Goal: Task Accomplishment & Management: Manage account settings

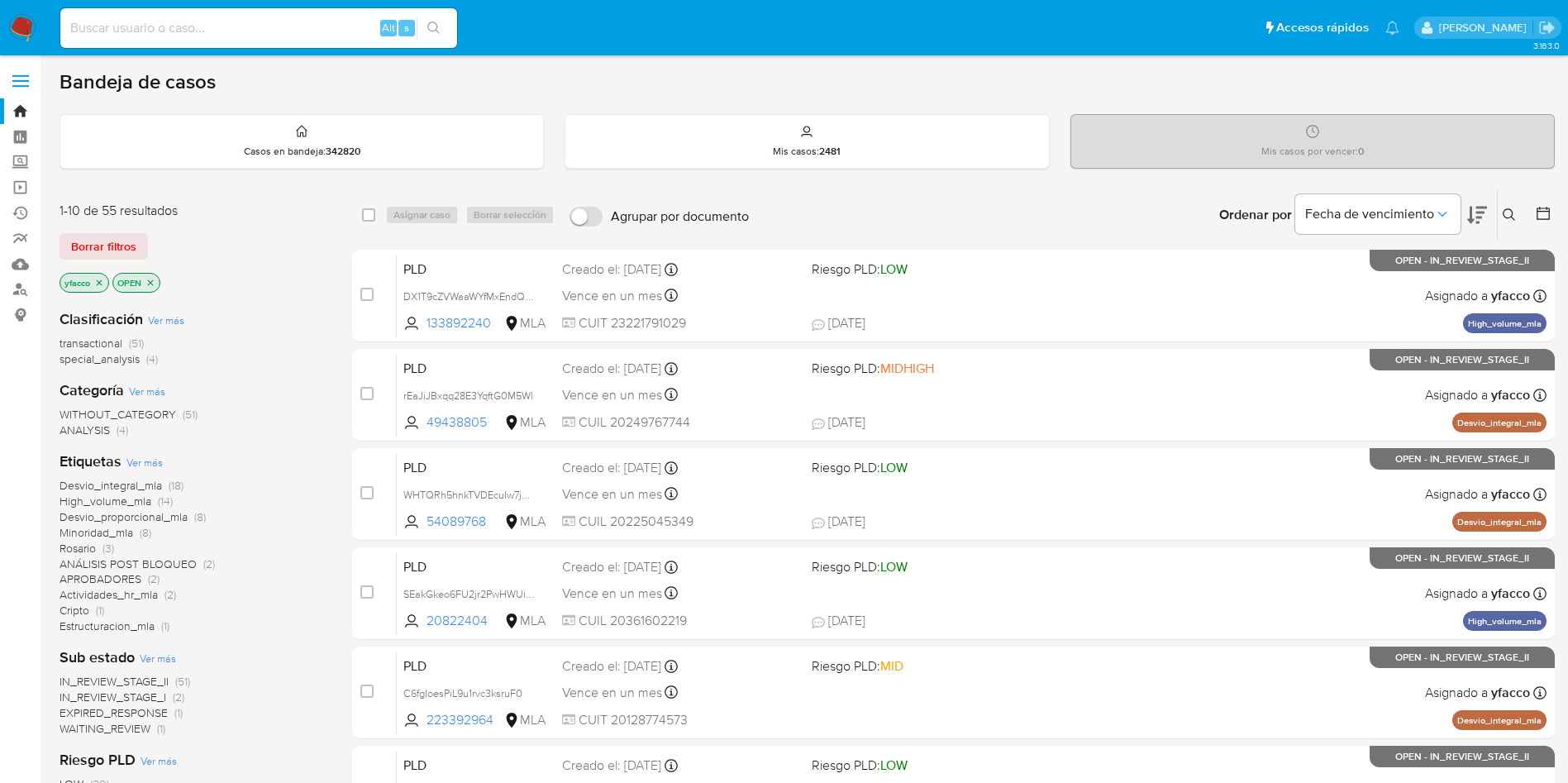
click at [154, 39] on div "Alt s" at bounding box center [259, 27] width 397 height 39
click at [154, 36] on input at bounding box center [259, 28] width 397 height 22
paste input "627816124"
type input "627816124"
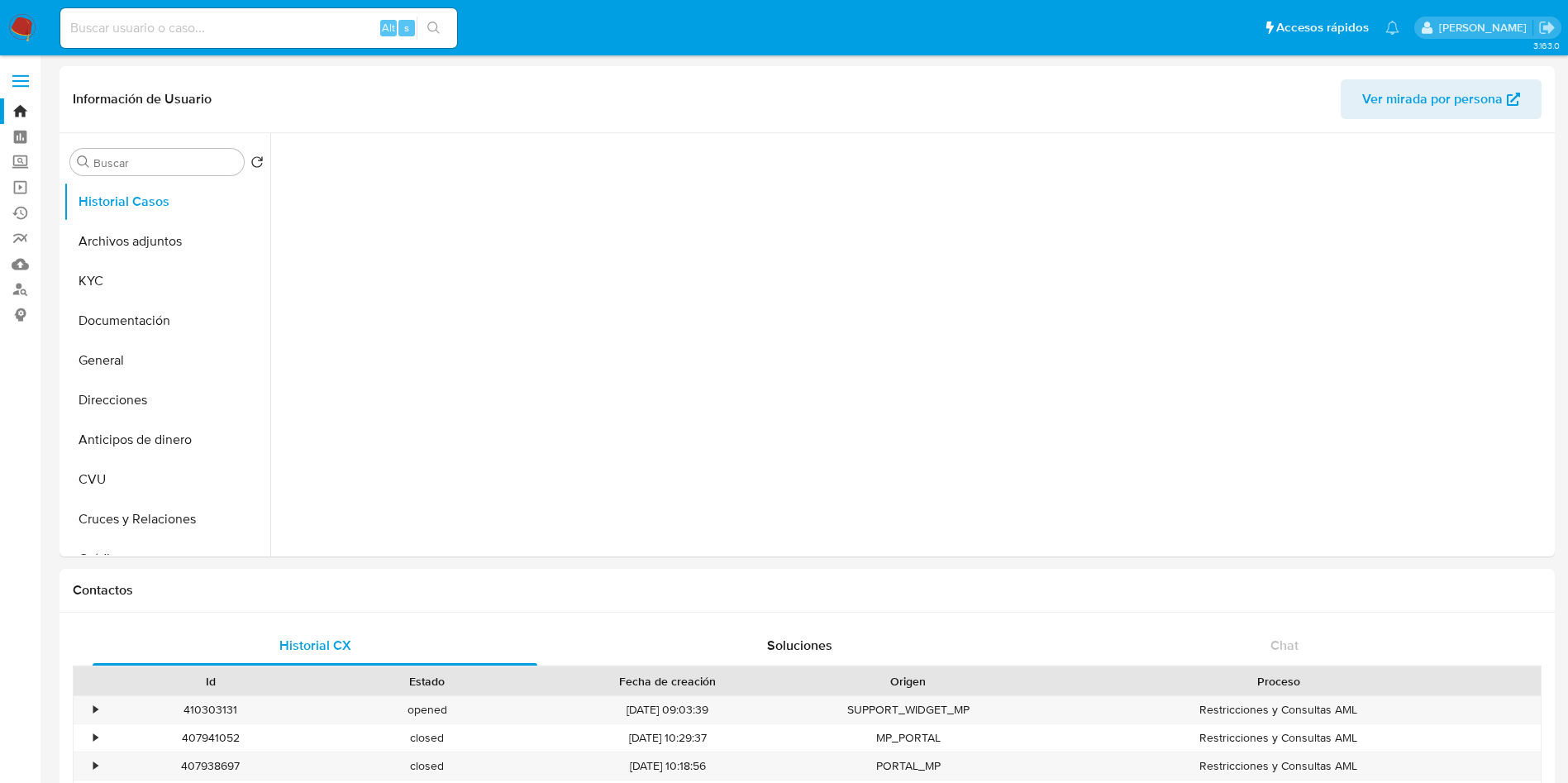
select select "10"
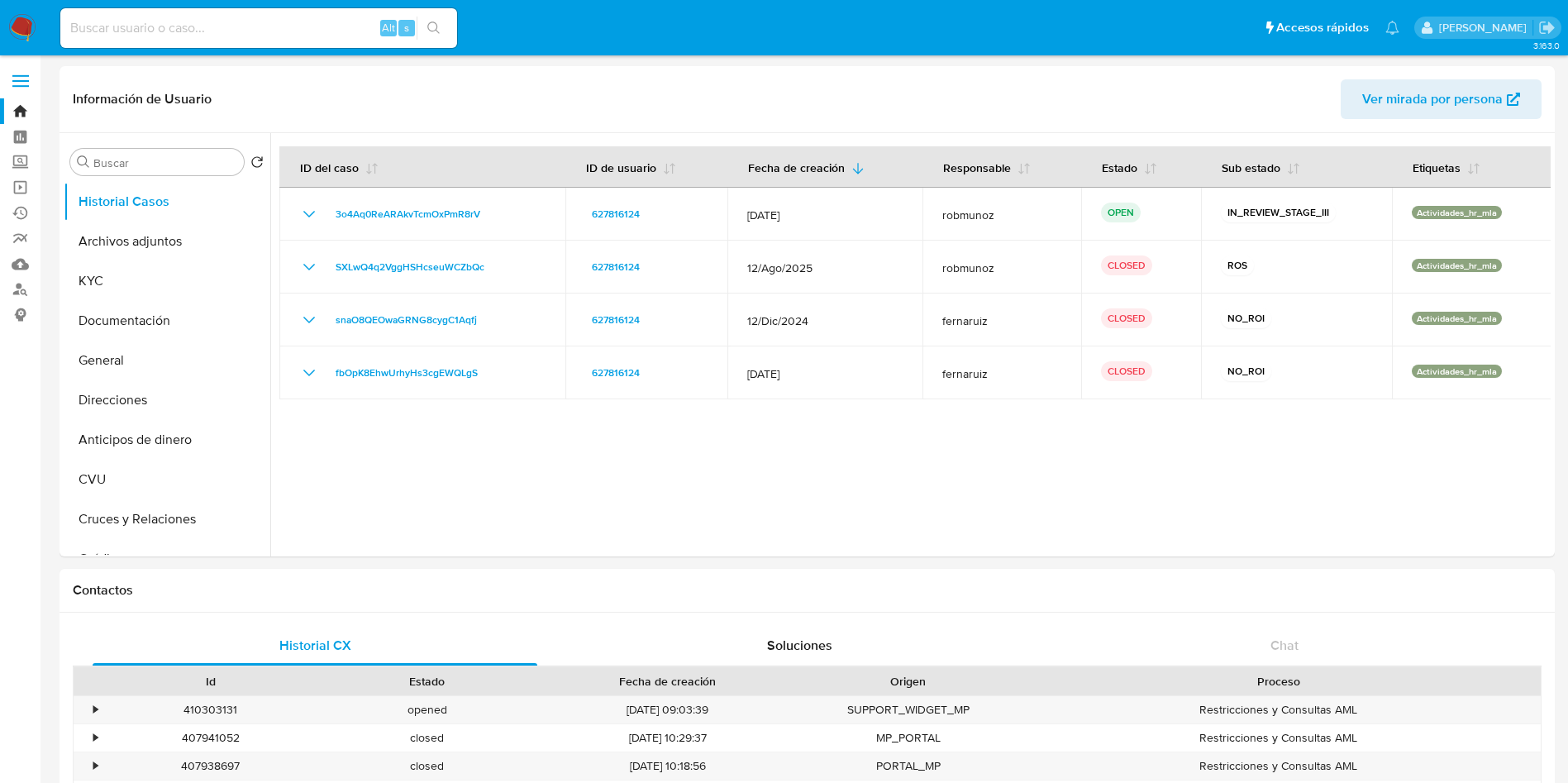
click at [213, 24] on input at bounding box center [259, 28] width 397 height 22
paste input "0gNMnOKm5PahDvT16fo3Lha7"
type input "0gNMnOKm5PahDvT16fo3Lha7"
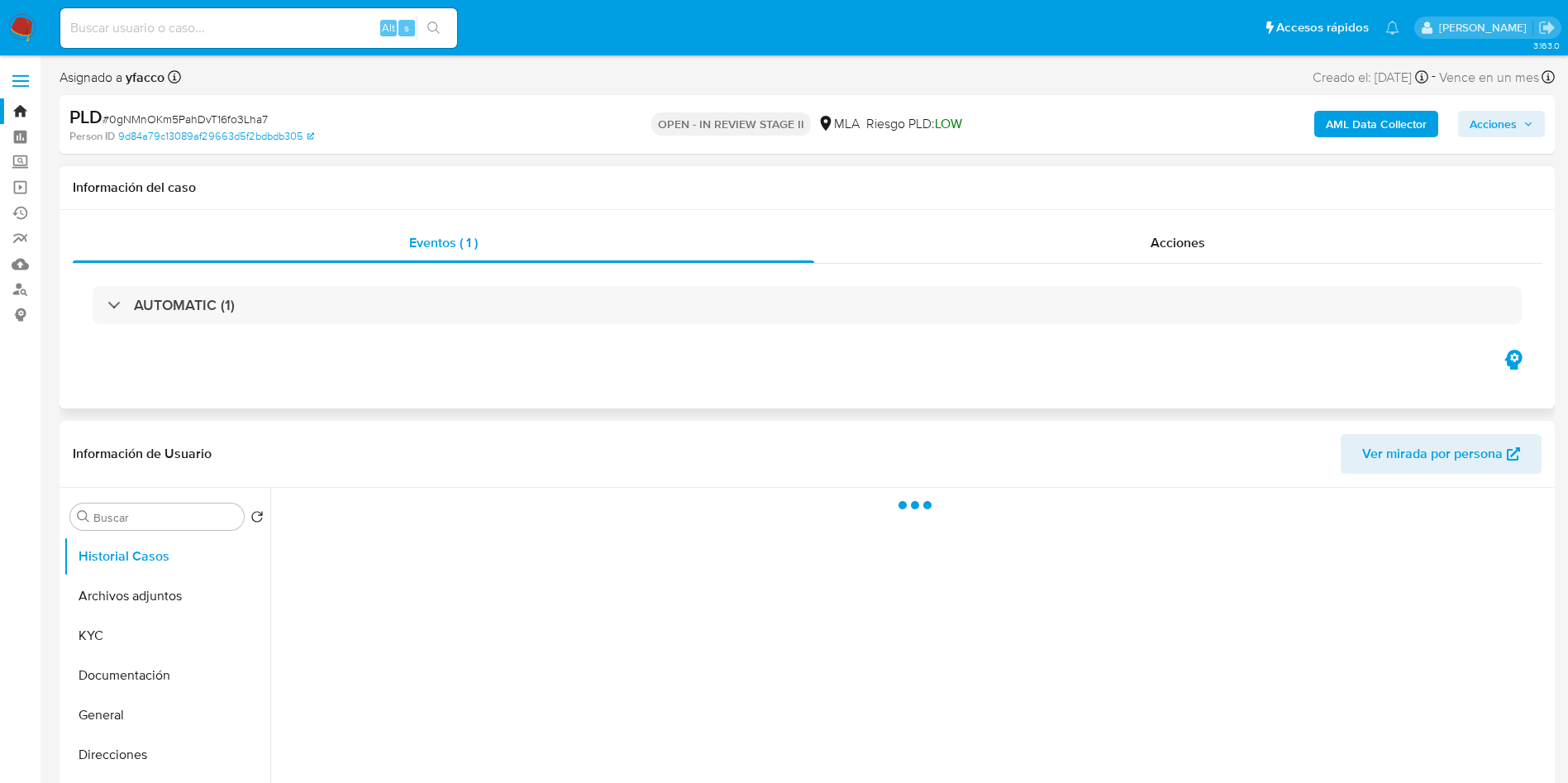
select select "10"
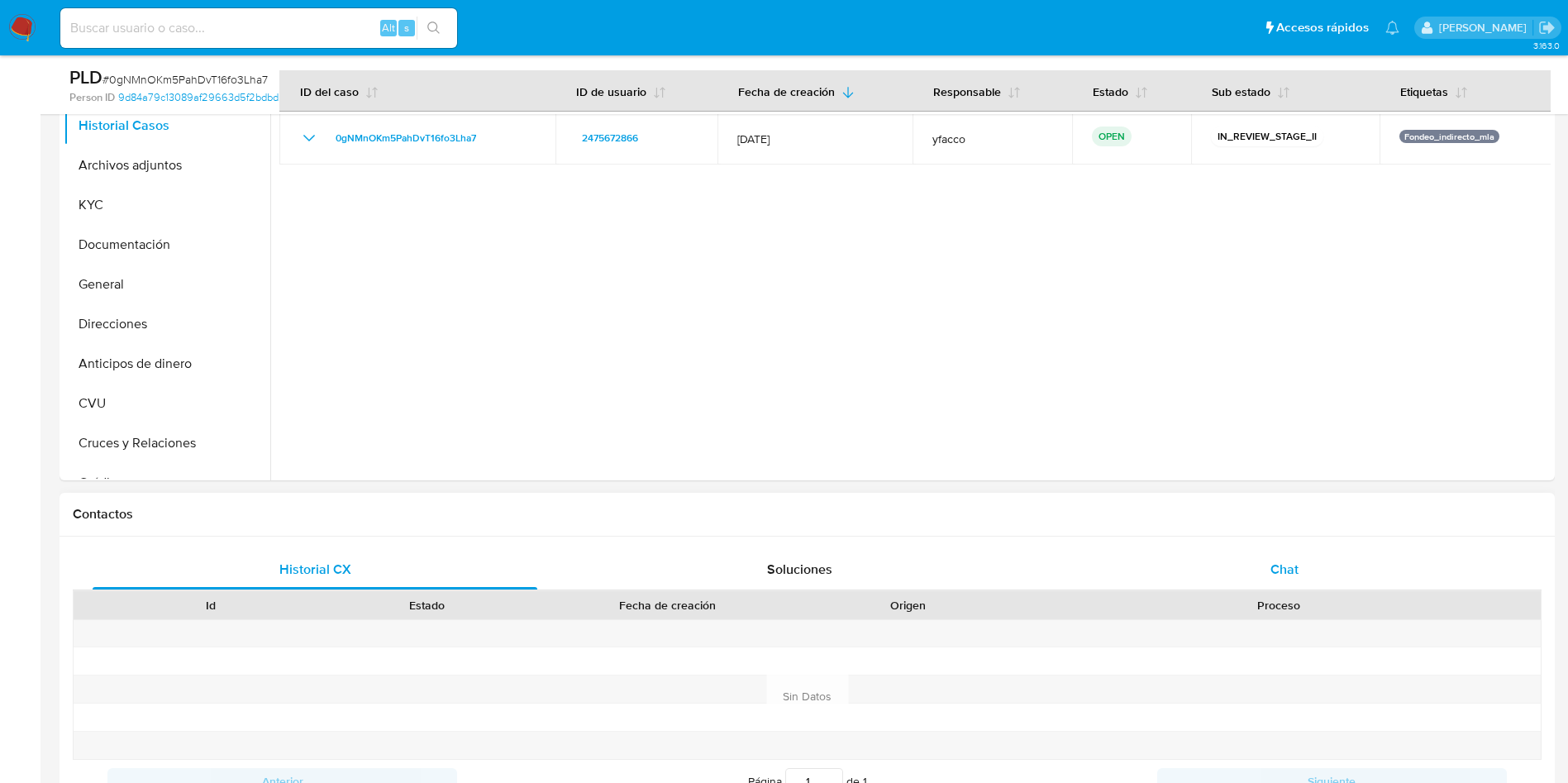
click at [1244, 564] on div "Chat" at bounding box center [1284, 569] width 444 height 39
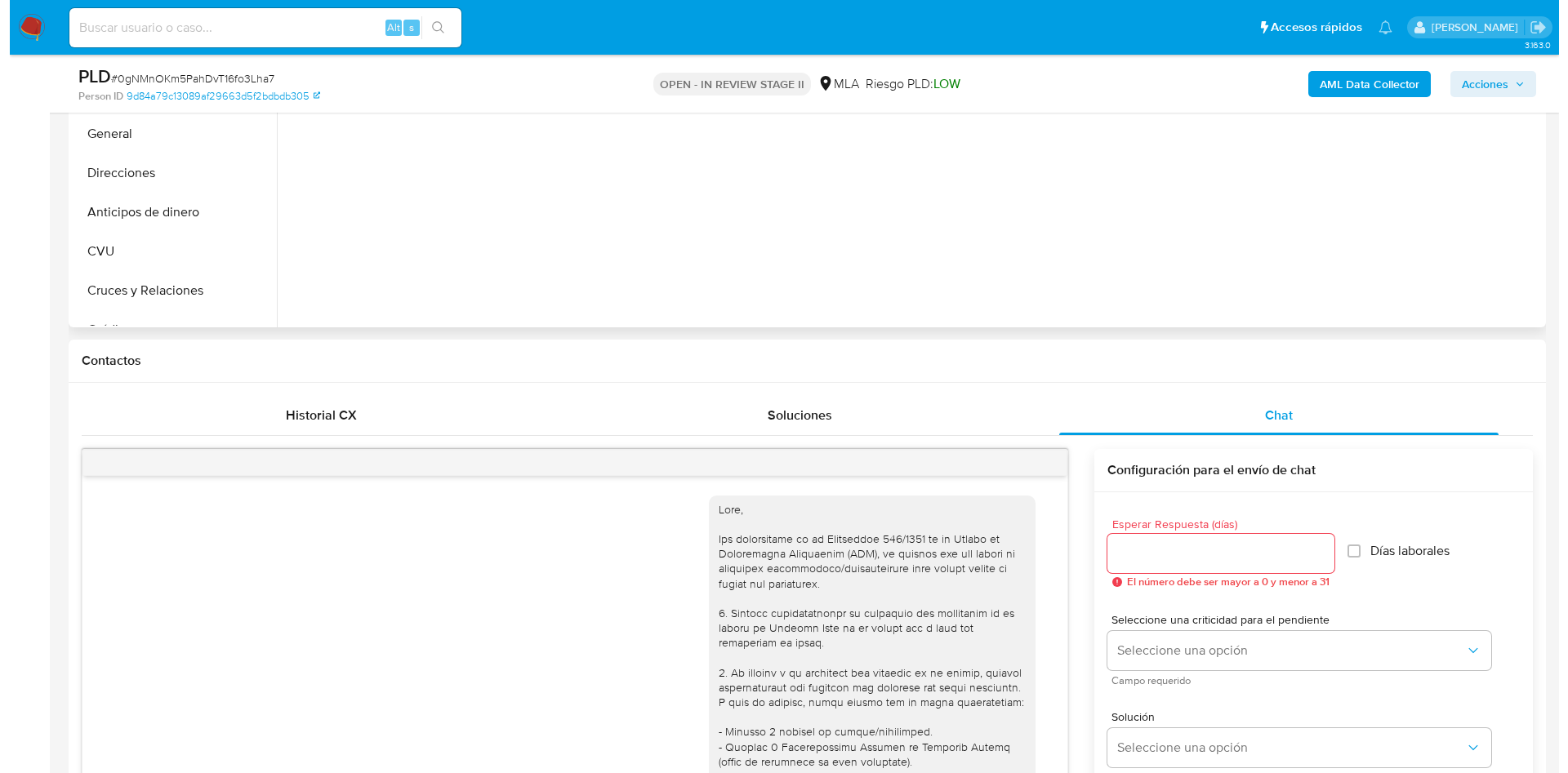
scroll to position [245, 0]
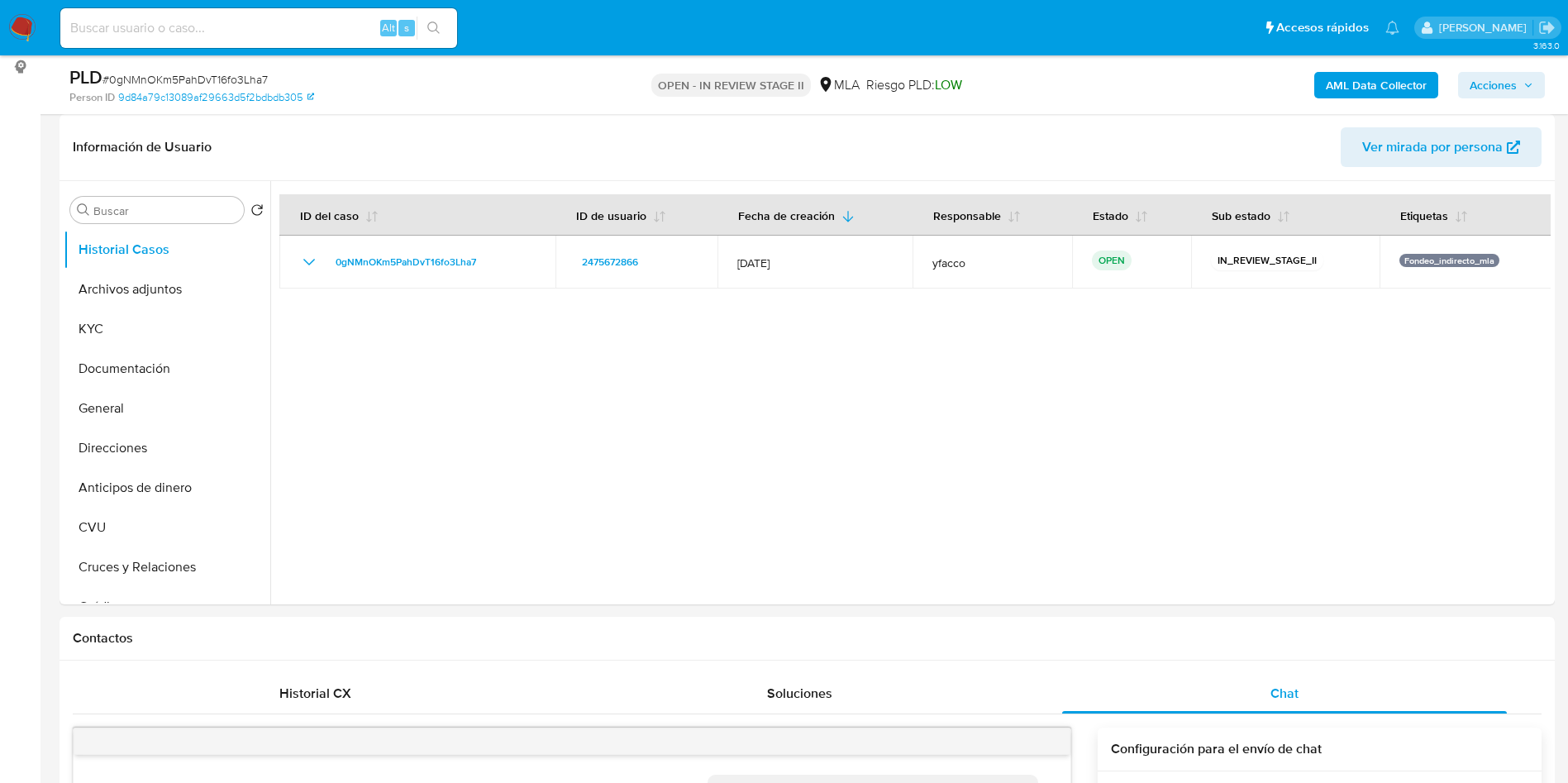
click at [1338, 82] on b "AML Data Collector" at bounding box center [1376, 85] width 101 height 26
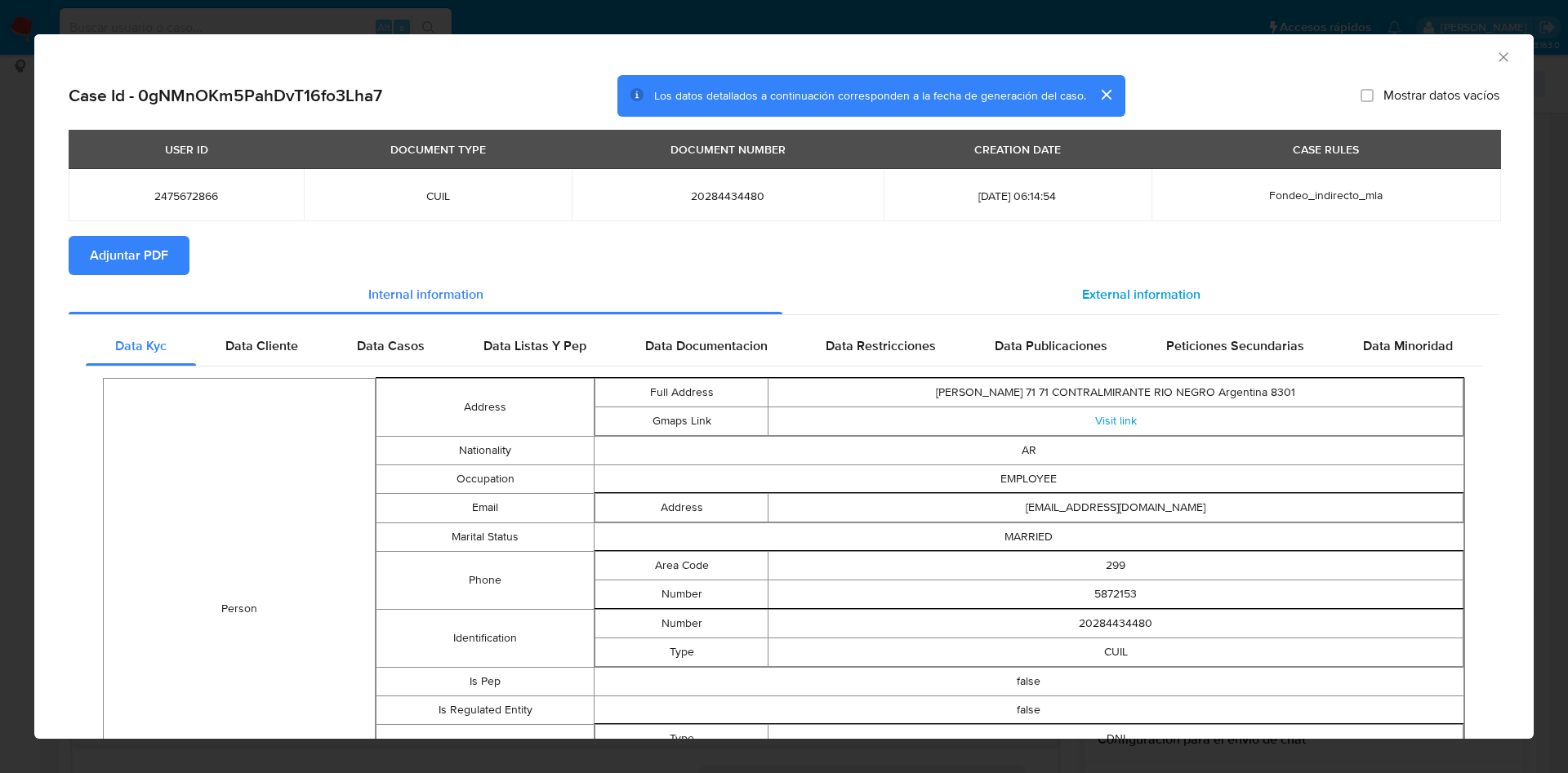
click at [1108, 285] on span "External information" at bounding box center [1140, 295] width 118 height 19
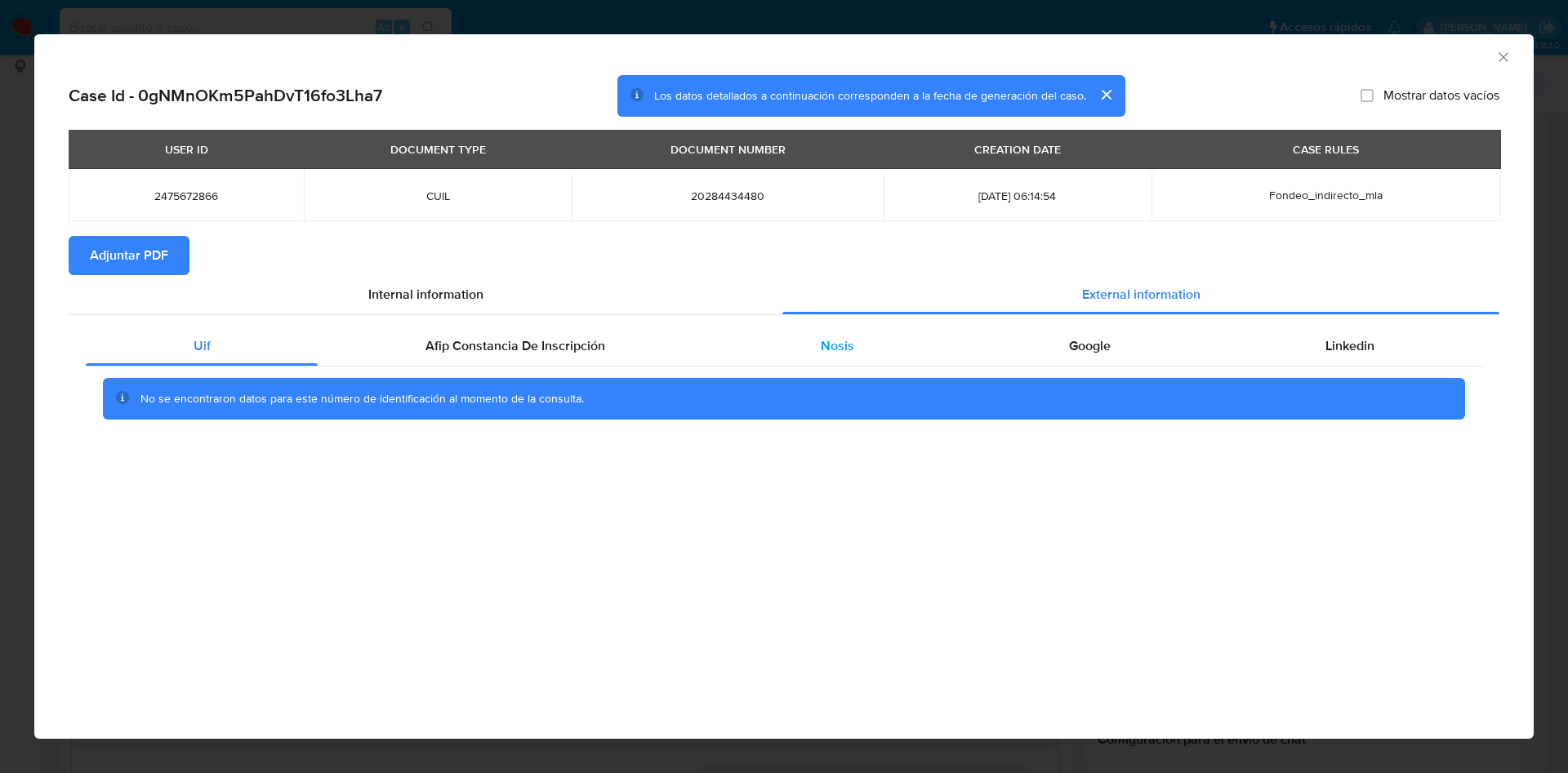
click at [803, 346] on div "Nosis" at bounding box center [836, 345] width 248 height 39
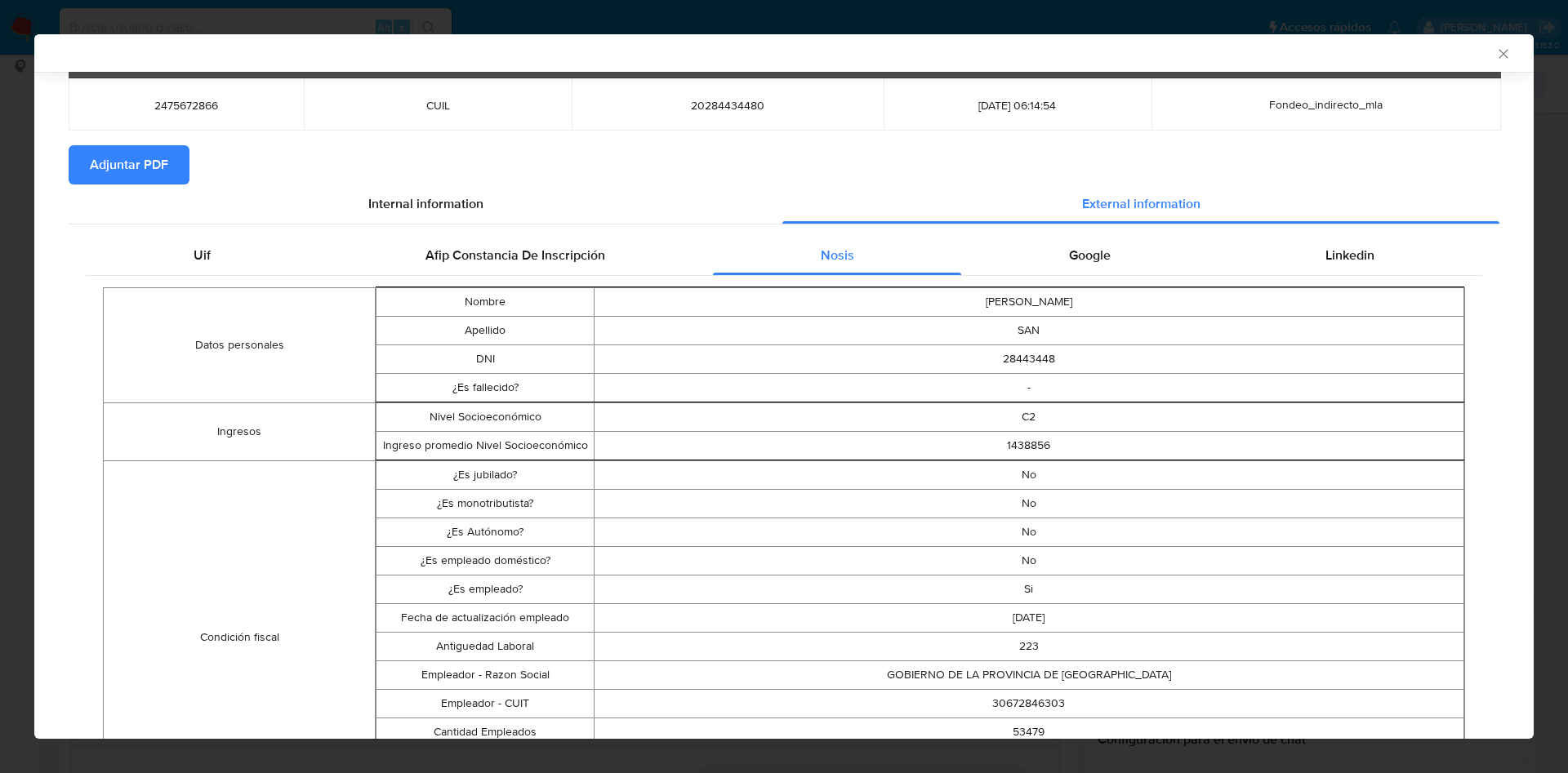
scroll to position [242, 0]
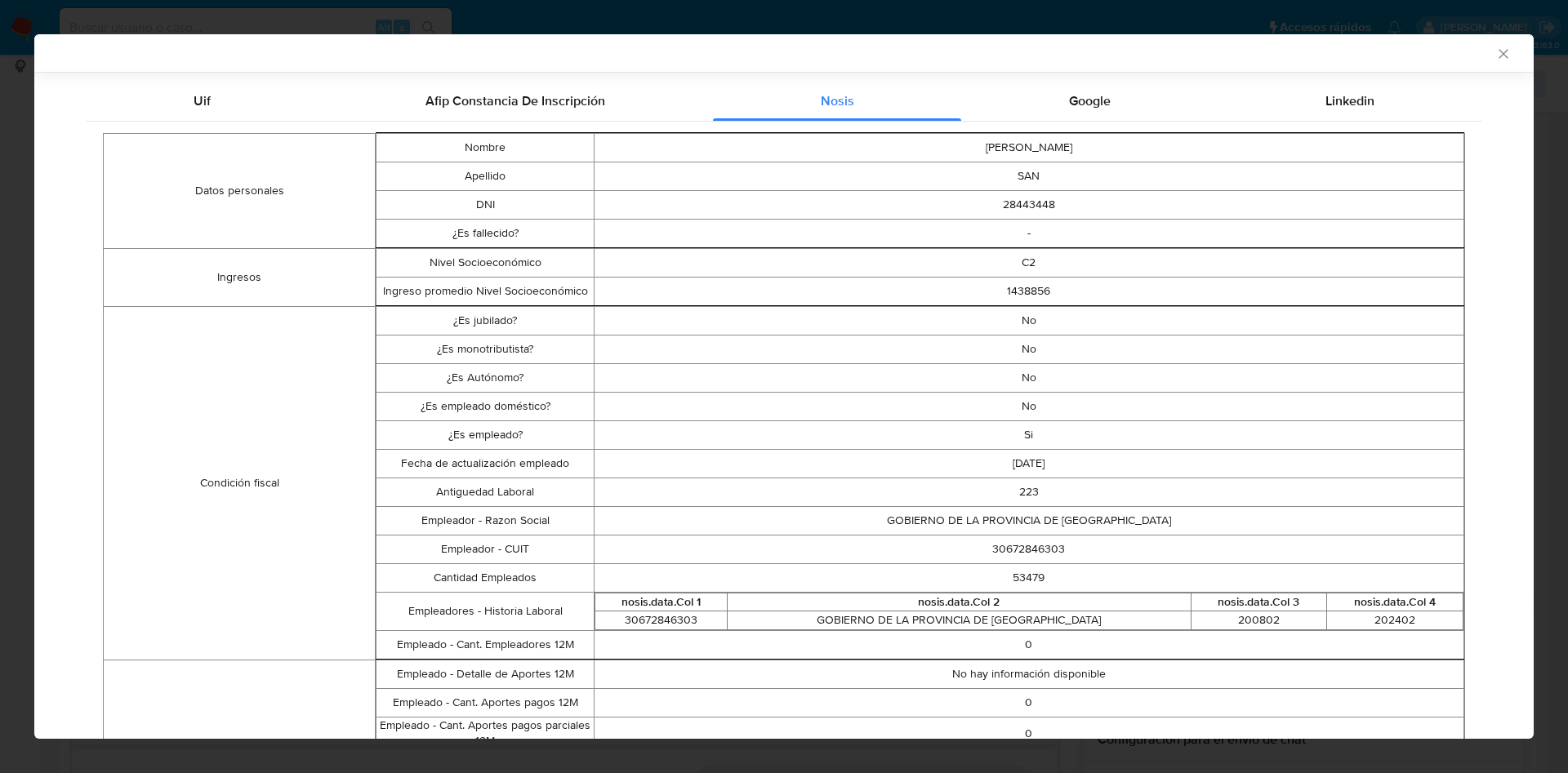
click at [998, 544] on td "30672846303" at bounding box center [1028, 548] width 870 height 29
copy td "30672846303"
click at [1495, 61] on icon "Cerrar ventana" at bounding box center [1502, 54] width 16 height 16
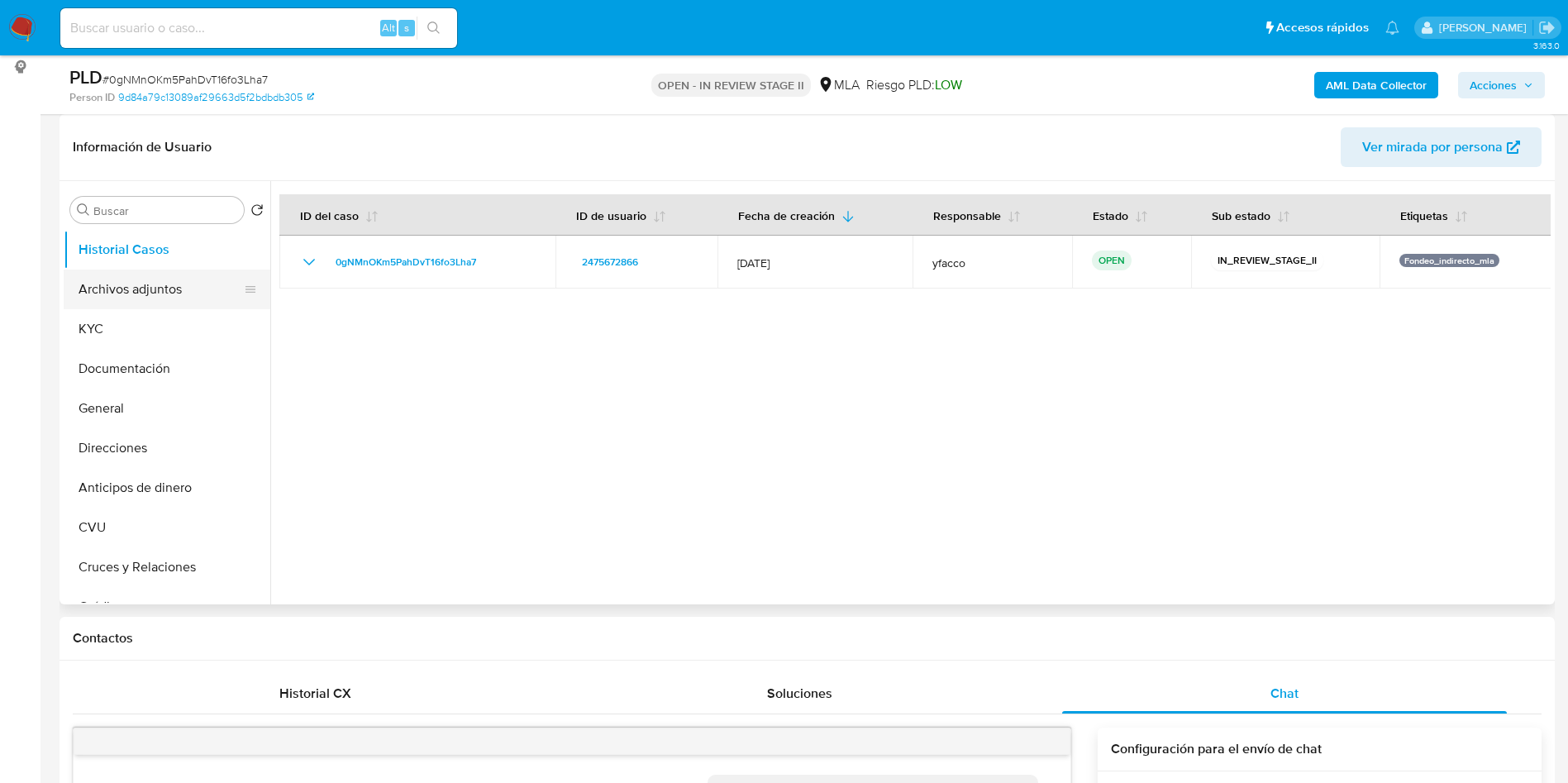
click at [178, 294] on button "Archivos adjuntos" at bounding box center [160, 289] width 193 height 39
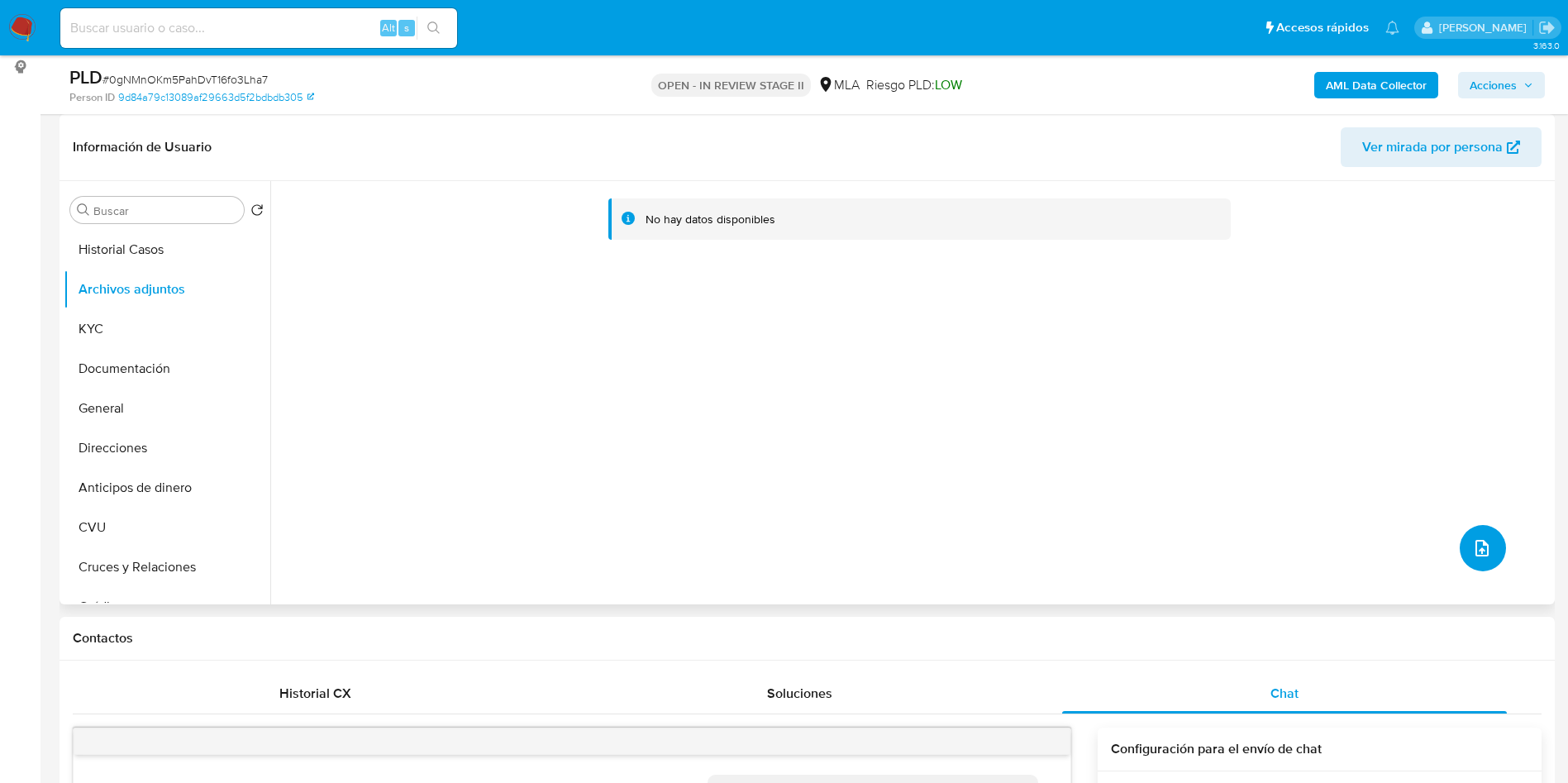
click at [1475, 549] on icon "upload-file" at bounding box center [1481, 548] width 13 height 17
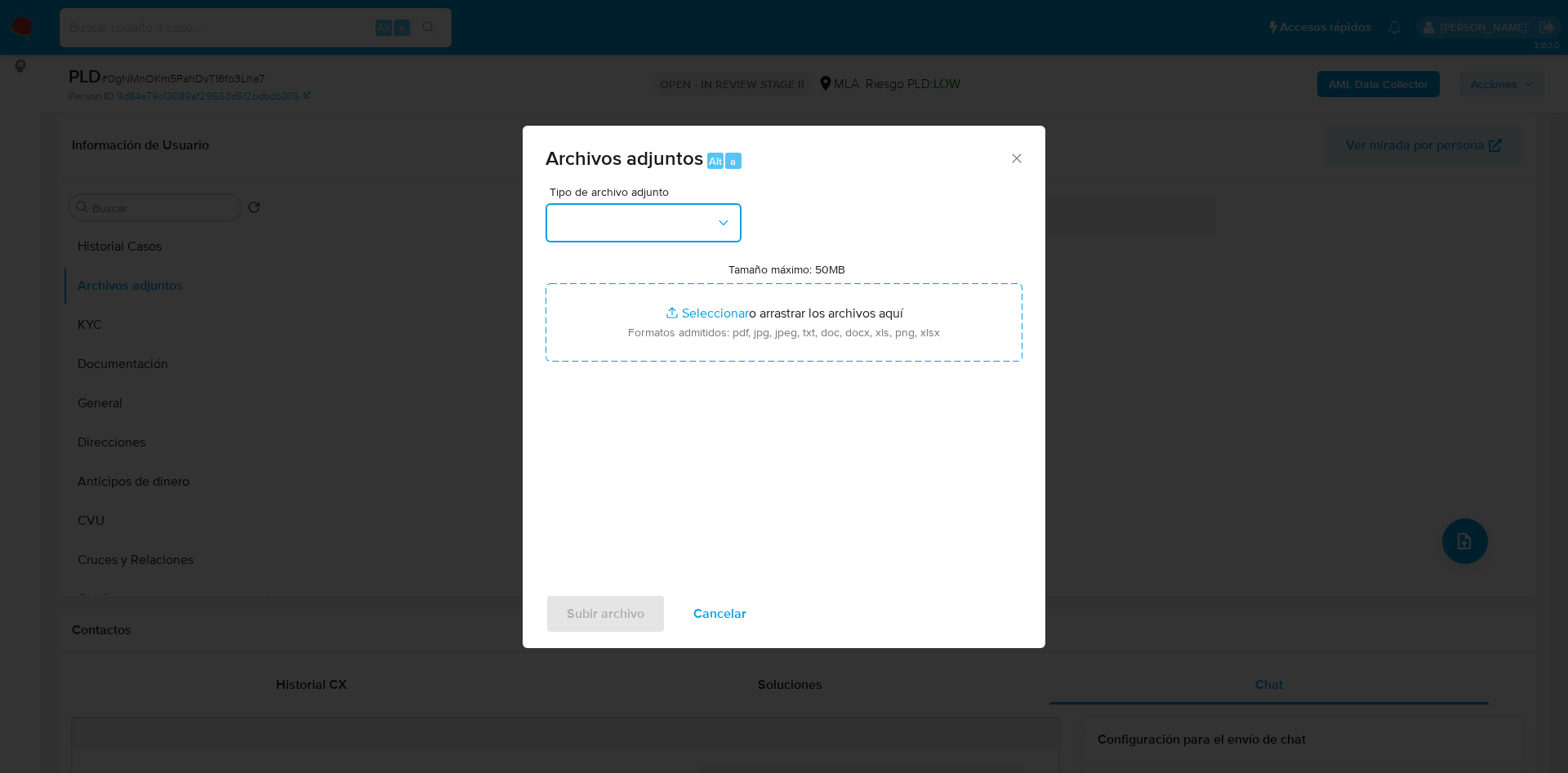
click at [642, 235] on button "button" at bounding box center [643, 222] width 196 height 39
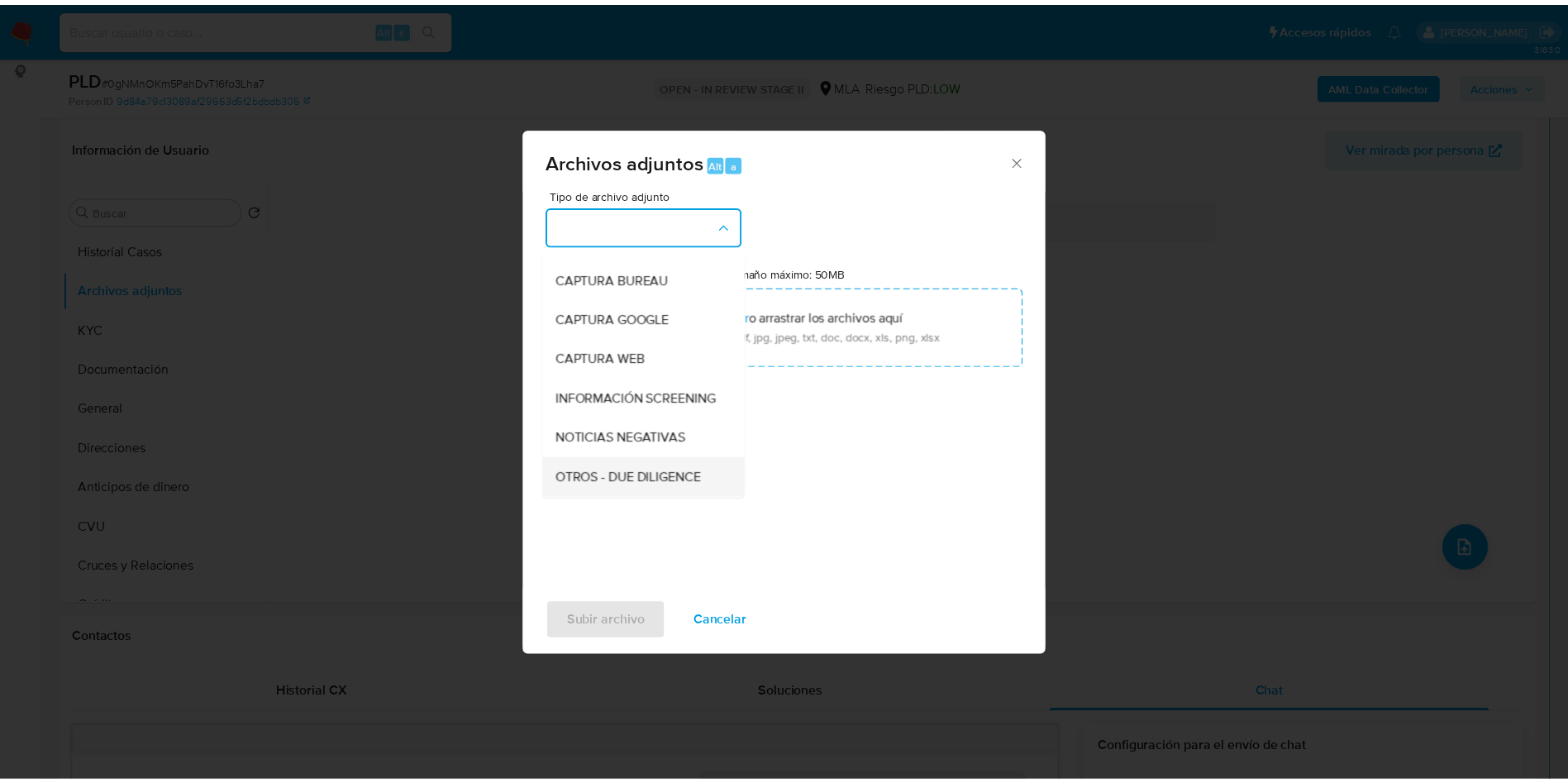
scroll to position [124, 0]
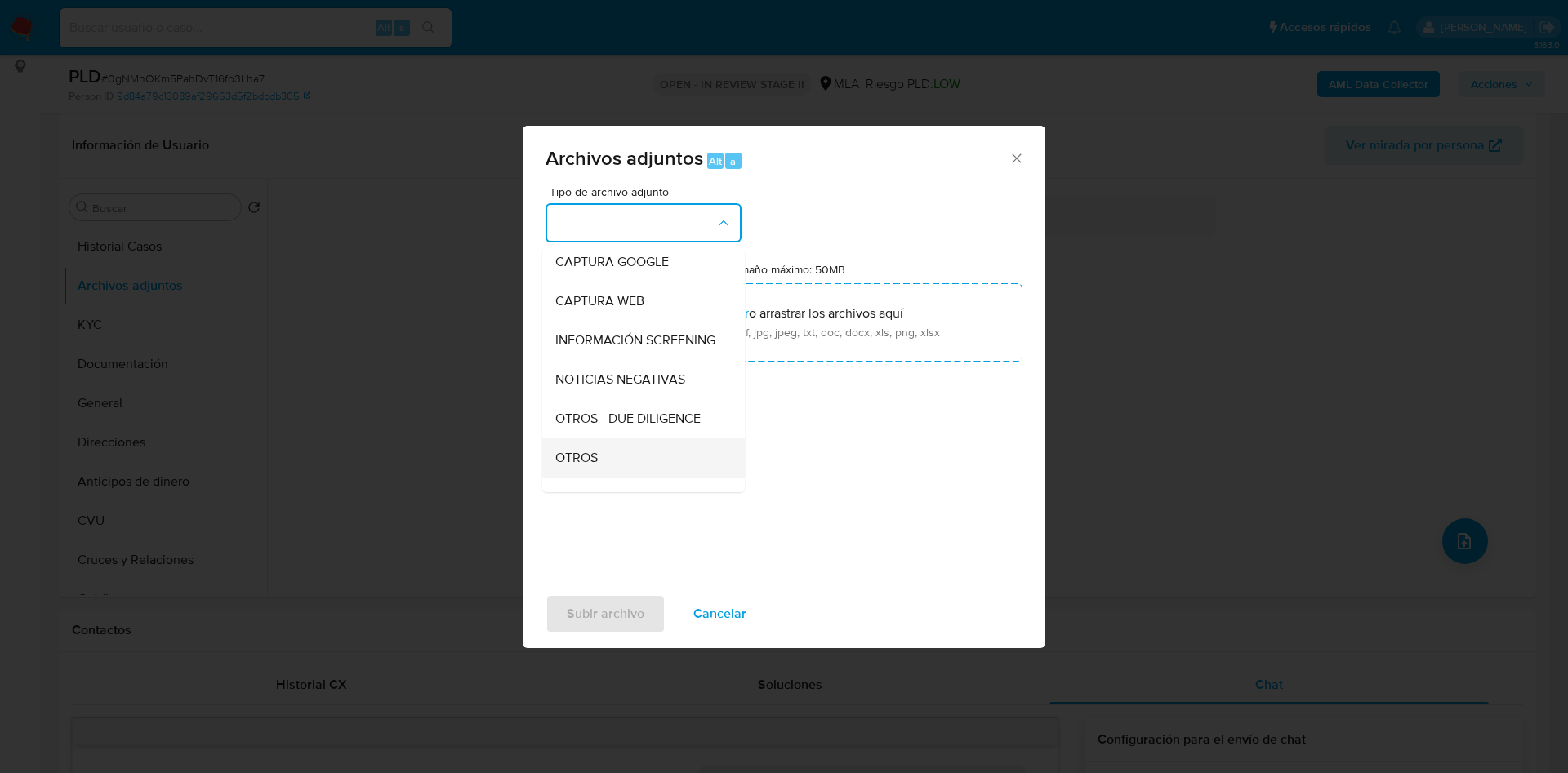
click at [613, 478] on div "OTROS" at bounding box center [638, 458] width 167 height 39
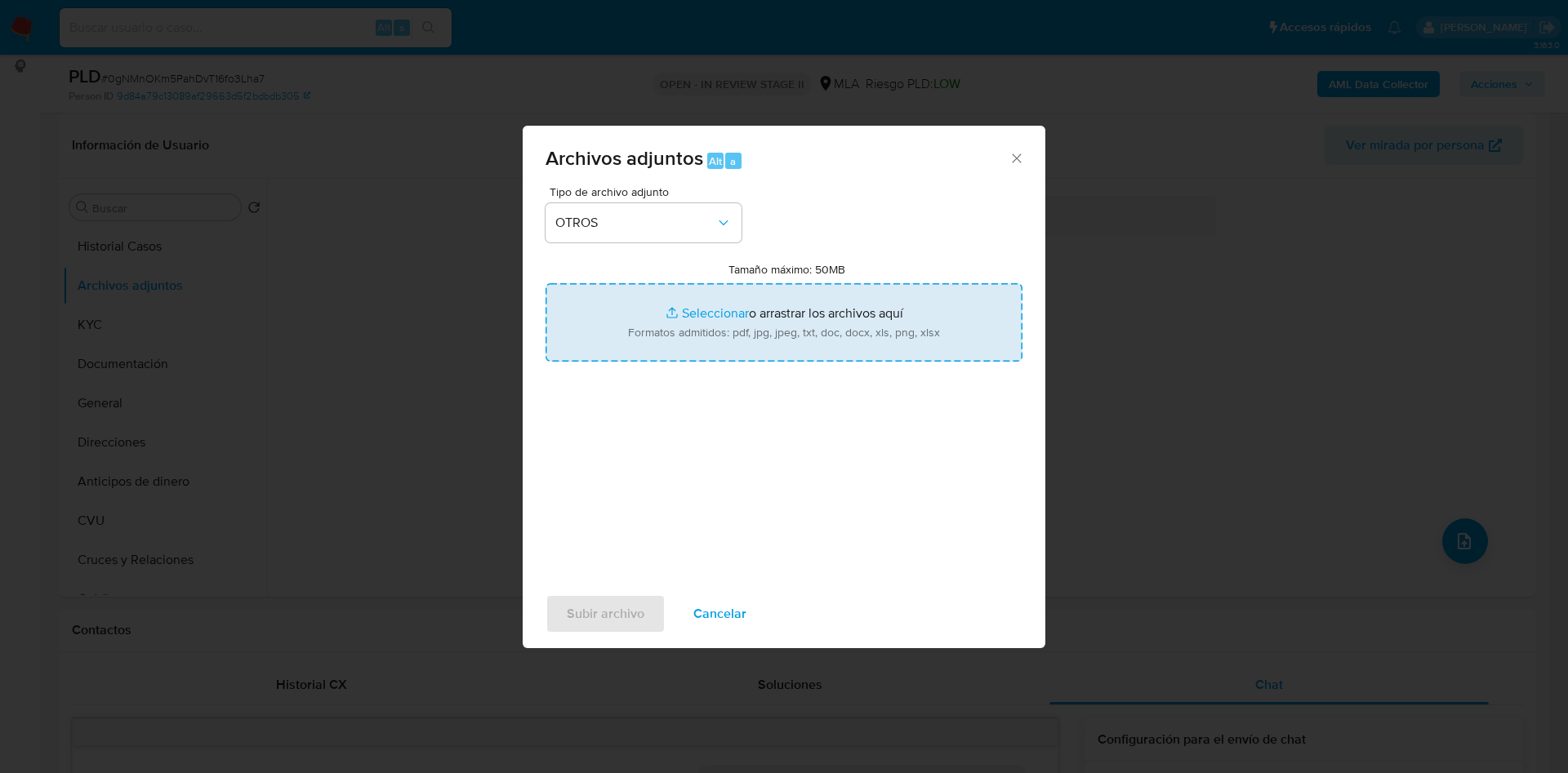
click at [688, 305] on input "Tamaño máximo: 50MB Seleccionar archivos" at bounding box center [784, 322] width 477 height 79
type input "C:\fakepath\Caselog 0gNMnOKm5PahDvT16fo3Lha7_2025_09_17_12_36_44.docx"
click at [698, 312] on input "Tamaño máximo: 50MB Seleccionar archivos" at bounding box center [784, 322] width 477 height 79
type input "C:\fakepath\Movimientos 2475672866.xlsx"
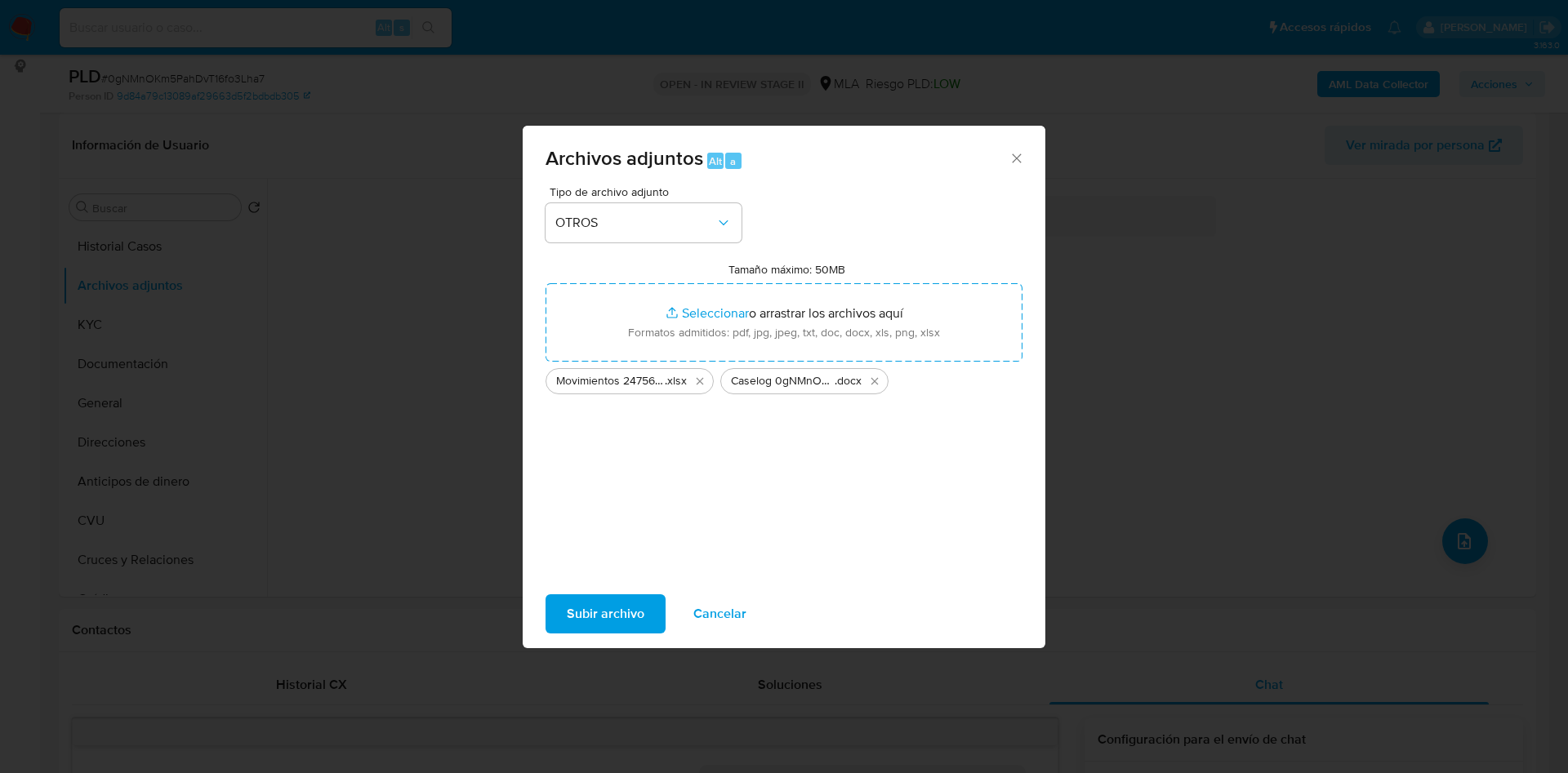
click at [587, 609] on span "Subir archivo" at bounding box center [606, 614] width 78 height 36
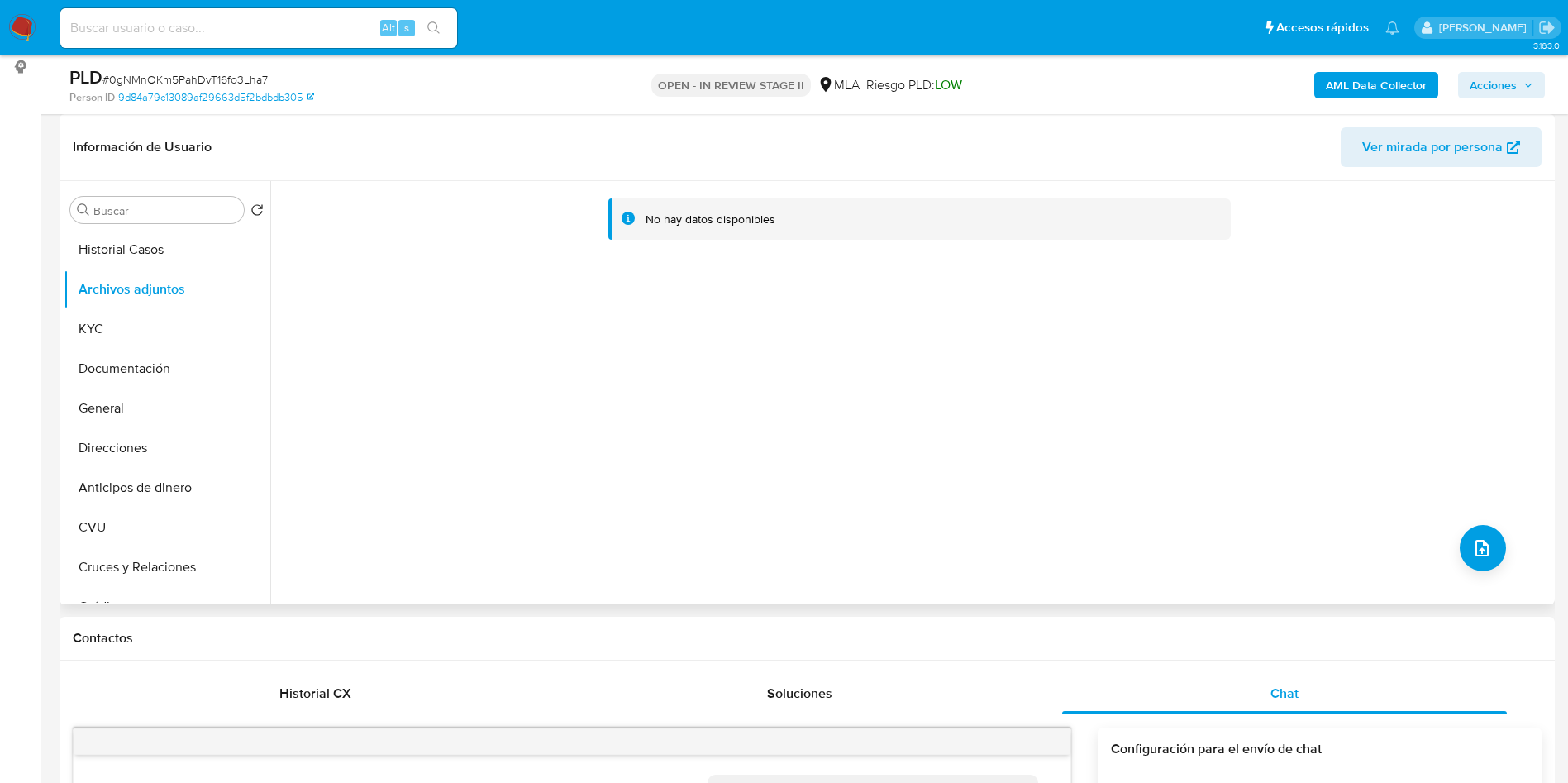
click at [659, 463] on div "No hay datos disponibles" at bounding box center [910, 393] width 1280 height 423
click at [1381, 77] on b "AML Data Collector" at bounding box center [1376, 85] width 101 height 26
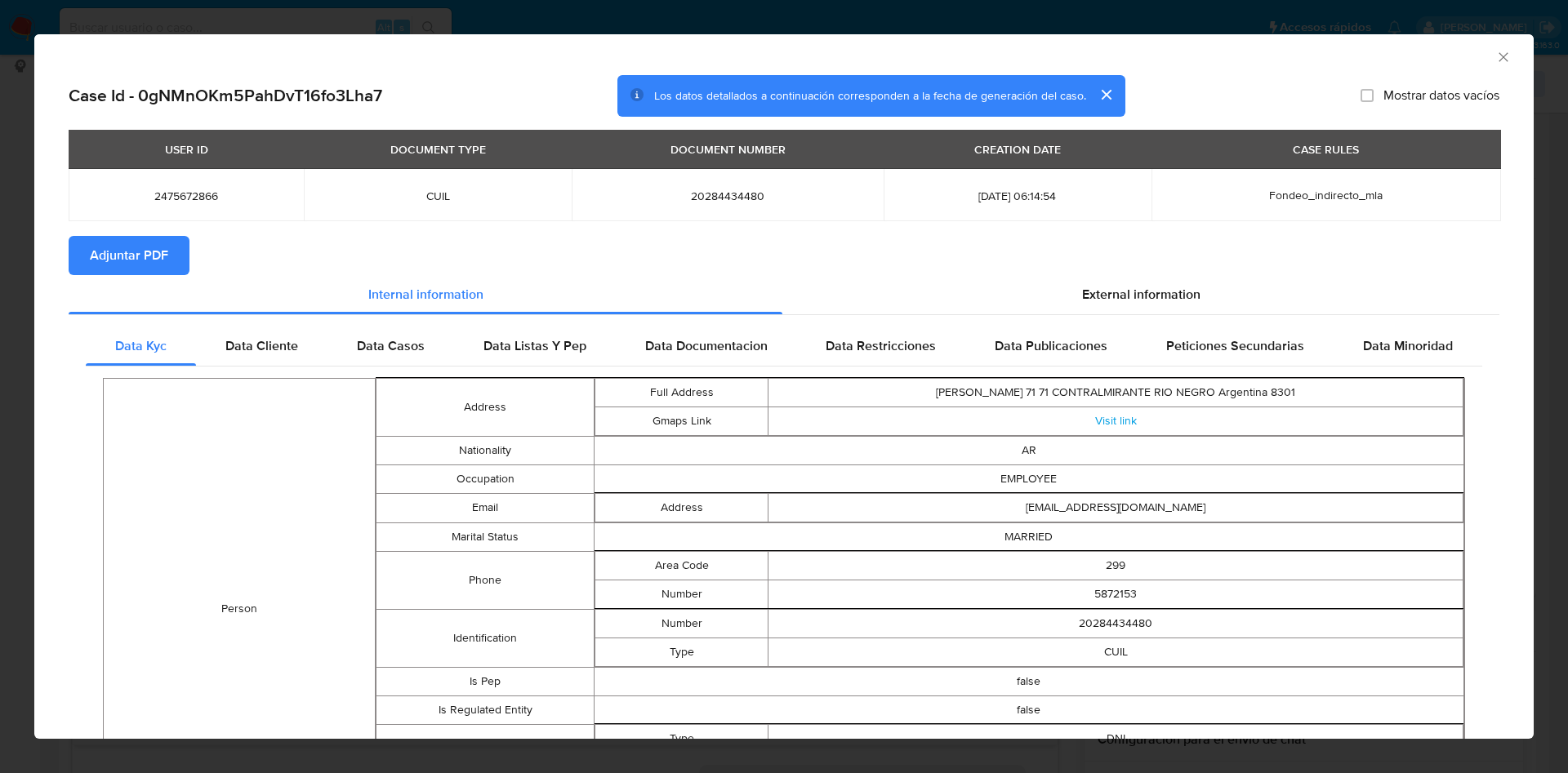
click at [155, 255] on span "Adjuntar PDF" at bounding box center [129, 256] width 79 height 36
click at [1495, 50] on icon "Cerrar ventana" at bounding box center [1502, 57] width 16 height 16
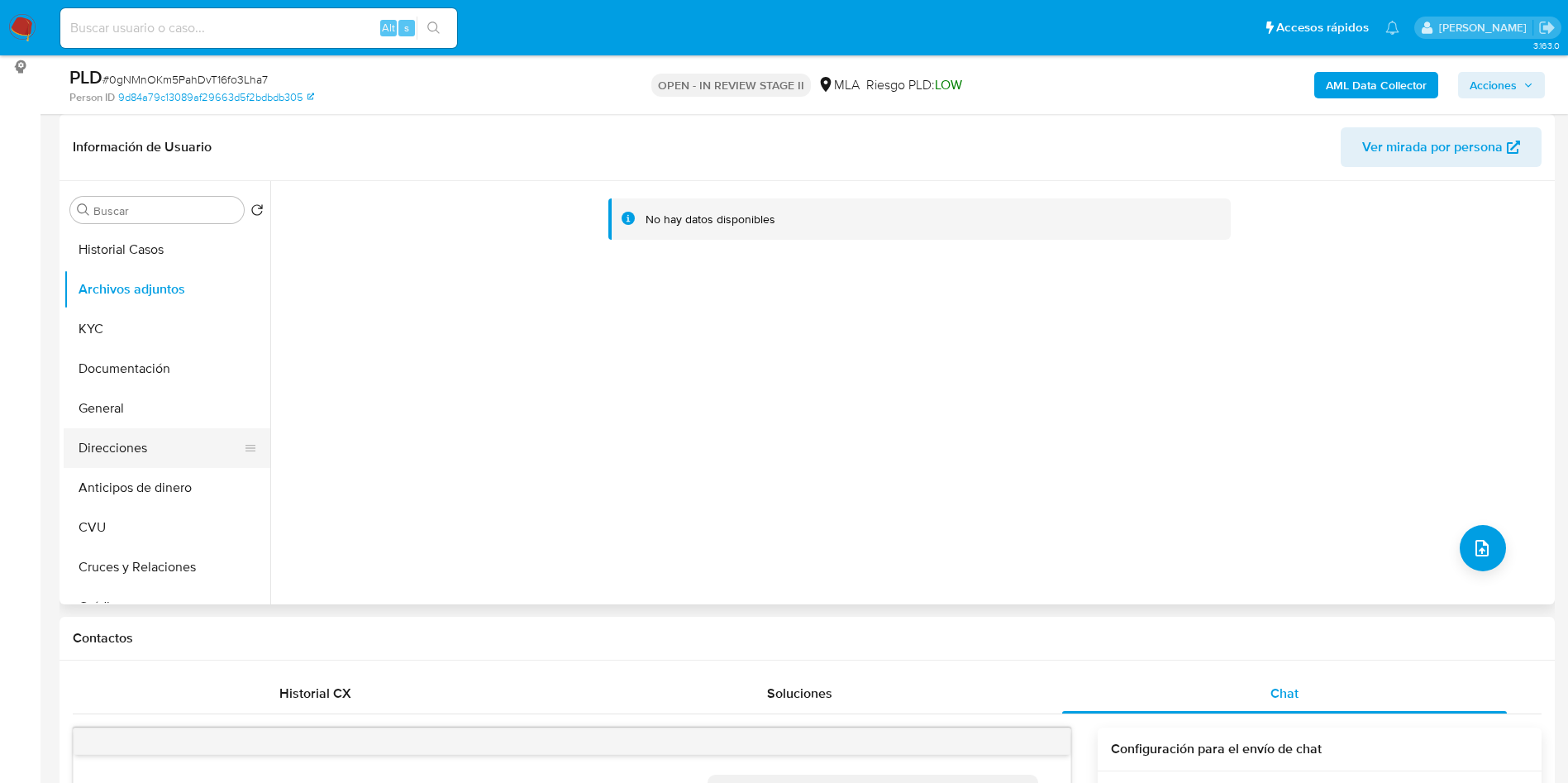
click at [128, 444] on button "Direcciones" at bounding box center [160, 448] width 193 height 39
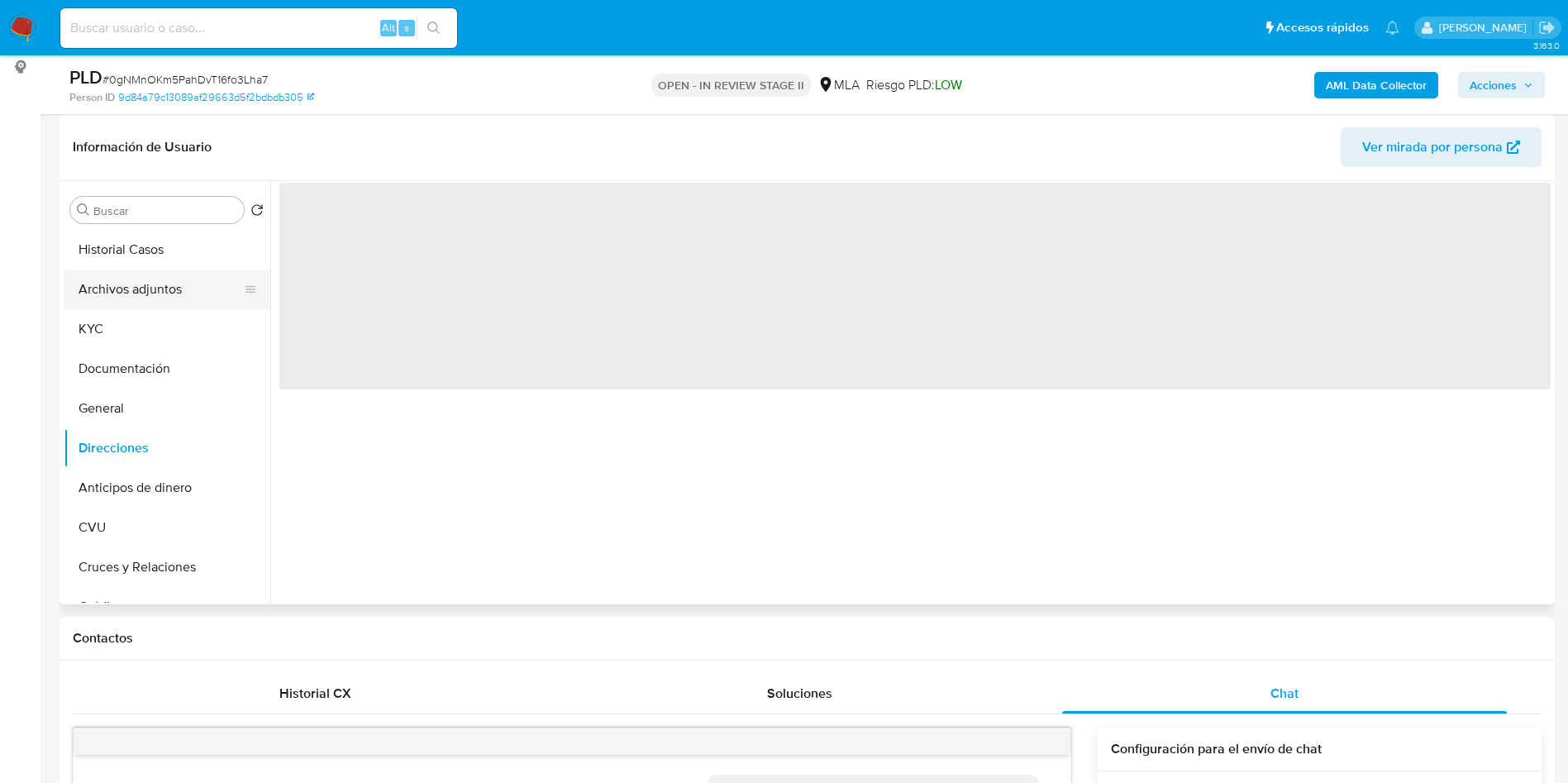
click at [145, 296] on button "Archivos adjuntos" at bounding box center [160, 289] width 193 height 39
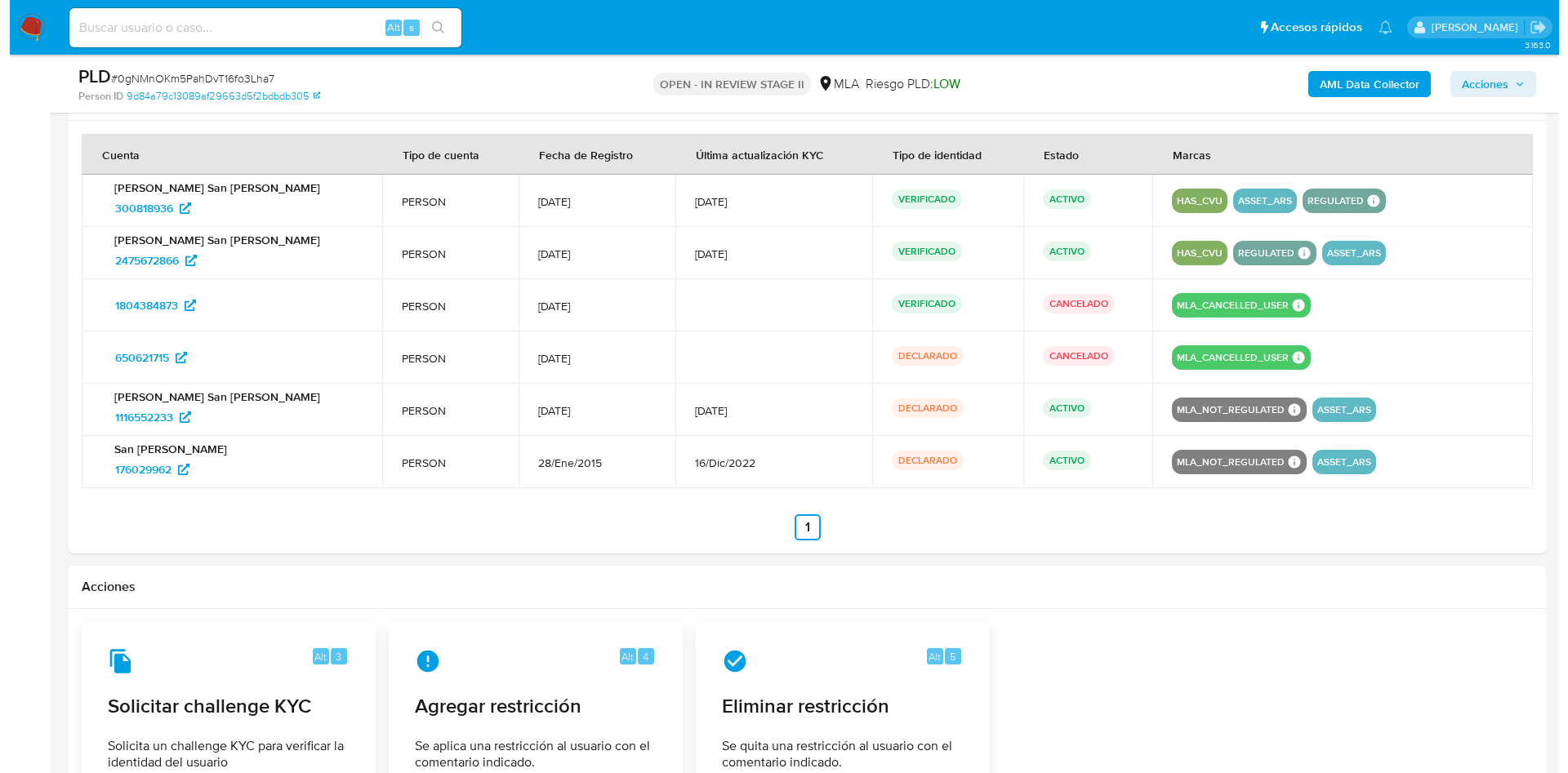
scroll to position [2694, 0]
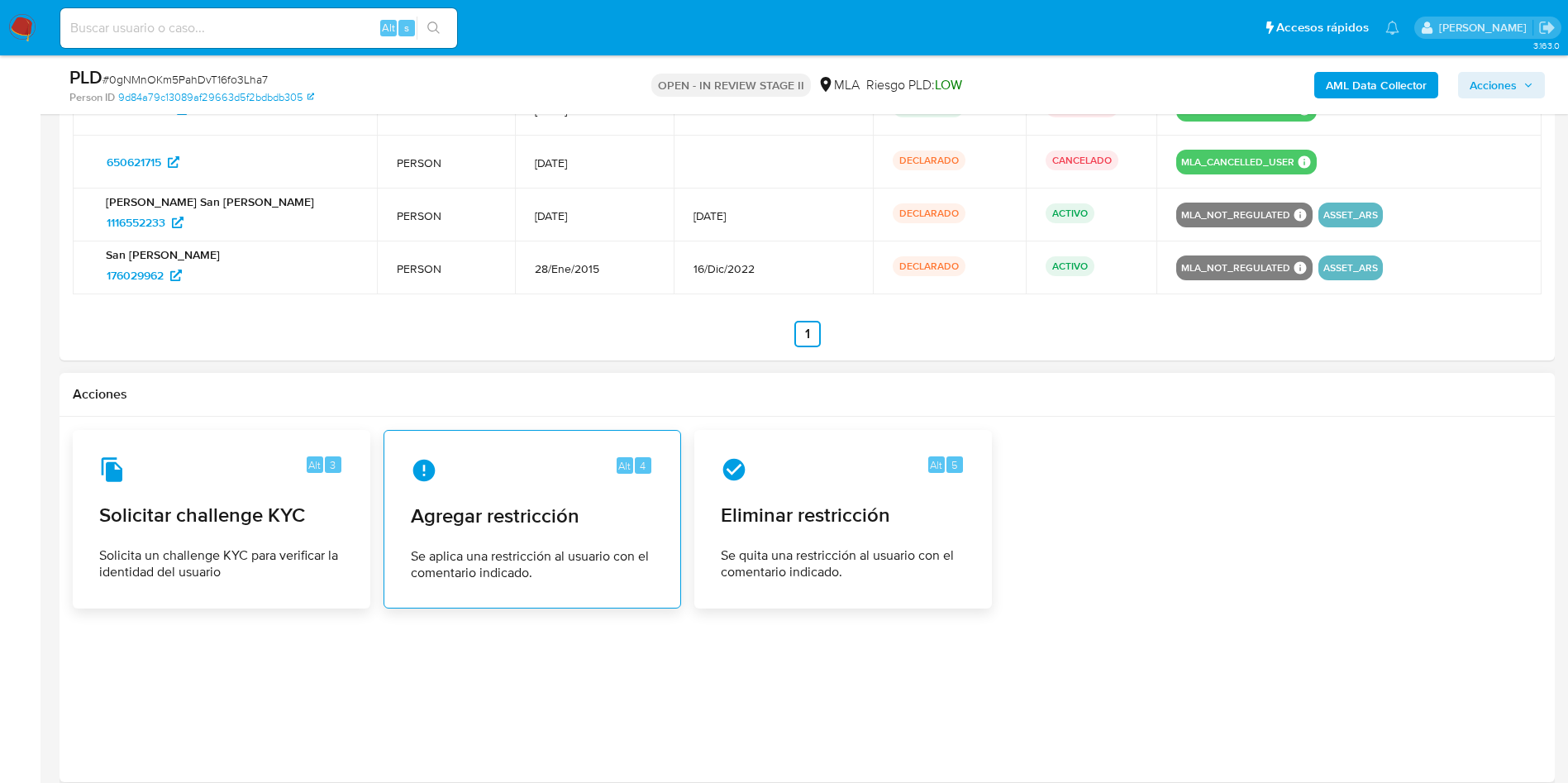
click at [455, 520] on span "Agregar restricción" at bounding box center [533, 516] width 243 height 24
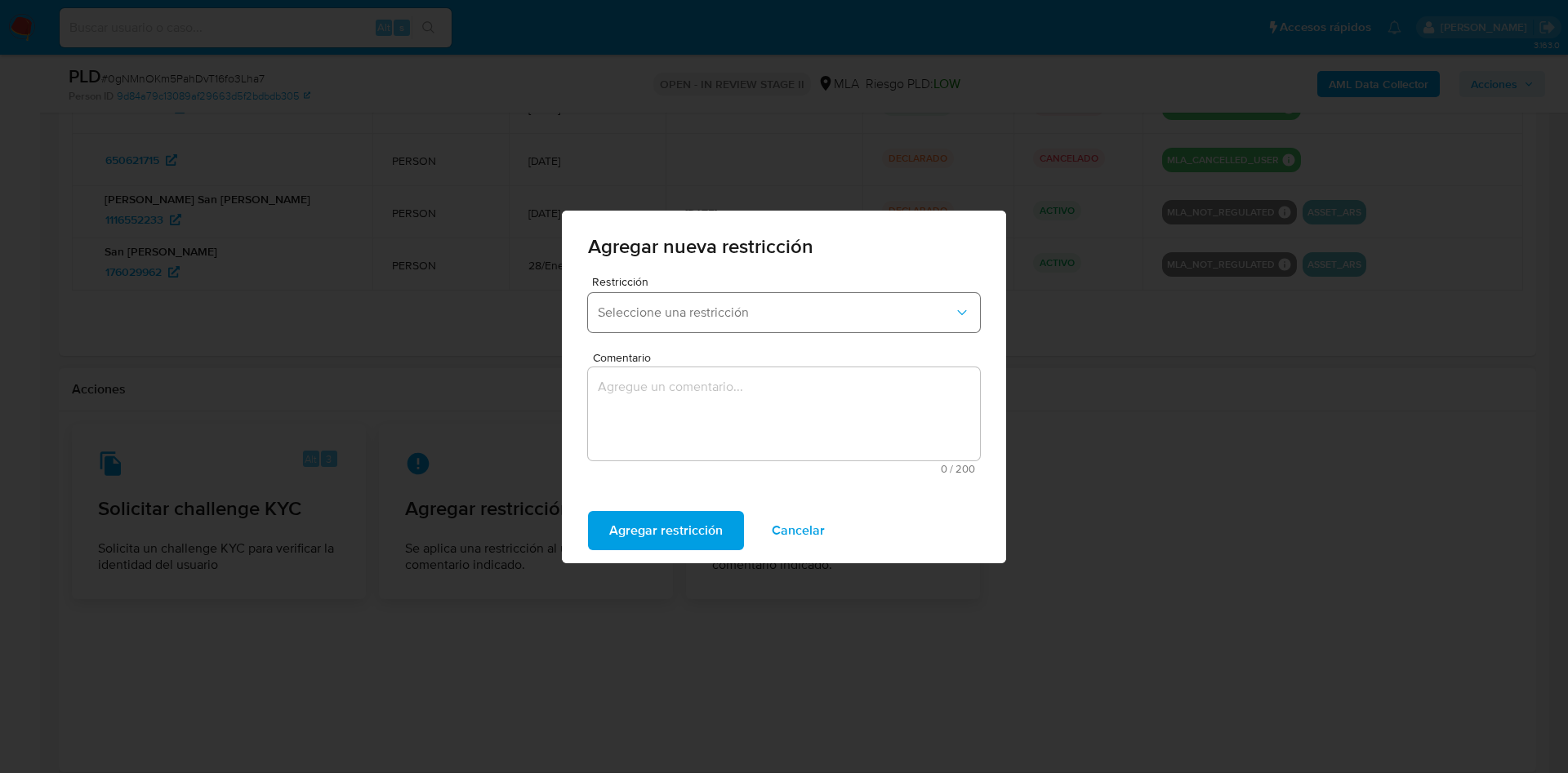
click at [776, 297] on button "Seleccione una restricción" at bounding box center [784, 312] width 392 height 39
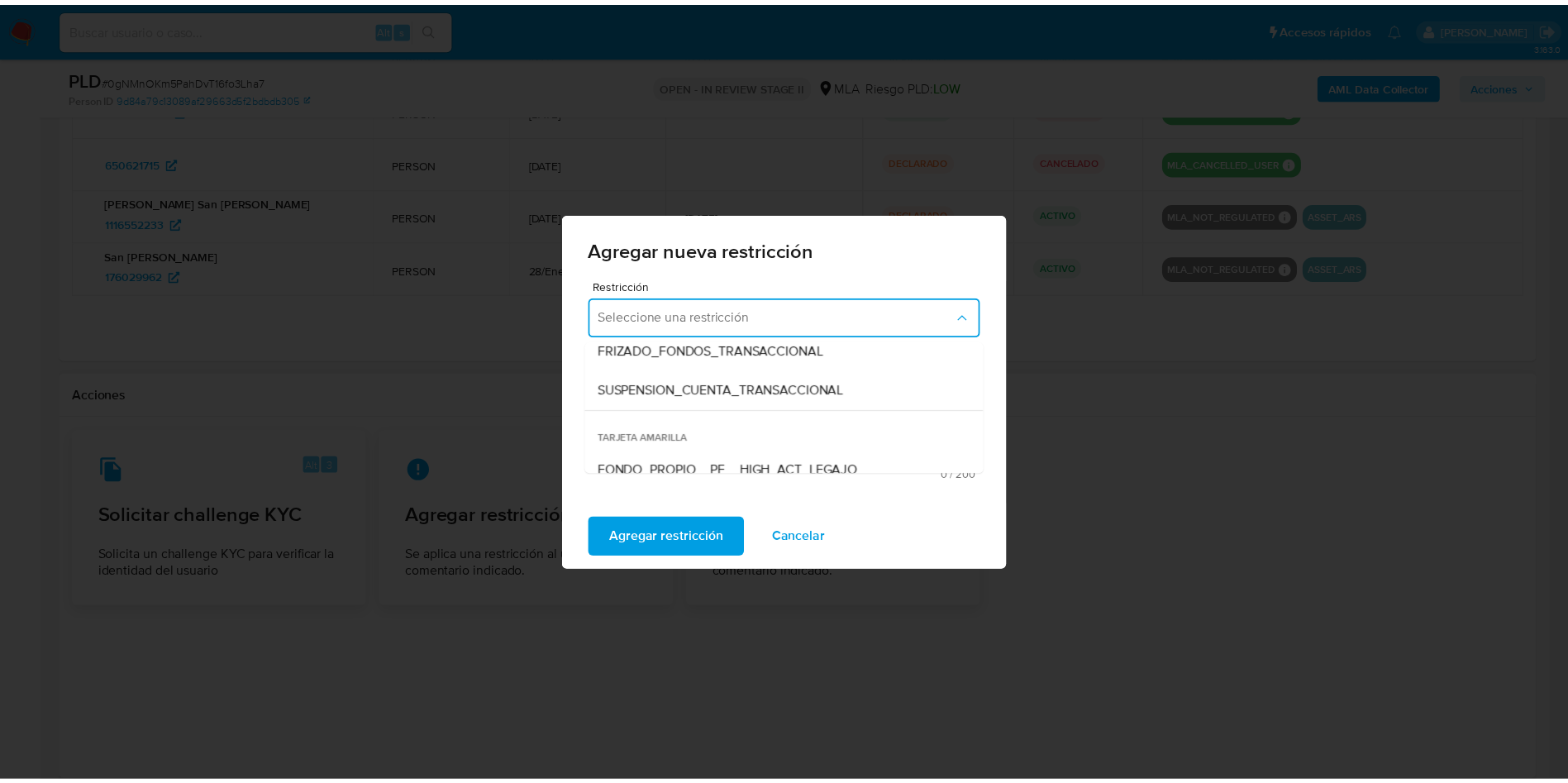
scroll to position [248, 0]
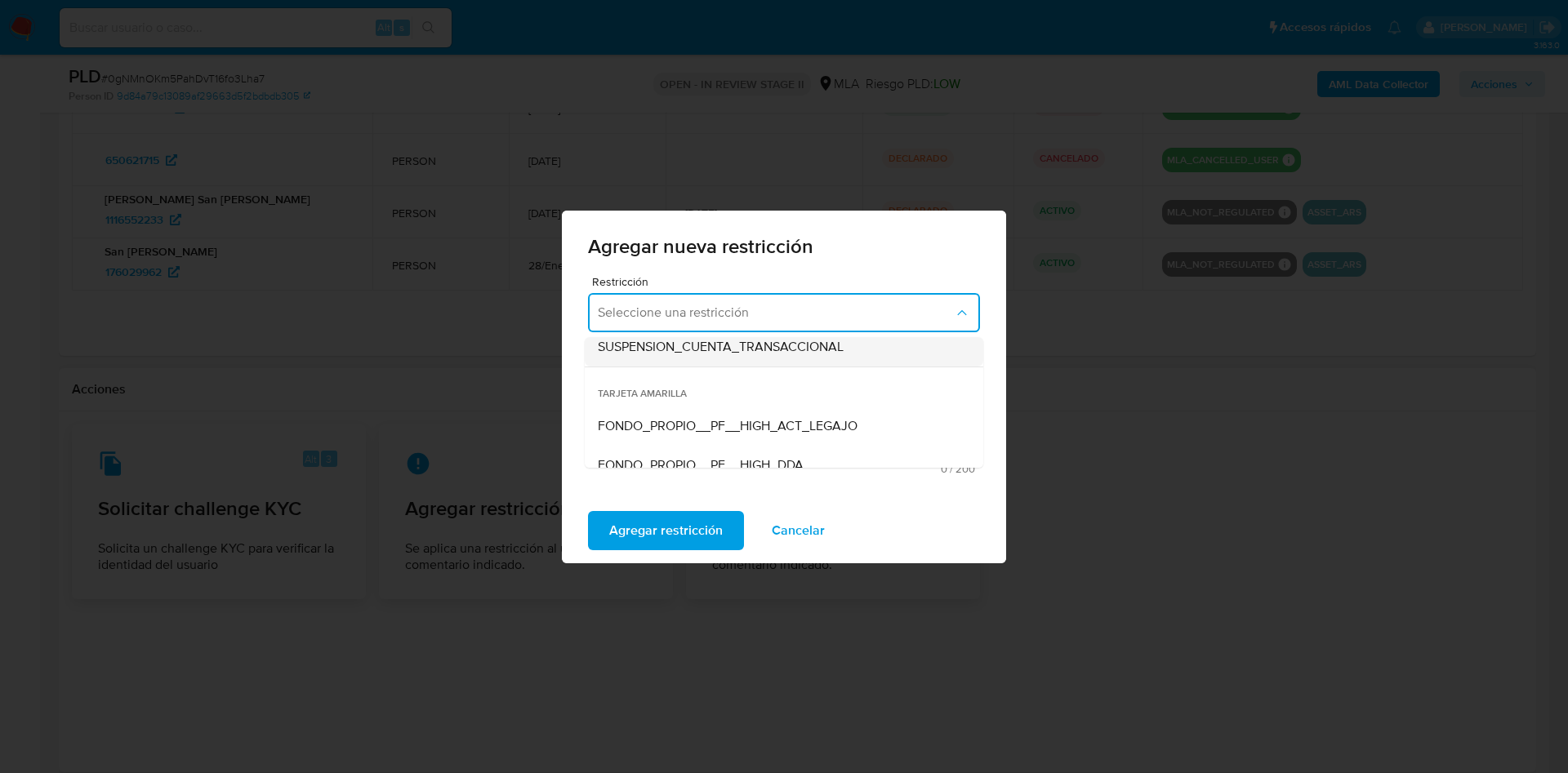
click at [744, 351] on span "SUSPENSION_CUENTA_TRANSACCIONAL" at bounding box center [721, 346] width 245 height 16
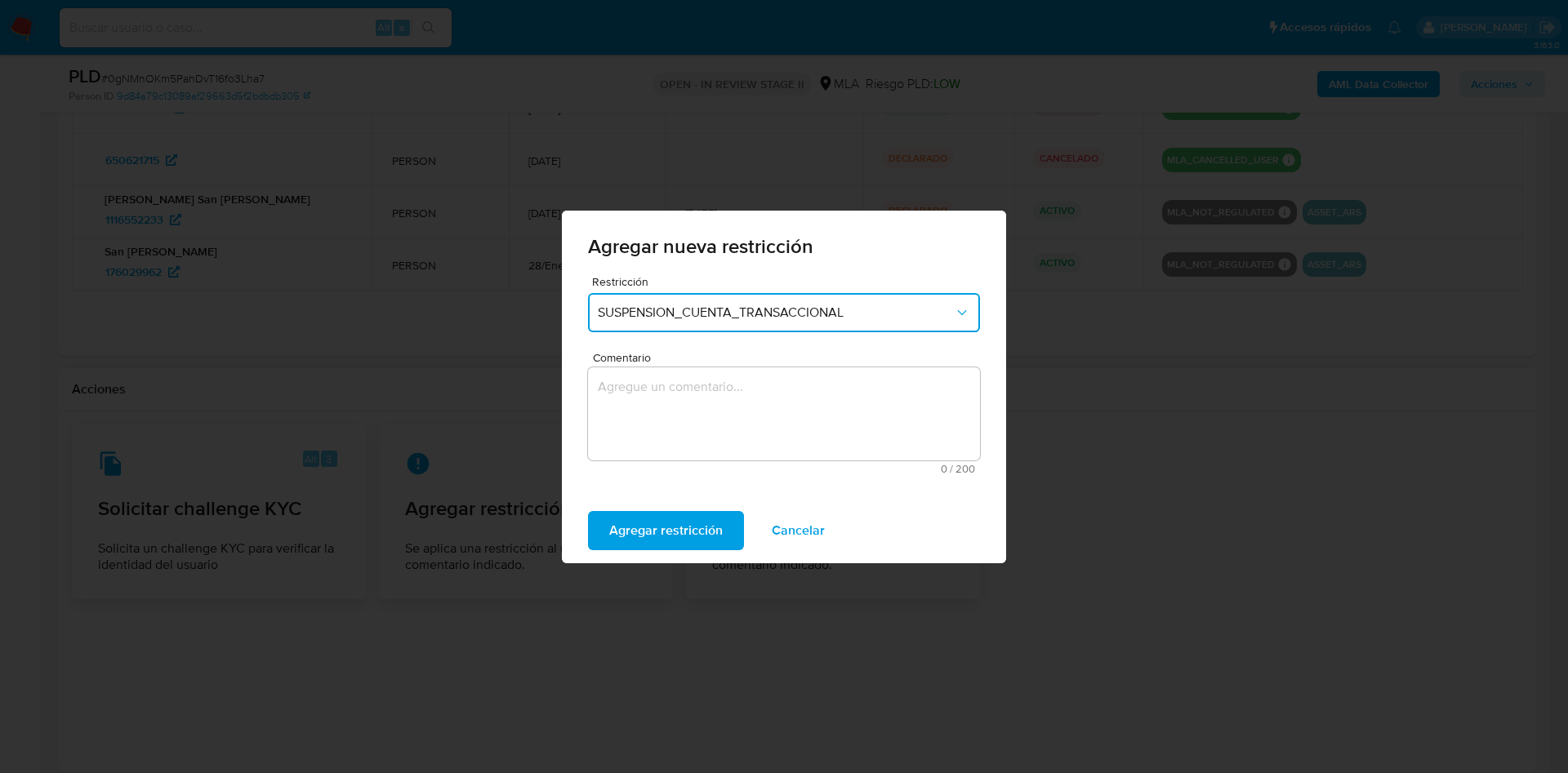
click at [729, 401] on textarea "Comentario" at bounding box center [784, 414] width 392 height 93
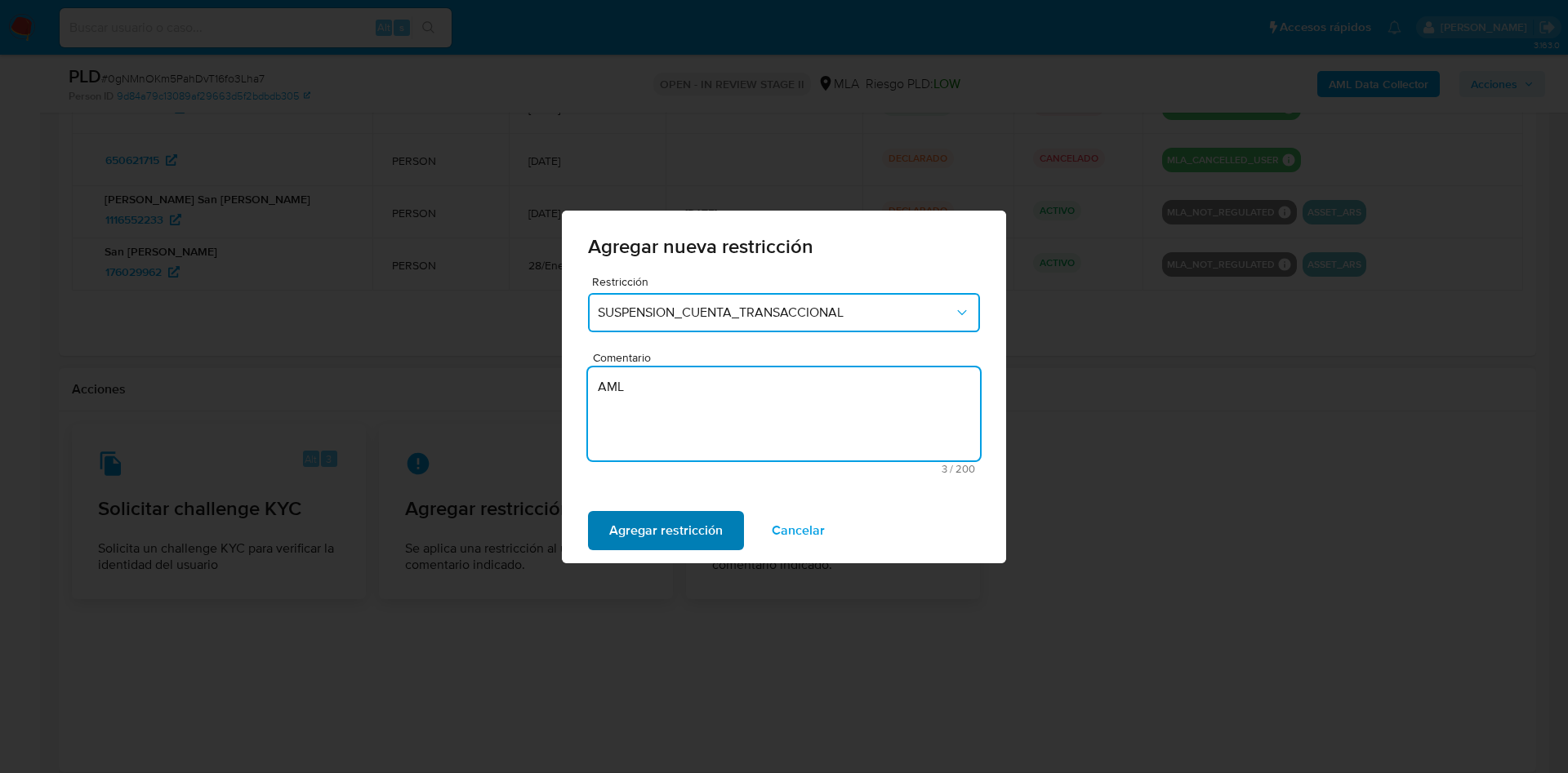
type textarea "AML"
click at [656, 543] on span "Agregar restricción" at bounding box center [665, 531] width 113 height 36
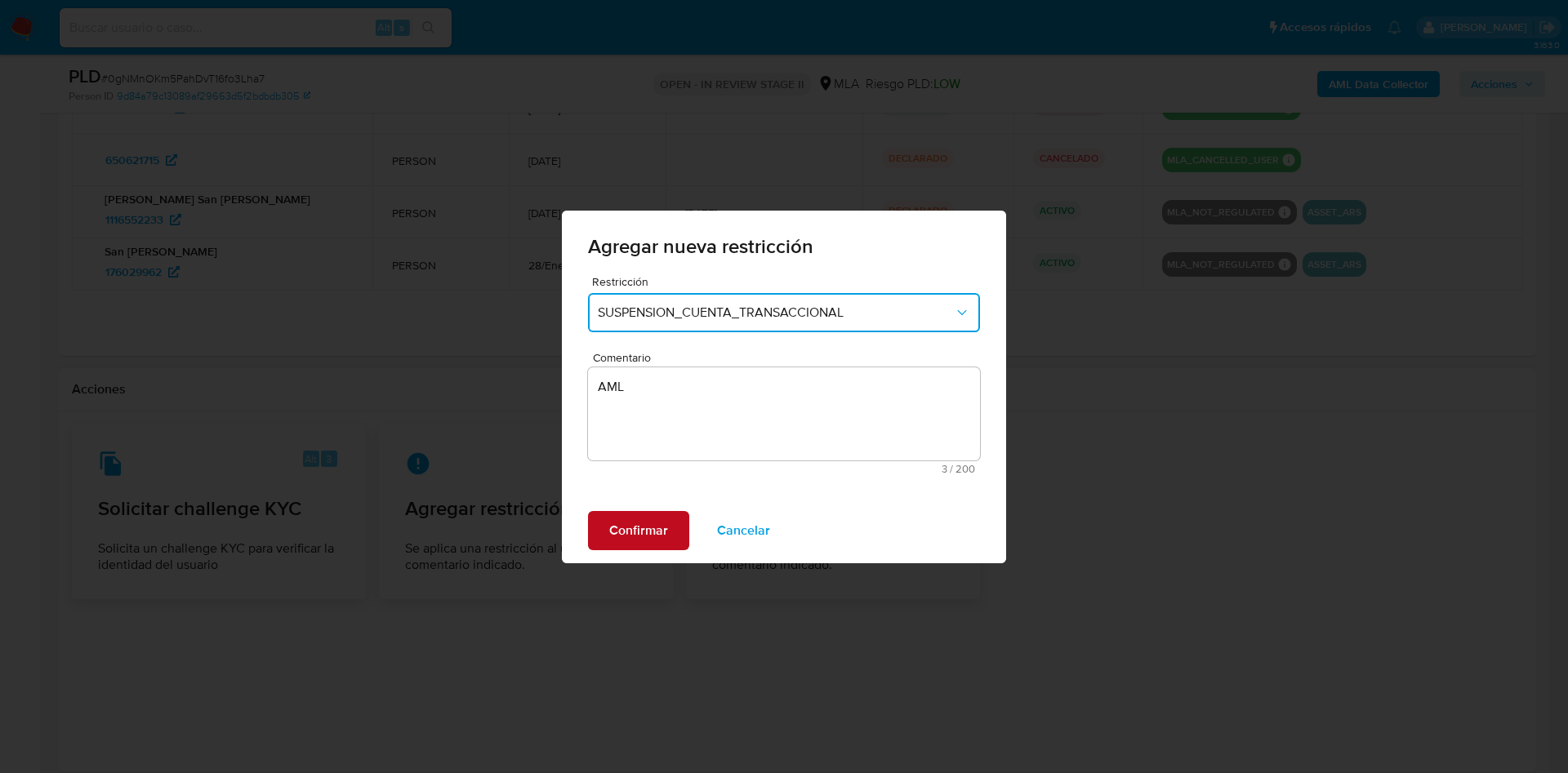
click at [648, 523] on span "Confirmar" at bounding box center [638, 531] width 59 height 36
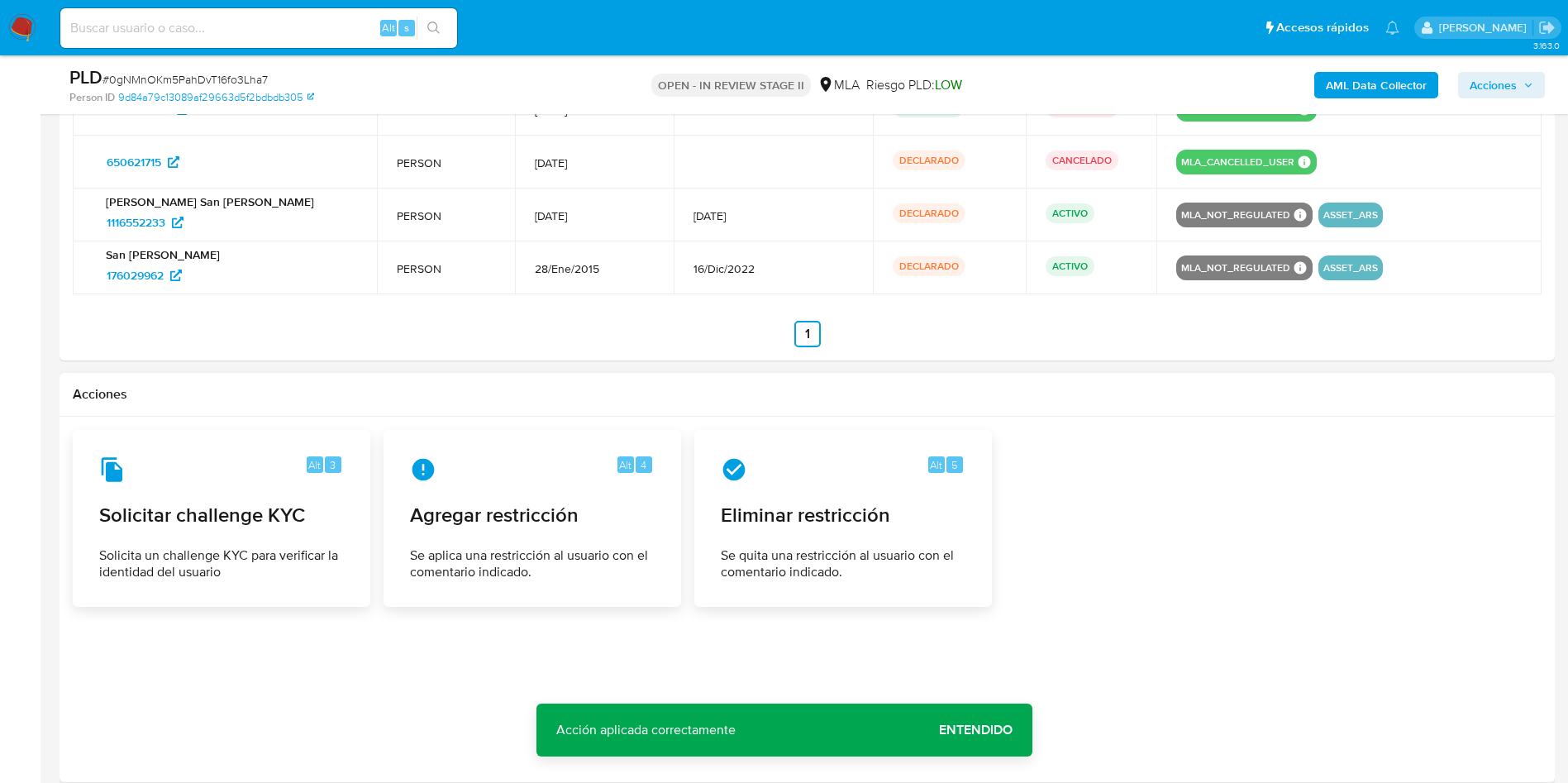
click at [1486, 79] on span "Acciones" at bounding box center [1493, 85] width 47 height 26
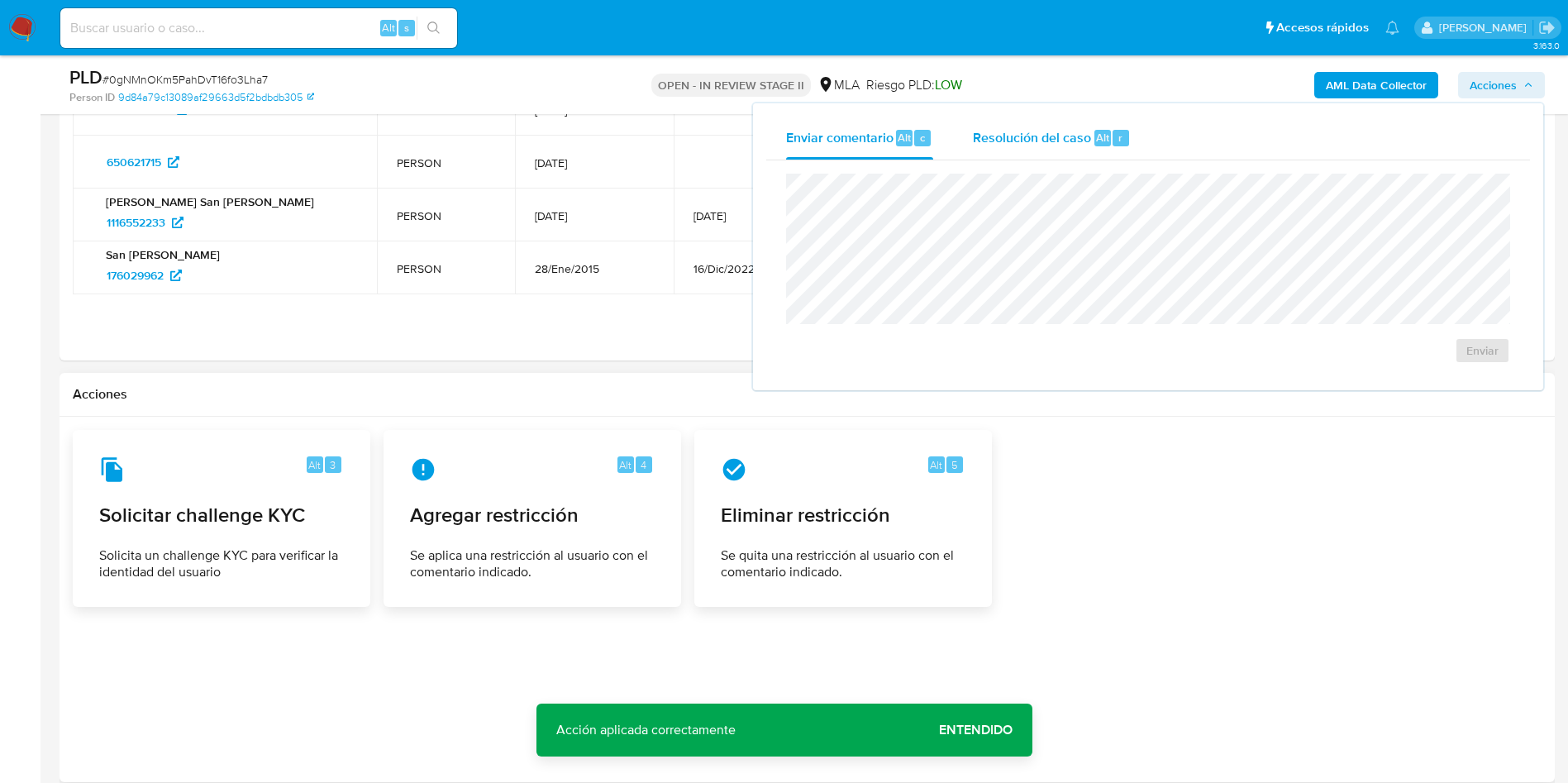
click at [1106, 140] on span "Alt" at bounding box center [1102, 137] width 13 height 16
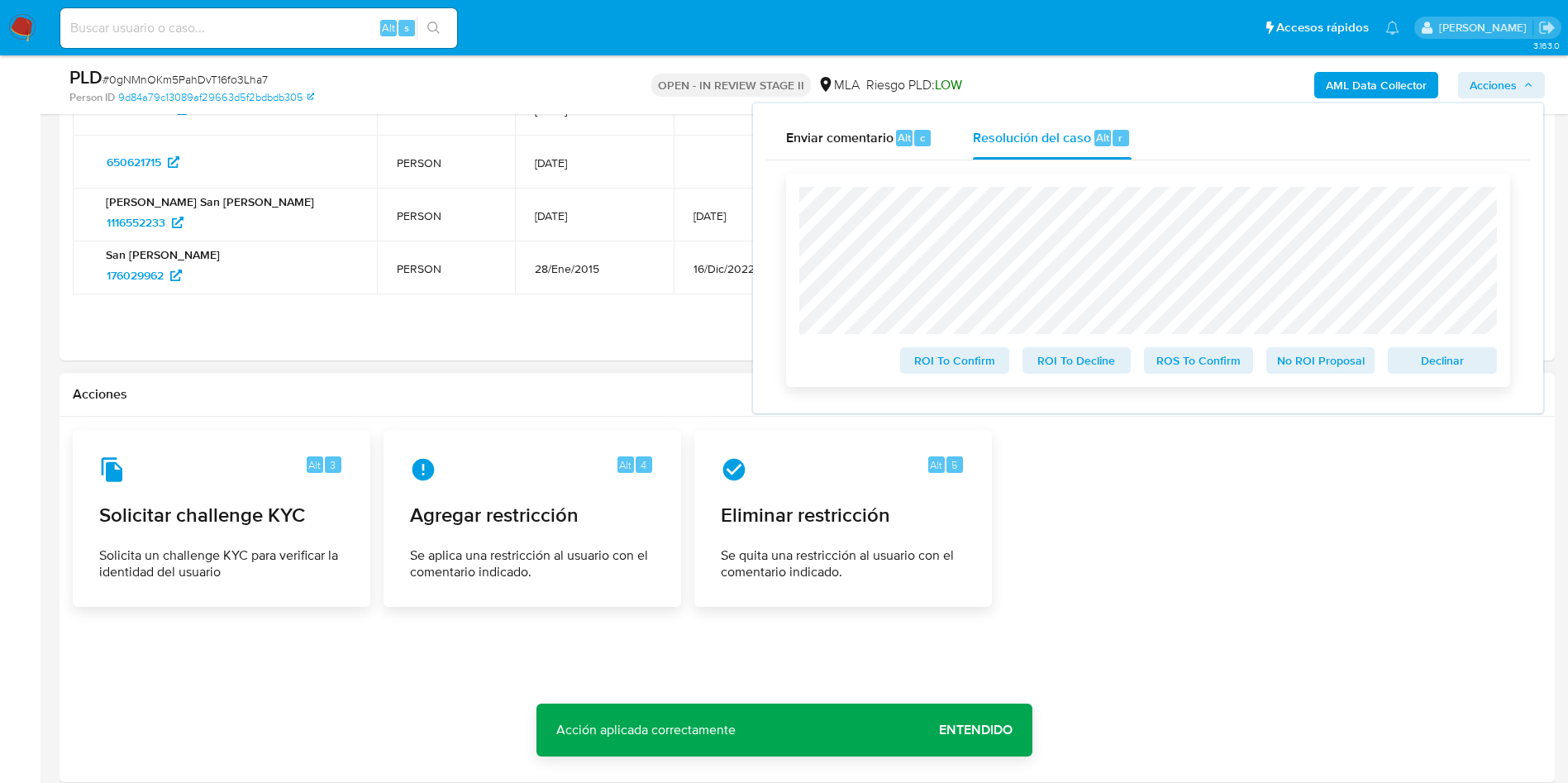
click at [1200, 362] on span "ROS To Confirm" at bounding box center [1198, 360] width 86 height 23
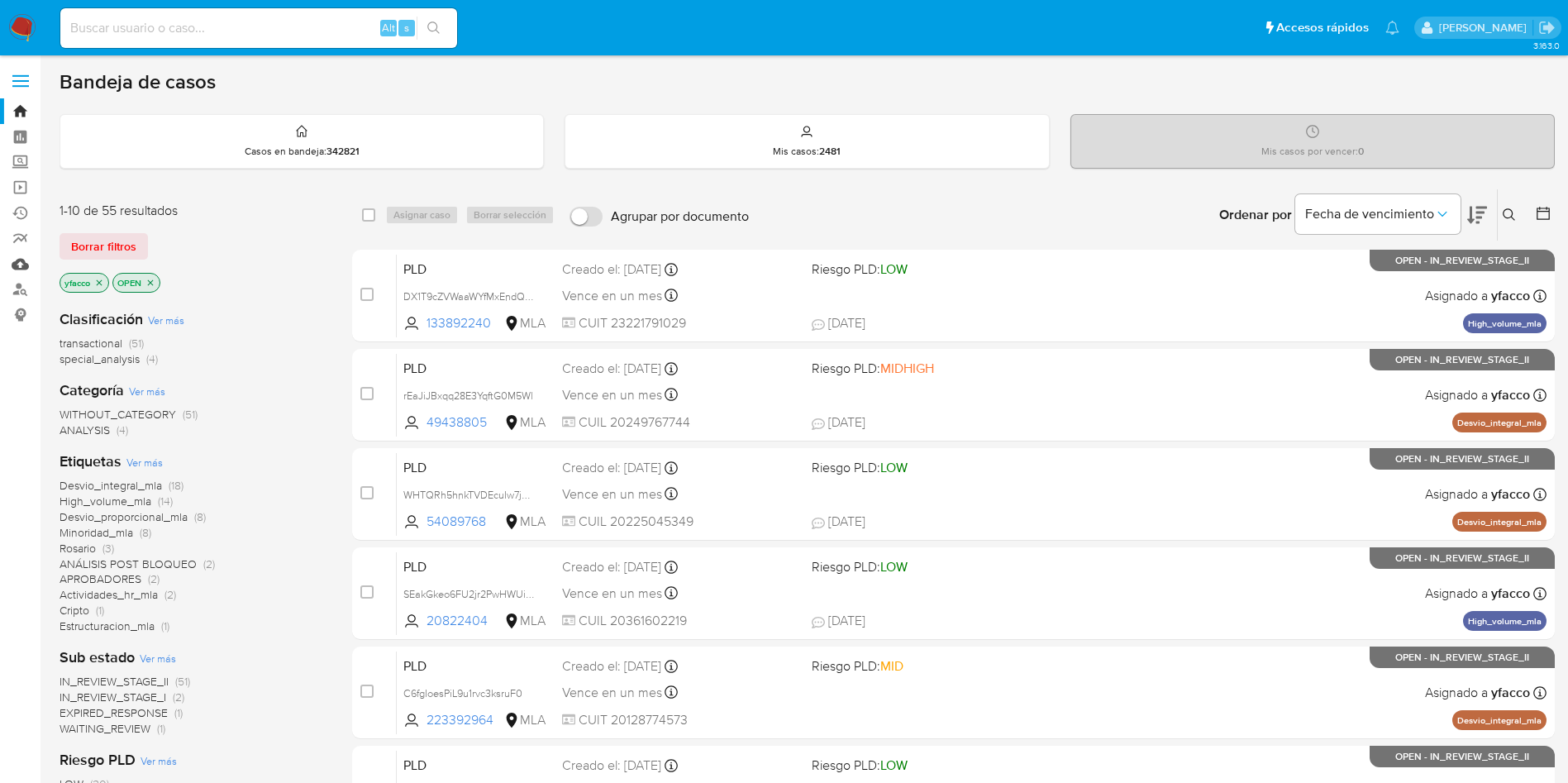
click at [25, 263] on link "Mulan" at bounding box center [98, 263] width 197 height 25
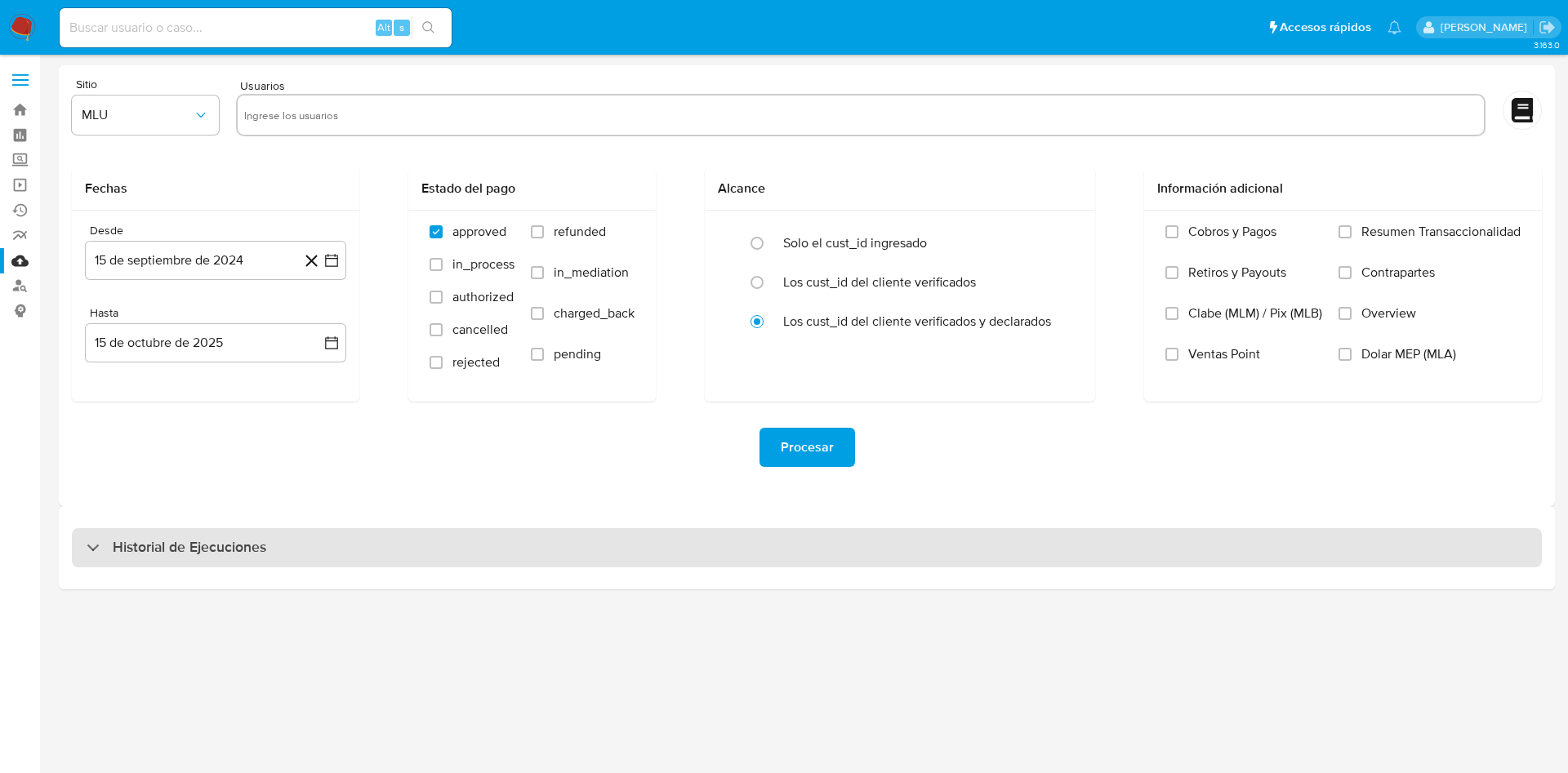
click at [169, 545] on h3 "Historial de Ejecuciones" at bounding box center [189, 548] width 154 height 20
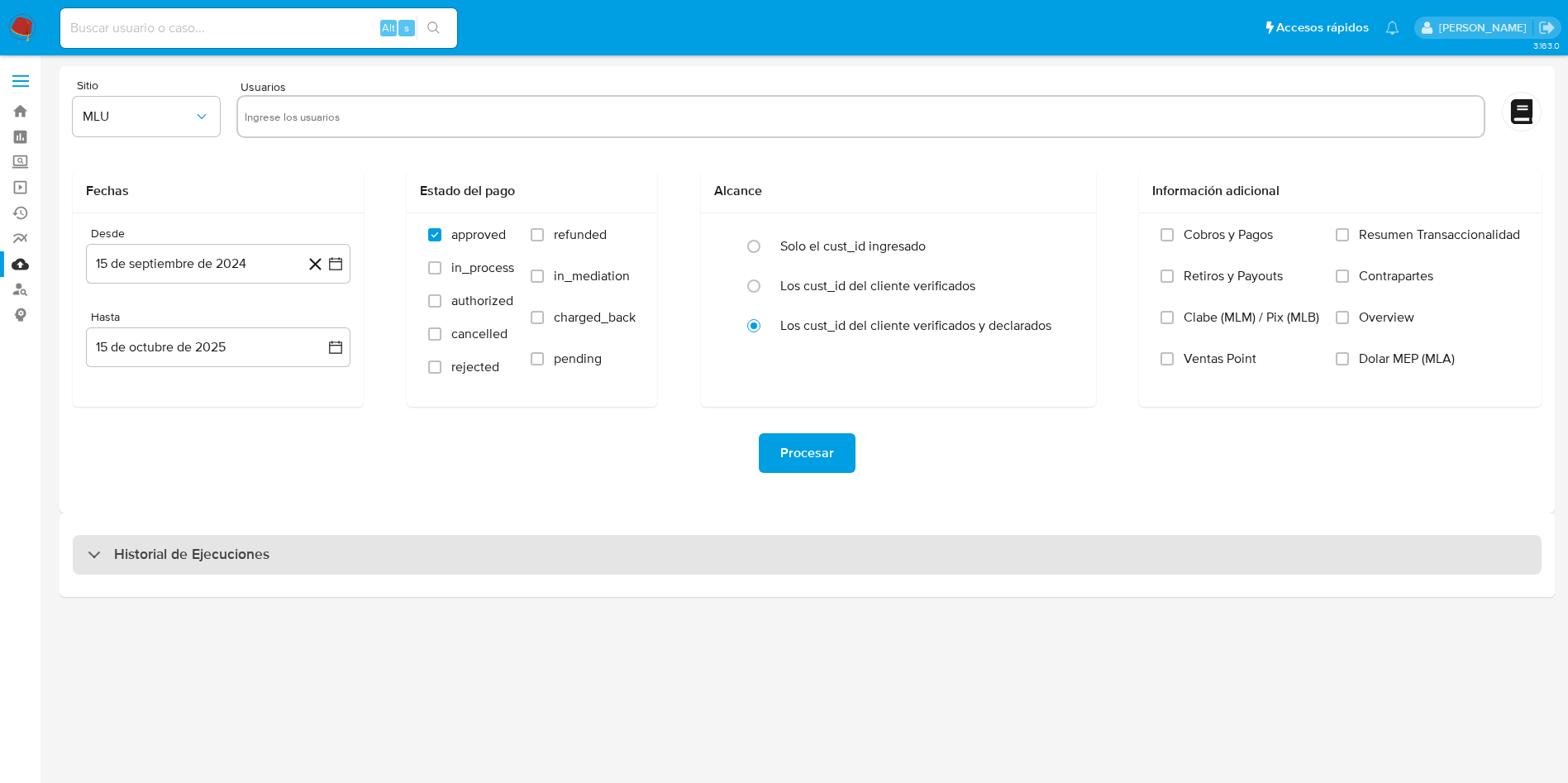
select select "10"
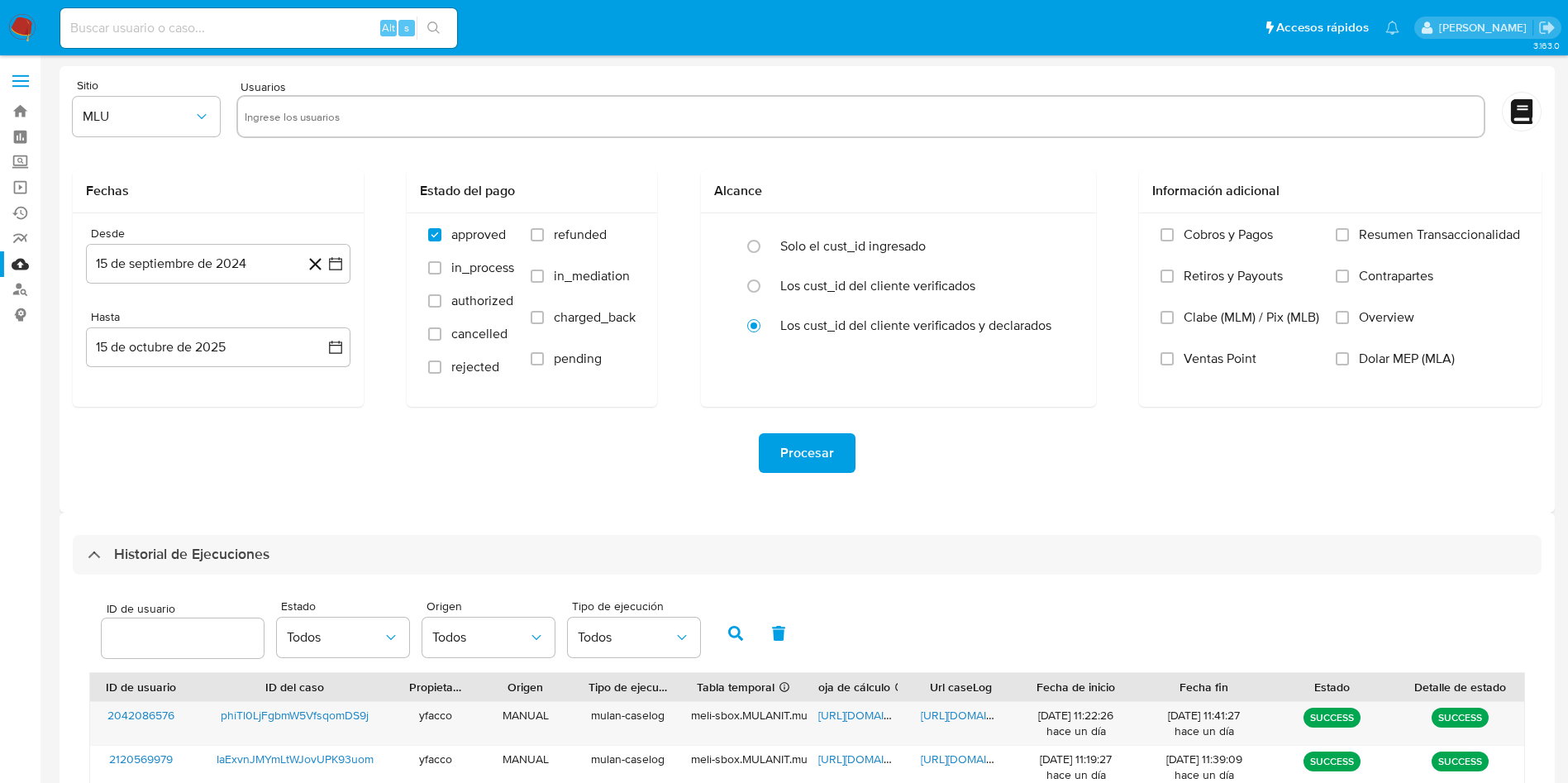
click at [170, 645] on input "number" at bounding box center [182, 638] width 162 height 22
type input "2475672866"
click at [737, 633] on icon "button" at bounding box center [735, 633] width 15 height 15
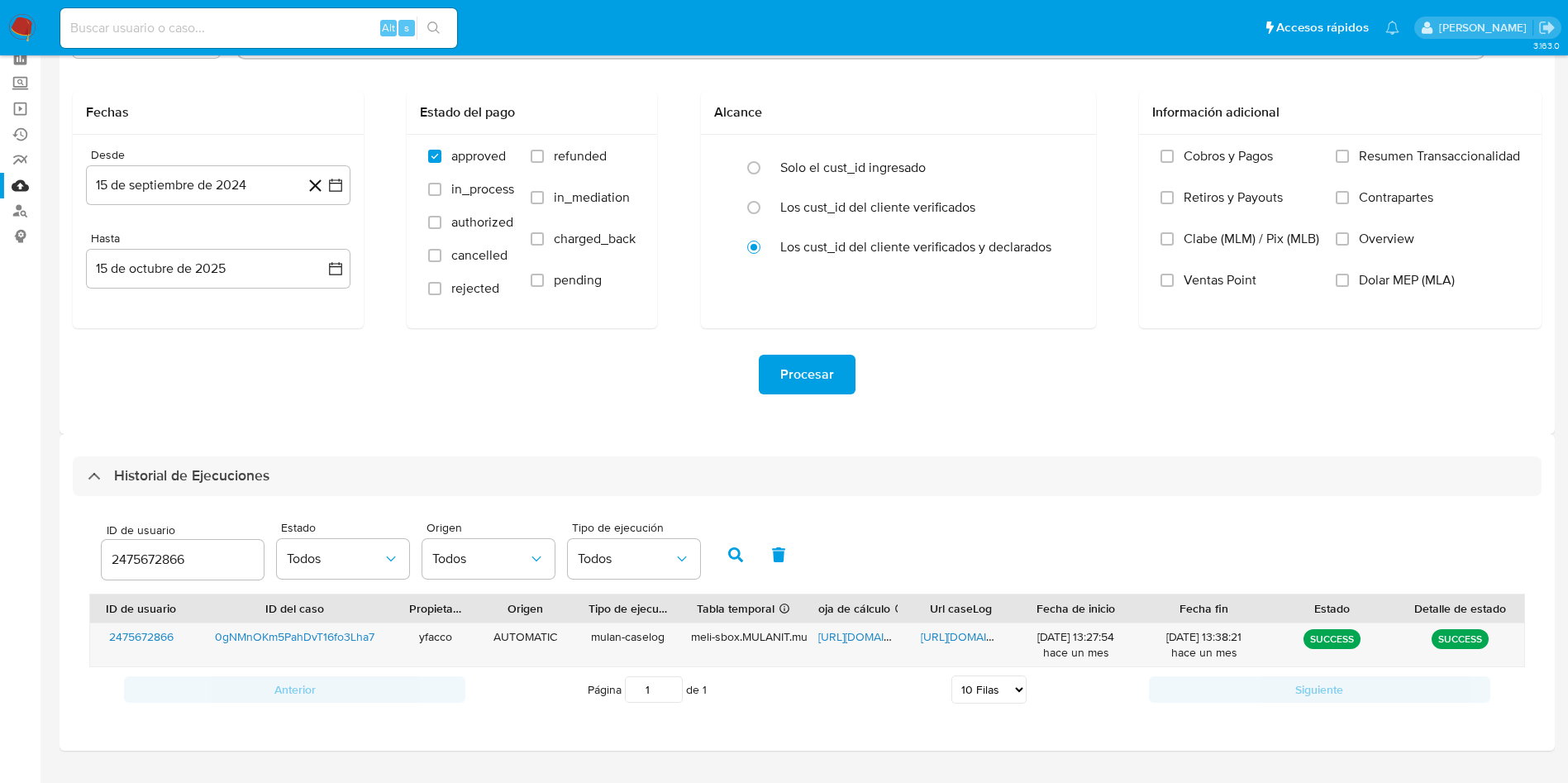
scroll to position [116, 0]
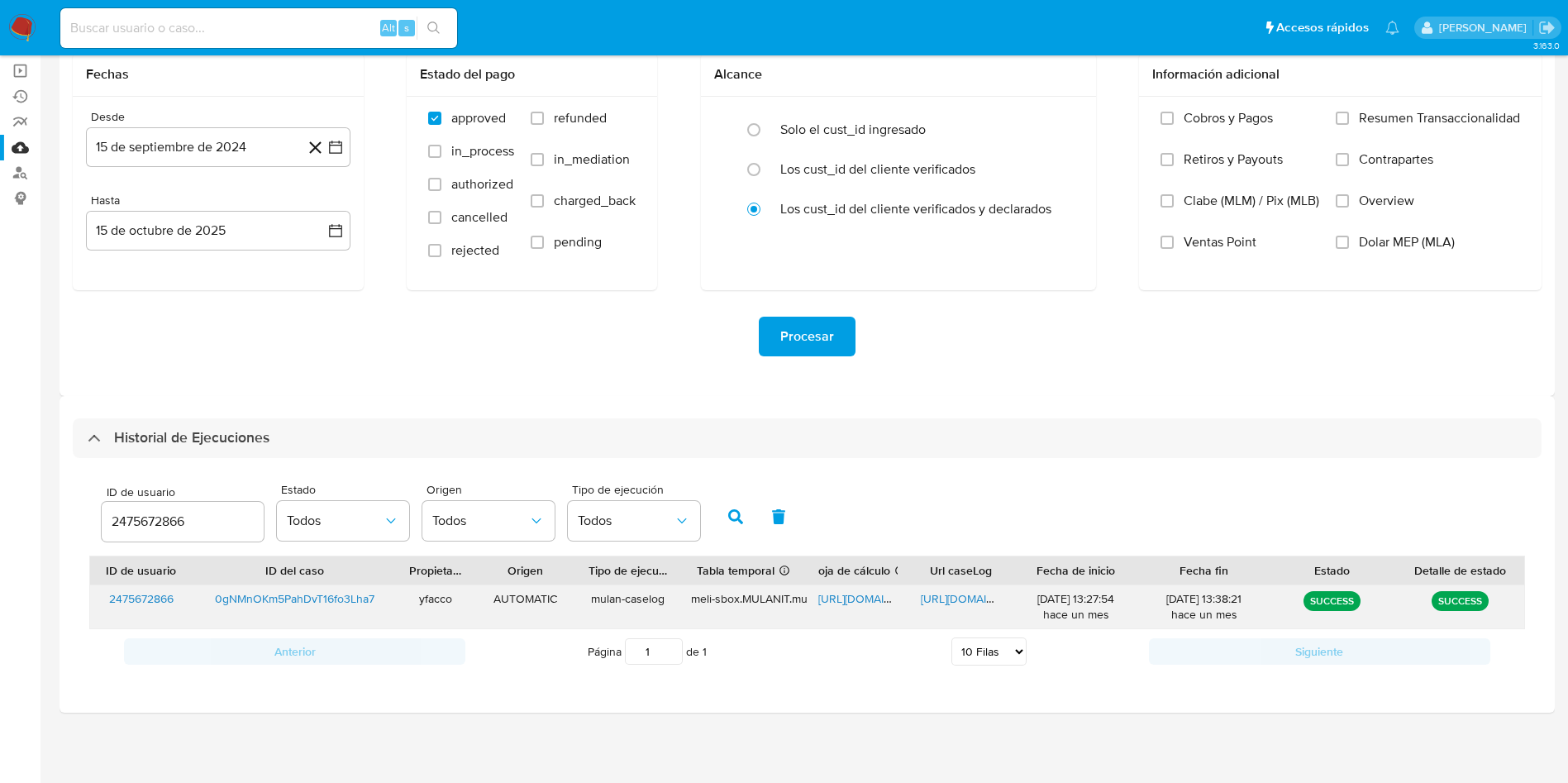
click at [865, 598] on span "https://docs.google.com/spreadsheets/d/18Y2W2Qc9nRDZxkAbfqpTE7AdOmKqIHaI8BpPyGS…" at bounding box center [875, 598] width 114 height 17
click at [962, 598] on span "https://docs.google.com/document/d/1tb6v1HtLFO7bt3Uff0Y6ybDTOfEgNSdcrqSi3npXROA…" at bounding box center [978, 598] width 114 height 17
drag, startPoint x: 230, startPoint y: 526, endPoint x: 0, endPoint y: 466, distance: 237.7
click at [0, 466] on section "Bandeja Tablero Screening Búsqueda en Listas Watchlist Herramientas Operaciones…" at bounding box center [784, 333] width 1568 height 899
click at [733, 521] on icon "button" at bounding box center [735, 516] width 15 height 15
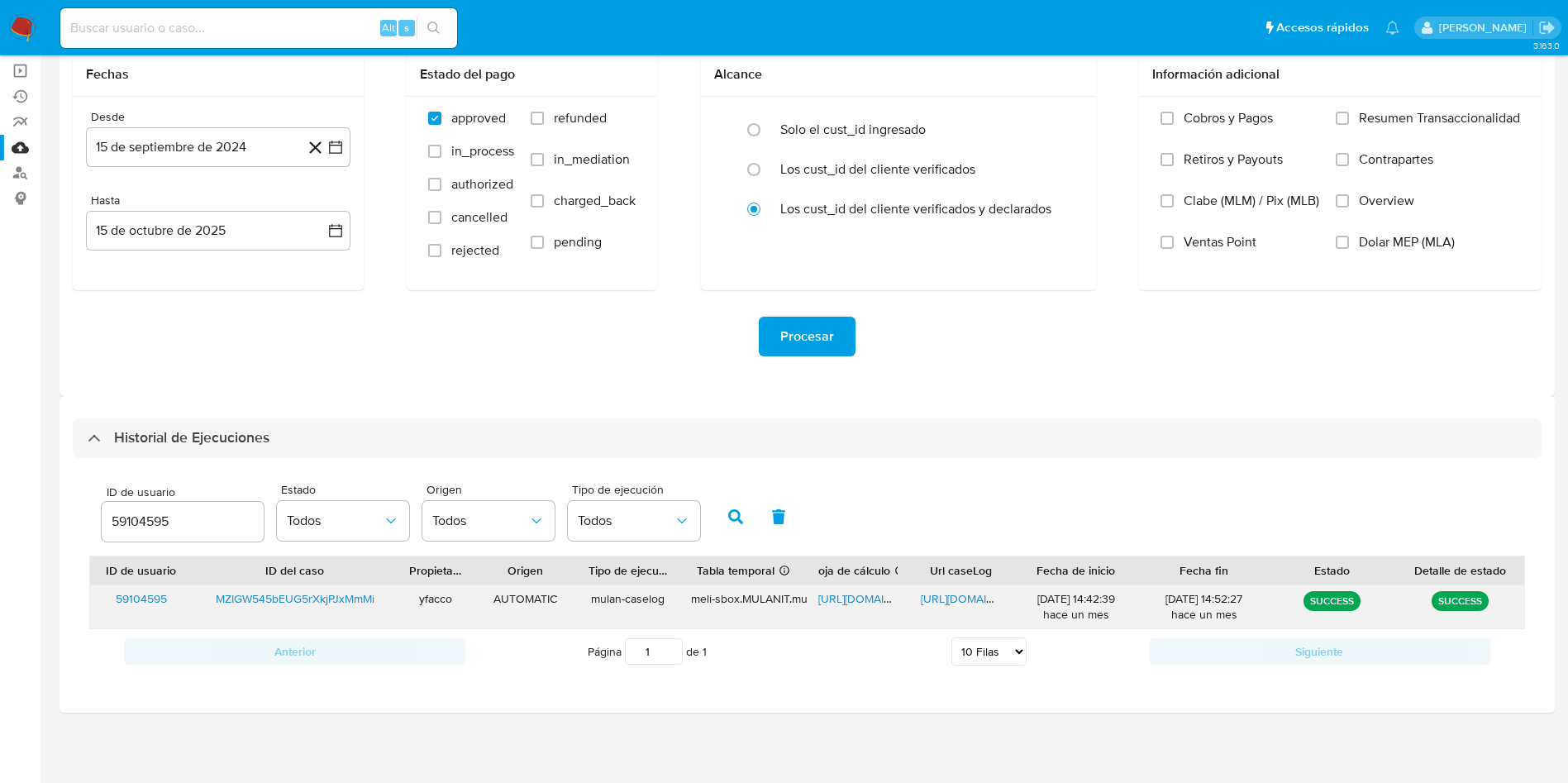
click at [847, 600] on span "https://docs.google.com/spreadsheets/d/18M8BDBjRtbUXpTDXIMRzm3GxvI9JCSpnVyjKQKX…" at bounding box center [875, 598] width 114 height 17
click at [961, 600] on span "https://docs.google.com/document/d/1kNk_rljFGHDhwfYI8jHilnOpbk4rIbvyDWuh7c--mtg…" at bounding box center [978, 598] width 114 height 17
drag, startPoint x: 199, startPoint y: 528, endPoint x: 135, endPoint y: 514, distance: 65.5
click at [135, 514] on input "59104595" at bounding box center [182, 521] width 162 height 22
type input "5"
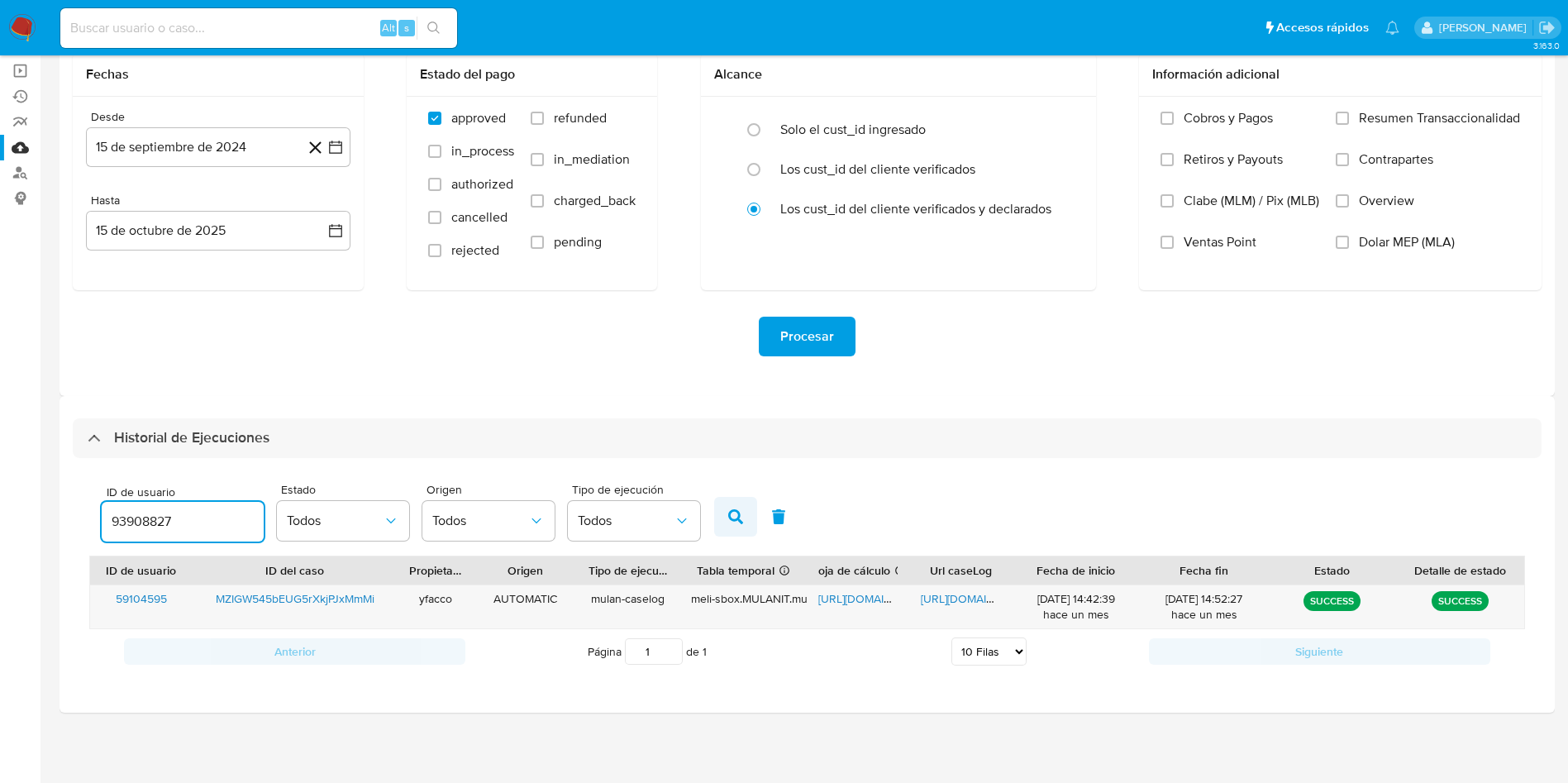
type input "93908827"
click at [731, 524] on button "button" at bounding box center [735, 516] width 43 height 39
click at [850, 604] on span "https://docs.google.com/spreadsheets/d/1eagk4wUI9FCjPsN9HVUdg75YJmB3-Ci4a9YcEaV…" at bounding box center [875, 598] width 114 height 17
click at [938, 594] on span "https://docs.google.com/document/d/1SX8GH3odzR2K7g8YWzIJ-rNe9eVo5QCtPaMTCBDNitY…" at bounding box center [978, 598] width 114 height 17
drag, startPoint x: 185, startPoint y: 527, endPoint x: 0, endPoint y: 479, distance: 191.1
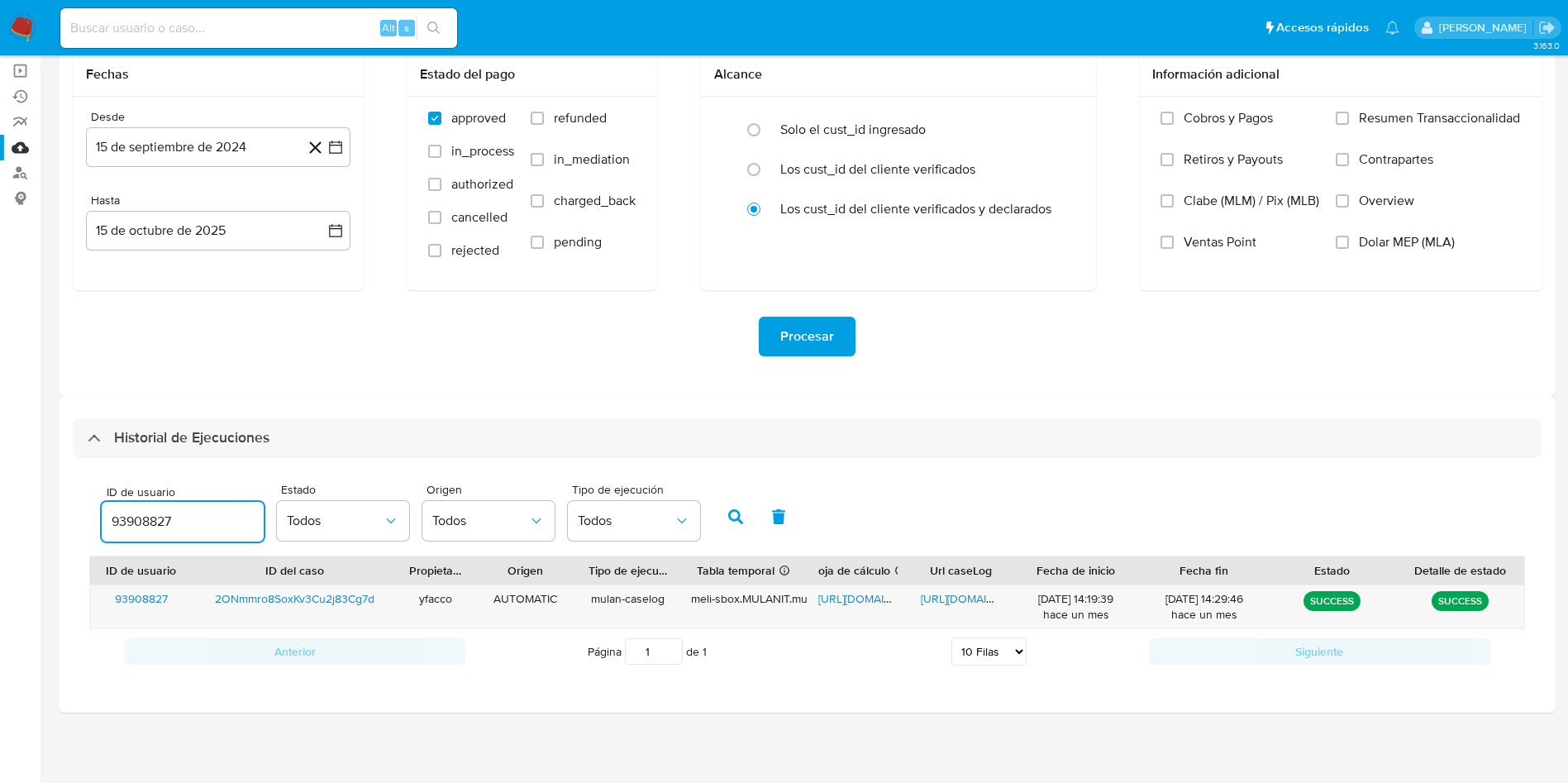
click at [0, 493] on section "Bandeja Tablero Screening Búsqueda en Listas Watchlist Herramientas Operaciones…" at bounding box center [784, 333] width 1568 height 899
type input "36044058"
click at [738, 530] on button "button" at bounding box center [735, 516] width 43 height 39
click at [845, 596] on span "https://docs.google.com/spreadsheets/d/1cUFGaYklA7-Fvlp3hMLcNniZEEBnqQvKSVE8pbx…" at bounding box center [875, 598] width 114 height 17
click at [960, 592] on span "https://docs.google.com/document/d/17CKqdgrDcpN4AaE0EwYN0uXD_rM8DkdZCnl2eQvkMBw…" at bounding box center [978, 598] width 114 height 17
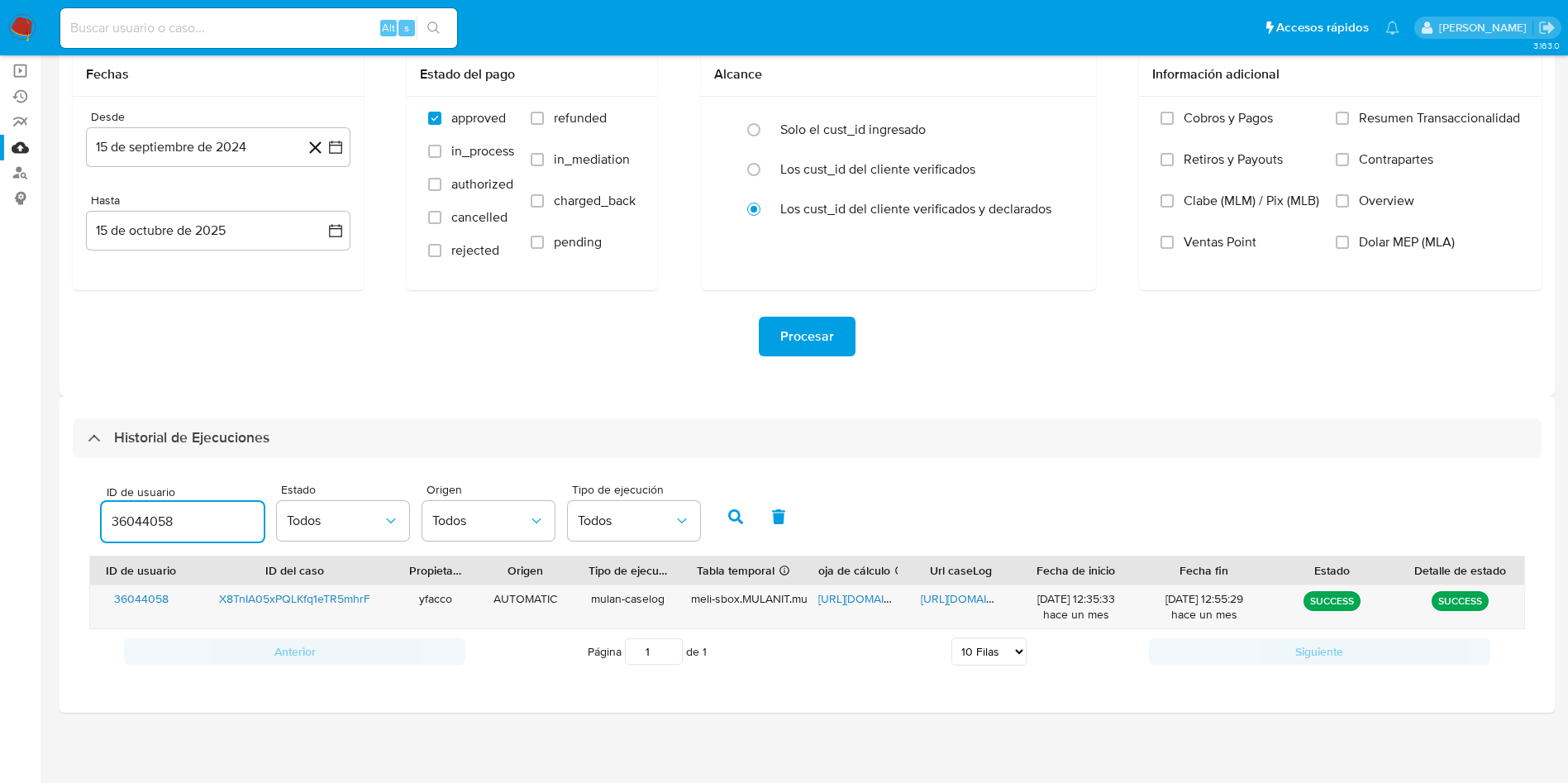
drag, startPoint x: 206, startPoint y: 521, endPoint x: 0, endPoint y: 363, distance: 259.6
click at [0, 458] on section "Bandeja Tablero Screening Búsqueda en Listas Watchlist Herramientas Operaciones…" at bounding box center [784, 333] width 1568 height 899
type input "2638370336"
click at [733, 516] on icon "button" at bounding box center [735, 516] width 15 height 15
click at [845, 600] on span "https://docs.google.com/spreadsheets/d/1MqwmLpQ7qQExeaJCUY38FuyMmu8BD1PMum5zhK-…" at bounding box center [875, 598] width 114 height 17
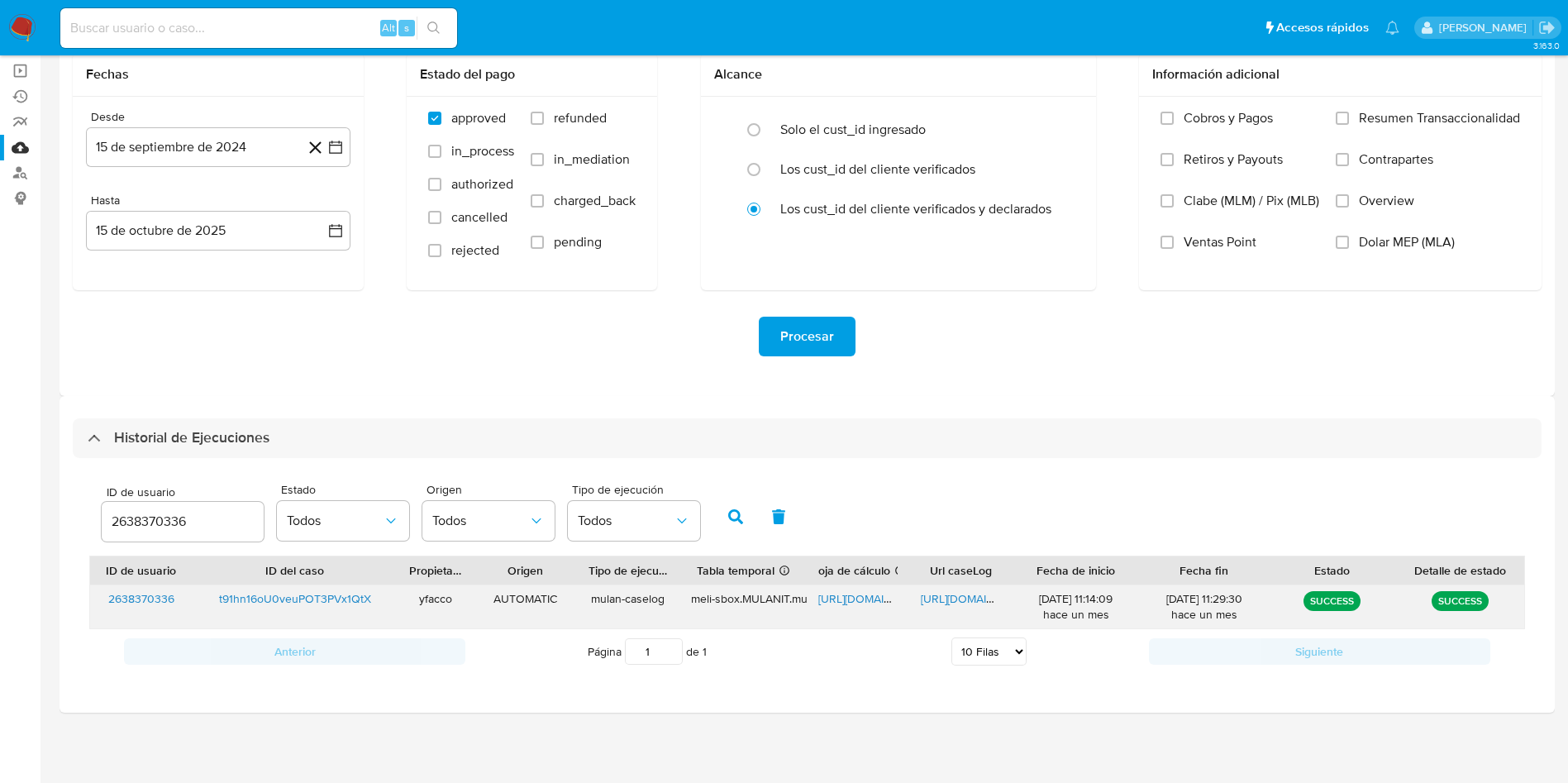
click at [940, 599] on span "https://docs.google.com/document/d/15FUvdncGoHV00p3BLaNP166KM53UWMJyCL-daKLnX9o…" at bounding box center [978, 598] width 114 height 17
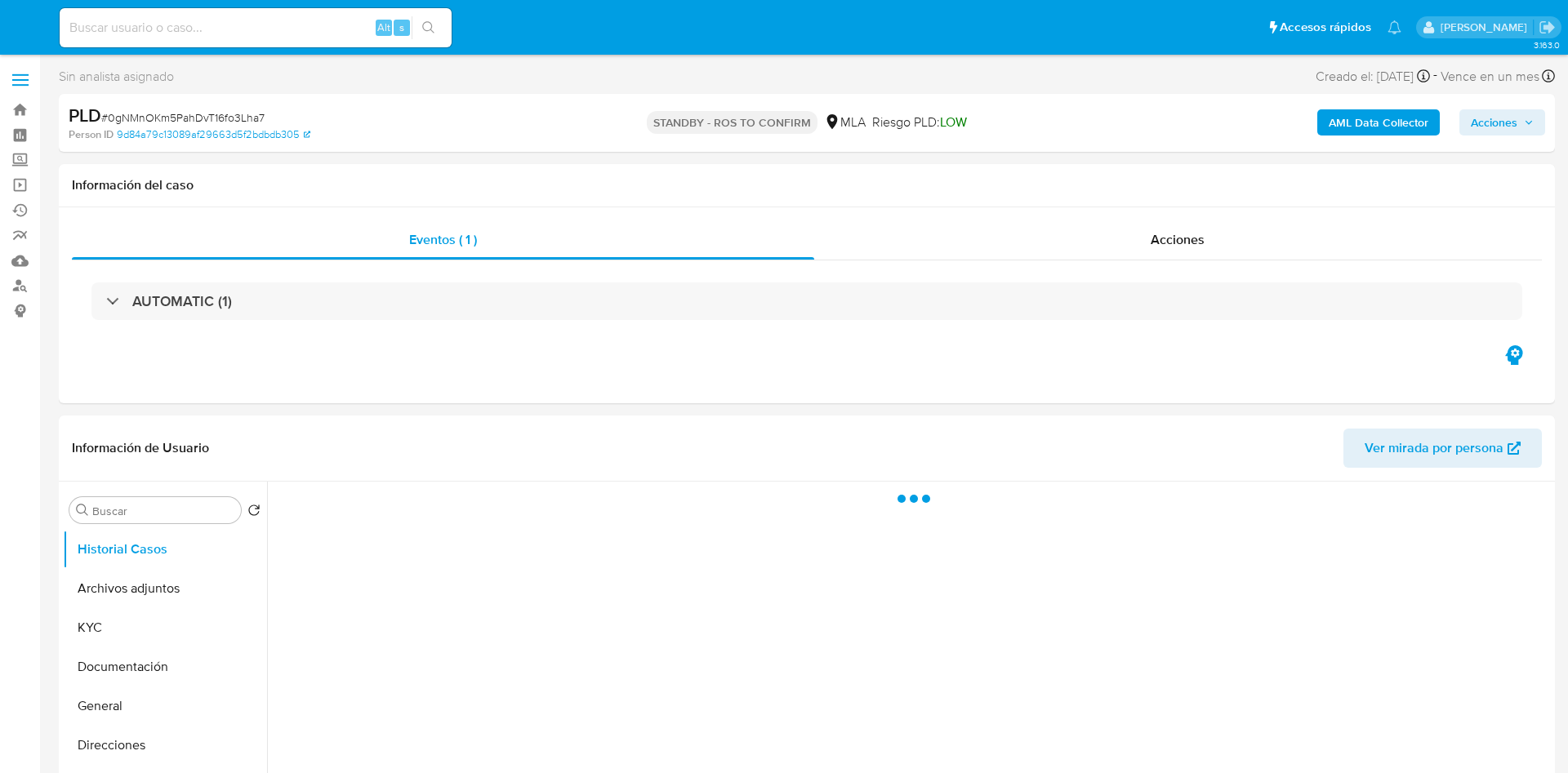
select select "10"
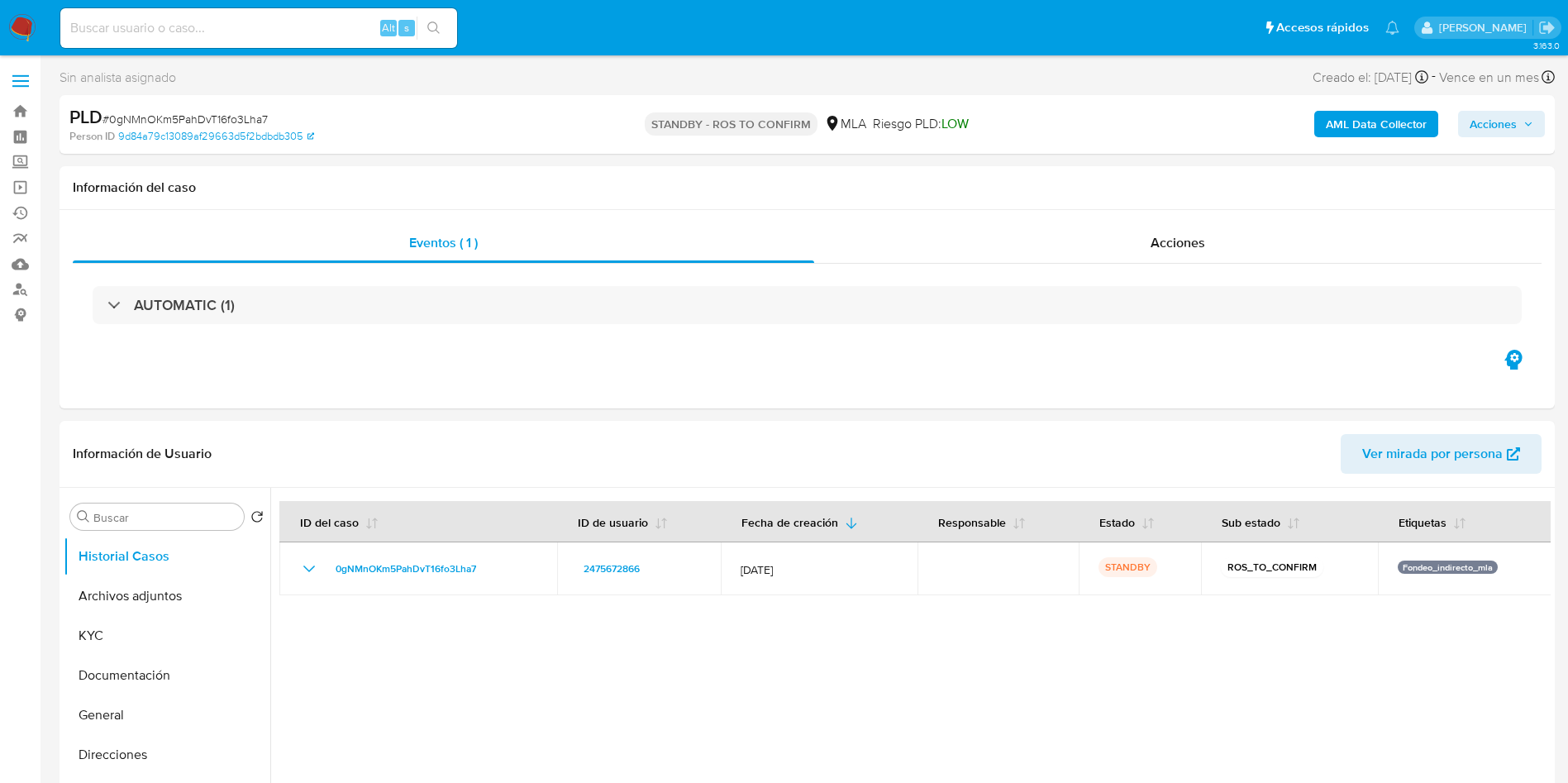
click at [265, 25] on input at bounding box center [259, 28] width 397 height 22
paste input "MZIGW545bEUG5rXkjPJxMmMi"
type input "MZIGW545bEUG5rXkjPJxMmMi"
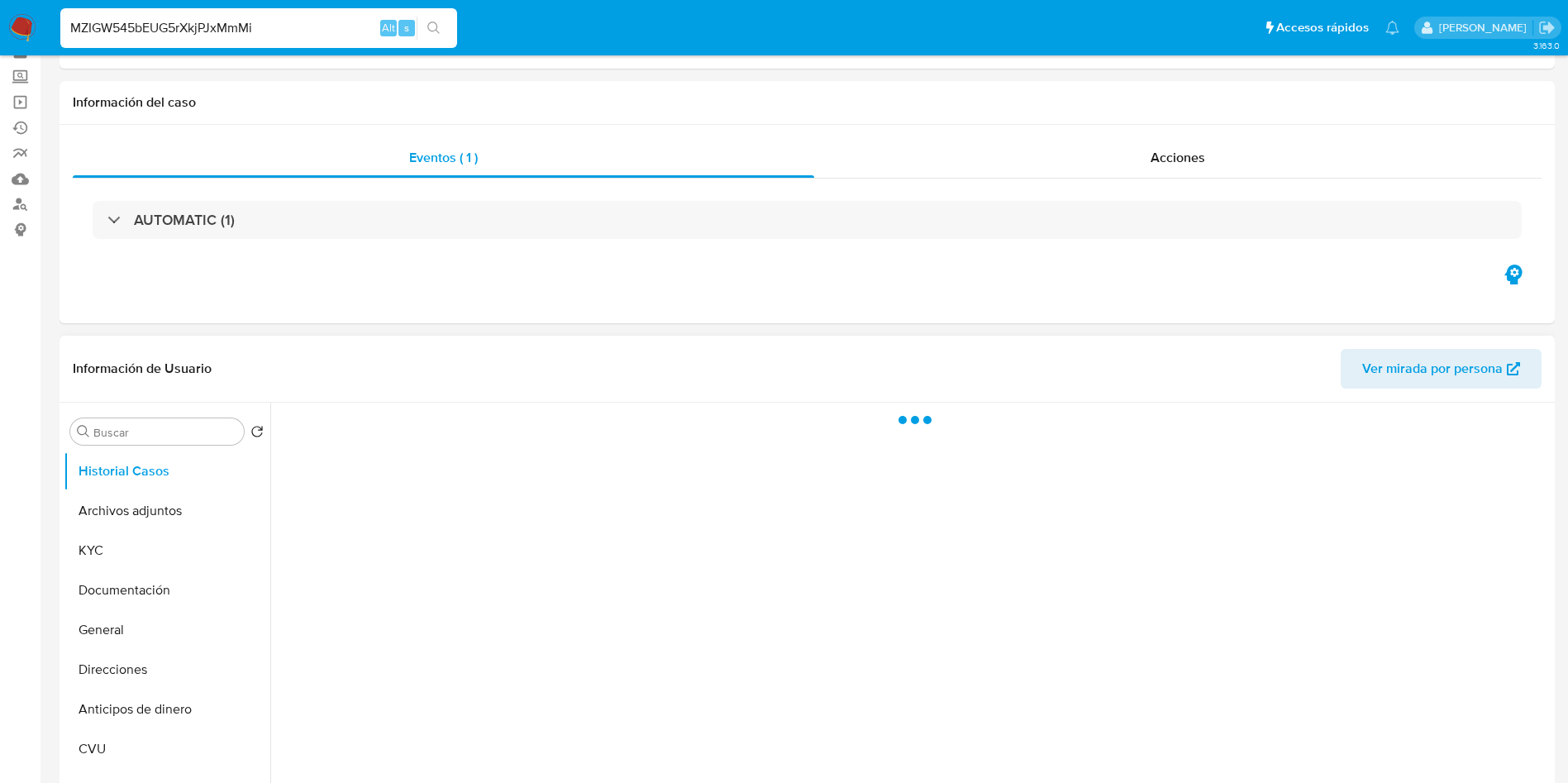
scroll to position [124, 0]
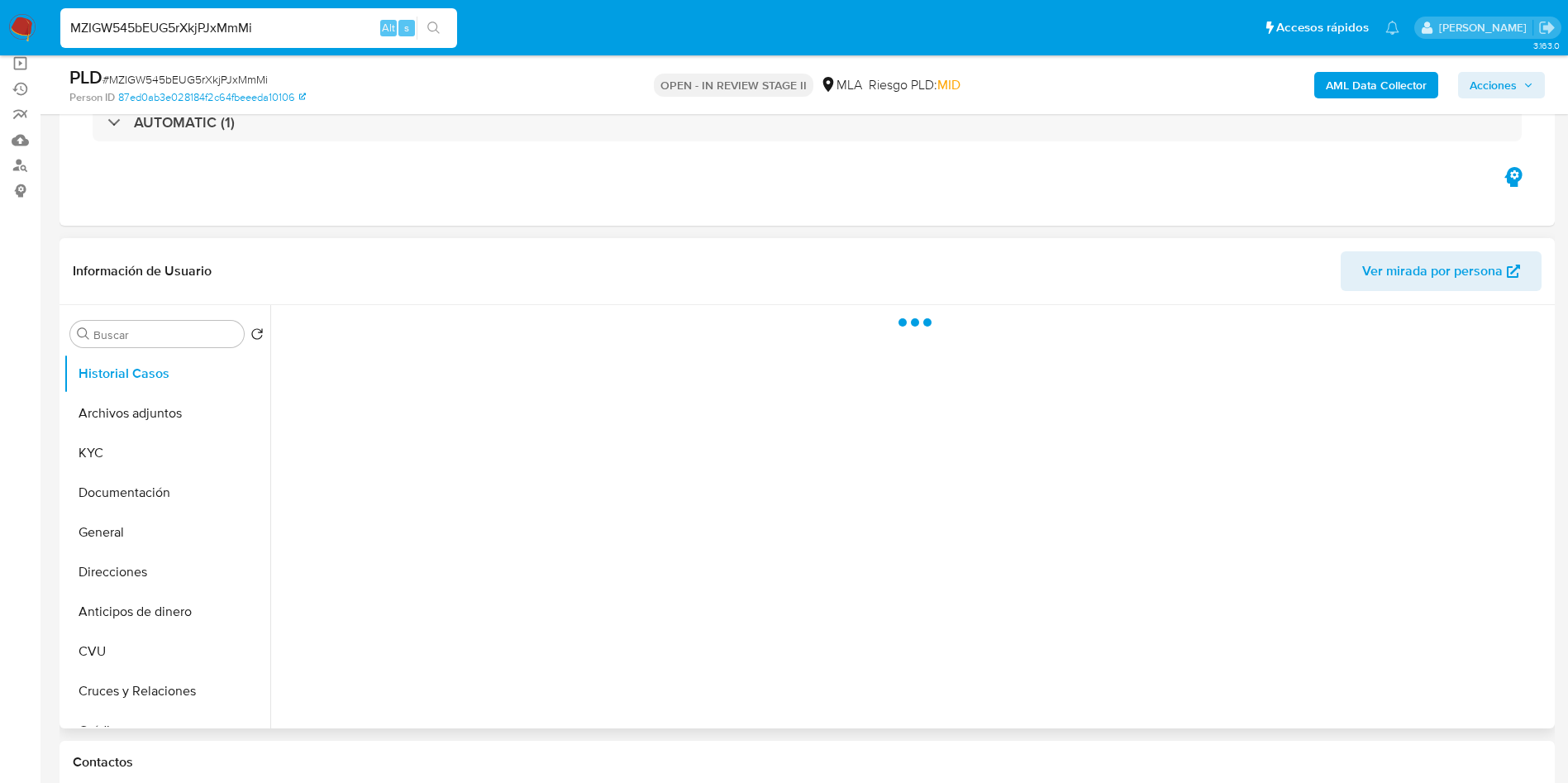
select select "10"
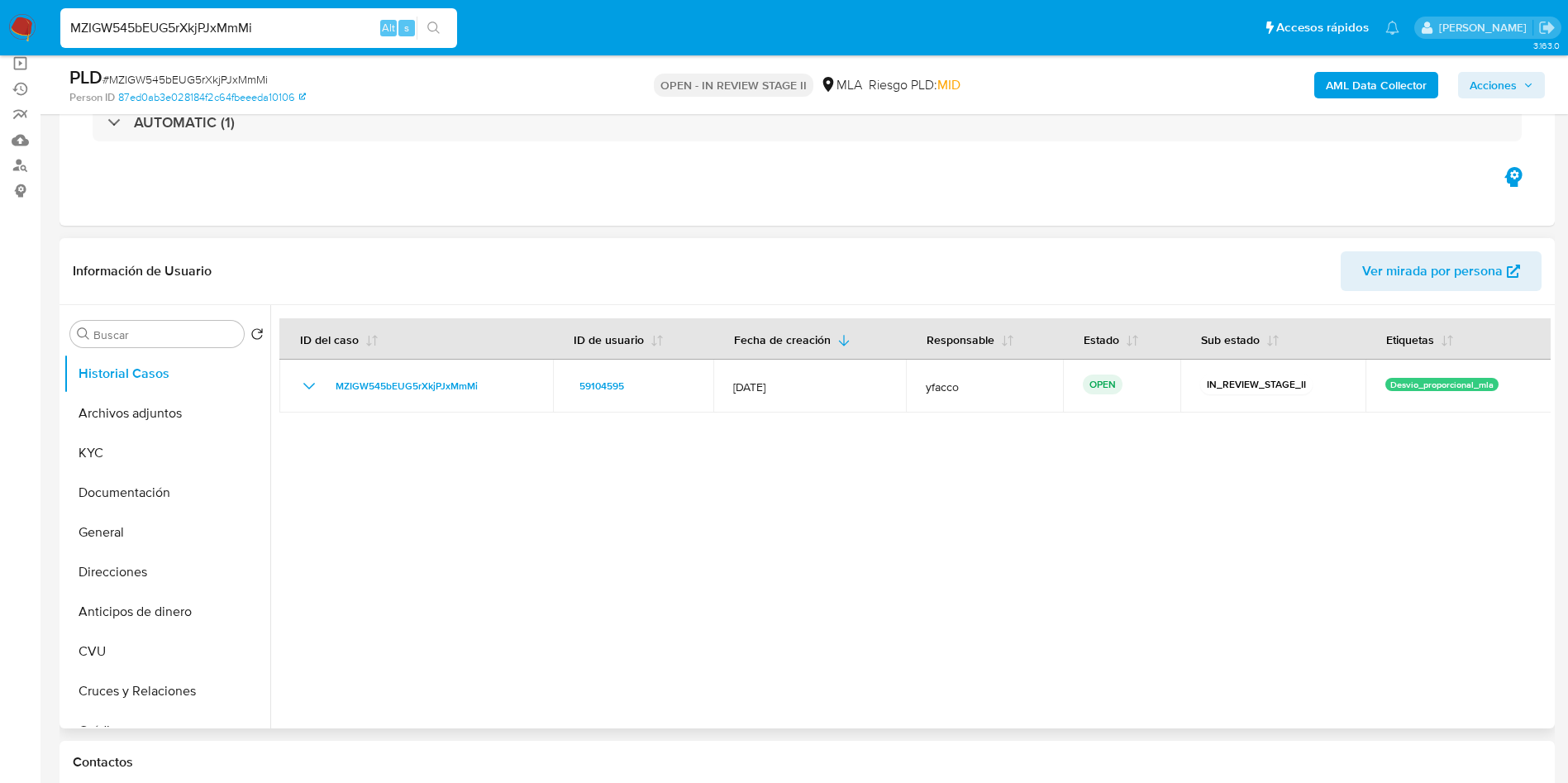
scroll to position [496, 0]
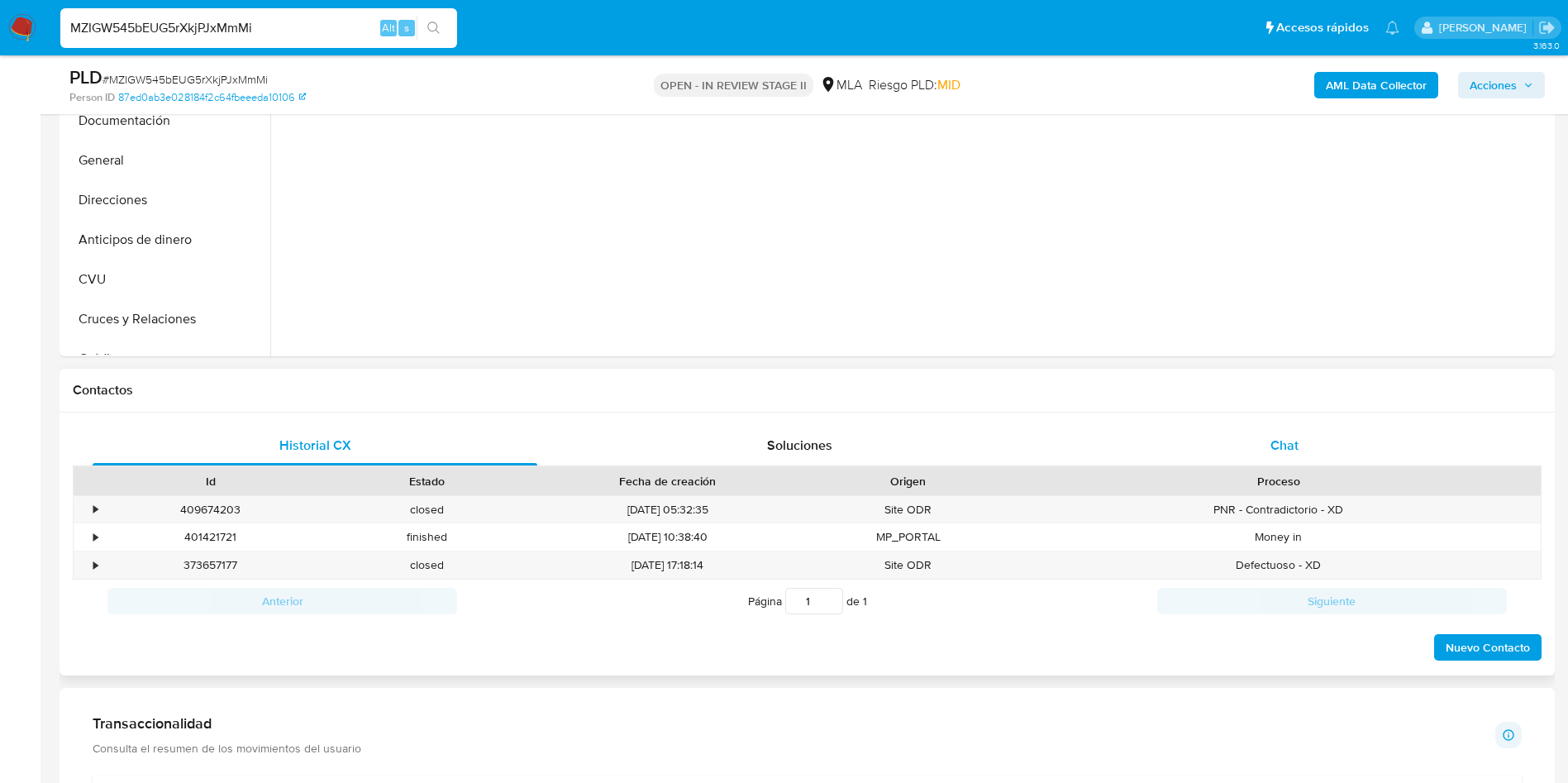
click at [1275, 444] on span "Chat" at bounding box center [1285, 445] width 28 height 19
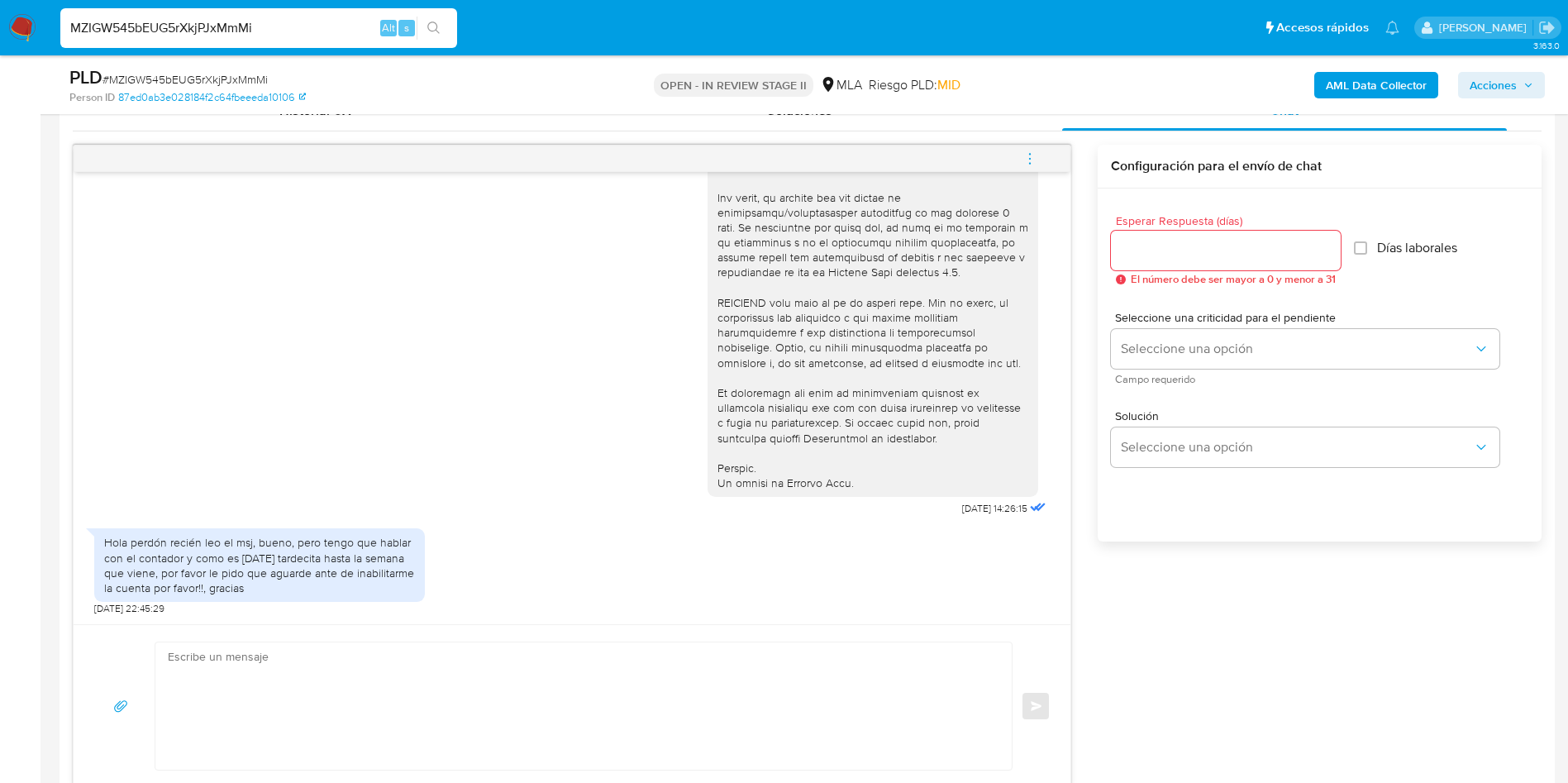
scroll to position [868, 0]
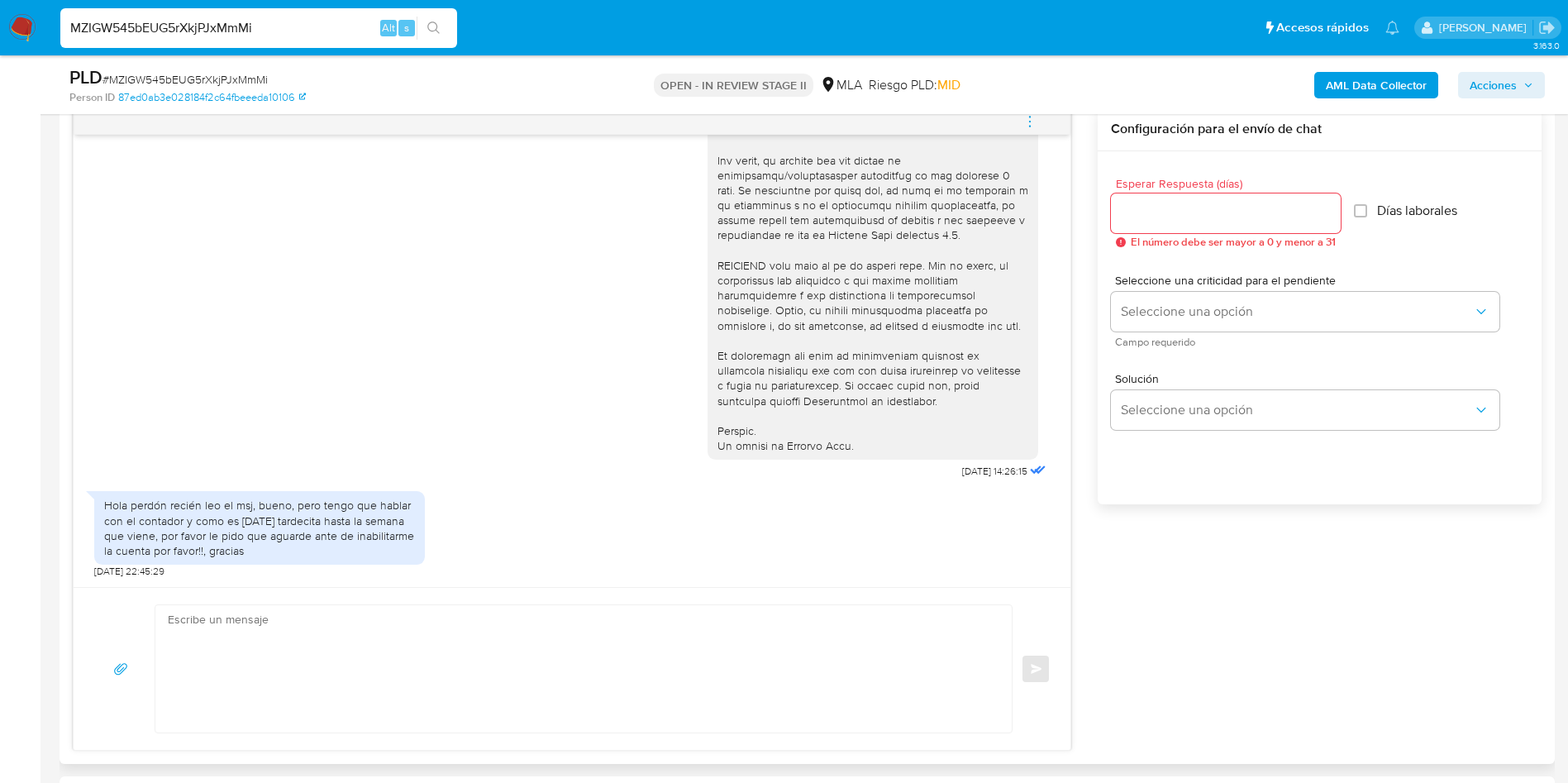
click at [397, 640] on textarea at bounding box center [579, 669] width 823 height 128
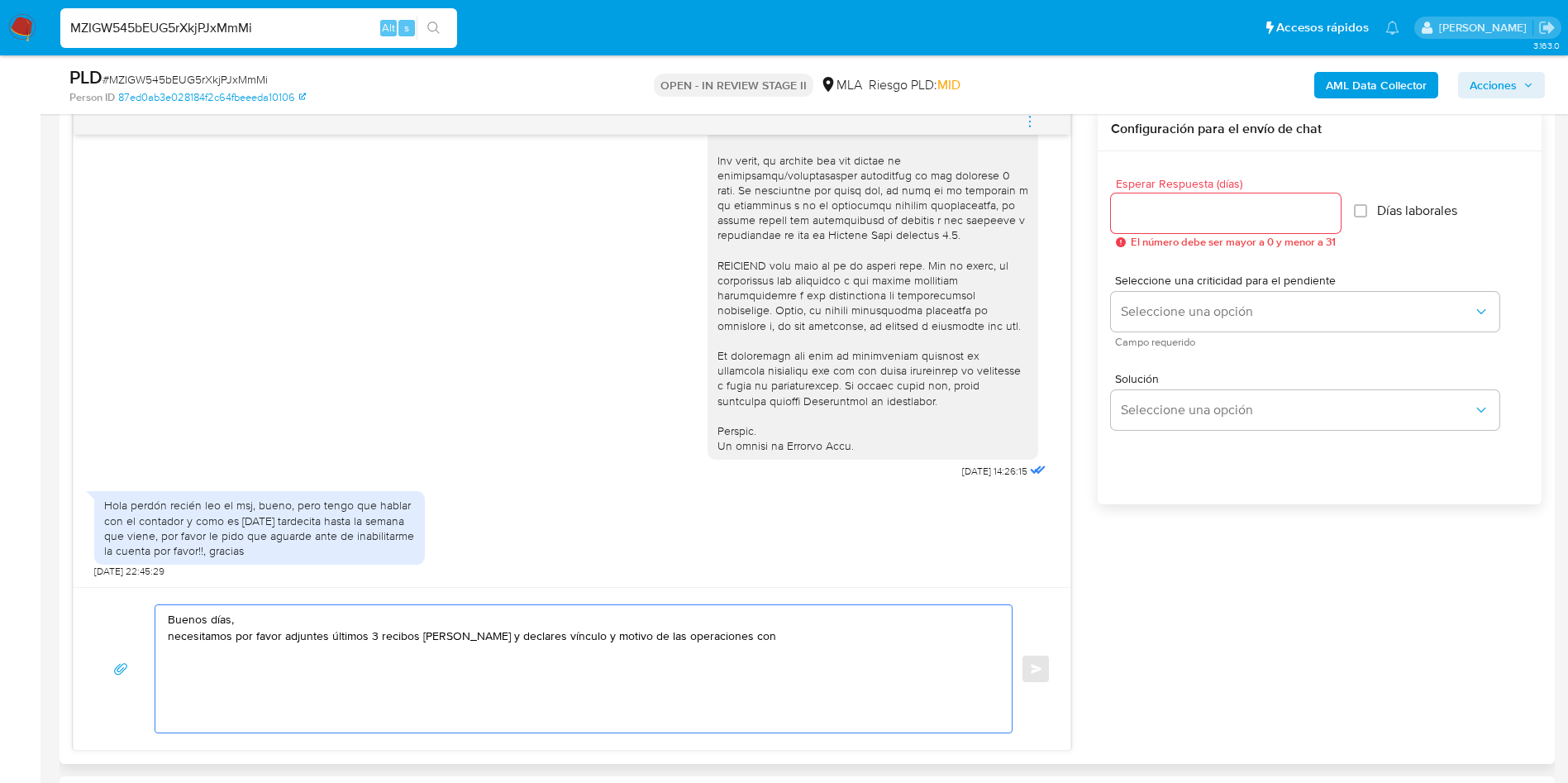
paste textarea "Napex Sa"
paste textarea "33718273639"
type textarea "Buenos días, necesitamos por favor adjuntes últimos 3 recibos de sueldo y decla…"
click at [1148, 206] on input "Esperar Respuesta (días)" at bounding box center [1225, 213] width 230 height 22
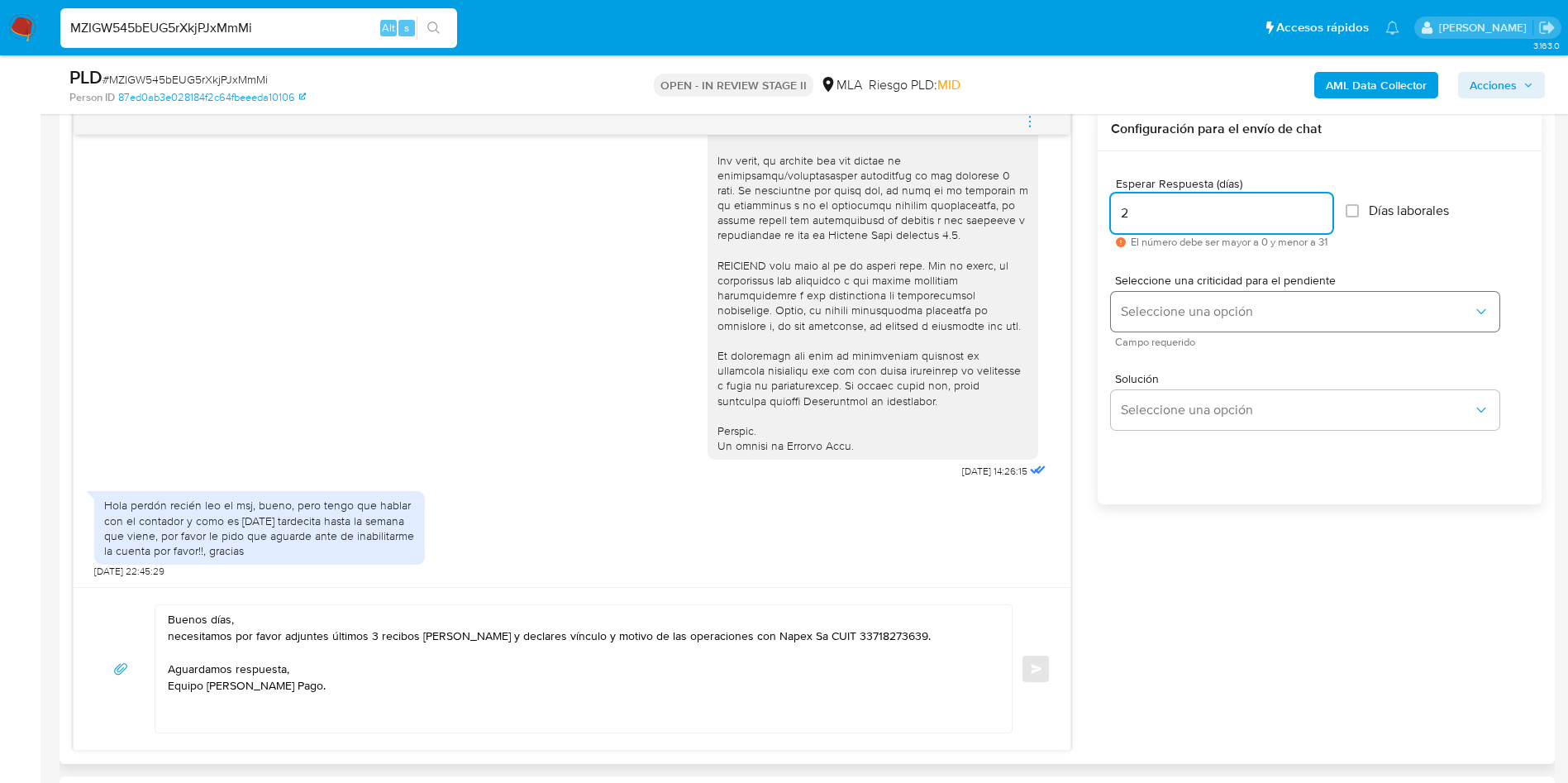
type input "2"
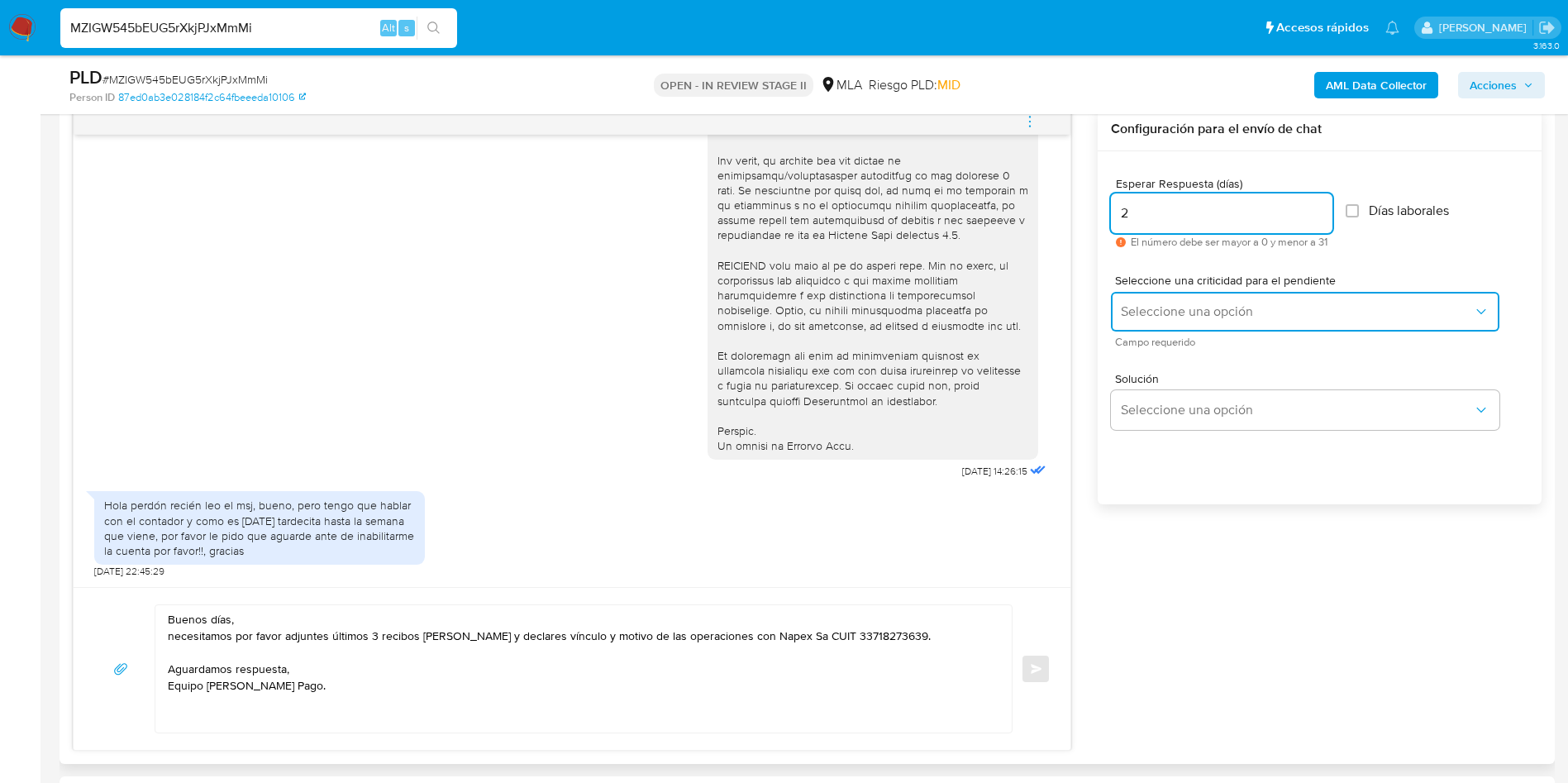
click at [1141, 315] on span "Seleccione una opción" at bounding box center [1297, 311] width 352 height 17
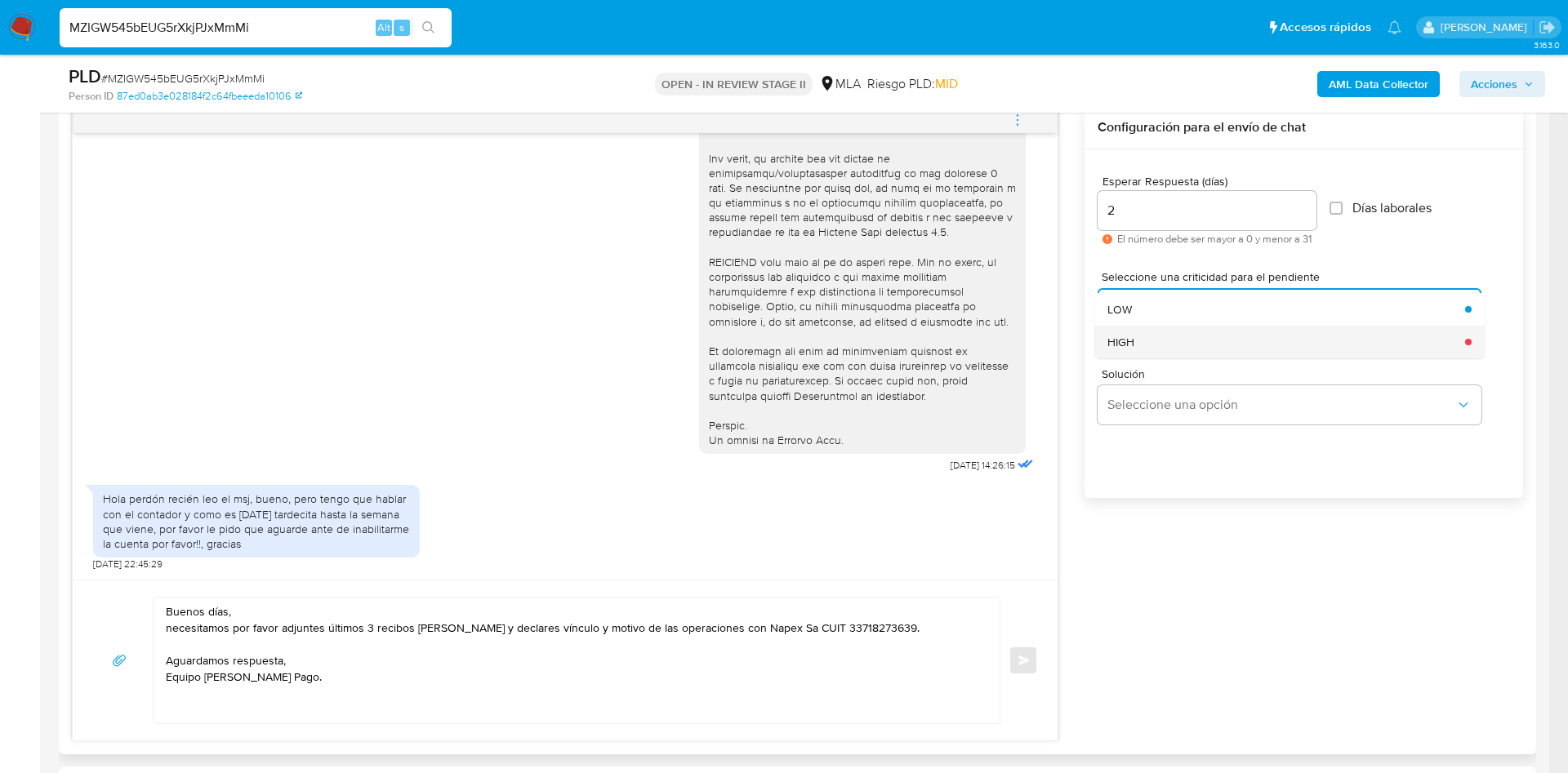
click at [1130, 351] on div "HIGH" at bounding box center [1281, 342] width 348 height 33
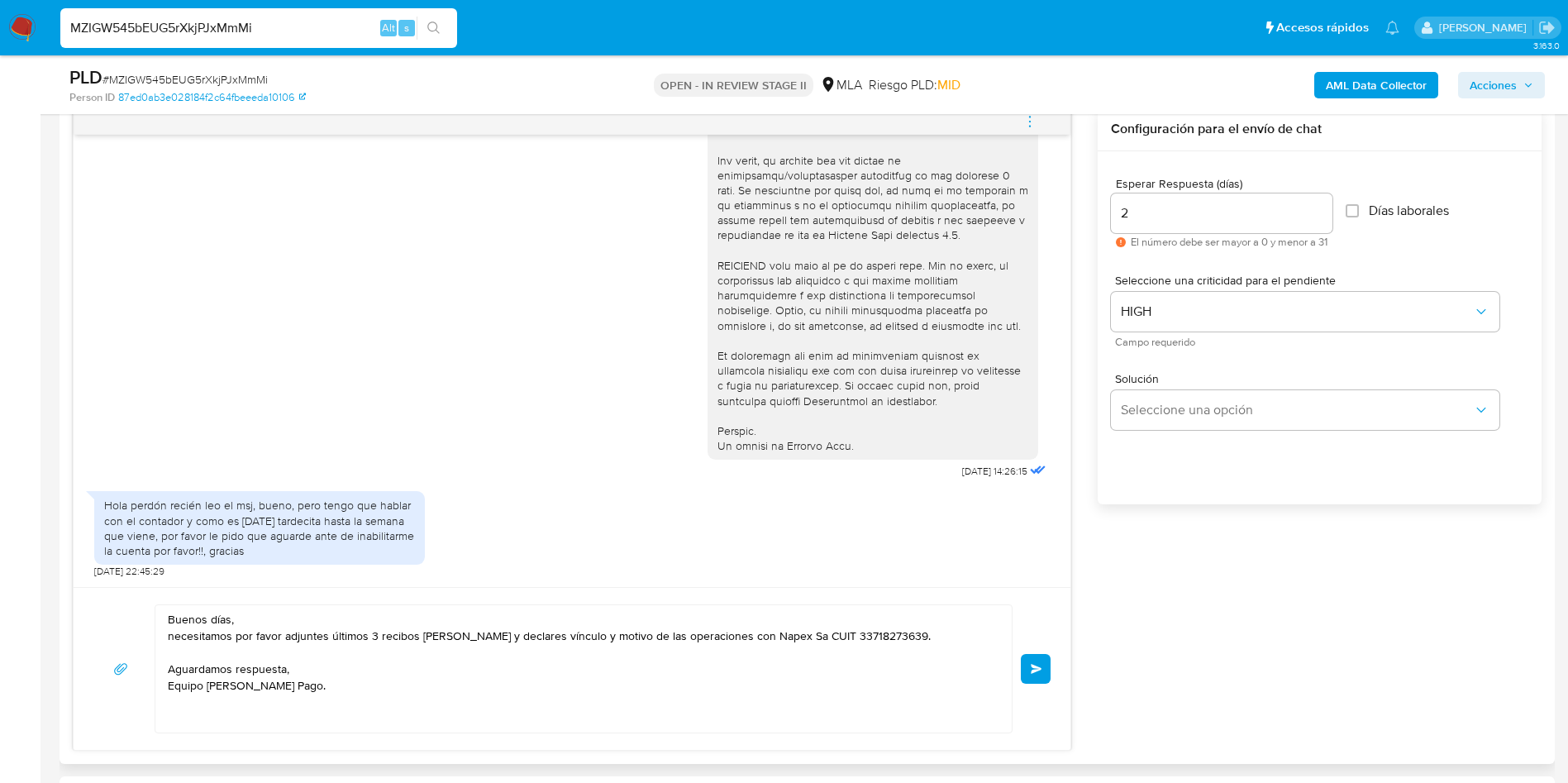
click at [1041, 665] on span "Enviar" at bounding box center [1036, 668] width 11 height 10
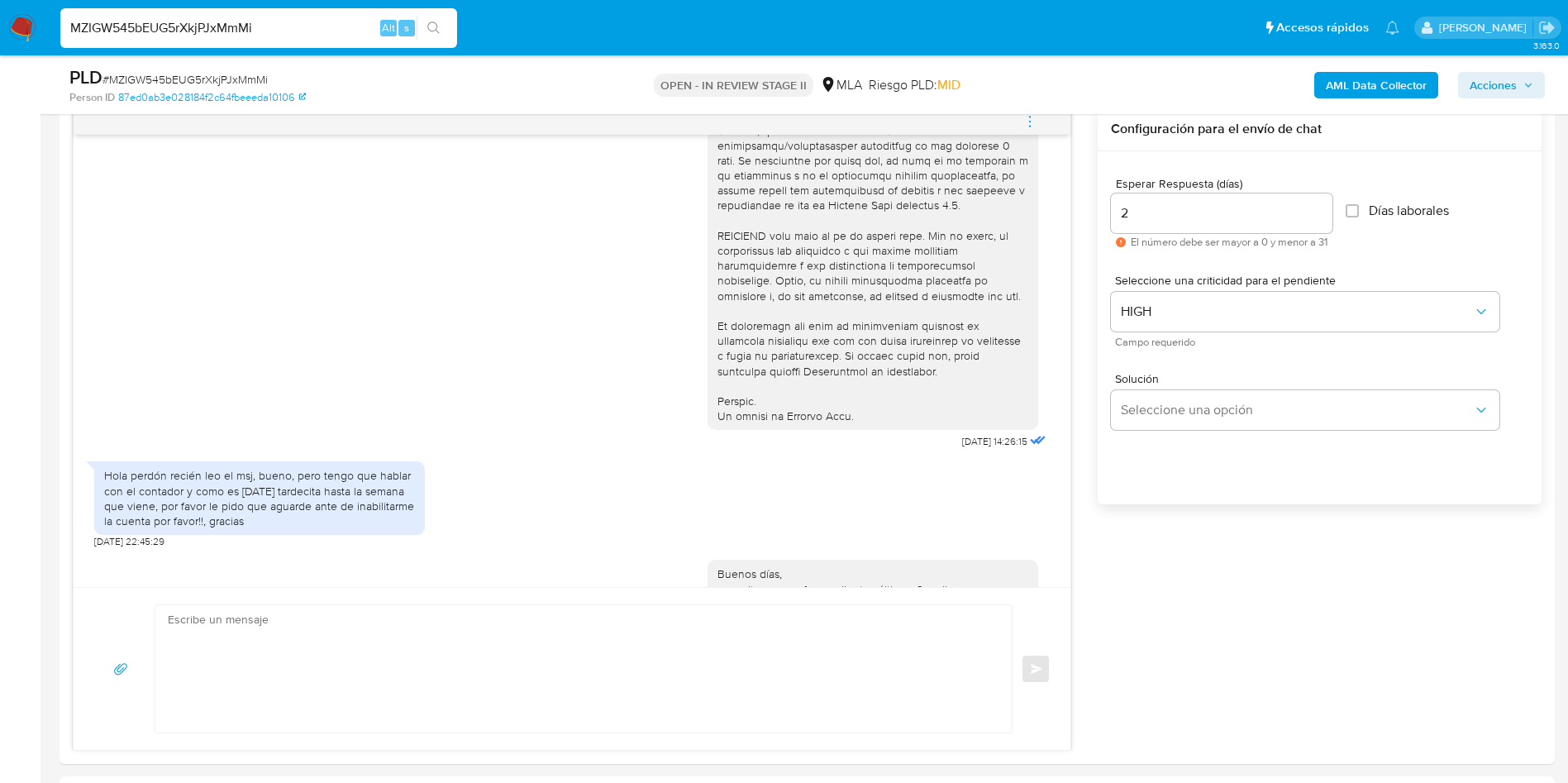
scroll to position [748, 0]
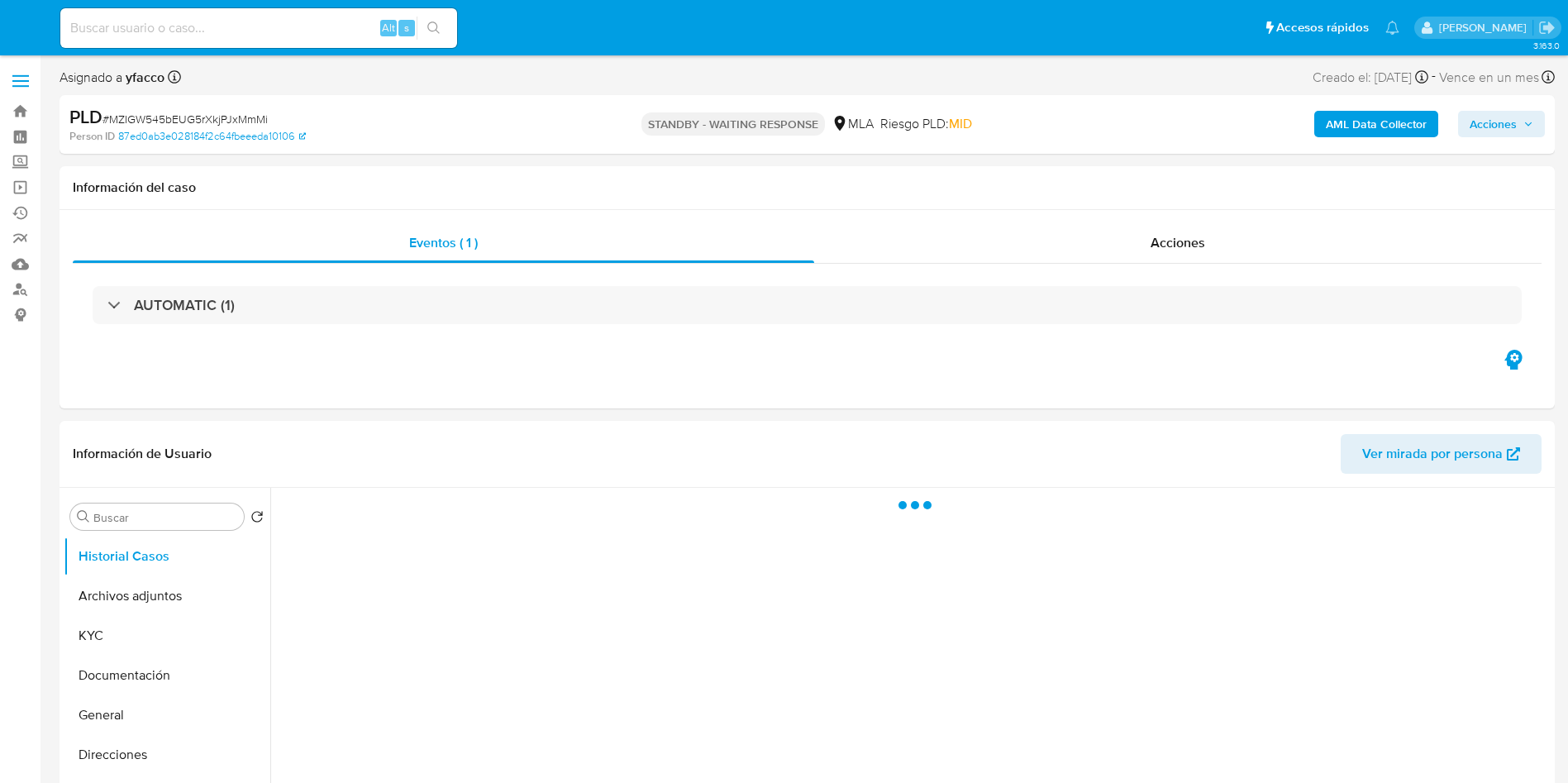
select select "10"
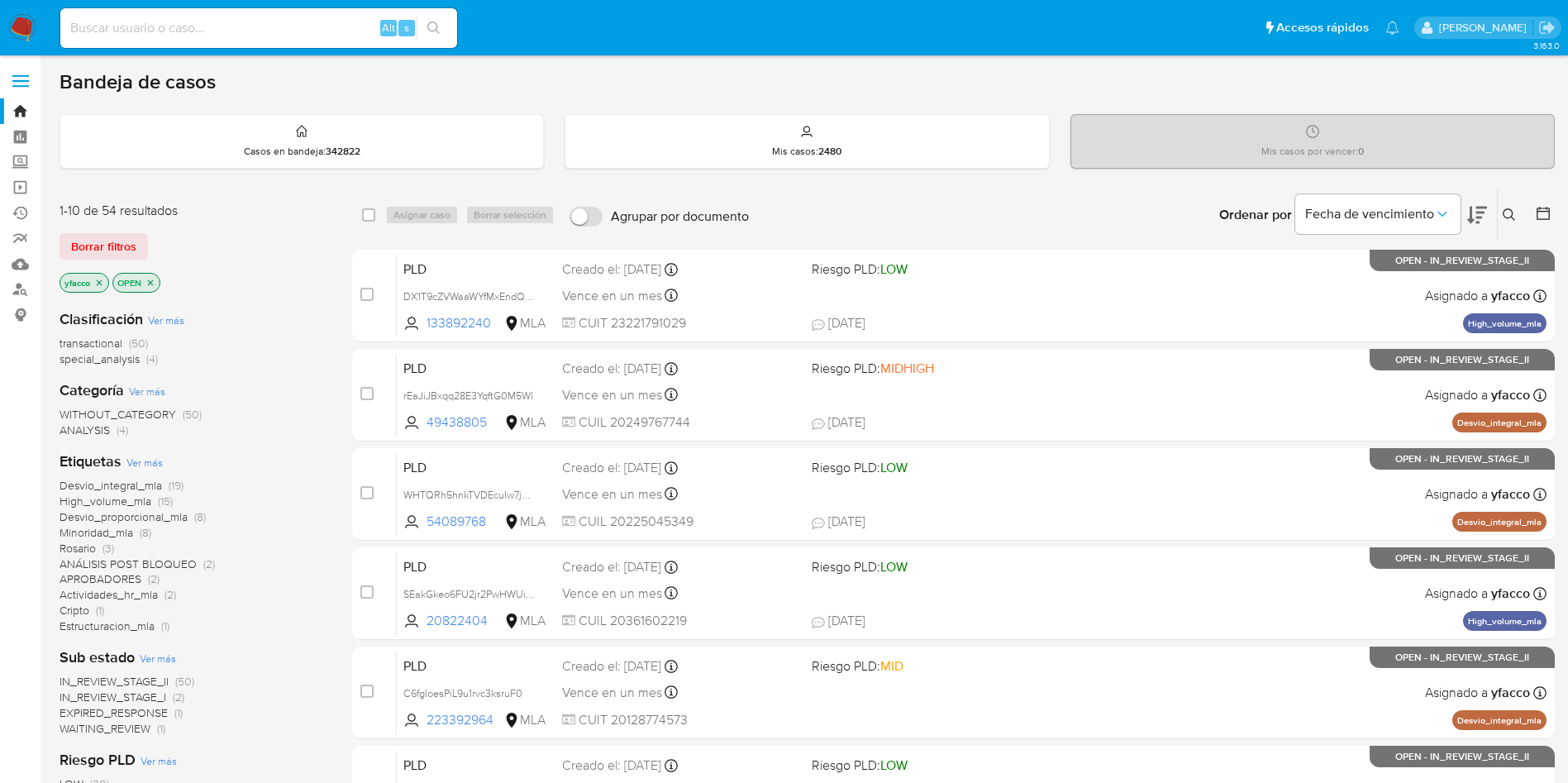
click at [342, 33] on input at bounding box center [259, 28] width 397 height 22
paste input "z6Ap2klzBE2KBsaAhyPkSu3j"
type input "z6Ap2klzBE2KBsaAhyPkSu3j"
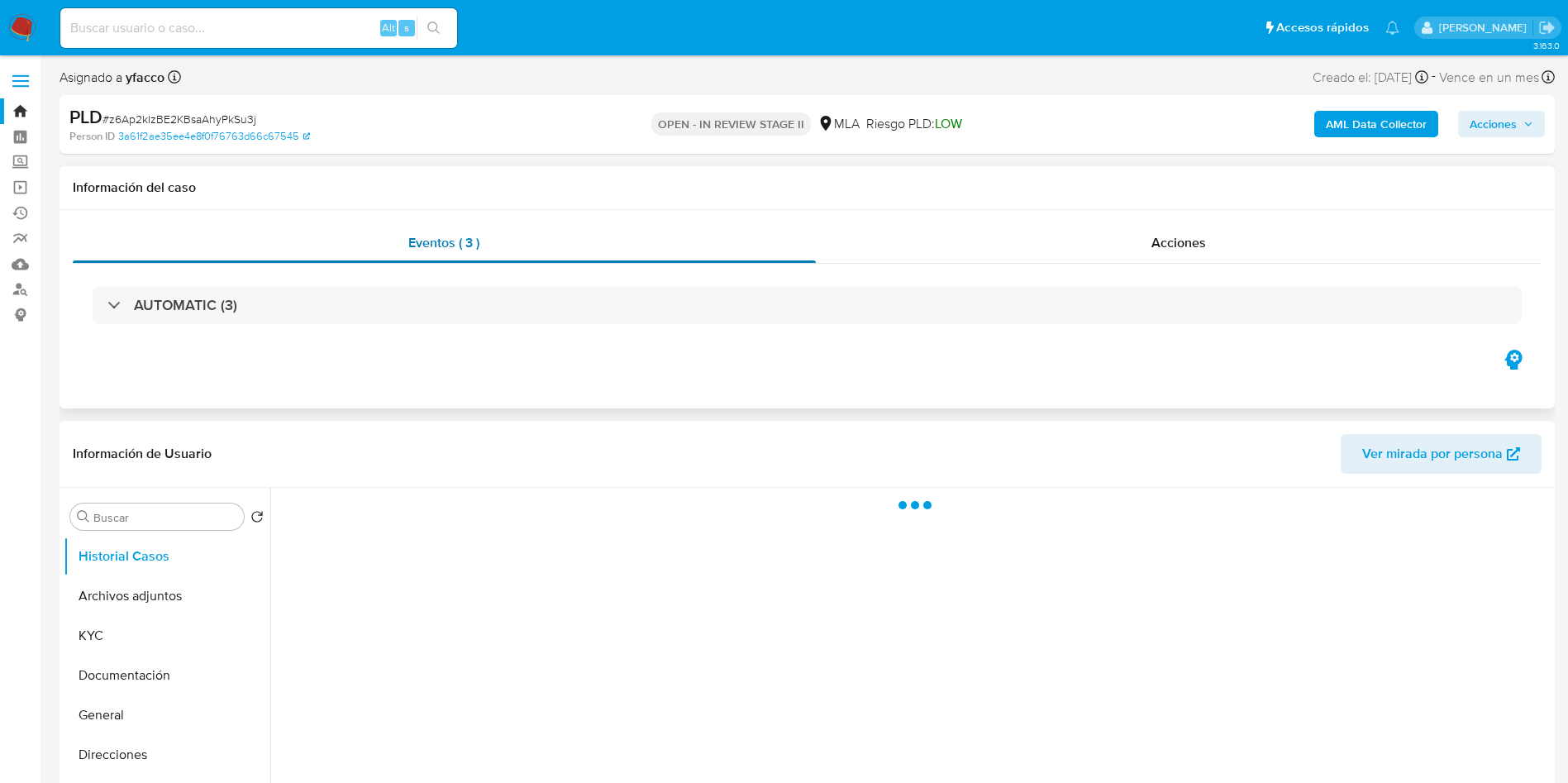
select select "10"
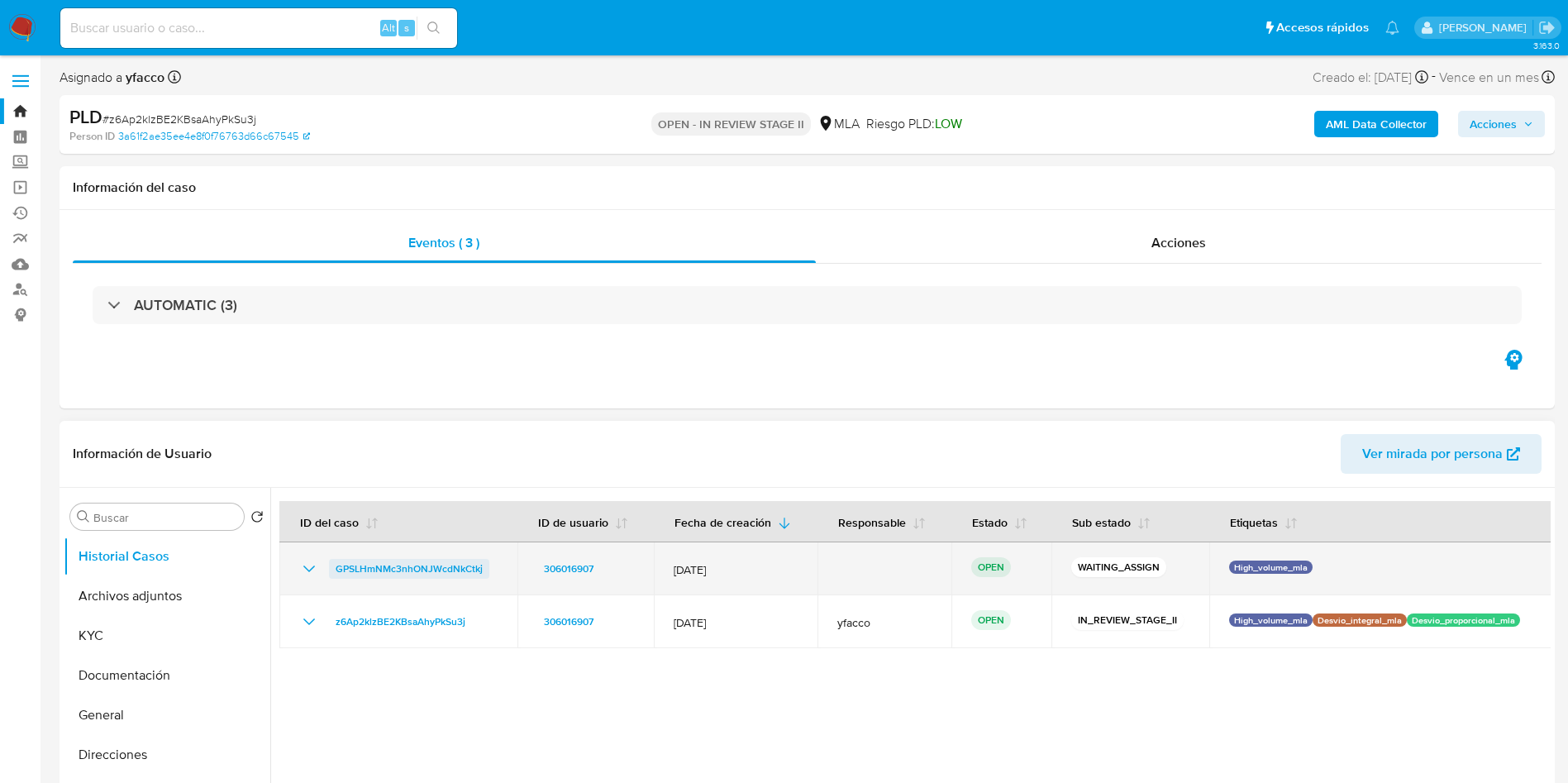
drag, startPoint x: 326, startPoint y: 570, endPoint x: 484, endPoint y: 564, distance: 158.1
click at [484, 564] on div "GPSLHmNMc3nhONJWcdNkCtkj" at bounding box center [398, 569] width 199 height 20
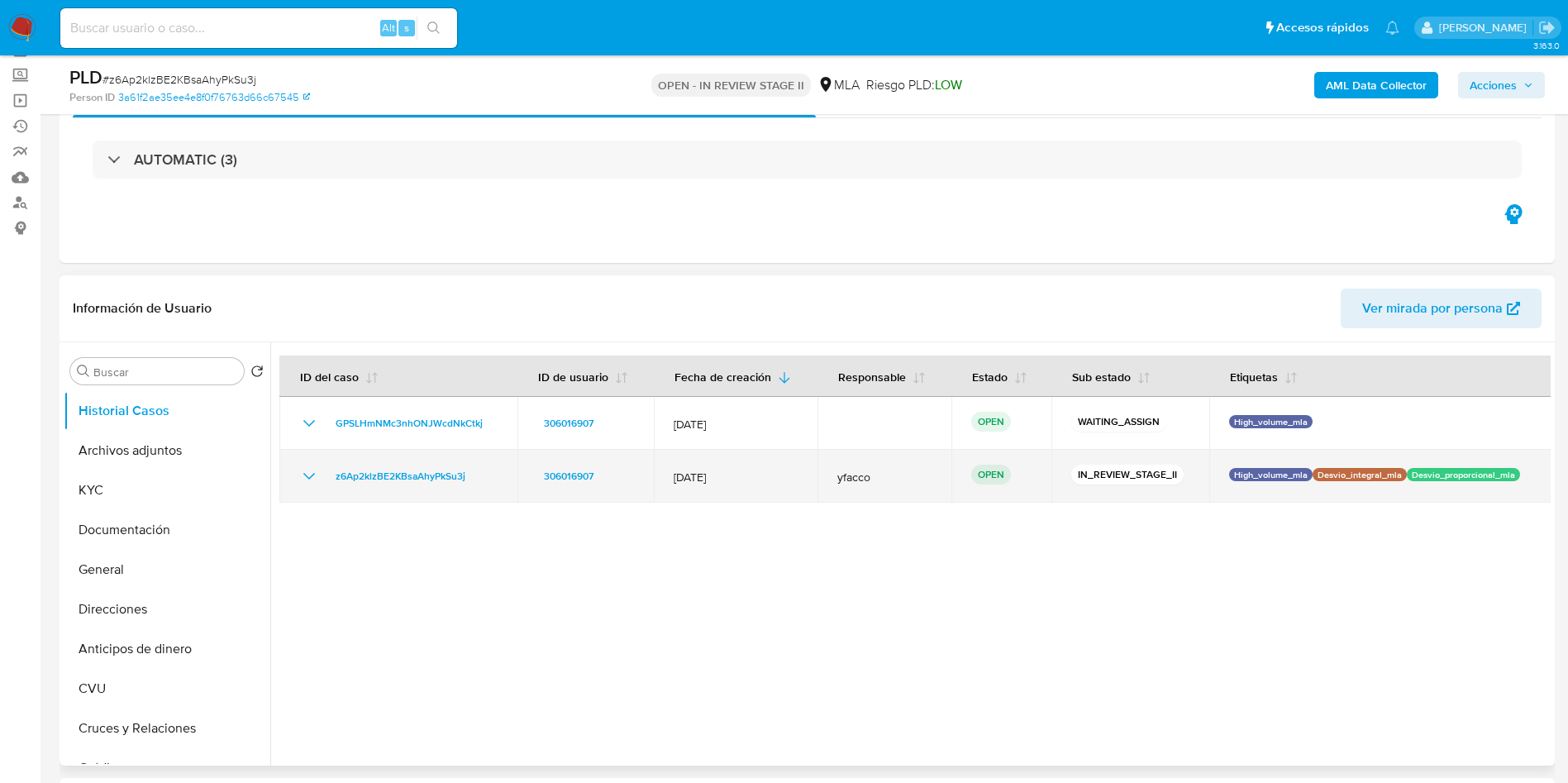
scroll to position [124, 0]
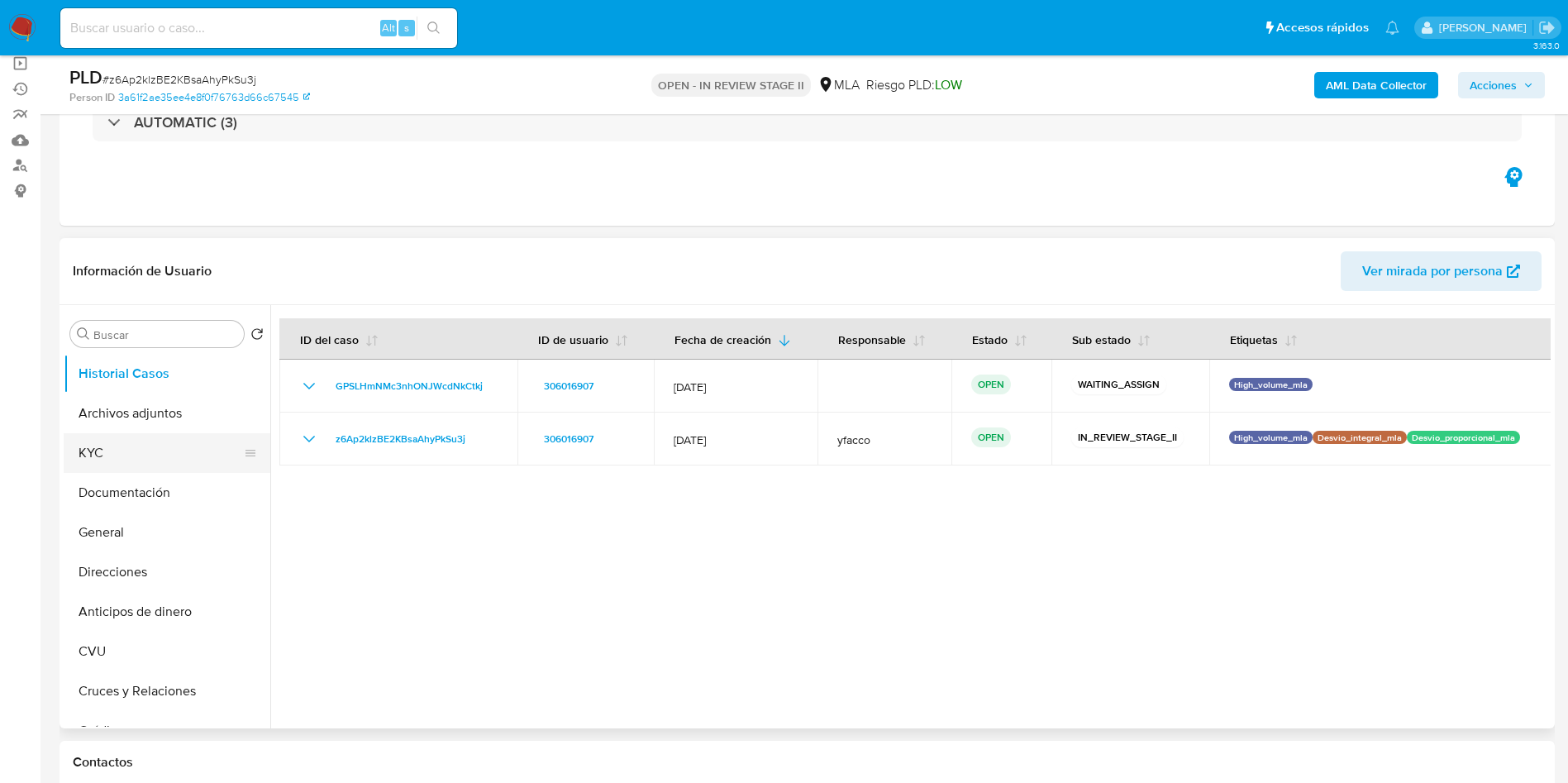
click at [163, 459] on button "KYC" at bounding box center [160, 452] width 193 height 39
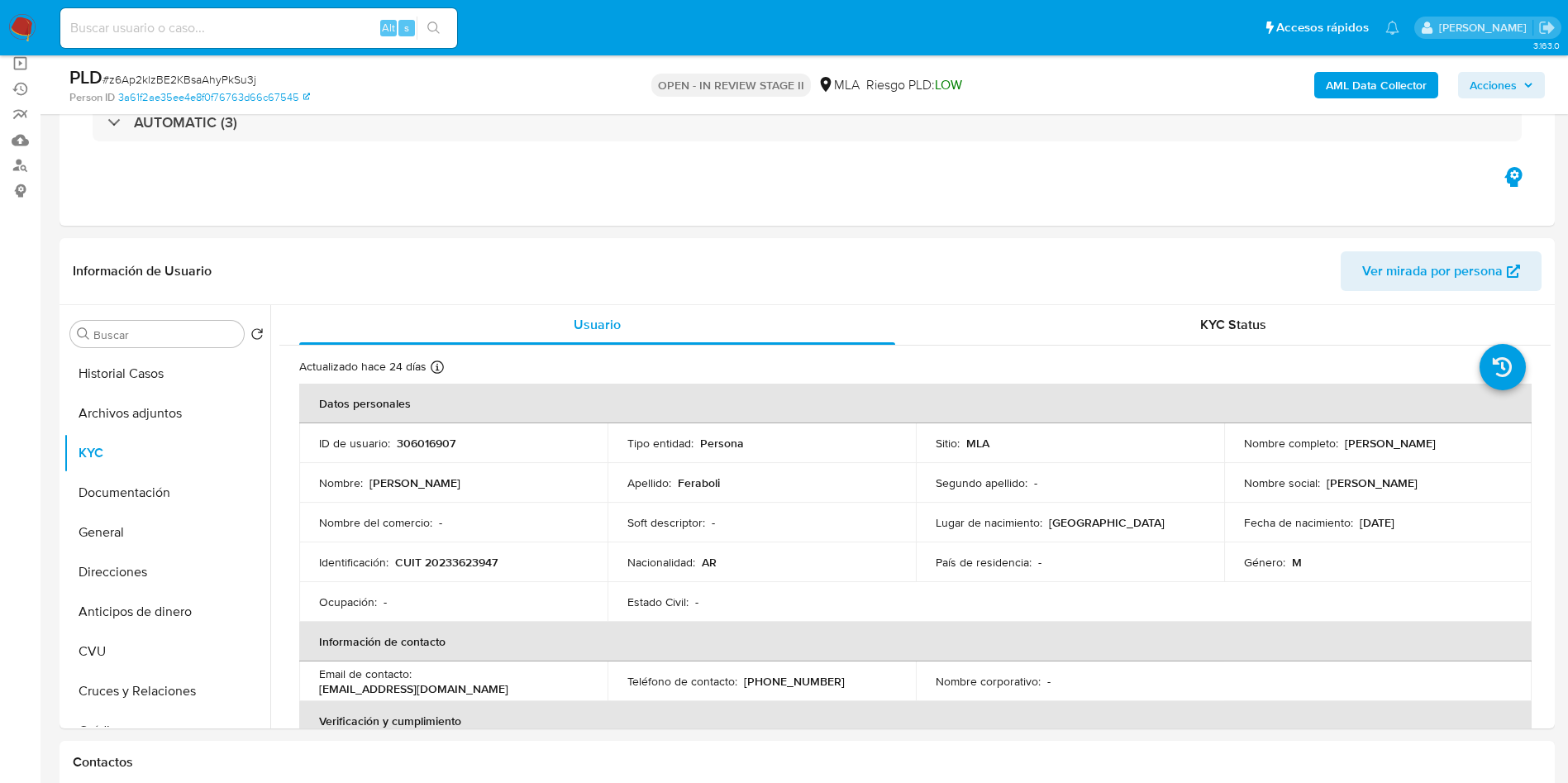
click at [316, 24] on input at bounding box center [259, 28] width 397 height 22
paste input "2ONmmro8SoxKv3Cu2j83Cg7d"
type input "2ONmmro8SoxKv3Cu2j83Cg7d"
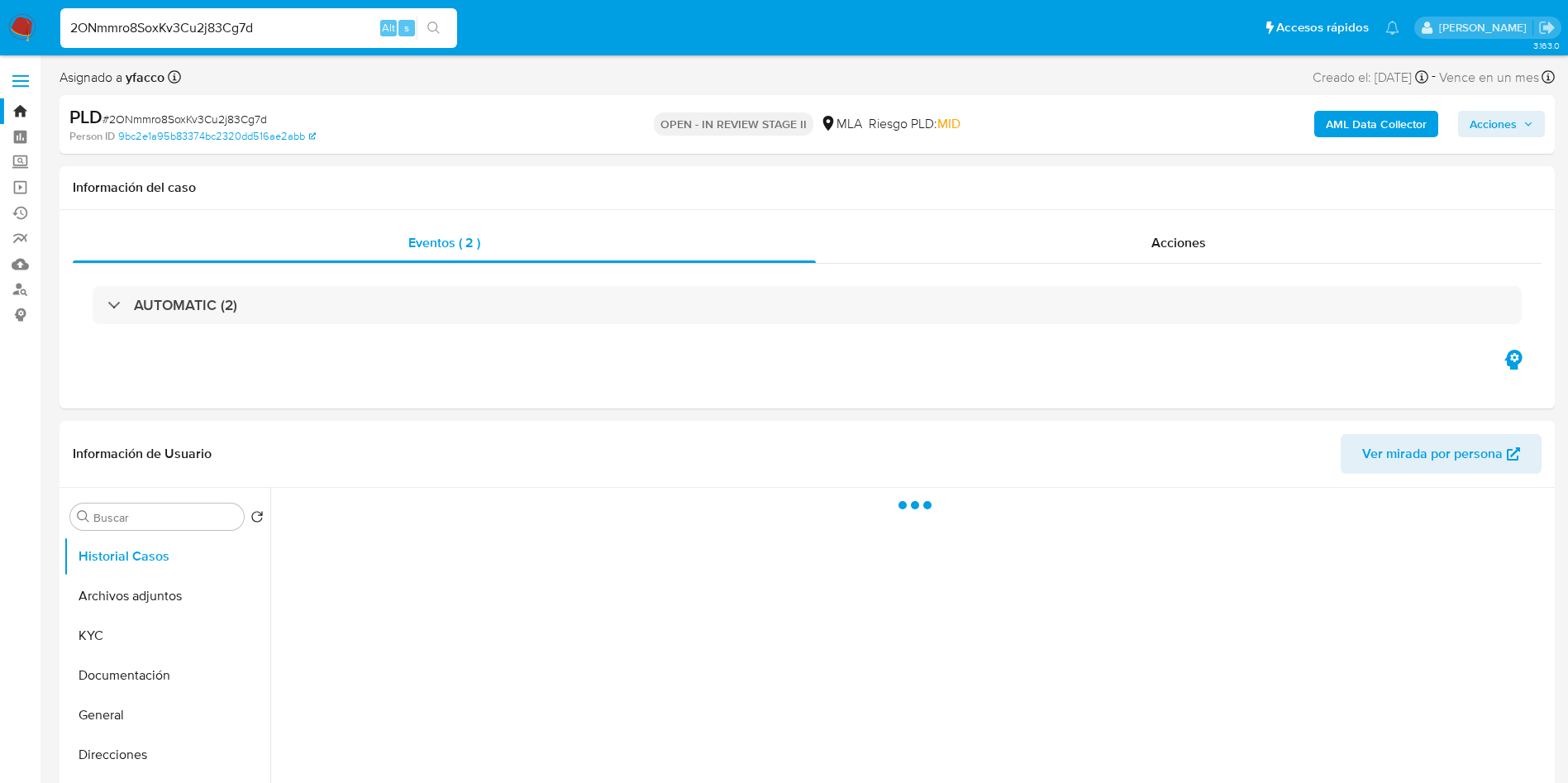
select select "10"
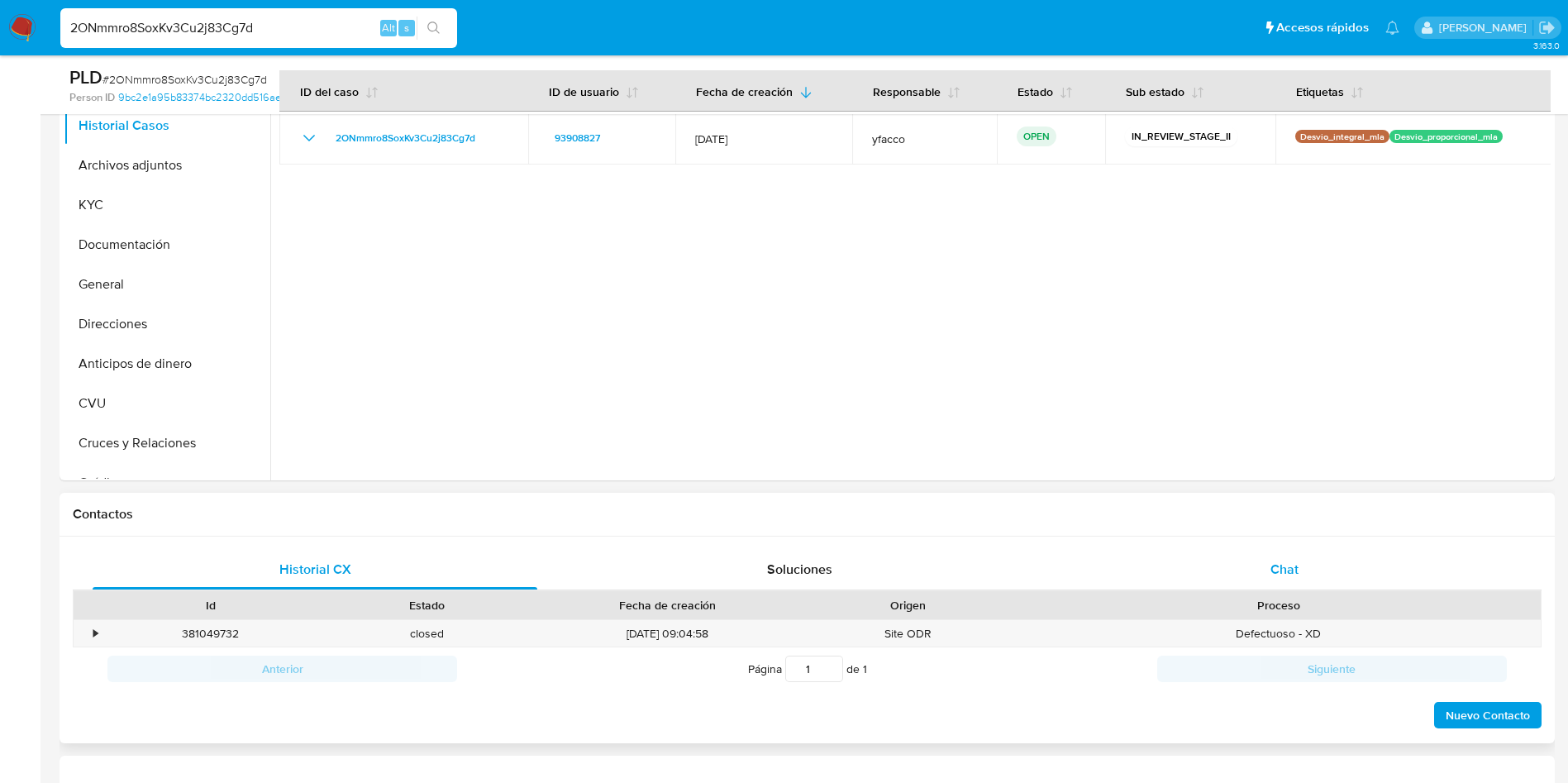
click at [1302, 577] on div "Chat" at bounding box center [1284, 569] width 444 height 39
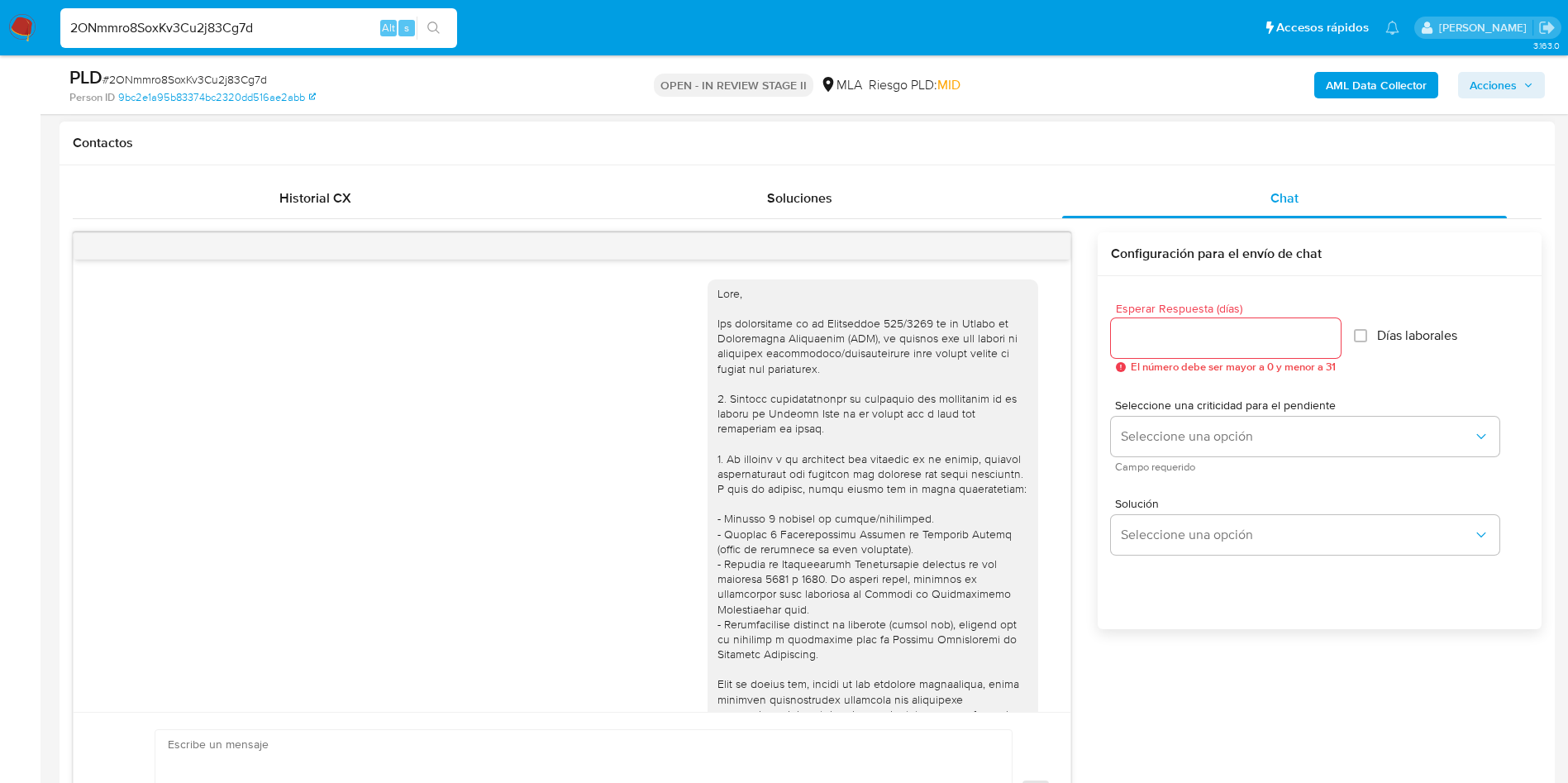
scroll to position [849, 0]
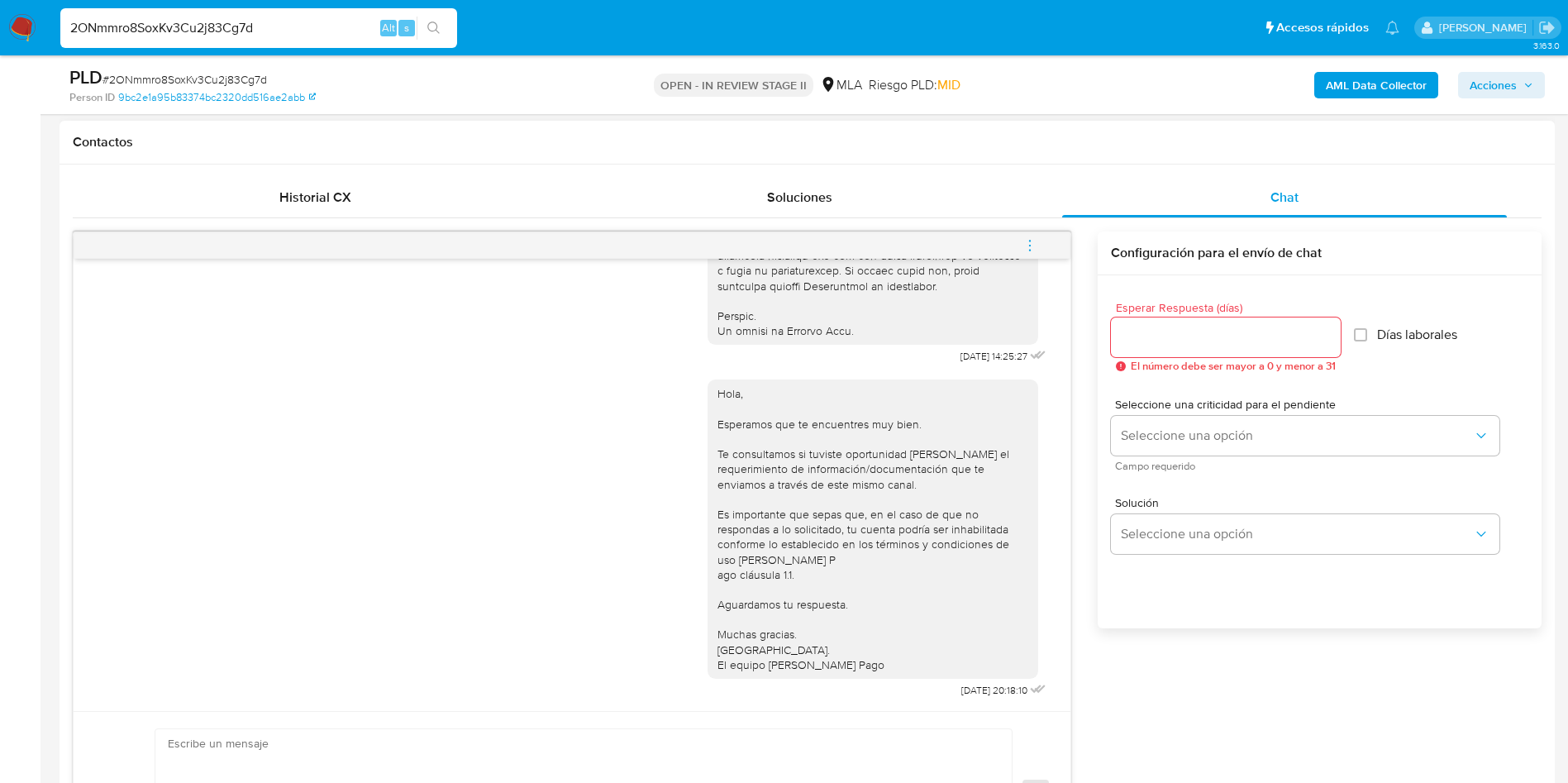
click at [1032, 248] on icon "menu-action" at bounding box center [1029, 245] width 15 height 15
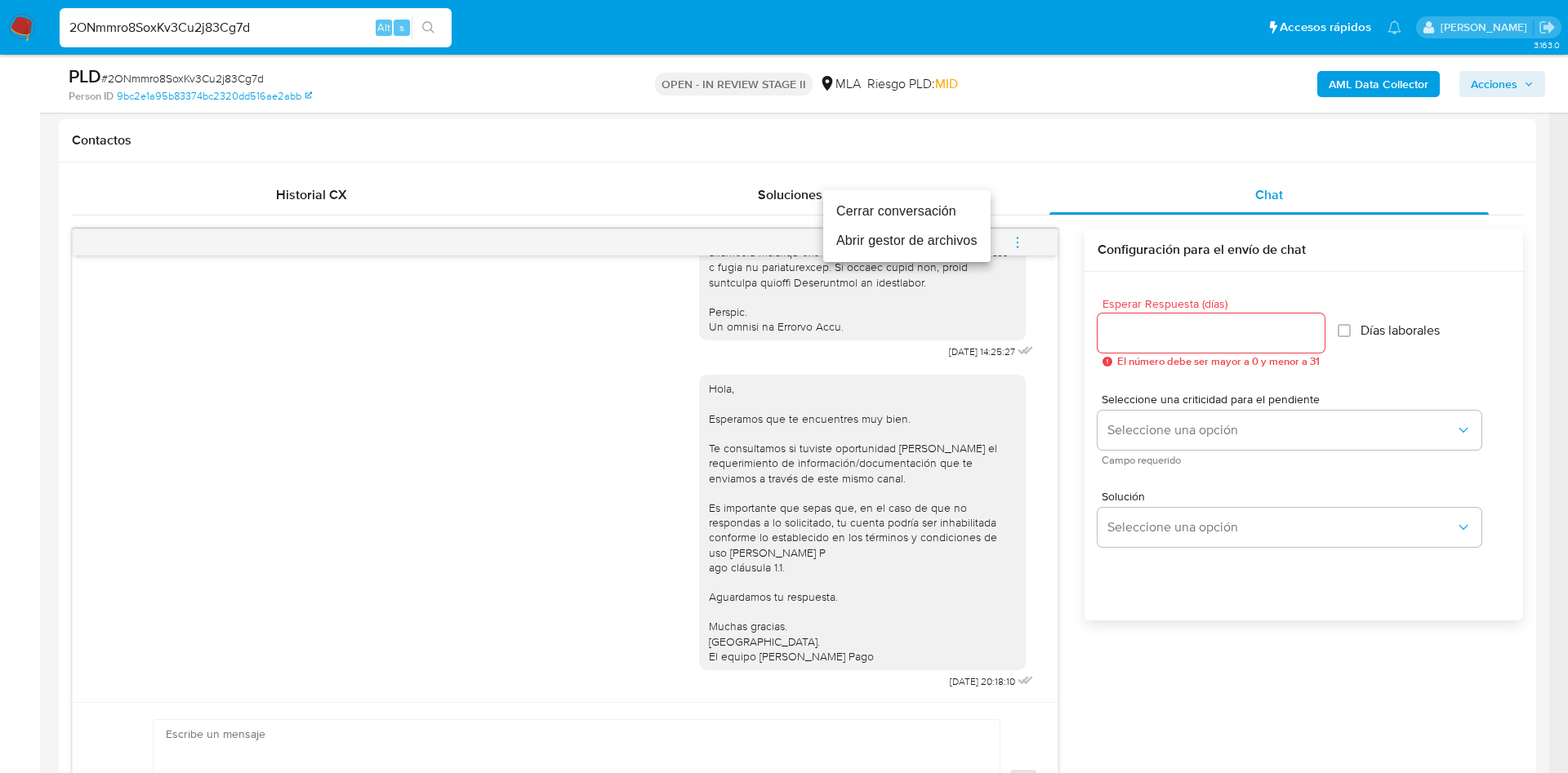
click at [897, 213] on li "Cerrar conversación" at bounding box center [907, 212] width 168 height 29
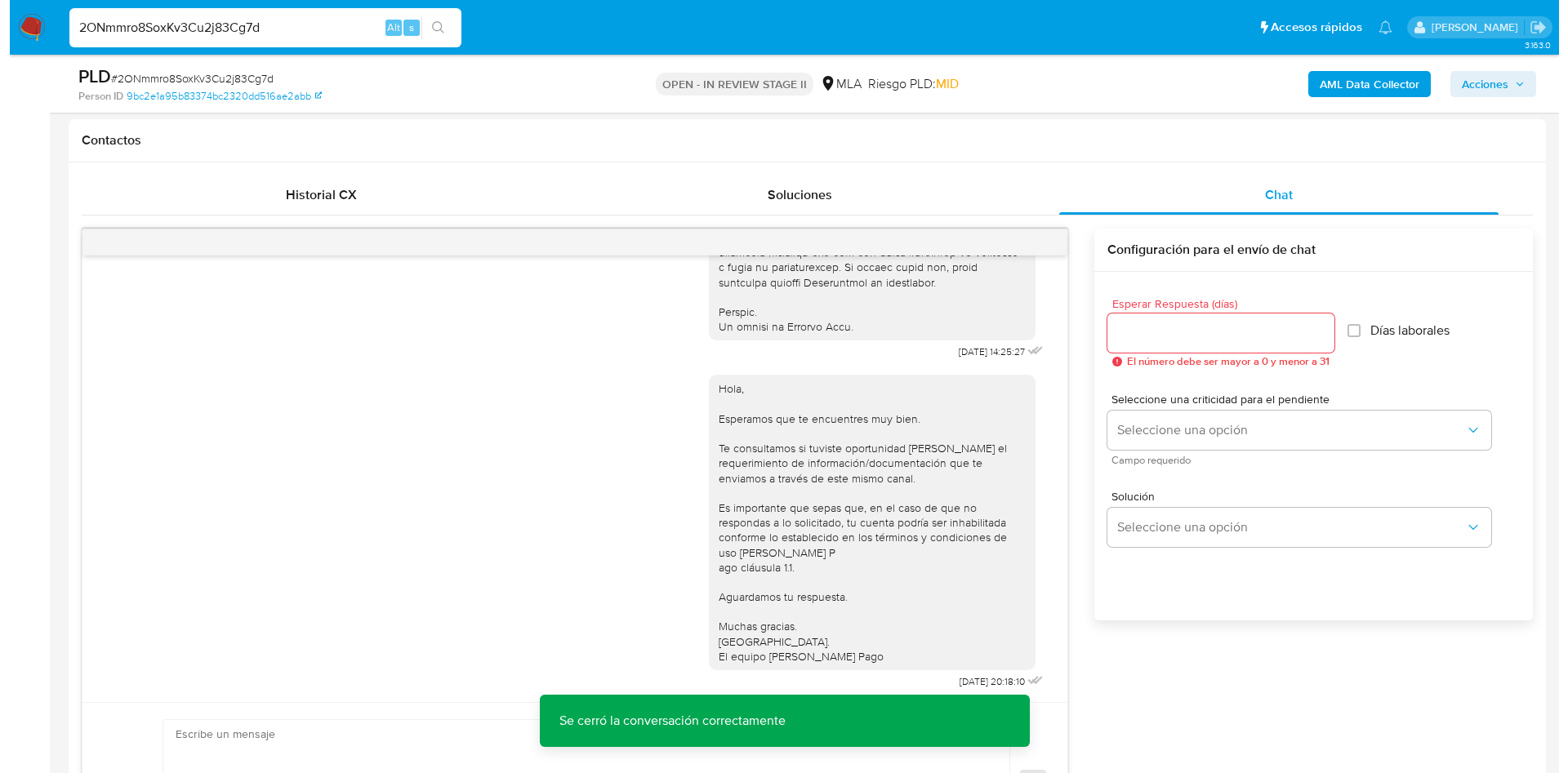
scroll to position [245, 0]
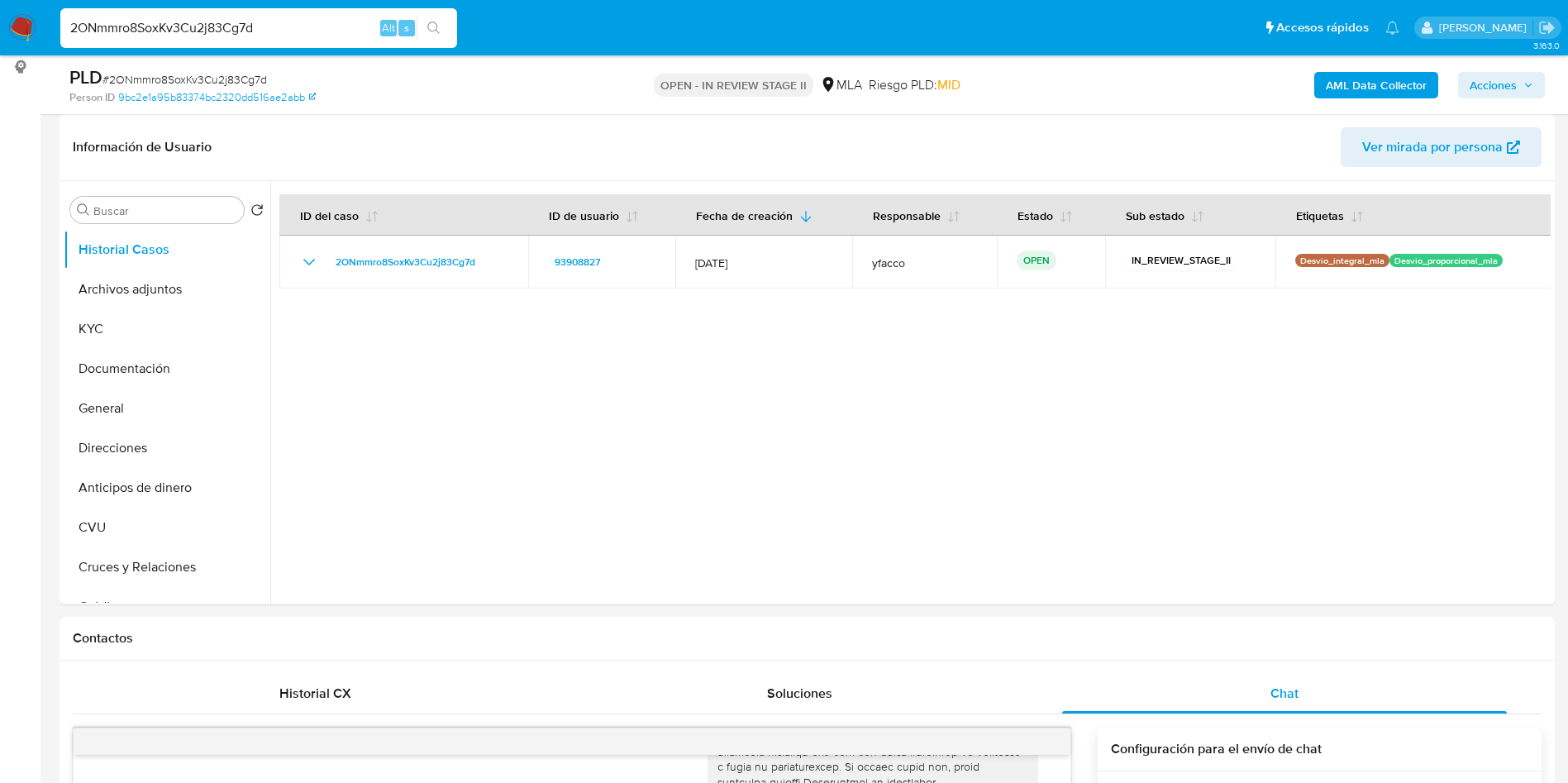
click at [1337, 82] on b "AML Data Collector" at bounding box center [1376, 85] width 101 height 26
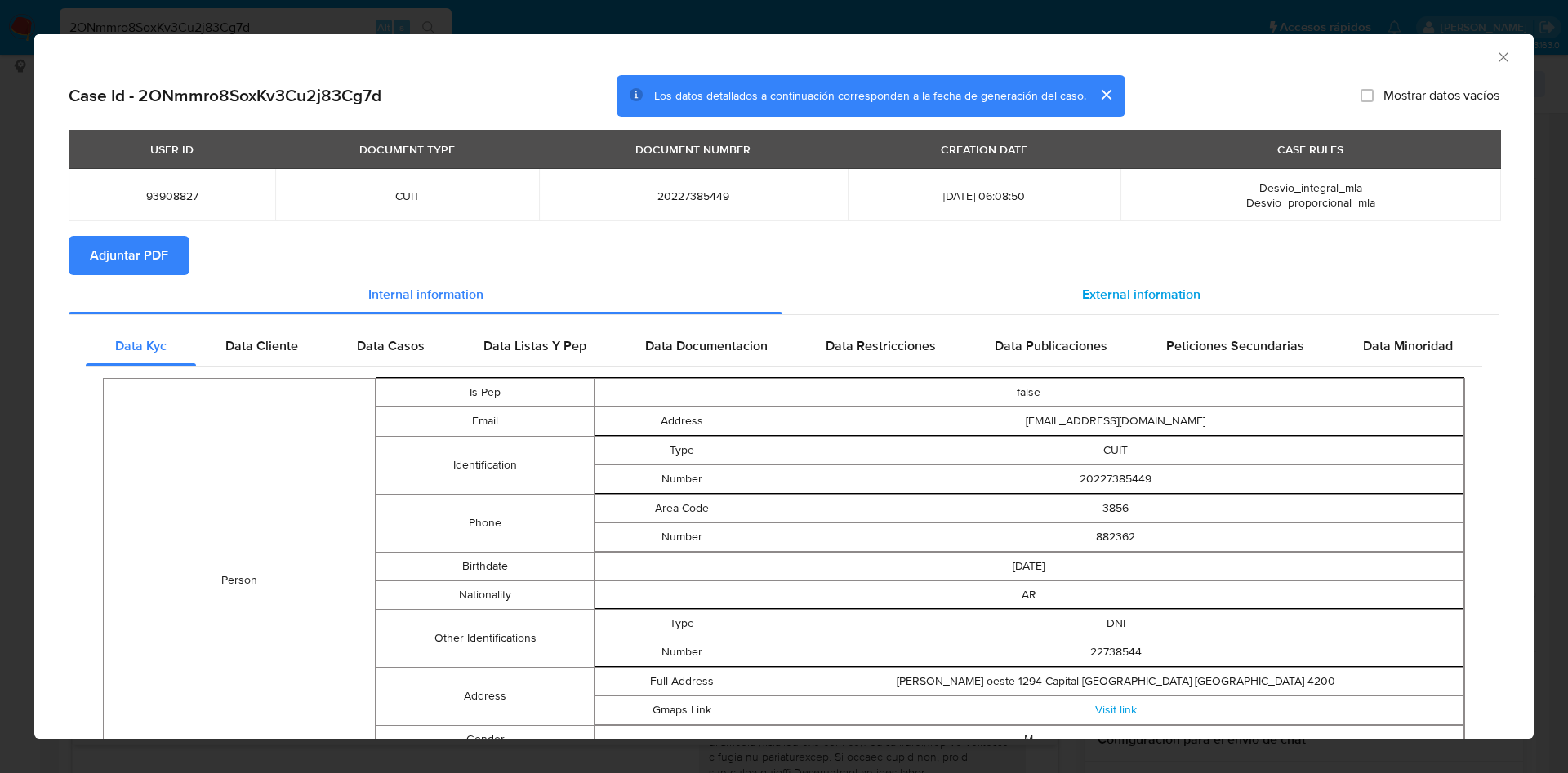
click at [1093, 295] on span "External information" at bounding box center [1140, 295] width 118 height 19
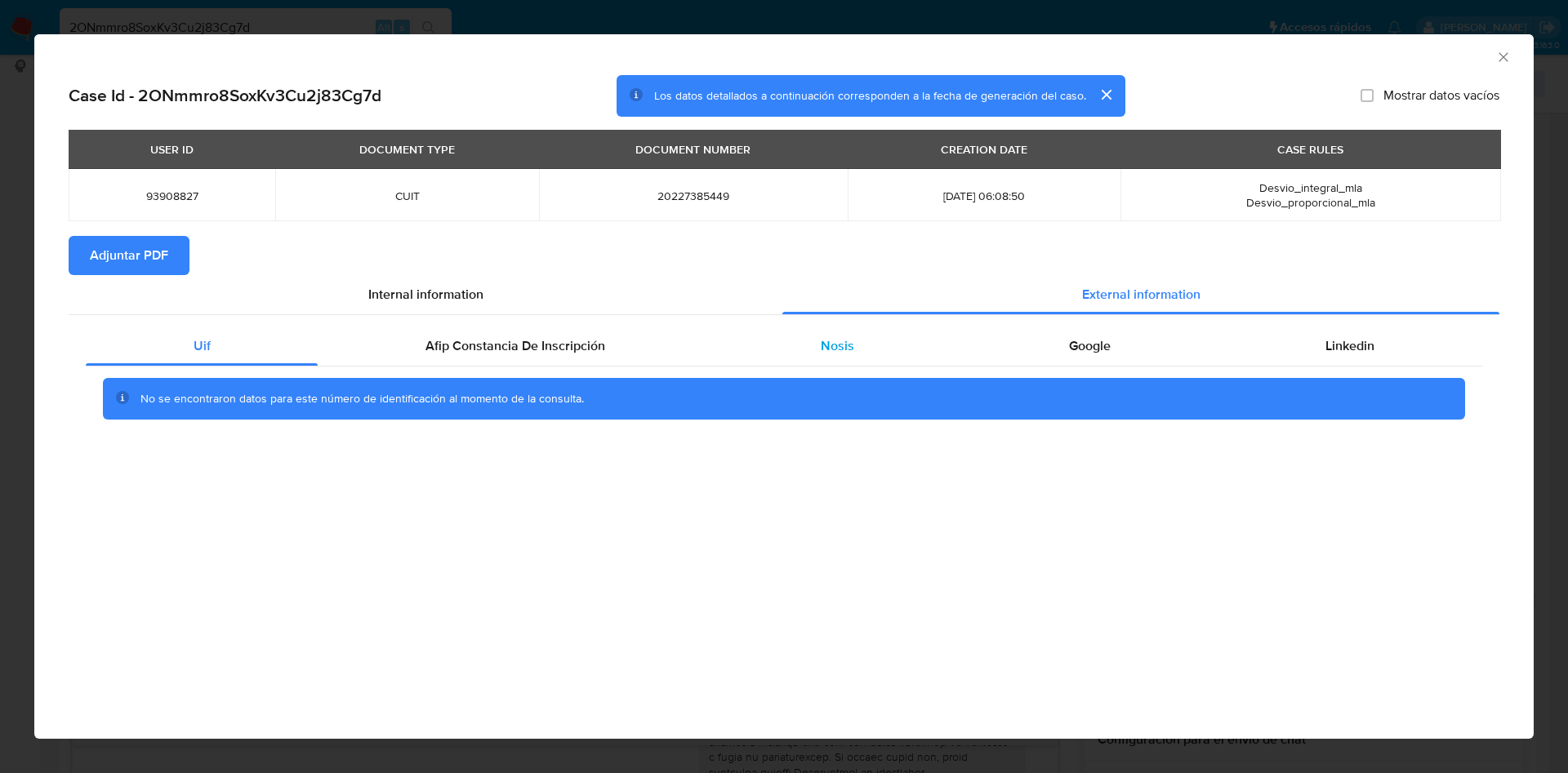
click at [879, 361] on div "Nosis" at bounding box center [836, 345] width 248 height 39
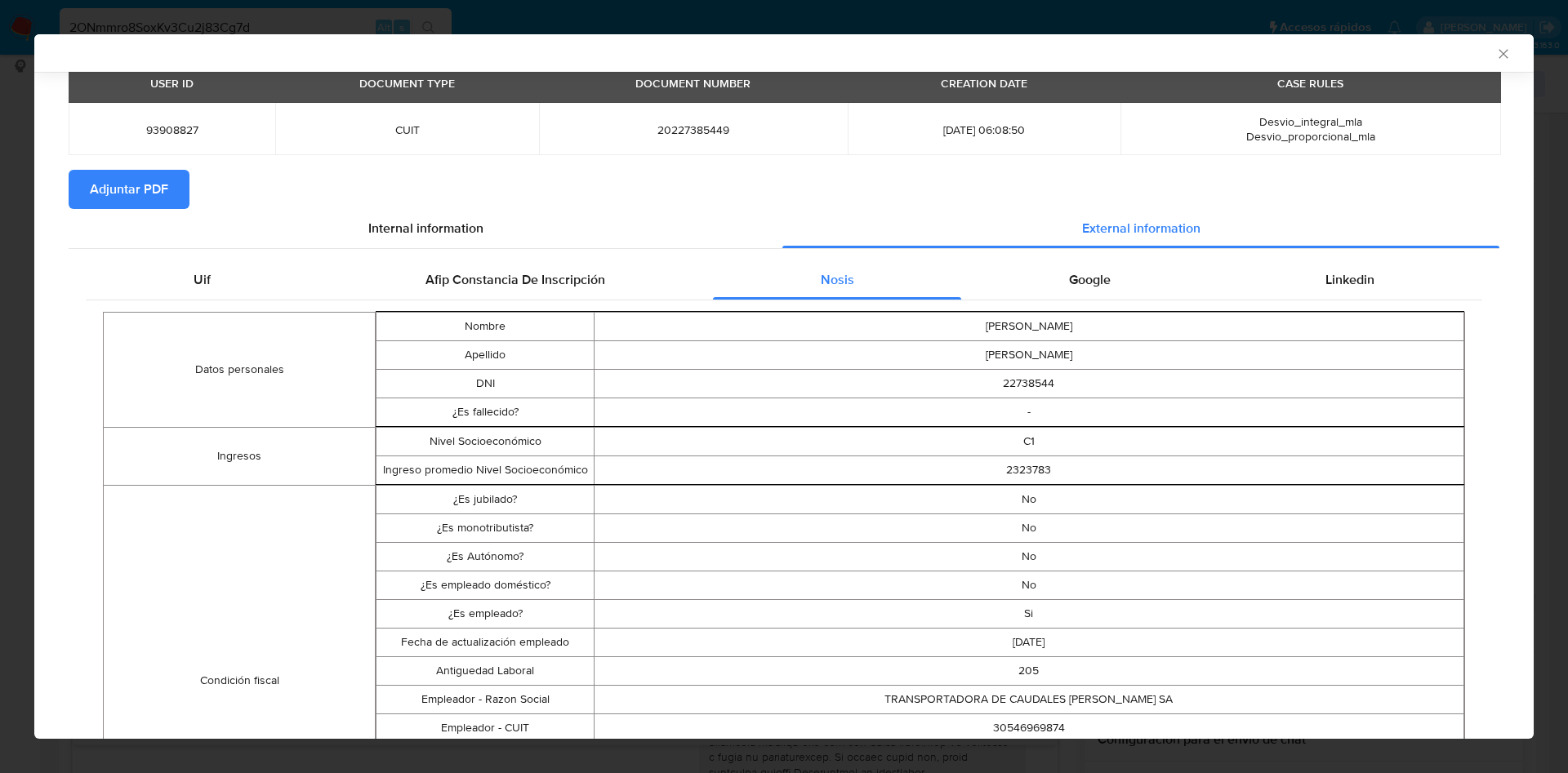
scroll to position [119, 0]
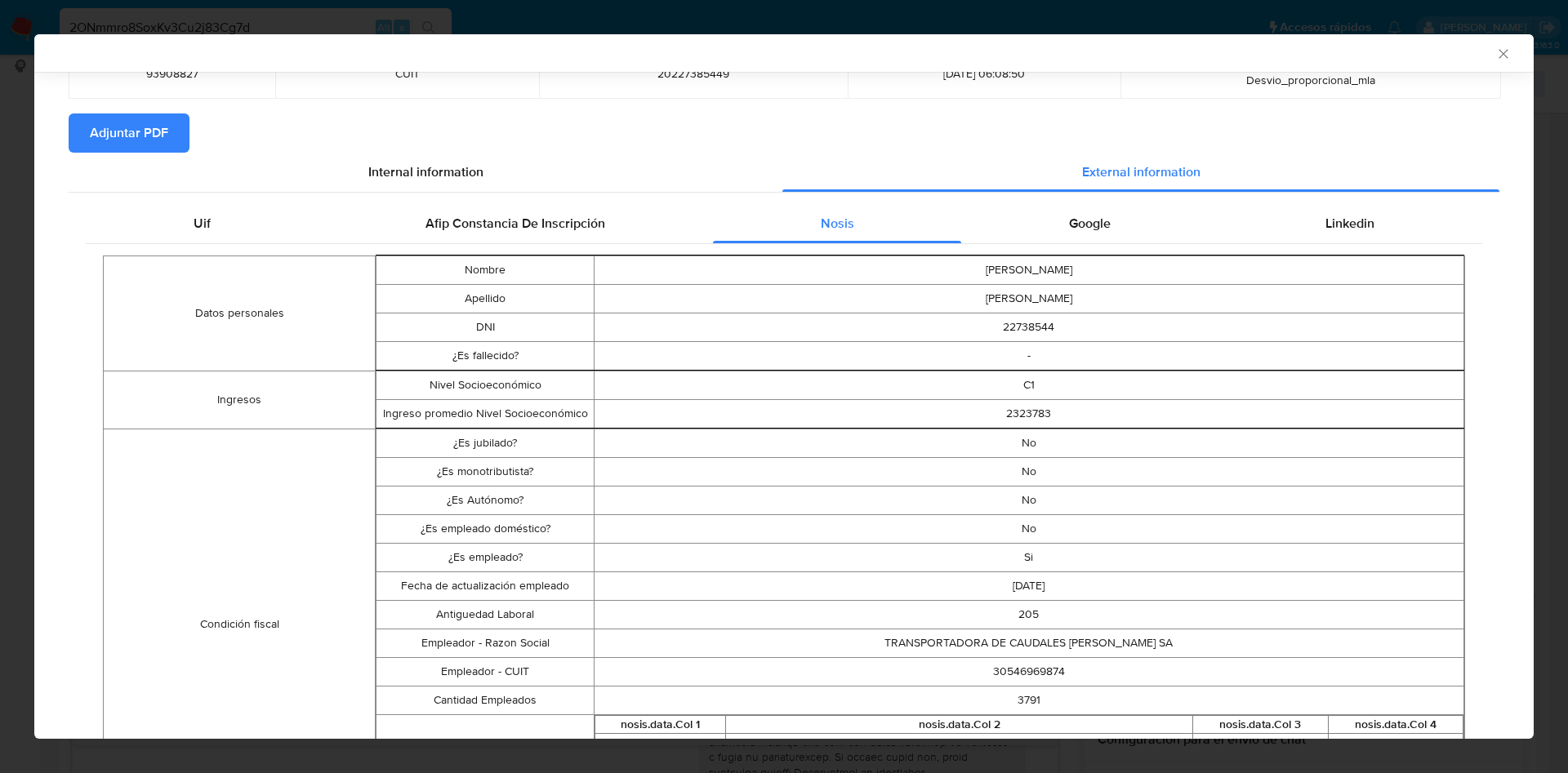
click at [1022, 675] on td "30546969874" at bounding box center [1028, 671] width 870 height 29
copy td "30546969874"
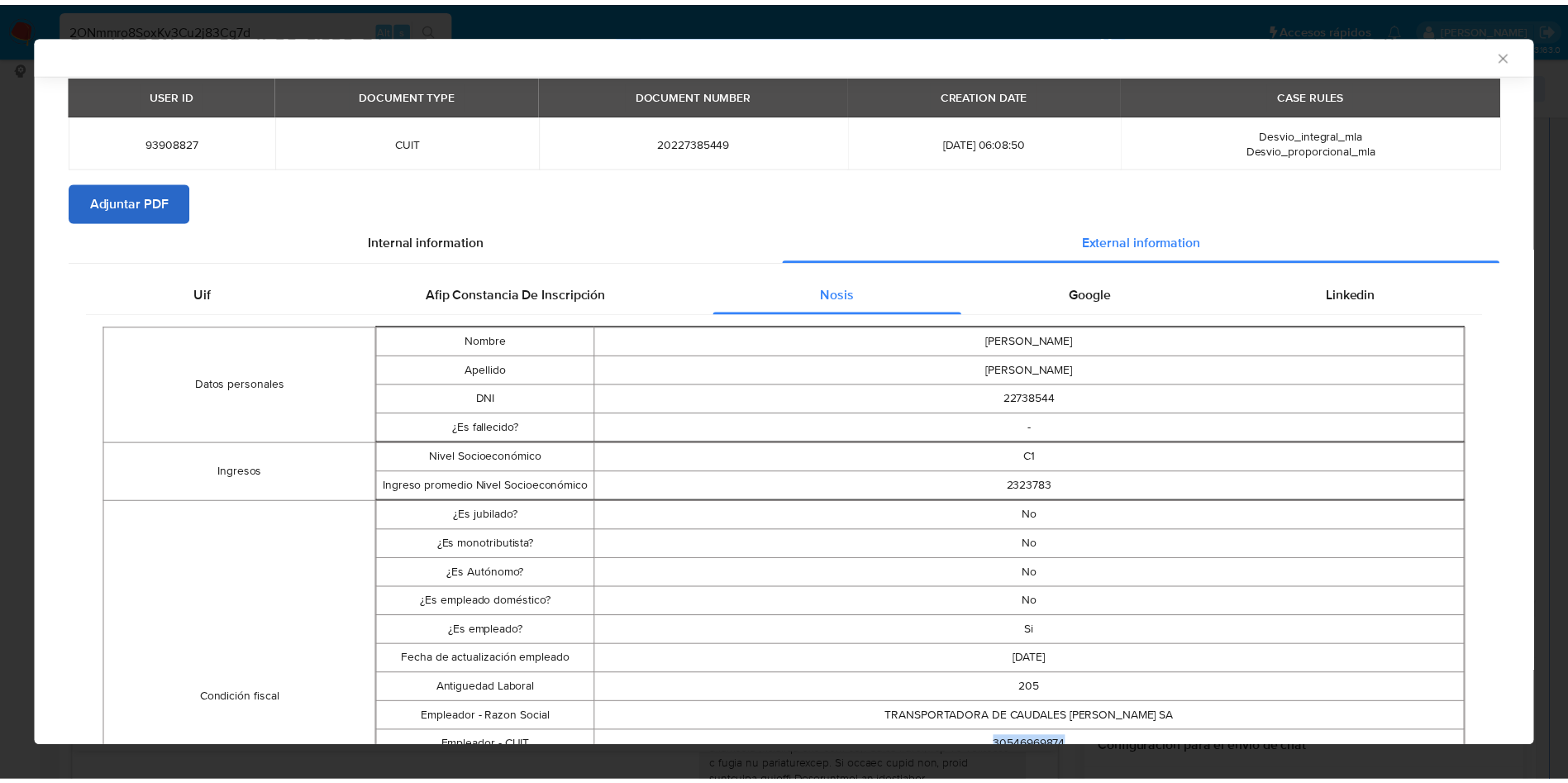
scroll to position [0, 0]
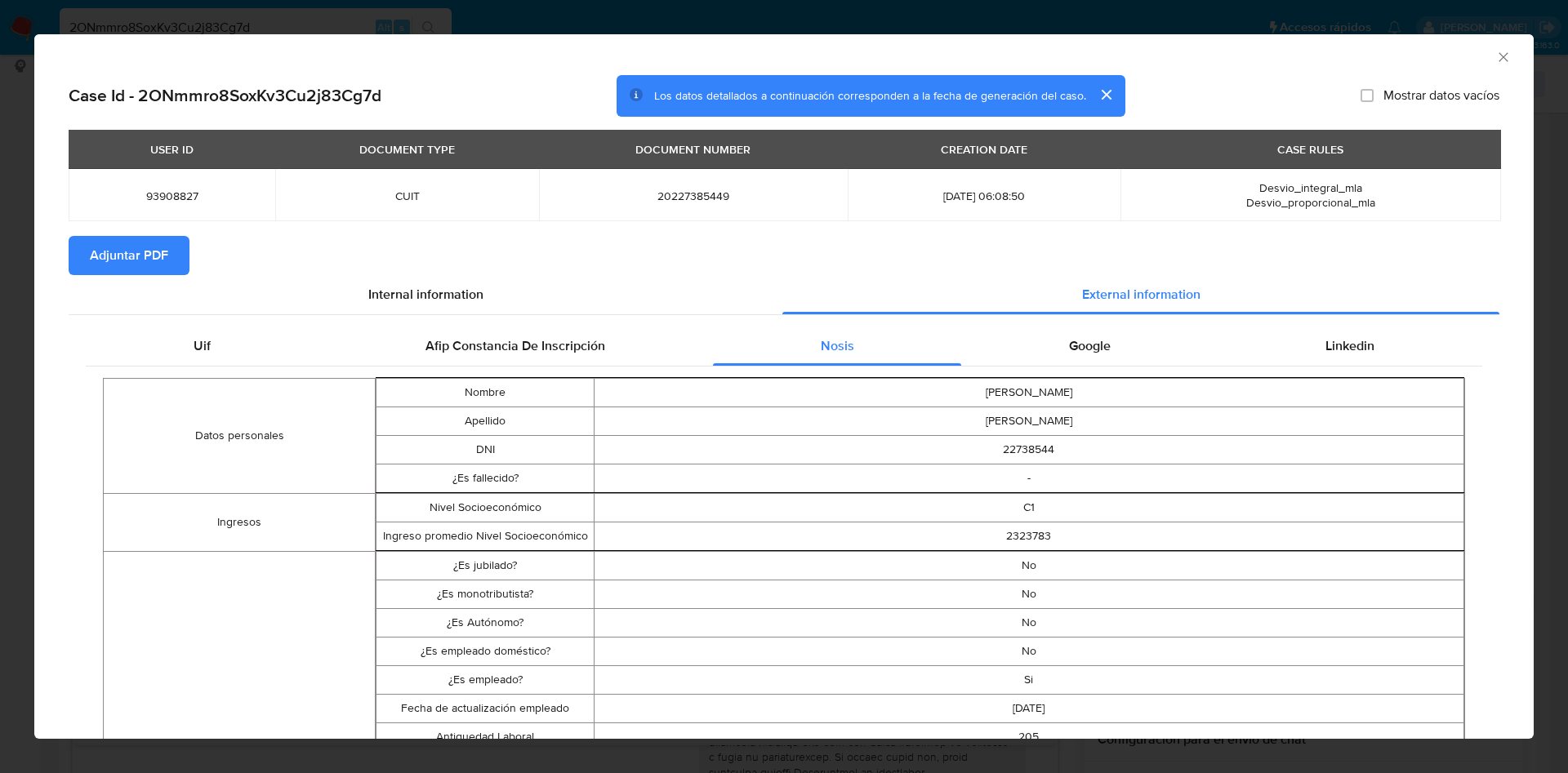
click at [143, 232] on div "USER ID DOCUMENT TYPE DOCUMENT NUMBER CREATION DATE CASE RULES 93908827 CUIT 20…" at bounding box center [784, 182] width 1431 height 106
click at [160, 260] on span "Adjuntar PDF" at bounding box center [129, 256] width 79 height 36
click at [1495, 55] on icon "Cerrar ventana" at bounding box center [1502, 57] width 16 height 16
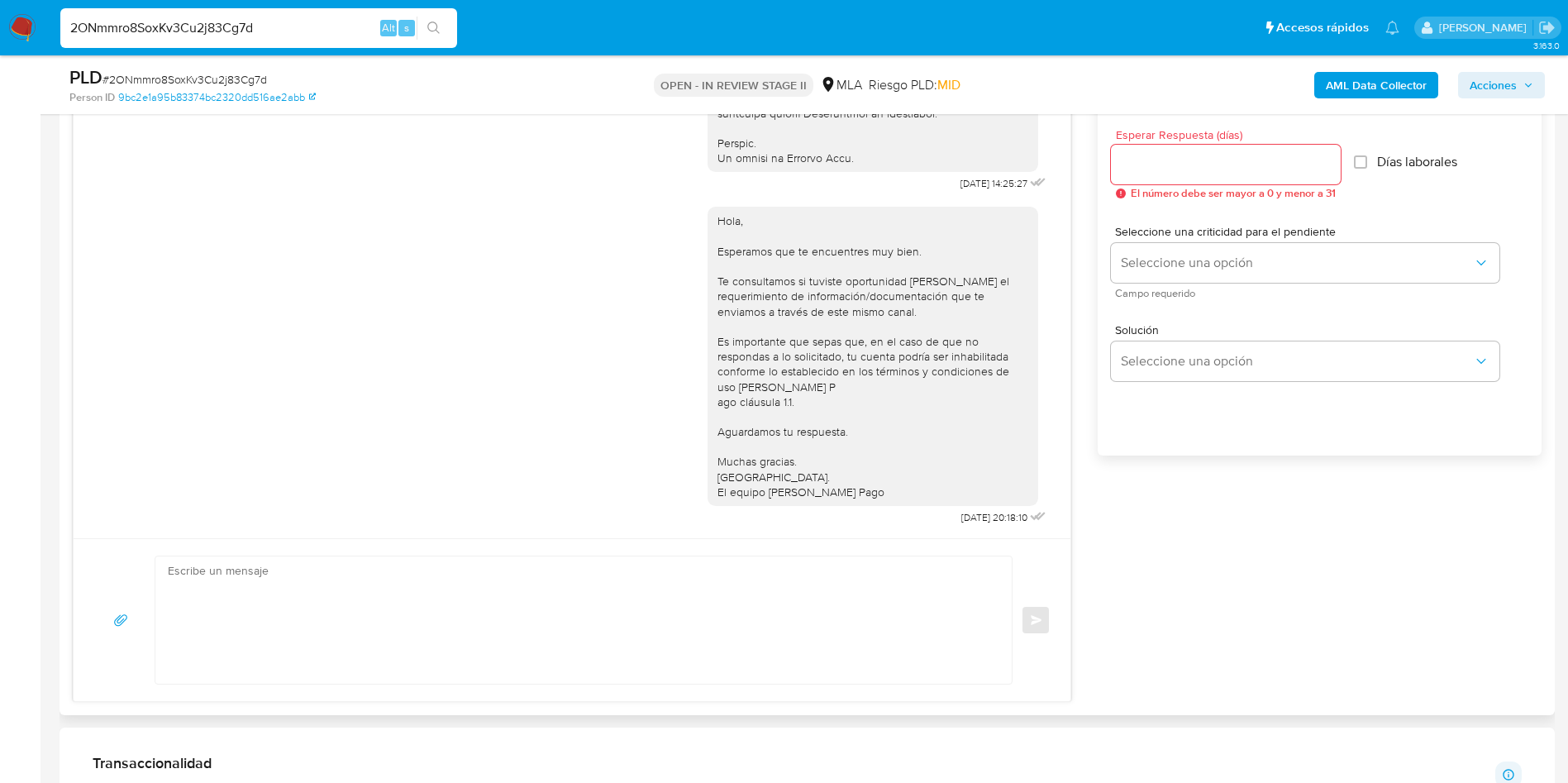
scroll to position [992, 0]
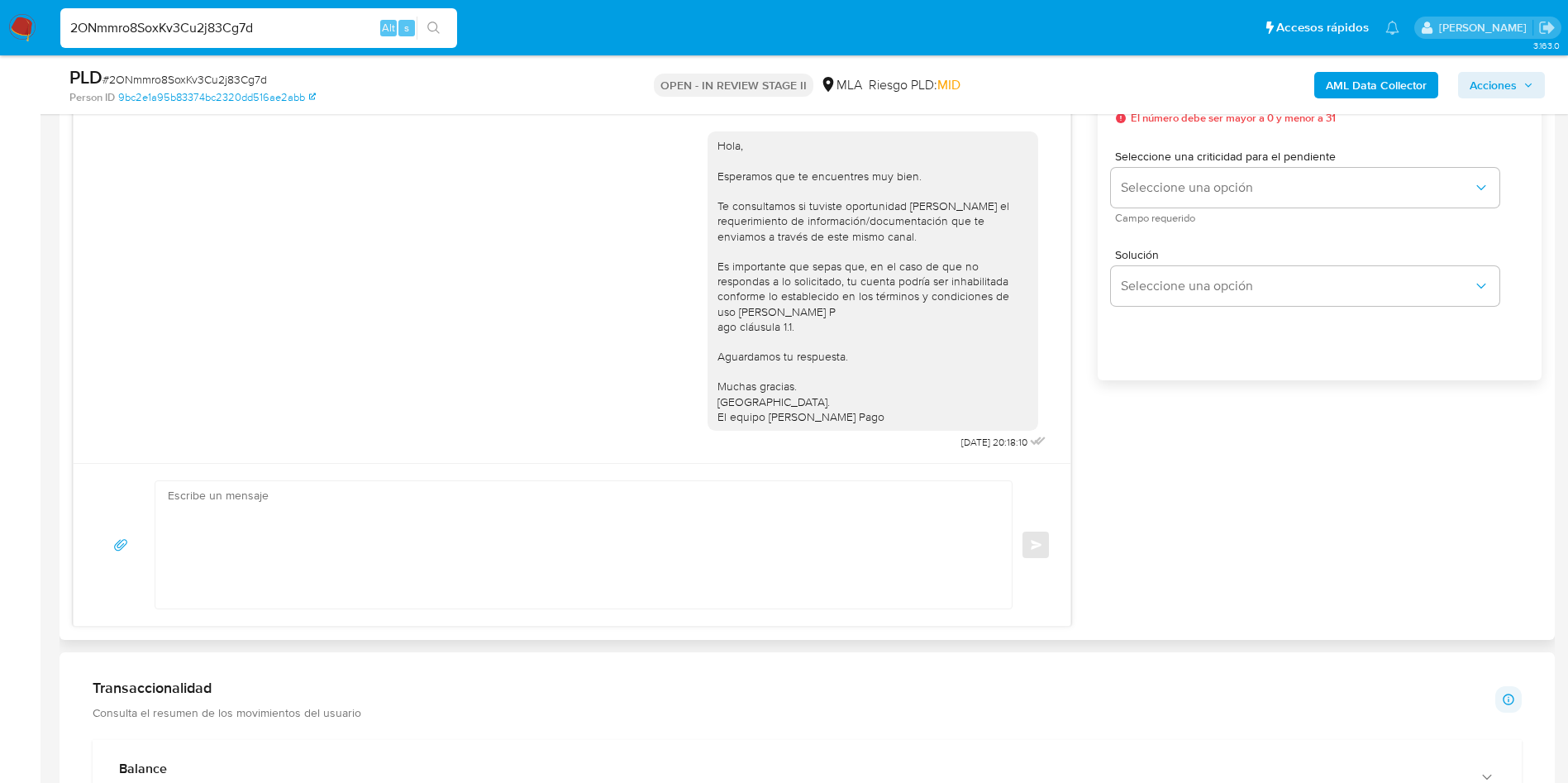
click at [440, 585] on textarea at bounding box center [579, 545] width 823 height 128
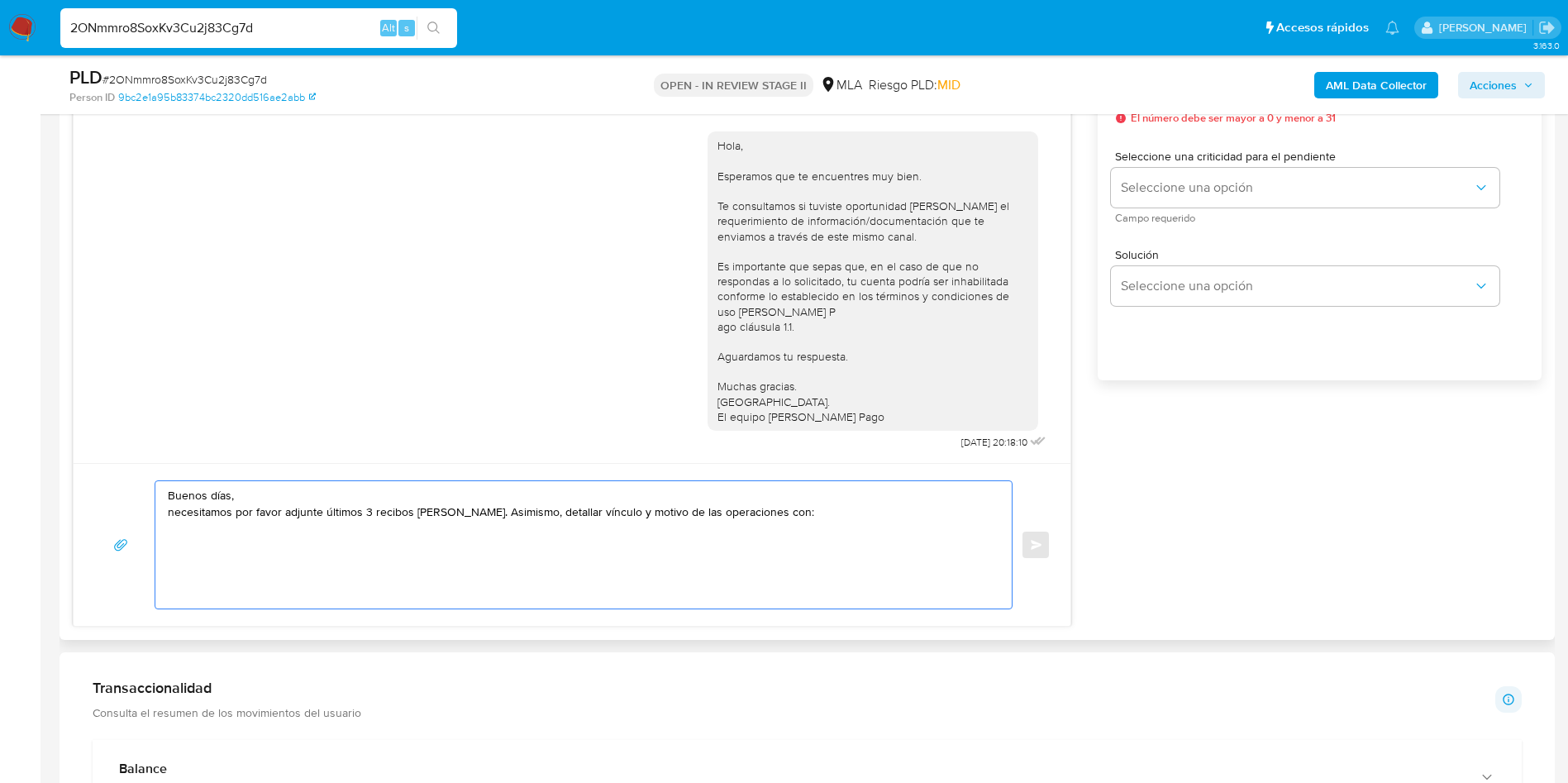
paste textarea "Vilma Liliana Godoy - F 27179900713"
paste textarea "Luciano Aizar Assefh"
click at [329, 549] on textarea "Buenos días, necesitamos por favor adjunte últimos 3 recibos de sueldo. Asimism…" at bounding box center [579, 545] width 823 height 128
paste textarea "20403328538"
click at [279, 535] on textarea "Buenos días, necesitamos por favor adjunte últimos 3 recibos de sueldo. Asimism…" at bounding box center [579, 545] width 823 height 128
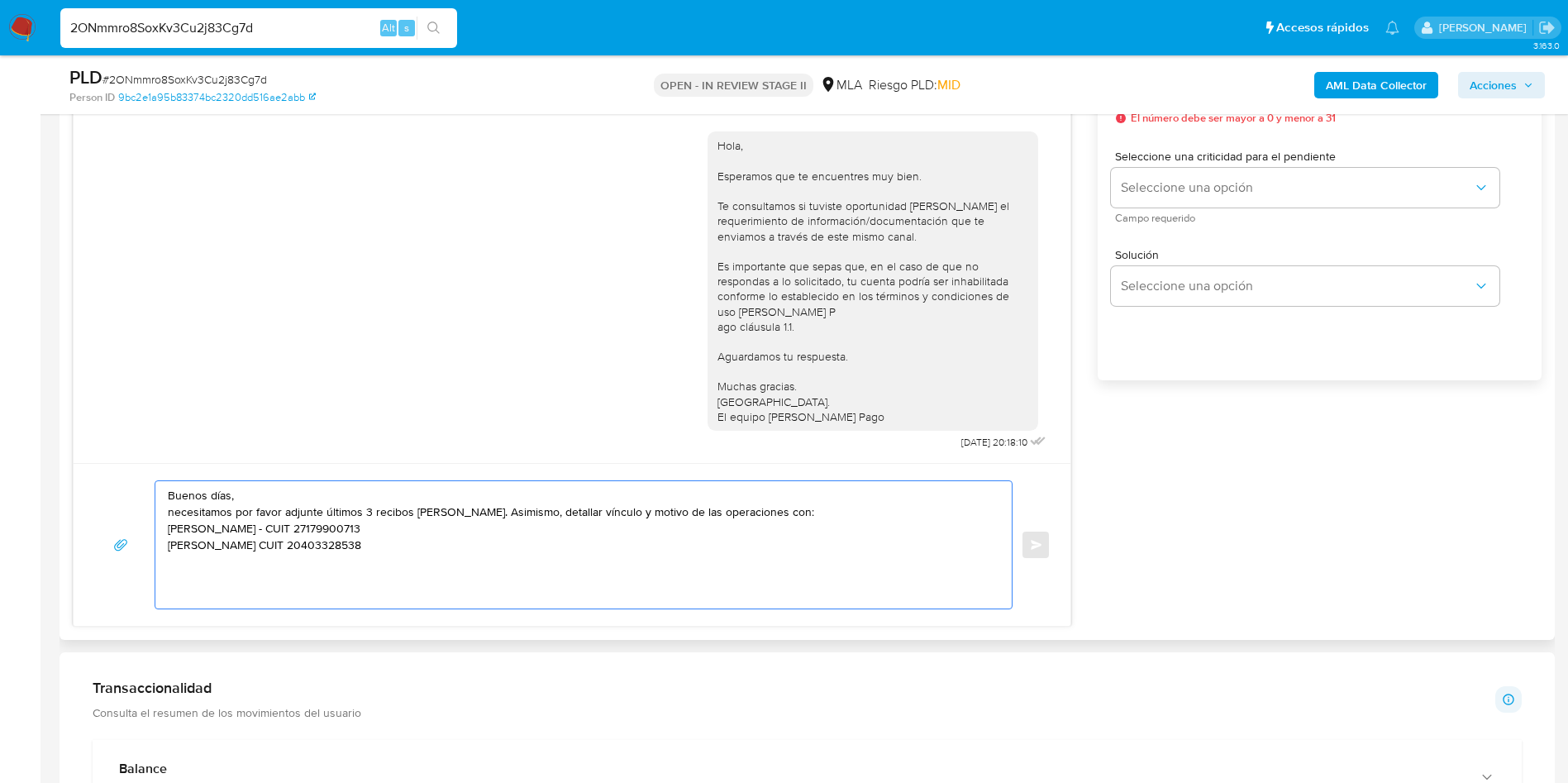
click at [278, 543] on textarea "Buenos días, necesitamos por favor adjunte últimos 3 recibos de sueldo. Asimism…" at bounding box center [579, 545] width 823 height 128
click at [171, 532] on textarea "Buenos días, necesitamos por favor adjunte últimos 3 recibos de sueldo. Asimism…" at bounding box center [579, 545] width 823 height 128
click at [823, 514] on textarea "Buenos días, necesitamos por favor adjunte últimos 3 recibos de sueldo. Asimism…" at bounding box center [579, 545] width 823 height 128
click at [444, 567] on textarea "Buenos días, necesitamos por favor adjunte últimos 3 recibos de sueldo. Asimism…" at bounding box center [579, 545] width 823 height 128
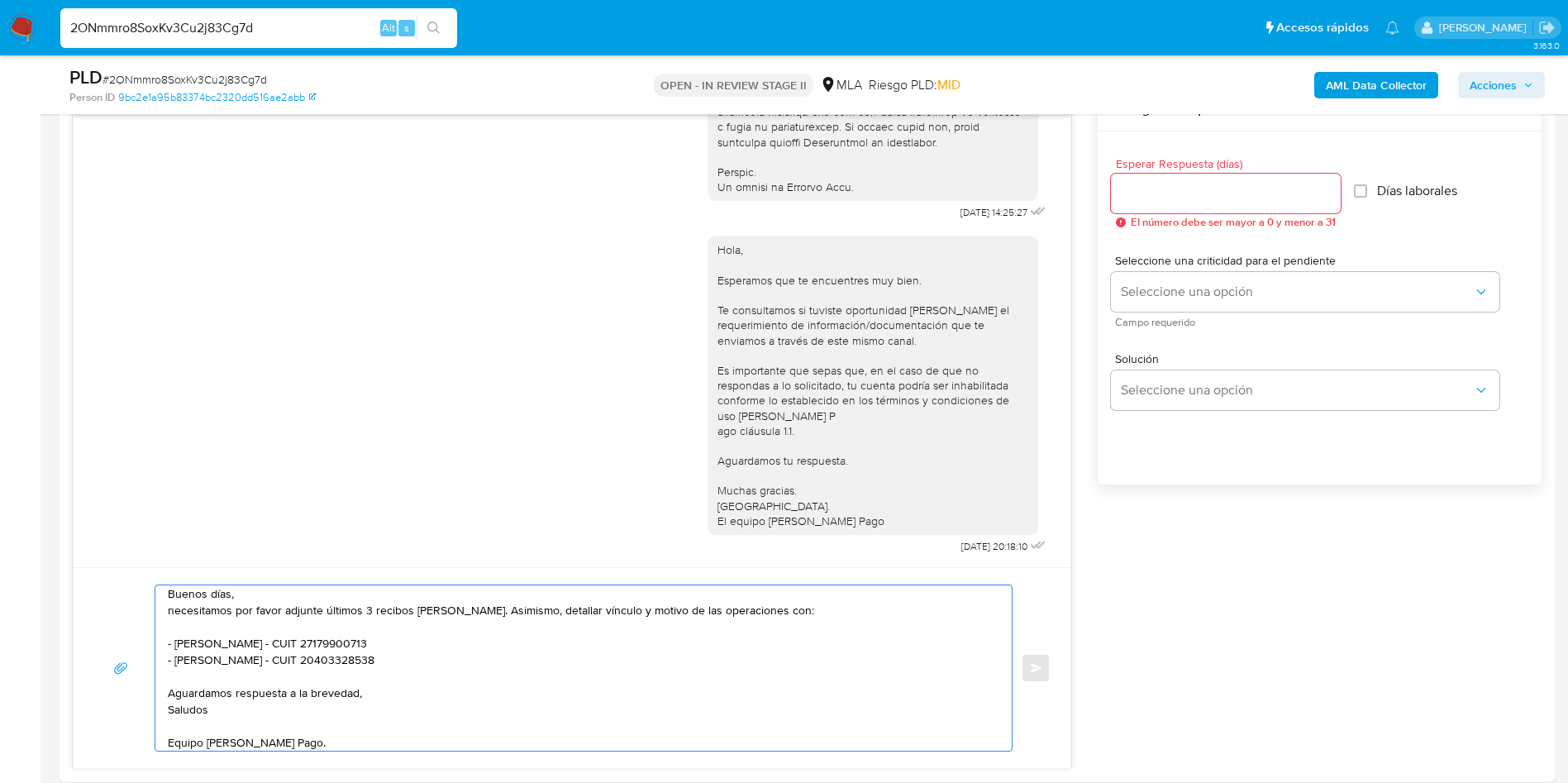
scroll to position [745, 0]
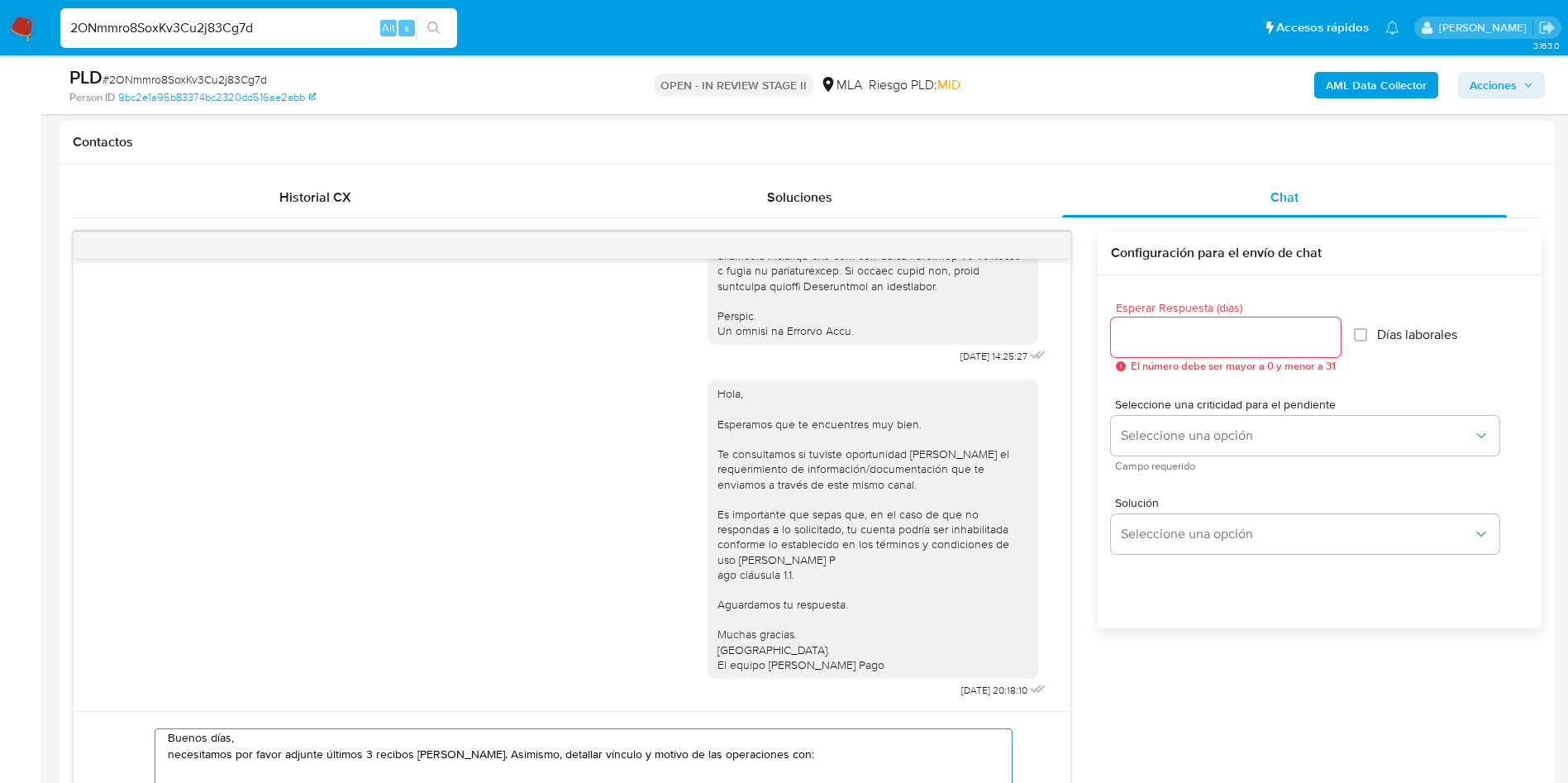
type textarea "Buenos días, necesitamos por favor adjunte últimos 3 recibos de sueldo. Asimism…"
click at [1169, 339] on input "Esperar Respuesta (días)" at bounding box center [1225, 337] width 230 height 22
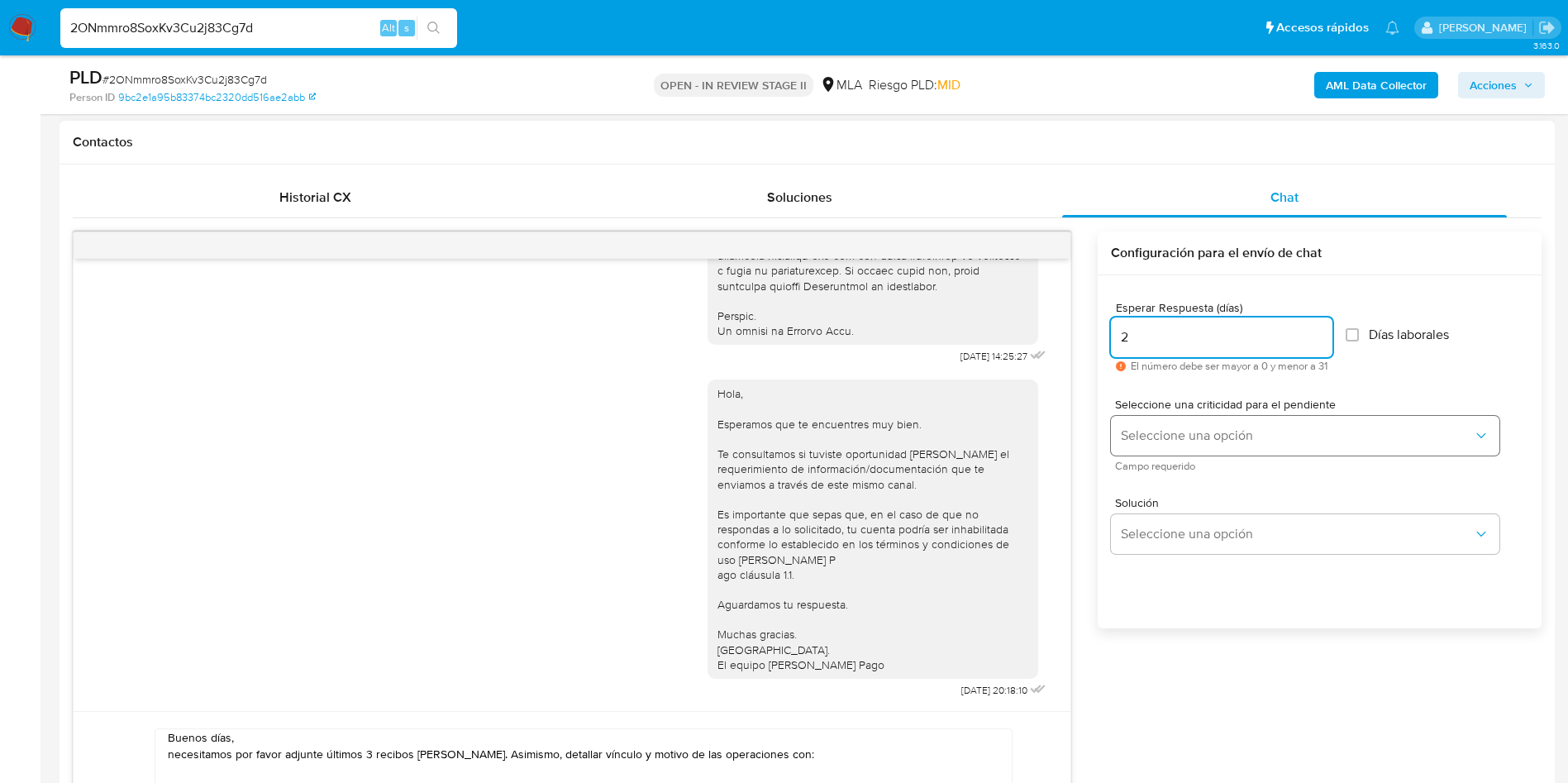
type input "2"
click at [1167, 423] on button "Seleccione una opción" at bounding box center [1305, 435] width 388 height 39
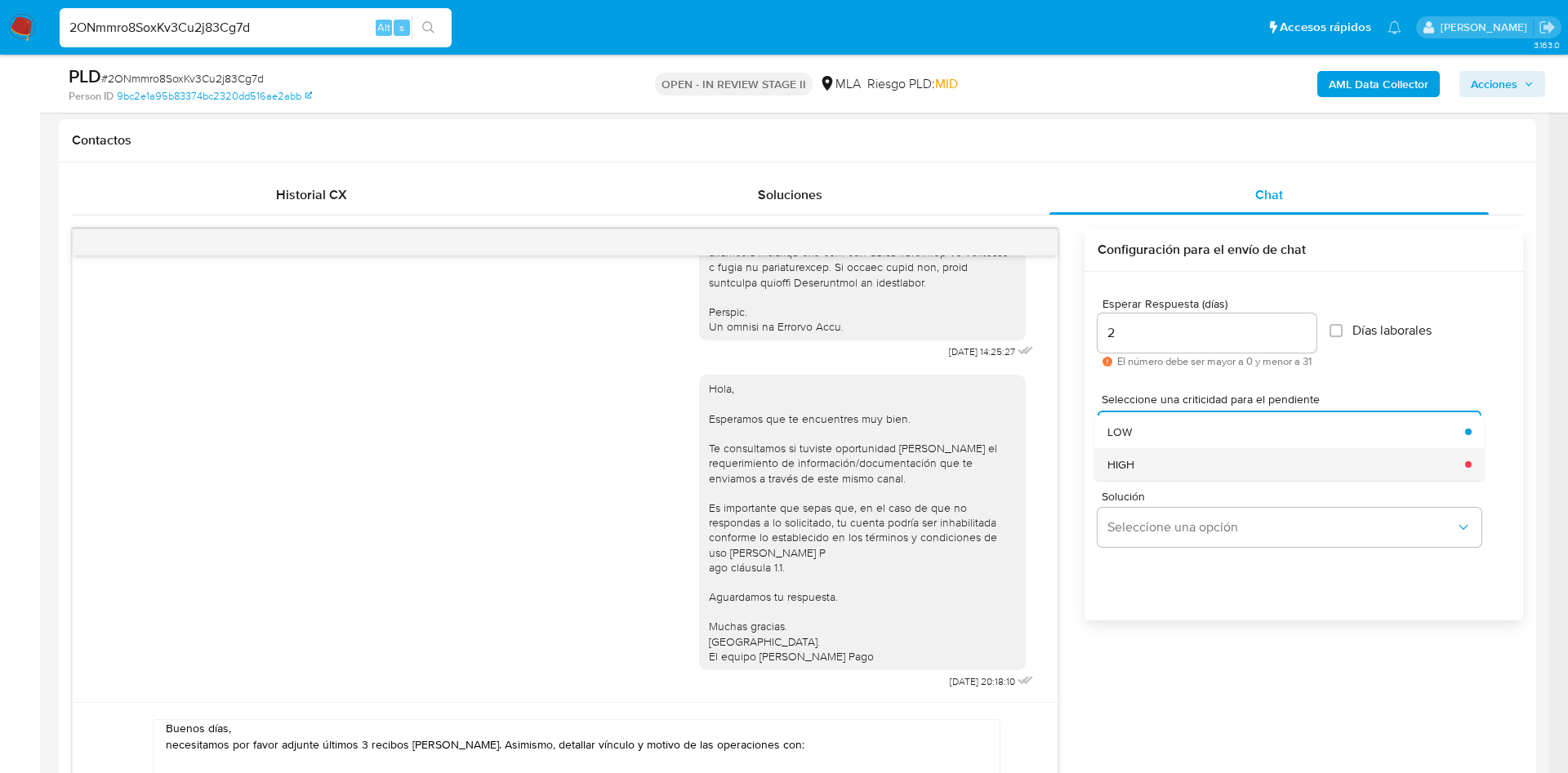
click at [1153, 464] on div "HIGH" at bounding box center [1281, 465] width 348 height 33
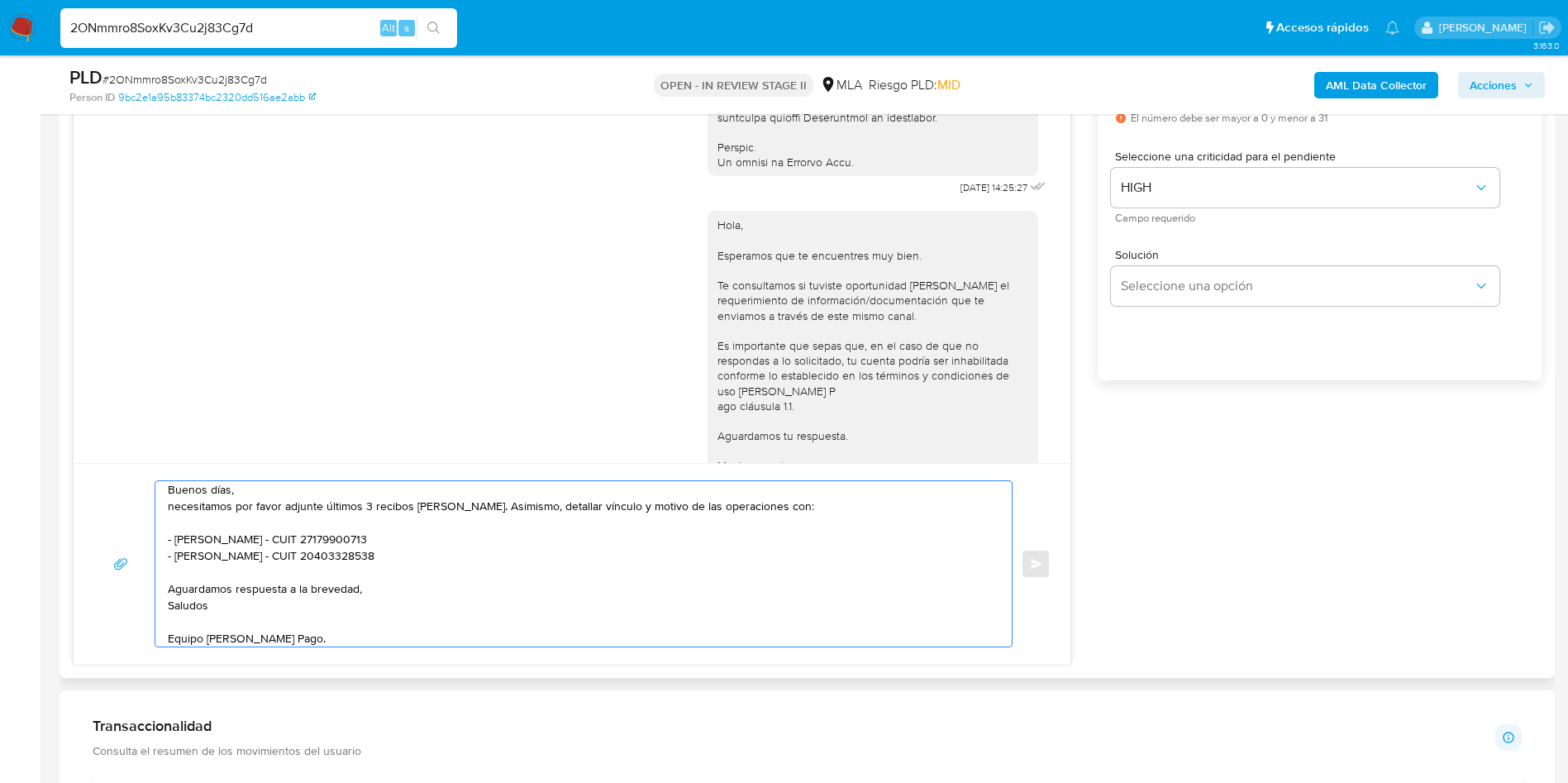
scroll to position [0, 0]
drag, startPoint x: 336, startPoint y: 640, endPoint x: 105, endPoint y: 409, distance: 326.7
click at [105, 409] on div "17/09/2025 14:25:27 Hola, Esperamos que te encuentres muy bien. Te consultamos …" at bounding box center [572, 324] width 999 height 682
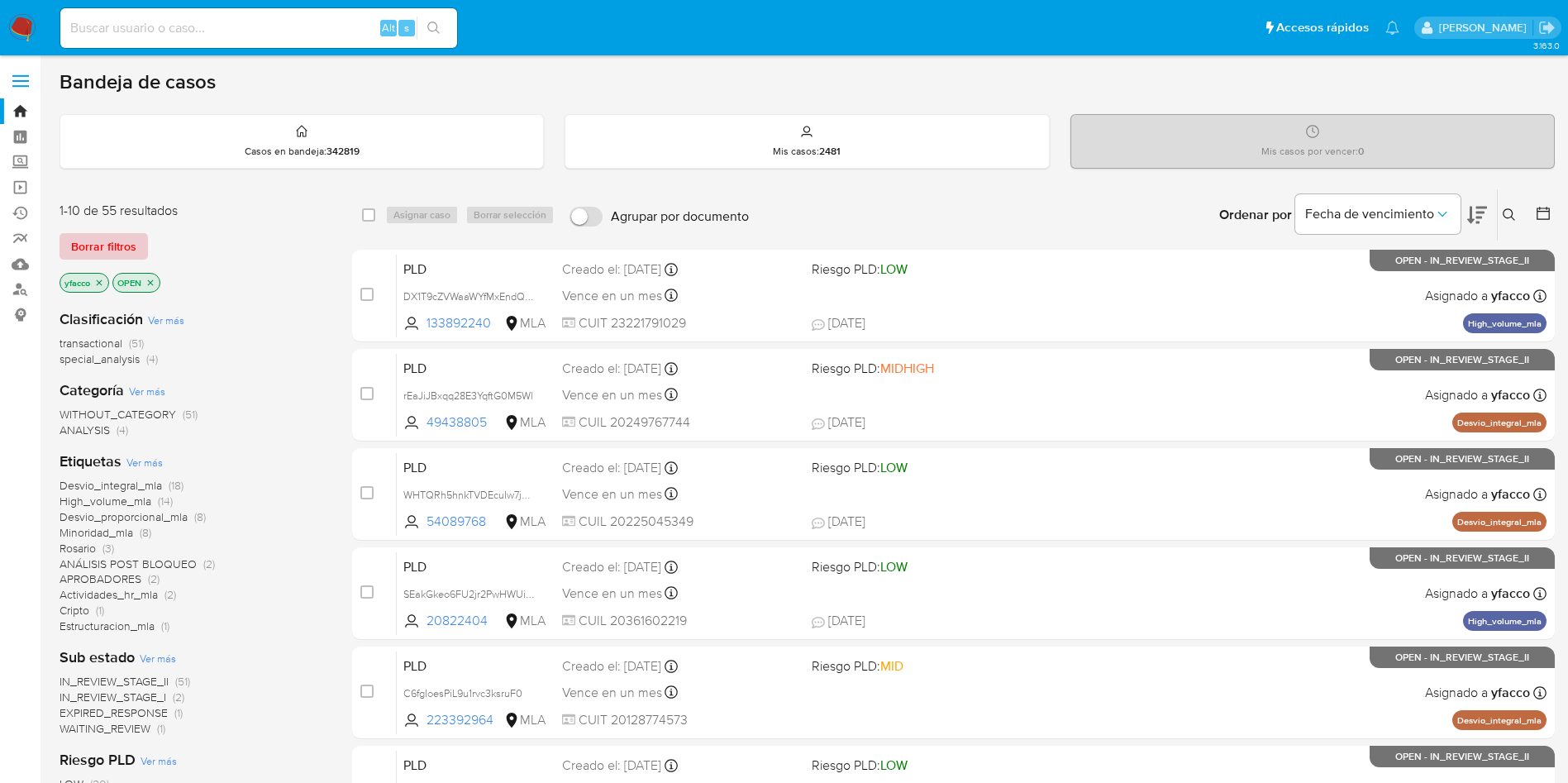
click at [121, 241] on span "Borrar filtros" at bounding box center [103, 246] width 66 height 23
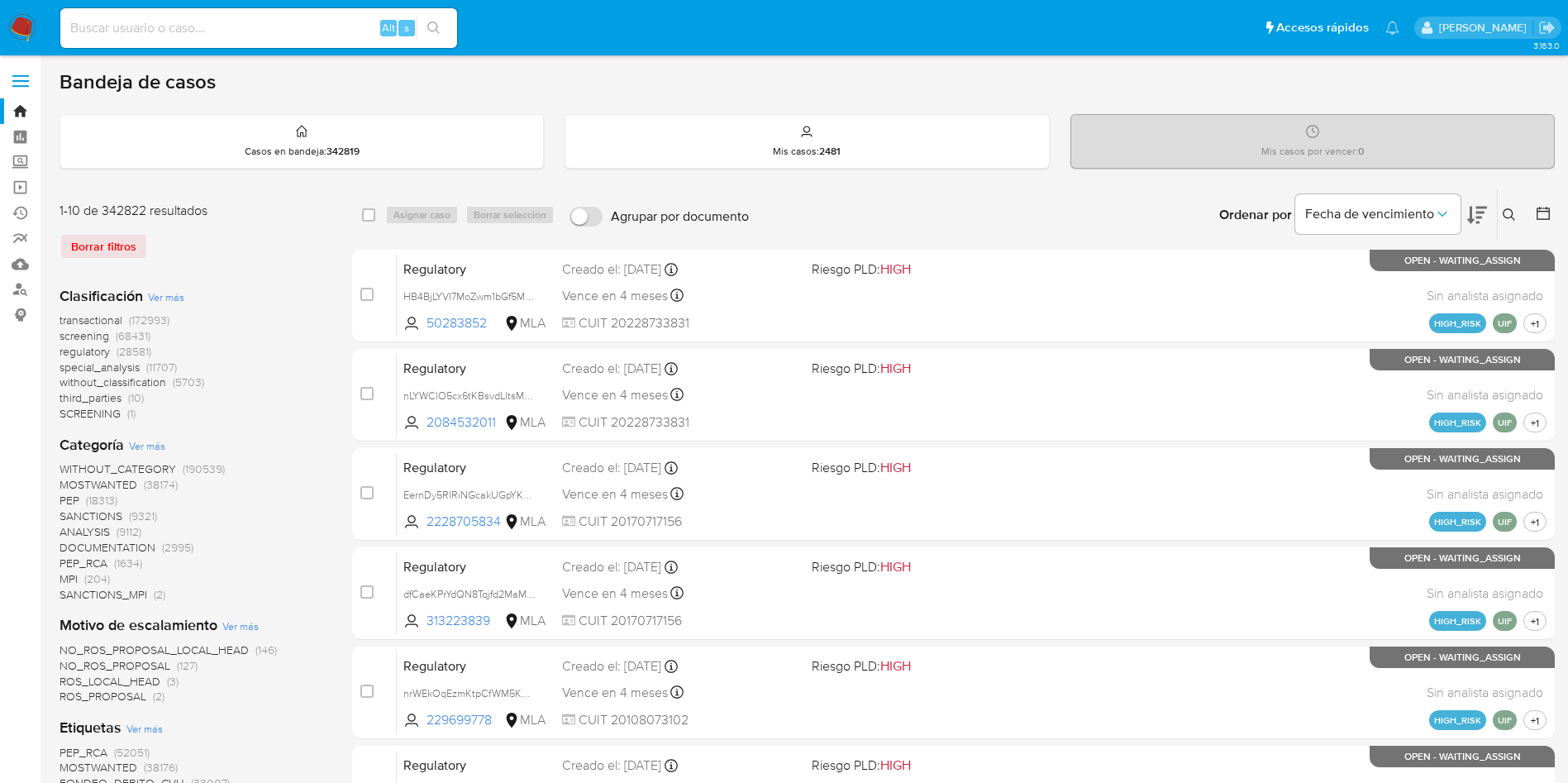
click at [1499, 210] on button at bounding box center [1510, 214] width 27 height 20
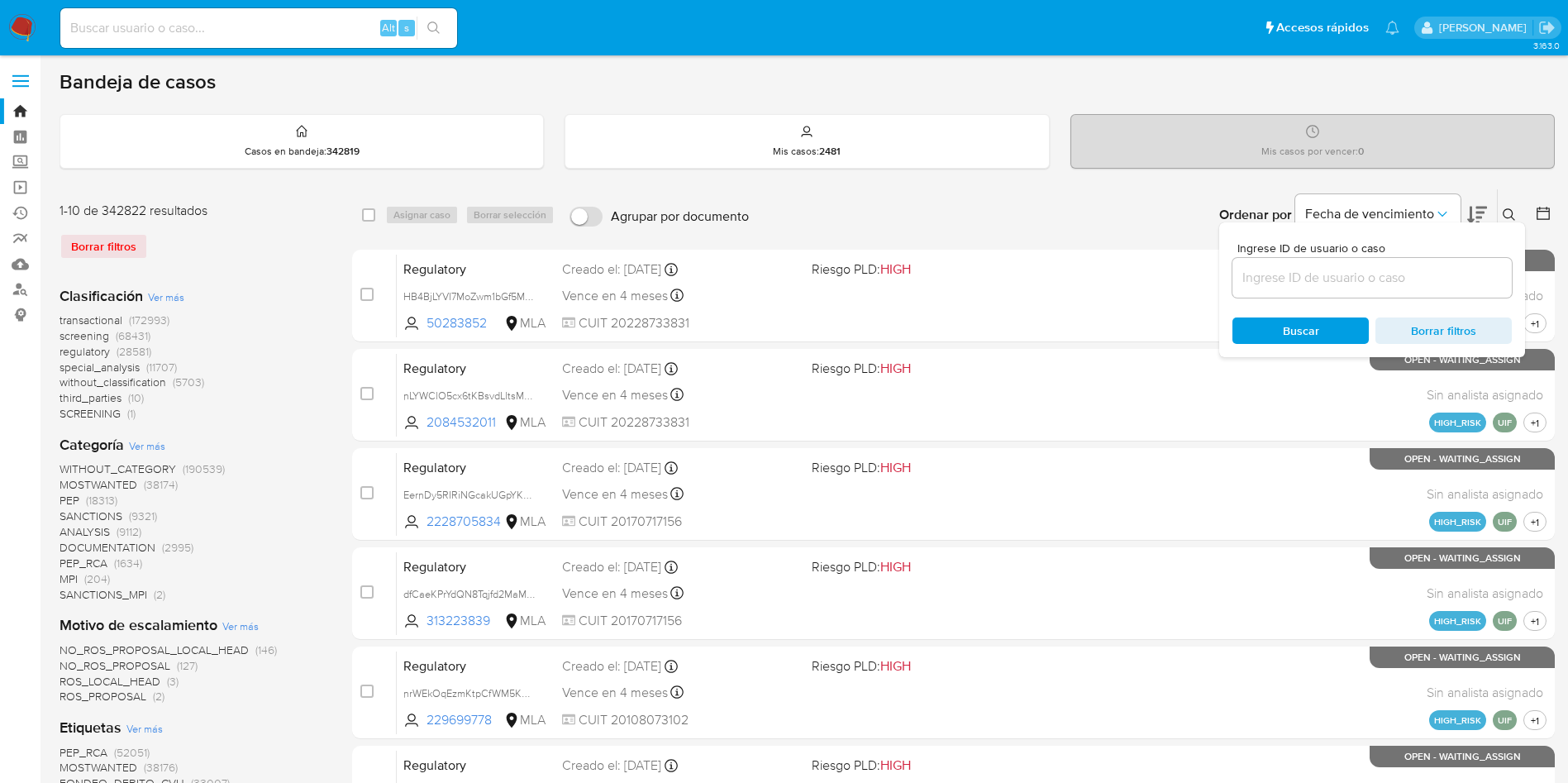
click at [1412, 275] on input at bounding box center [1371, 277] width 279 height 22
paste input "N36AitU9cpbXj7GWL88WMFPT"
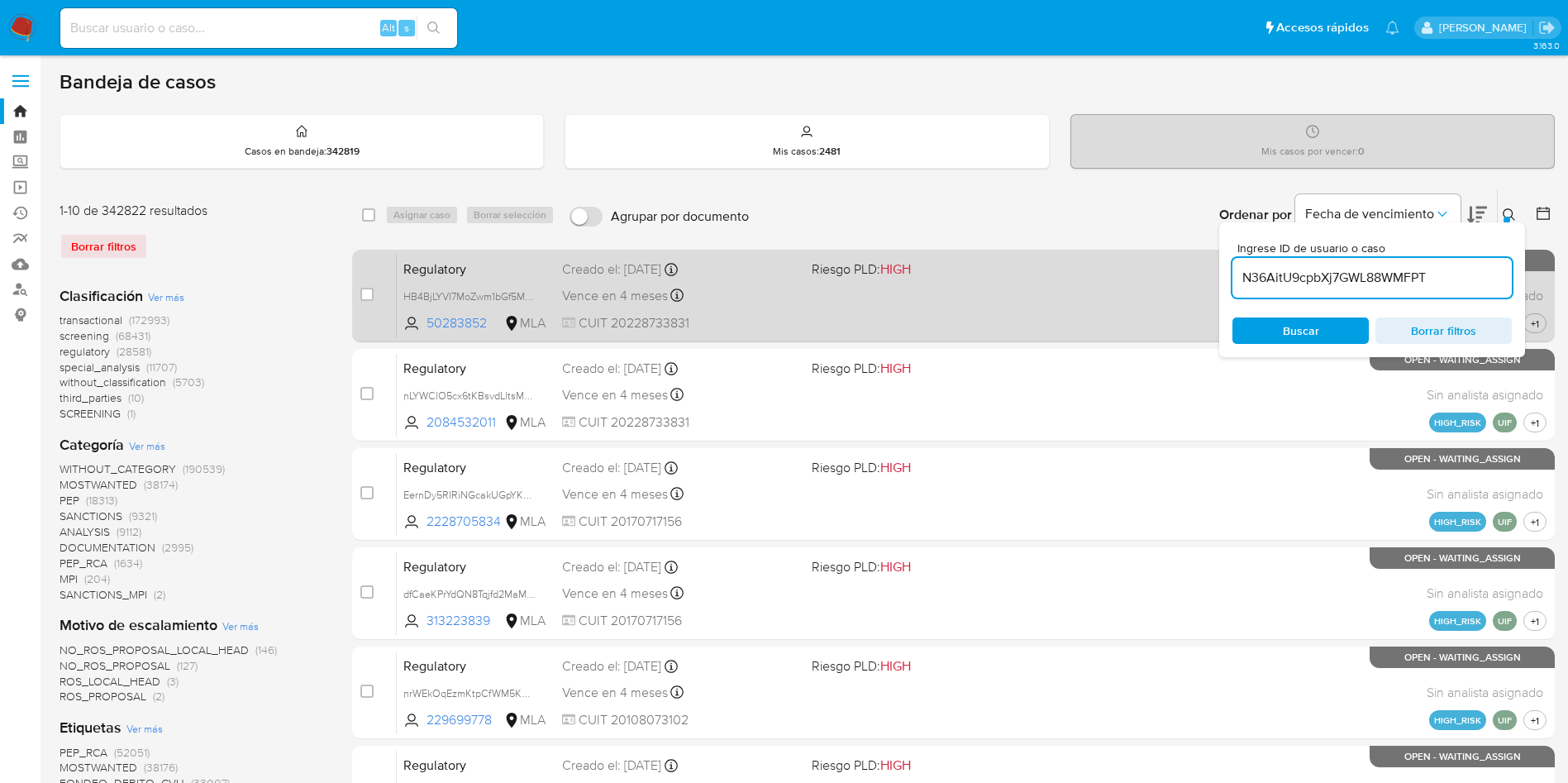
type input "N36AitU9cpbXj7GWL88WMFPT"
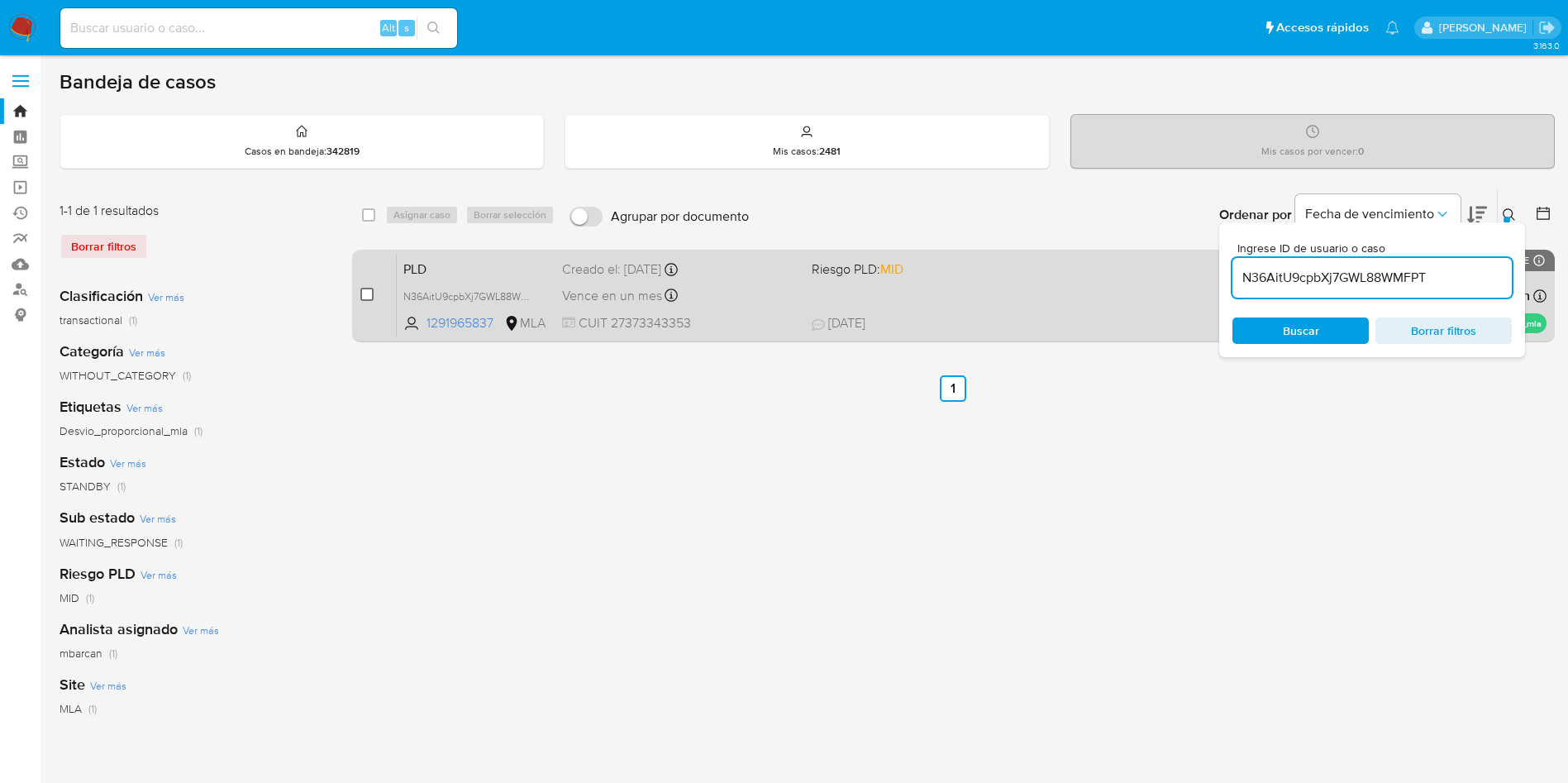
click at [370, 300] on input "checkbox" at bounding box center [366, 294] width 13 height 13
checkbox input "true"
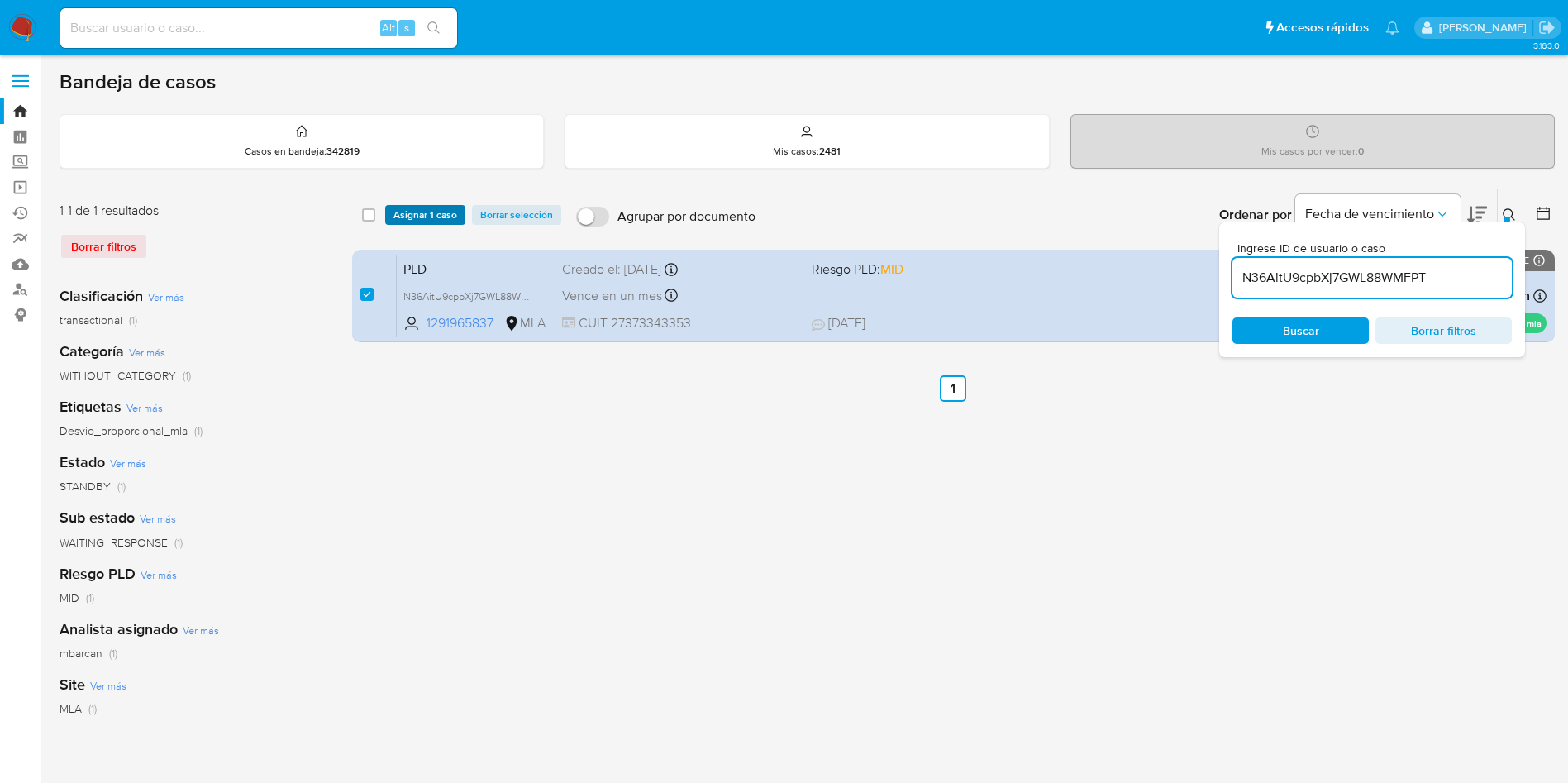
click at [414, 220] on span "Asignar 1 caso" at bounding box center [425, 214] width 64 height 17
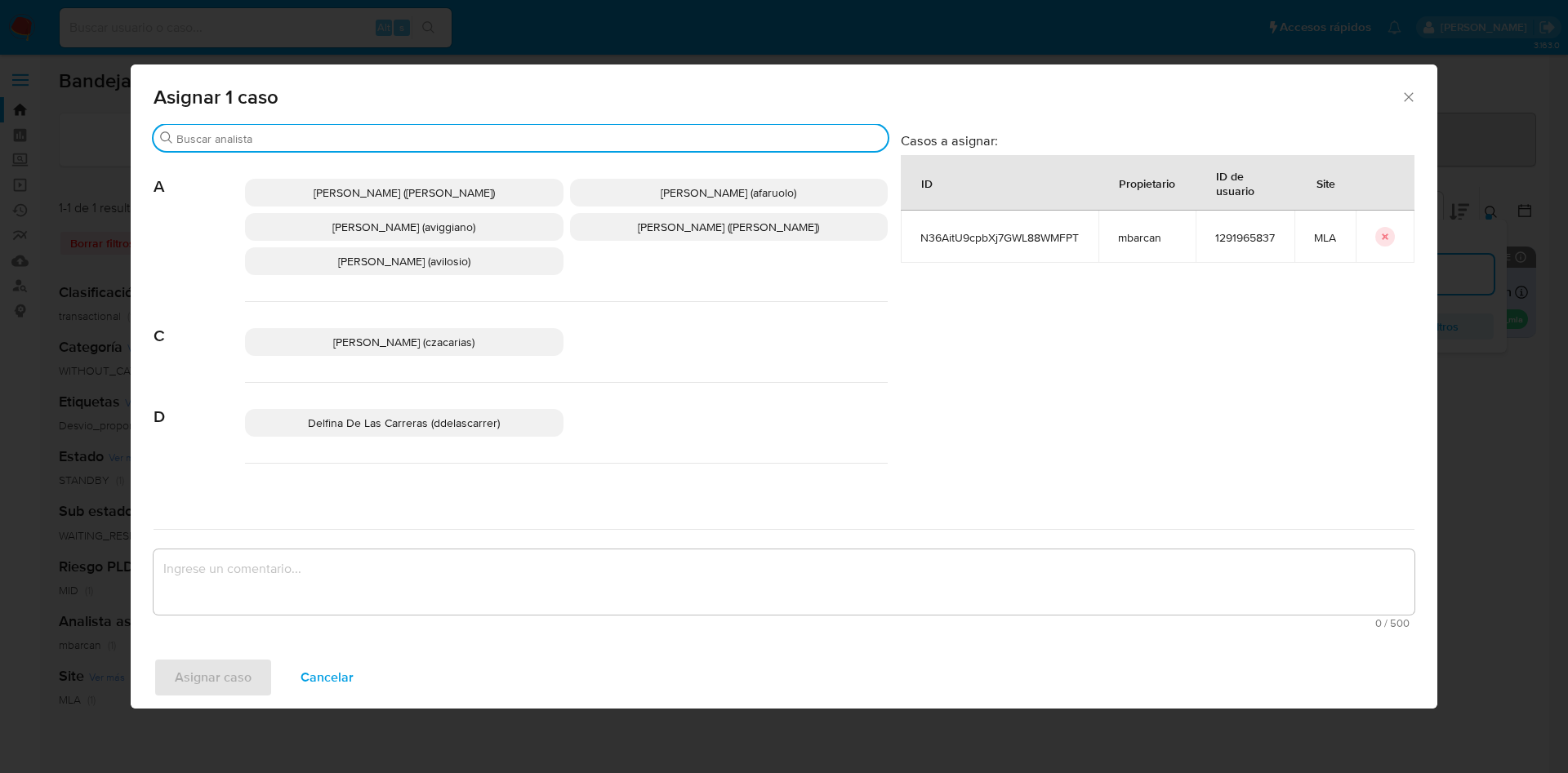
click at [308, 143] on input "Buscar" at bounding box center [529, 138] width 705 height 15
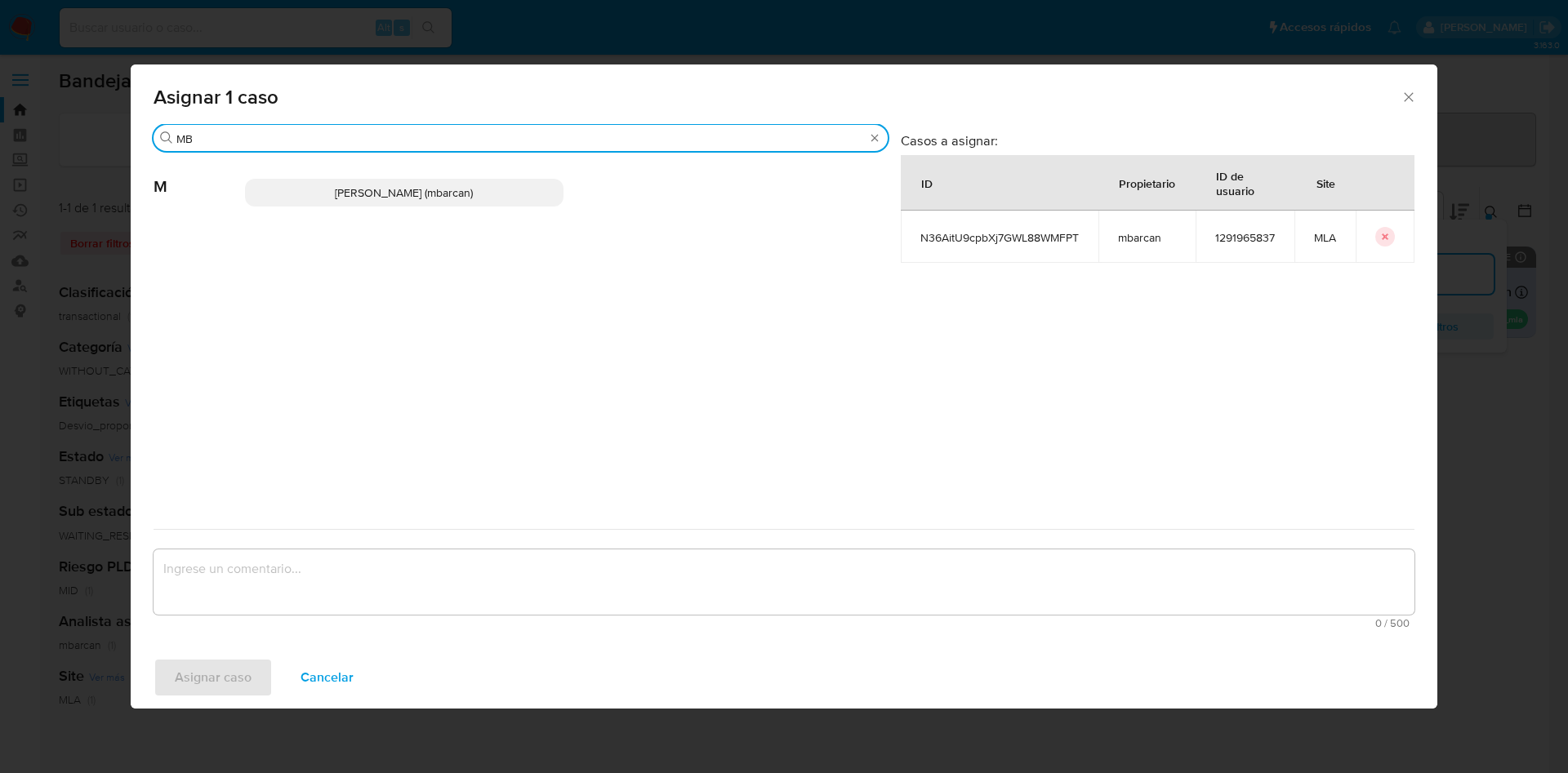
type input "MB"
click at [347, 192] on span "Magali Iael Barcan (mbarcan)" at bounding box center [403, 193] width 138 height 16
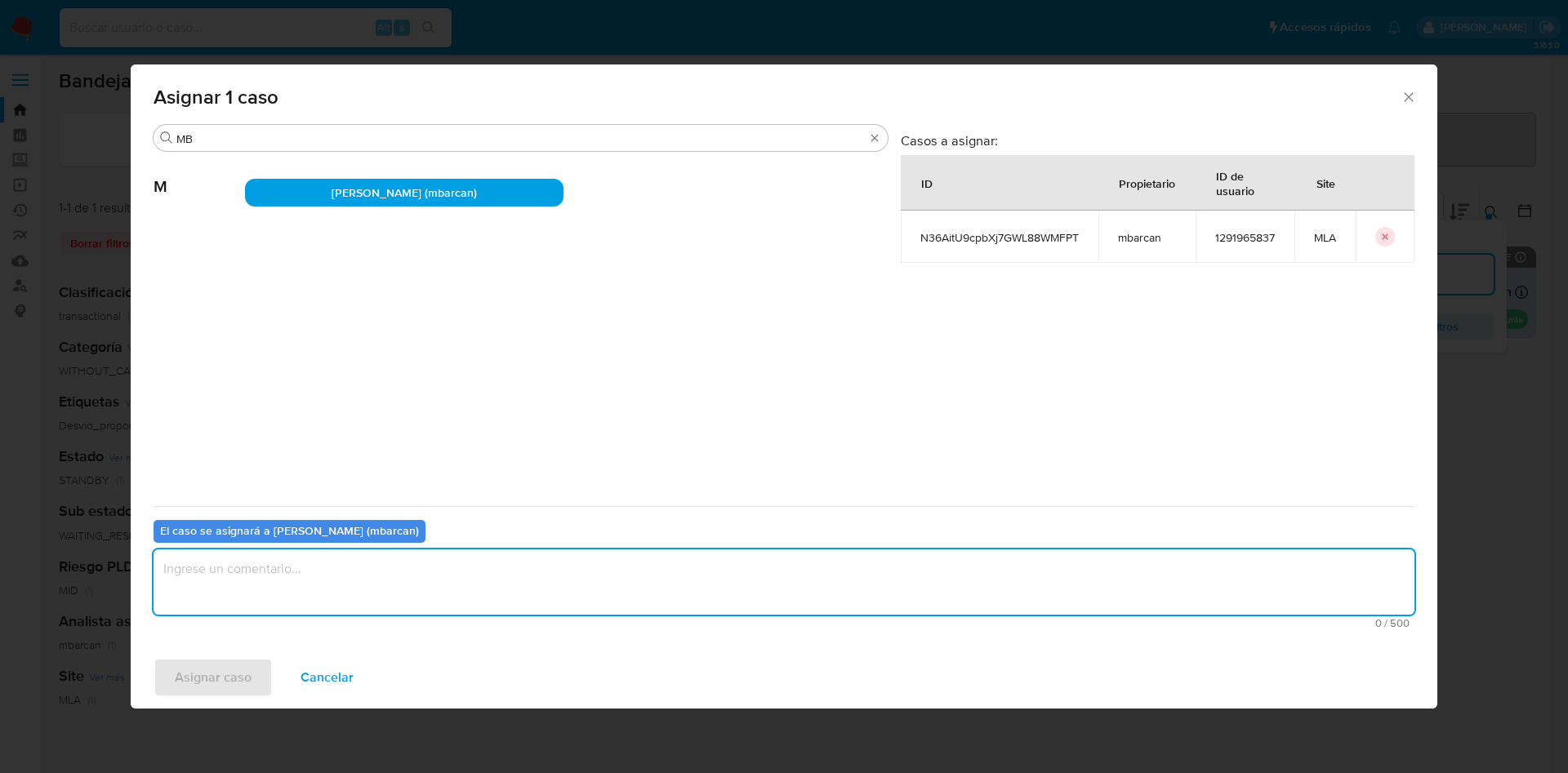
click at [353, 586] on textarea "assign-modal" at bounding box center [784, 582] width 1260 height 66
click at [229, 688] on span "Asignar caso" at bounding box center [213, 678] width 77 height 36
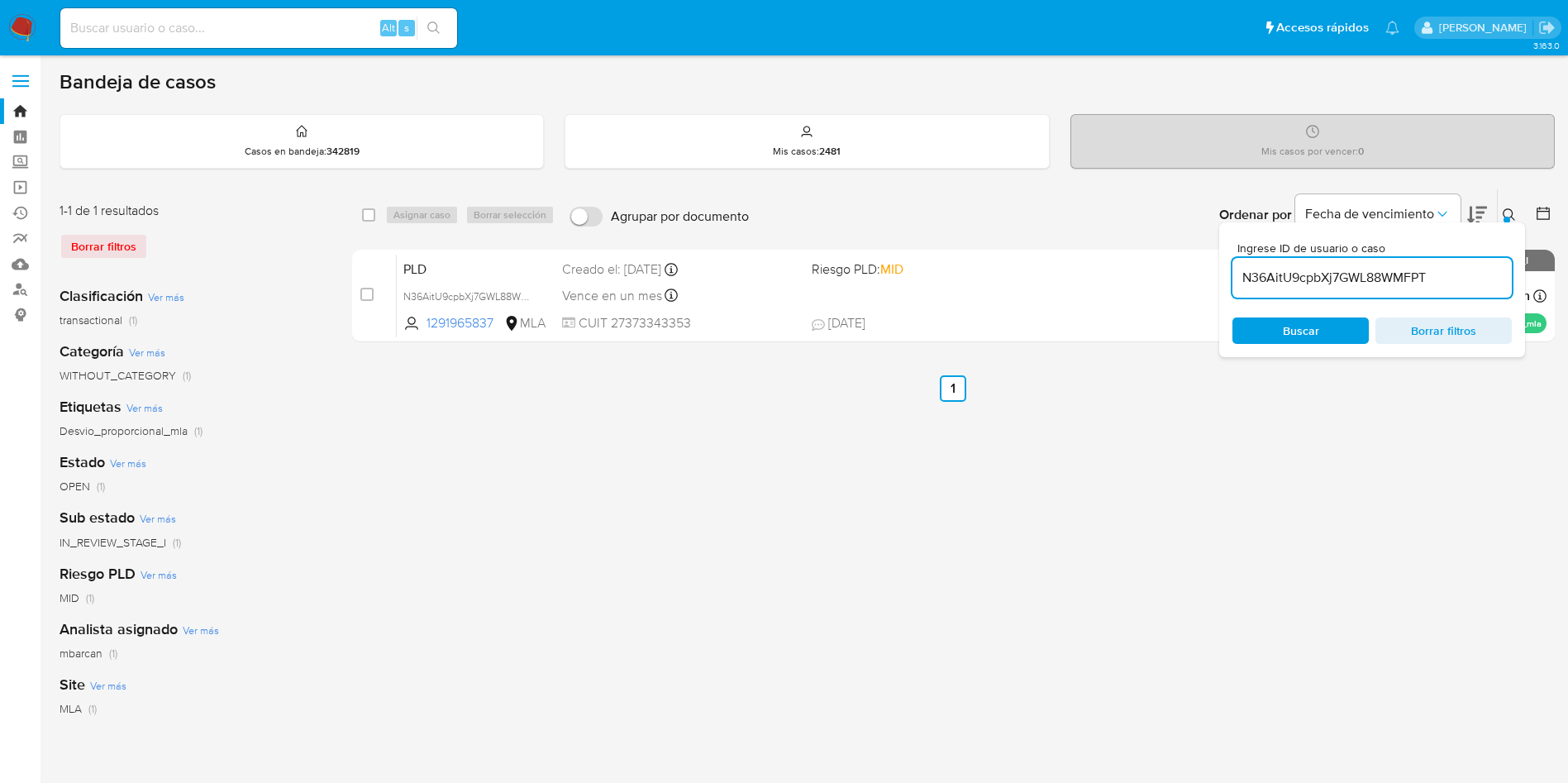
click at [1442, 280] on input "N36AitU9cpbXj7GWL88WMFPT" at bounding box center [1371, 277] width 279 height 22
paste input "9dvGWpIr7wi8a4smlUsf591B"
type input "9dvGWpIr7wi8a4smlUsf591B"
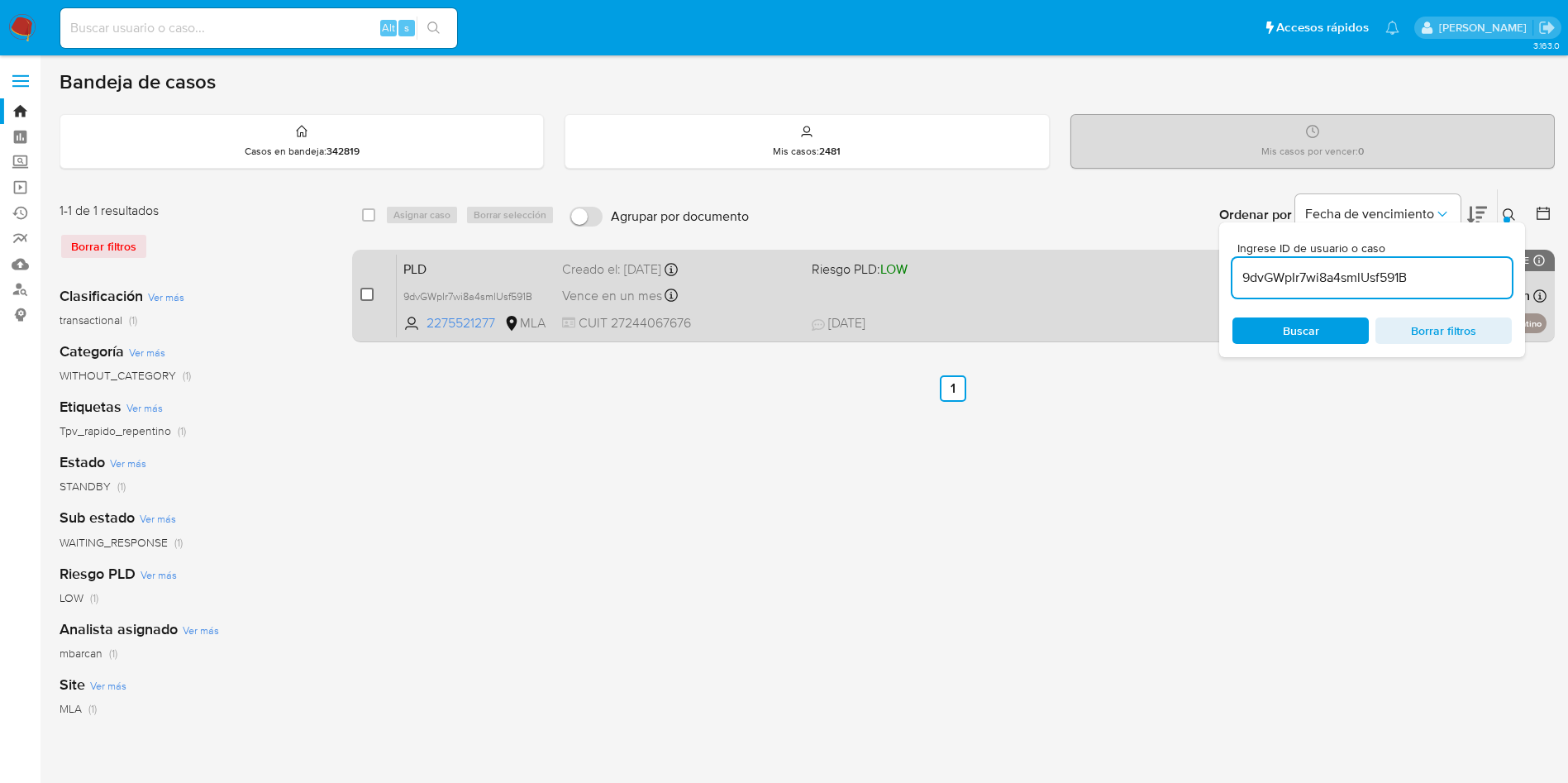
click at [369, 297] on input "checkbox" at bounding box center [366, 294] width 13 height 13
checkbox input "true"
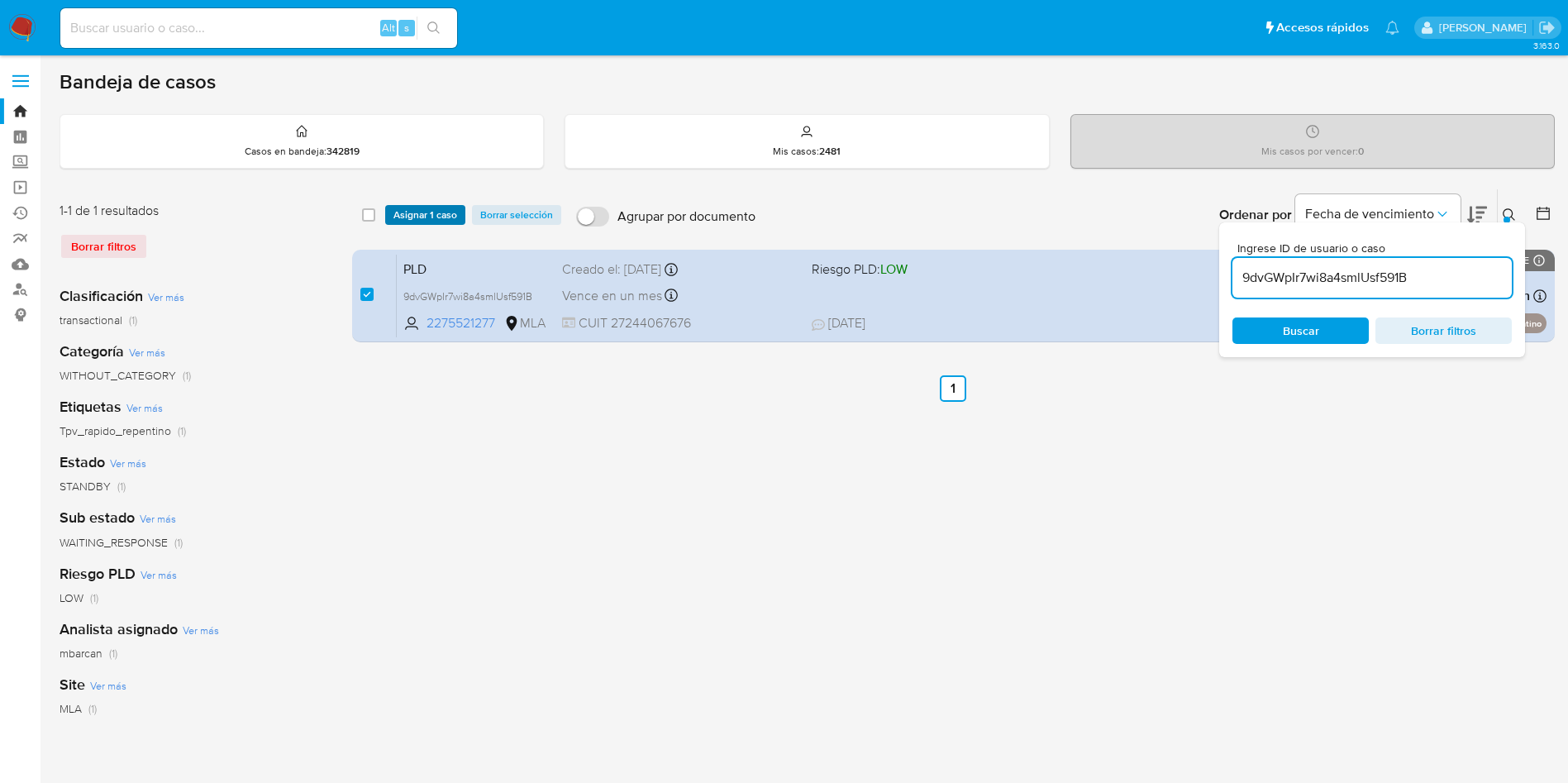
click at [408, 215] on span "Asignar 1 caso" at bounding box center [425, 214] width 64 height 17
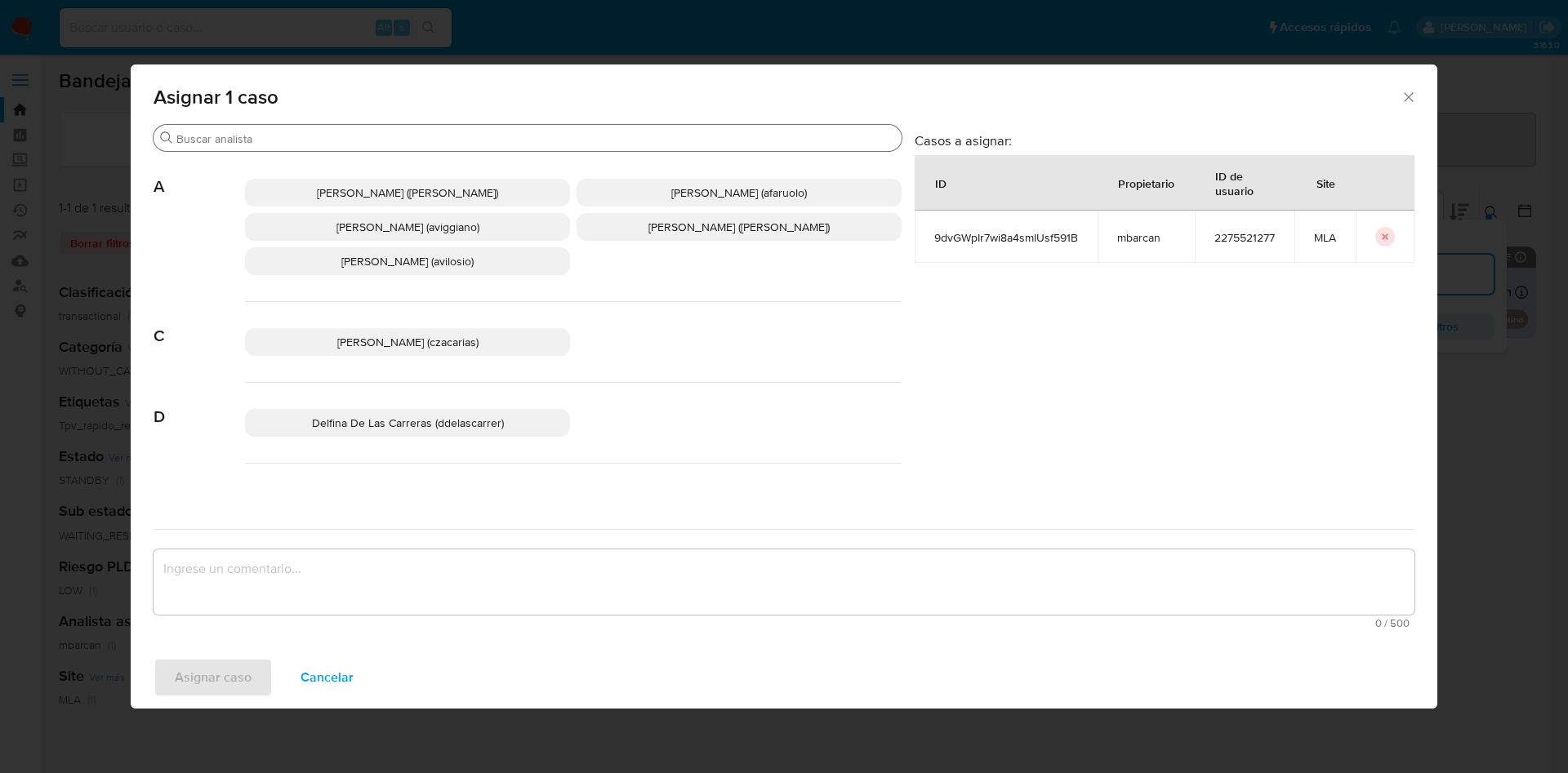
click at [249, 134] on input "Buscar" at bounding box center [536, 138] width 719 height 15
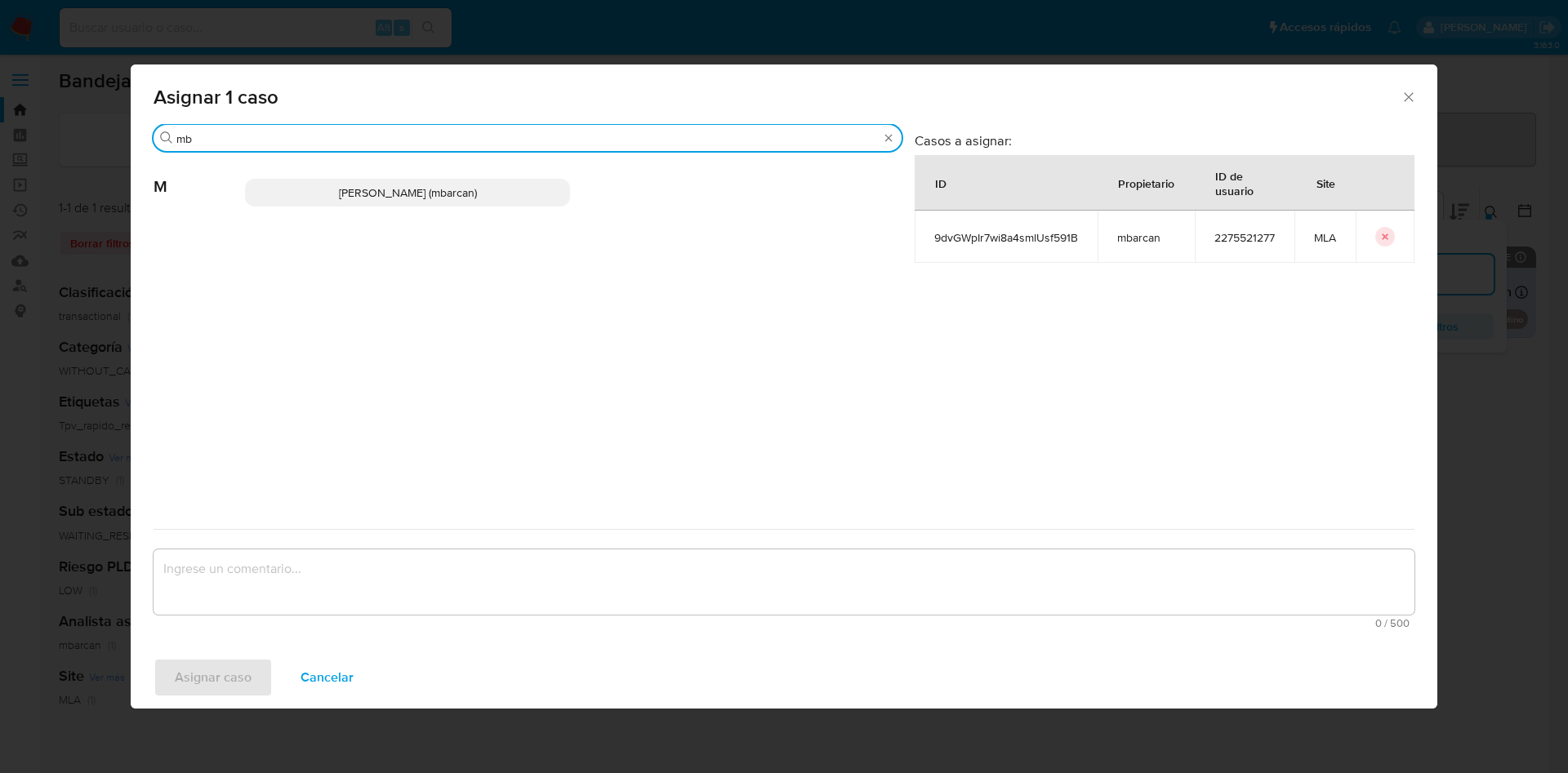
type input "mb"
click at [287, 174] on div "Magali Iael Barcan (mbarcan)" at bounding box center [574, 193] width 657 height 80
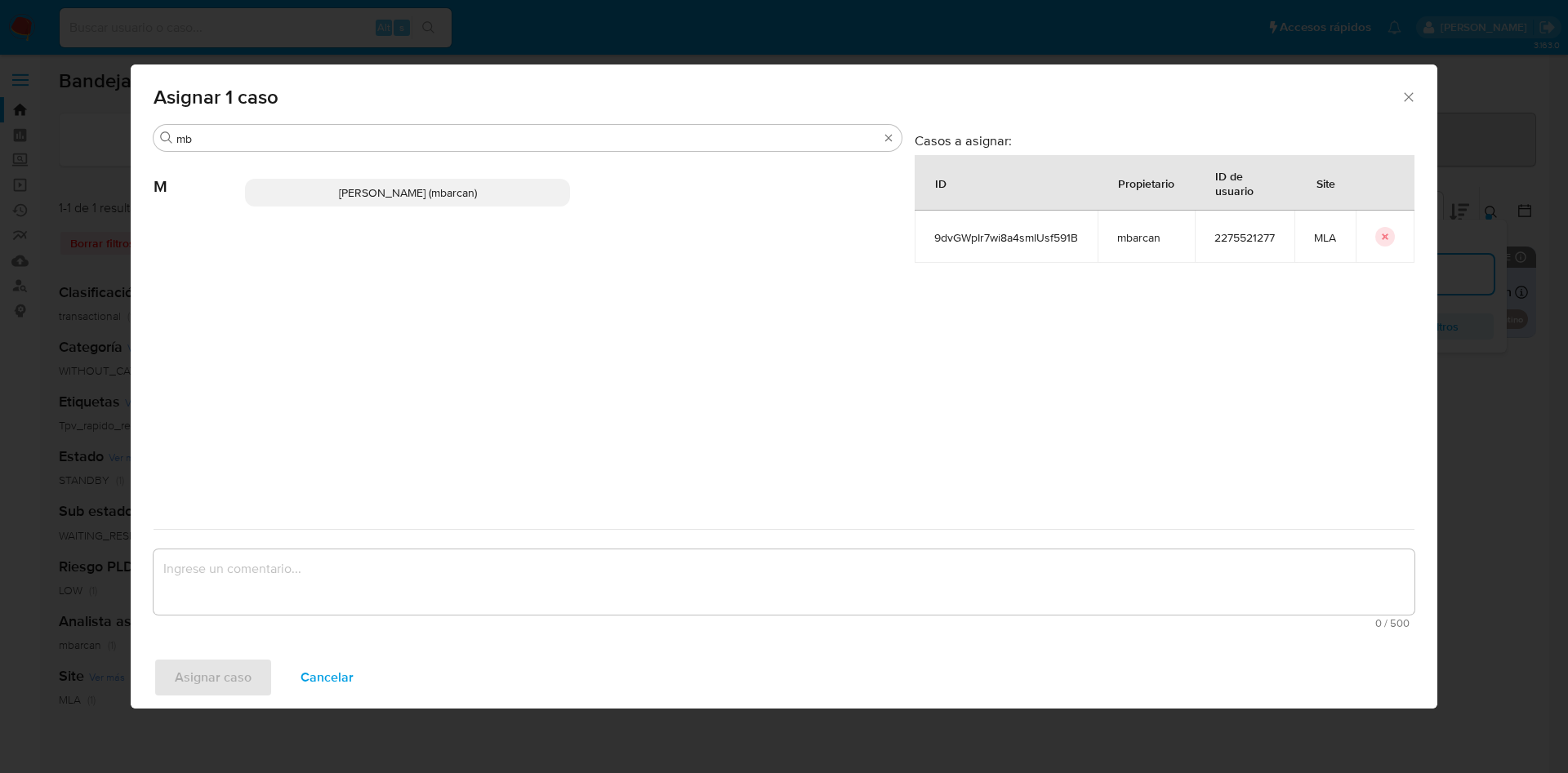
click at [304, 201] on p "Magali Iael Barcan (mbarcan)" at bounding box center [408, 193] width 325 height 28
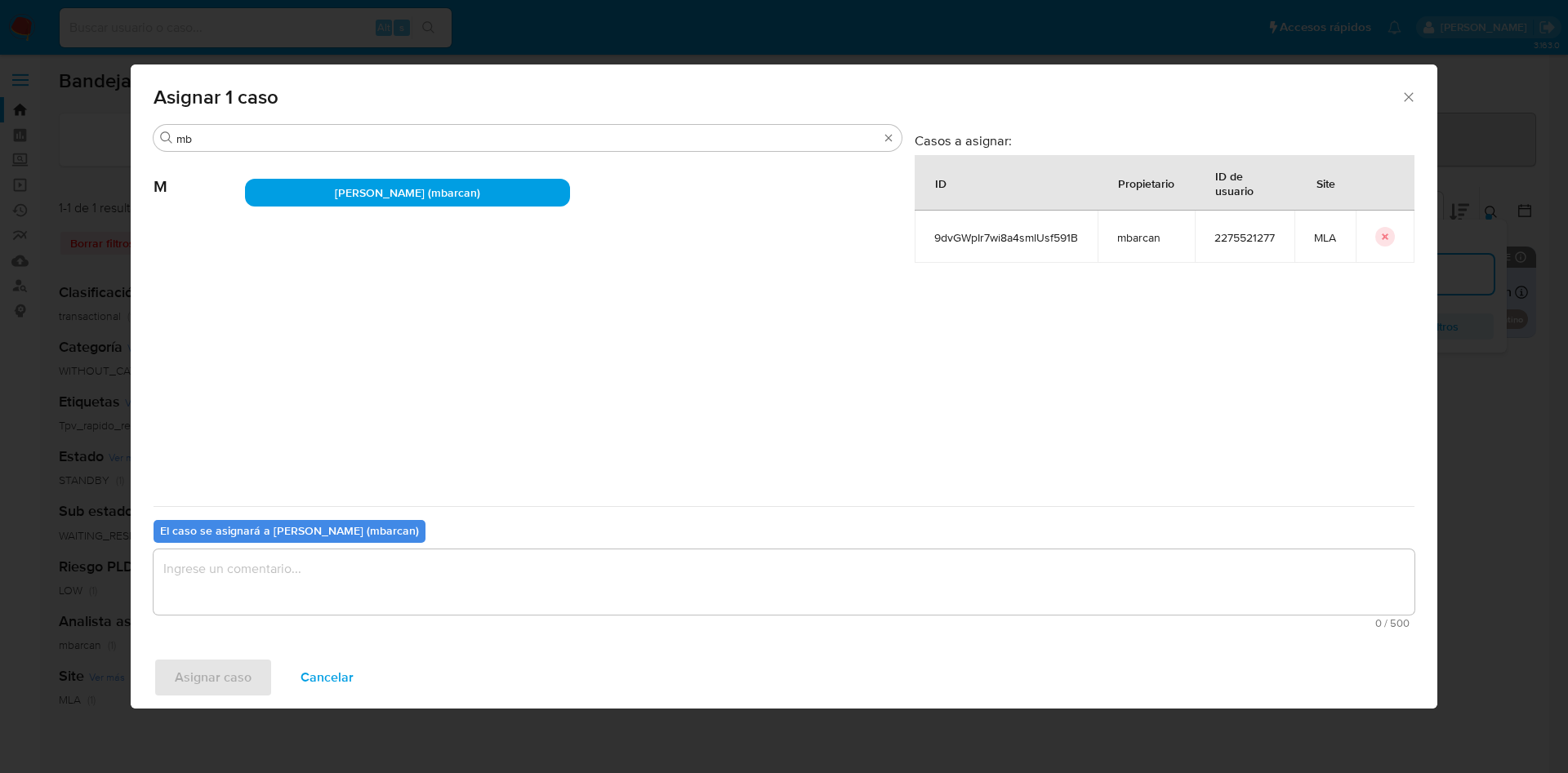
click at [276, 572] on textarea "assign-modal" at bounding box center [784, 582] width 1260 height 66
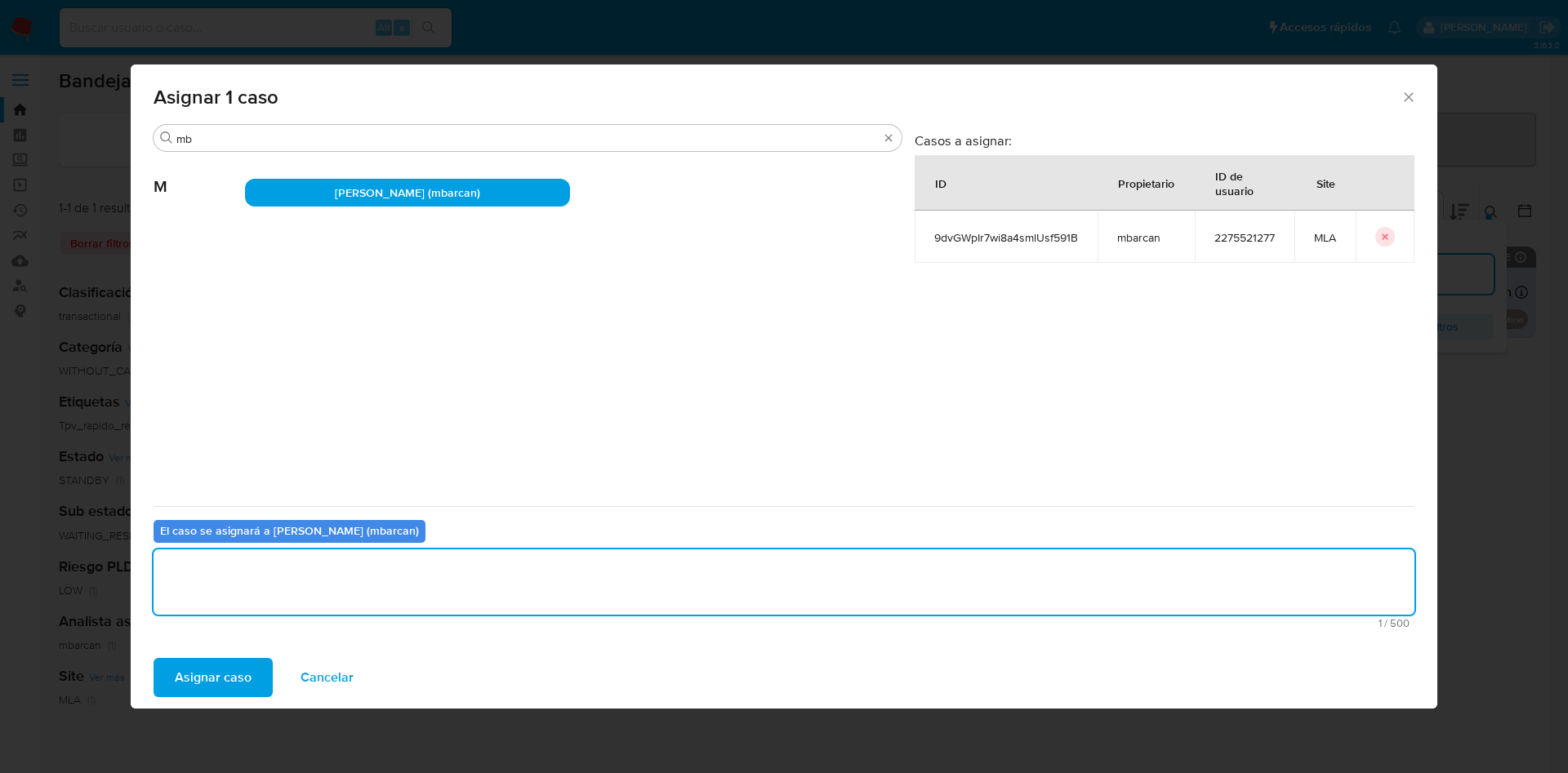
click at [229, 687] on span "Asignar caso" at bounding box center [213, 678] width 77 height 36
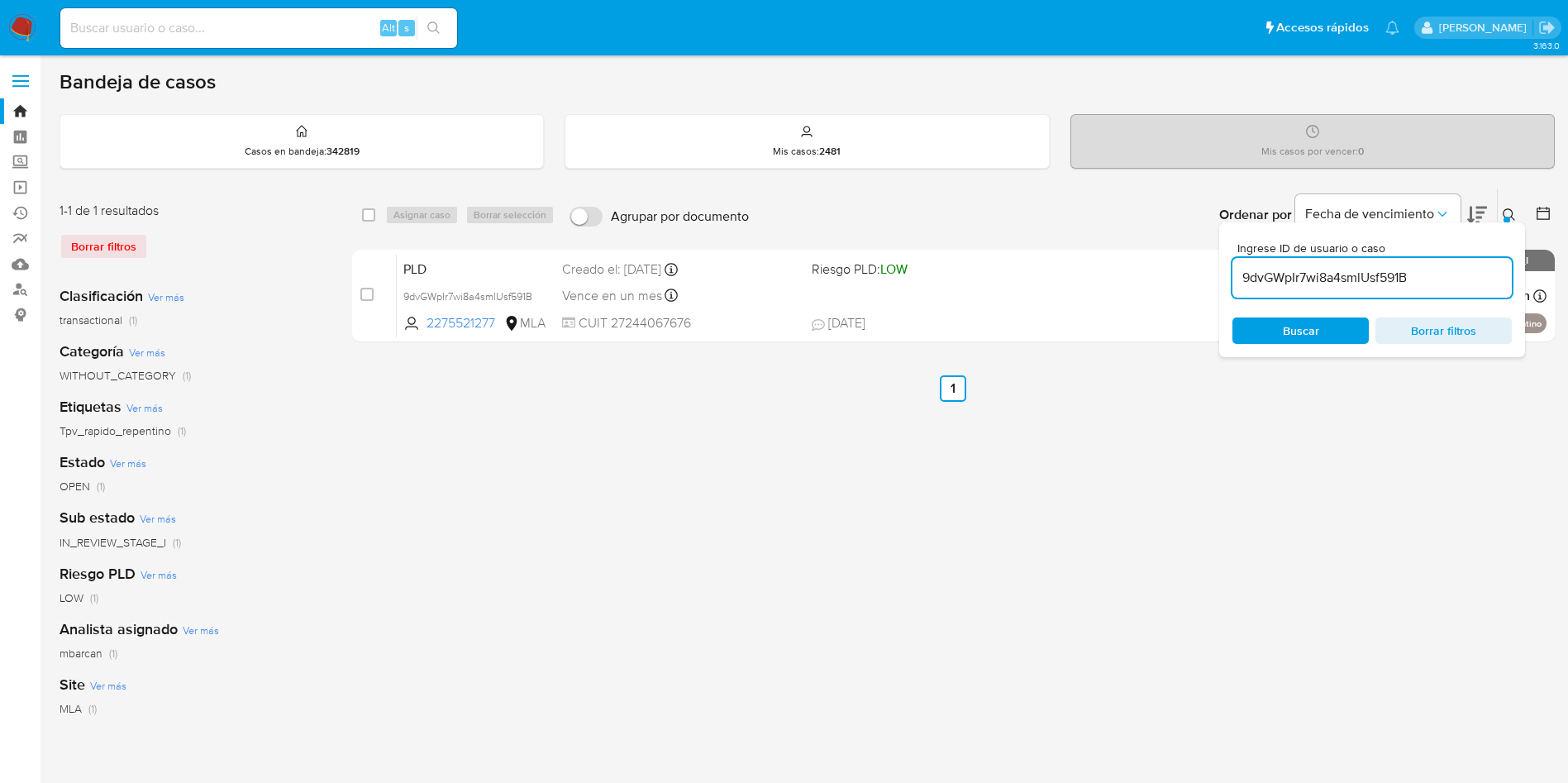
click at [1451, 273] on input "9dvGWpIr7wi8a4smlUsf591B" at bounding box center [1371, 277] width 279 height 22
paste input "mvJVETiVFvGDigg1odjTDRZJ"
type input "mvJVETiVFvGDigg1odjTDRZJ"
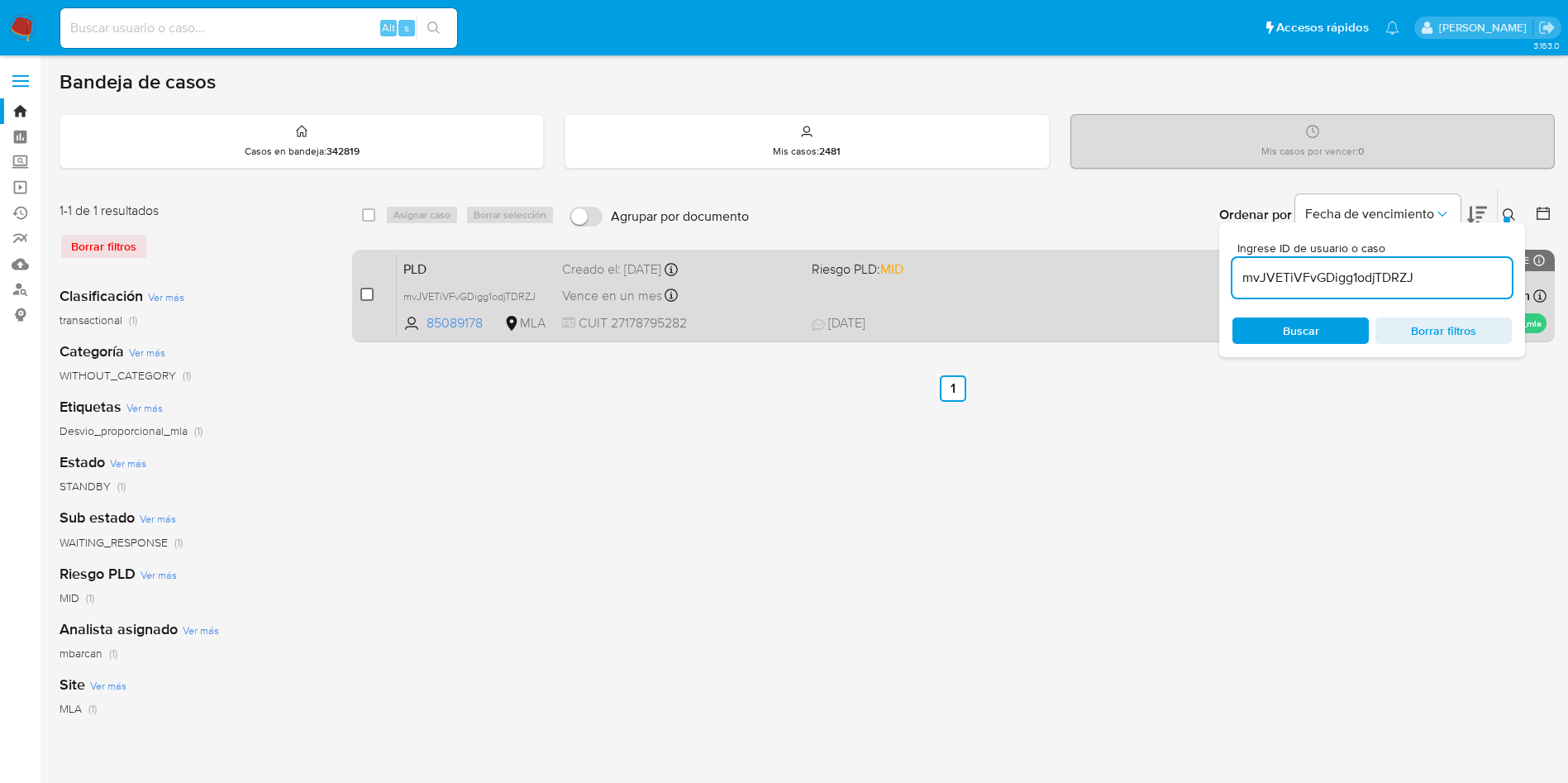
click at [367, 297] on input "checkbox" at bounding box center [366, 294] width 13 height 13
checkbox input "true"
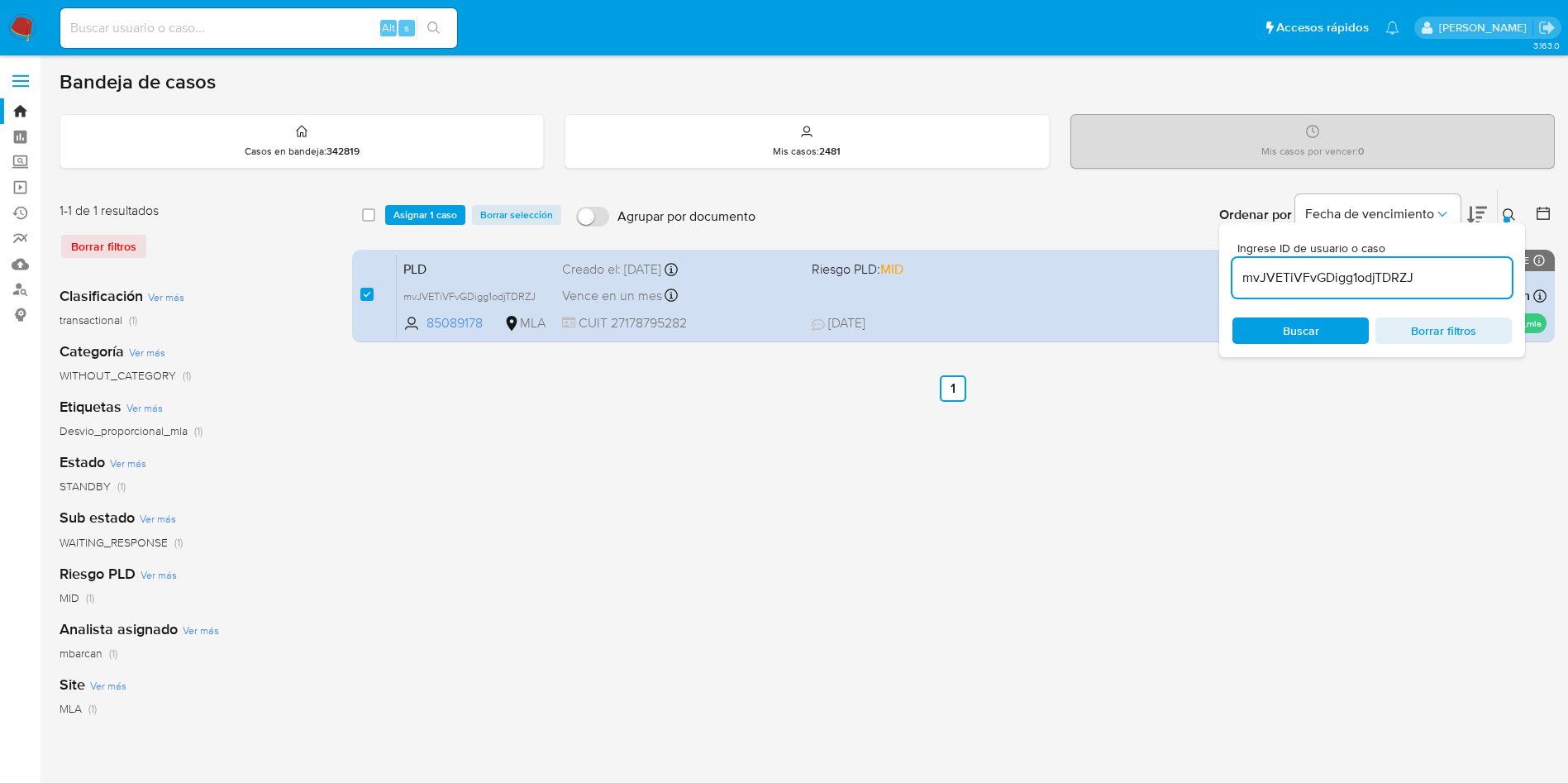
click at [394, 203] on div "select-all-cases-checkbox Asignar 1 caso Borrar selección Agrupar por documento…" at bounding box center [953, 214] width 1202 height 52
click at [403, 218] on span "Asignar 1 caso" at bounding box center [425, 214] width 64 height 17
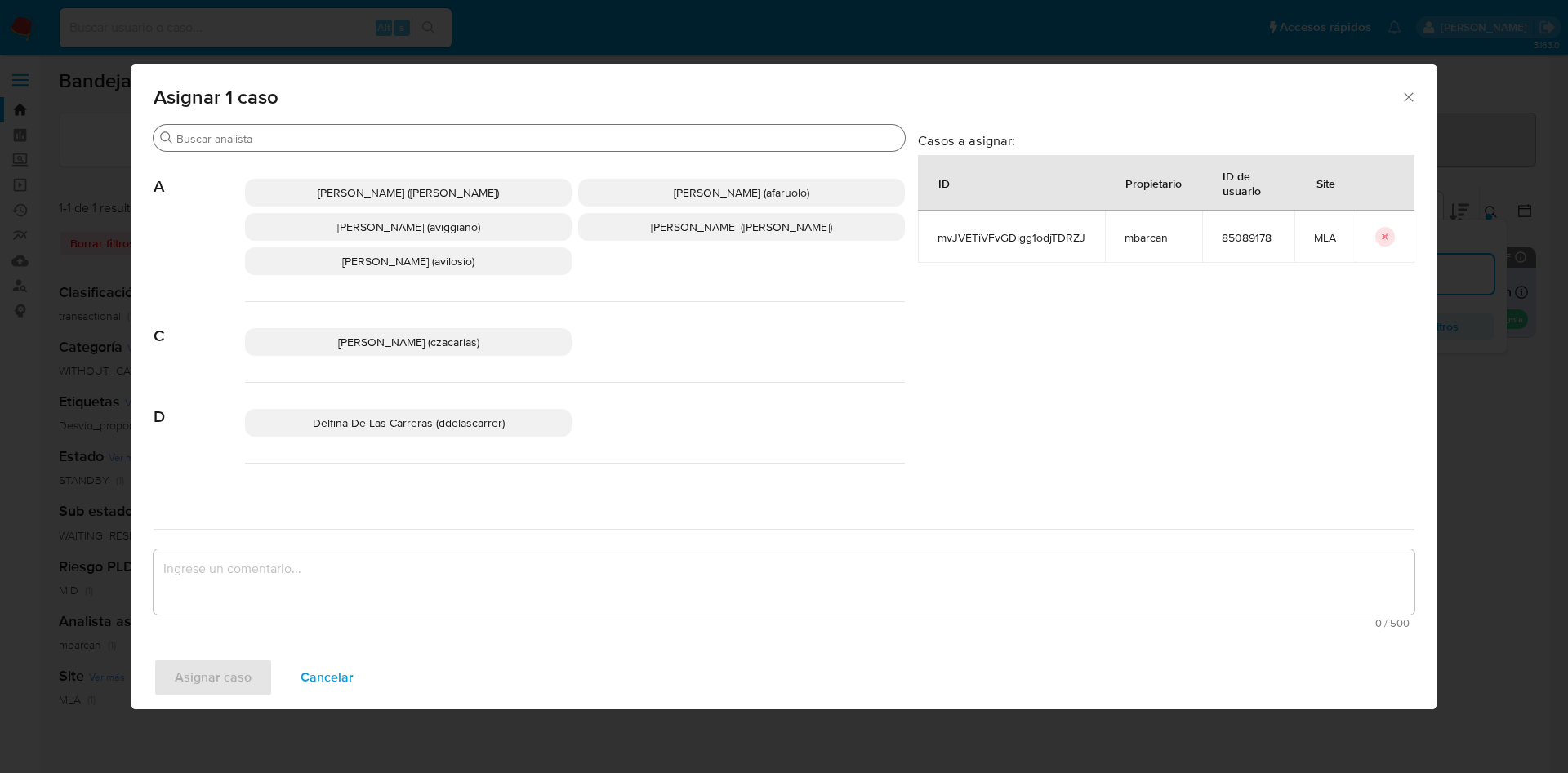
click at [314, 128] on div "Buscar" at bounding box center [529, 138] width 751 height 26
click at [318, 141] on input "Buscar" at bounding box center [536, 138] width 721 height 15
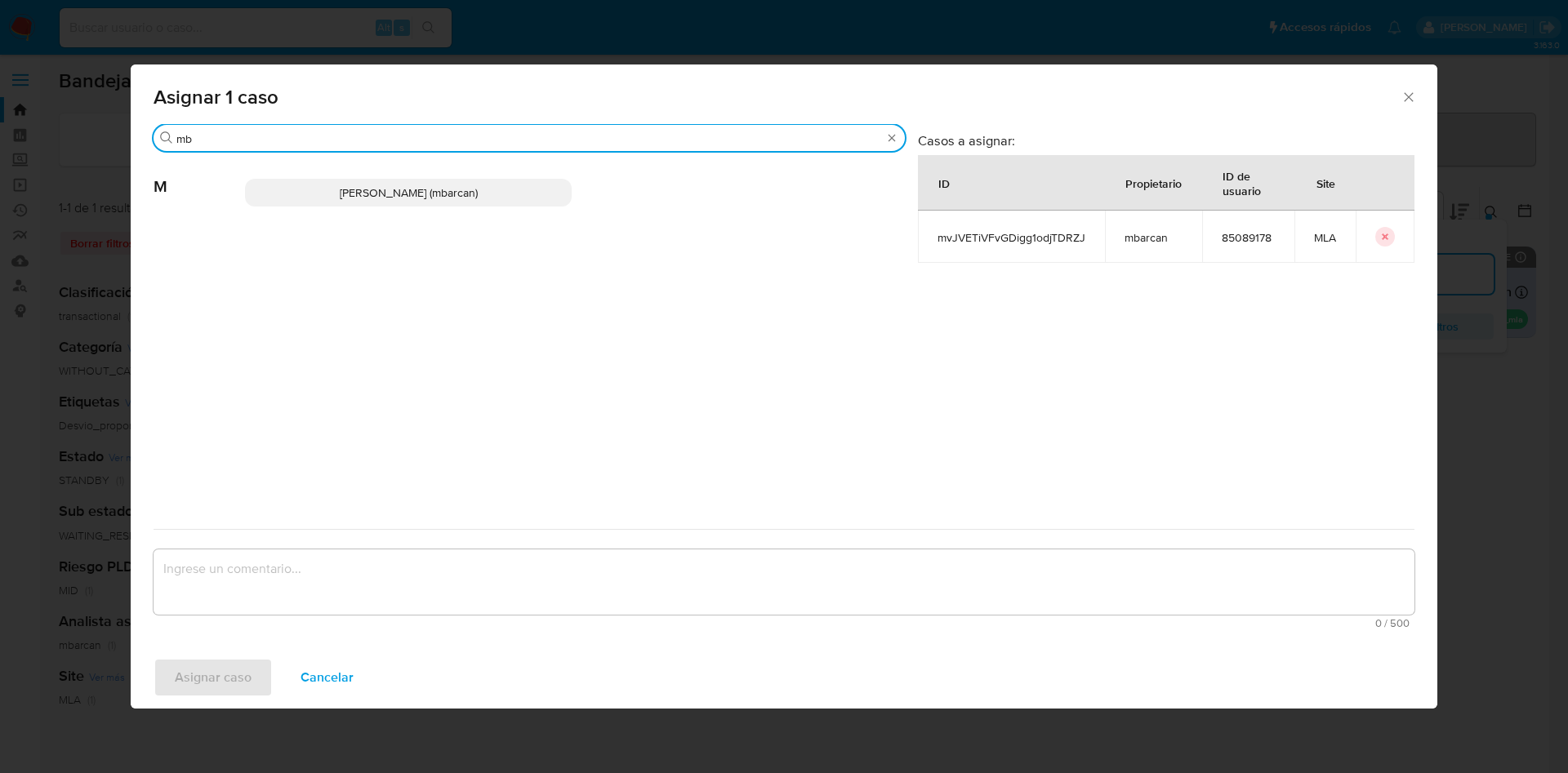
type input "mb"
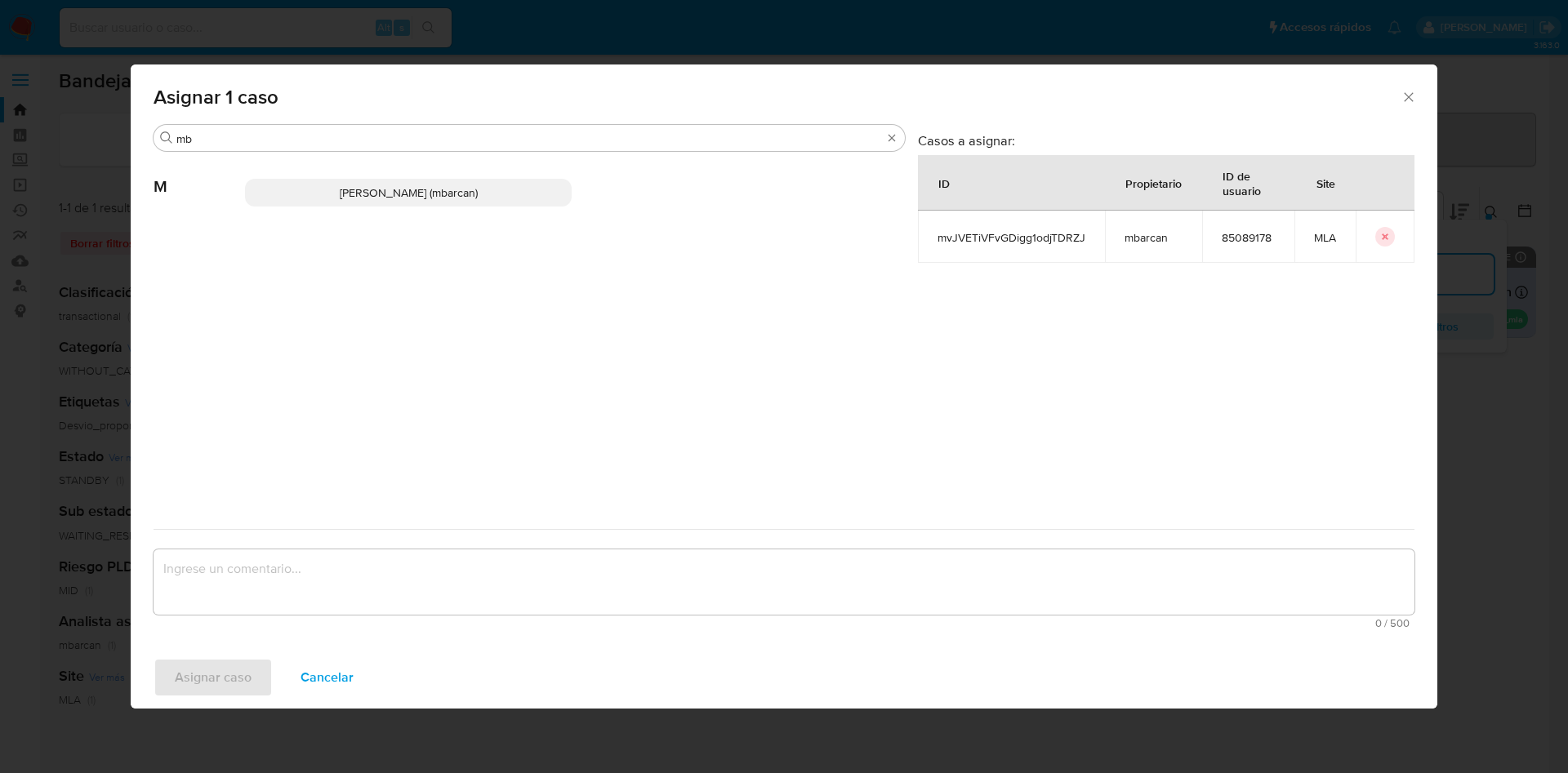
click at [333, 193] on p "Magali Iael Barcan (mbarcan)" at bounding box center [409, 193] width 327 height 28
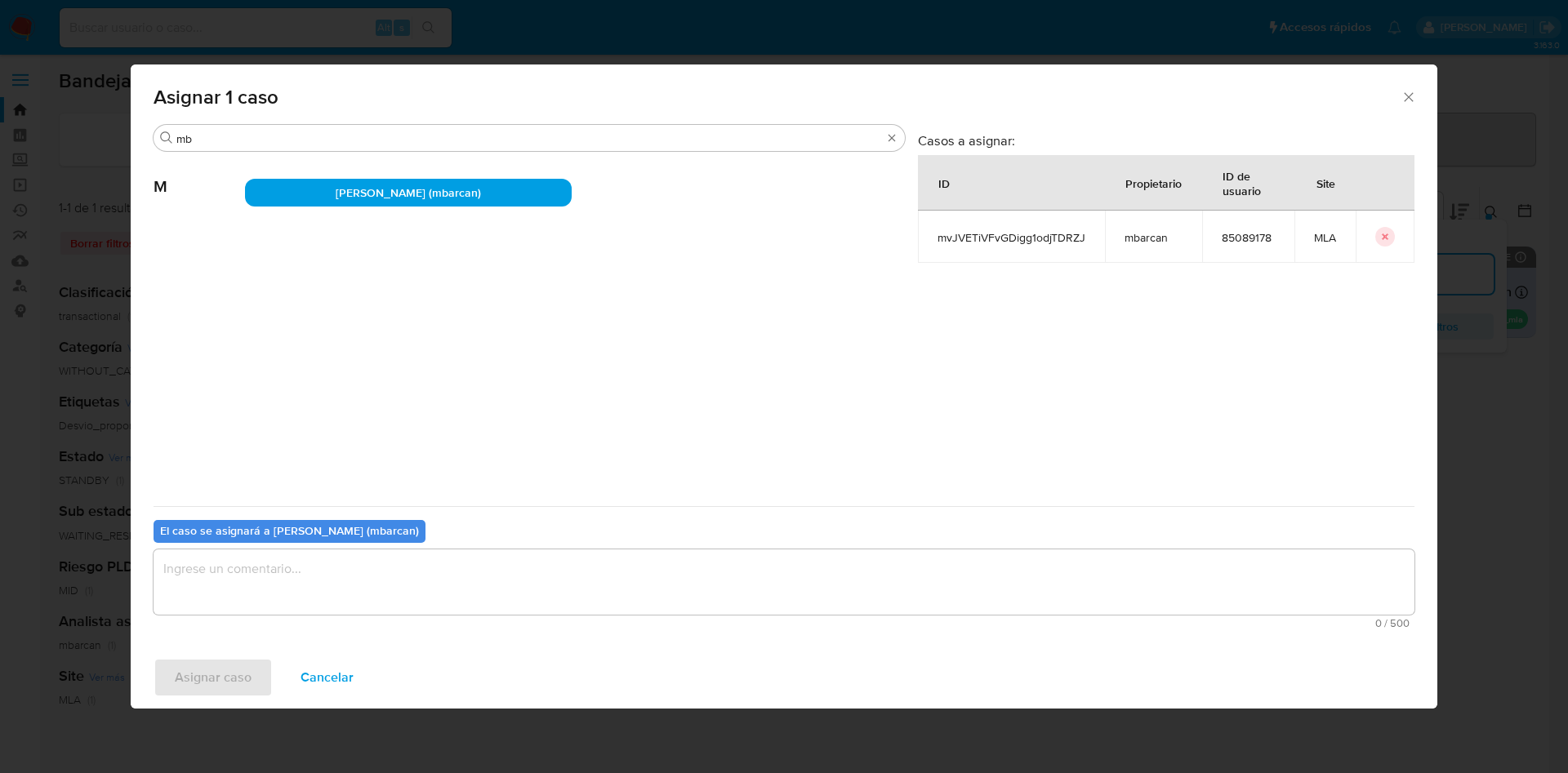
click at [283, 582] on textarea "assign-modal" at bounding box center [784, 582] width 1260 height 66
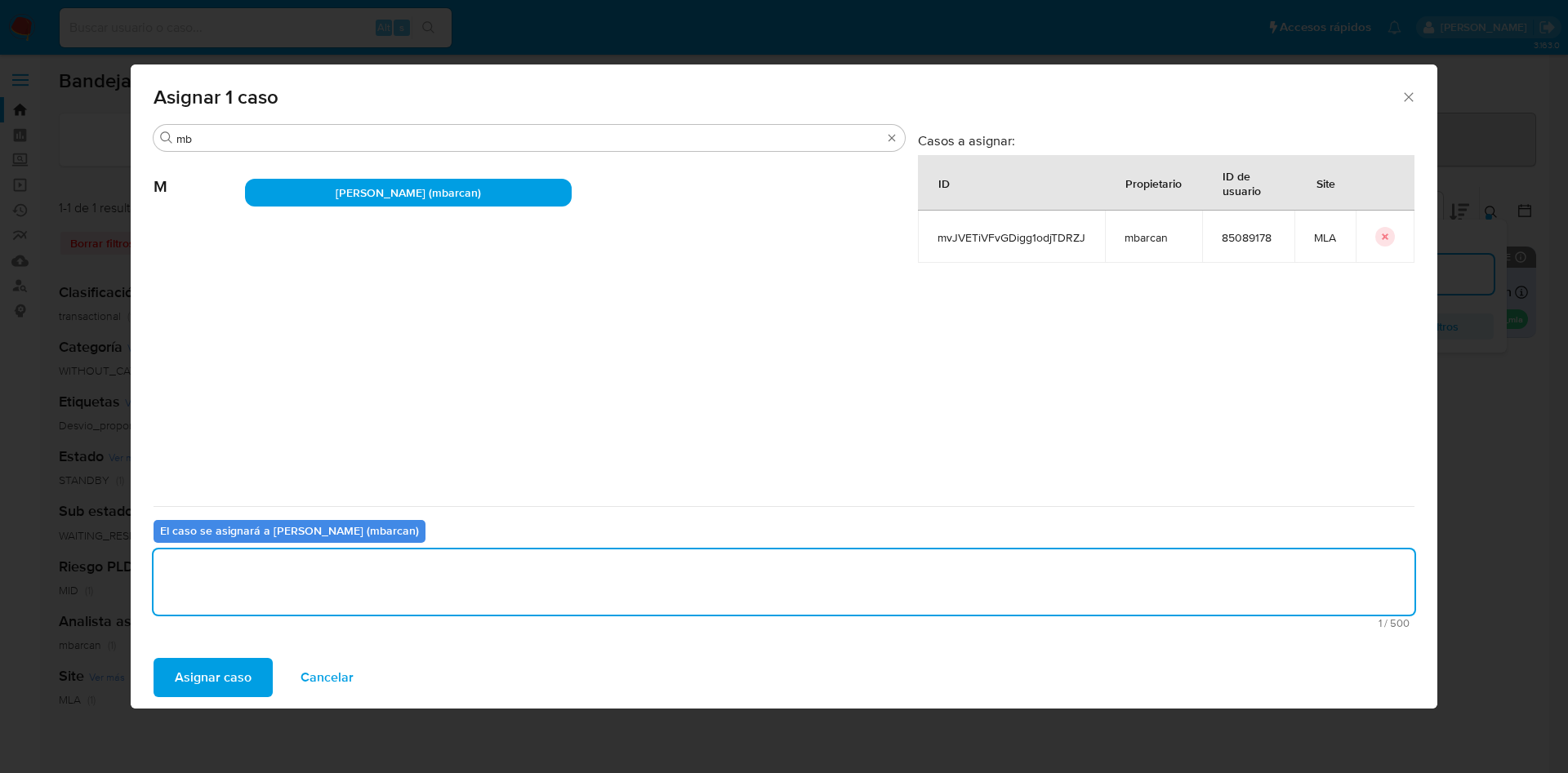
click at [257, 669] on button "Asignar caso" at bounding box center [213, 677] width 119 height 39
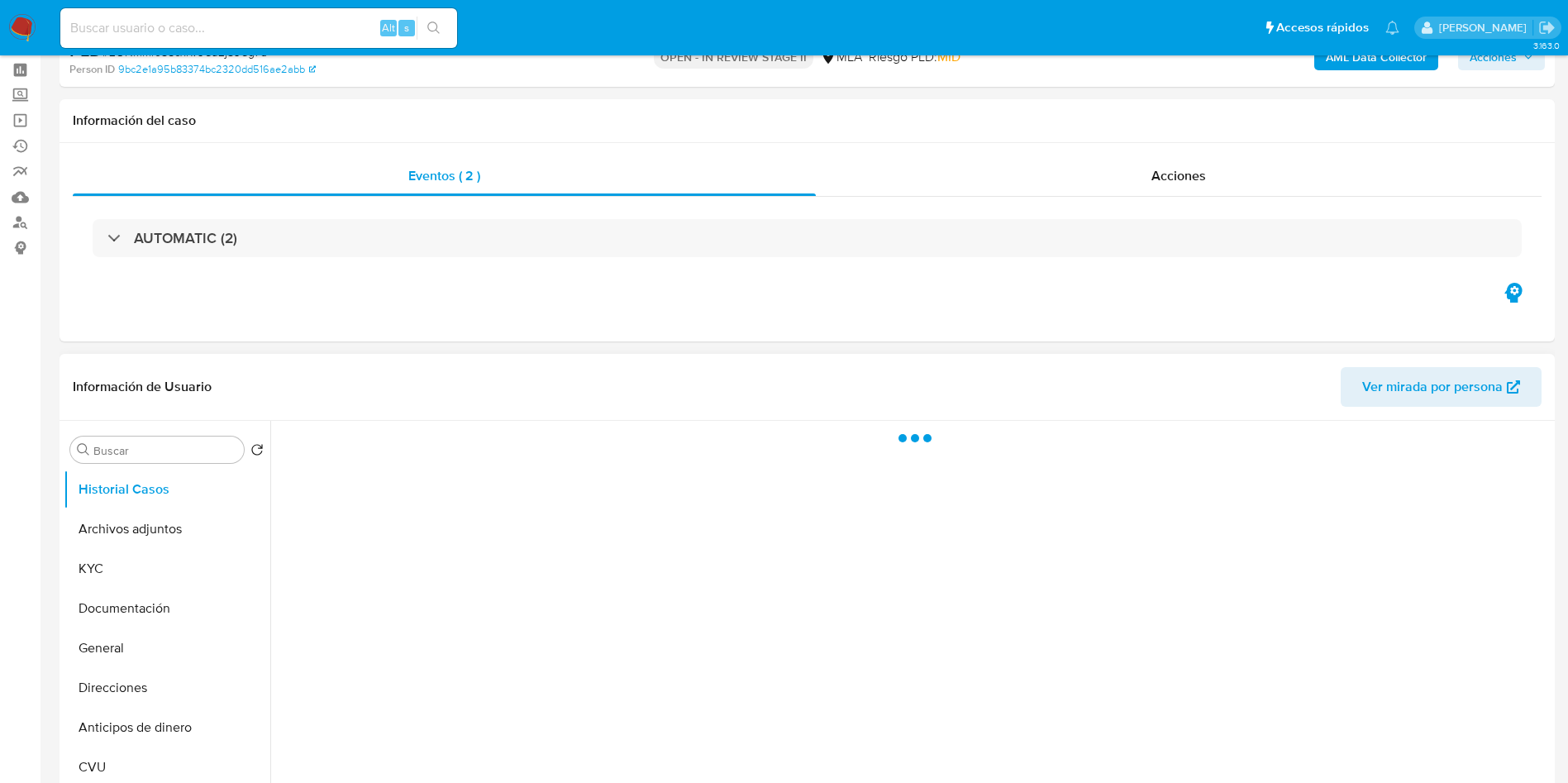
scroll to position [124, 0]
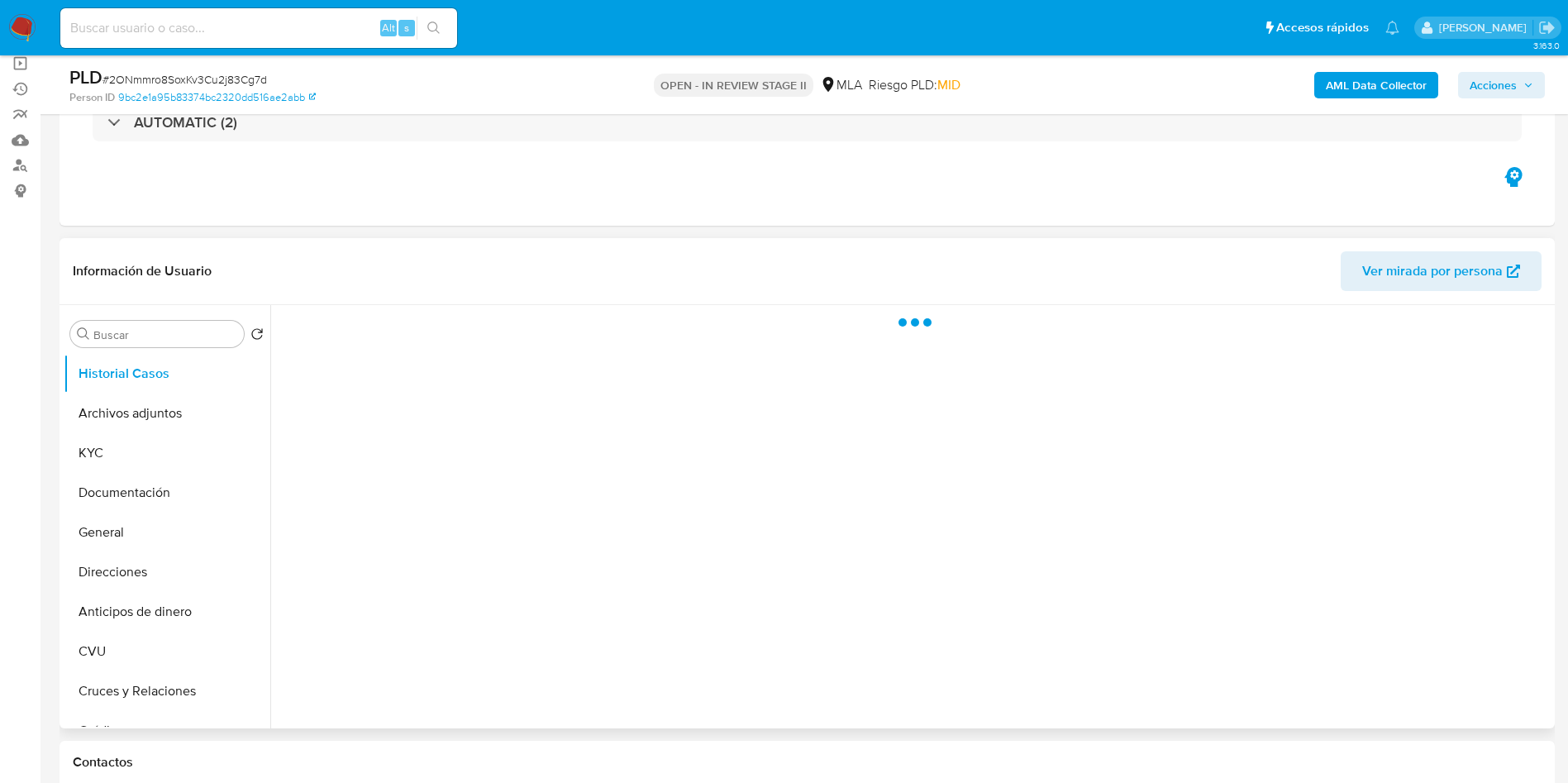
select select "10"
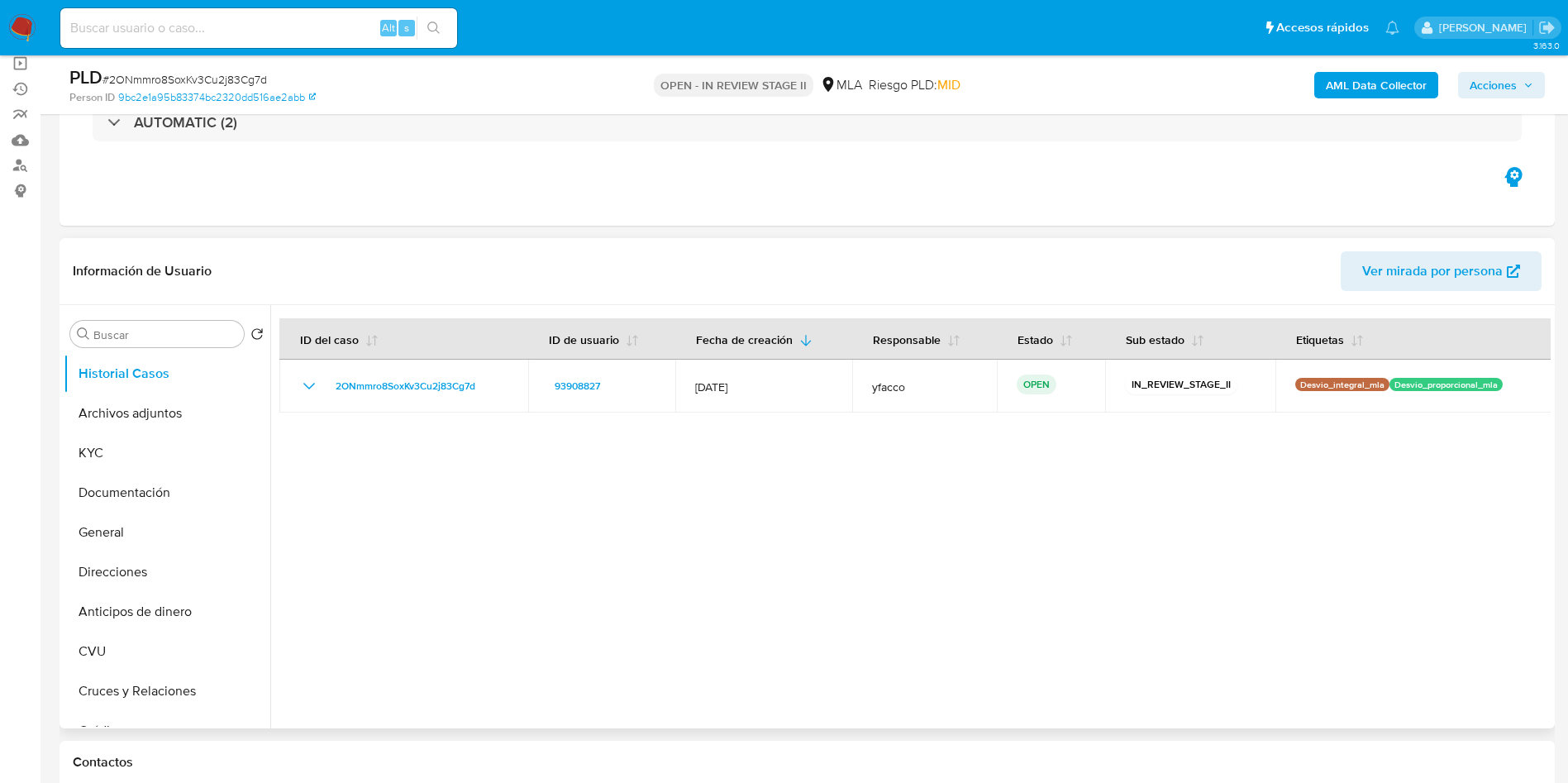
scroll to position [496, 0]
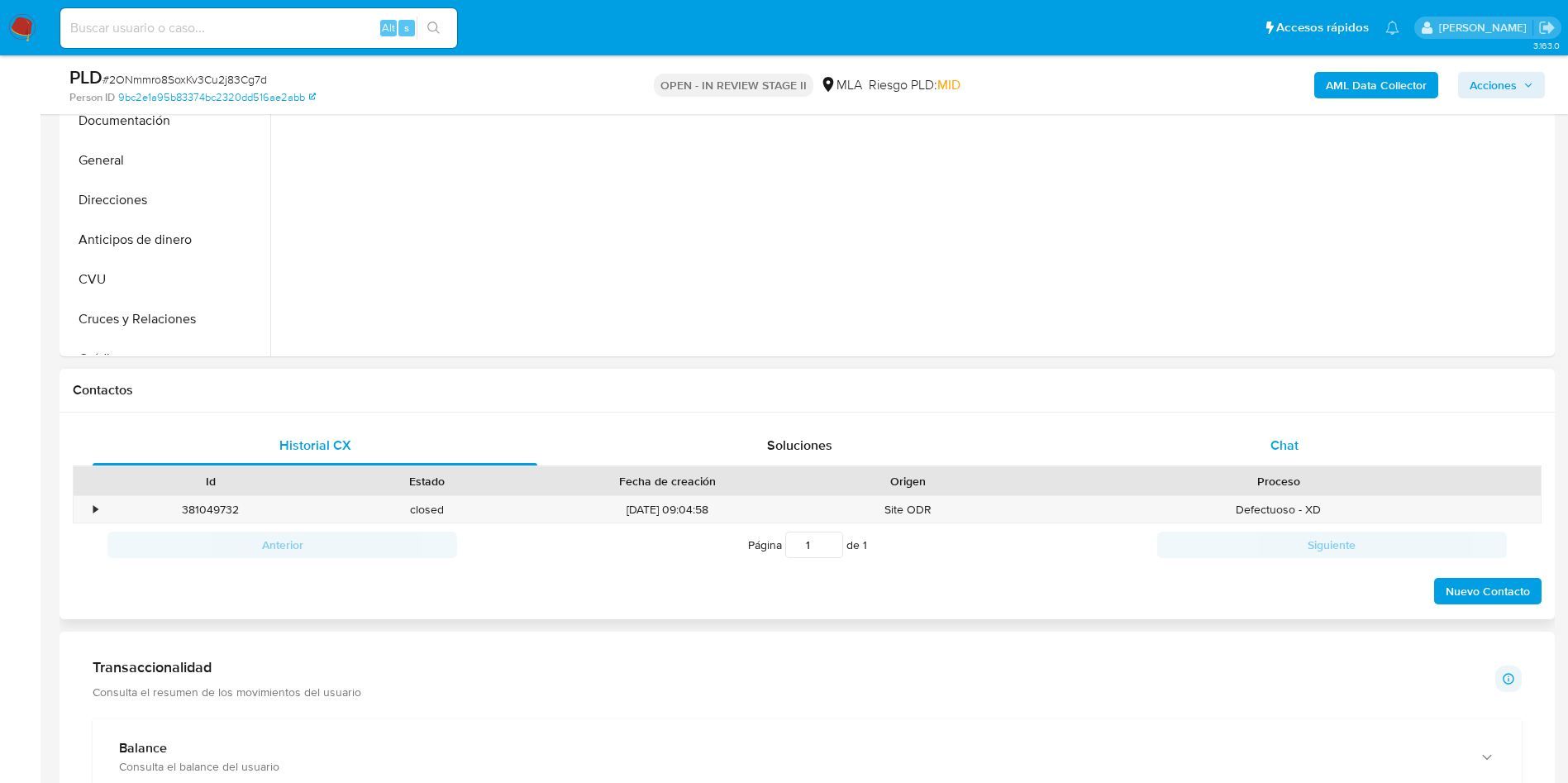
click at [1244, 458] on div "Chat" at bounding box center [1284, 445] width 444 height 39
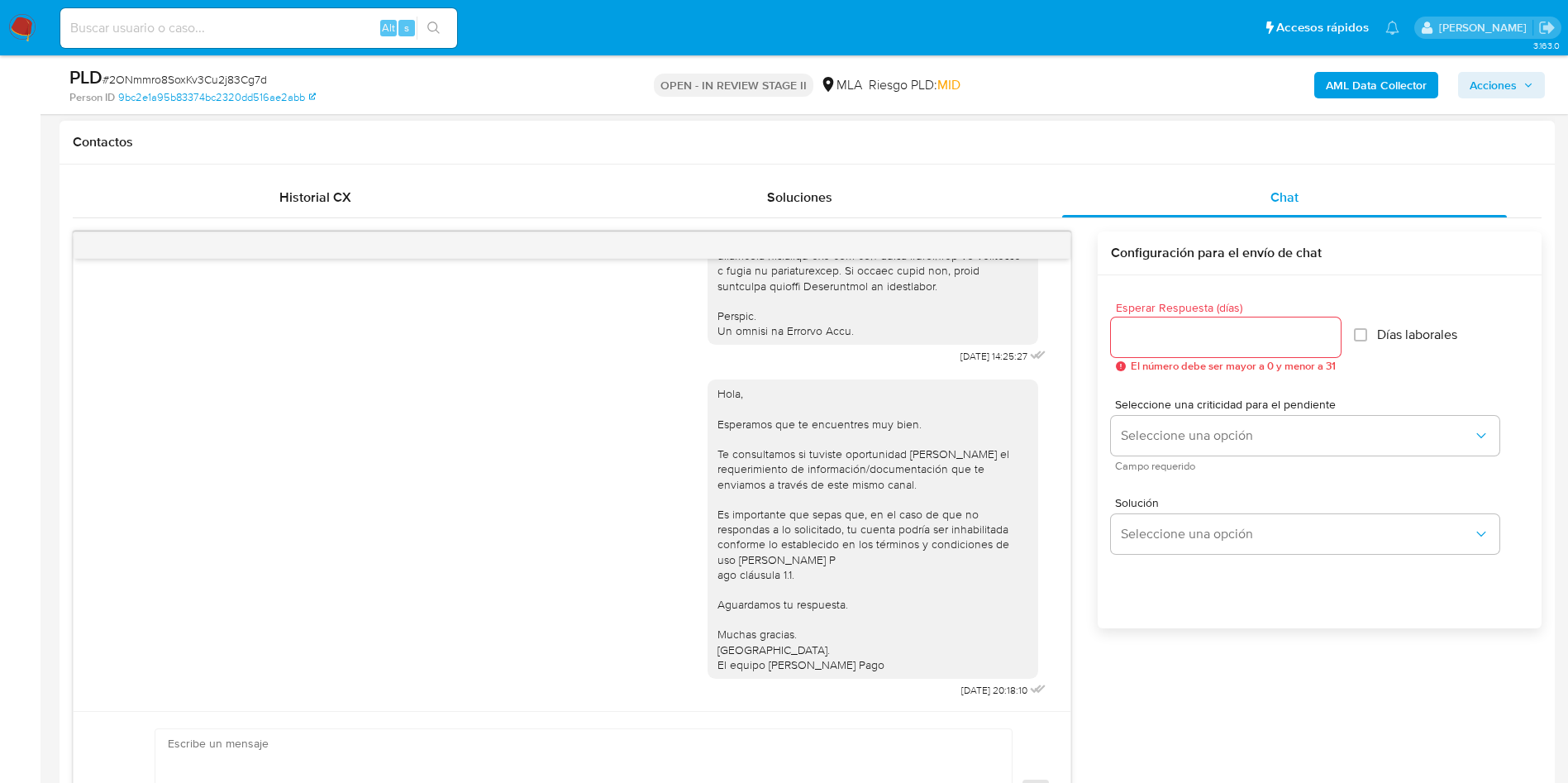
scroll to position [992, 0]
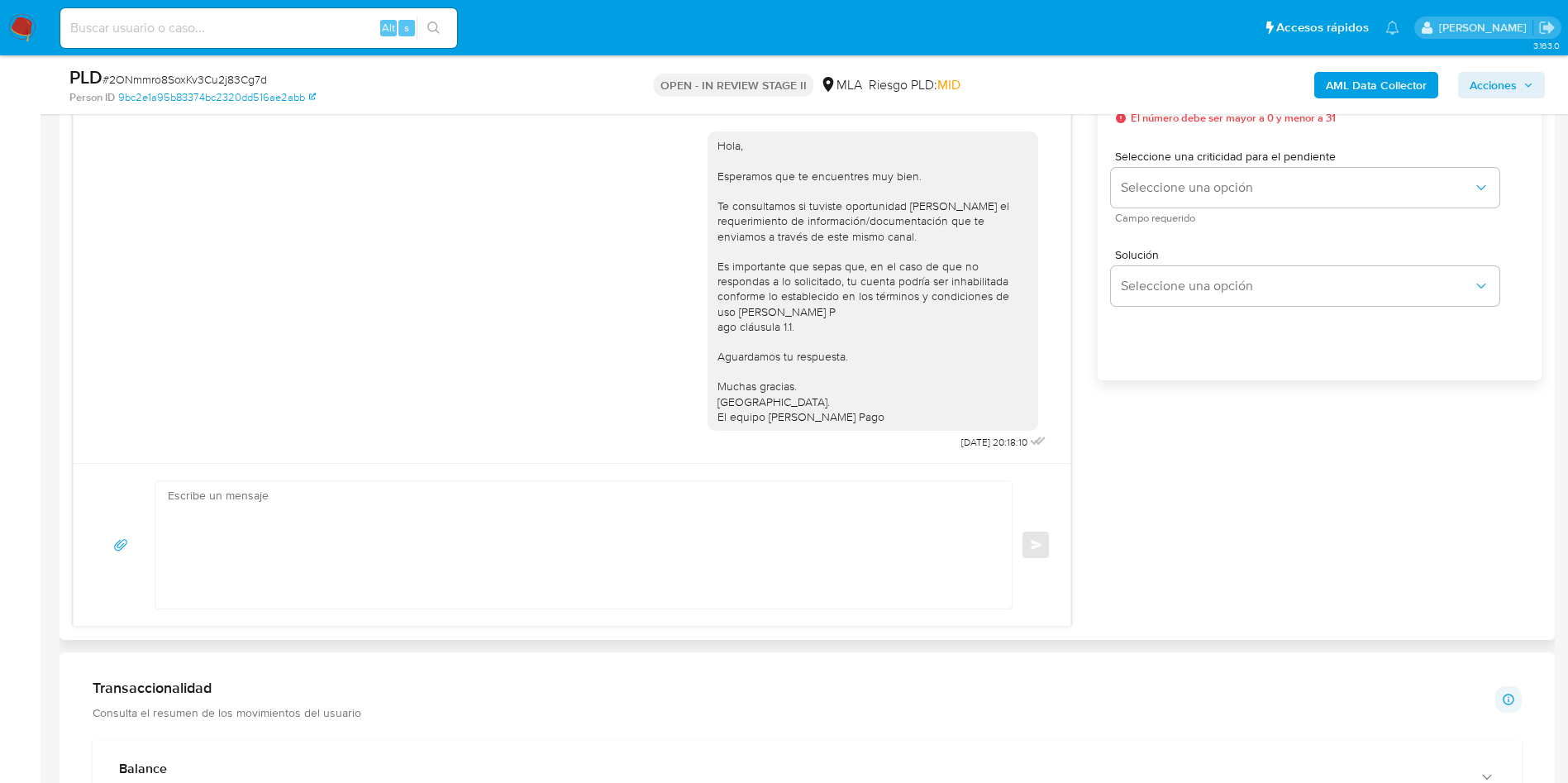
click at [340, 562] on textarea at bounding box center [579, 545] width 823 height 128
paste textarea "Buenos días, necesitamos por favor adjunte últimos 3 recibos de sueldo. Asimism…"
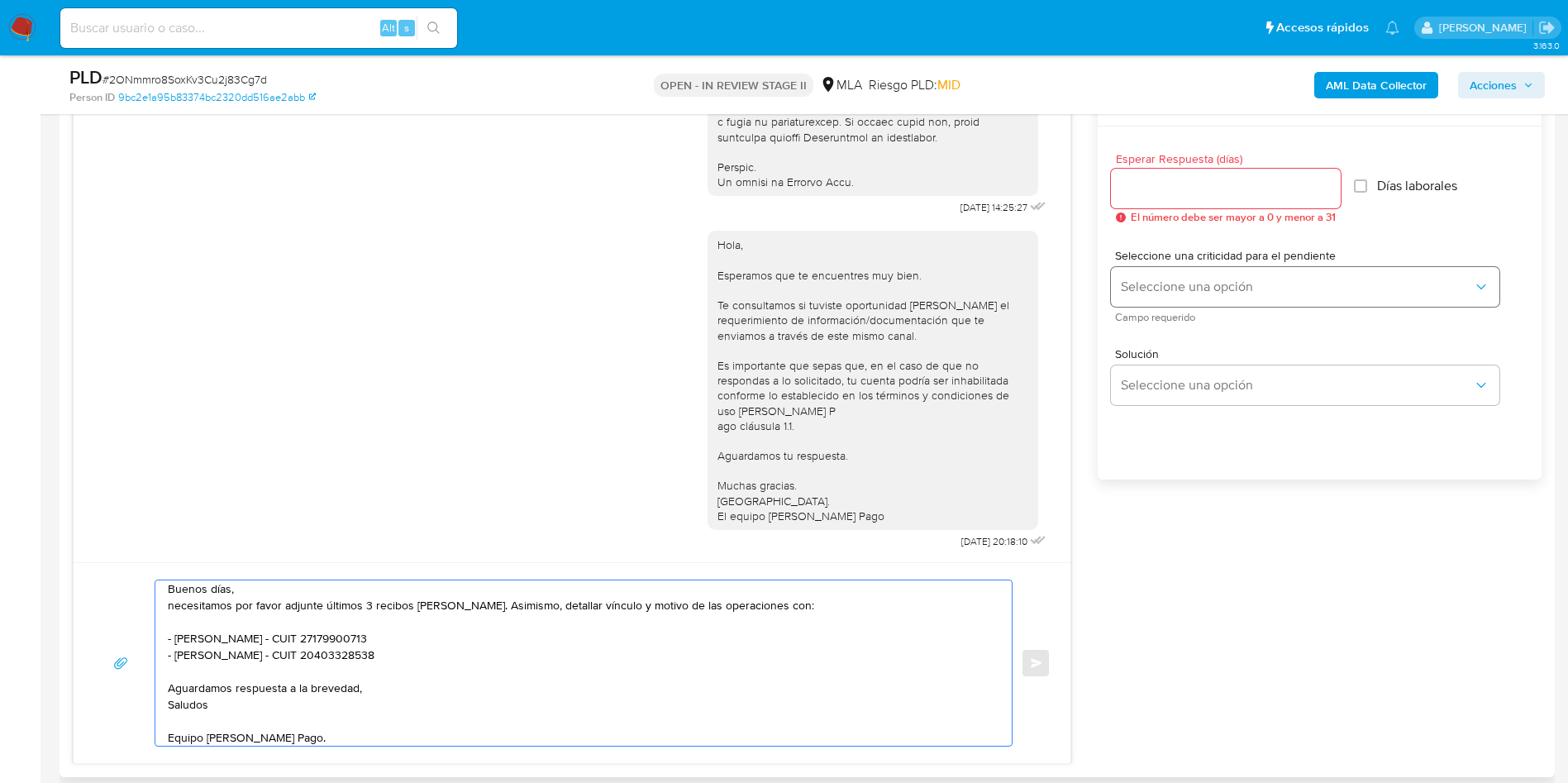
scroll to position [745, 0]
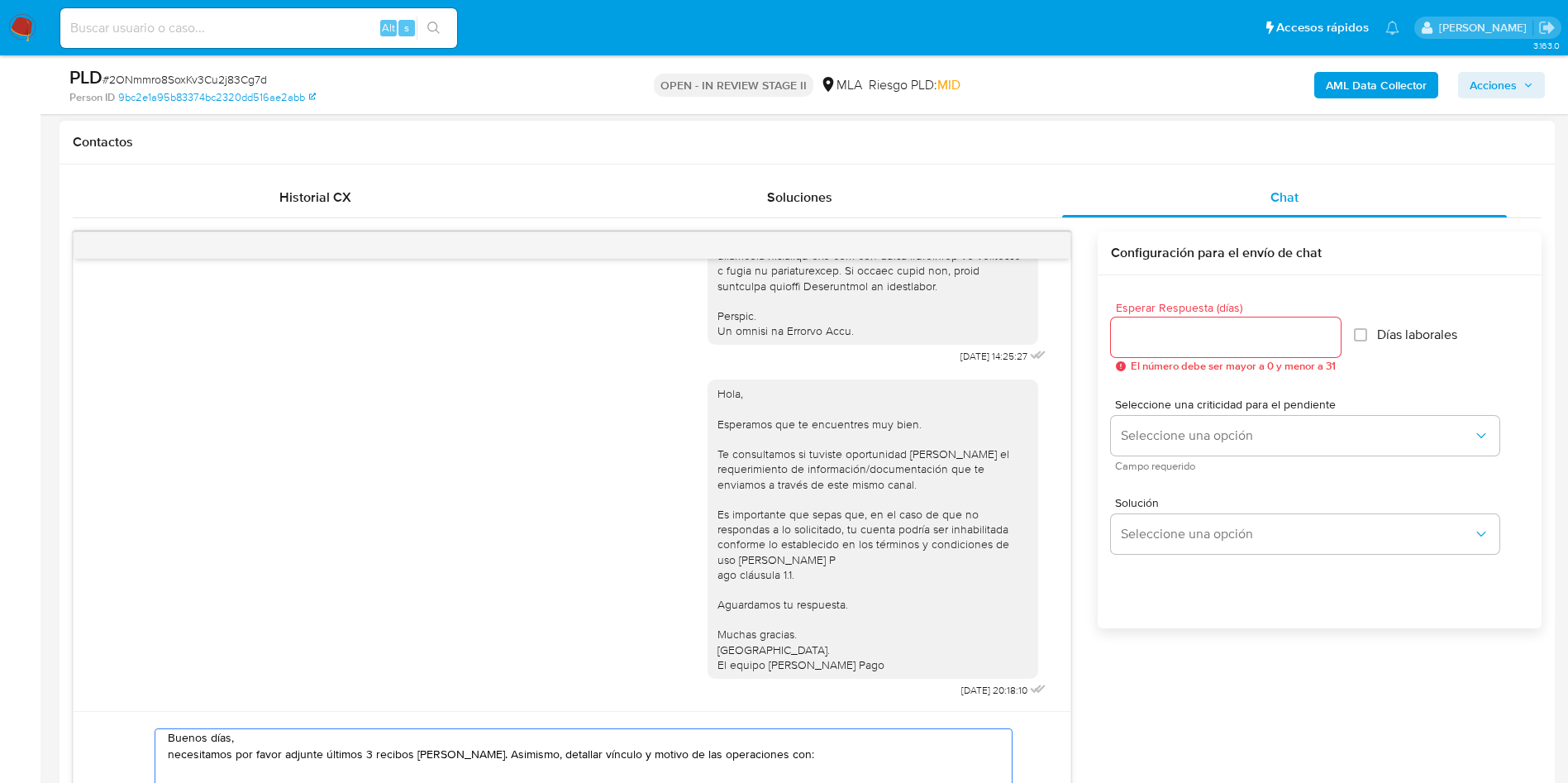
type textarea "Buenos días, necesitamos por favor adjunte últimos 3 recibos de sueldo. Asimism…"
click at [1170, 350] on div at bounding box center [1225, 337] width 230 height 39
click at [1162, 332] on input "Esperar Respuesta (días)" at bounding box center [1225, 337] width 230 height 22
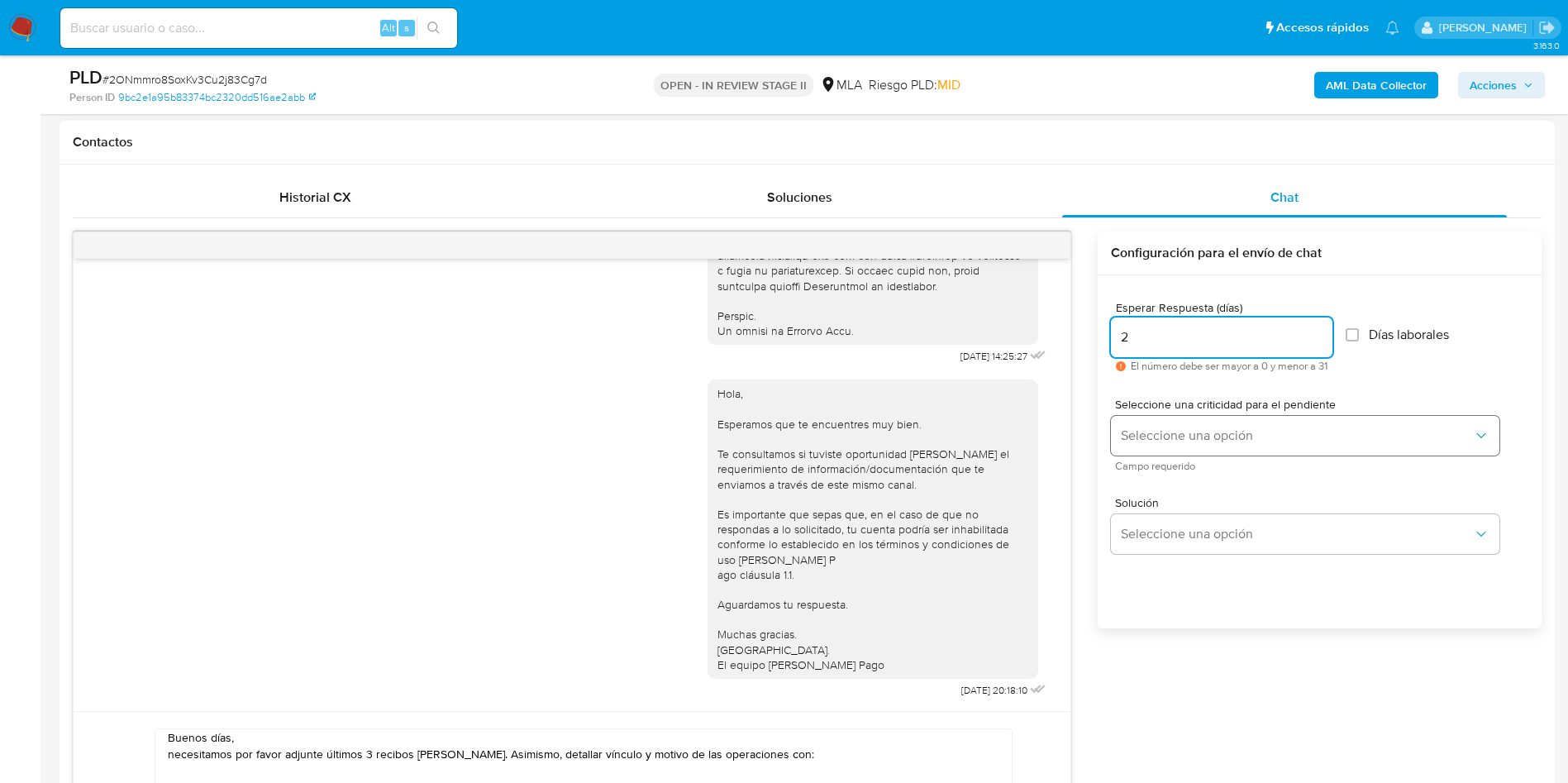
type input "2"
click at [1155, 448] on button "Seleccione una opción" at bounding box center [1305, 435] width 388 height 39
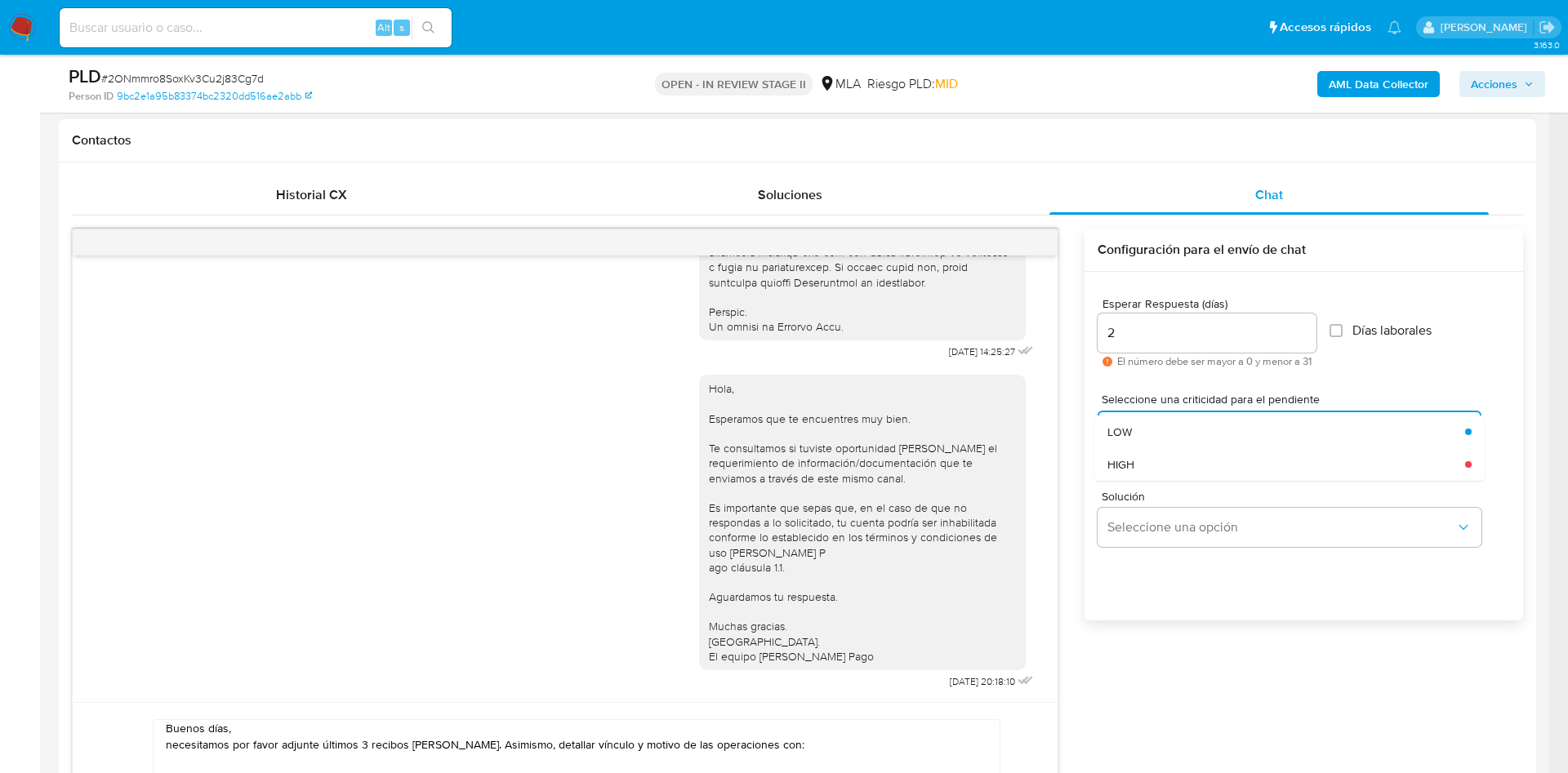
click at [1139, 461] on div "HIGH" at bounding box center [1281, 465] width 348 height 33
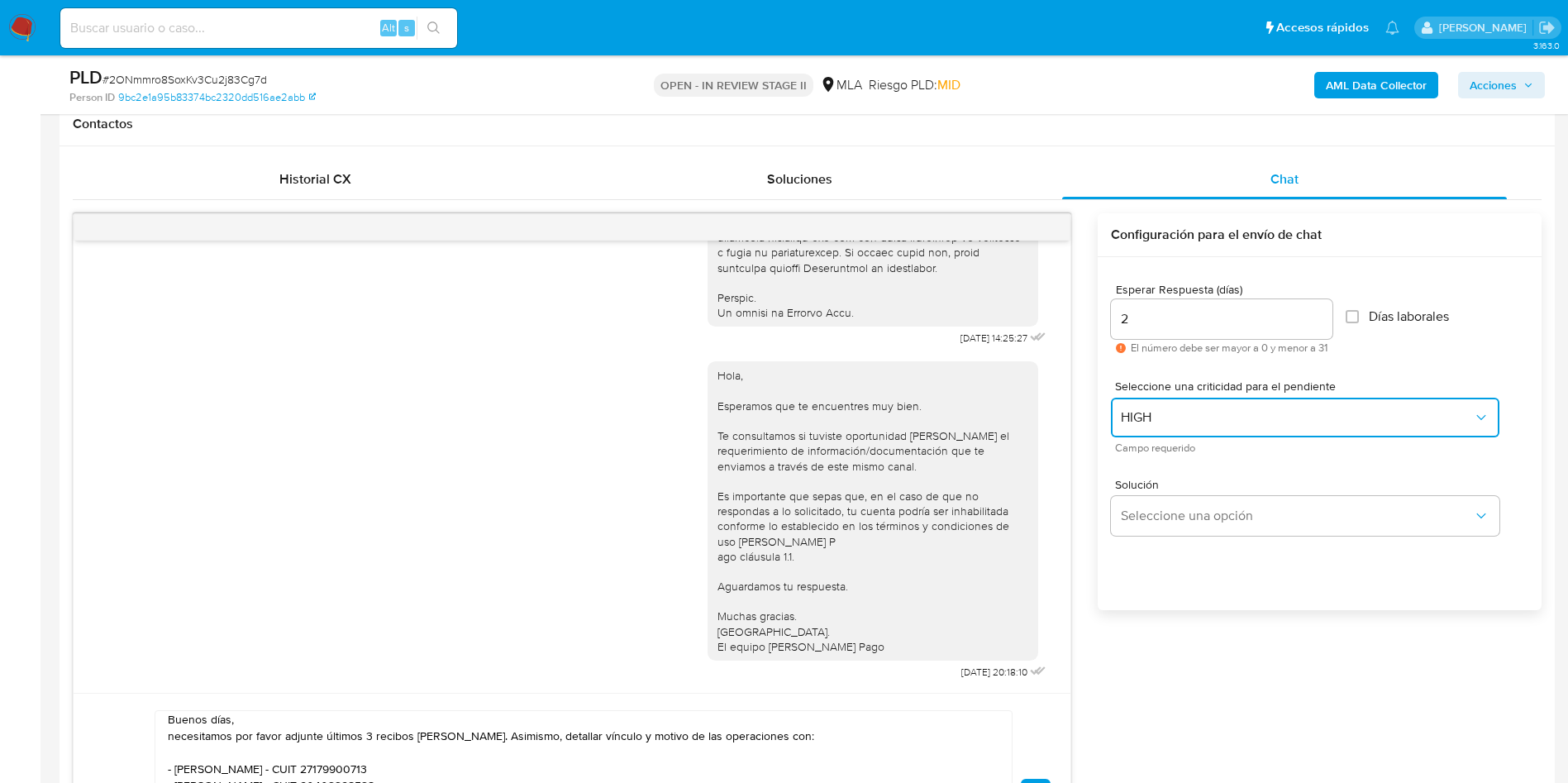
scroll to position [868, 0]
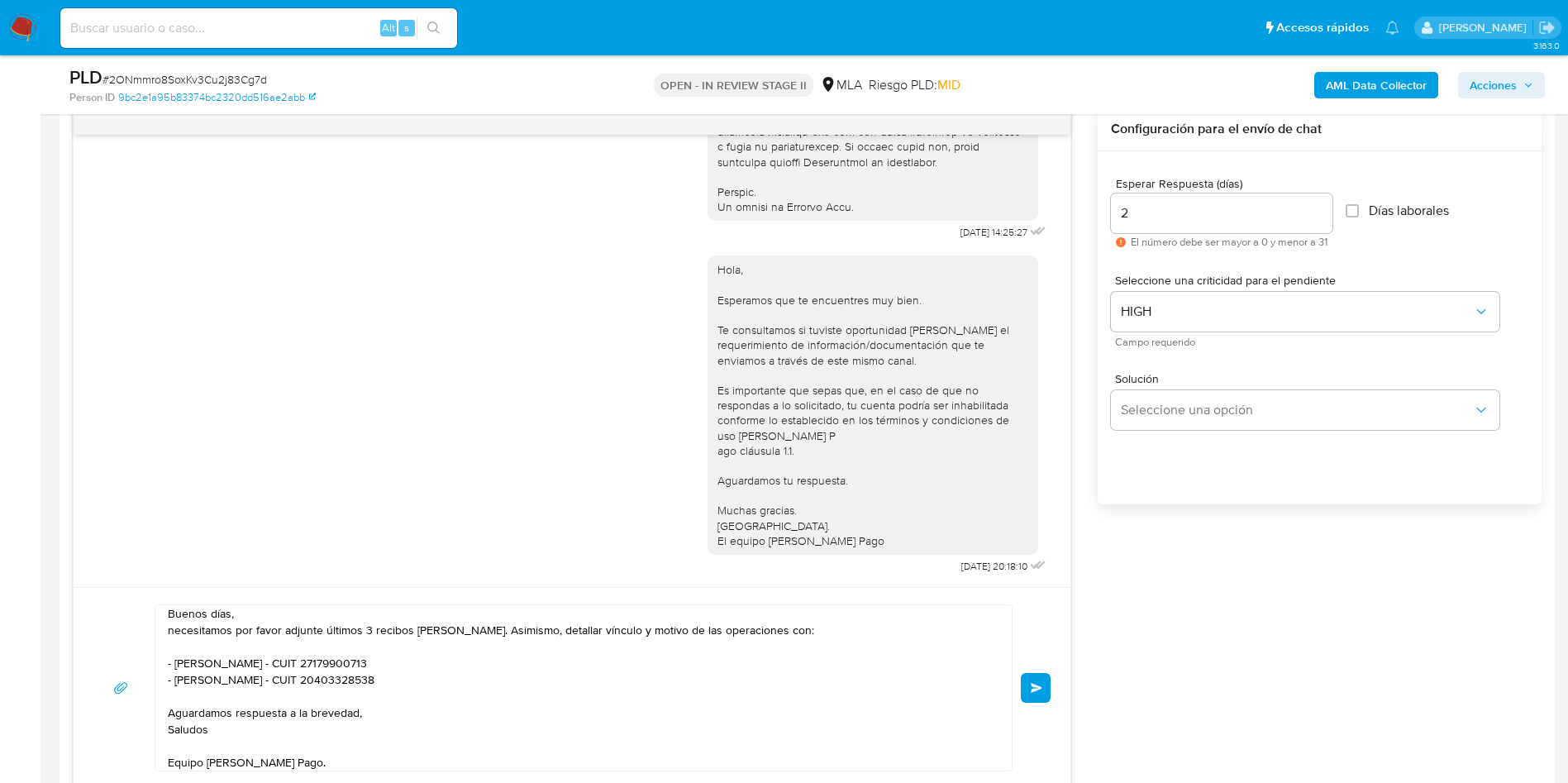
click at [1038, 691] on span "Enviar" at bounding box center [1036, 688] width 11 height 10
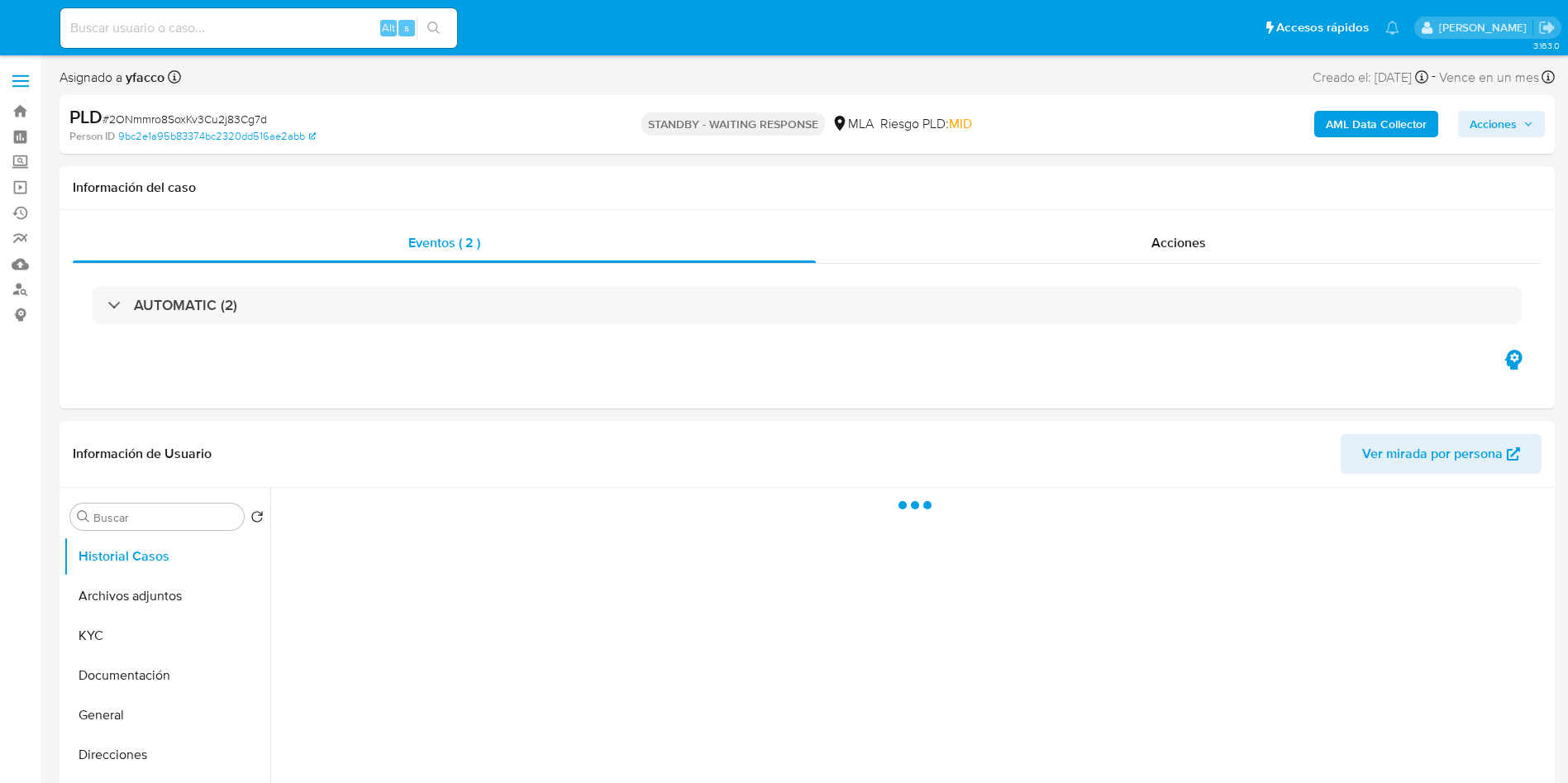
select select "10"
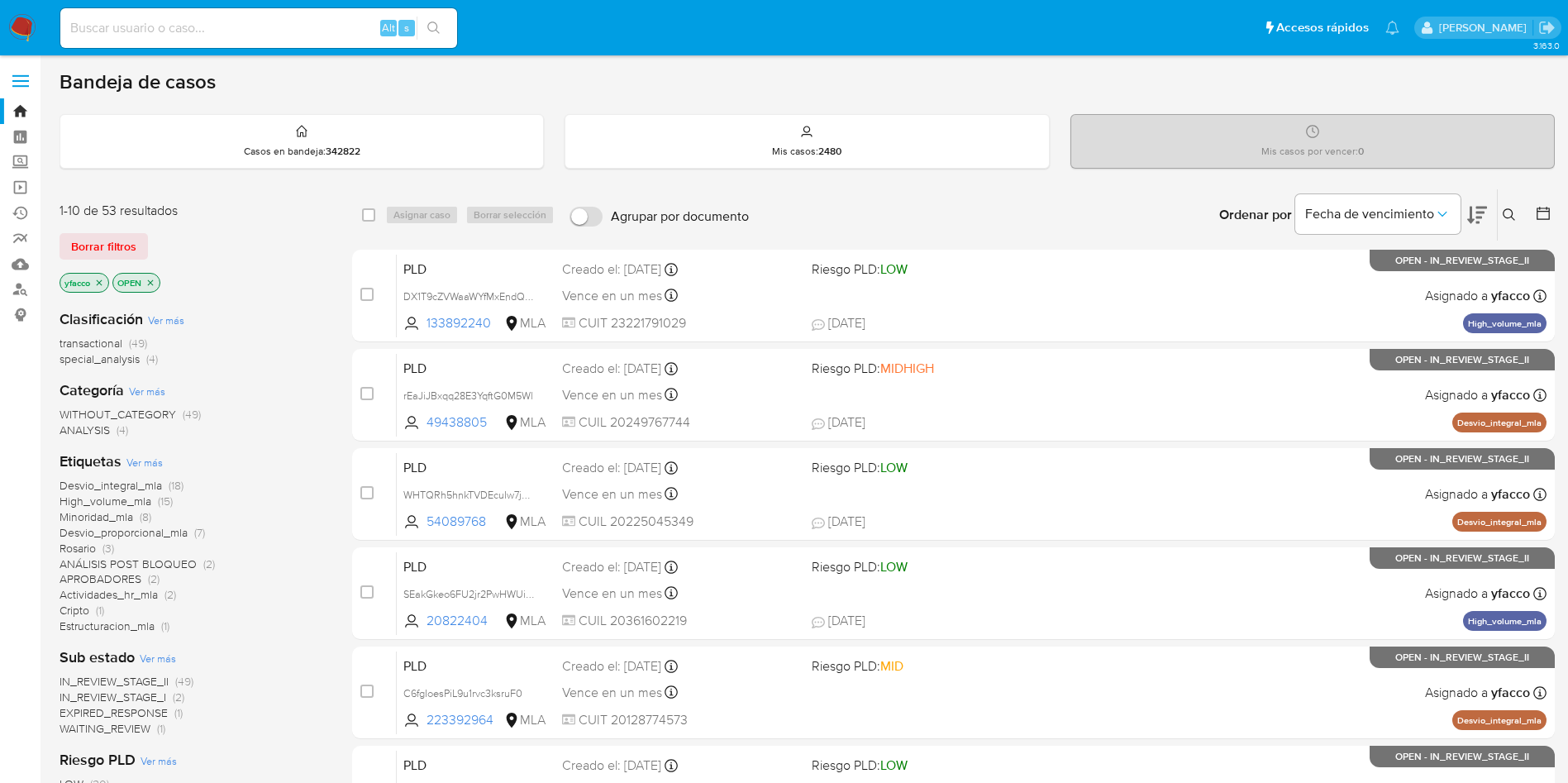
click at [339, 19] on input at bounding box center [259, 28] width 397 height 22
paste input "X8TnIA05xPQLKfq1eTR5mhrF"
type input "X8TnIA05xPQLKfq1eTR5mhrF"
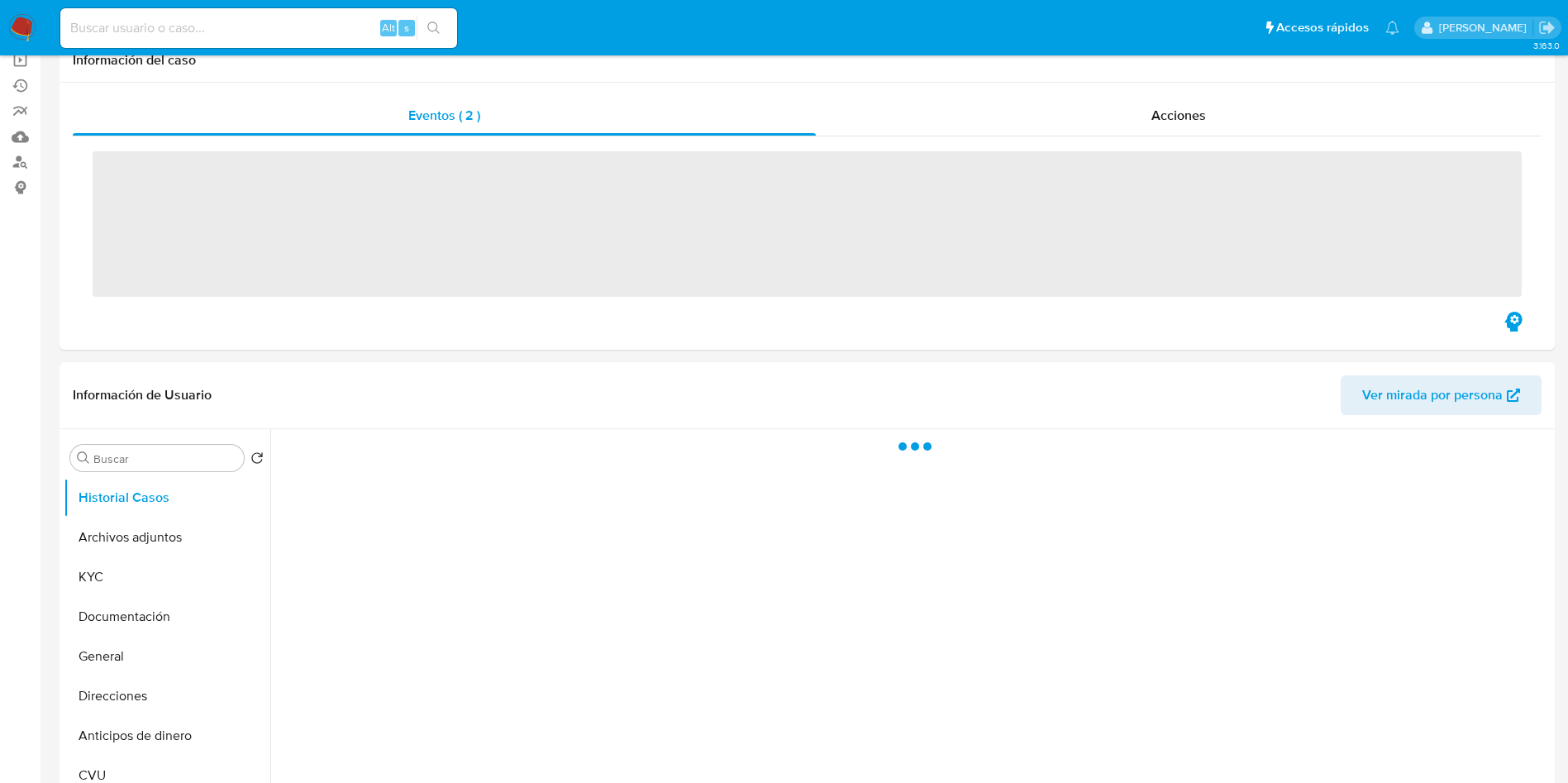
scroll to position [248, 0]
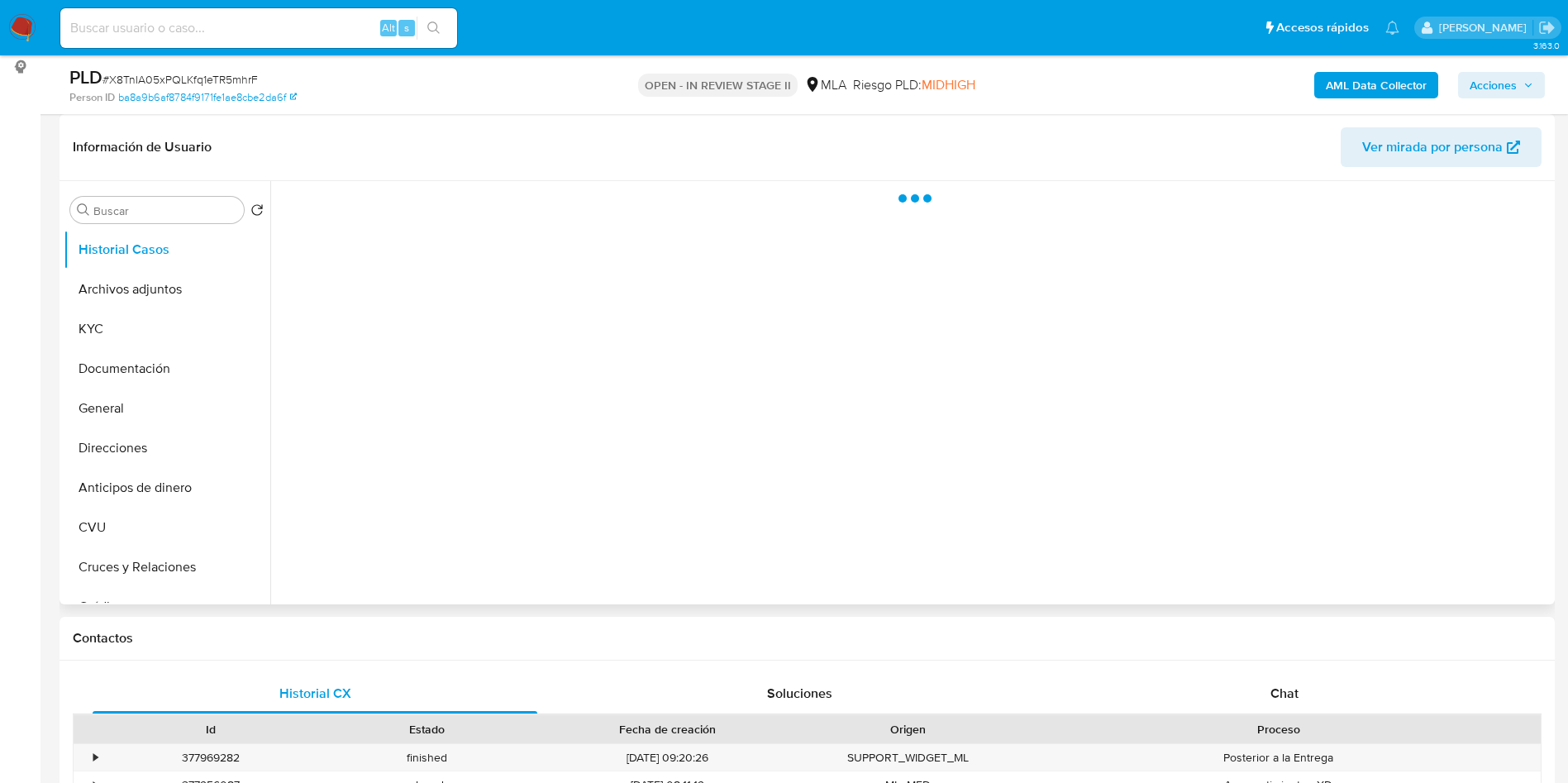
select select "10"
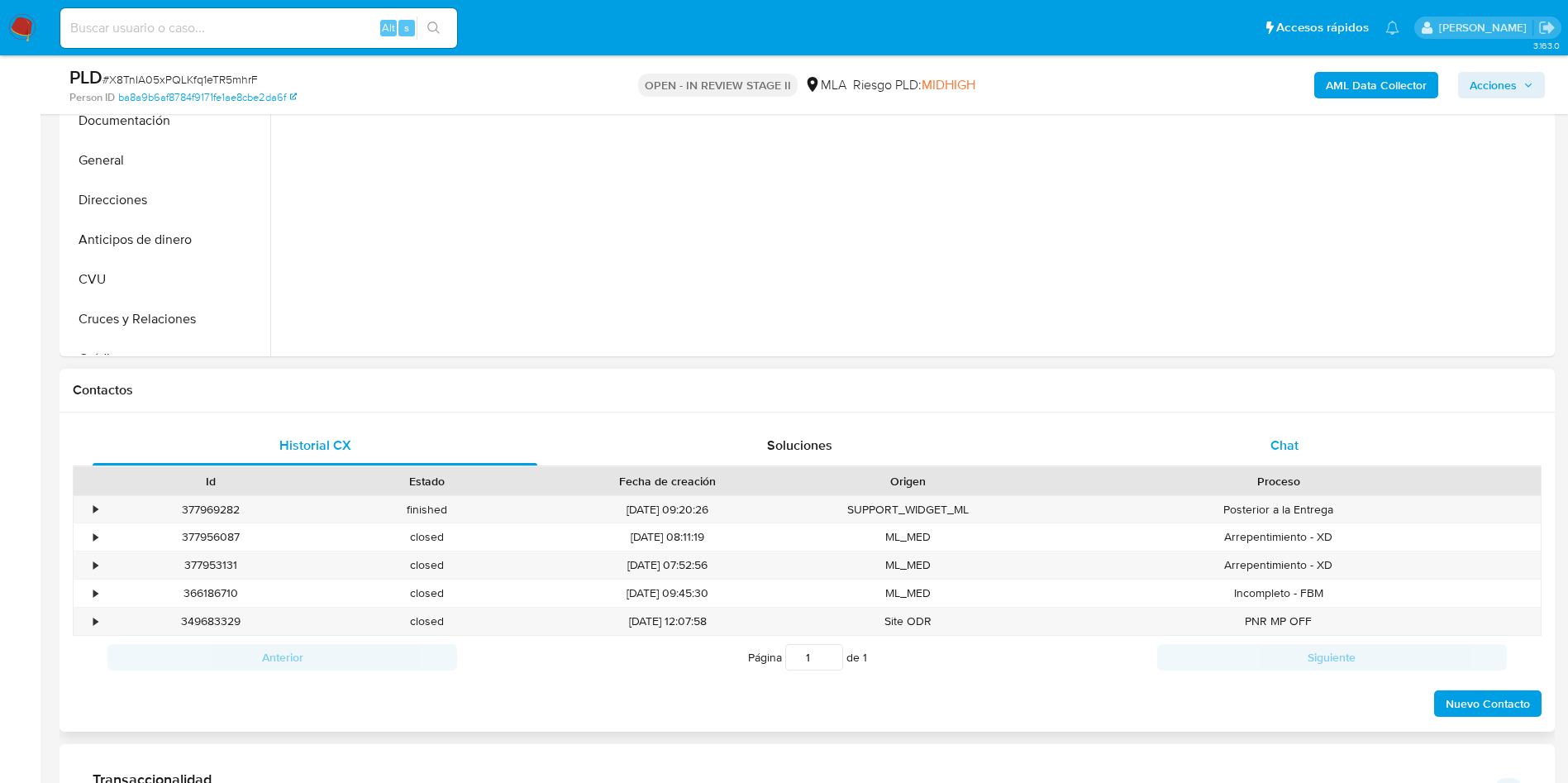
click at [1282, 459] on div "Chat" at bounding box center [1284, 445] width 444 height 39
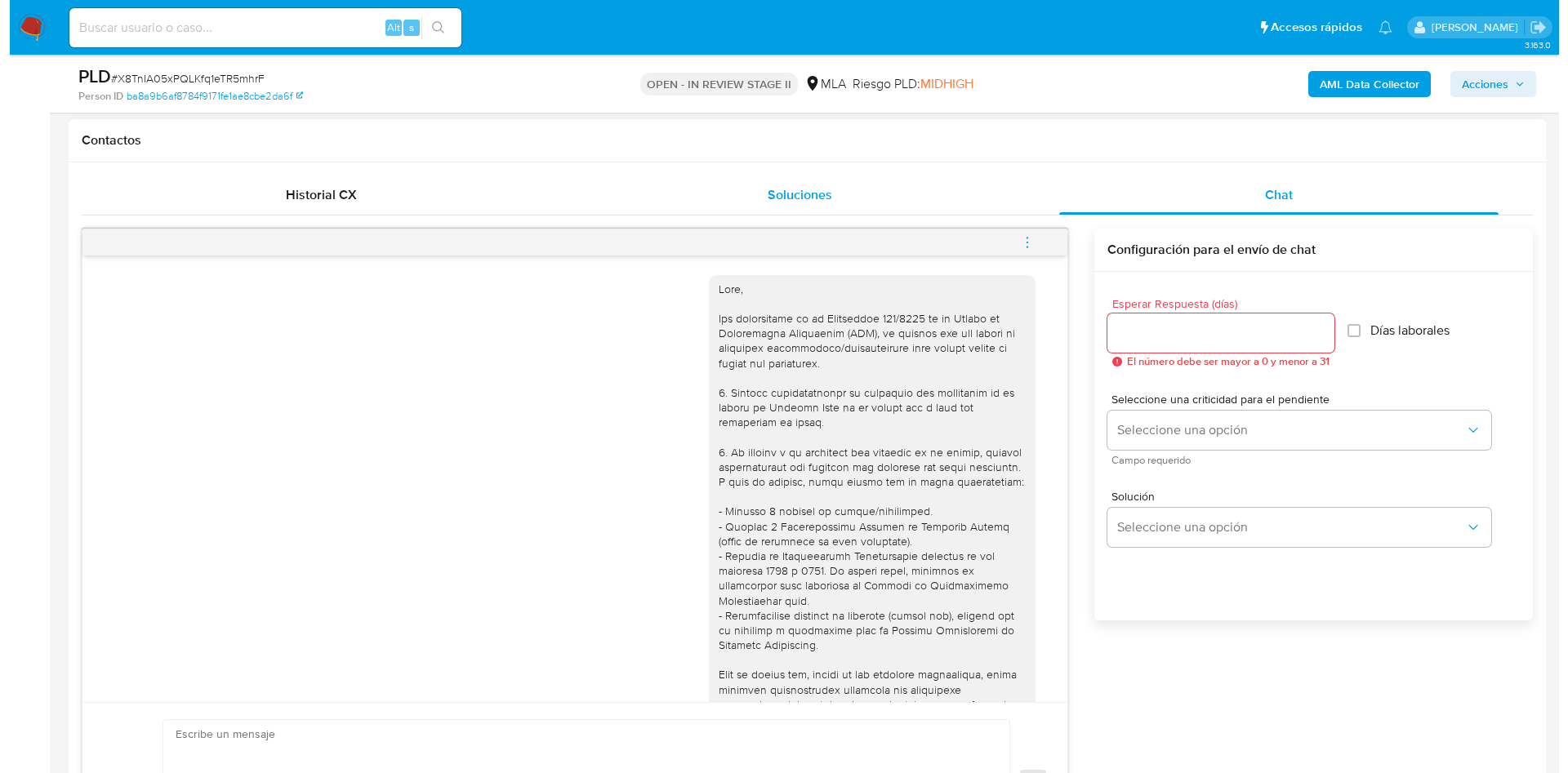
scroll to position [838, 0]
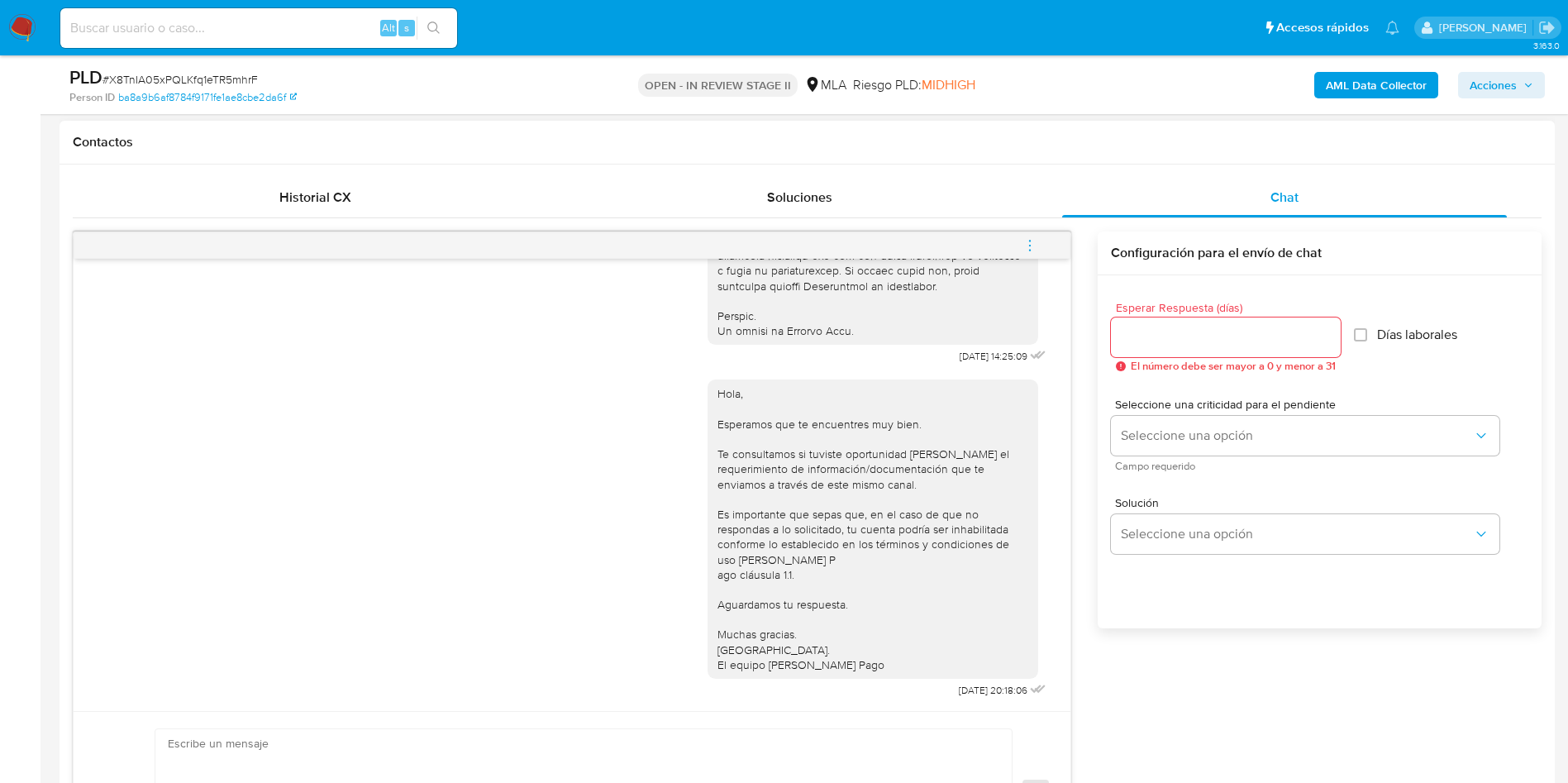
click at [1036, 245] on icon "menu-action" at bounding box center [1029, 245] width 15 height 15
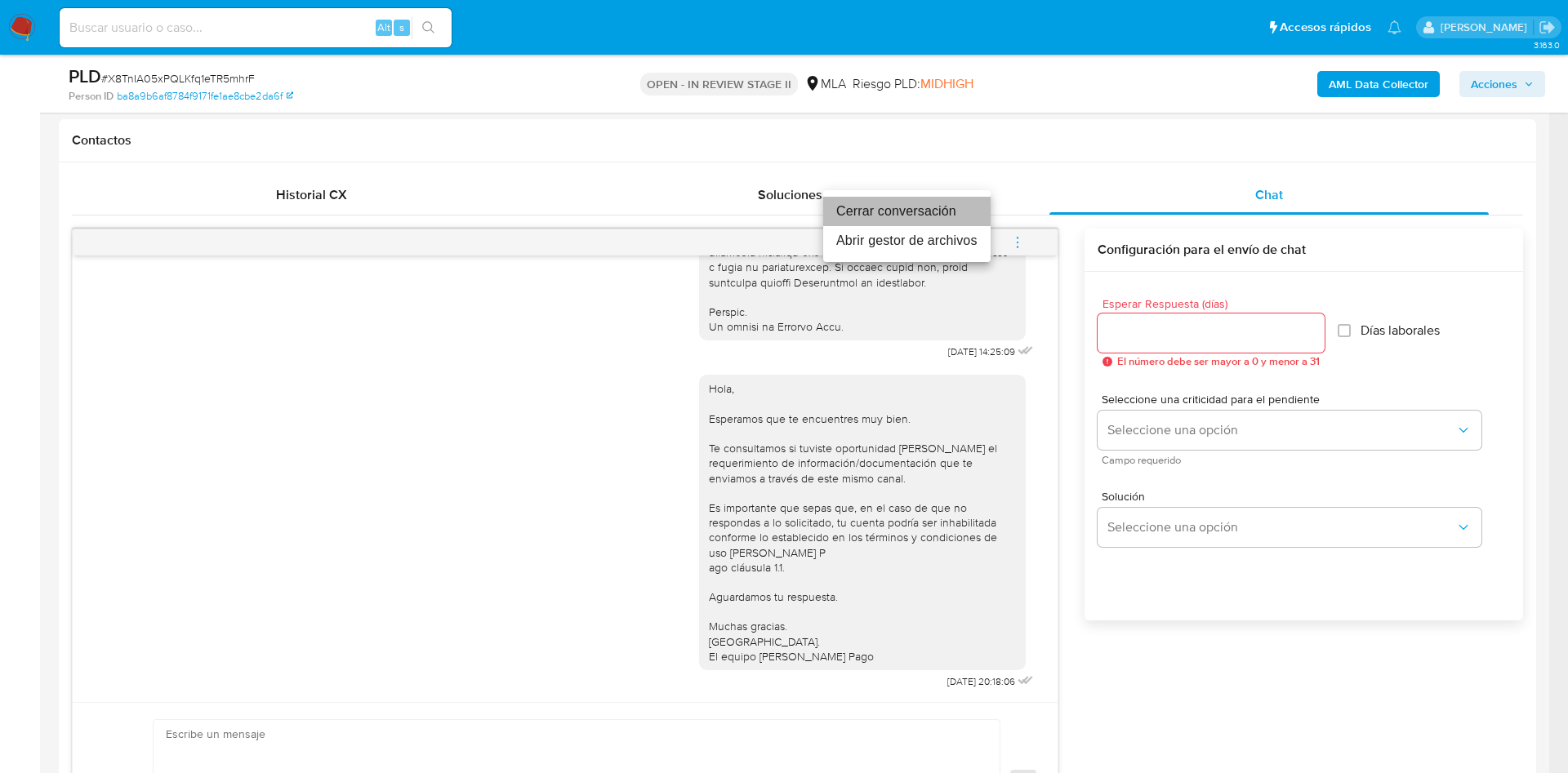
click at [894, 210] on li "Cerrar conversación" at bounding box center [907, 212] width 168 height 29
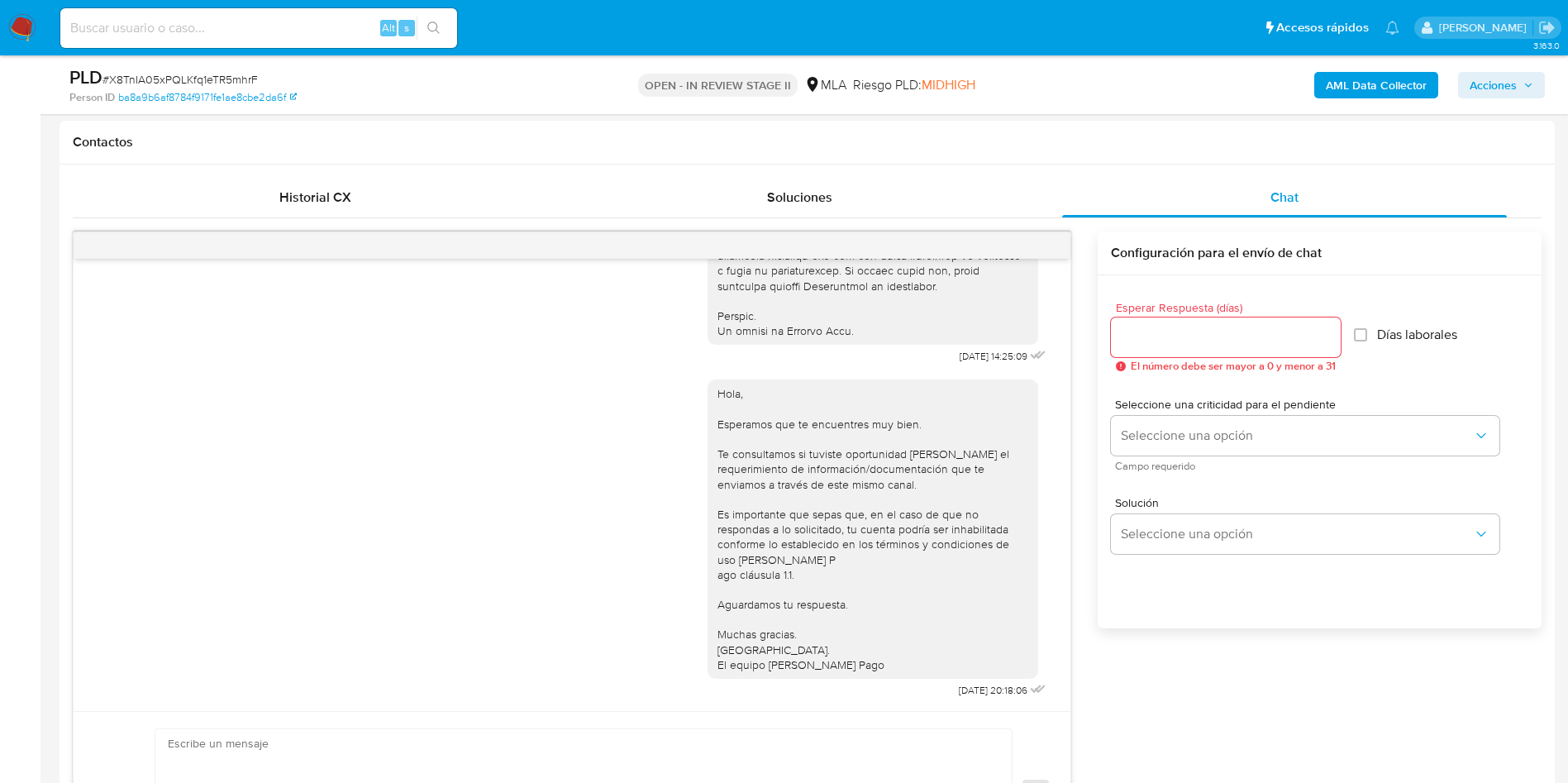
click at [1355, 83] on b "AML Data Collector" at bounding box center [1376, 85] width 101 height 26
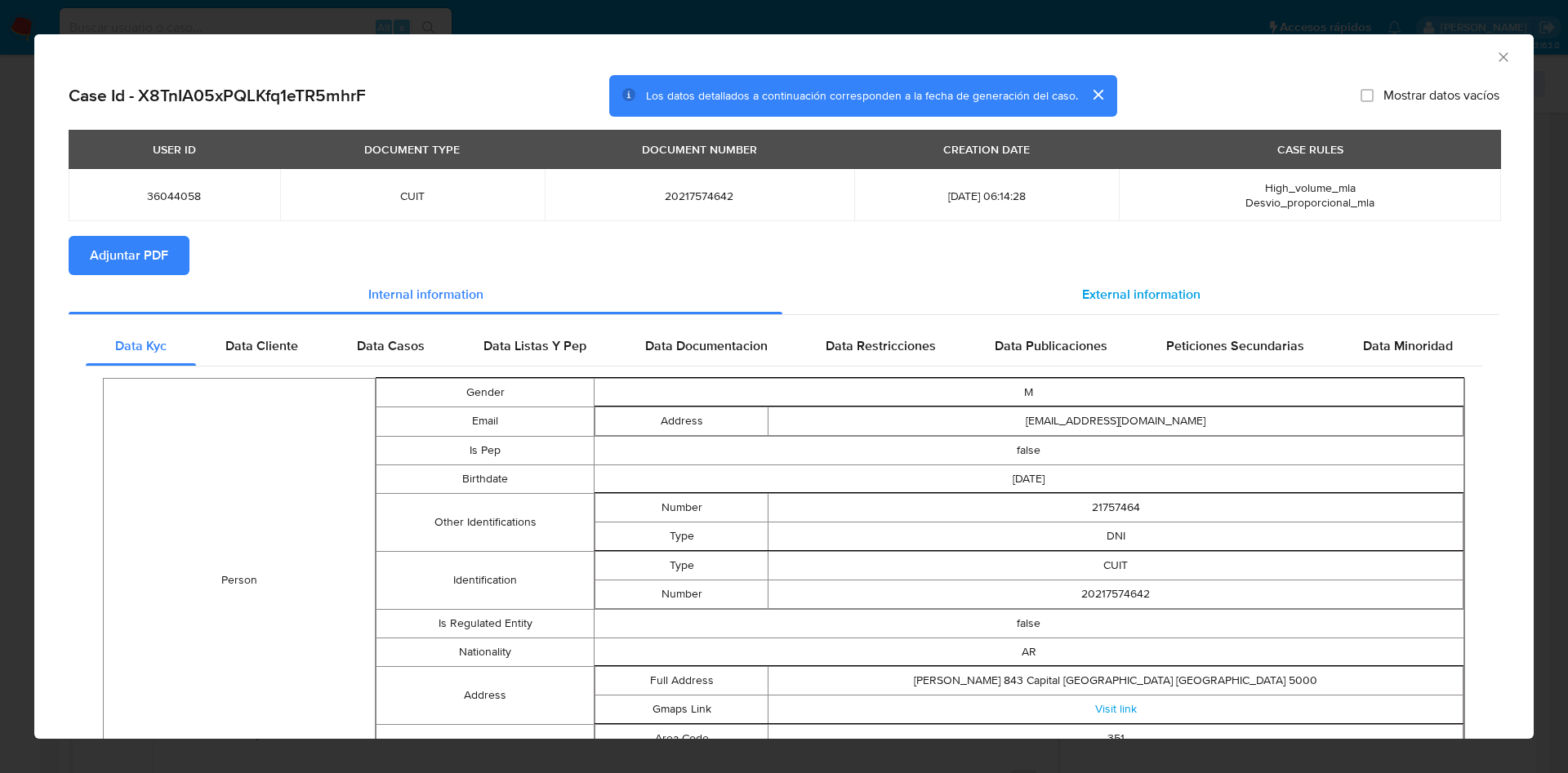
click at [1067, 305] on div "External information" at bounding box center [1140, 294] width 717 height 39
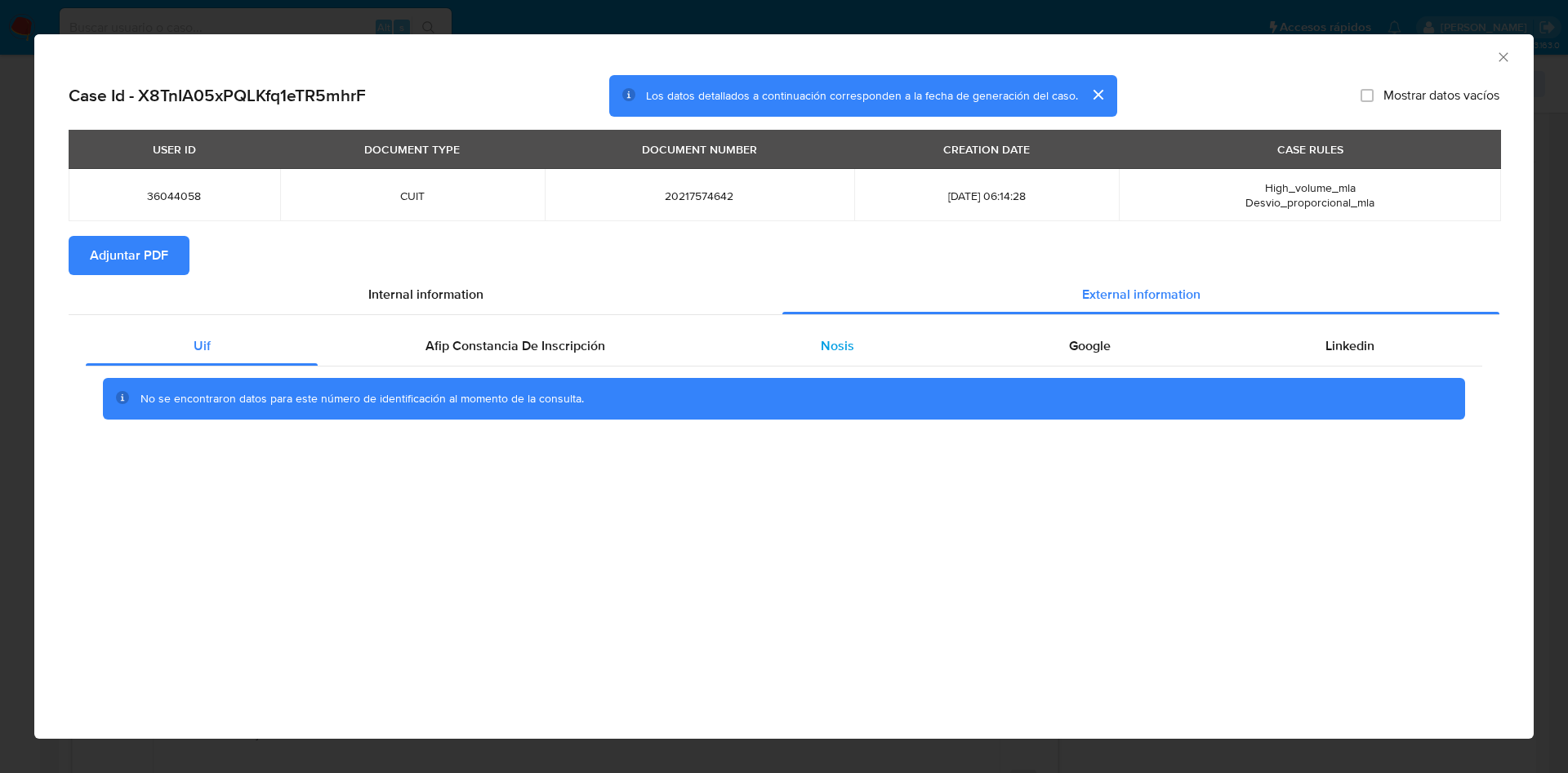
click at [835, 349] on span "Nosis" at bounding box center [837, 345] width 34 height 19
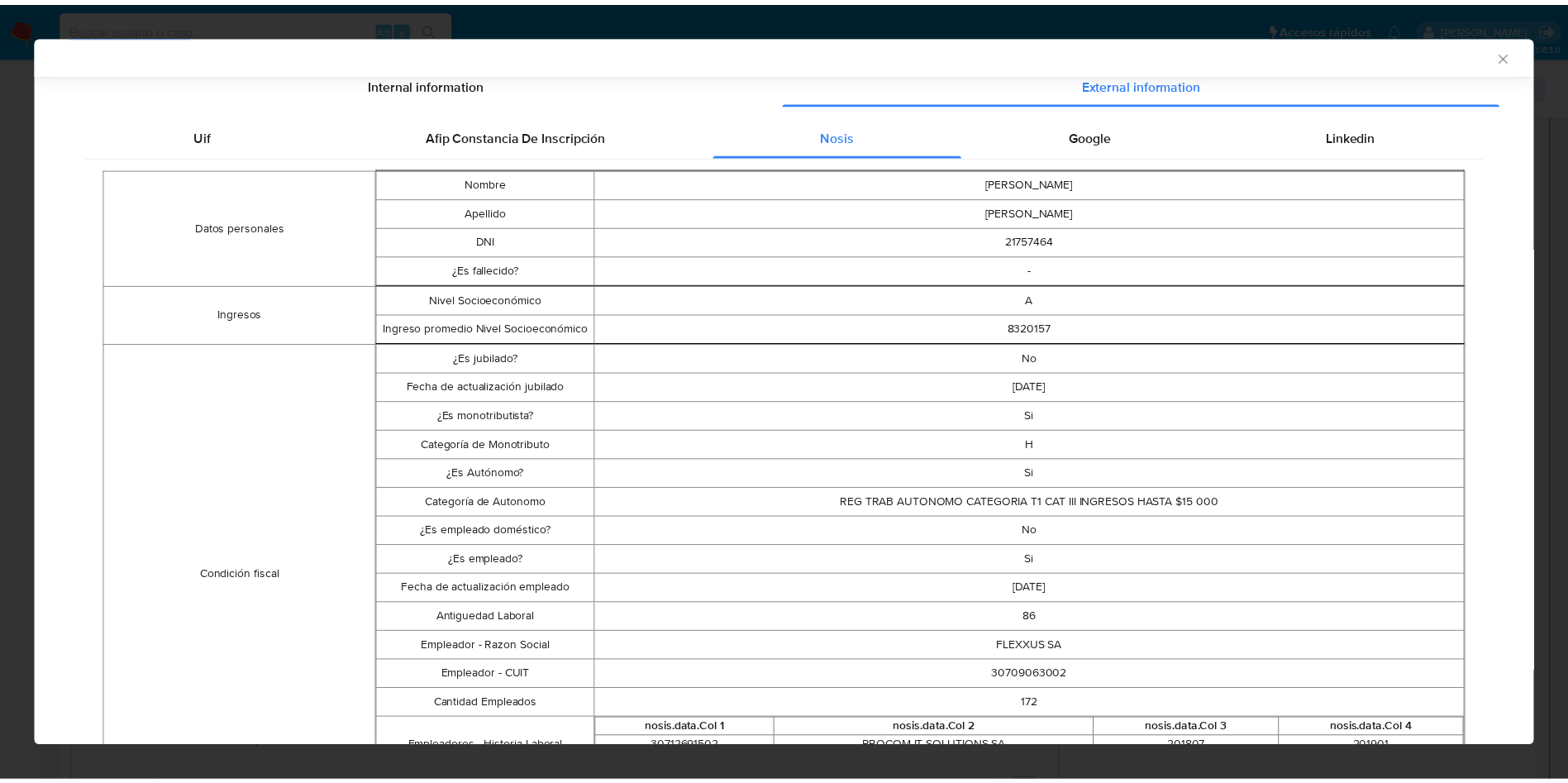
scroll to position [245, 0]
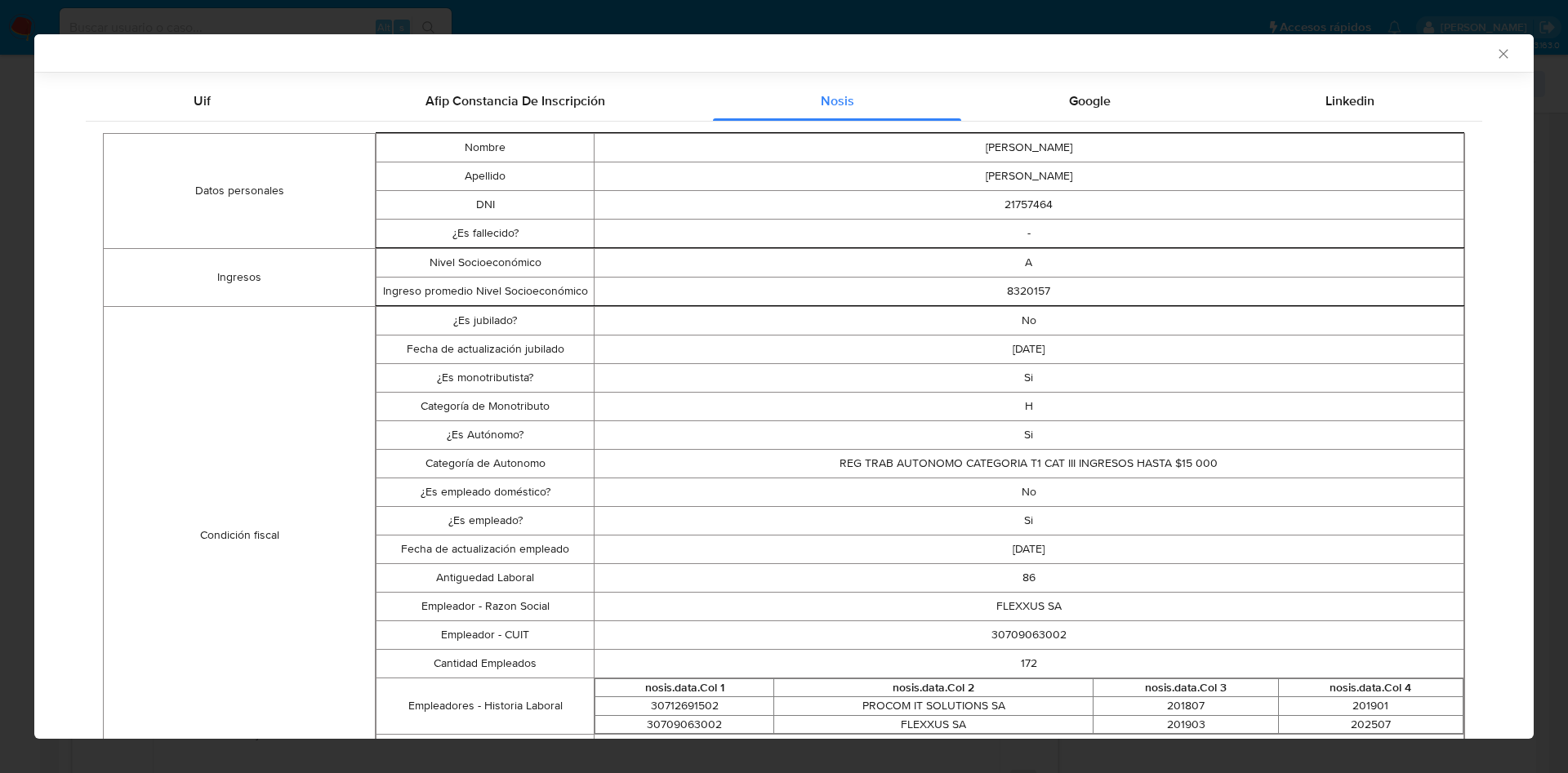
click at [1003, 639] on td "30709063002" at bounding box center [1028, 634] width 870 height 29
copy td "30709063002"
click at [1473, 50] on div "AML Data Collector" at bounding box center [771, 53] width 1450 height 15
click at [1495, 60] on icon "Cerrar ventana" at bounding box center [1502, 54] width 16 height 16
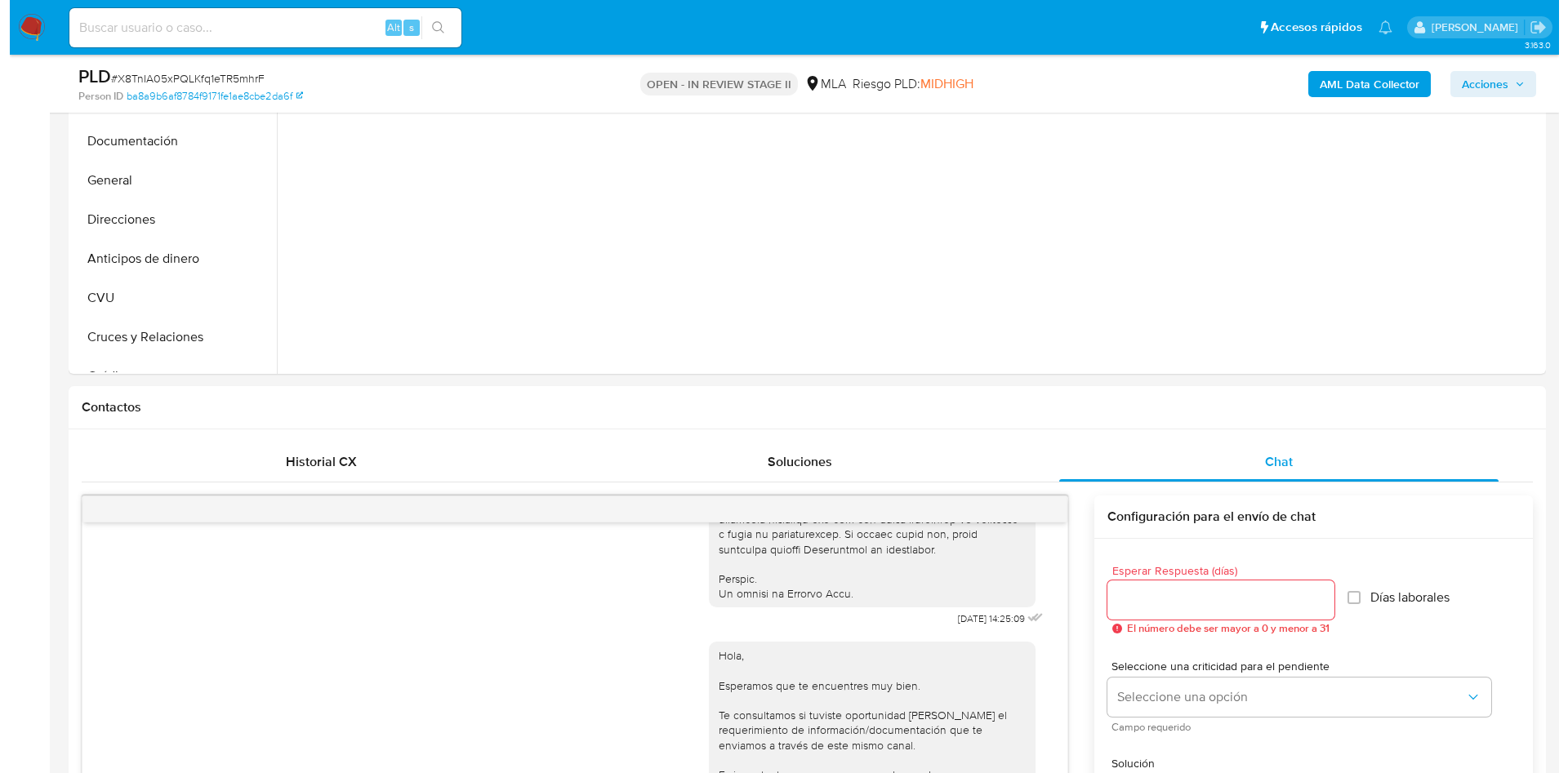
scroll to position [245, 0]
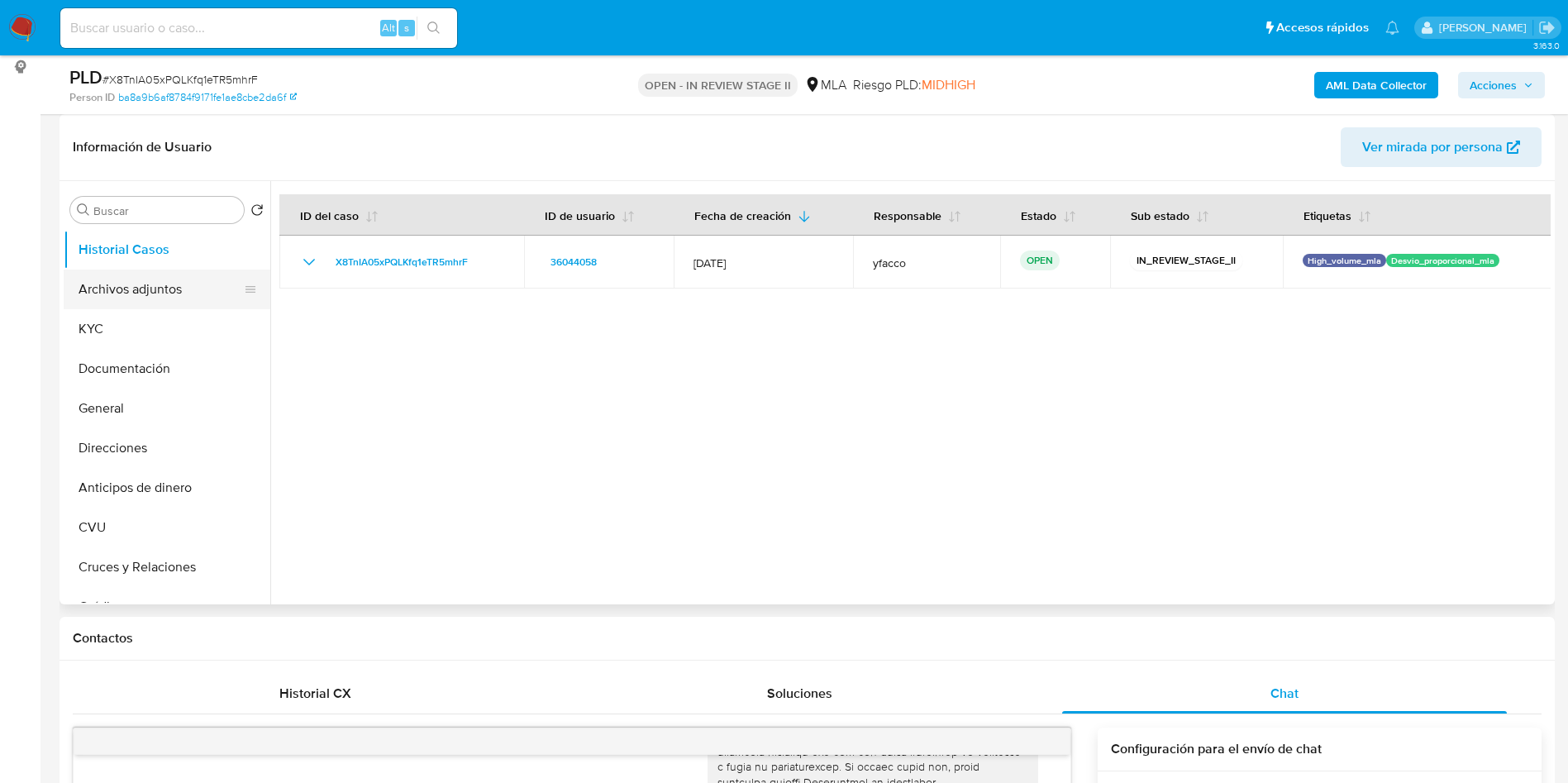
click at [156, 289] on button "Archivos adjuntos" at bounding box center [160, 289] width 193 height 39
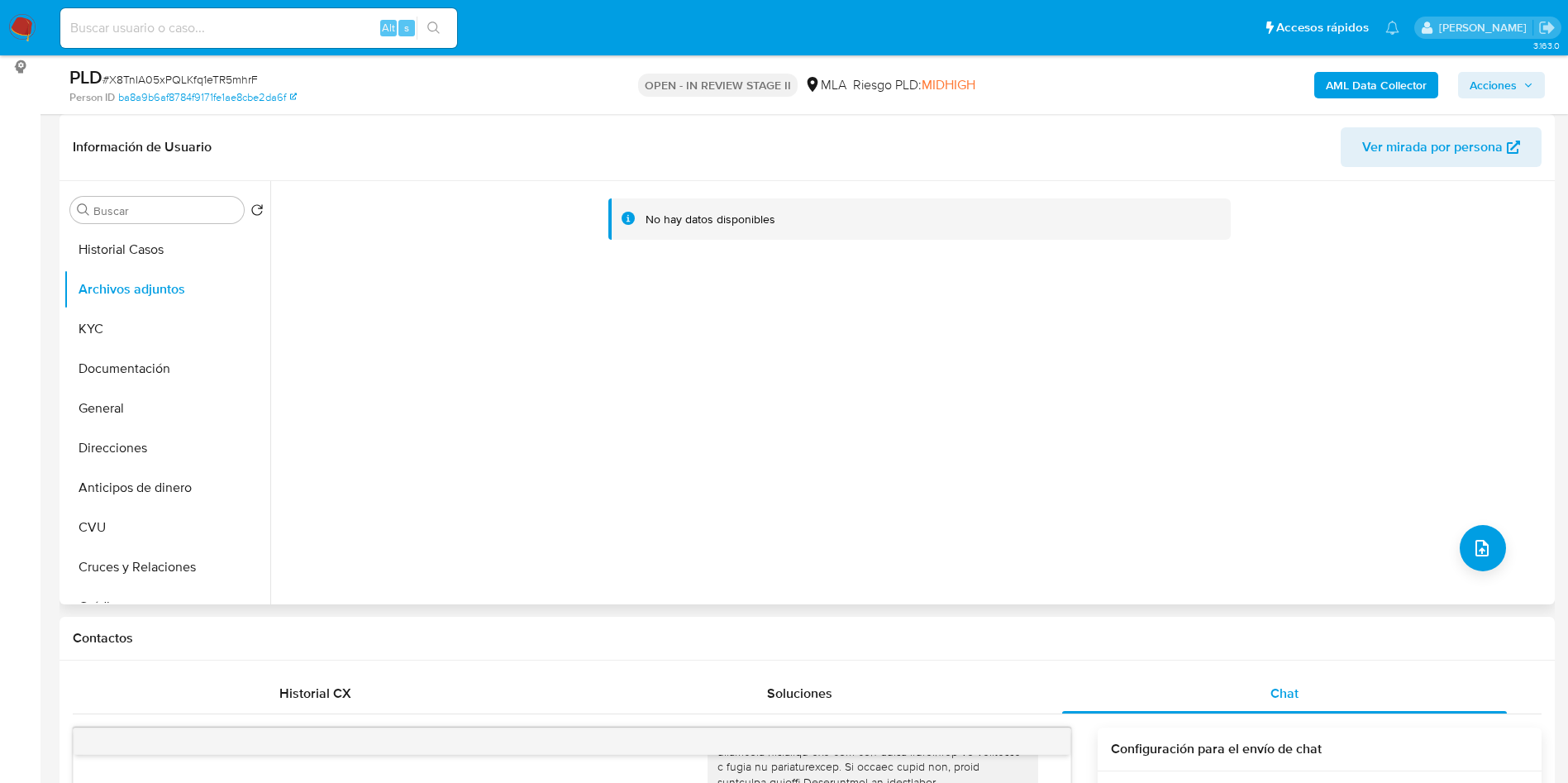
click at [869, 521] on div "No hay datos disponibles" at bounding box center [910, 393] width 1280 height 423
click at [1472, 549] on icon "upload-file" at bounding box center [1481, 548] width 20 height 20
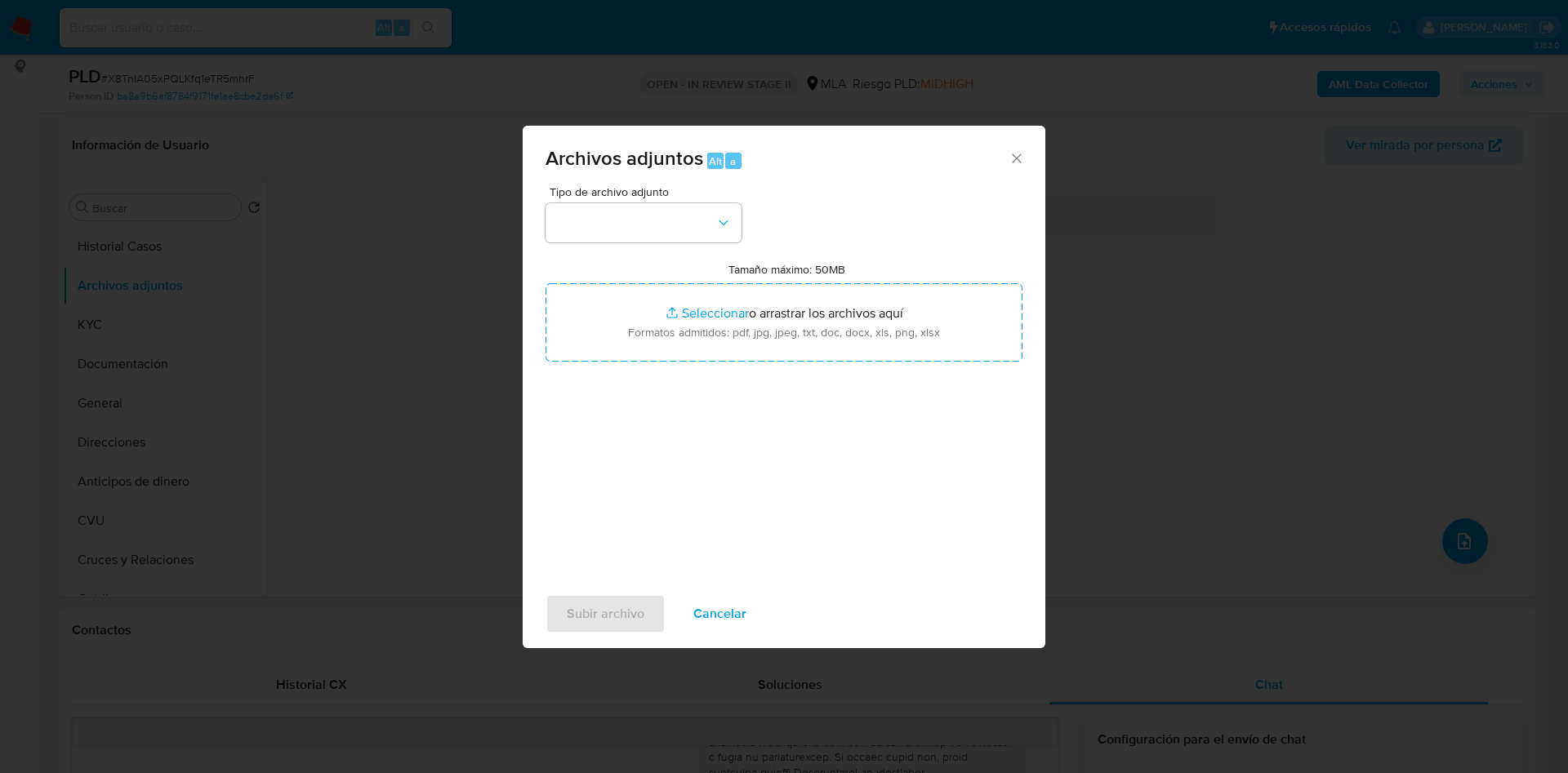
click at [672, 247] on div "Tipo de archivo adjunto Tamaño máximo: 50MB Seleccionar archivos Seleccionar o …" at bounding box center [784, 378] width 477 height 385
click at [666, 243] on div "Tipo de archivo adjunto Tamaño máximo: 50MB Seleccionar archivos Seleccionar o …" at bounding box center [784, 378] width 477 height 385
click at [647, 210] on button "button" at bounding box center [643, 222] width 196 height 39
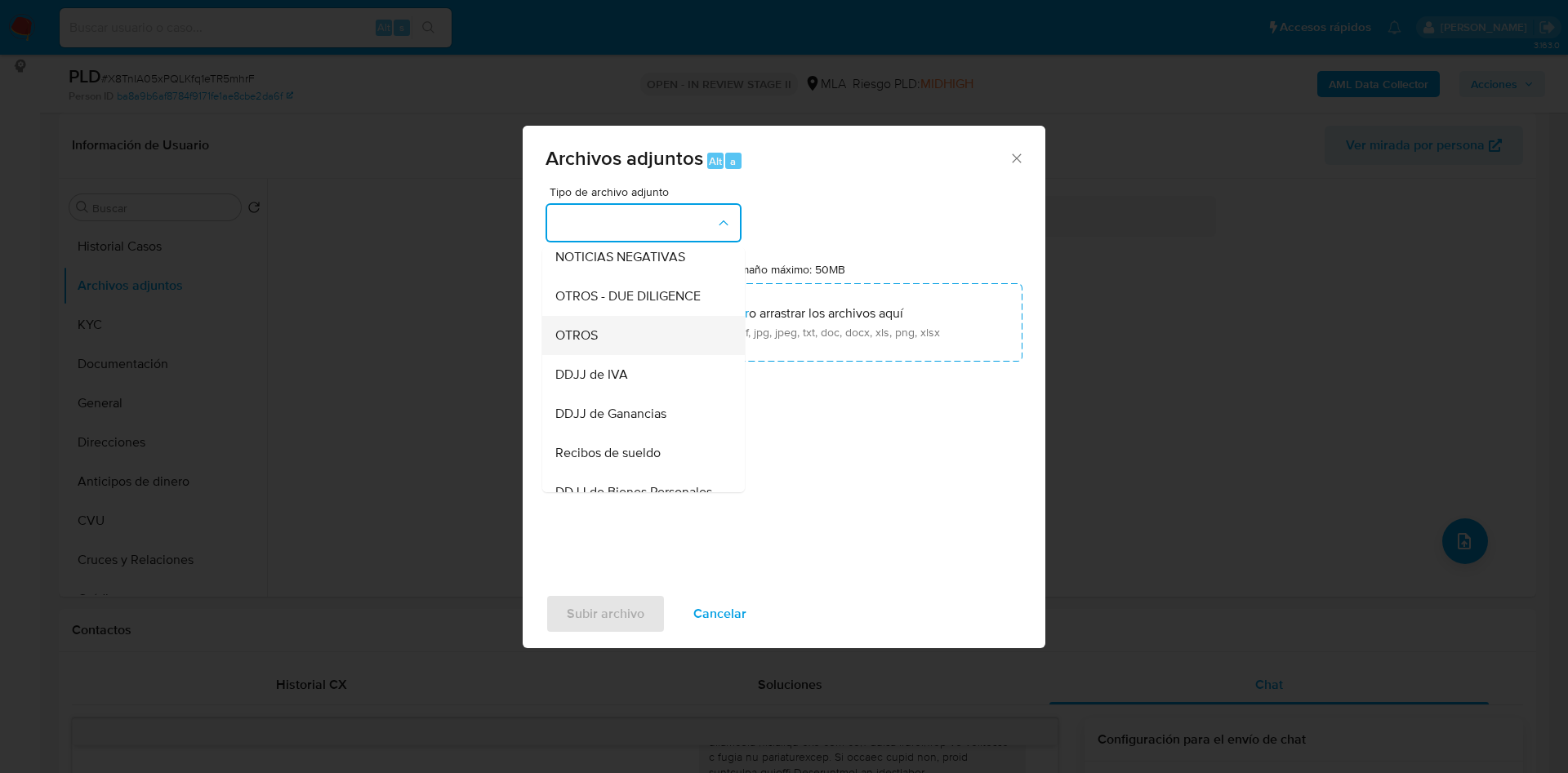
click at [568, 342] on span "OTROS" at bounding box center [576, 335] width 42 height 16
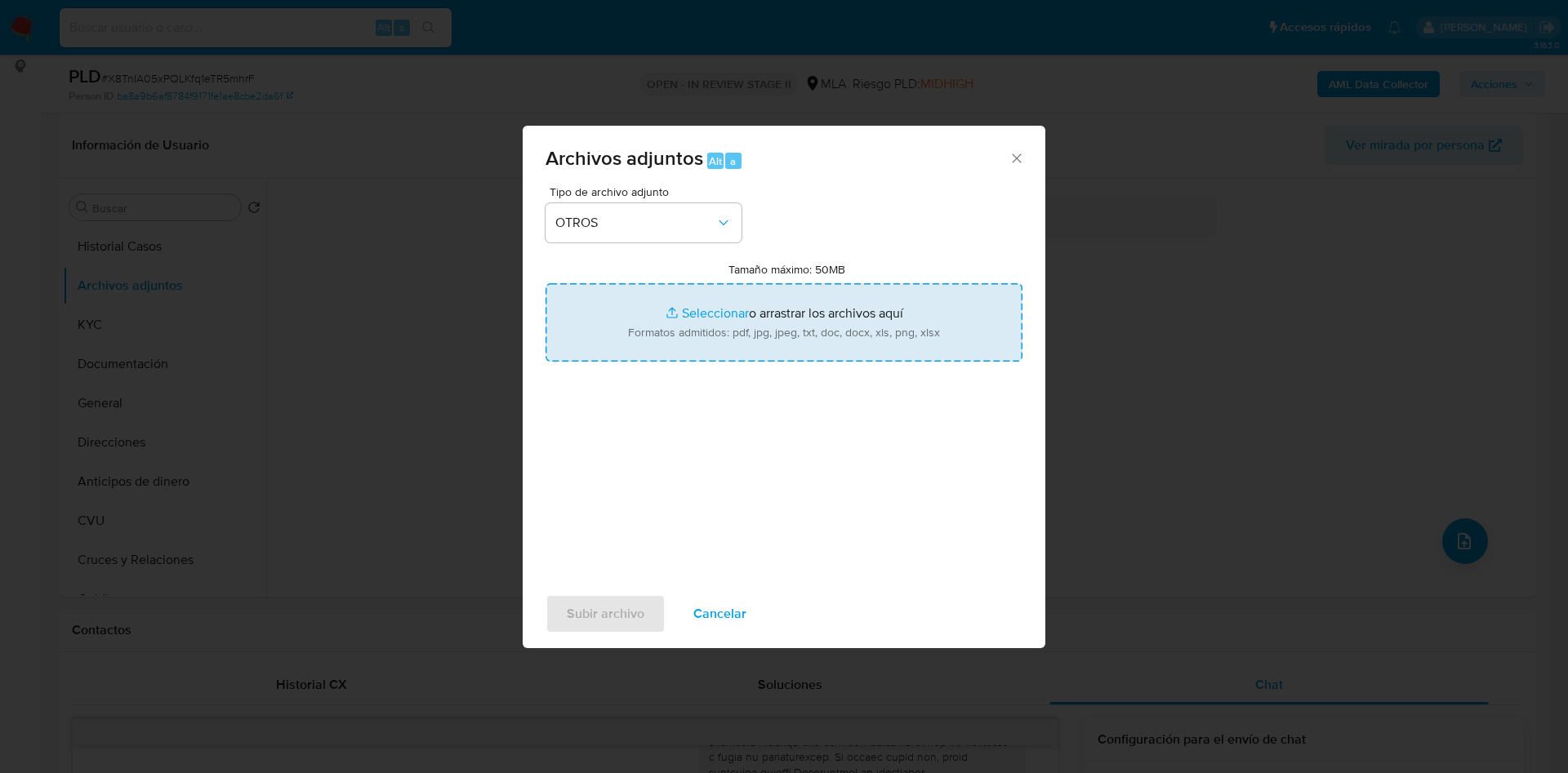
click at [672, 308] on input "Tamaño máximo: 50MB Seleccionar archivos" at bounding box center [784, 322] width 477 height 79
type input "C:\fakepath\Movimientos 36044058.xlsx"
click at [695, 312] on input "Tamaño máximo: 50MB Seleccionar archivos" at bounding box center [784, 322] width 477 height 79
type input "C:\fakepath\Caselog X8TnIA05xPQLKfq1eTR5mhrF_2025_09_17_11_52_58.docx"
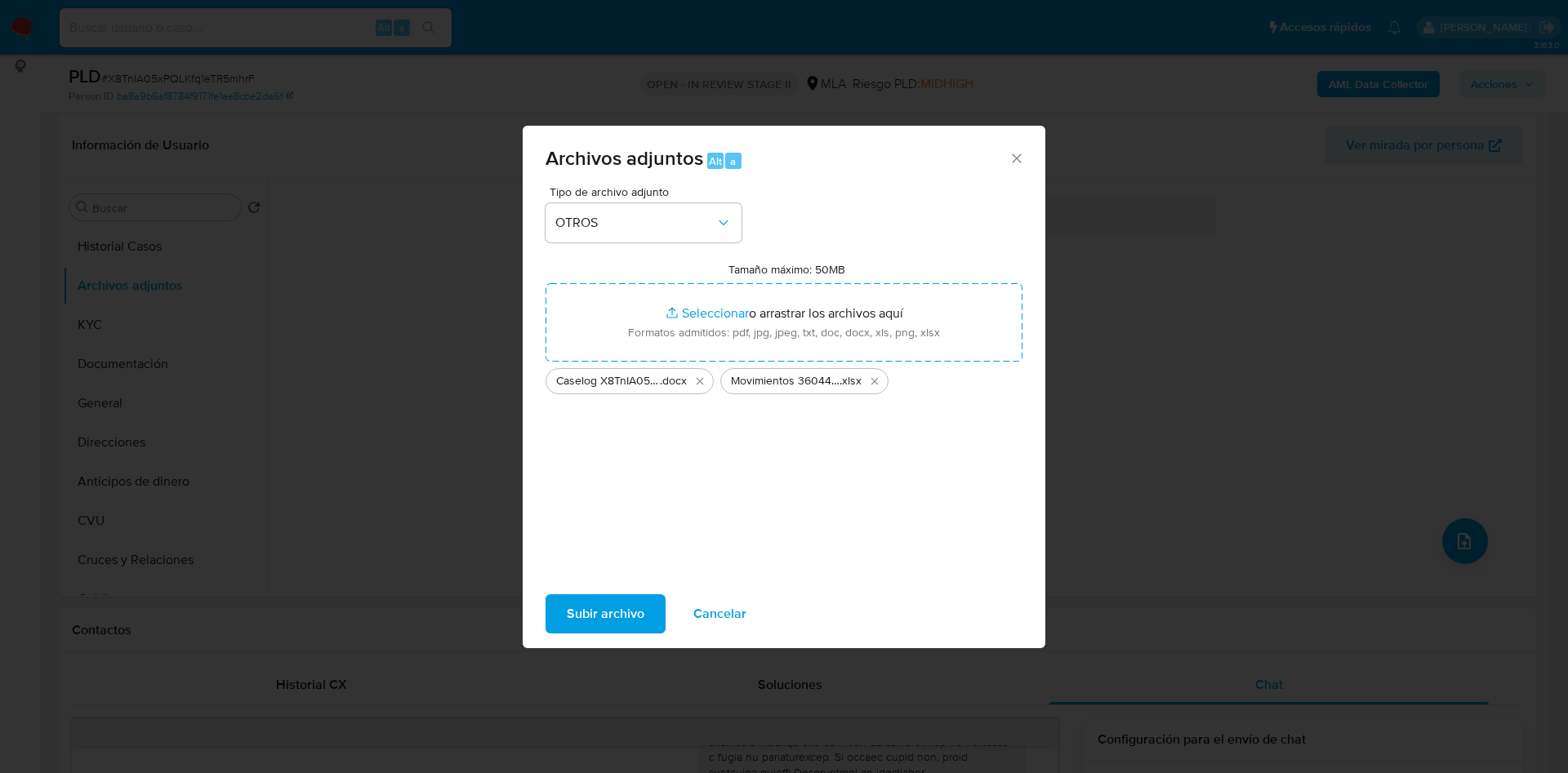
click at [604, 617] on span "Subir archivo" at bounding box center [606, 614] width 78 height 36
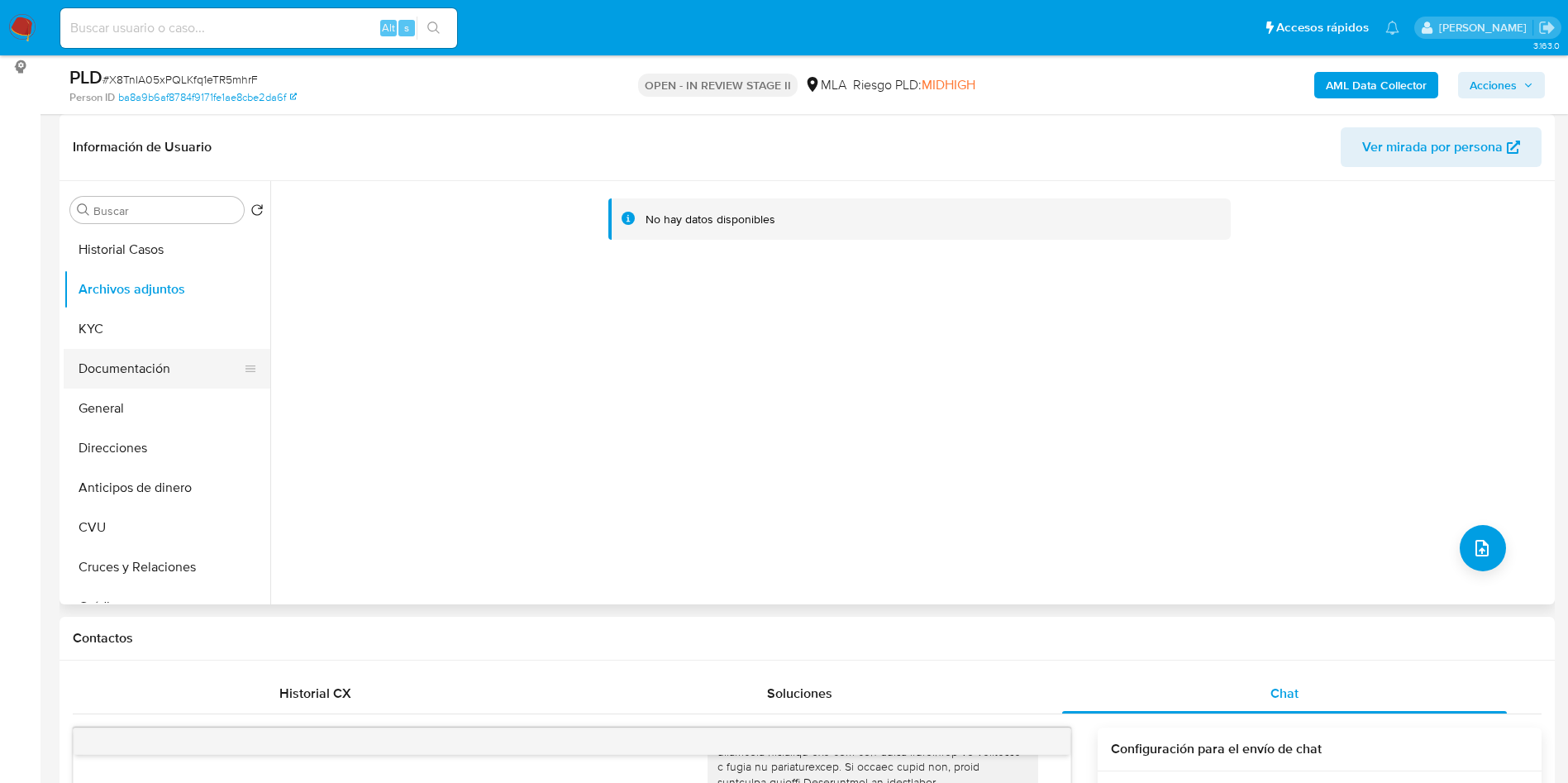
click at [123, 363] on button "Documentación" at bounding box center [160, 368] width 193 height 39
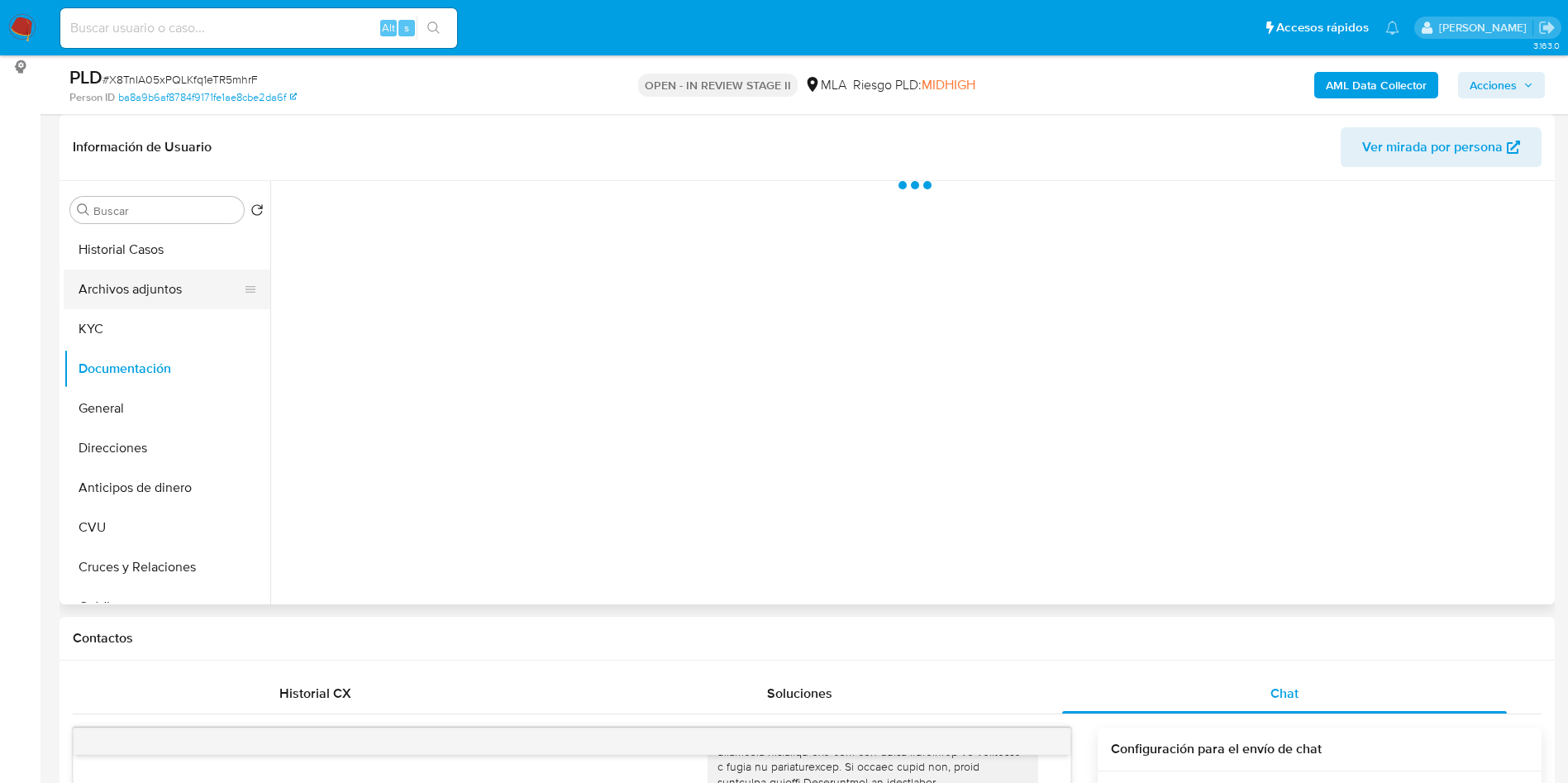
click at [144, 290] on button "Archivos adjuntos" at bounding box center [160, 289] width 193 height 39
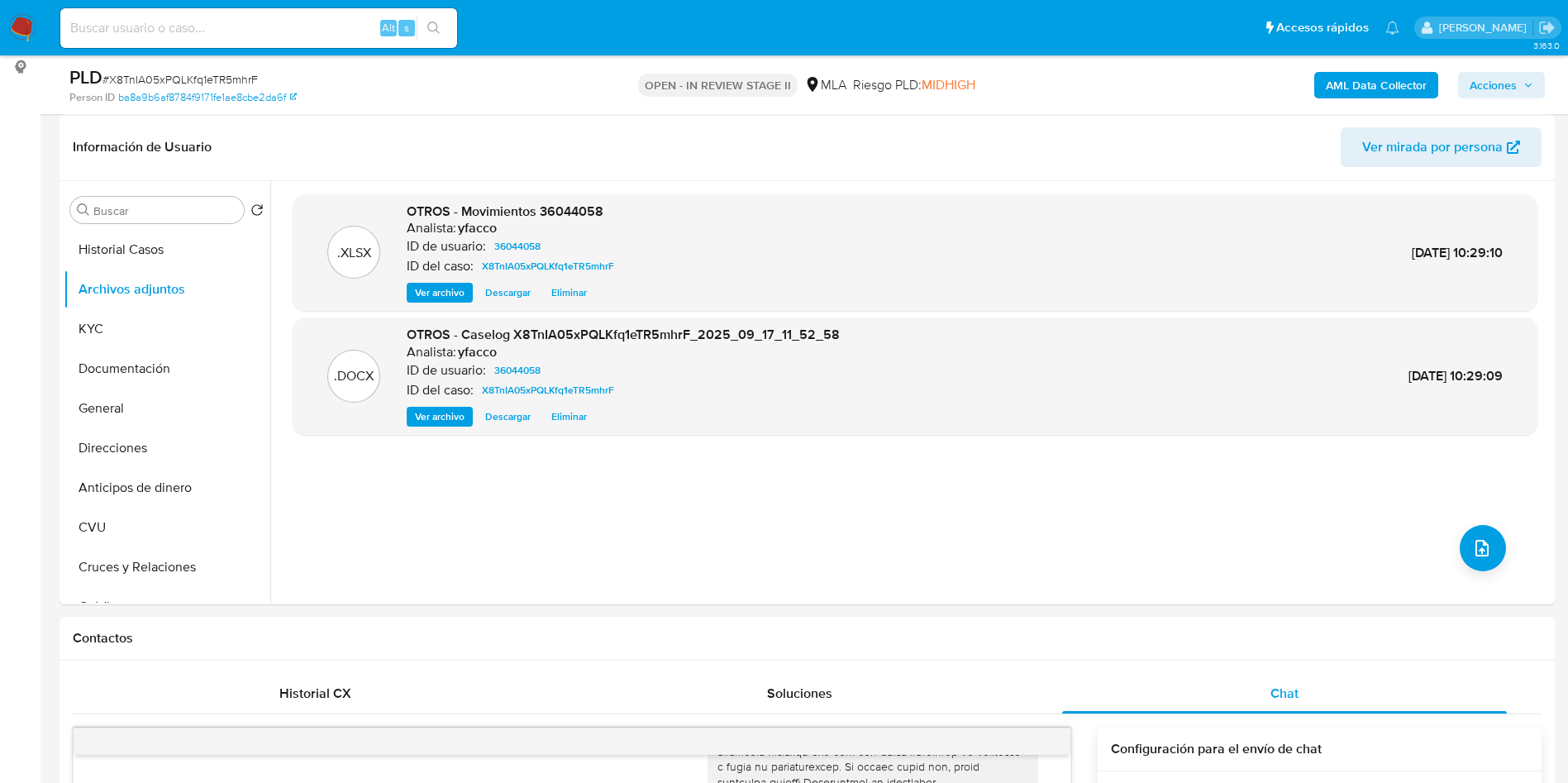
click at [1336, 84] on b "AML Data Collector" at bounding box center [1376, 85] width 101 height 26
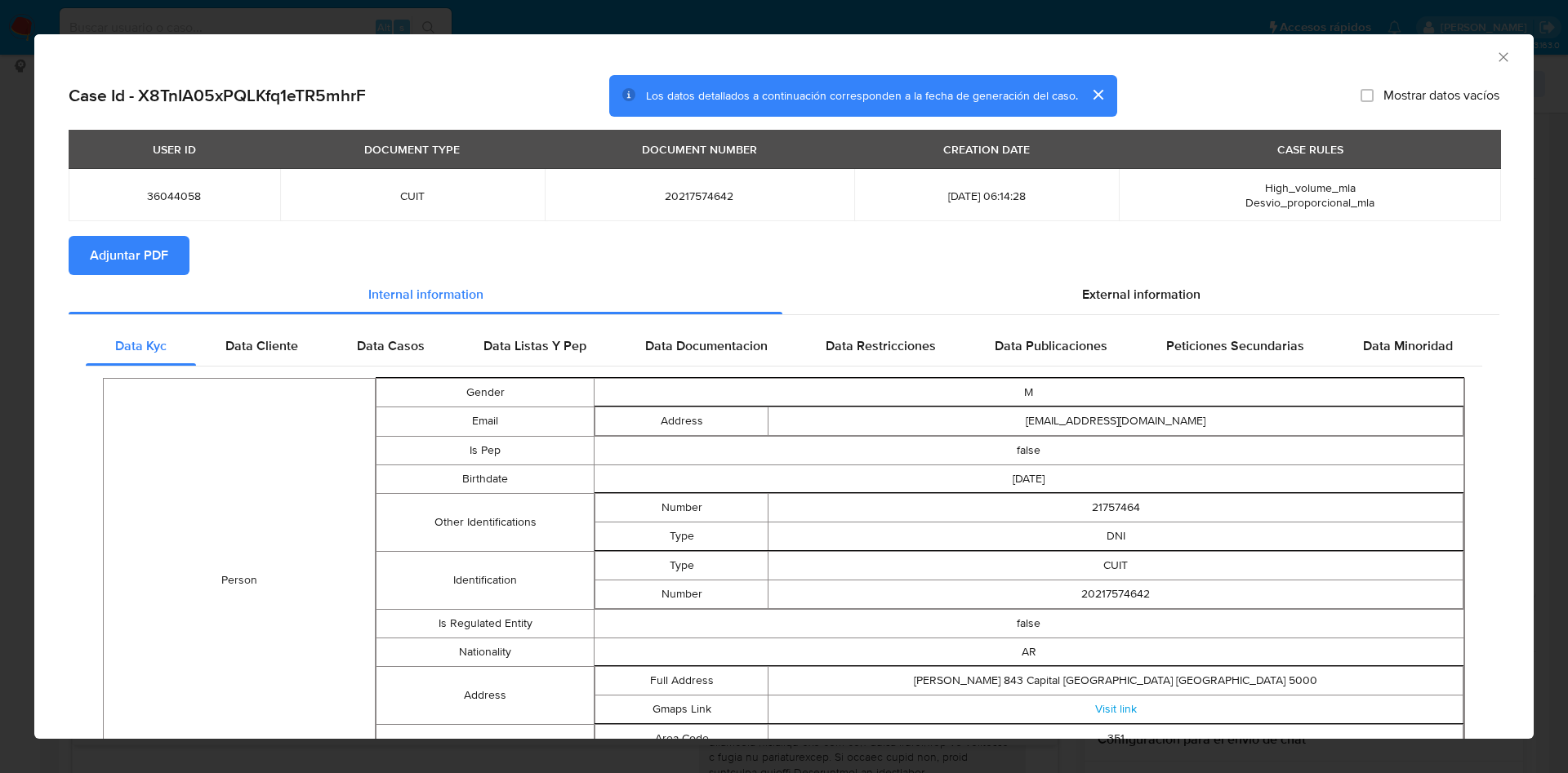
click at [108, 269] on span "Adjuntar PDF" at bounding box center [129, 256] width 79 height 36
click at [1495, 62] on icon "Cerrar ventana" at bounding box center [1502, 57] width 16 height 16
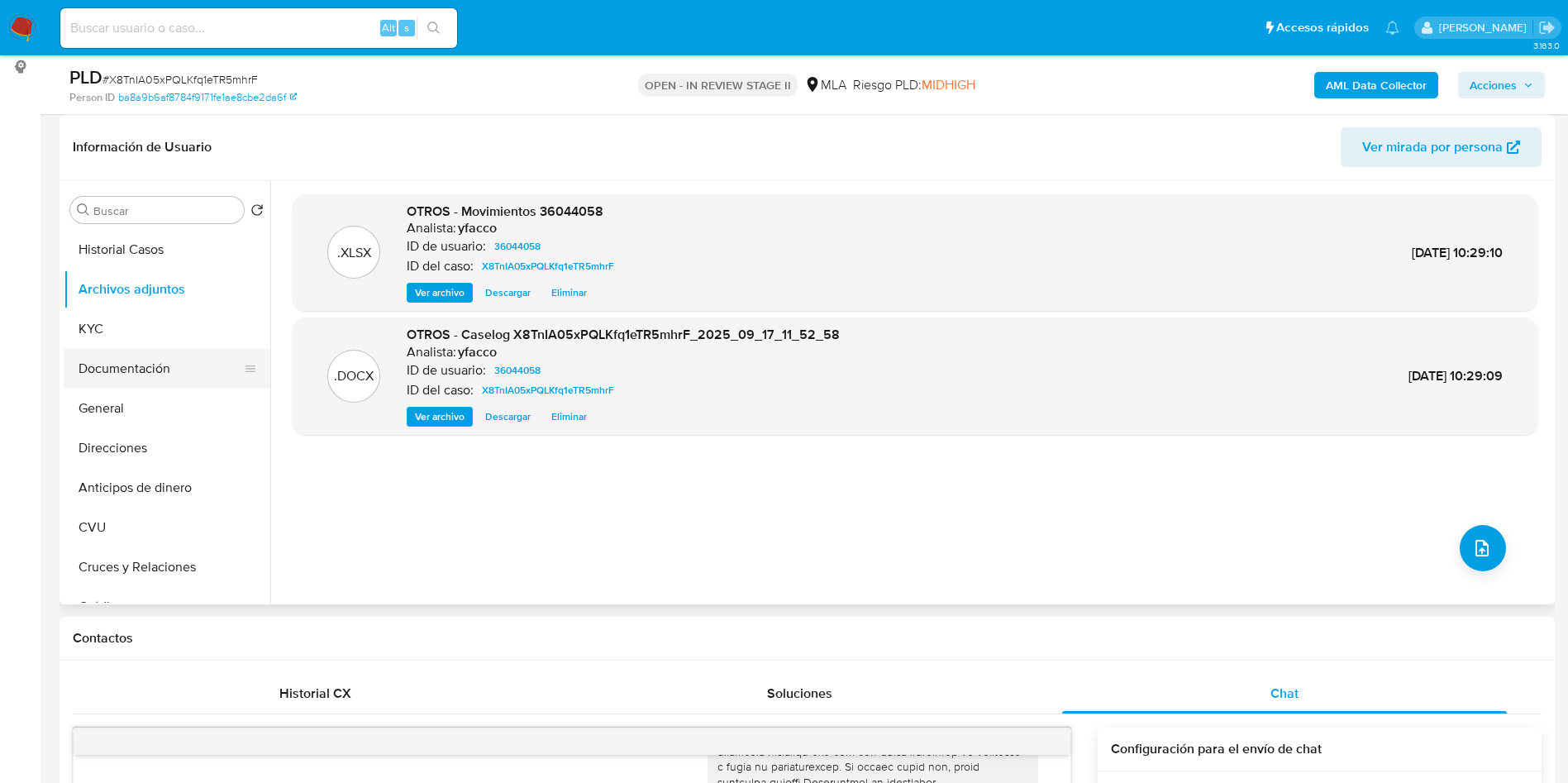
click at [183, 364] on button "Documentación" at bounding box center [160, 368] width 193 height 39
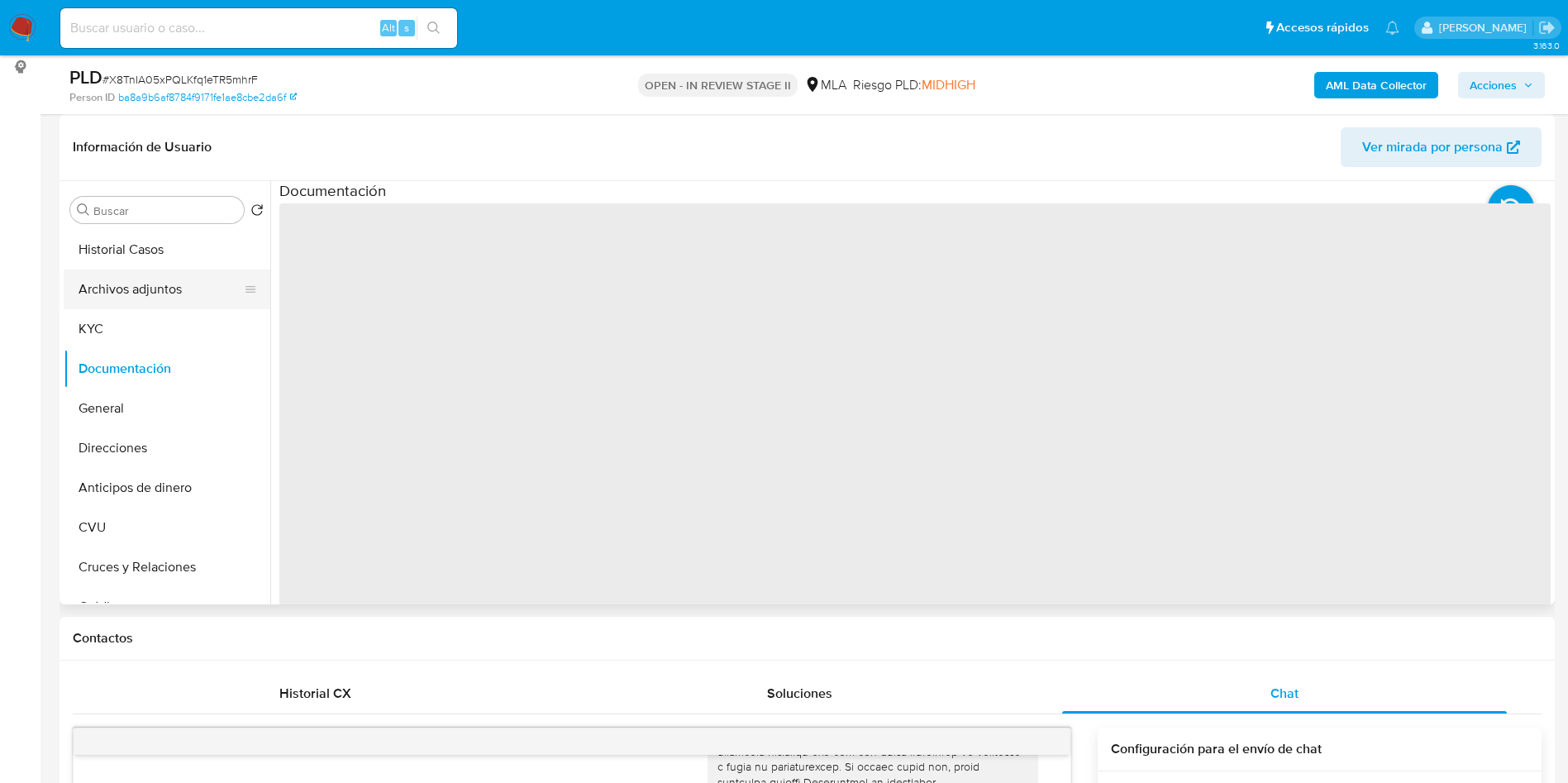
click at [149, 293] on button "Archivos adjuntos" at bounding box center [160, 289] width 193 height 39
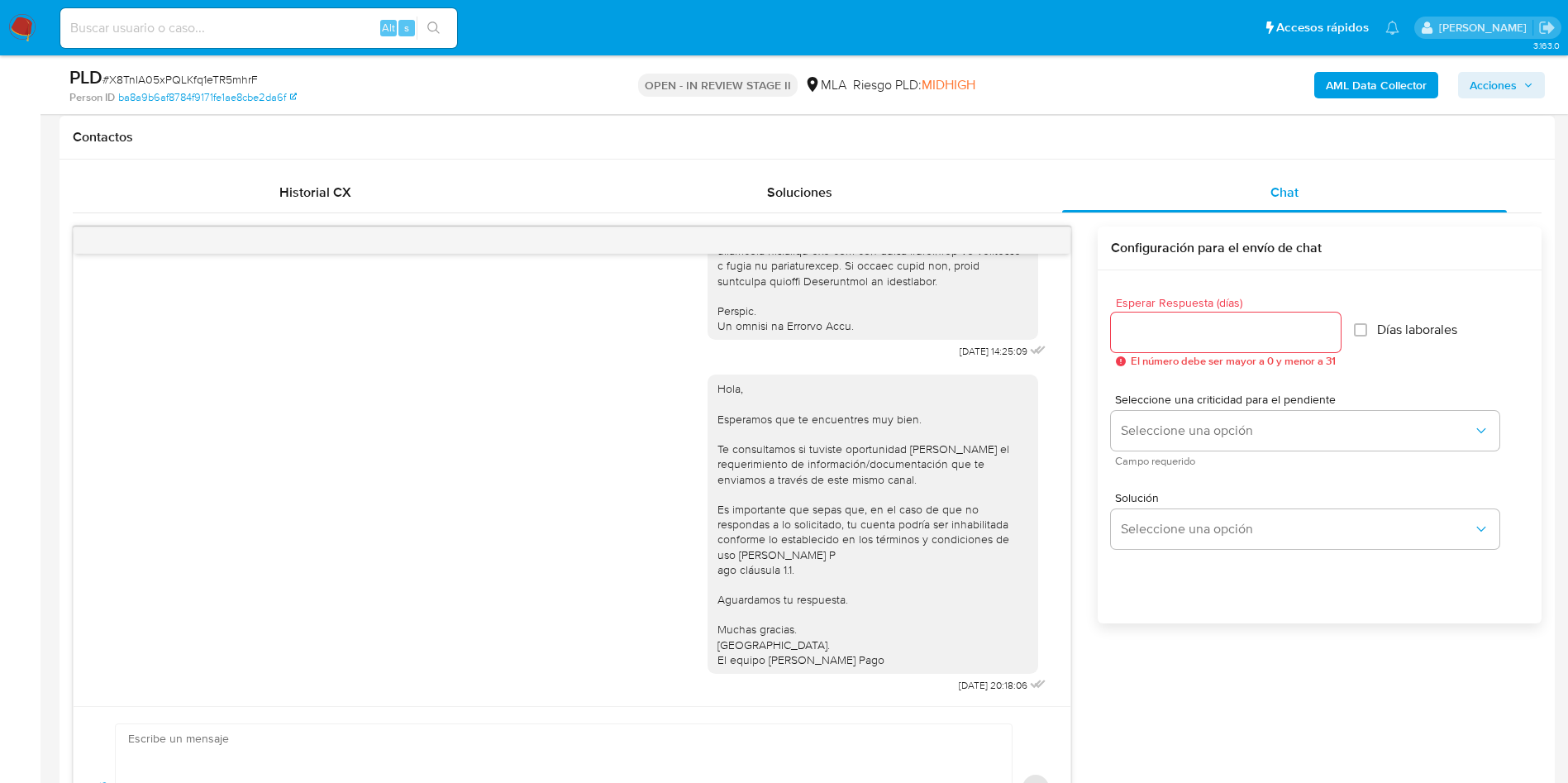
scroll to position [745, 0]
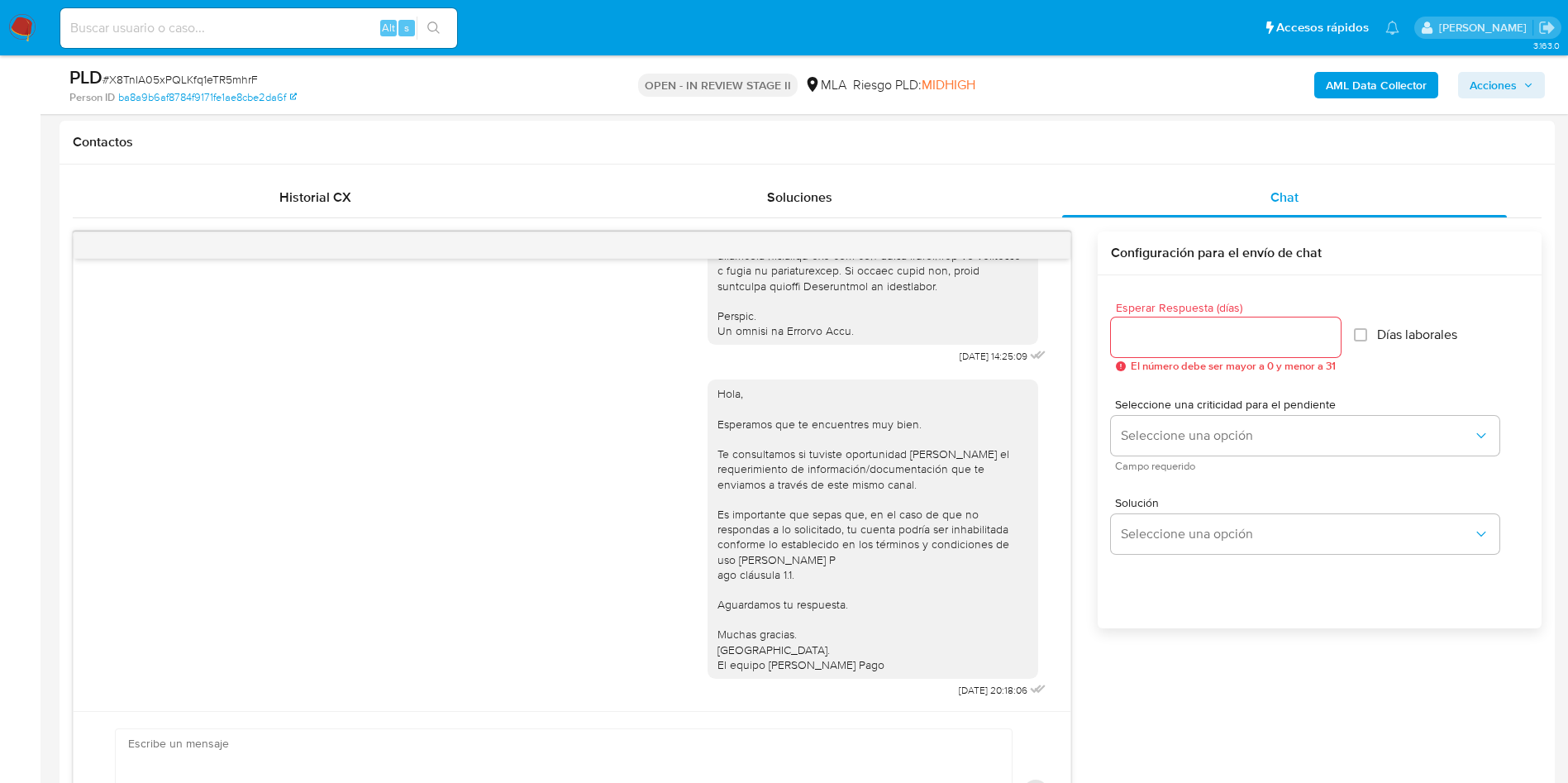
click at [1516, 80] on span "Acciones" at bounding box center [1493, 85] width 47 height 26
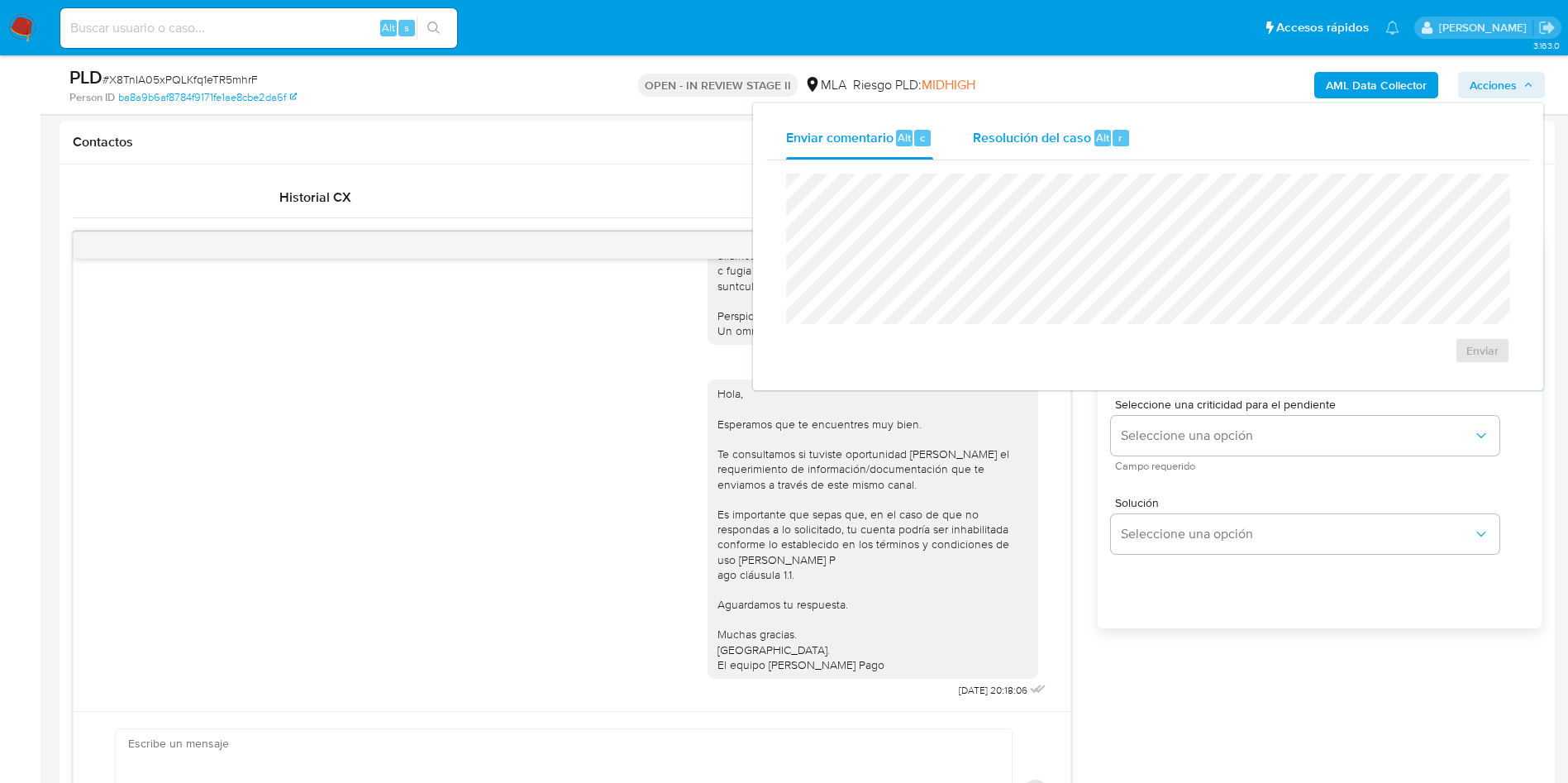
click at [1077, 143] on span "Resolución del caso" at bounding box center [1031, 137] width 118 height 19
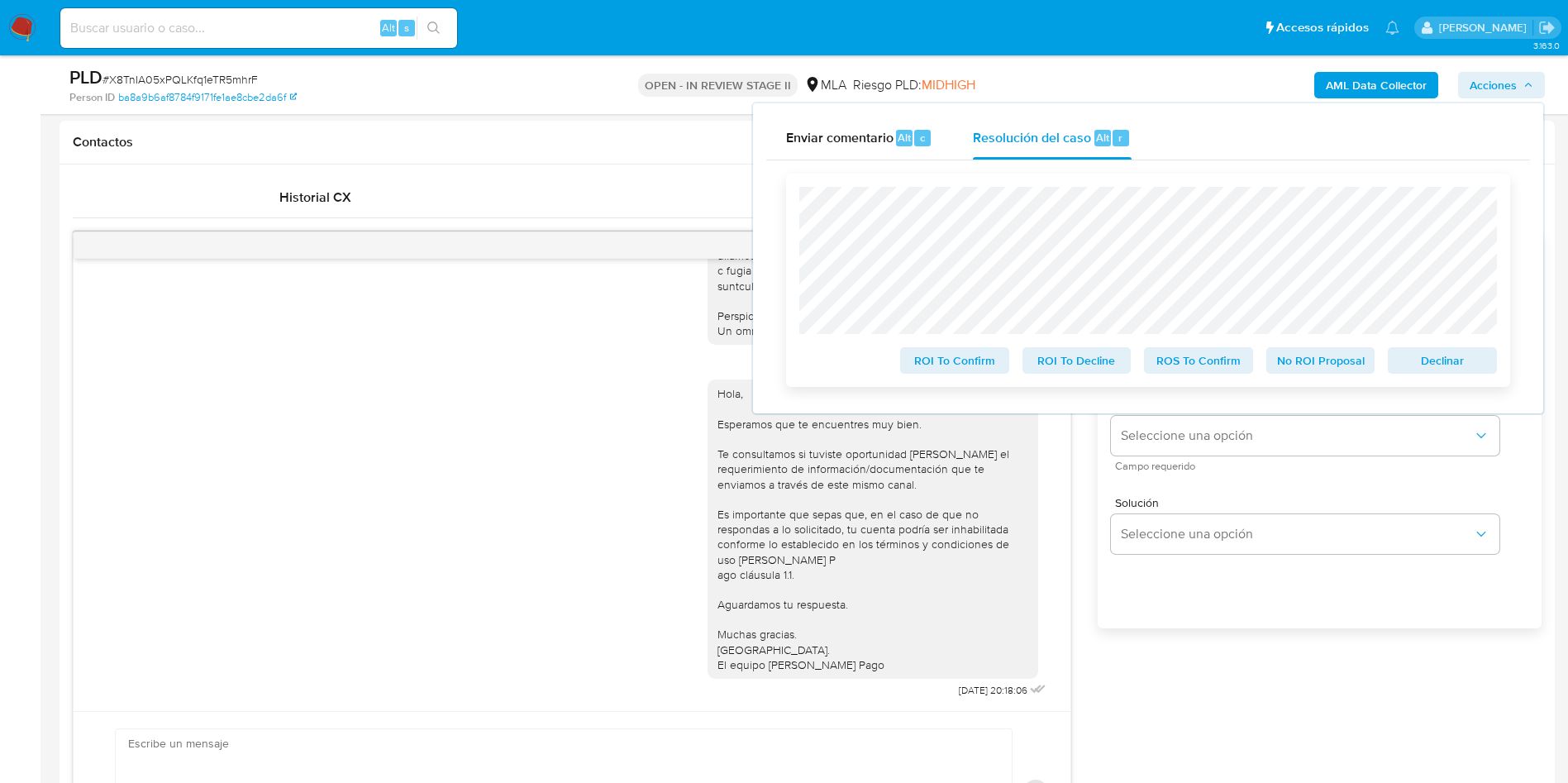
click at [1295, 367] on span "No ROI Proposal" at bounding box center [1321, 360] width 86 height 23
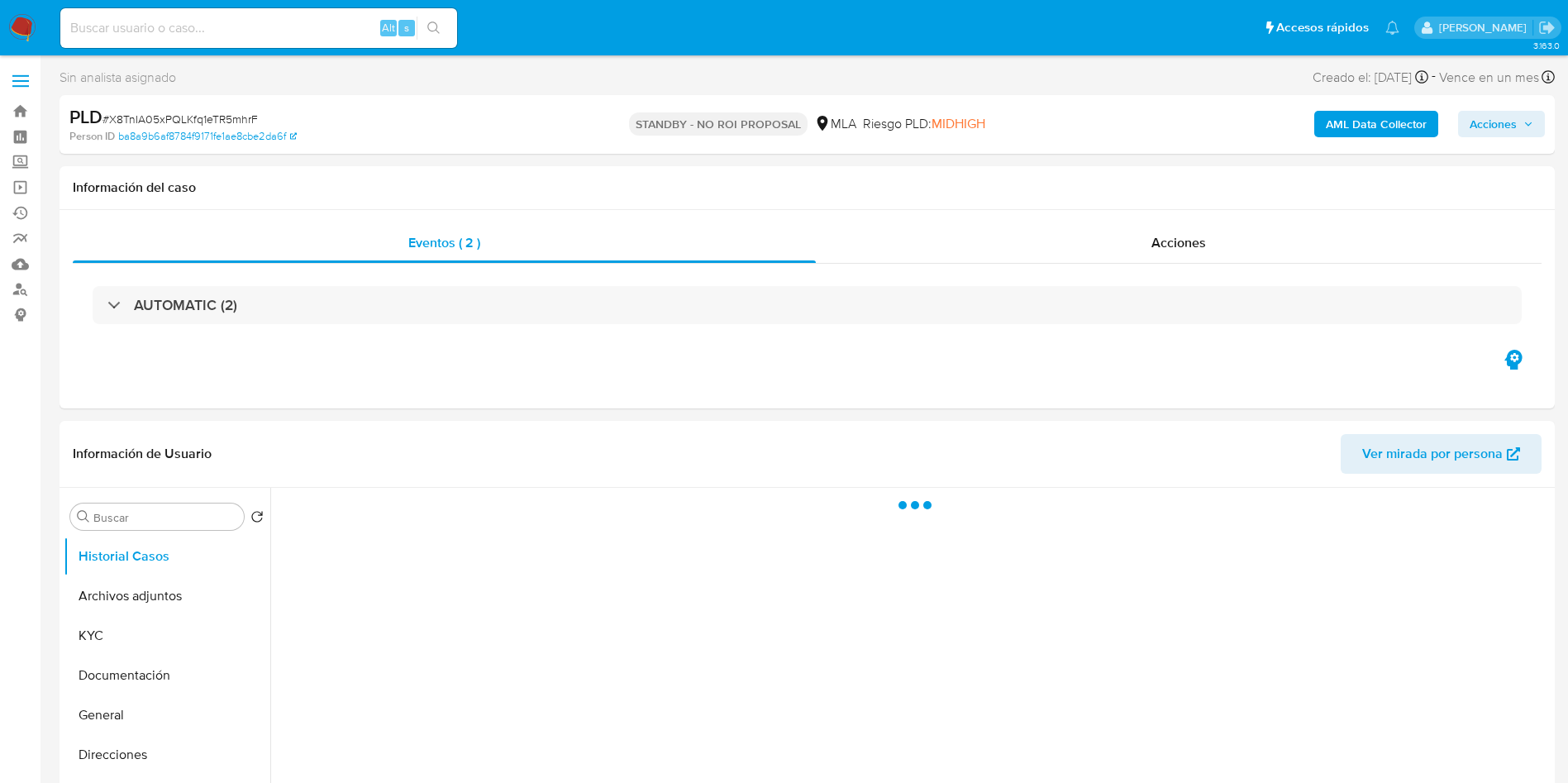
select select "10"
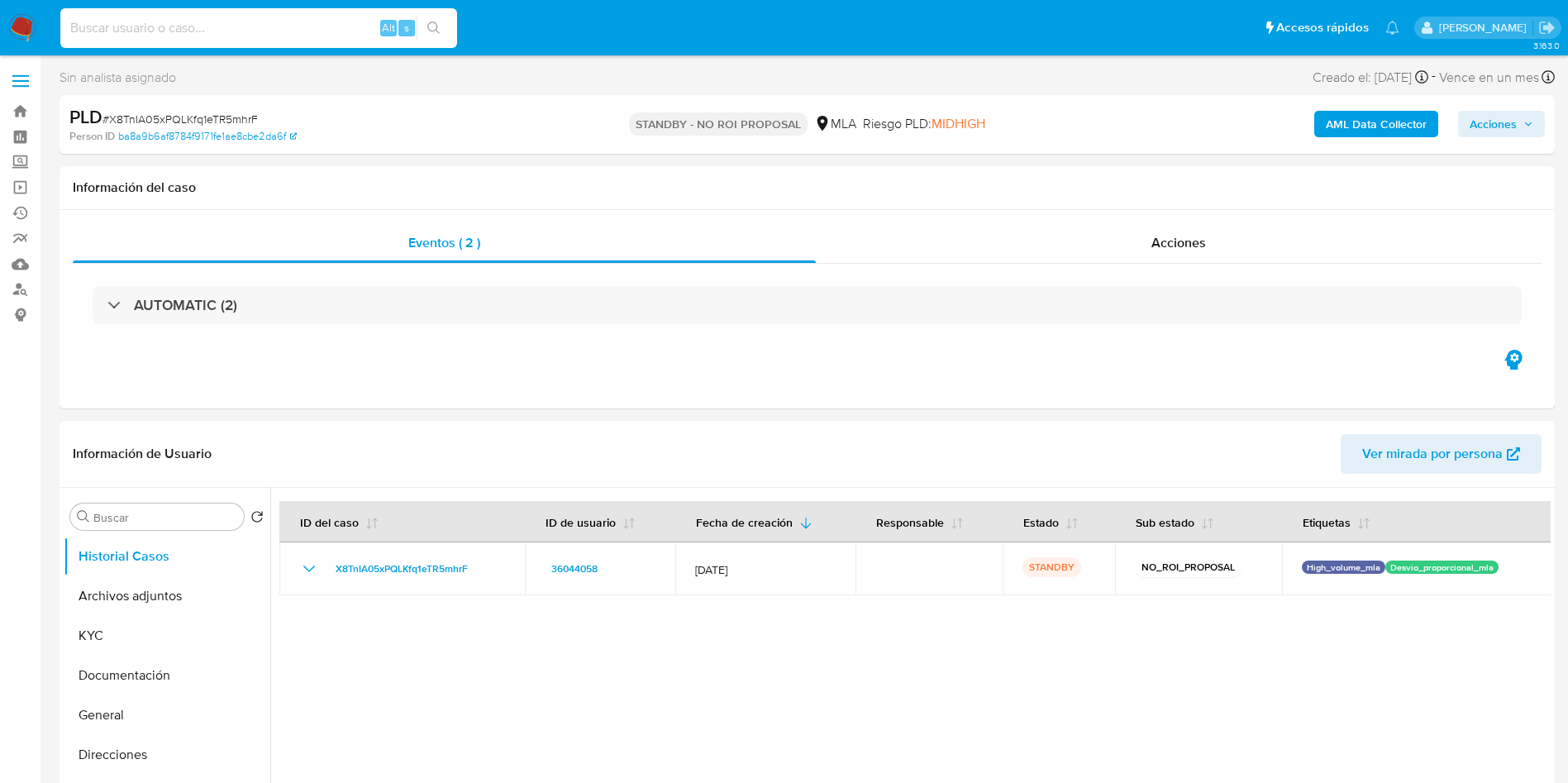
click at [343, 25] on input at bounding box center [259, 28] width 397 height 22
paste input "t91hn16oU0veuPOT3PVx1QtX"
type input "t91hn16oU0veuPOT3PVx1QtX"
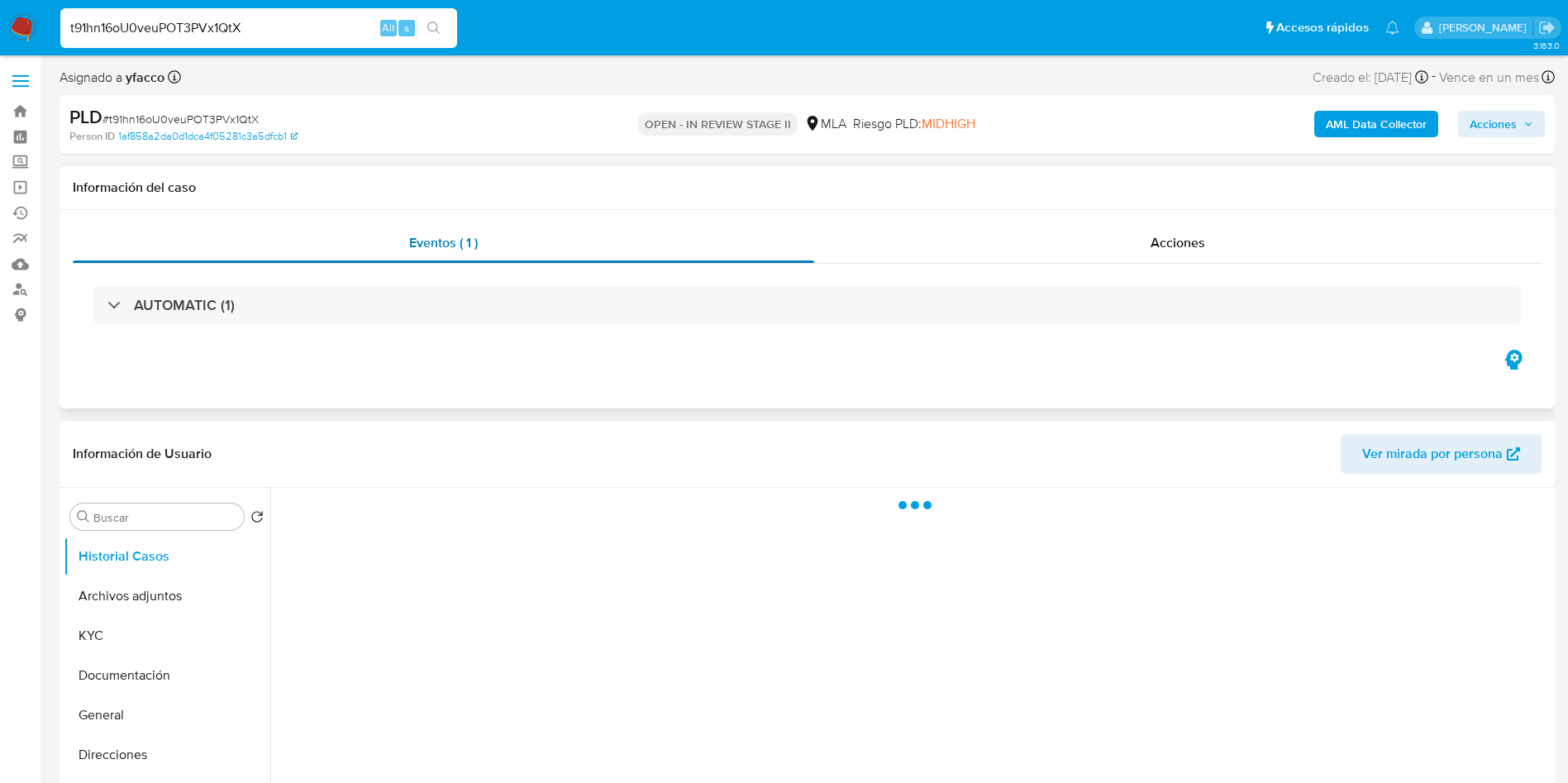
select select "10"
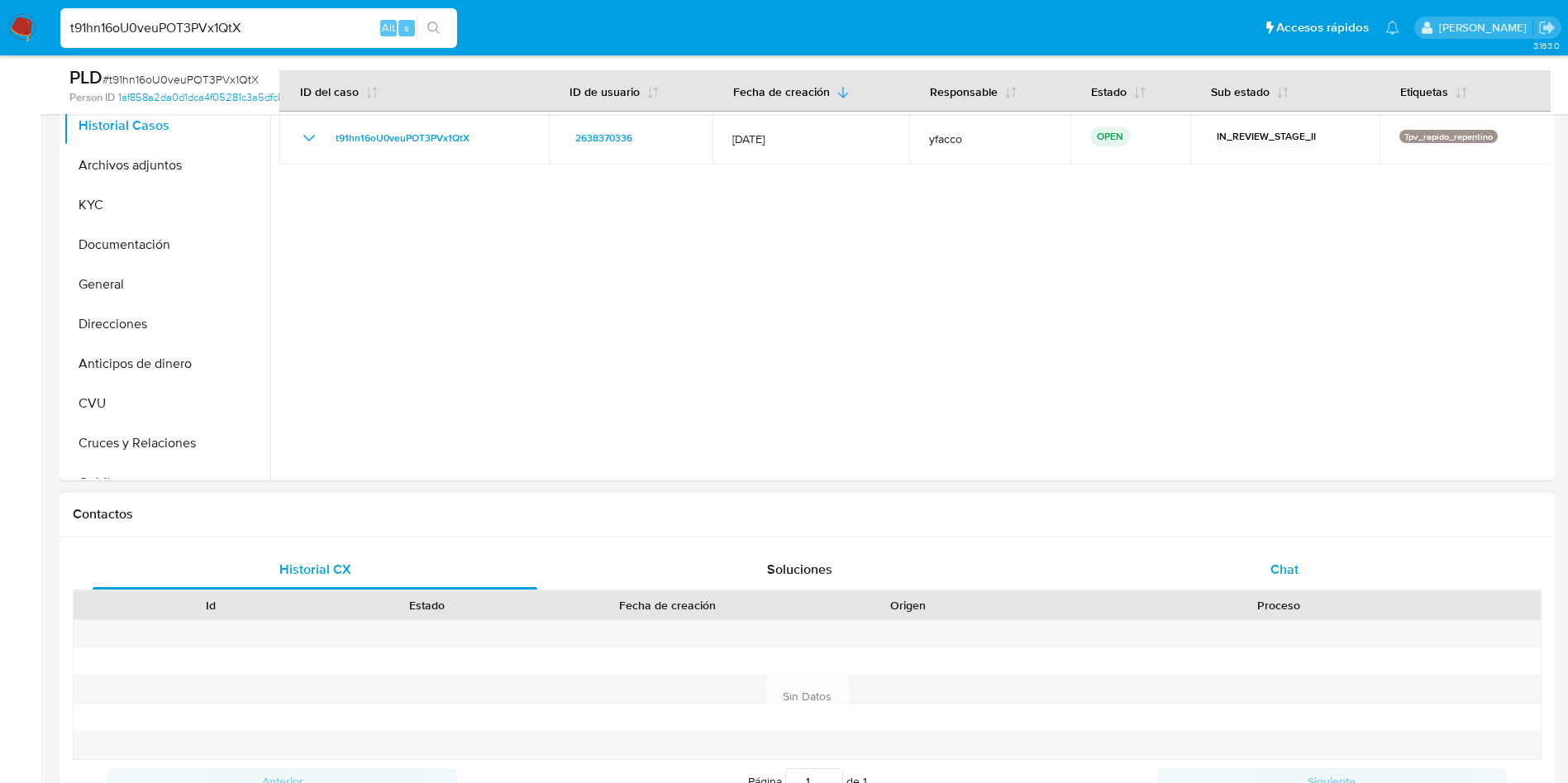
click at [1266, 567] on div "Chat" at bounding box center [1284, 569] width 444 height 39
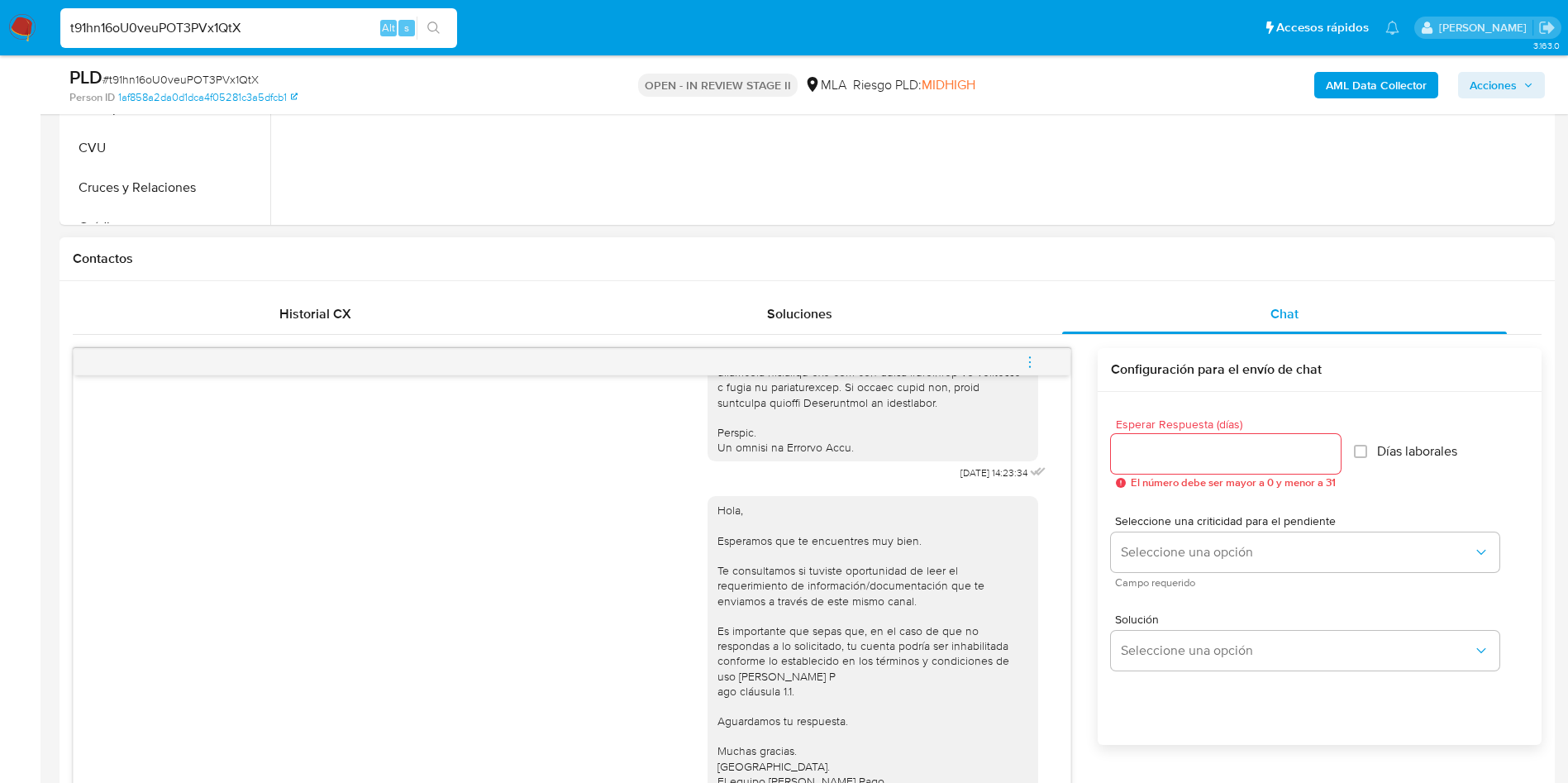
scroll to position [620, 0]
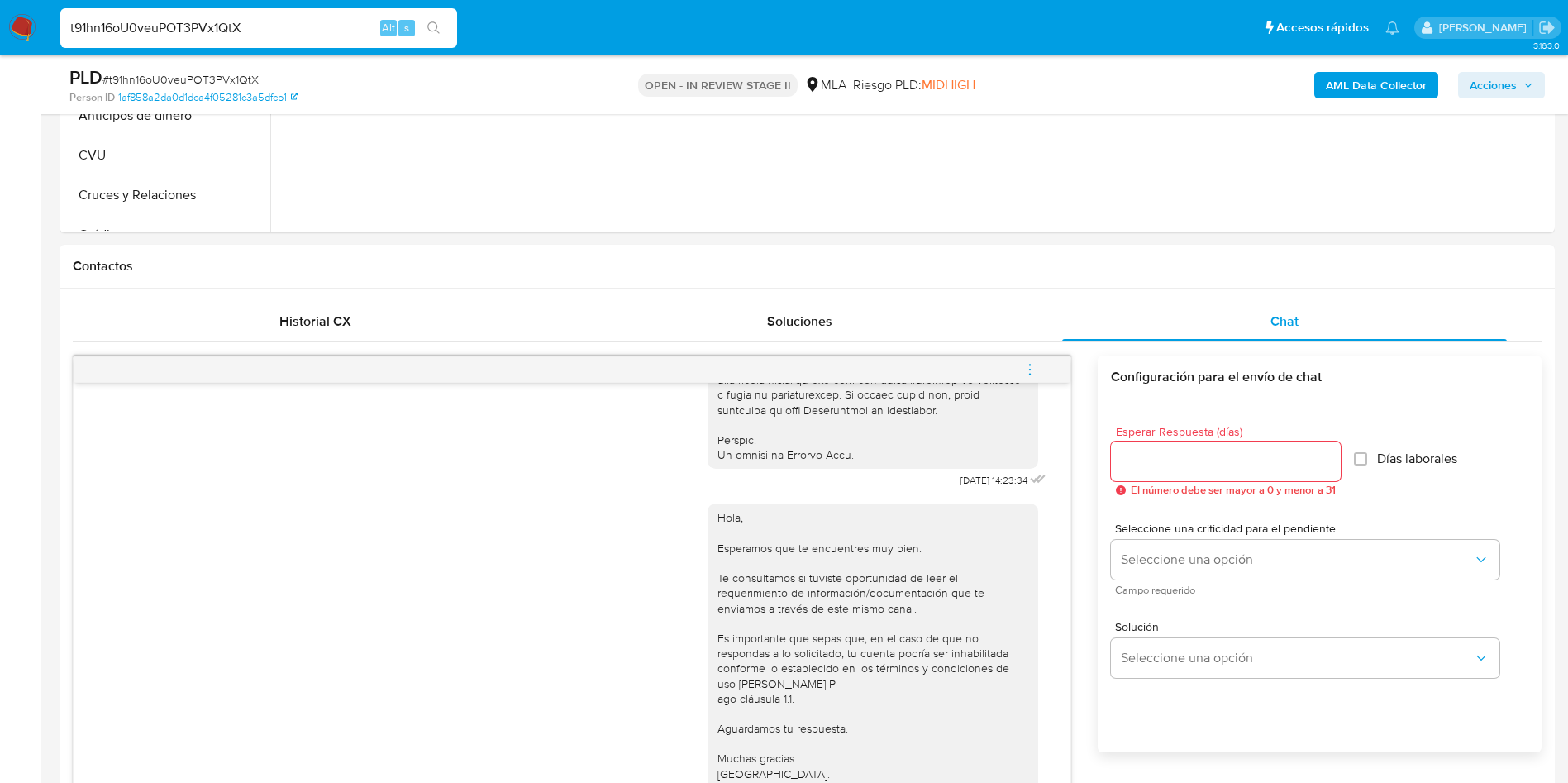
click at [1029, 366] on icon "menu-action" at bounding box center [1029, 369] width 15 height 15
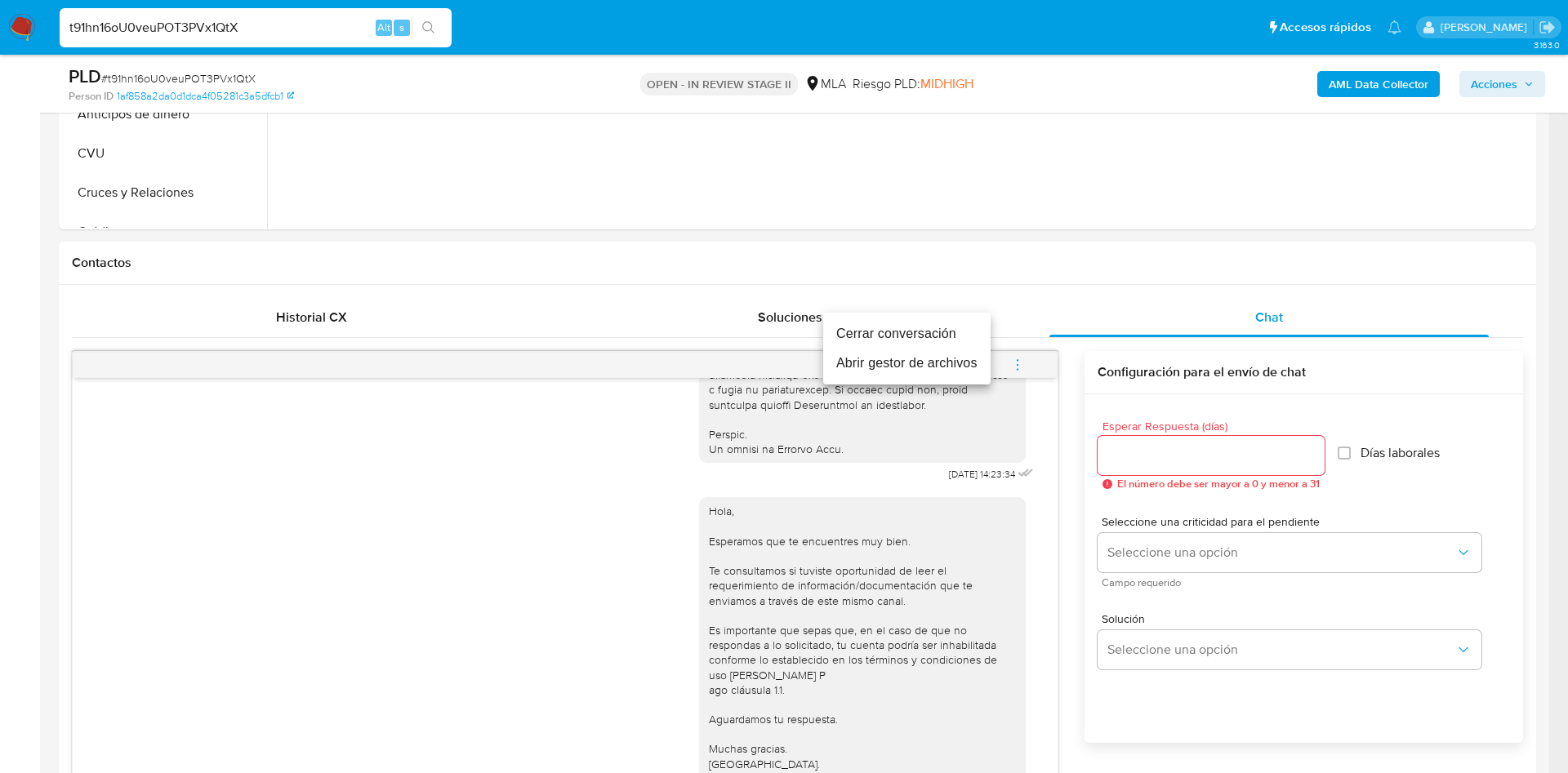
click at [913, 320] on li "Cerrar conversación" at bounding box center [907, 334] width 168 height 29
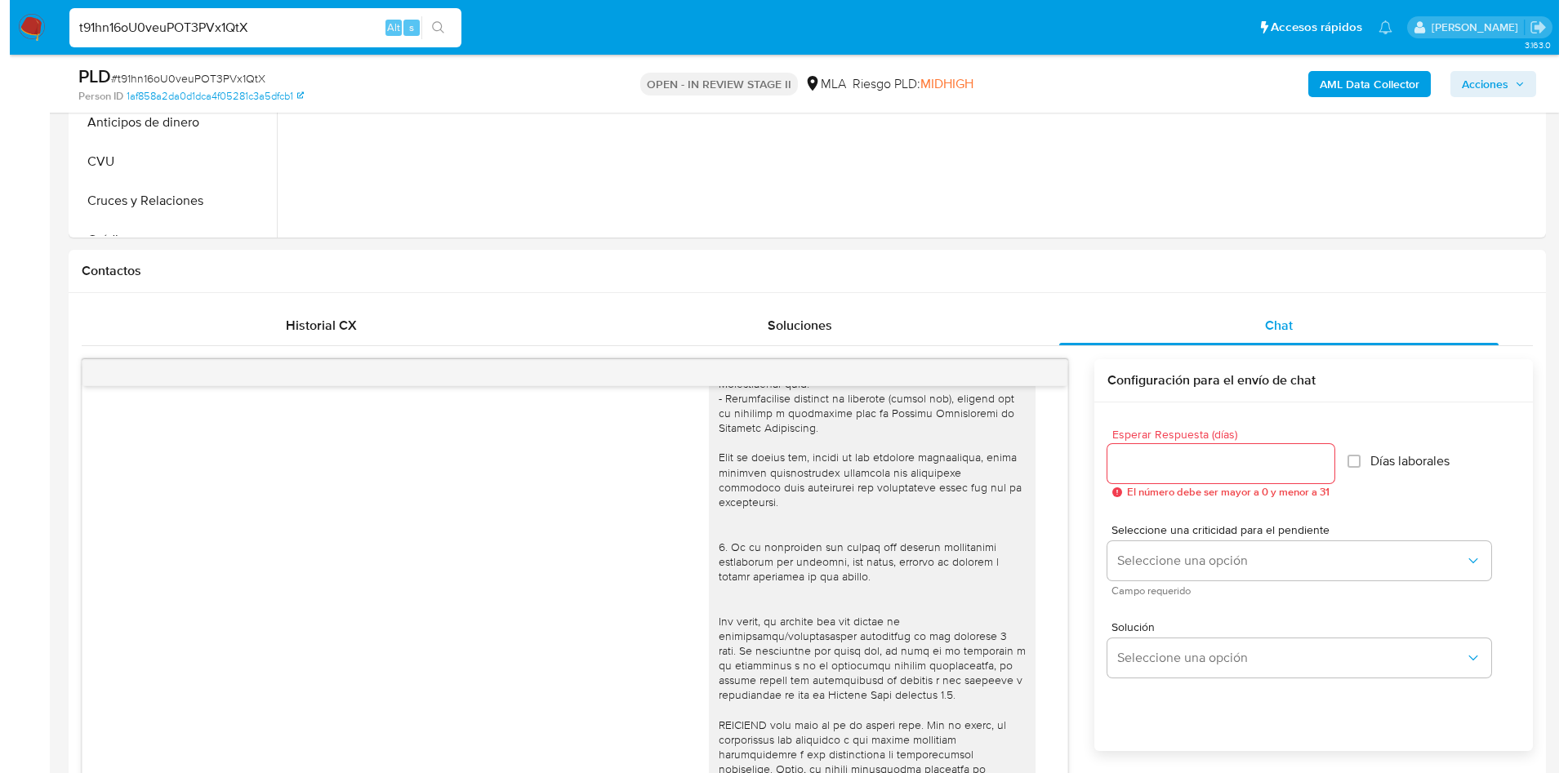
scroll to position [245, 0]
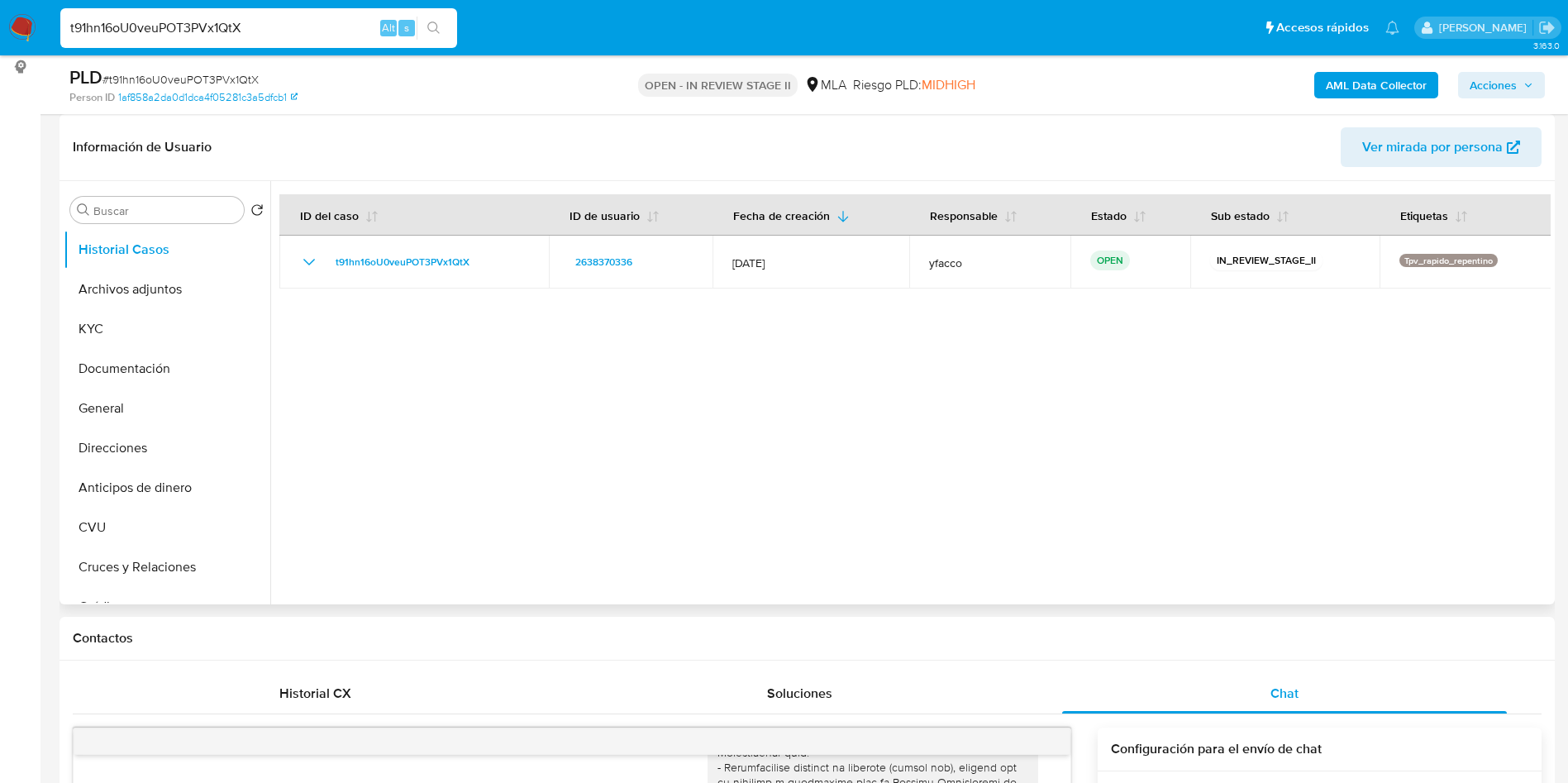
drag, startPoint x: 131, startPoint y: 292, endPoint x: 449, endPoint y: 375, distance: 328.7
click at [131, 291] on button "Archivos adjuntos" at bounding box center [167, 289] width 206 height 39
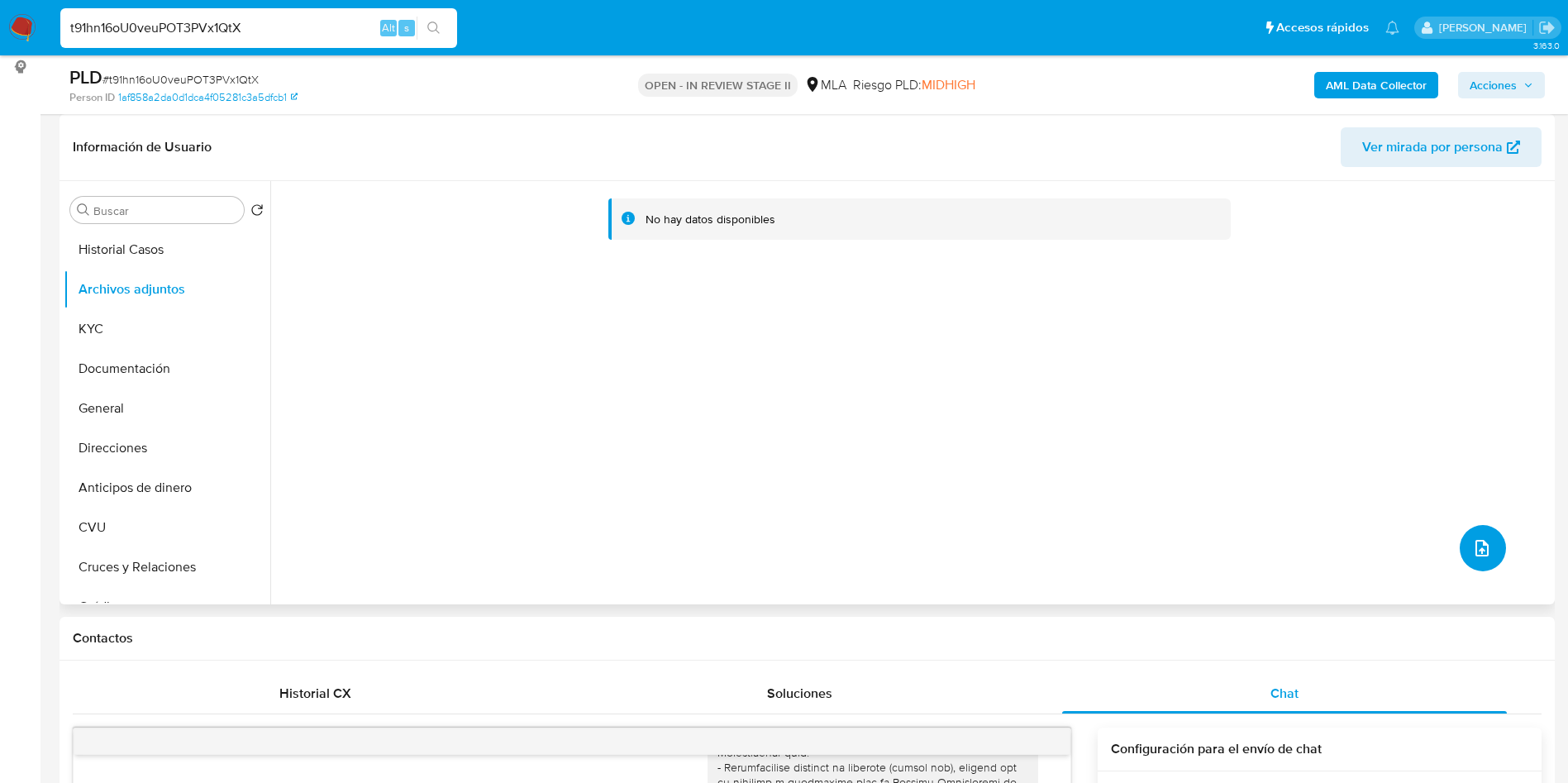
click at [1471, 563] on button "upload-file" at bounding box center [1482, 548] width 46 height 46
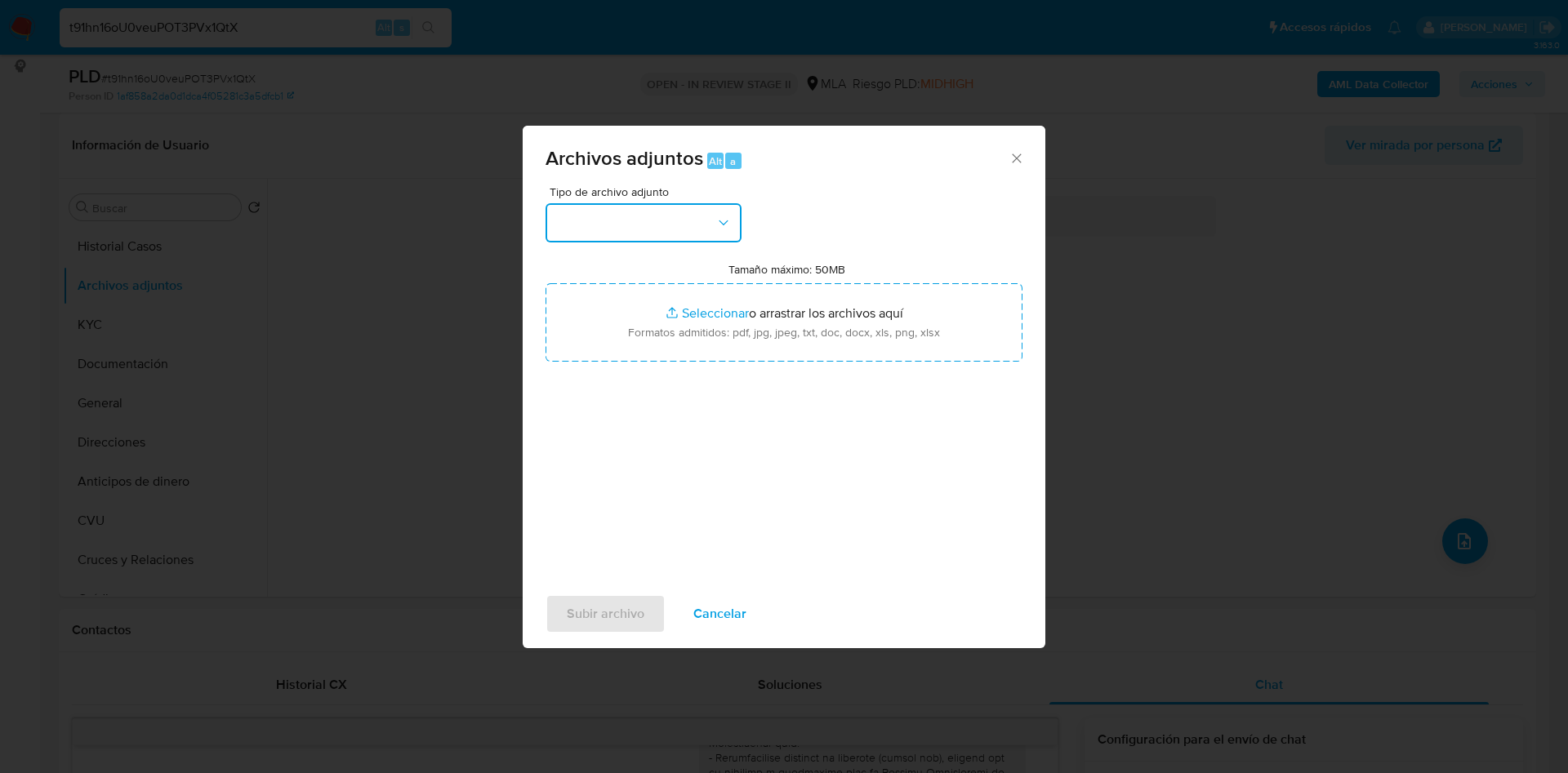
click at [662, 207] on button "button" at bounding box center [643, 222] width 196 height 39
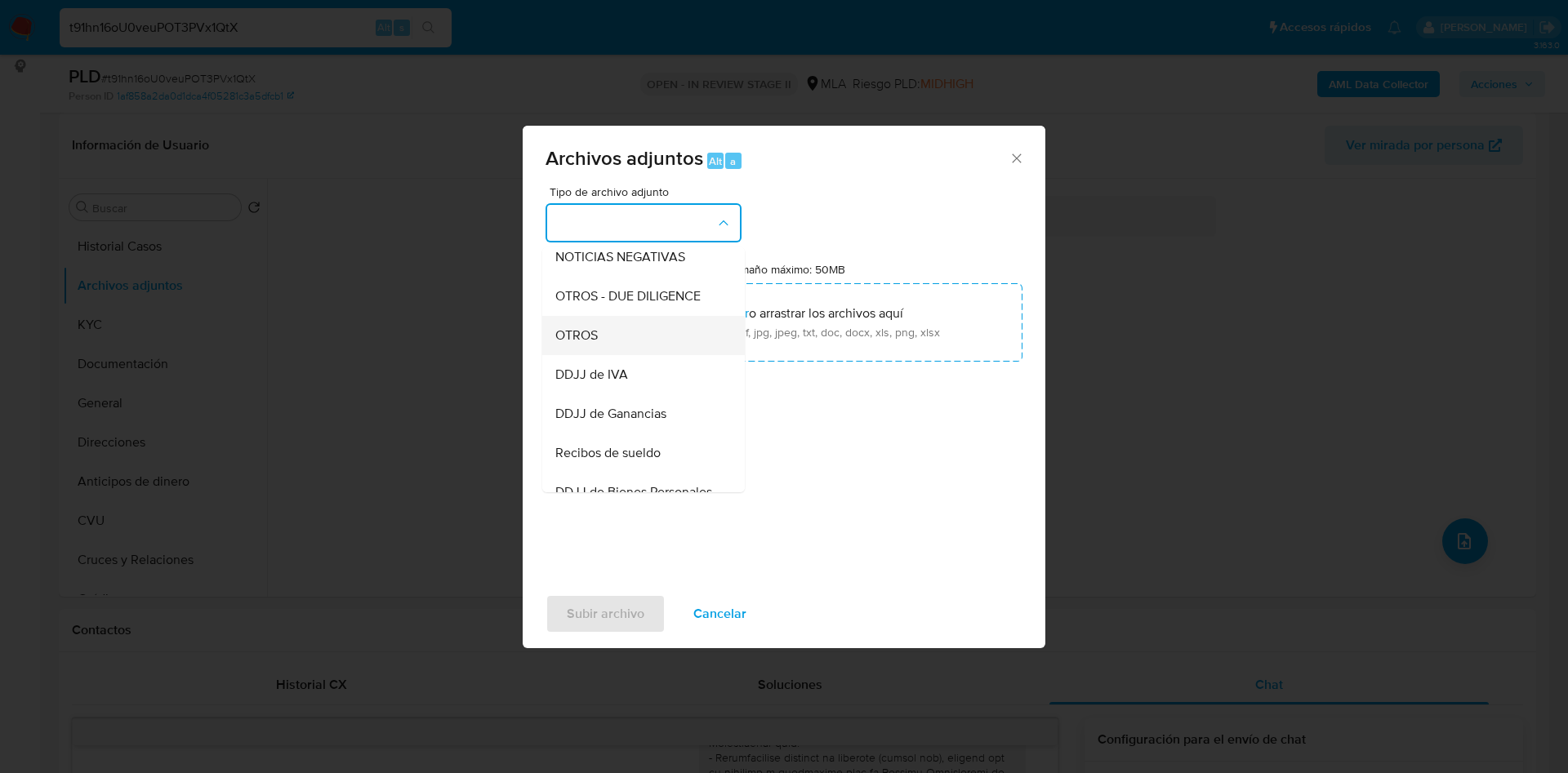
click at [584, 344] on span "OTROS" at bounding box center [576, 335] width 42 height 16
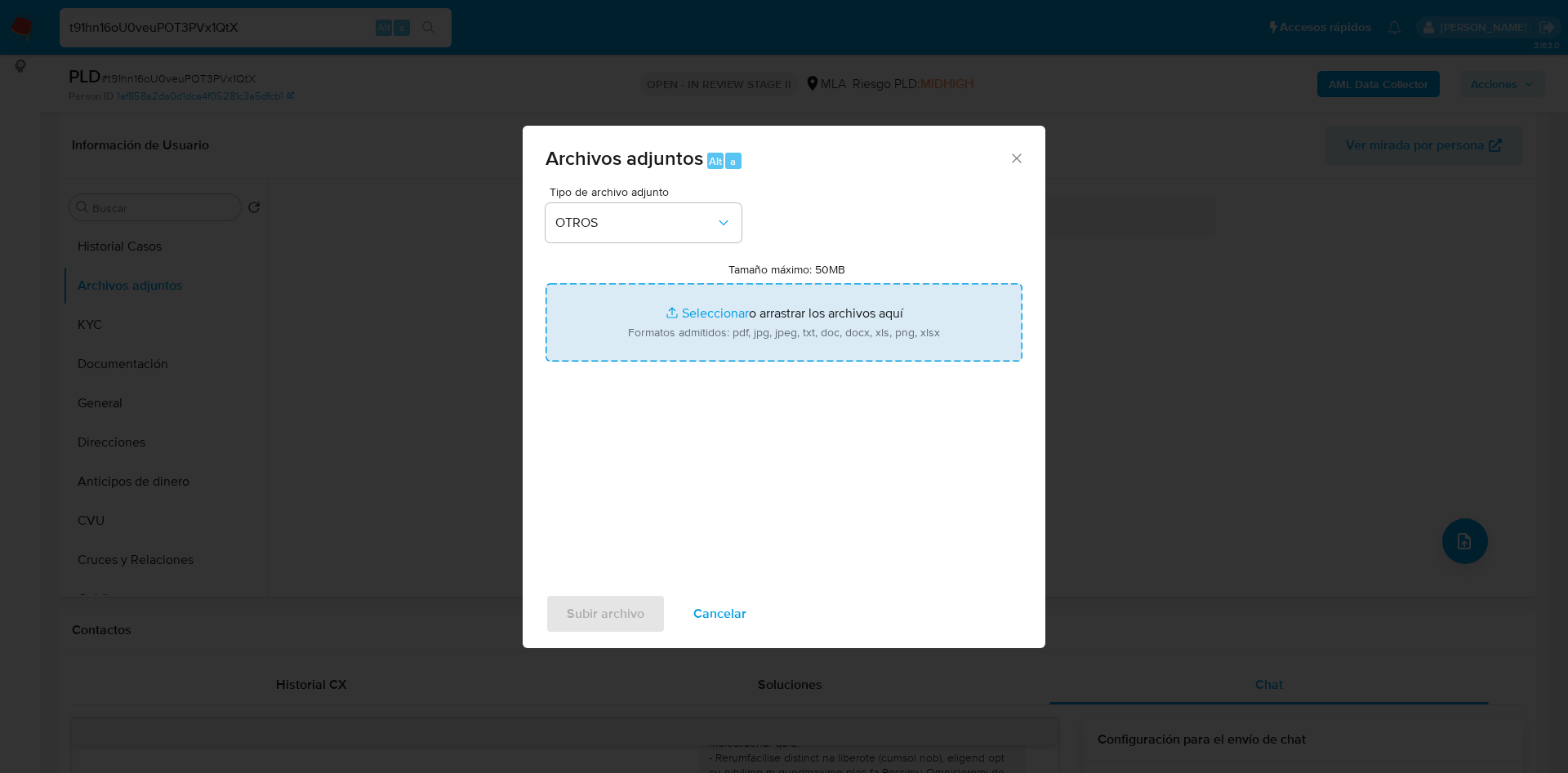
click at [708, 307] on input "Tamaño máximo: 50MB Seleccionar archivos" at bounding box center [784, 322] width 477 height 79
type input "C:\fakepath\Caselog t91hn16oU0veuPOT3PVx1QtX_2025_09_17_10_27_05.docx"
click at [704, 306] on input "Tamaño máximo: 50MB Seleccionar archivos" at bounding box center [784, 322] width 477 height 79
type input "C:\fakepath\Movimientos 2638370336.xlsx"
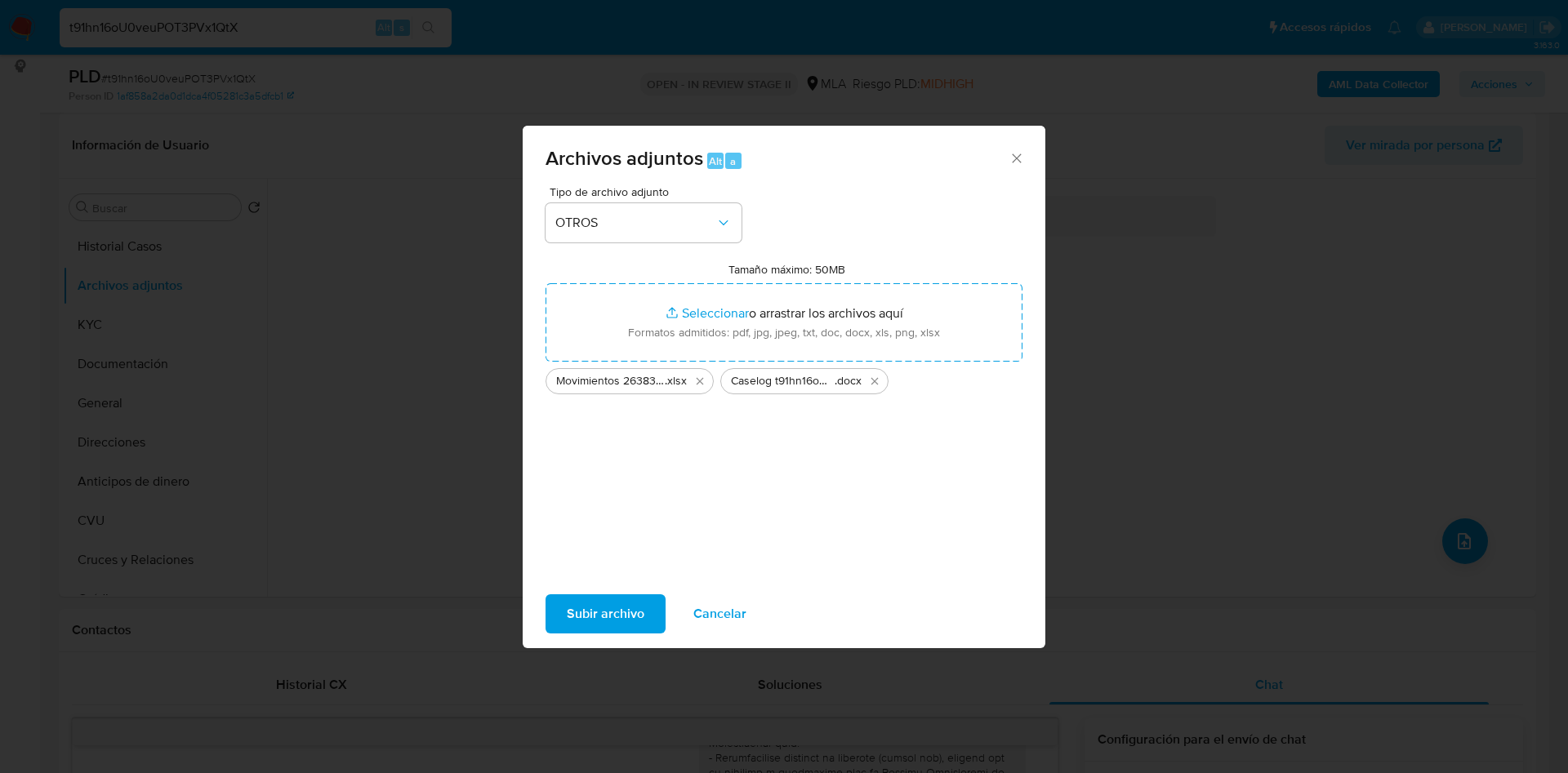
click at [592, 617] on span "Subir archivo" at bounding box center [606, 614] width 78 height 36
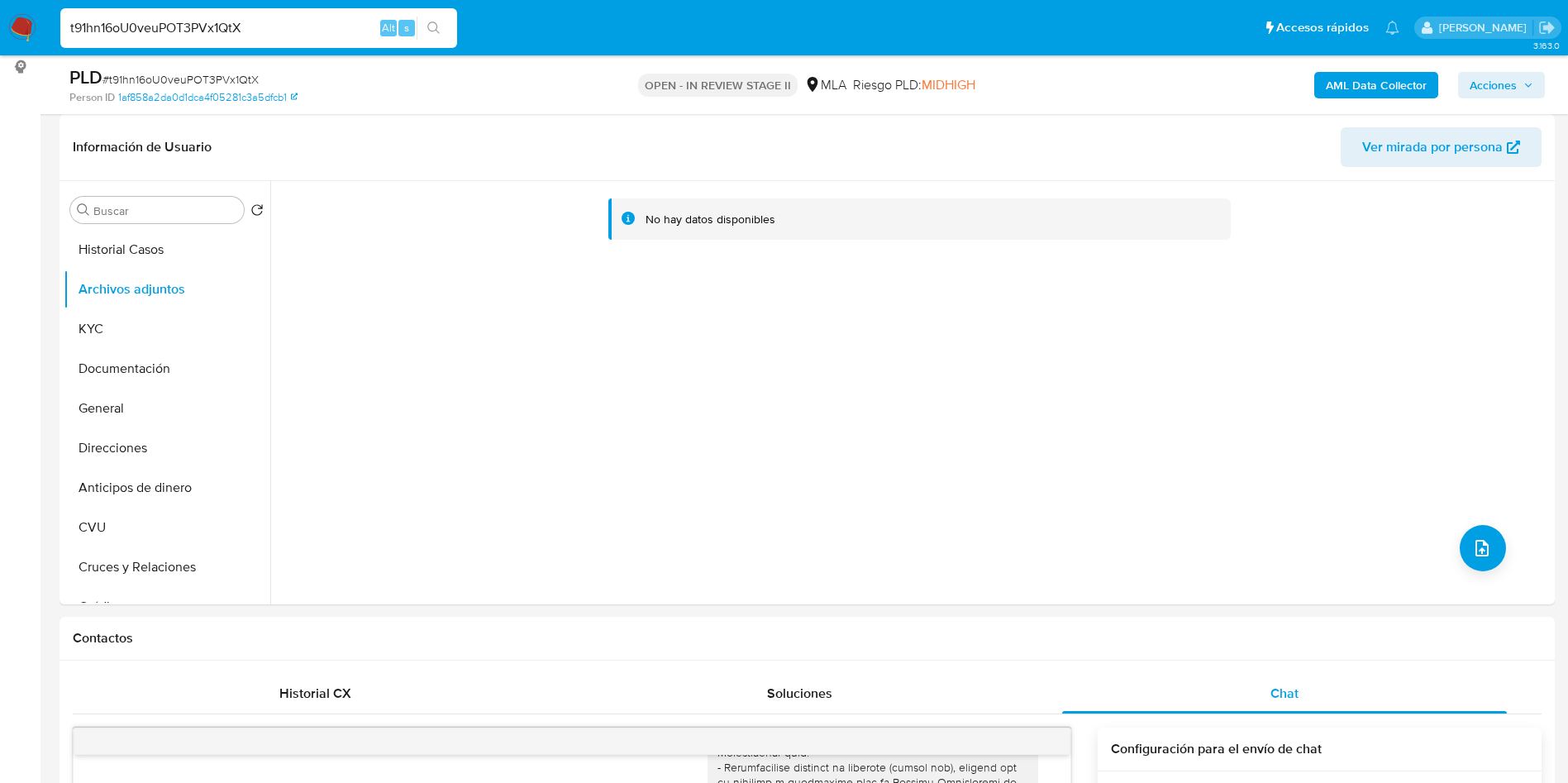
click at [1342, 76] on b "AML Data Collector" at bounding box center [1376, 85] width 101 height 26
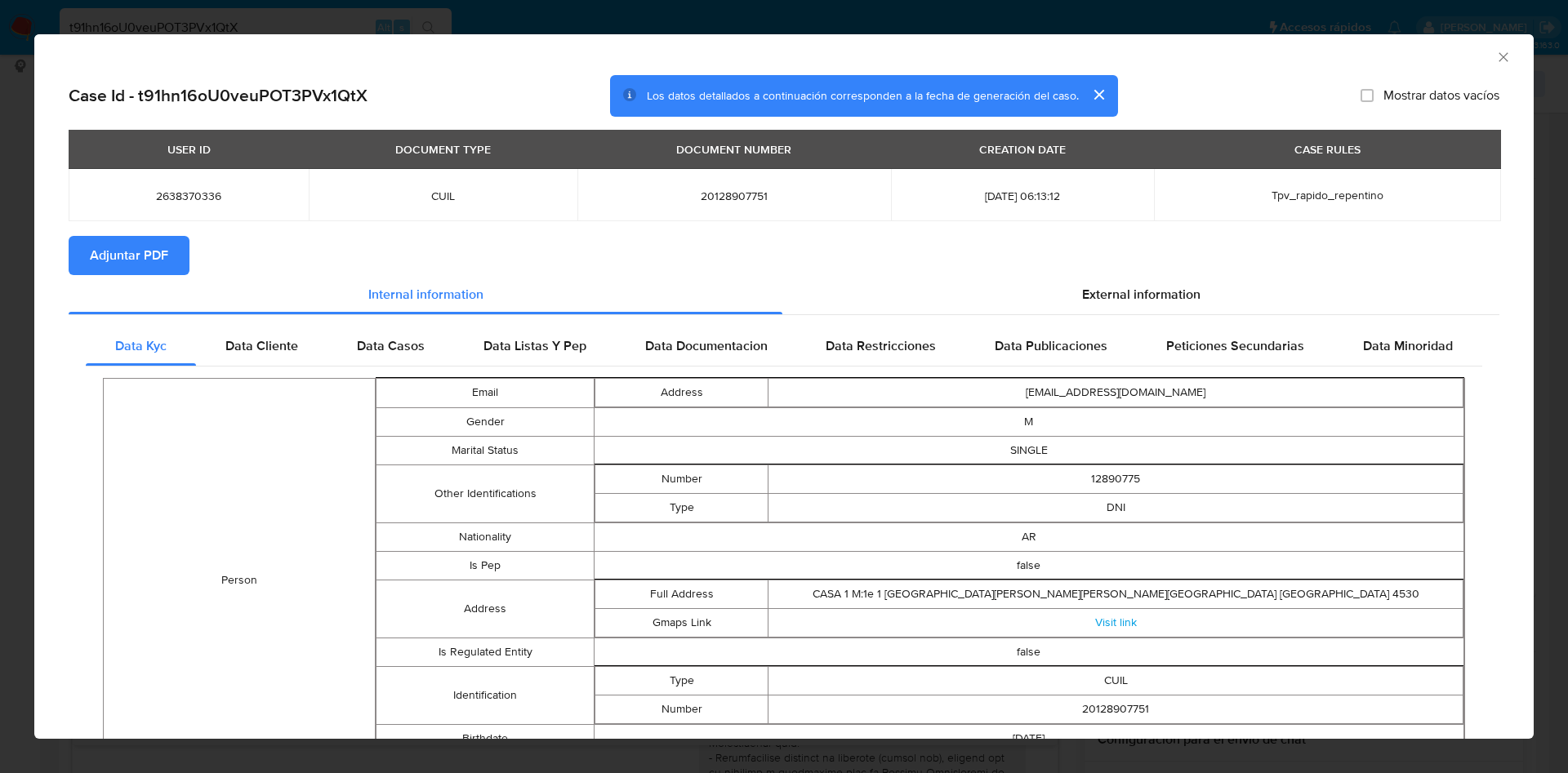
click at [1495, 54] on icon "Cerrar ventana" at bounding box center [1502, 57] width 16 height 16
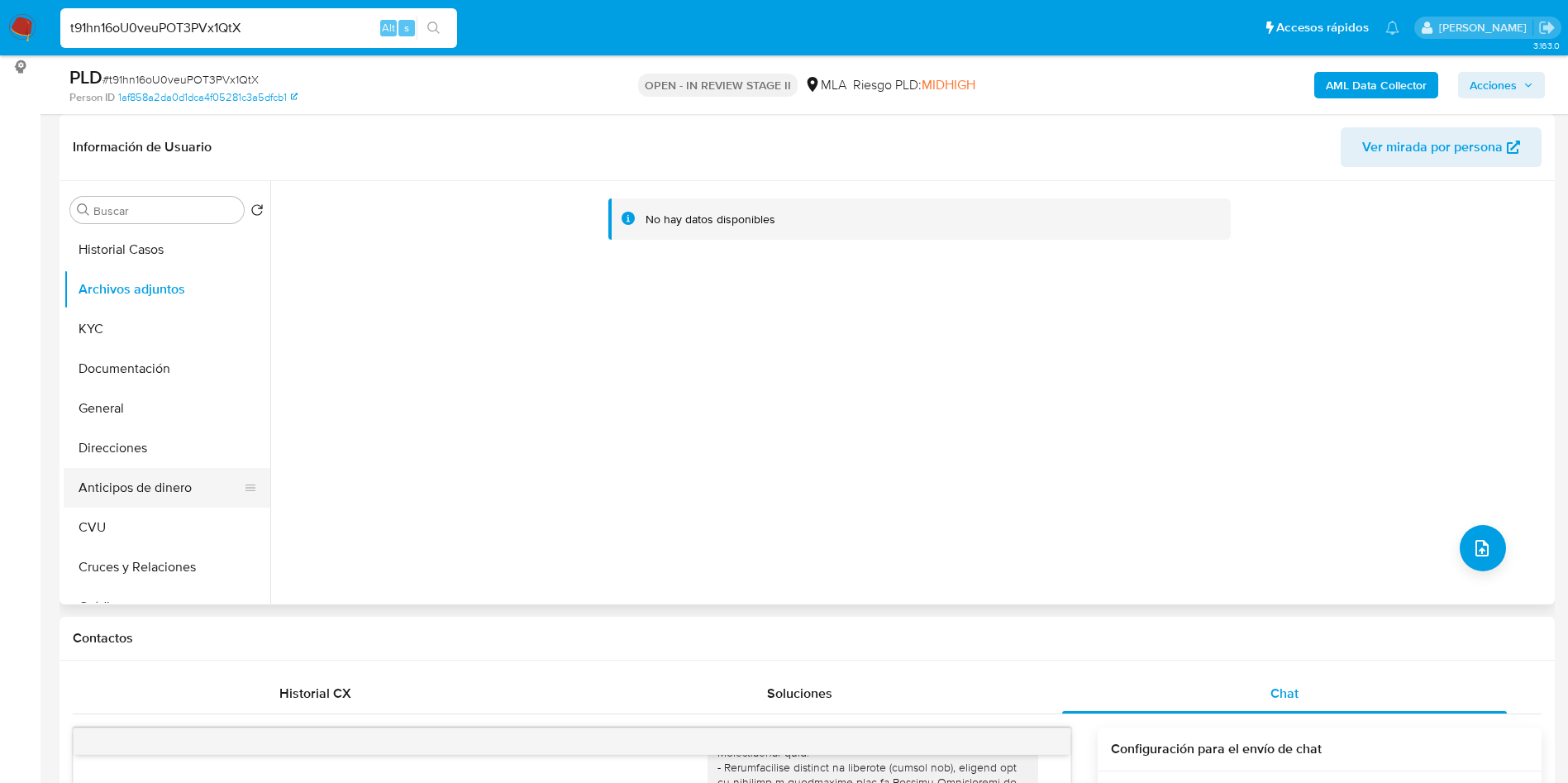
click at [136, 487] on button "Anticipos de dinero" at bounding box center [160, 487] width 193 height 39
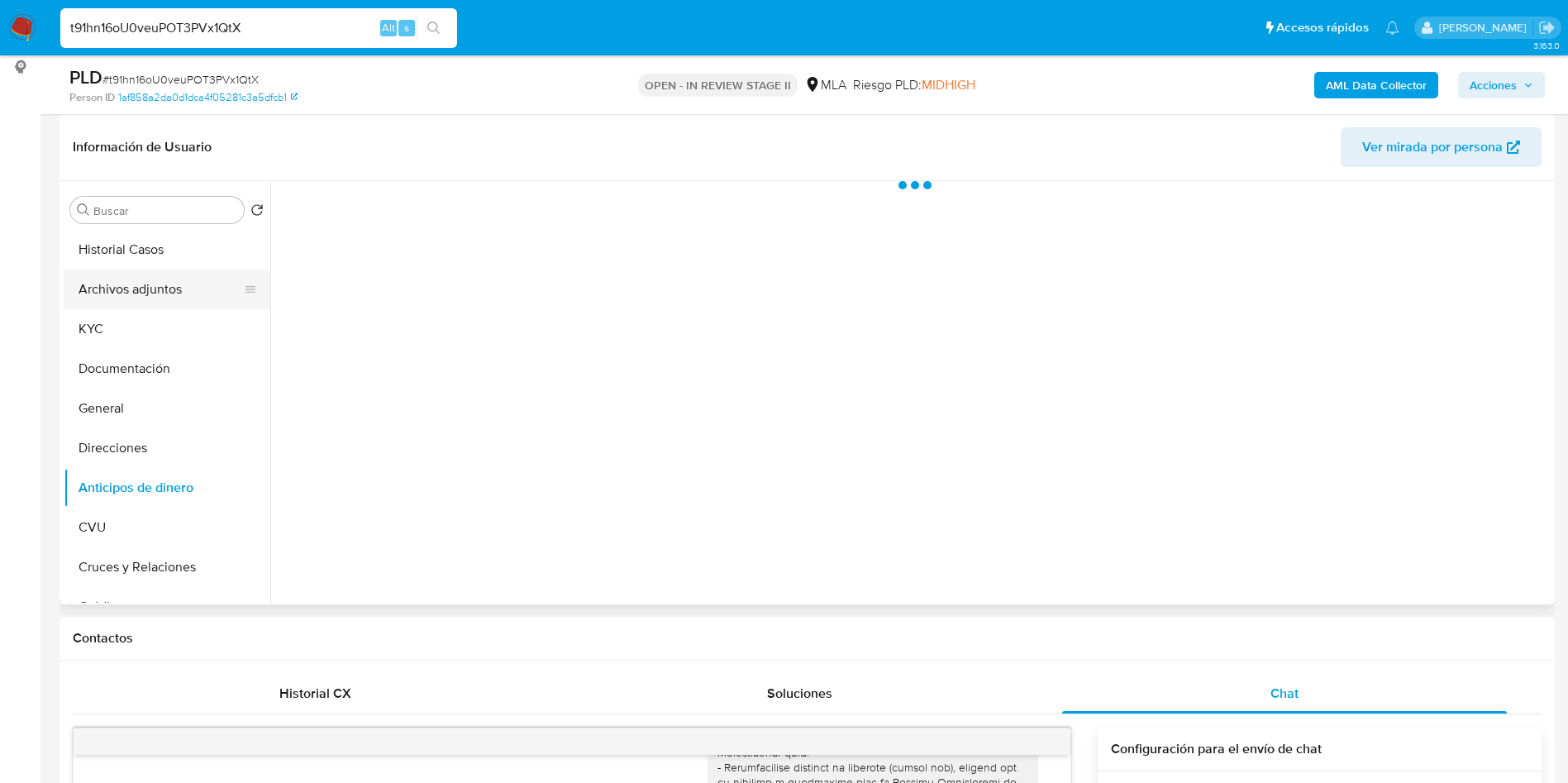
click at [115, 278] on button "Archivos adjuntos" at bounding box center [160, 289] width 193 height 39
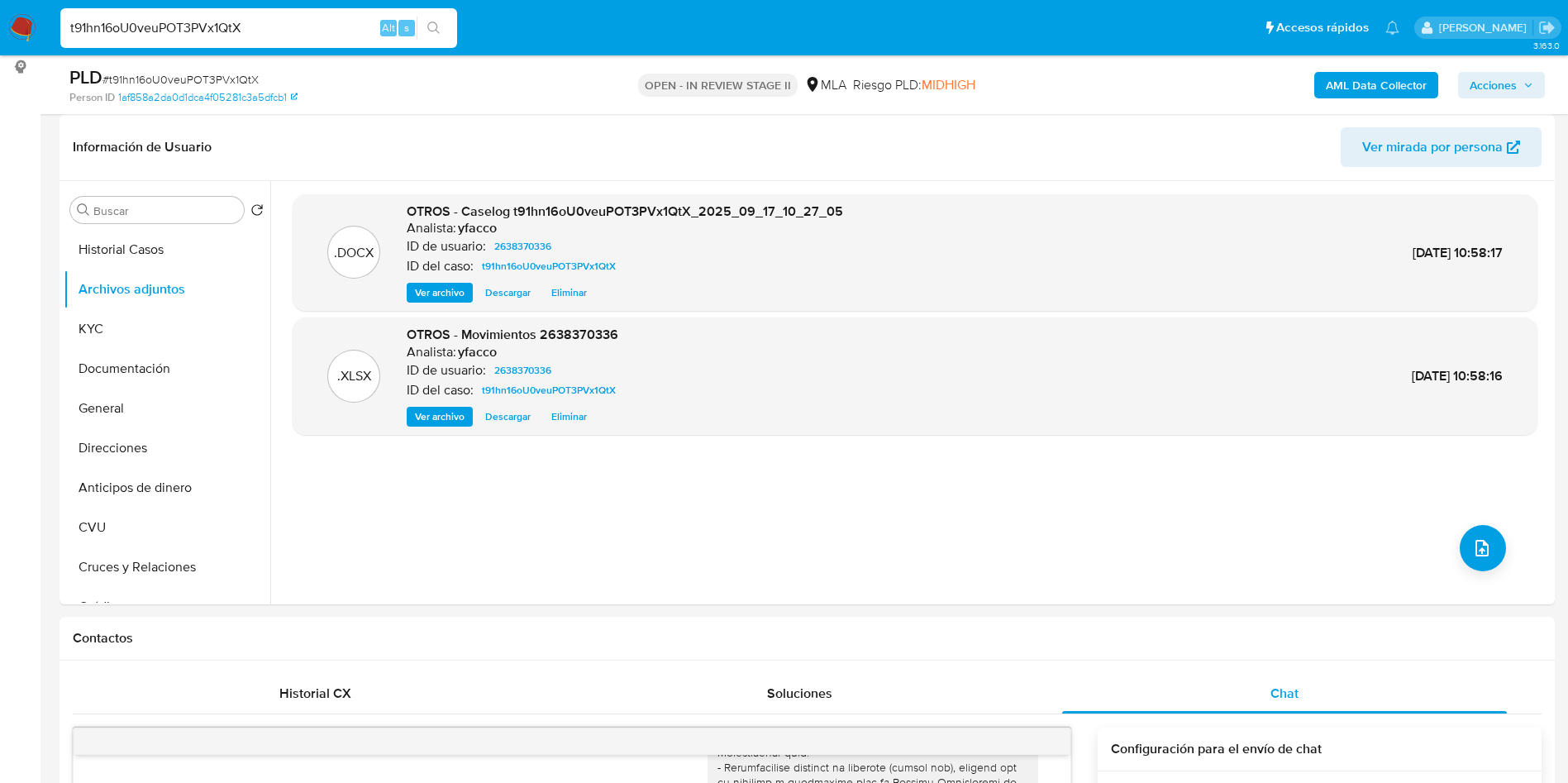
click at [1351, 89] on b "AML Data Collector" at bounding box center [1376, 85] width 101 height 26
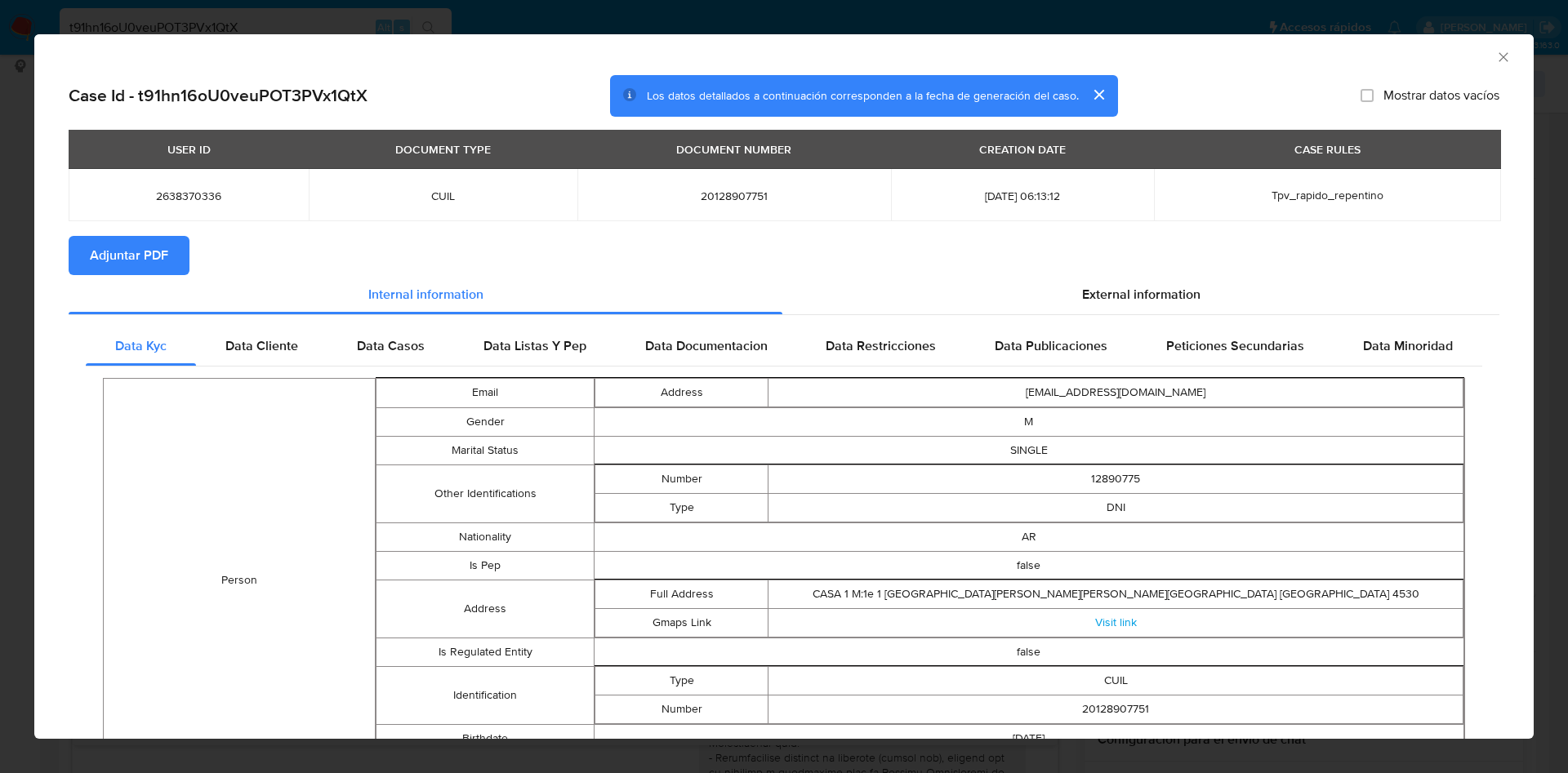
click at [100, 261] on span "Adjuntar PDF" at bounding box center [129, 256] width 79 height 36
click at [1495, 54] on icon "Cerrar ventana" at bounding box center [1502, 57] width 16 height 16
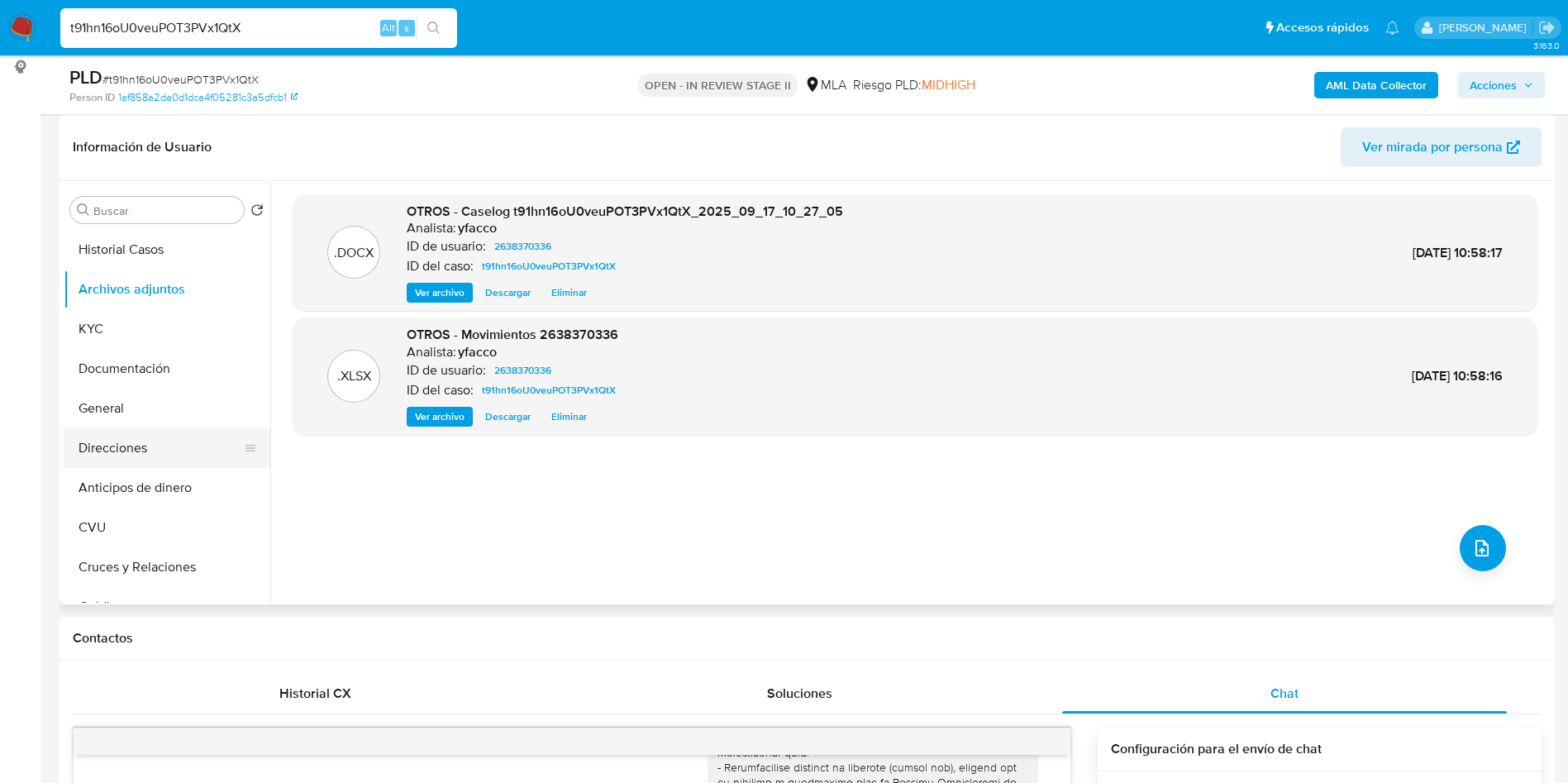
drag, startPoint x: 126, startPoint y: 491, endPoint x: 136, endPoint y: 443, distance: 49.0
click at [126, 491] on button "Anticipos de dinero" at bounding box center [167, 487] width 206 height 39
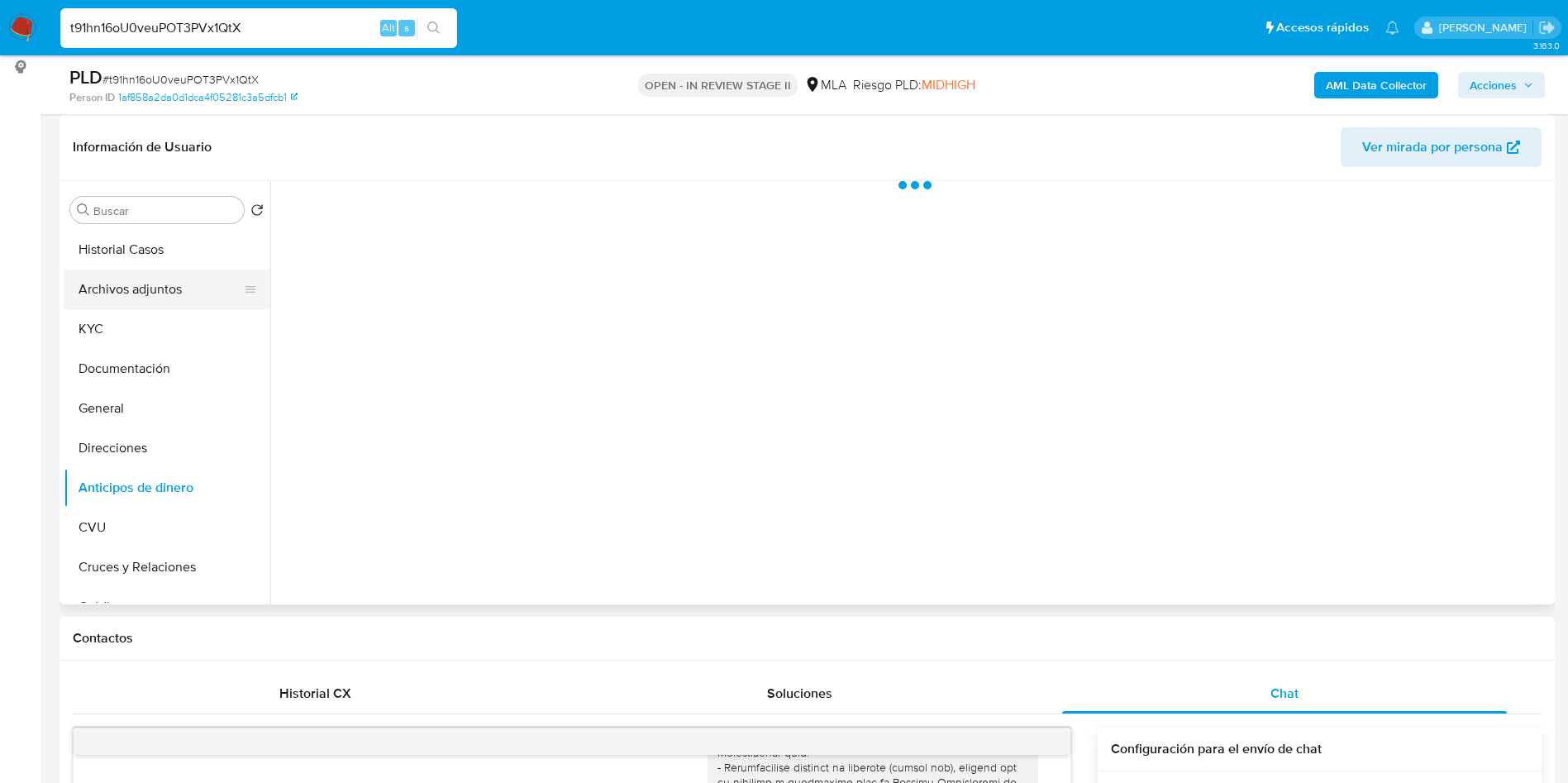
click at [148, 283] on button "Archivos adjuntos" at bounding box center [160, 289] width 193 height 39
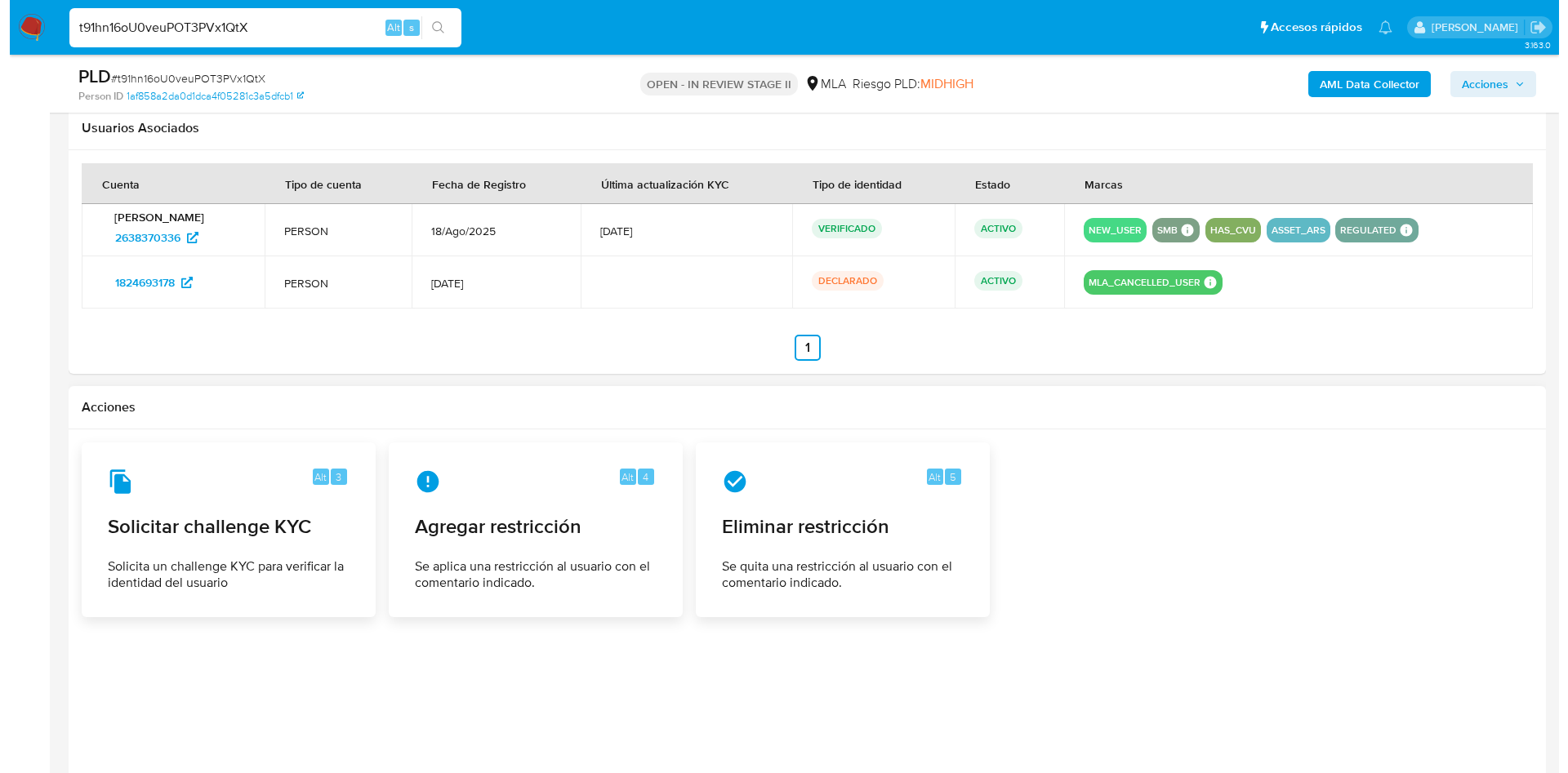
scroll to position [2550, 0]
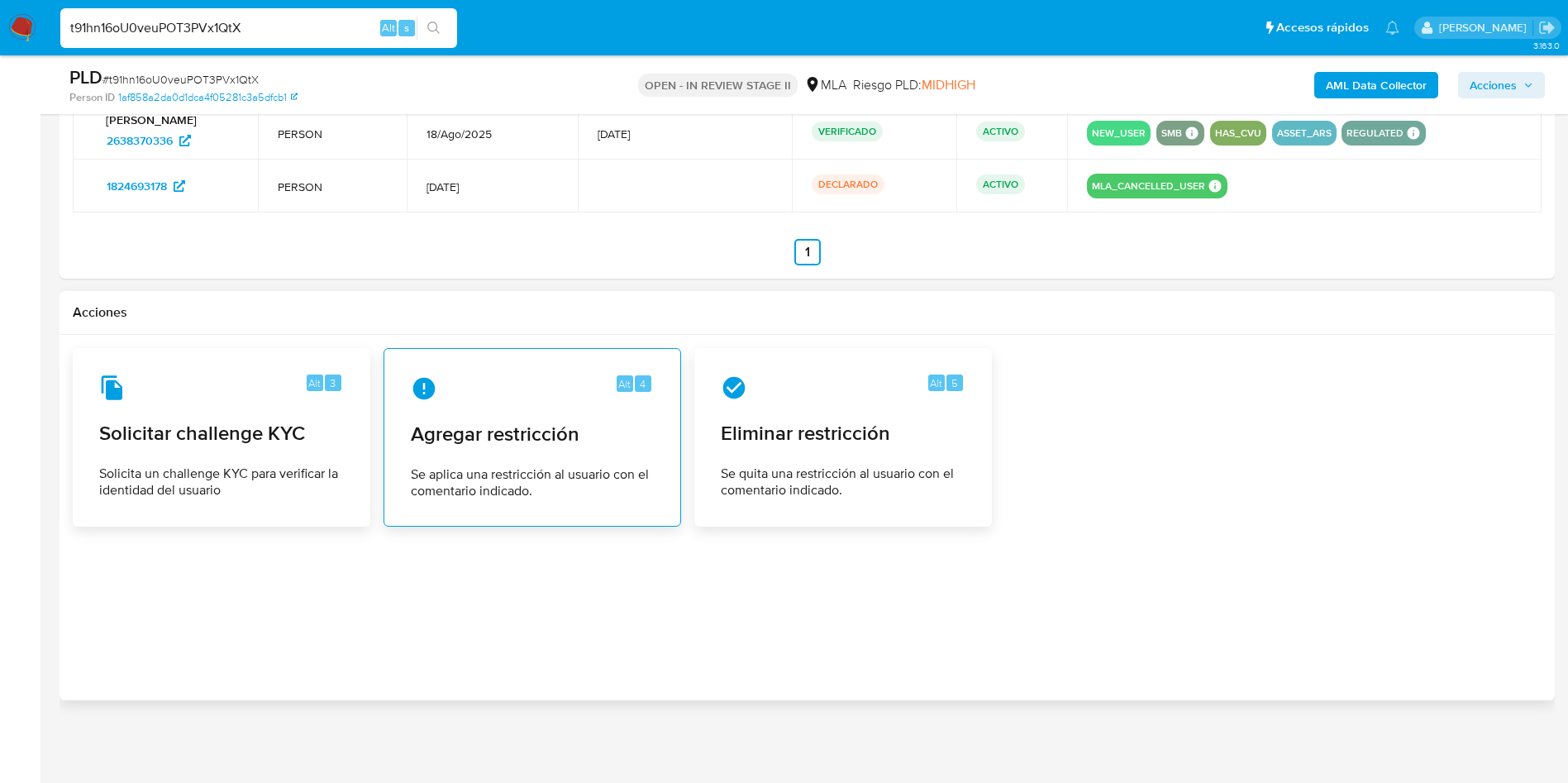
click at [511, 444] on span "Agregar restricción" at bounding box center [533, 434] width 243 height 24
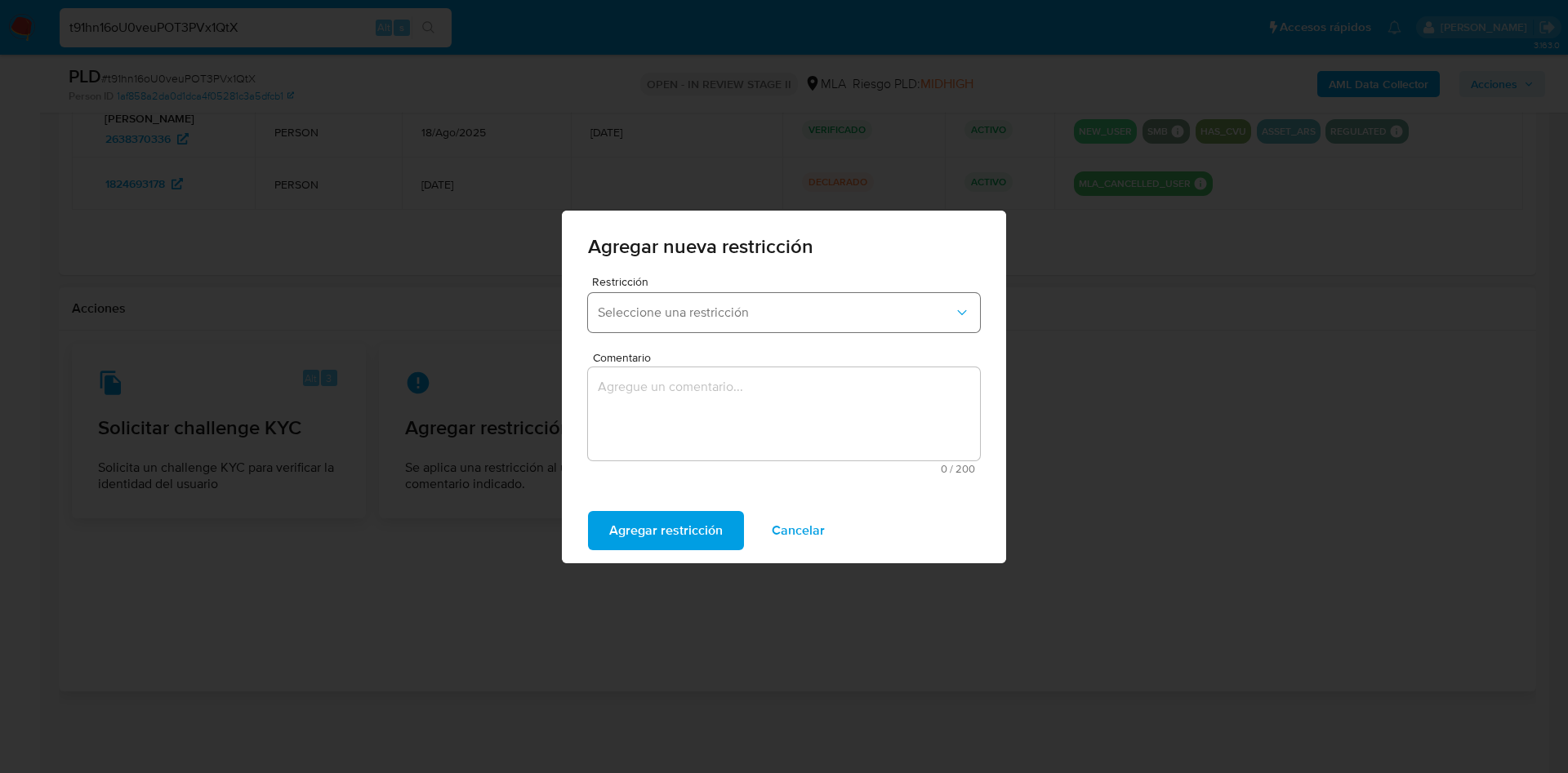
click at [726, 317] on span "Seleccione una restricción" at bounding box center [776, 313] width 356 height 16
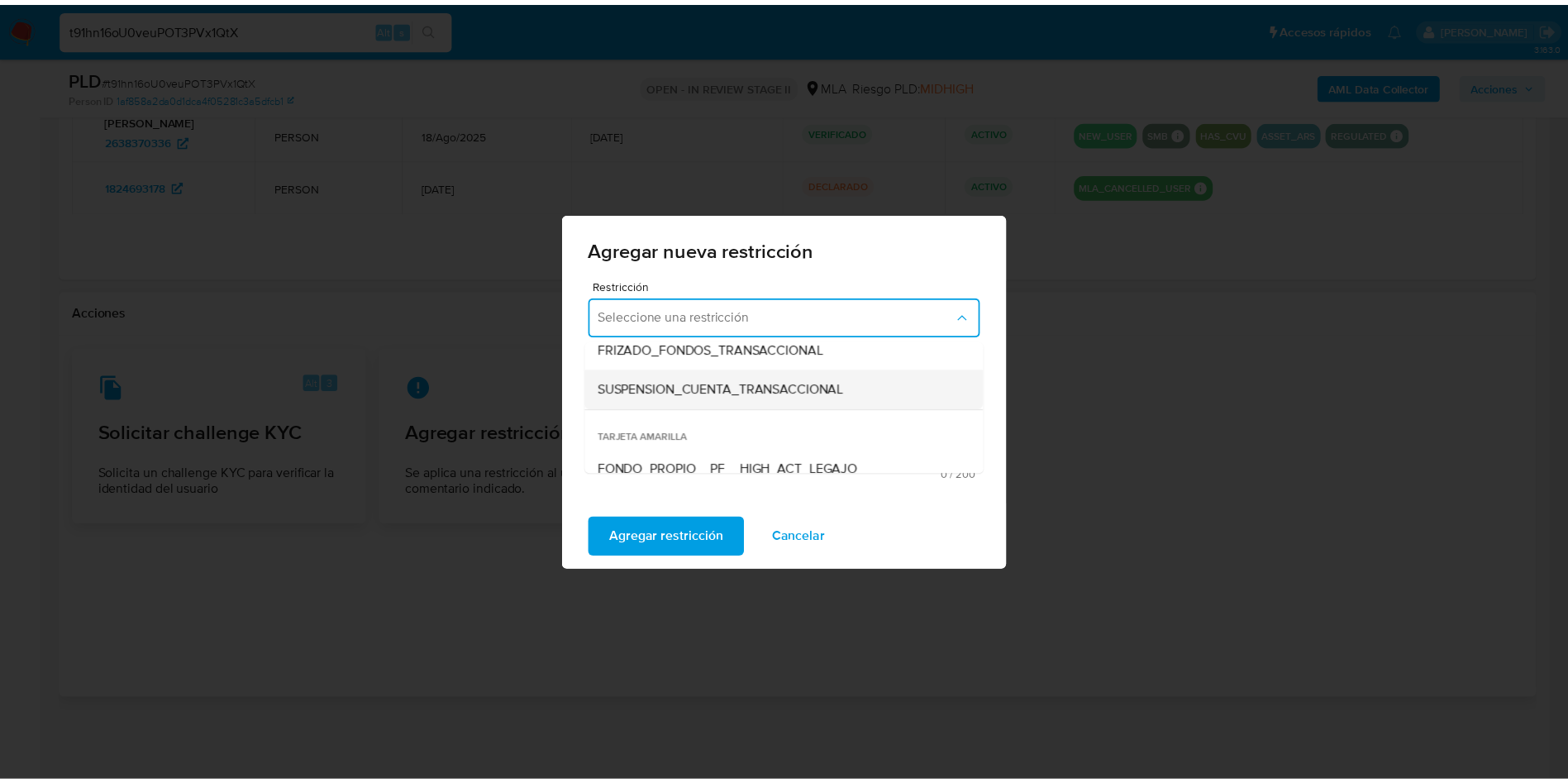
scroll to position [248, 0]
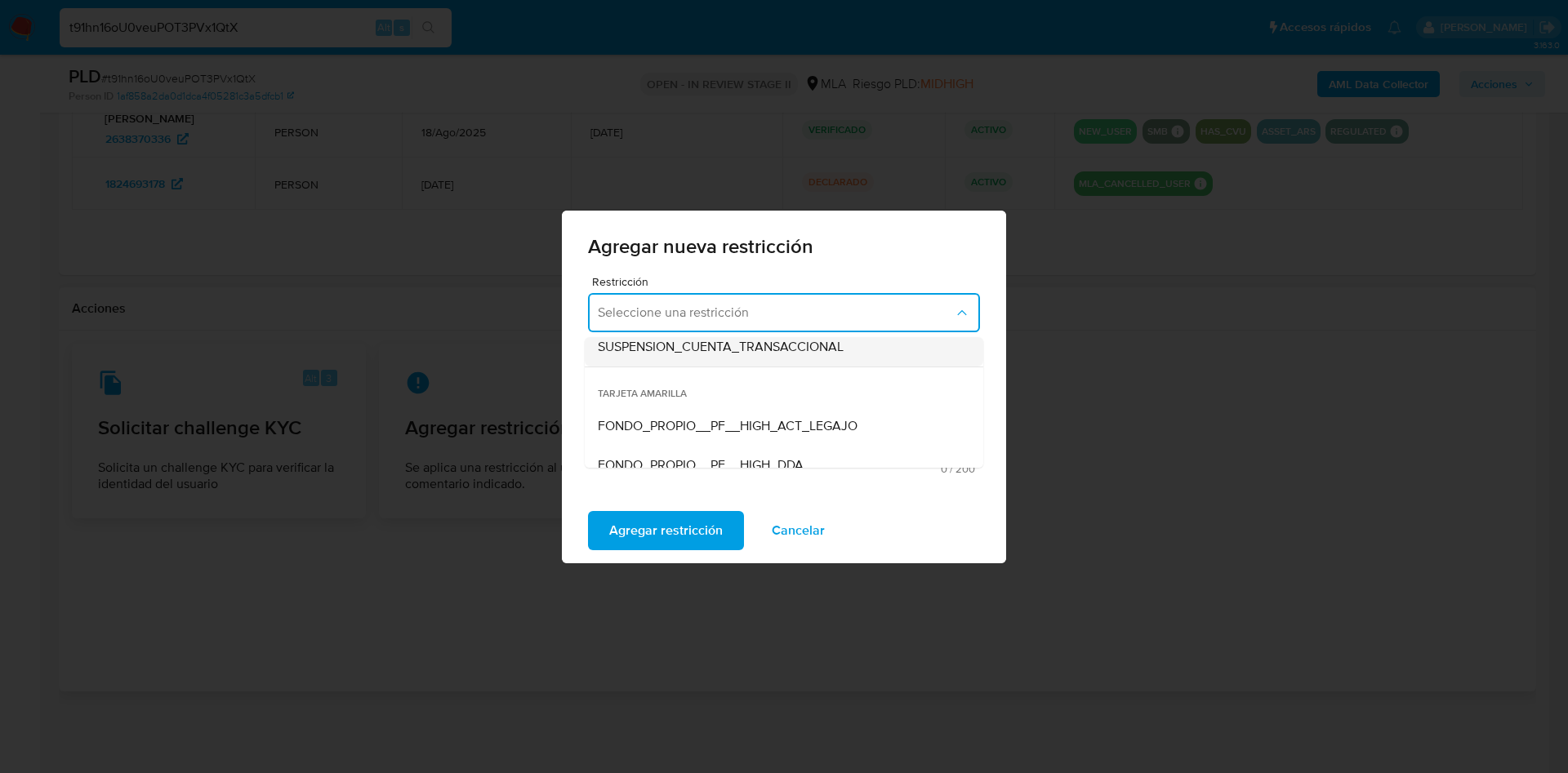
click at [721, 350] on span "SUSPENSION_CUENTA_TRANSACCIONAL" at bounding box center [721, 346] width 245 height 16
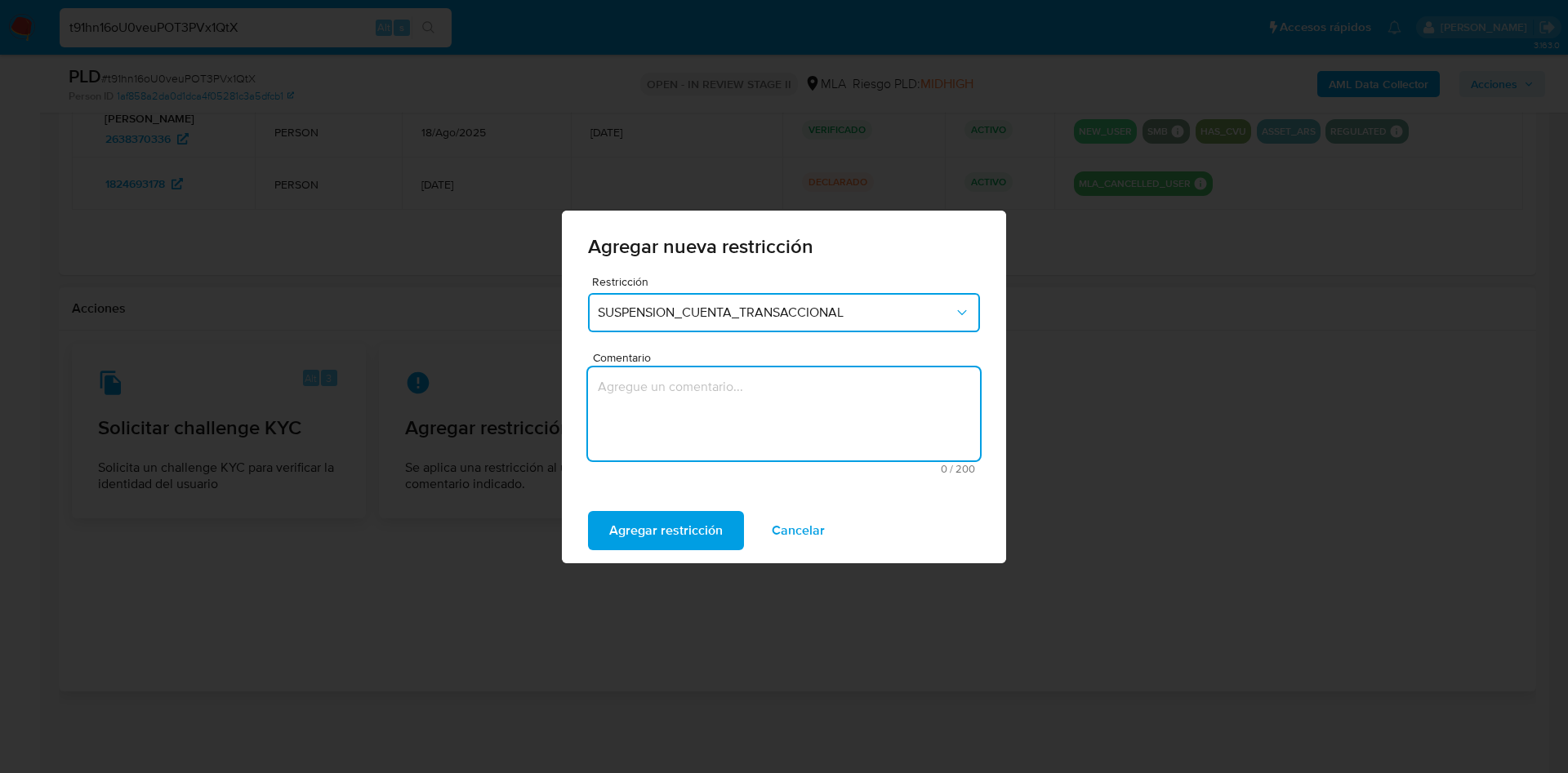
click at [693, 423] on textarea "Comentario" at bounding box center [784, 414] width 392 height 93
type textarea "AML"
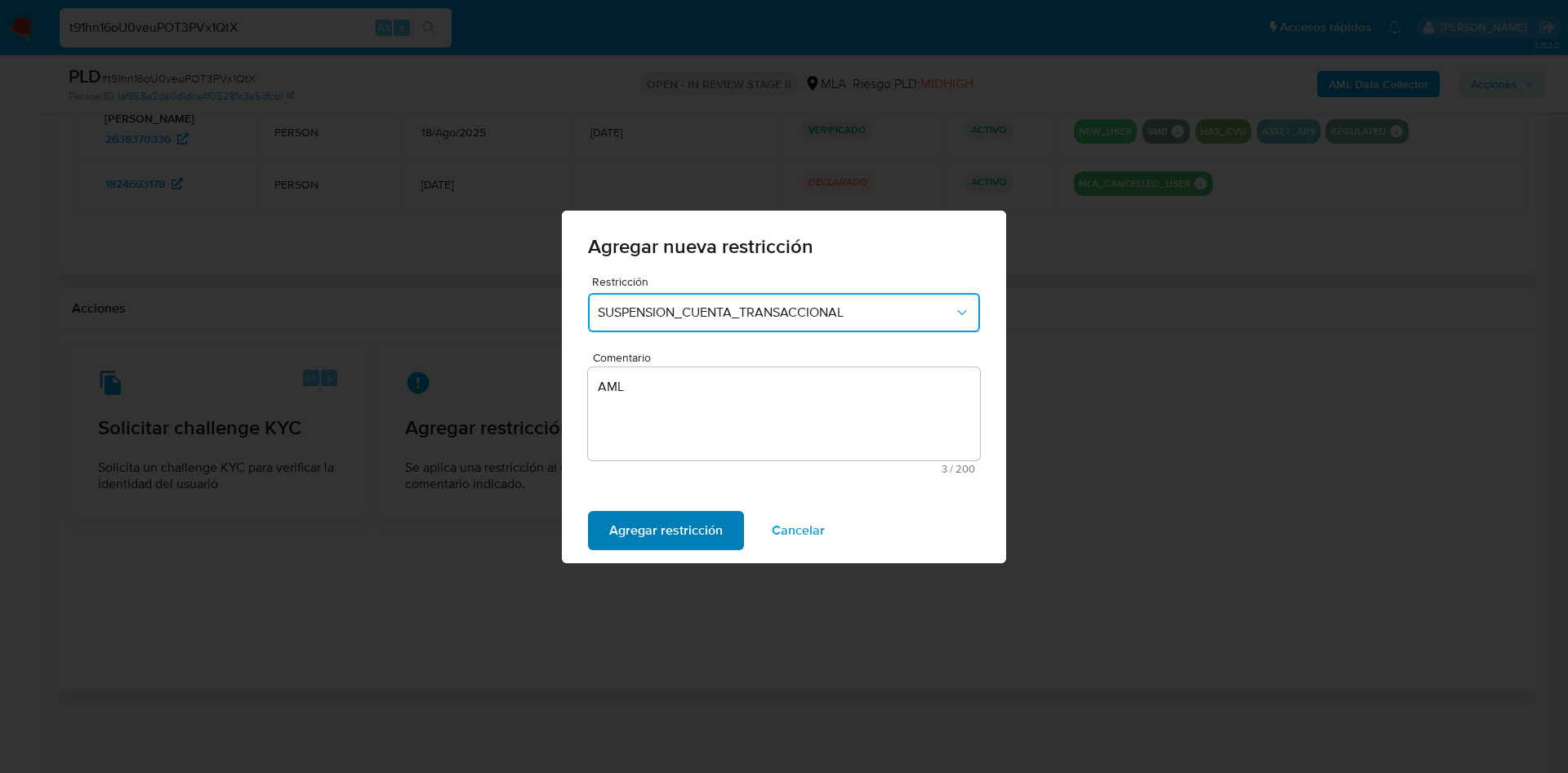
click at [640, 538] on span "Agregar restricción" at bounding box center [665, 531] width 113 height 36
click at [619, 517] on span "Confirmar" at bounding box center [638, 531] width 59 height 36
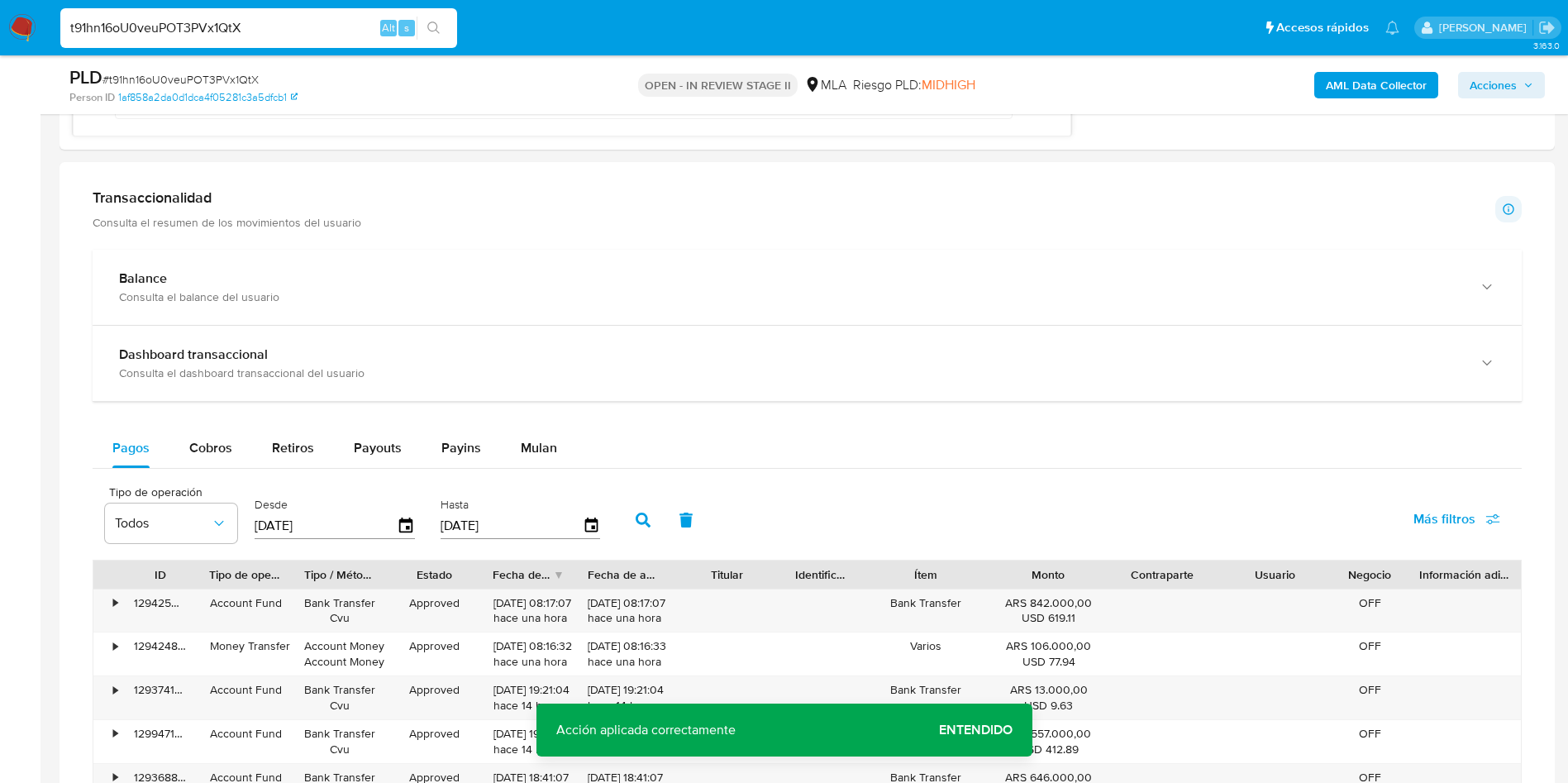
scroll to position [1219, 0]
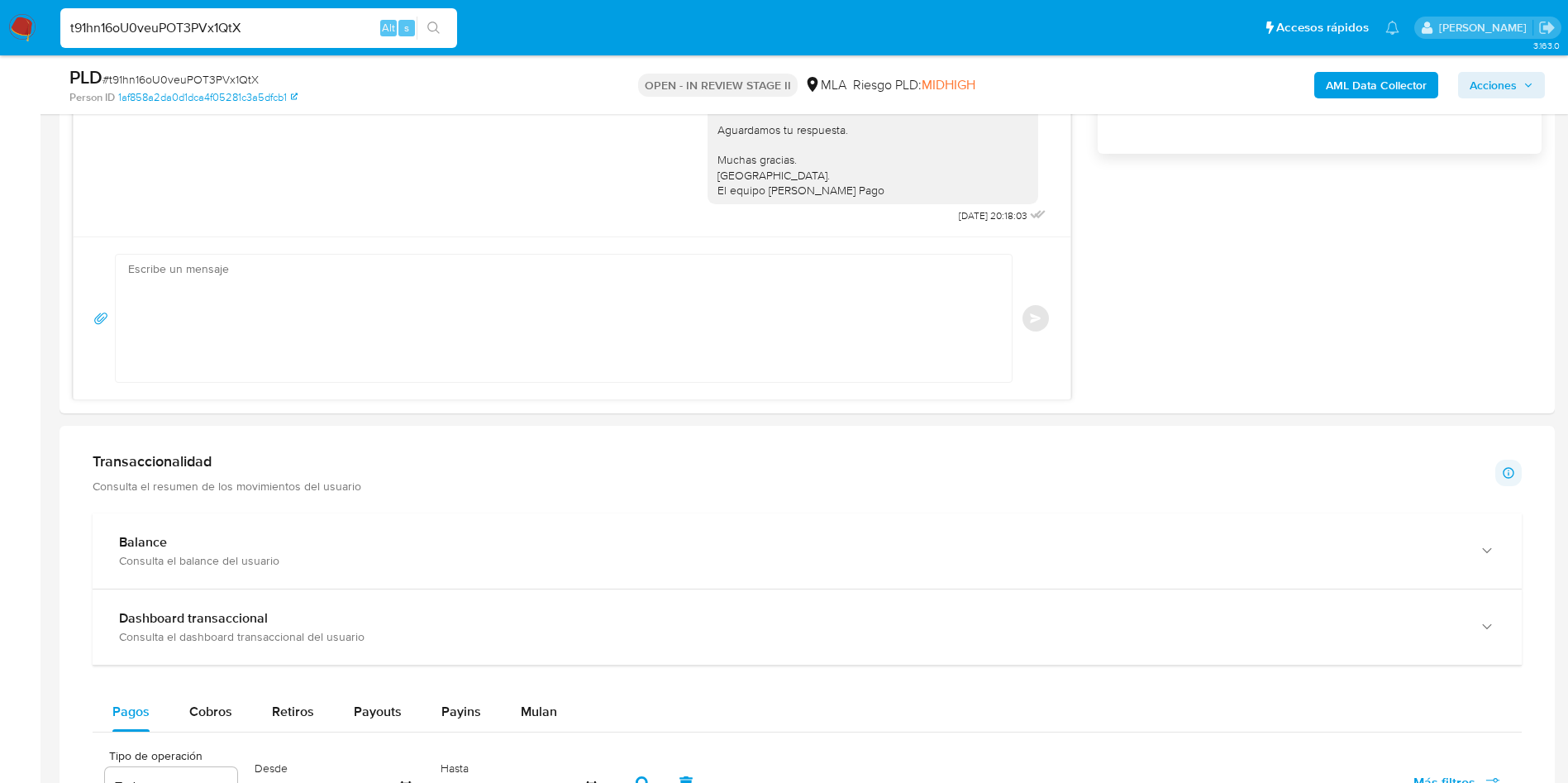
click at [1459, 84] on button "Acciones" at bounding box center [1501, 85] width 87 height 26
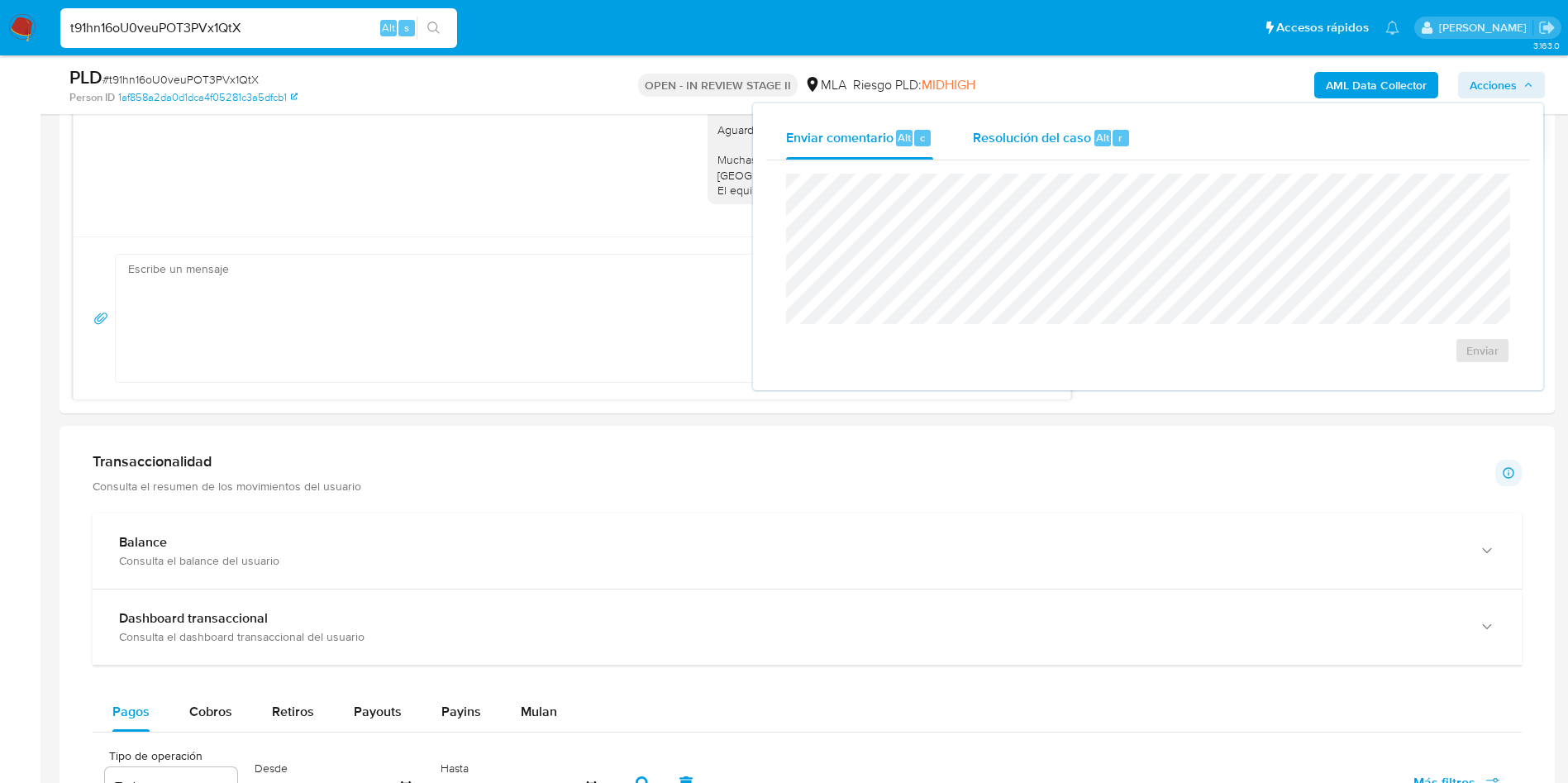
click at [1056, 138] on span "Resolución del caso" at bounding box center [1031, 137] width 118 height 19
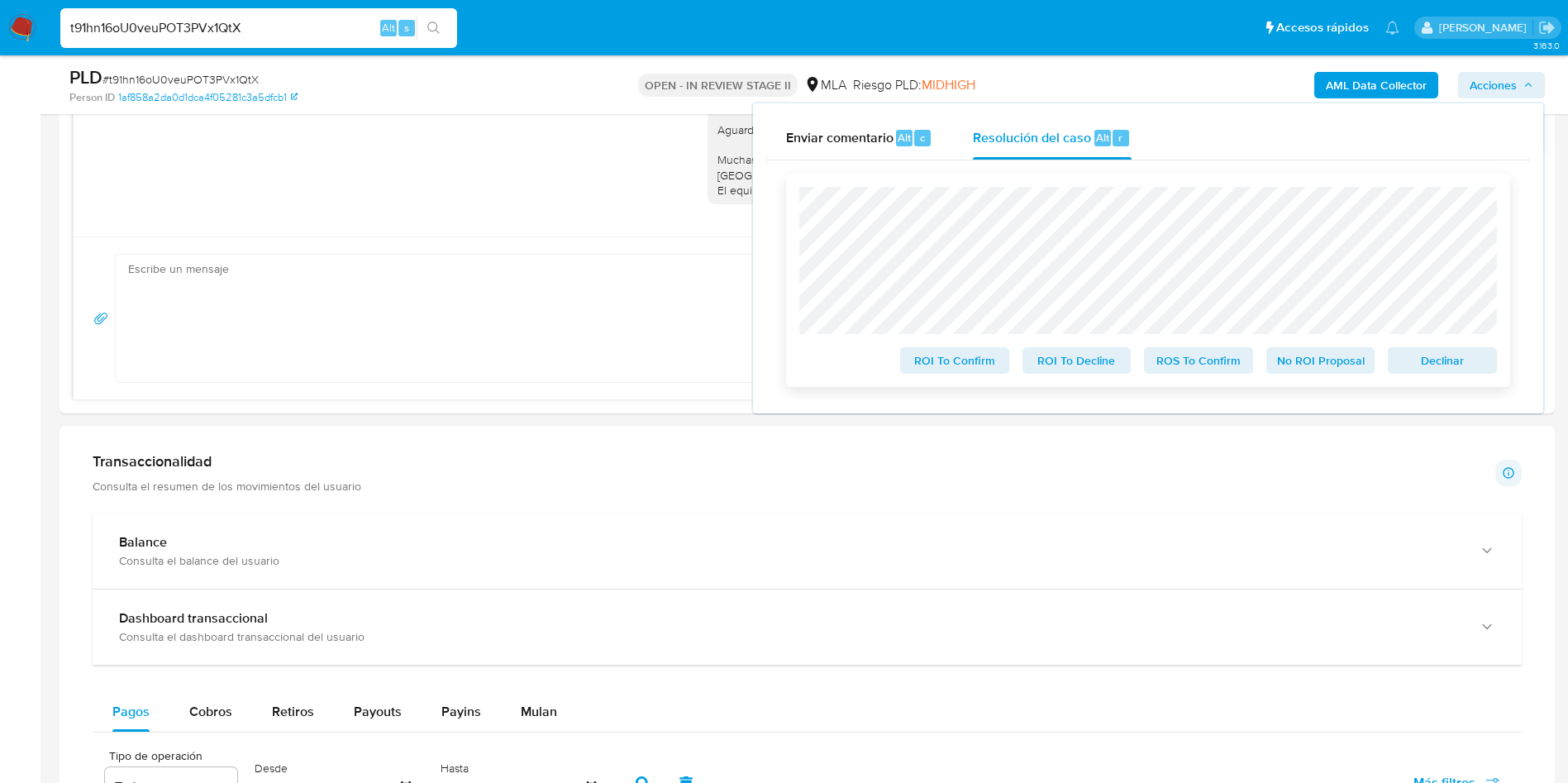
click at [1206, 365] on span "ROS To Confirm" at bounding box center [1198, 360] width 86 height 23
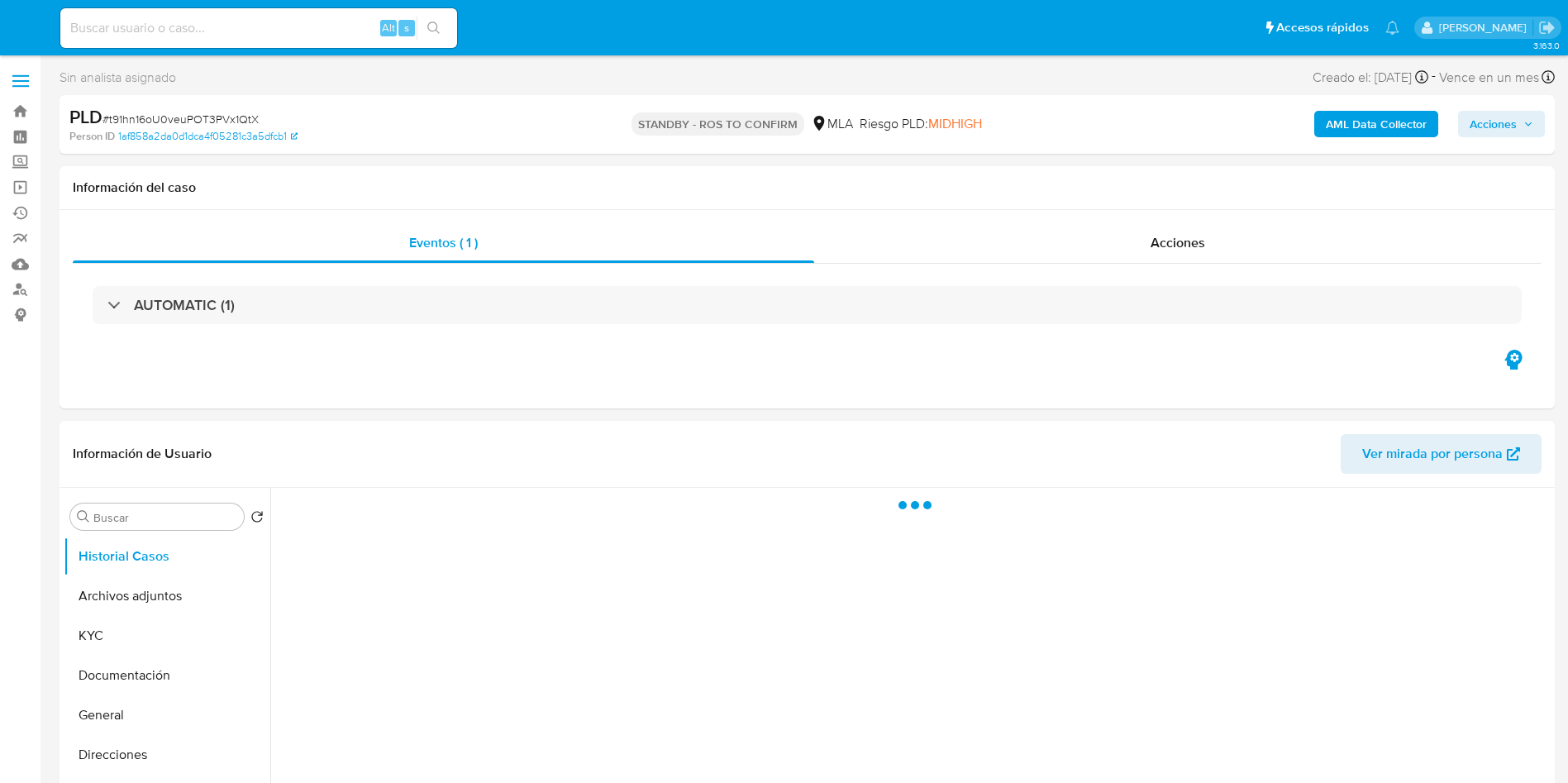
select select "10"
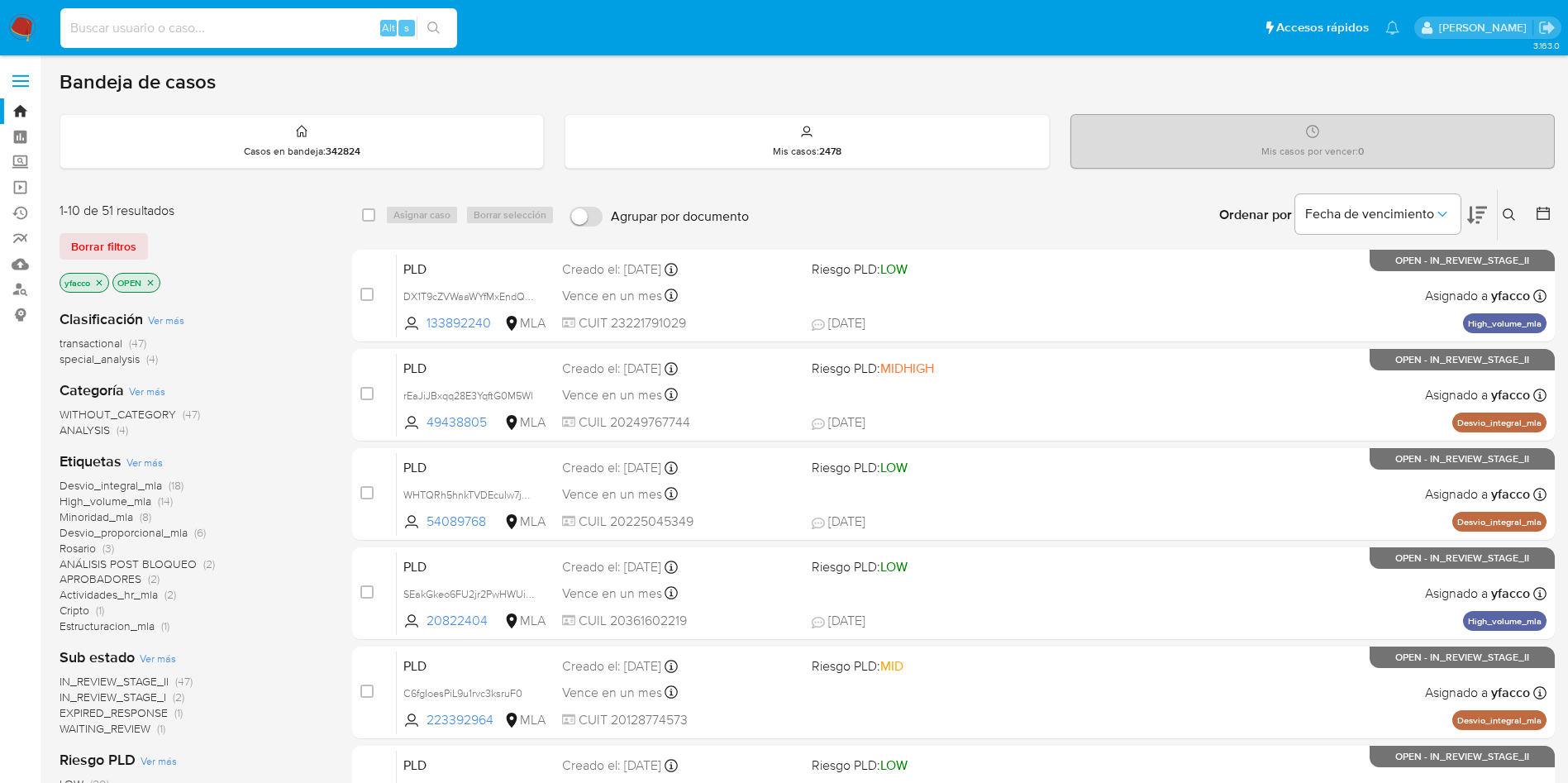
click at [294, 26] on input at bounding box center [259, 28] width 397 height 22
paste input "60qa8vagBxRrx2S99LhvoKwz"
type input "60qa8vagBxRrx2S99LhvoKwz"
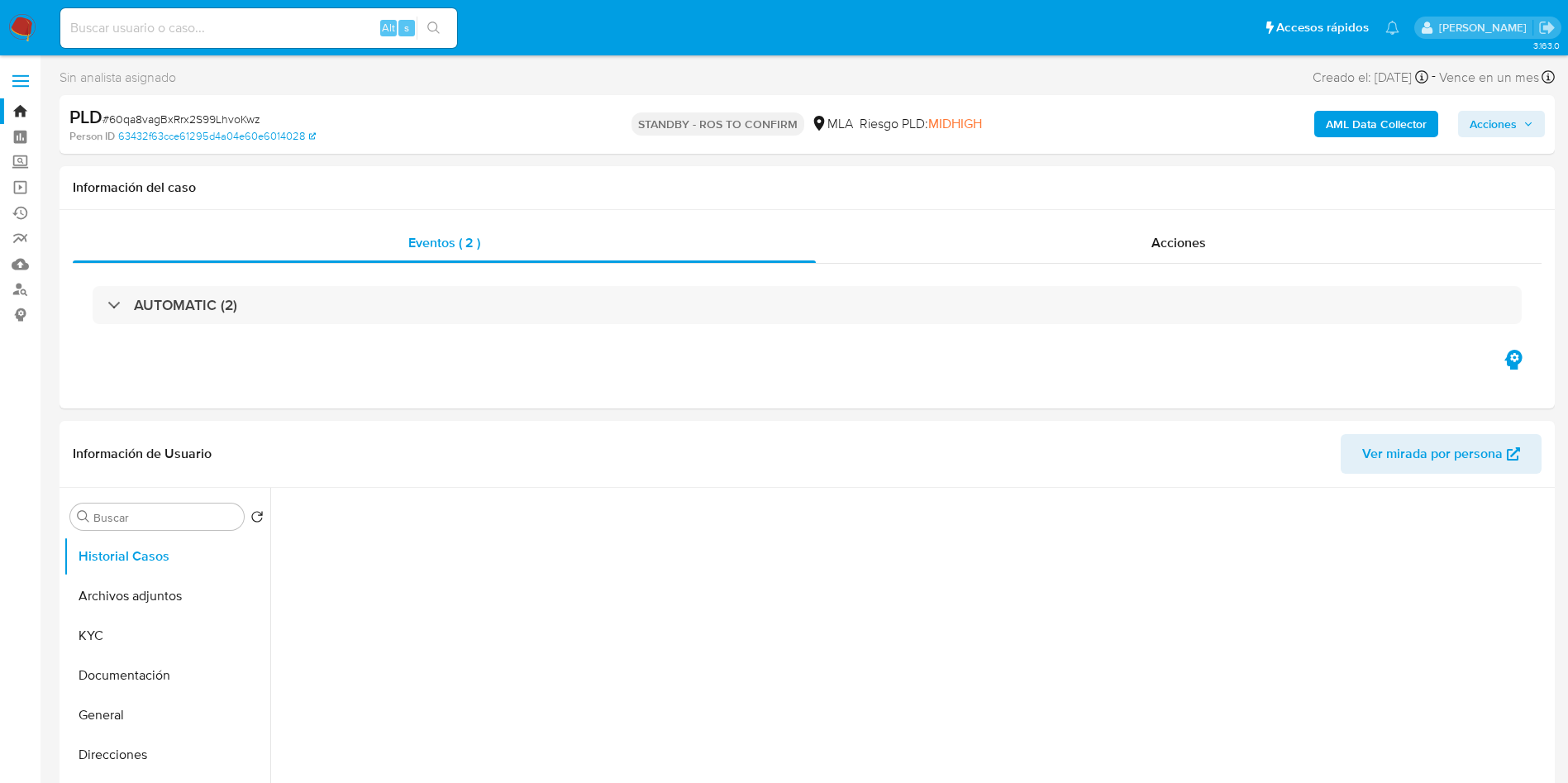
select select "10"
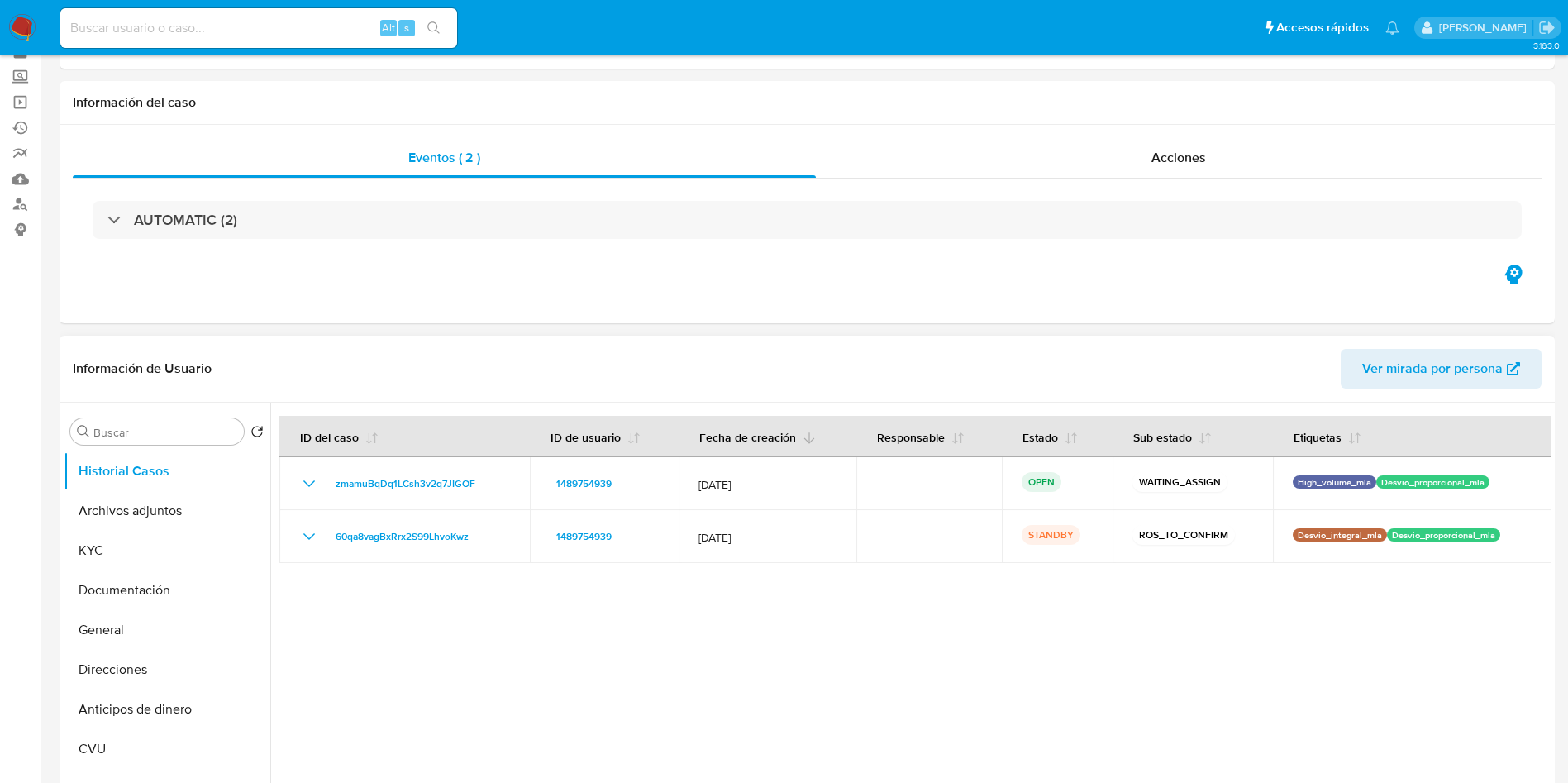
scroll to position [124, 0]
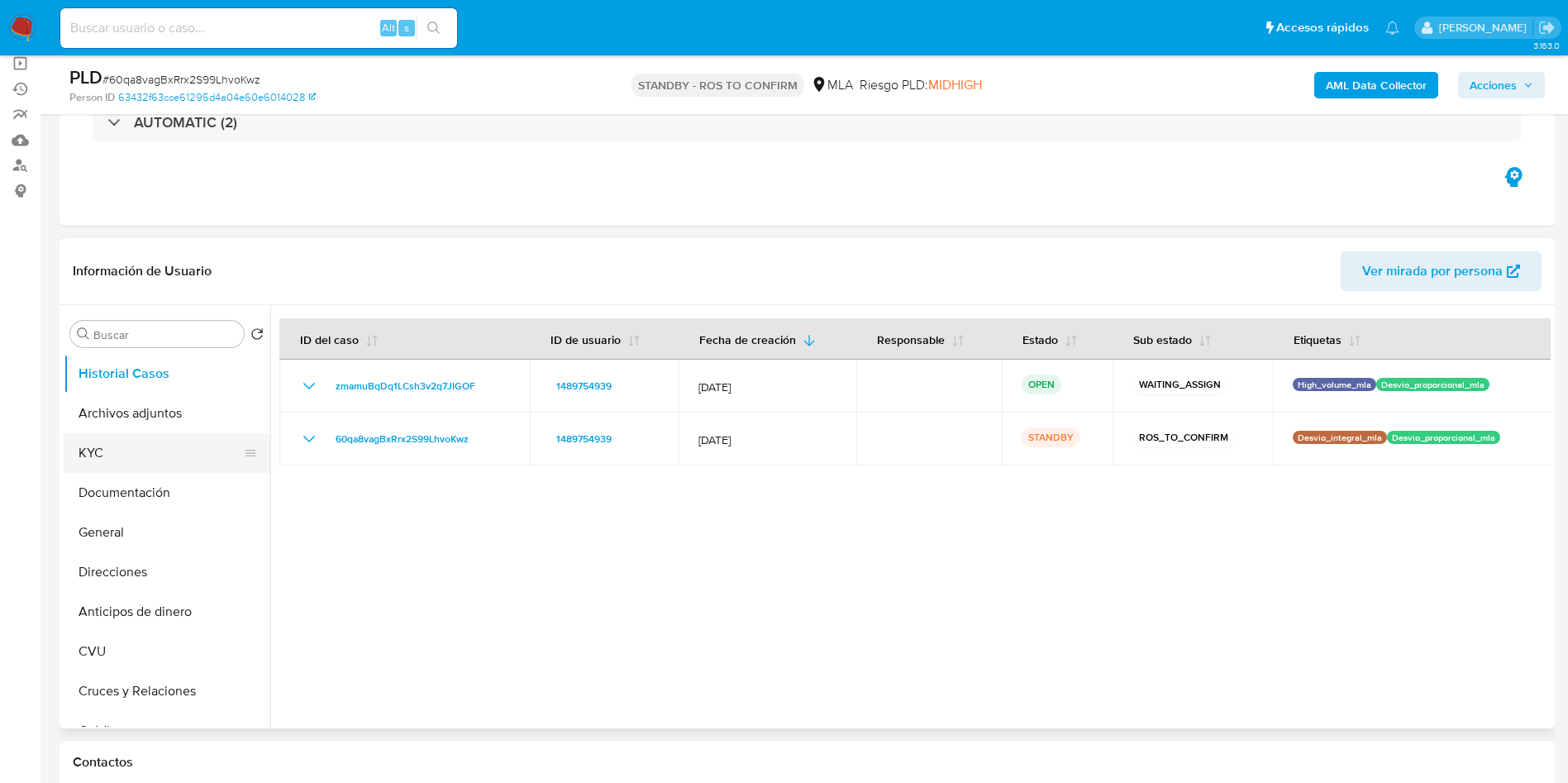
click at [158, 456] on button "KYC" at bounding box center [160, 452] width 193 height 39
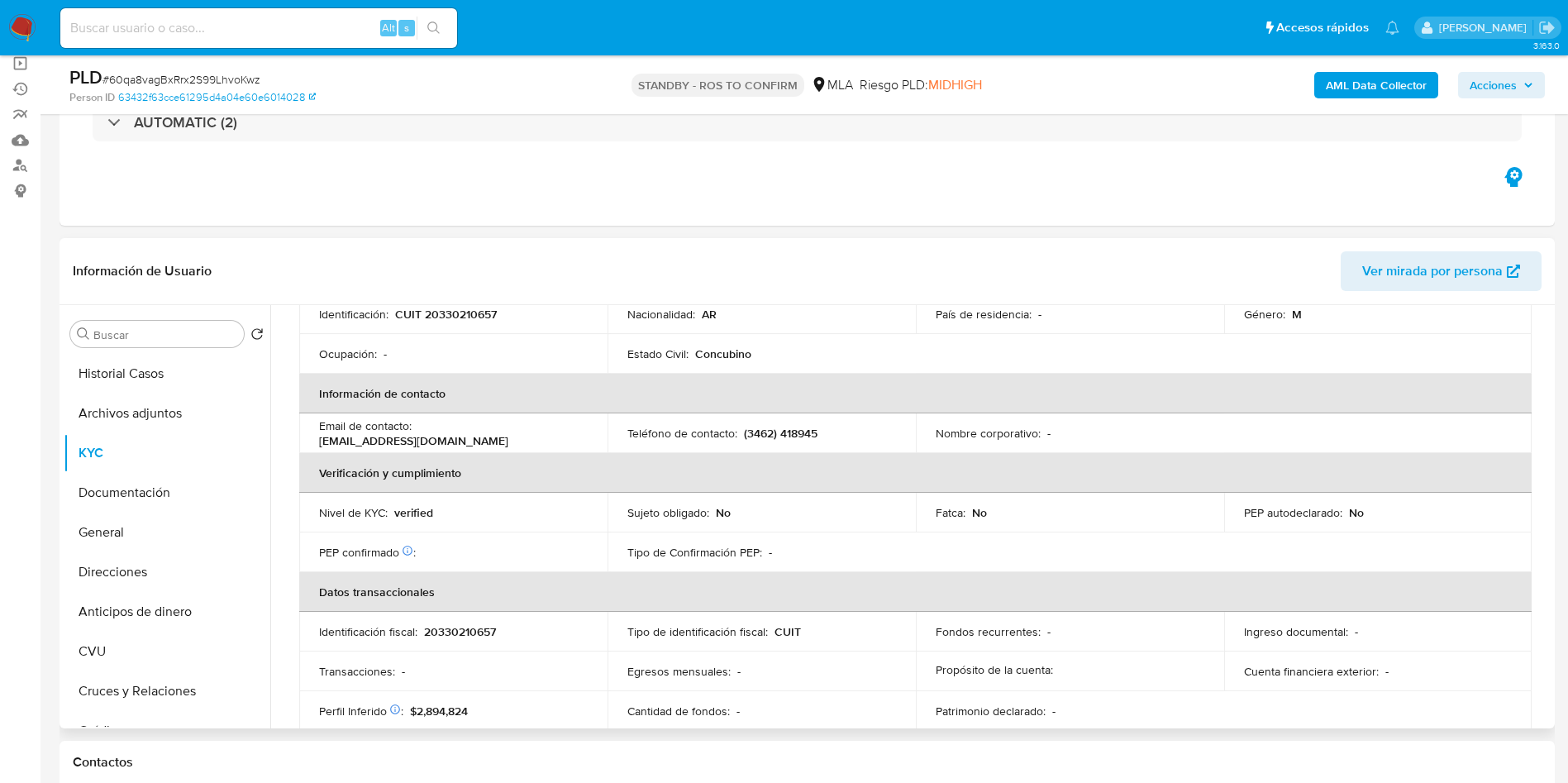
scroll to position [0, 0]
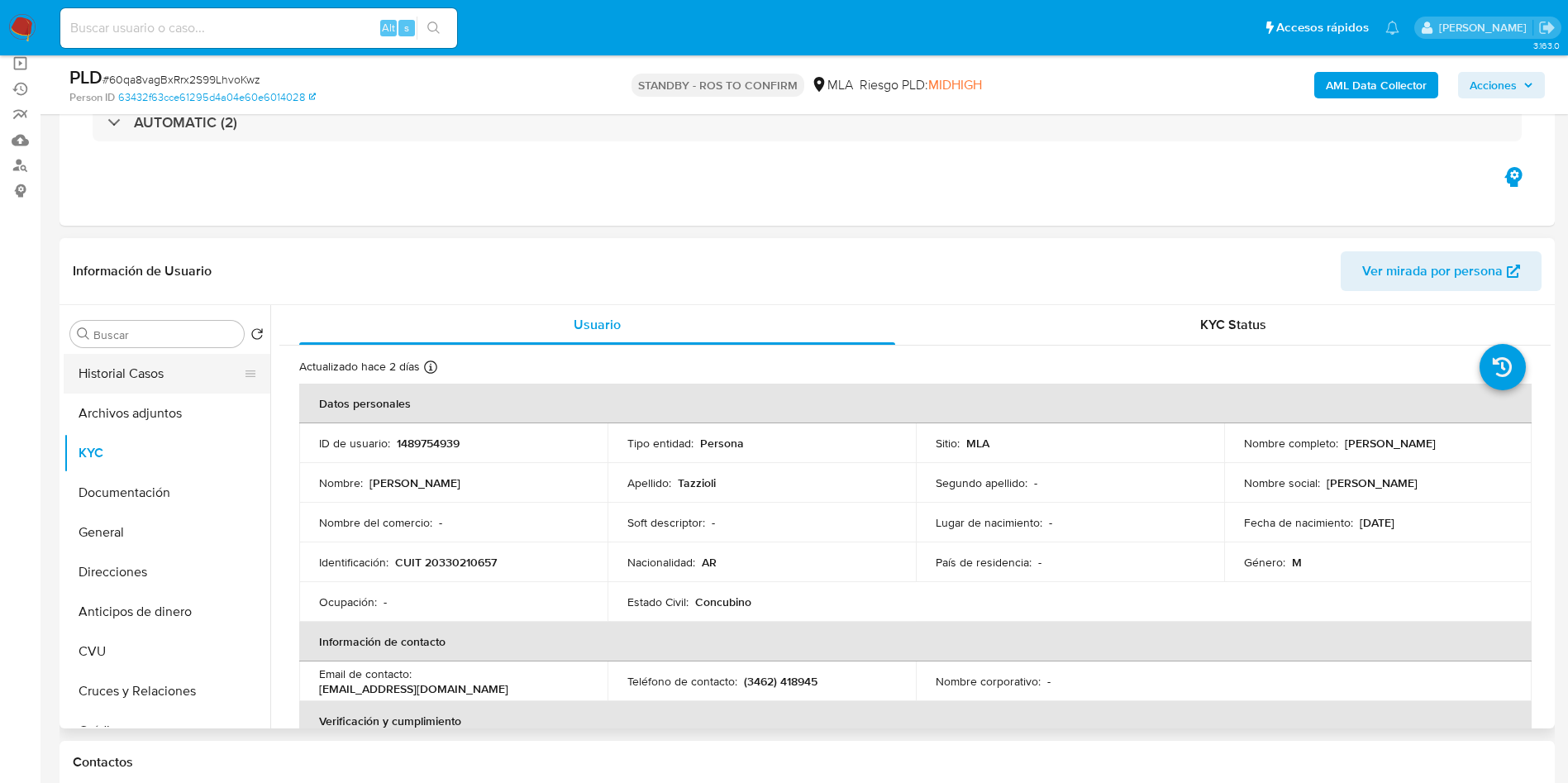
click at [157, 383] on button "Historial Casos" at bounding box center [160, 373] width 193 height 39
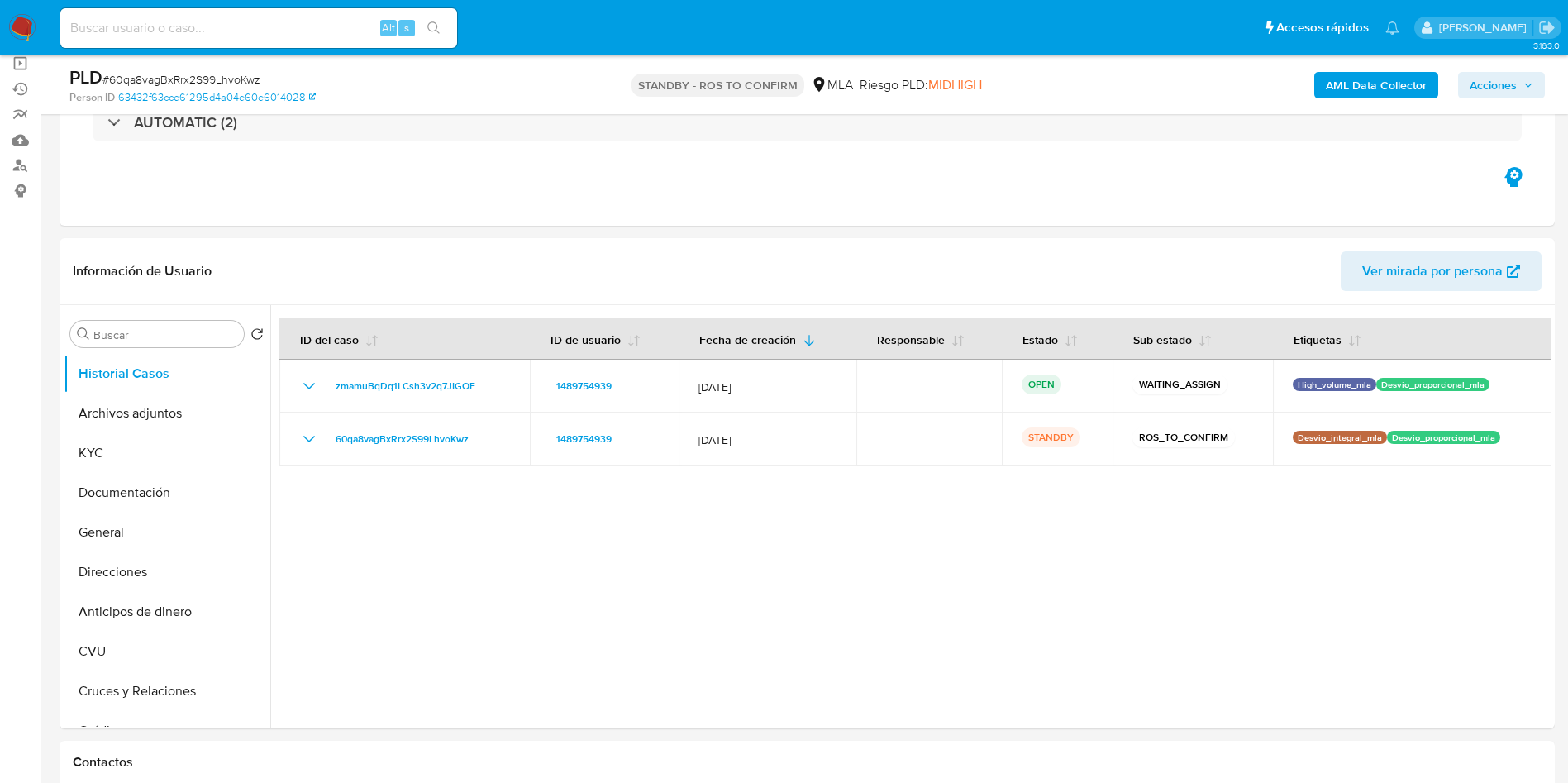
click at [254, 37] on input at bounding box center [259, 28] width 397 height 22
paste input "JqTIJxb3foBqHETIFXe4yX09"
type input "JqTIJxb3foBqHETIFXe4yX09"
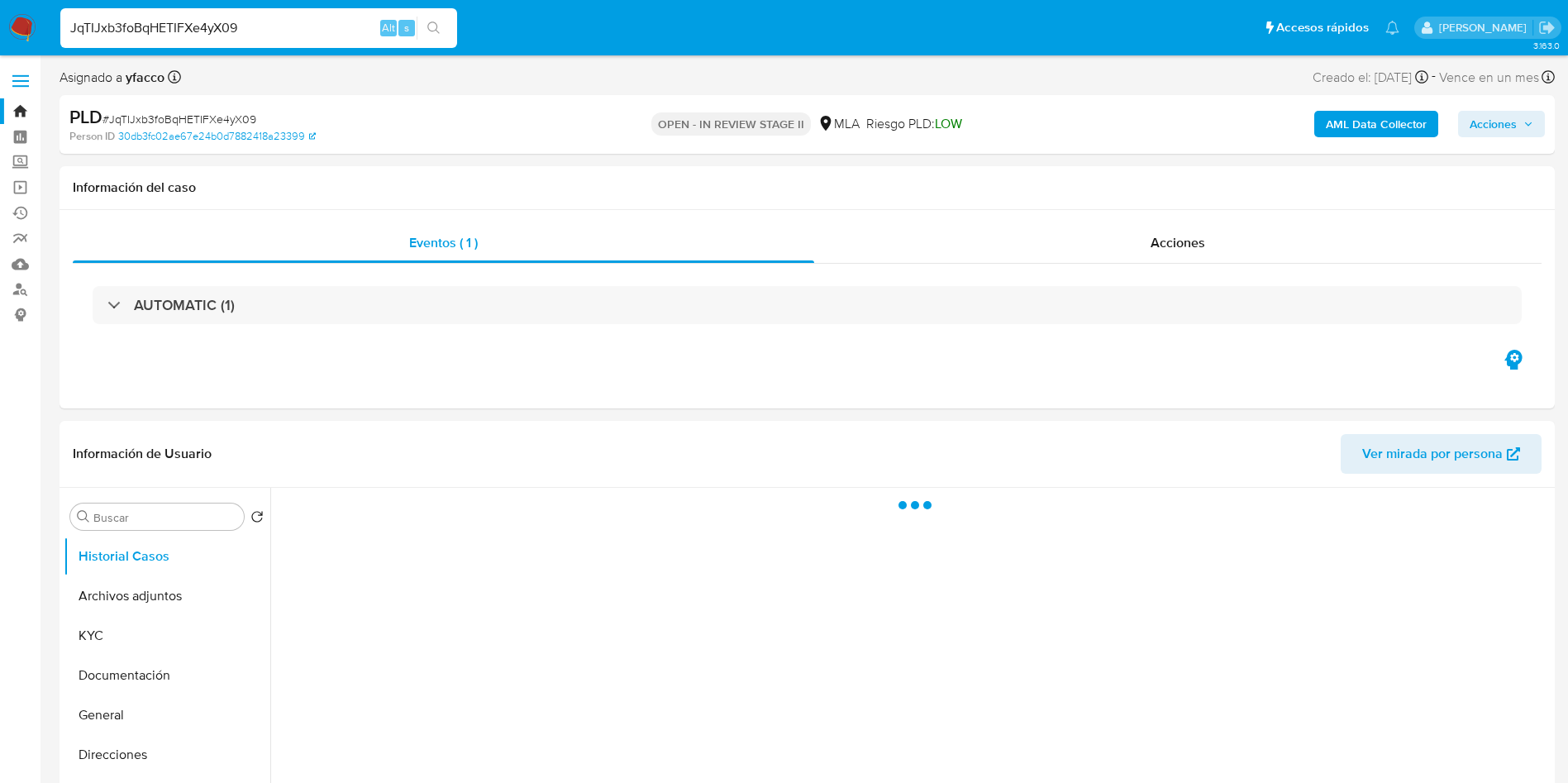
select select "10"
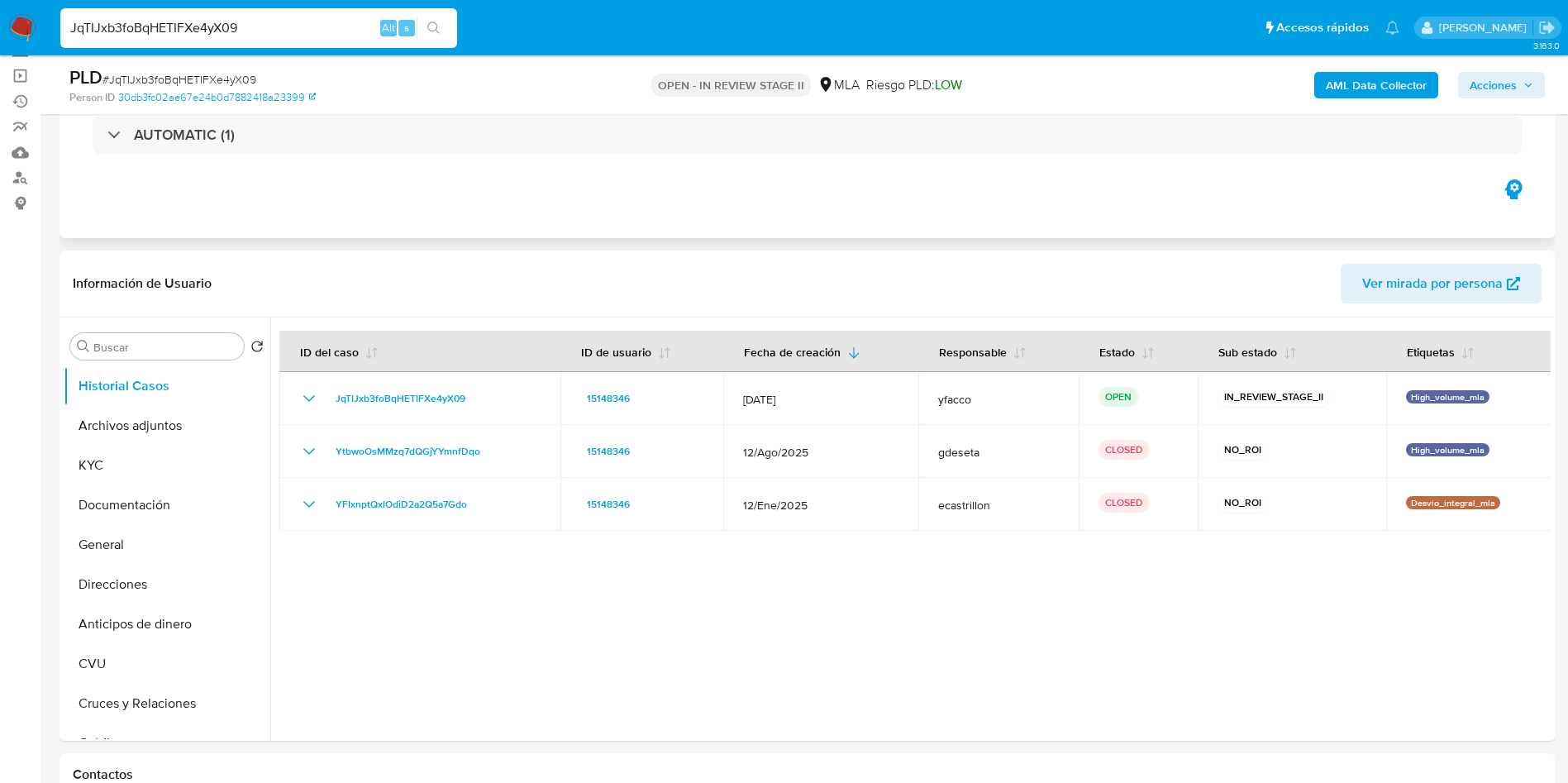
scroll to position [248, 0]
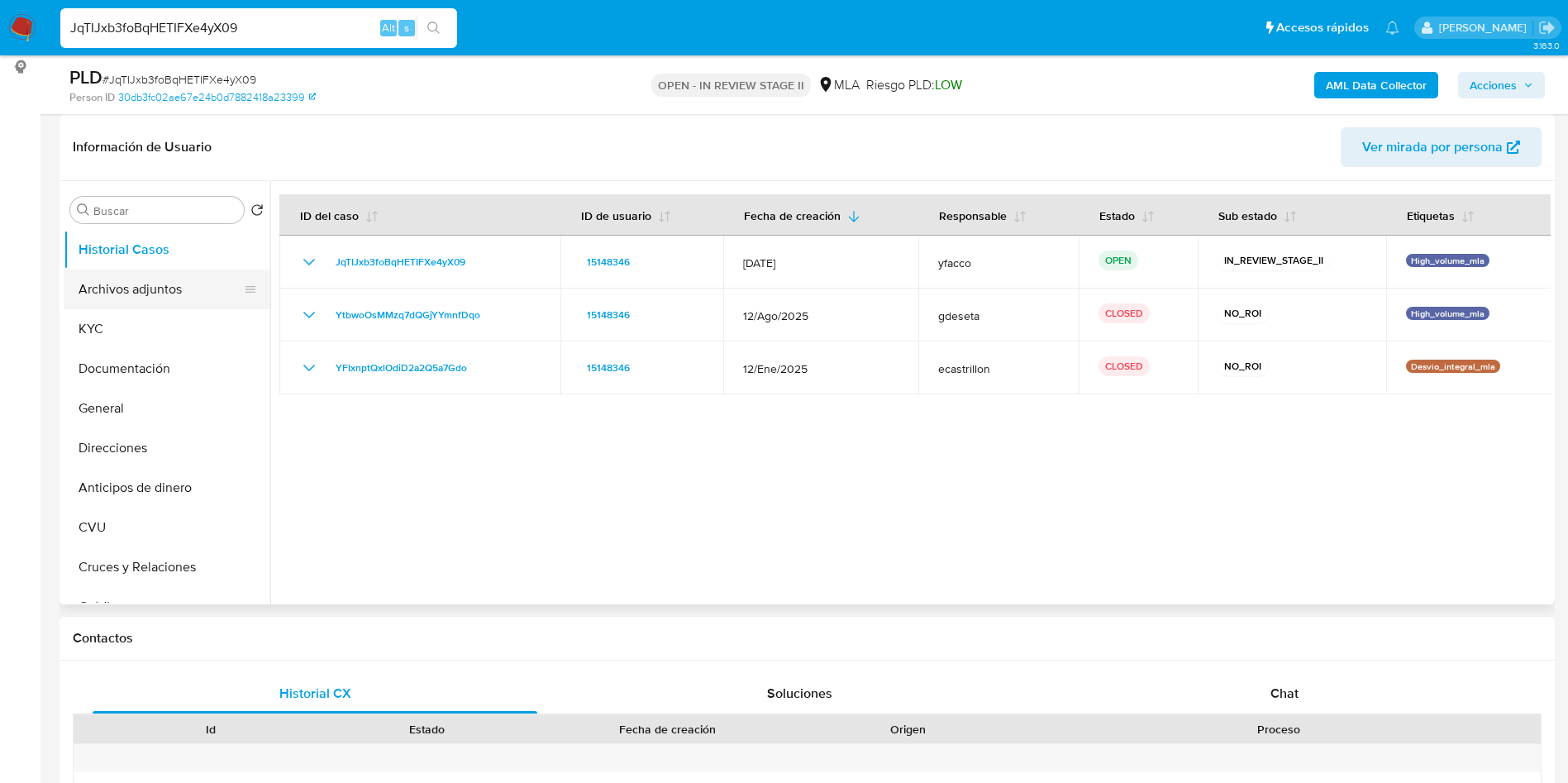
click at [101, 304] on button "Archivos adjuntos" at bounding box center [160, 289] width 193 height 39
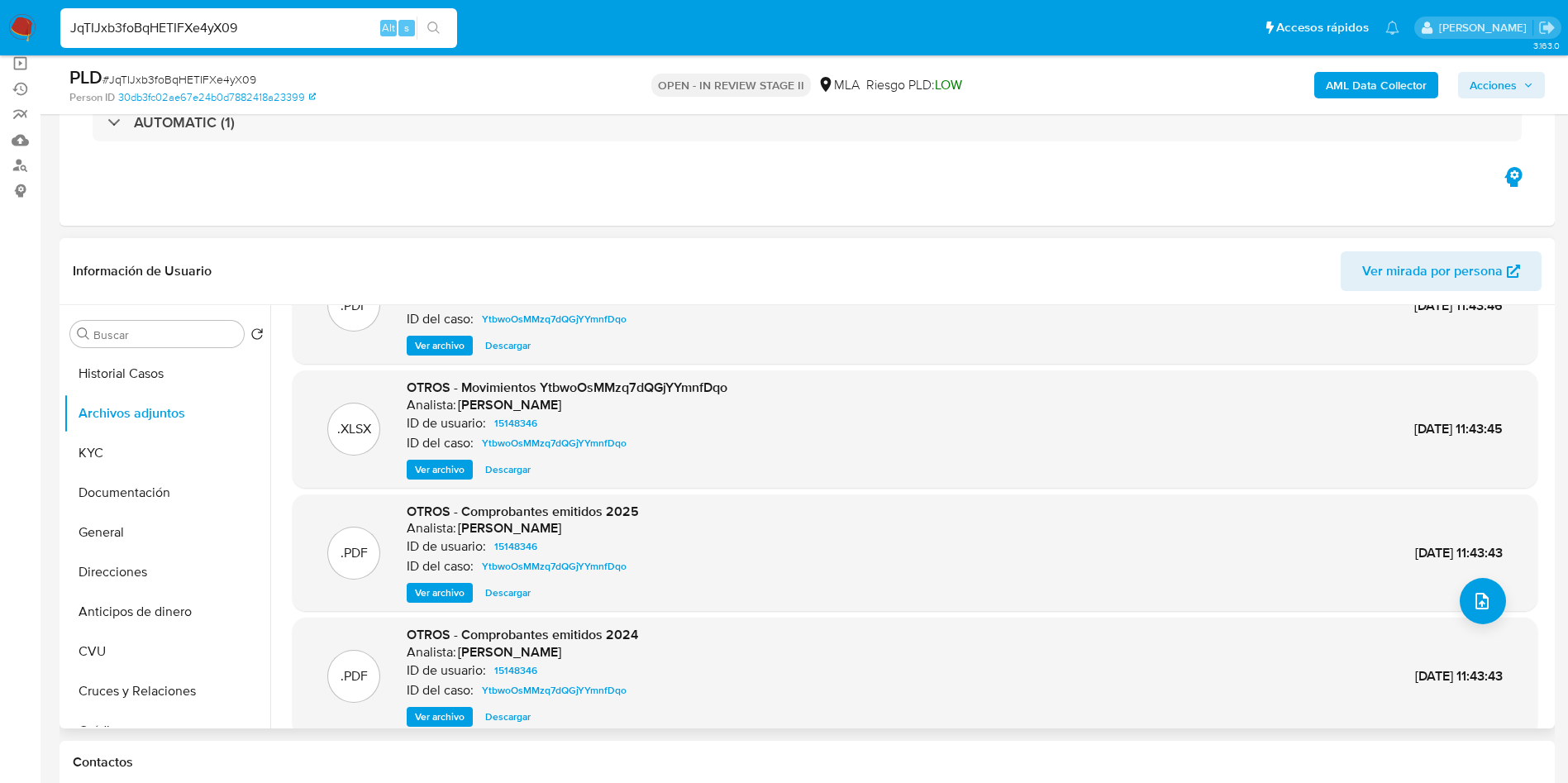
scroll to position [139, 0]
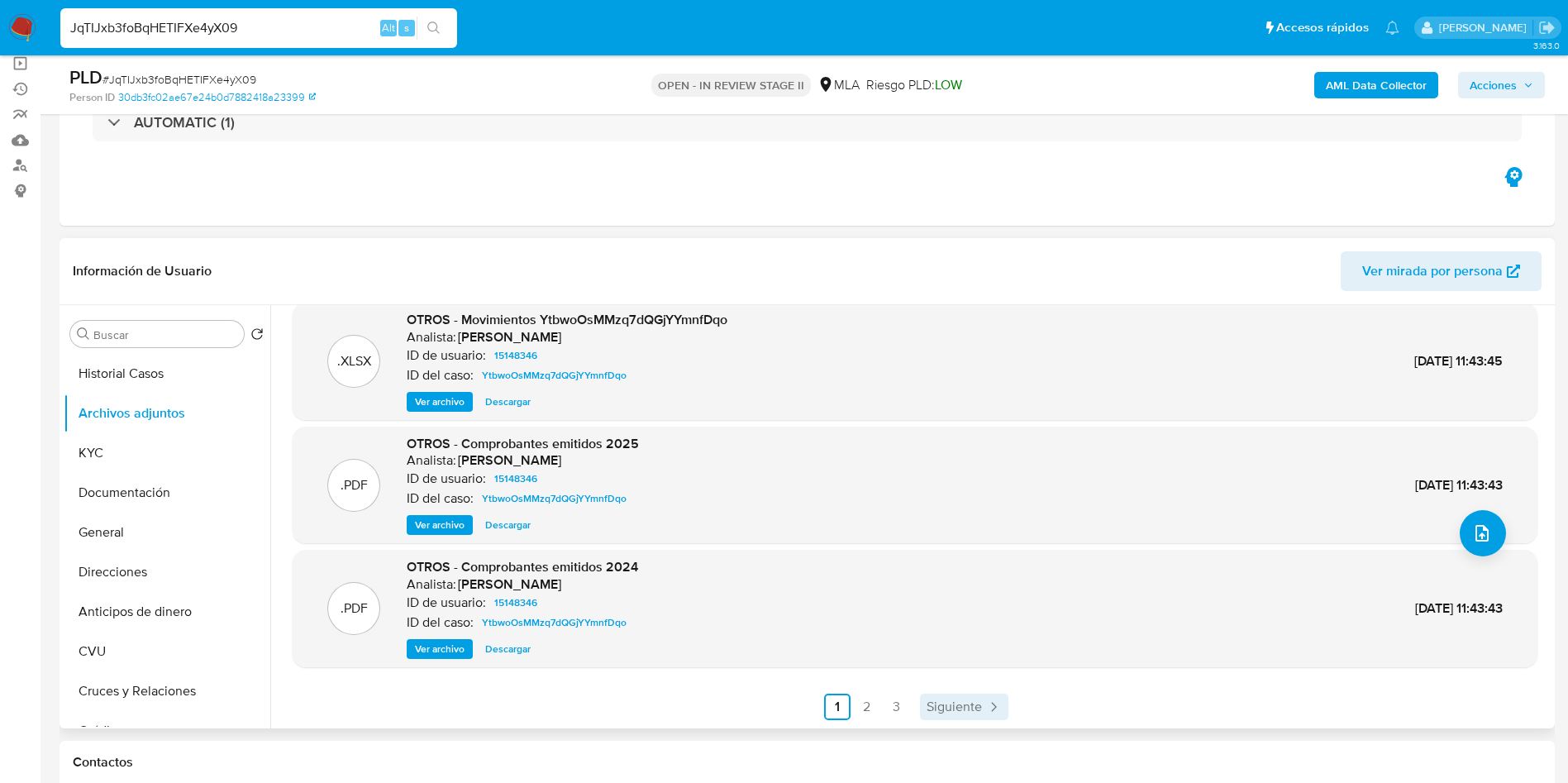
click at [965, 713] on span "Siguiente" at bounding box center [953, 706] width 55 height 13
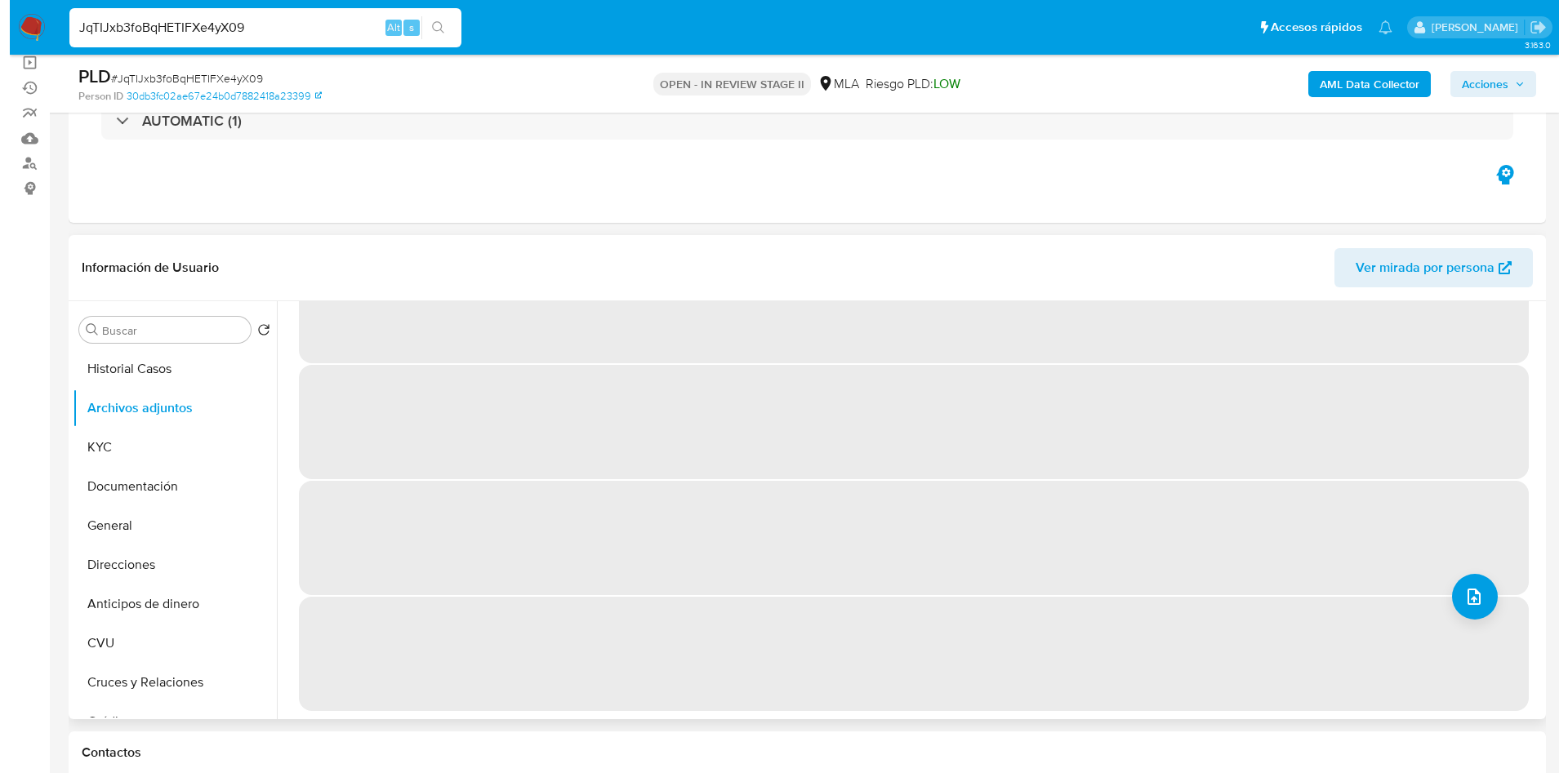
scroll to position [0, 0]
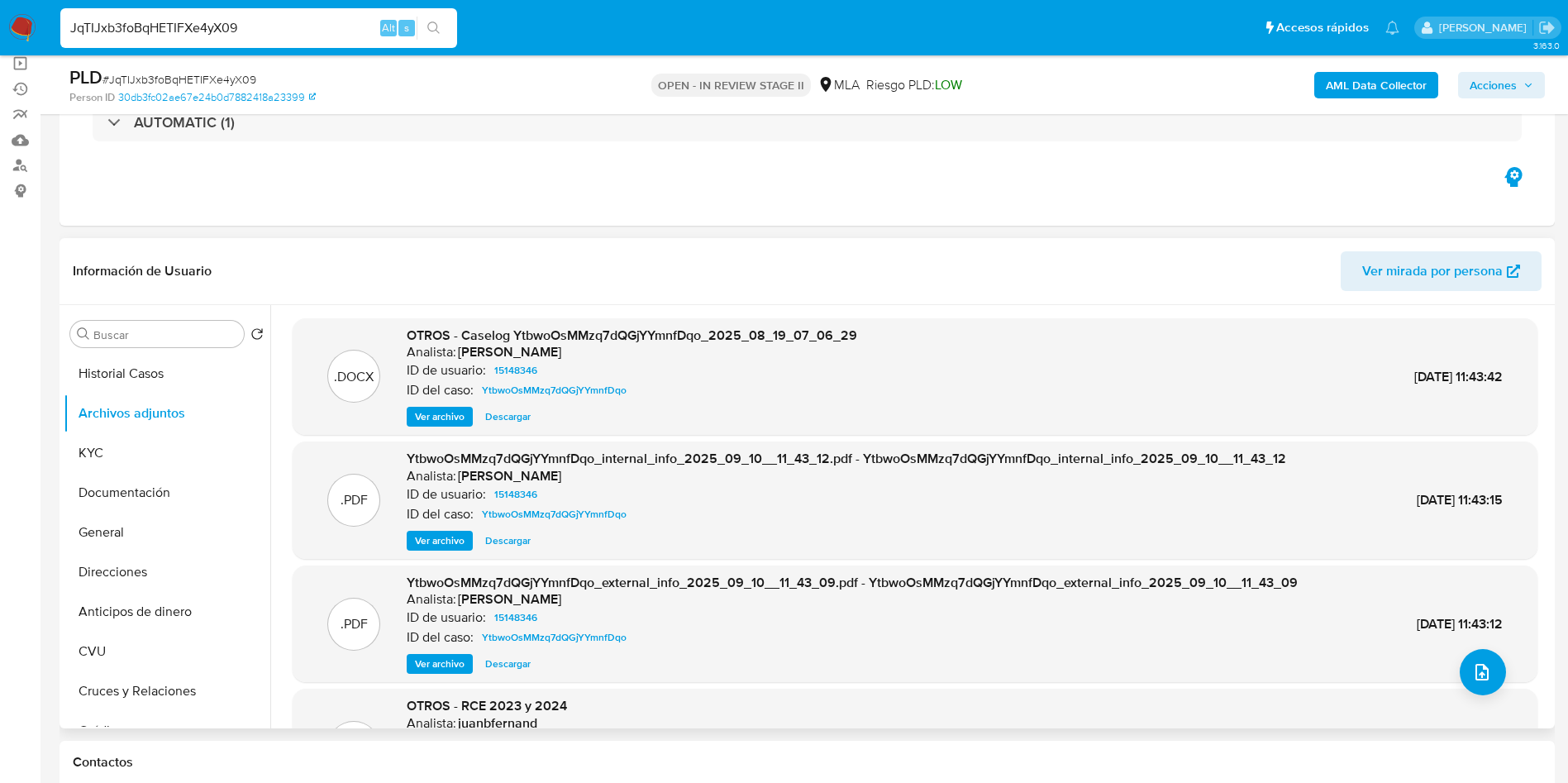
click at [443, 429] on div ".DOCX OTROS - Caselog YtbwoOsMMzq7dQGjYYmnfDqo_2025_08_19_07_06_29 Analista: am…" at bounding box center [915, 377] width 1244 height 117
click at [443, 414] on span "Ver archivo" at bounding box center [439, 416] width 50 height 17
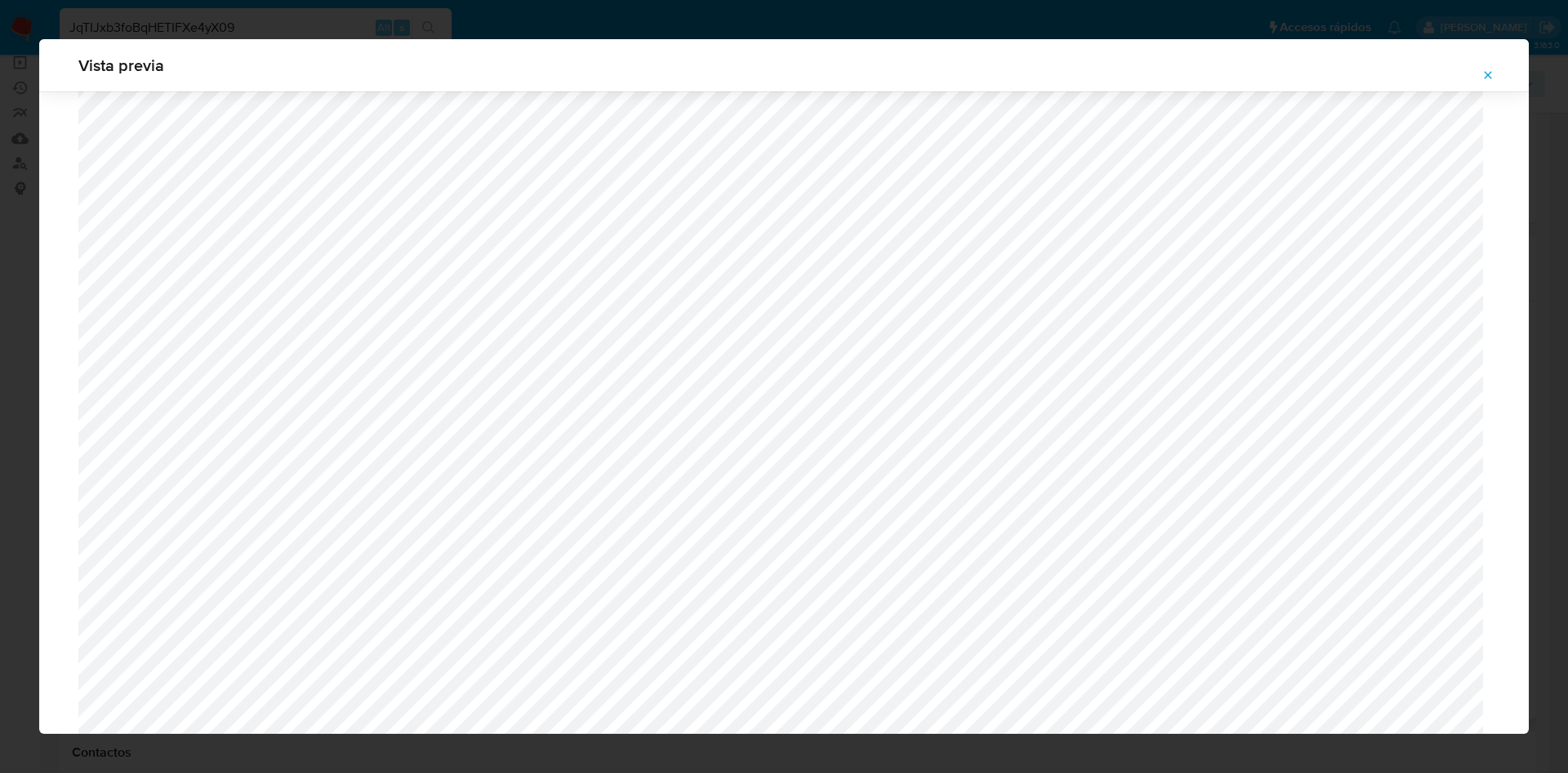
scroll to position [457, 0]
click at [1484, 77] on icon "Attachment preview" at bounding box center [1487, 74] width 13 height 13
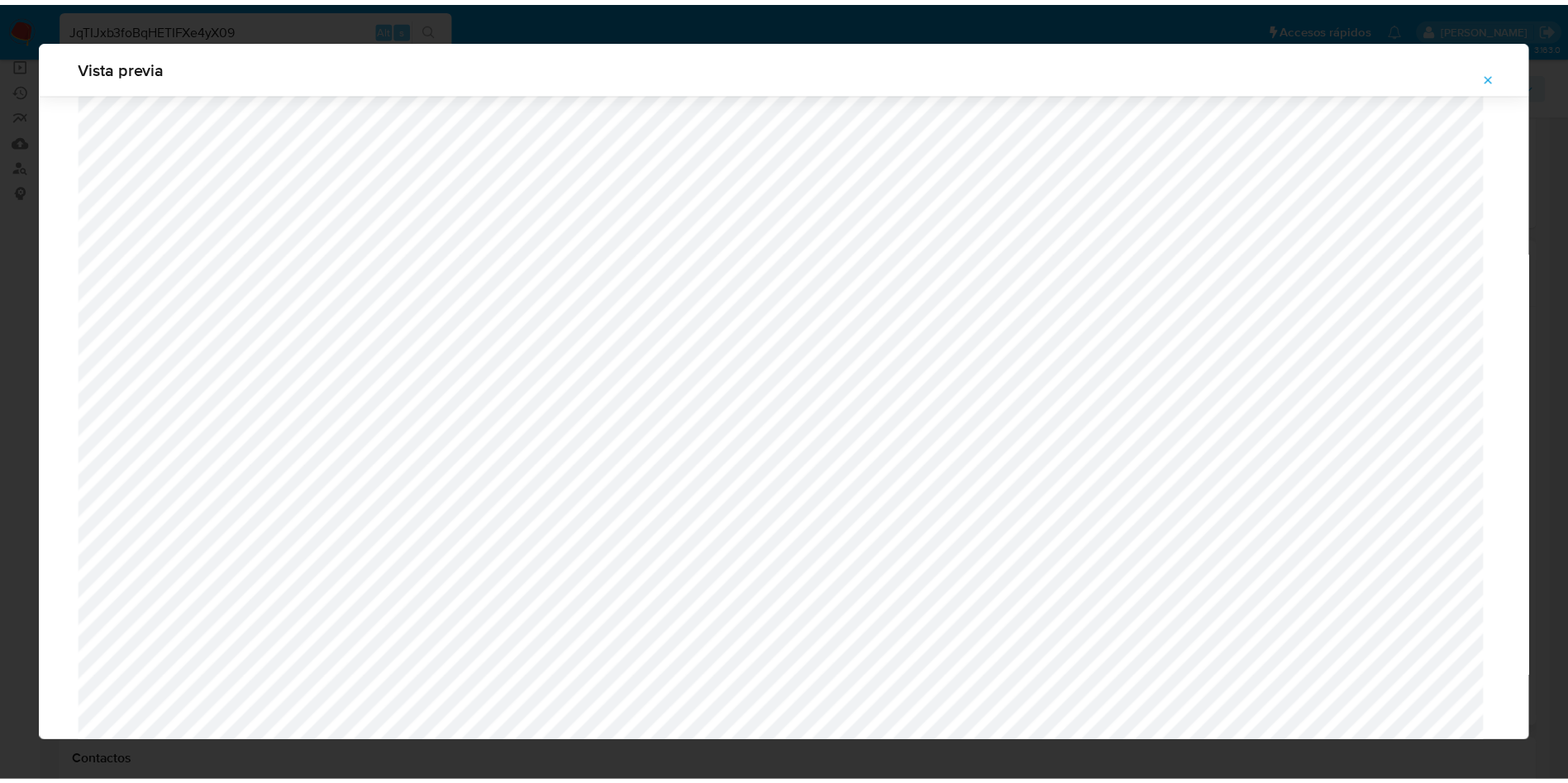
scroll to position [0, 0]
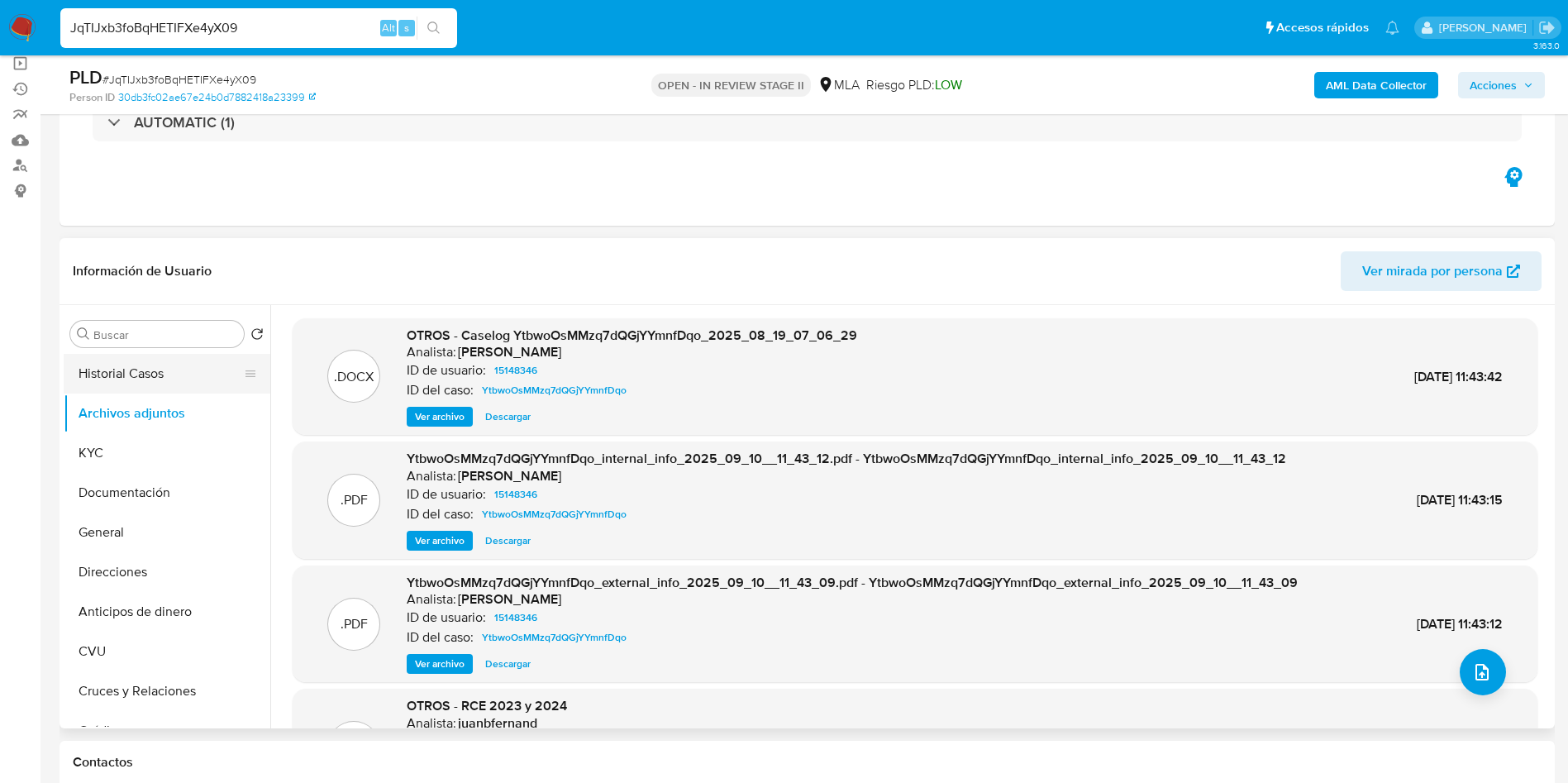
click at [152, 369] on button "Historial Casos" at bounding box center [160, 373] width 193 height 39
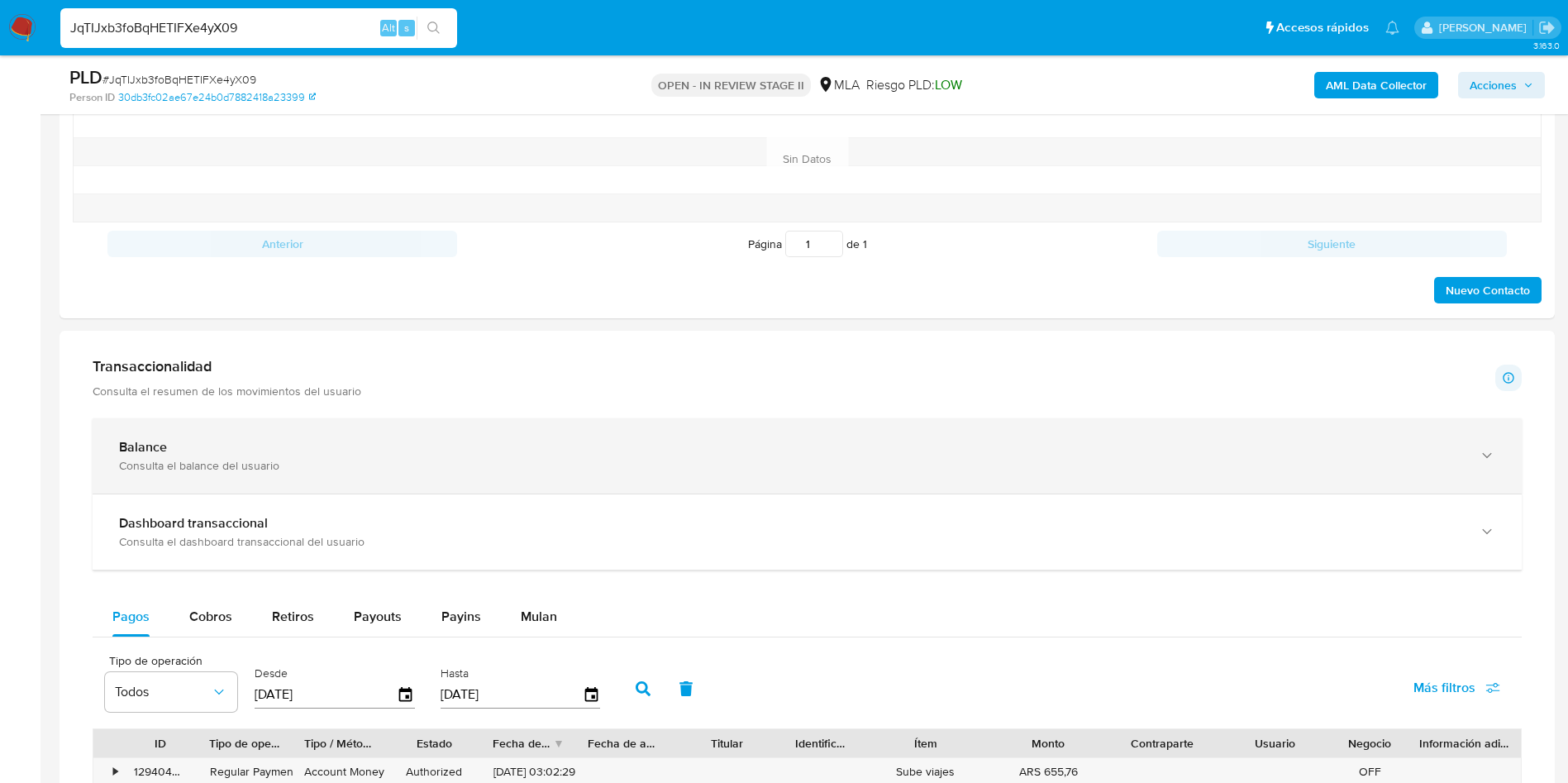
scroll to position [992, 0]
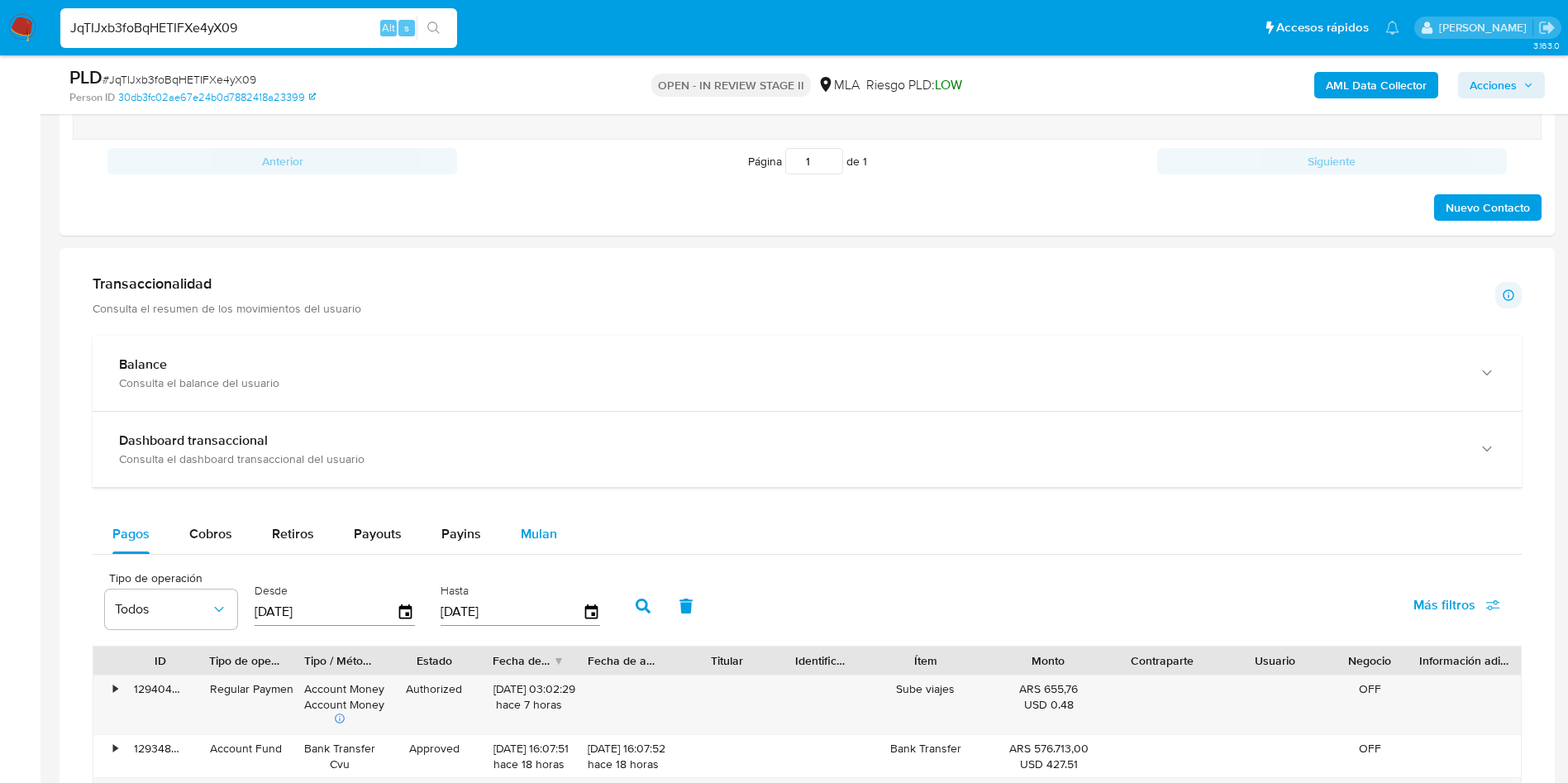
click at [540, 542] on span "Mulan" at bounding box center [539, 534] width 37 height 19
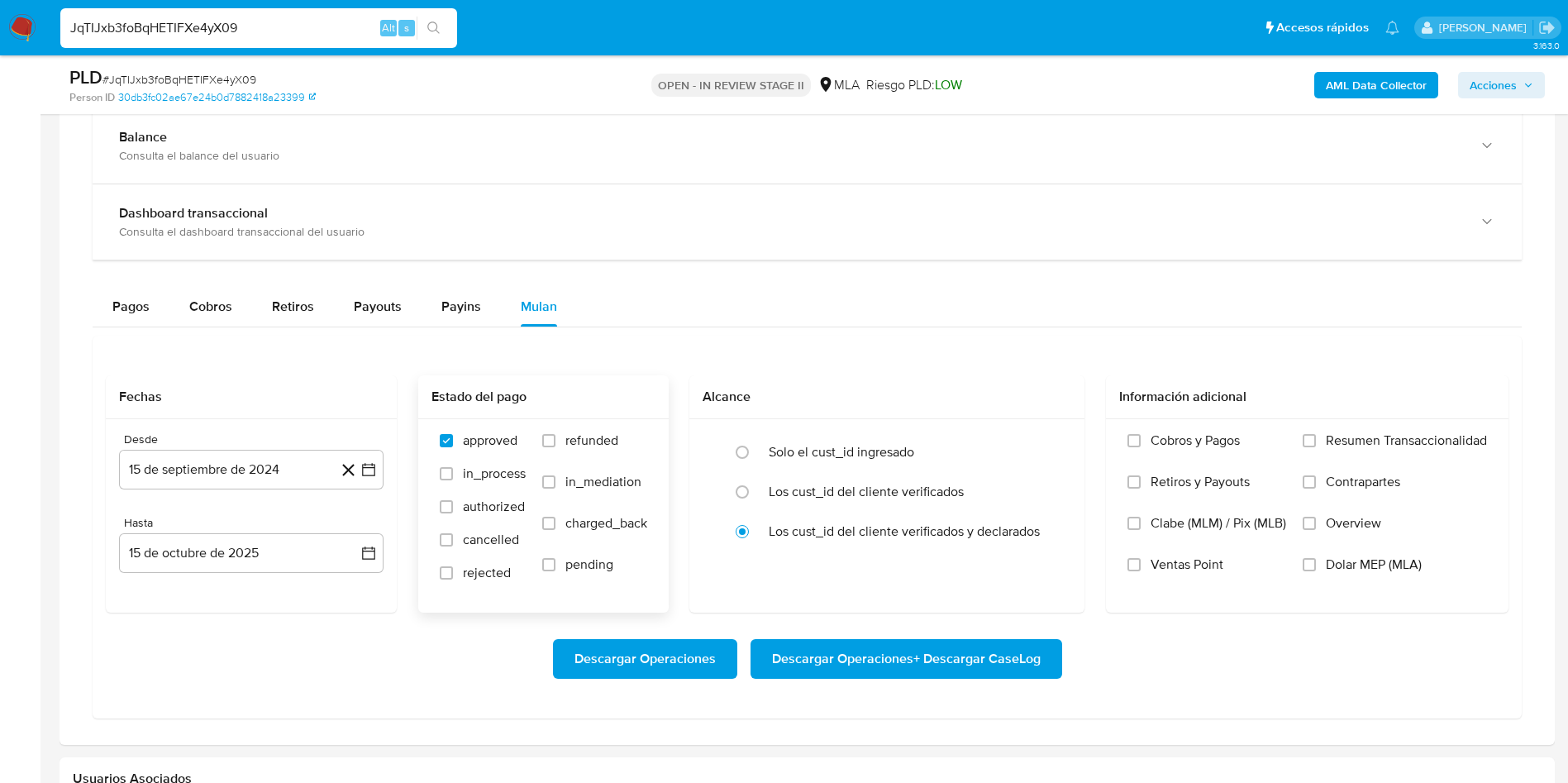
scroll to position [1364, 0]
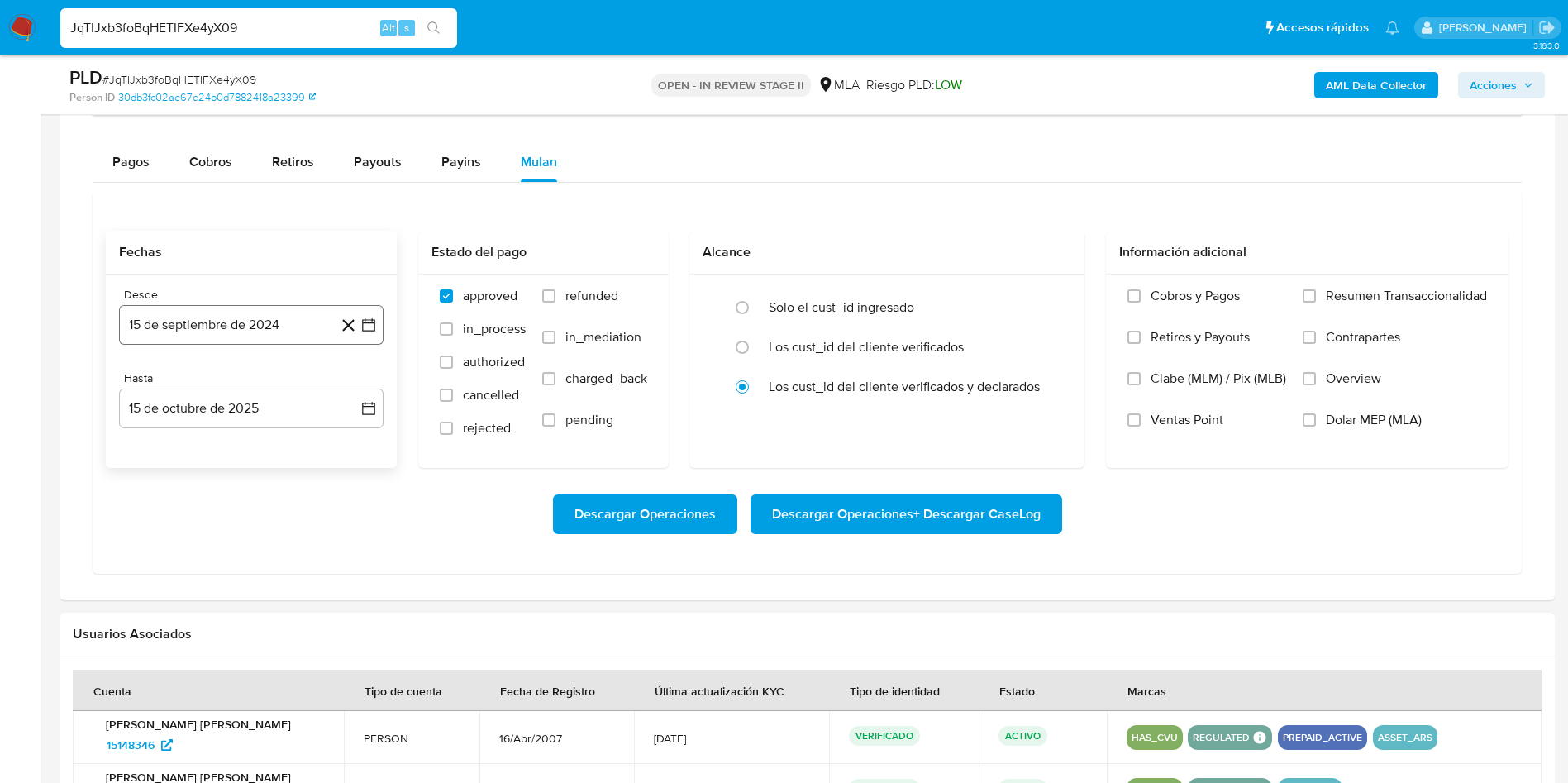
click at [249, 325] on button "15 de septiembre de 2024" at bounding box center [251, 325] width 264 height 39
click at [240, 382] on span "septiembre 2024" at bounding box center [242, 384] width 101 height 17
click at [347, 381] on icon "Año siguiente" at bounding box center [350, 384] width 20 height 20
click at [244, 545] on button "ago" at bounding box center [249, 537] width 46 height 26
click at [286, 443] on button "1" at bounding box center [284, 445] width 26 height 26
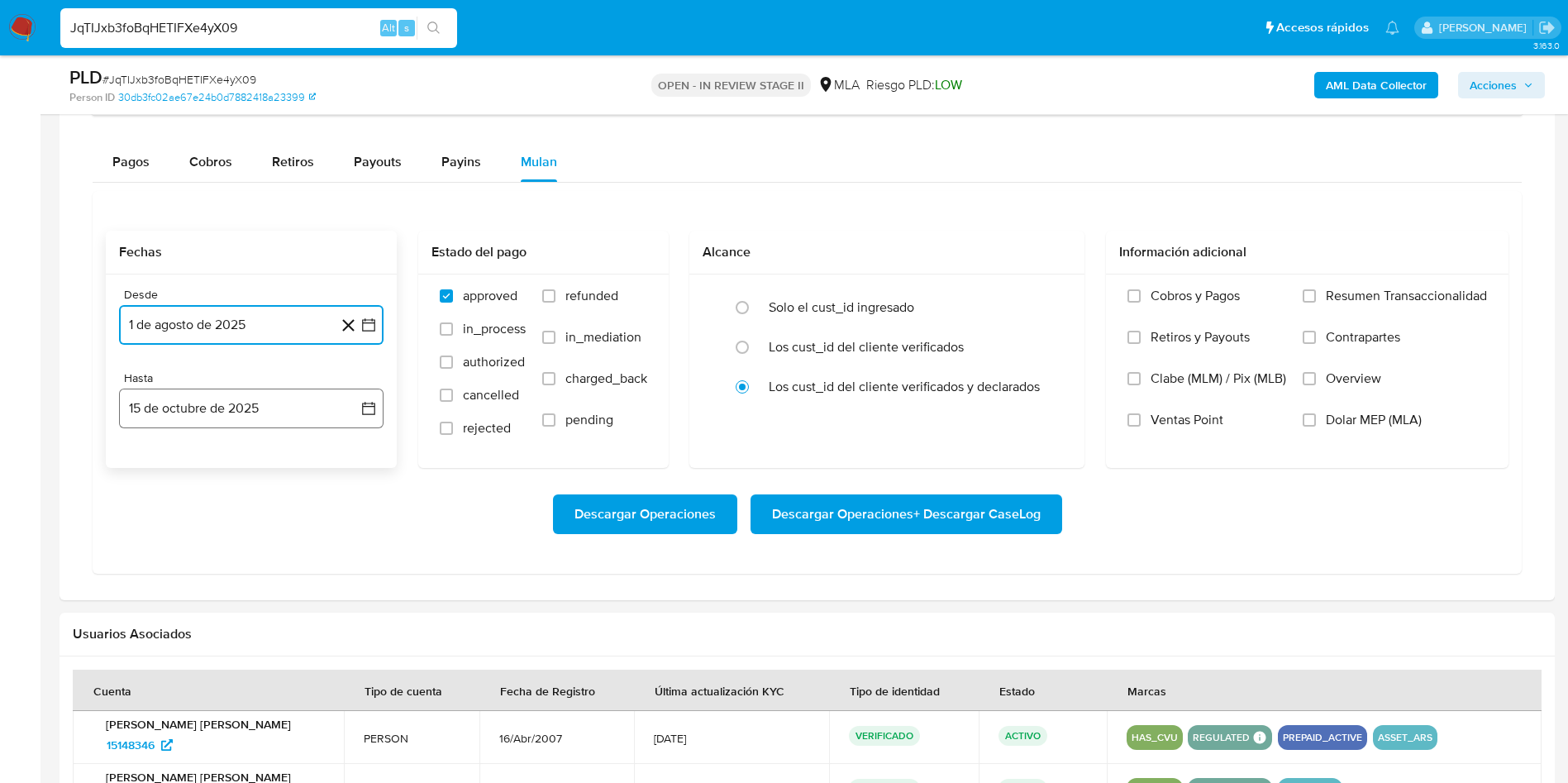
click at [261, 416] on button "15 de octubre de 2025" at bounding box center [251, 408] width 264 height 39
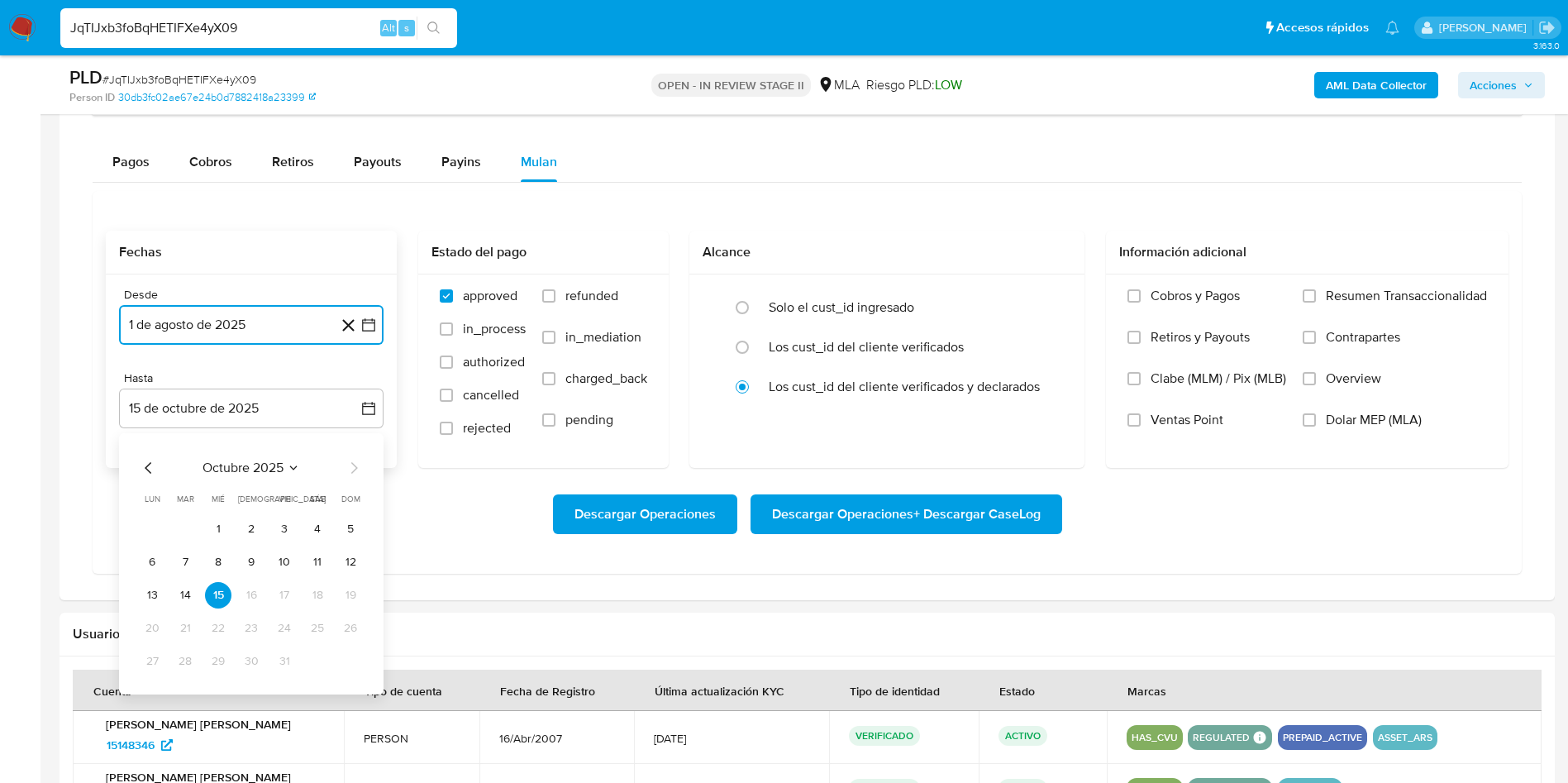
click at [152, 469] on icon "Mes anterior" at bounding box center [149, 468] width 20 height 20
click at [352, 661] on button "31" at bounding box center [351, 661] width 26 height 26
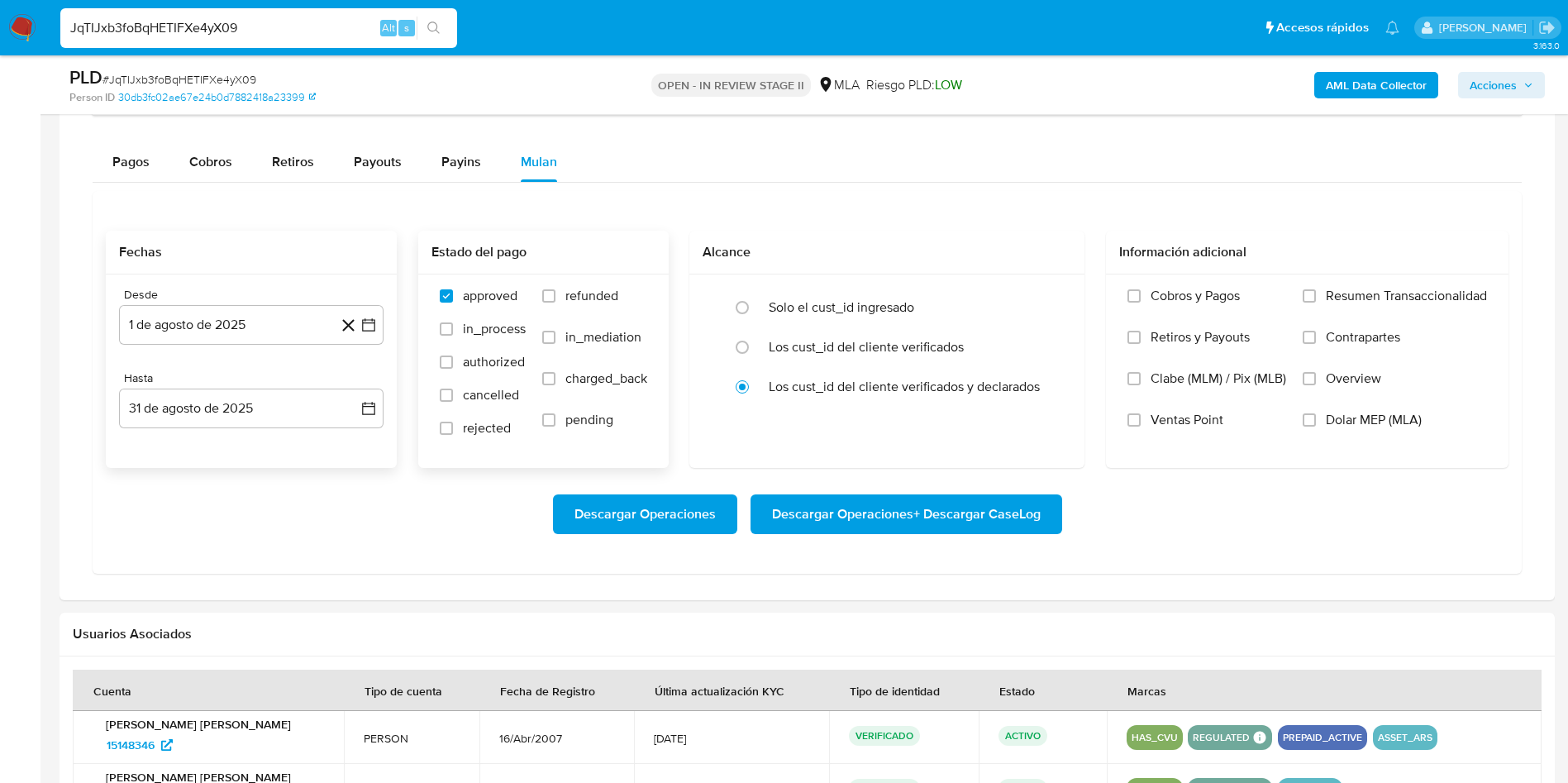
click at [586, 293] on span "refunded" at bounding box center [591, 296] width 52 height 17
click at [555, 293] on input "refunded" at bounding box center [548, 296] width 13 height 13
checkbox input "true"
click at [1365, 423] on span "Dolar MEP (MLA)" at bounding box center [1374, 420] width 96 height 17
click at [1316, 423] on input "Dolar MEP (MLA)" at bounding box center [1308, 420] width 13 height 13
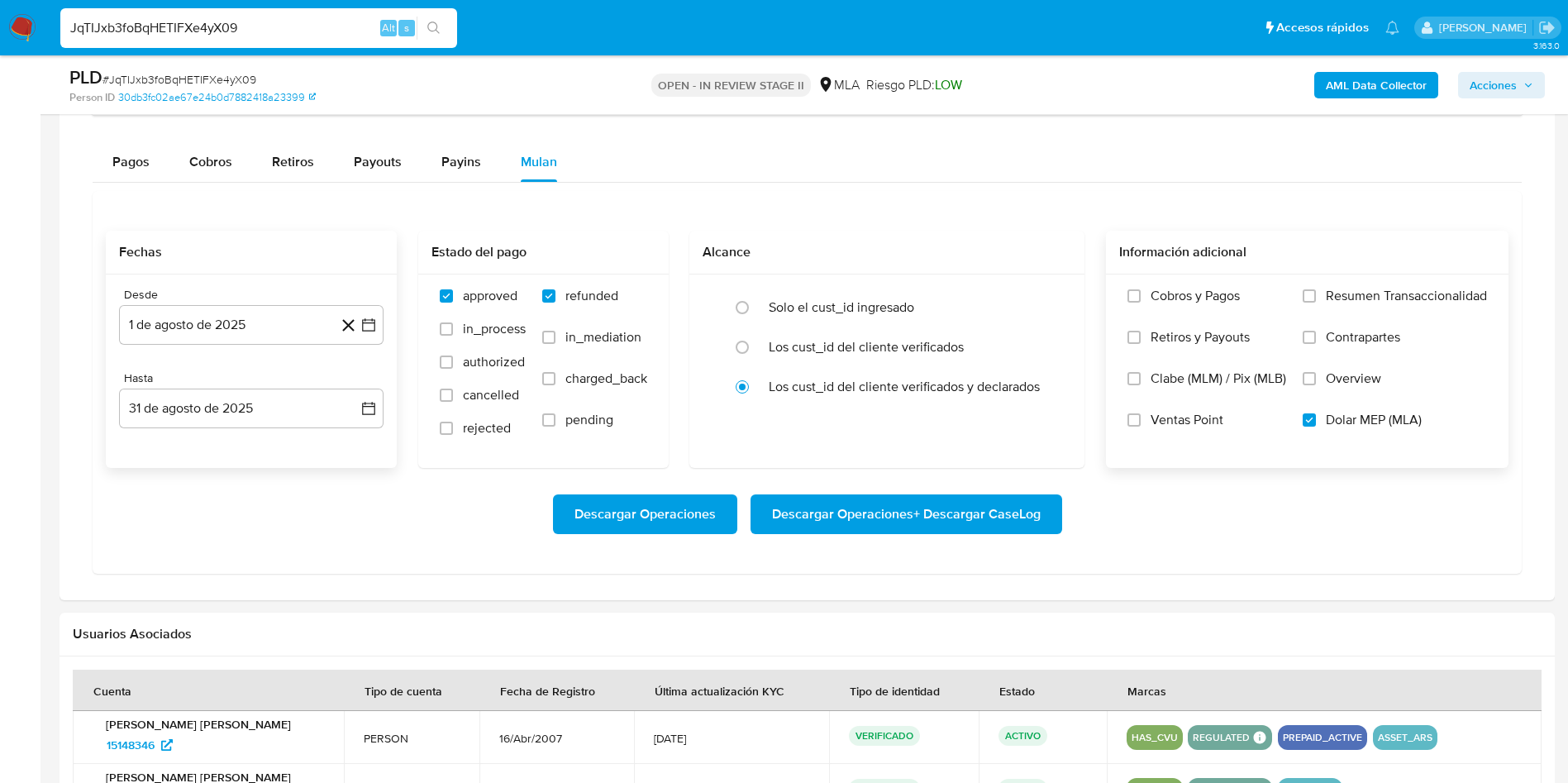
click at [825, 520] on span "Descargar Operaciones + Descargar CaseLog" at bounding box center [906, 514] width 268 height 37
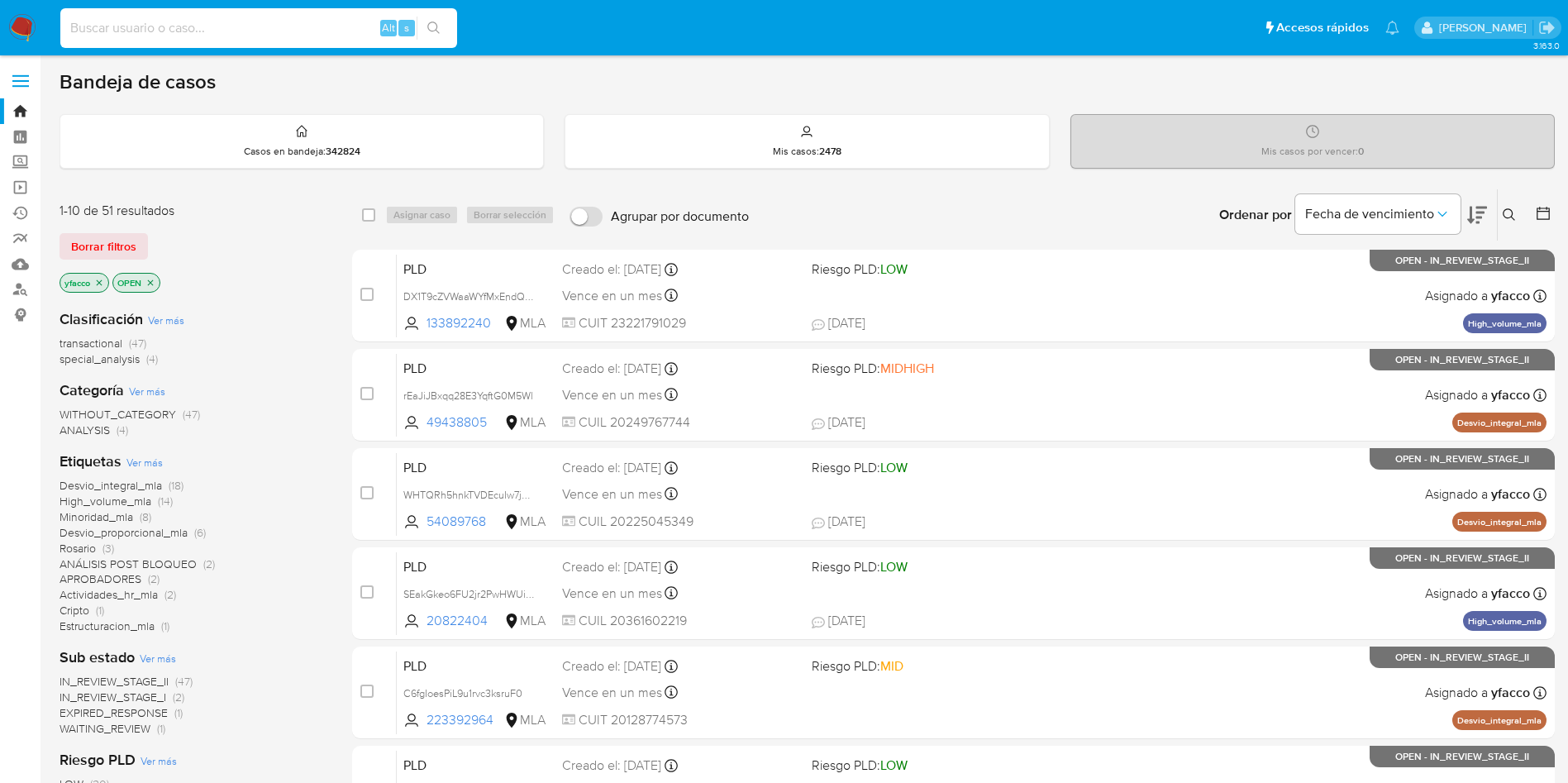
click at [335, 17] on input at bounding box center [259, 28] width 397 height 22
paste input "v0f9zzzu31BaGjse4JFXlhv5"
type input "v0f9zzzu31BaGjse4JFXlhv5"
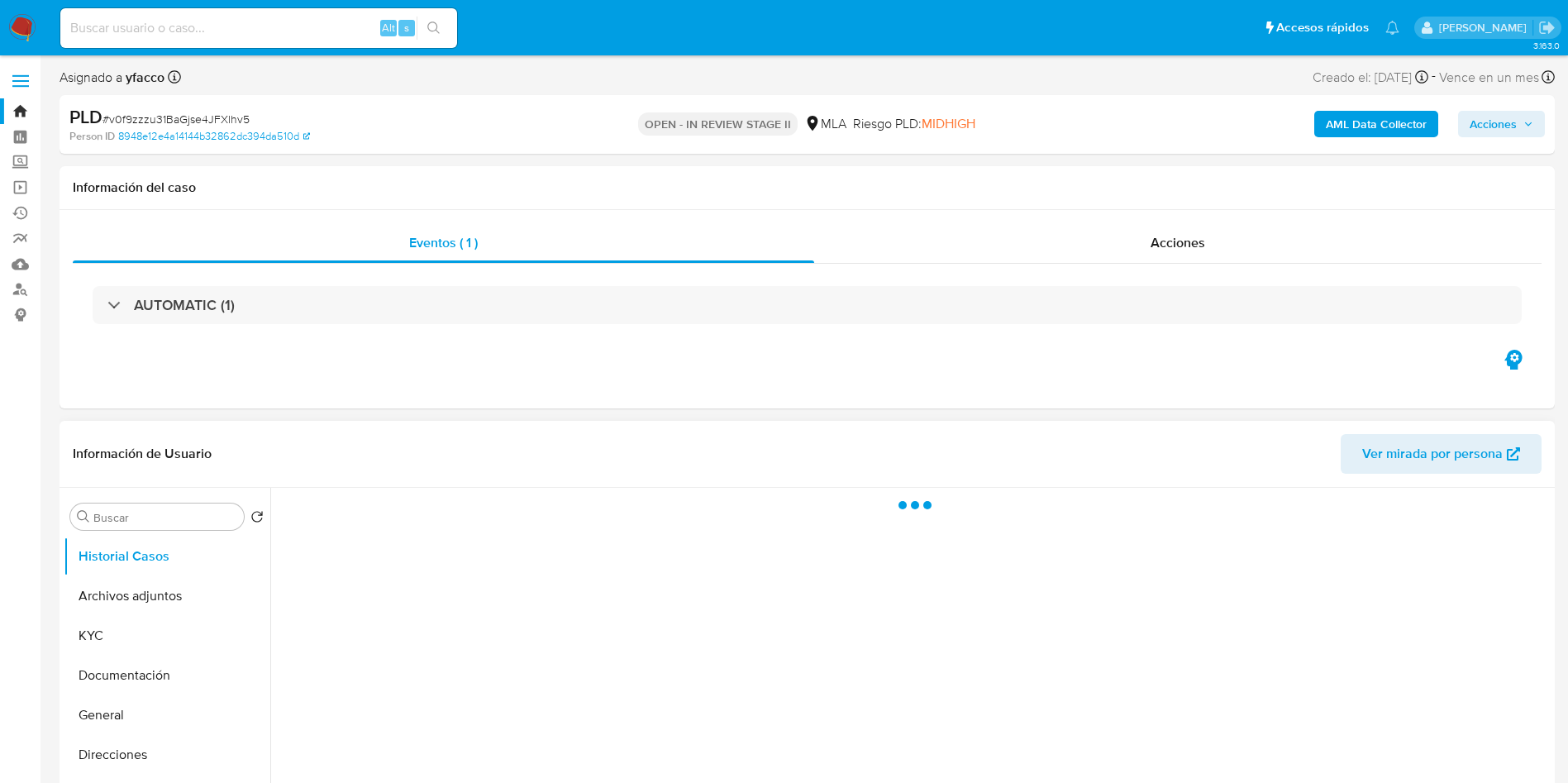
select select "10"
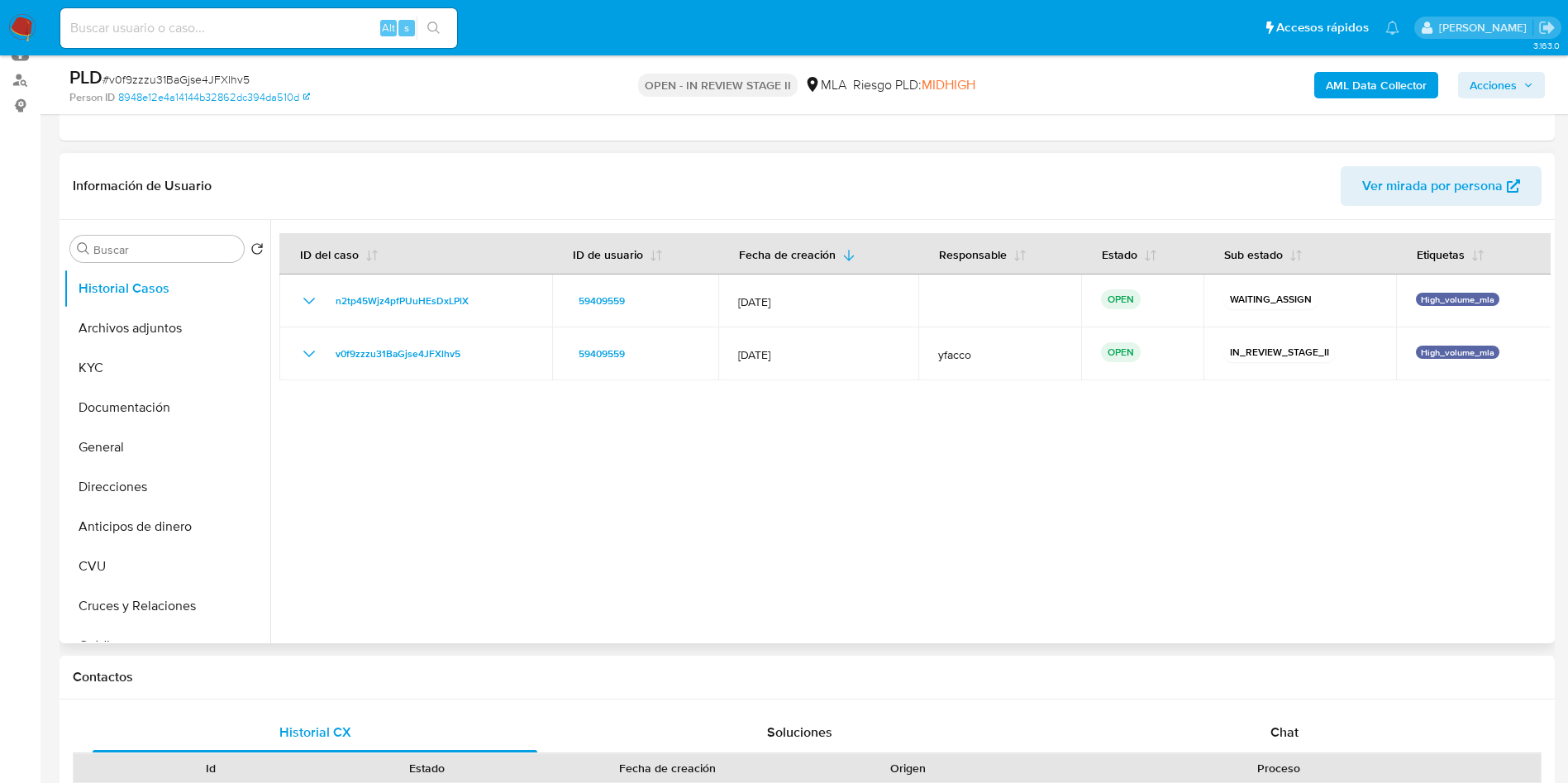
scroll to position [248, 0]
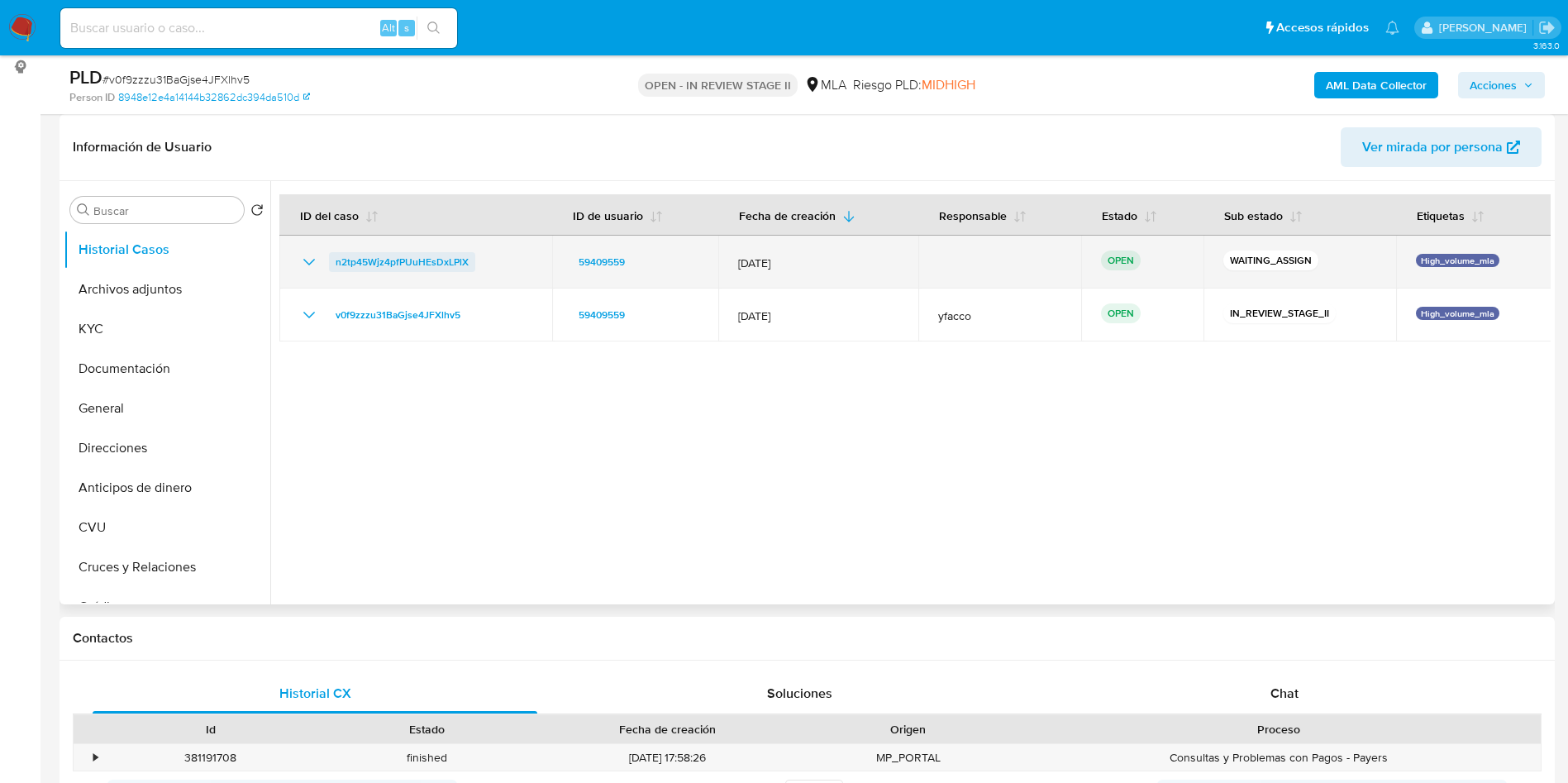
drag, startPoint x: 324, startPoint y: 263, endPoint x: 470, endPoint y: 259, distance: 146.1
click at [470, 259] on div "n2tp45Wjz4pfPUuHEsDxLPlX" at bounding box center [415, 262] width 233 height 20
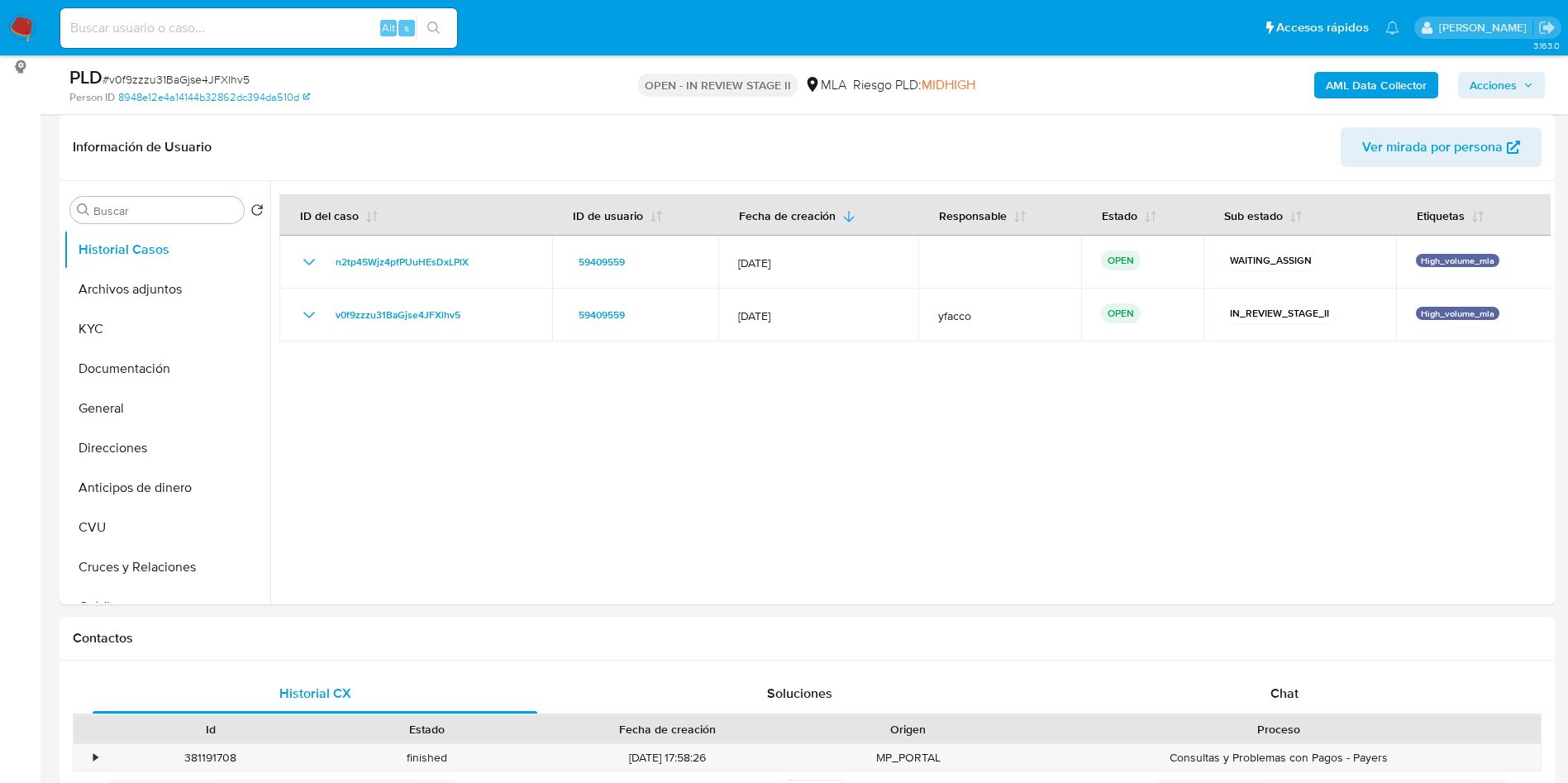
click at [328, 31] on input at bounding box center [259, 28] width 397 height 22
paste input "rTF5bYRFmqjHvSPFu6fV6t9H"
type input "rTF5bYRFmqjHvSPFu6fV6t9H"
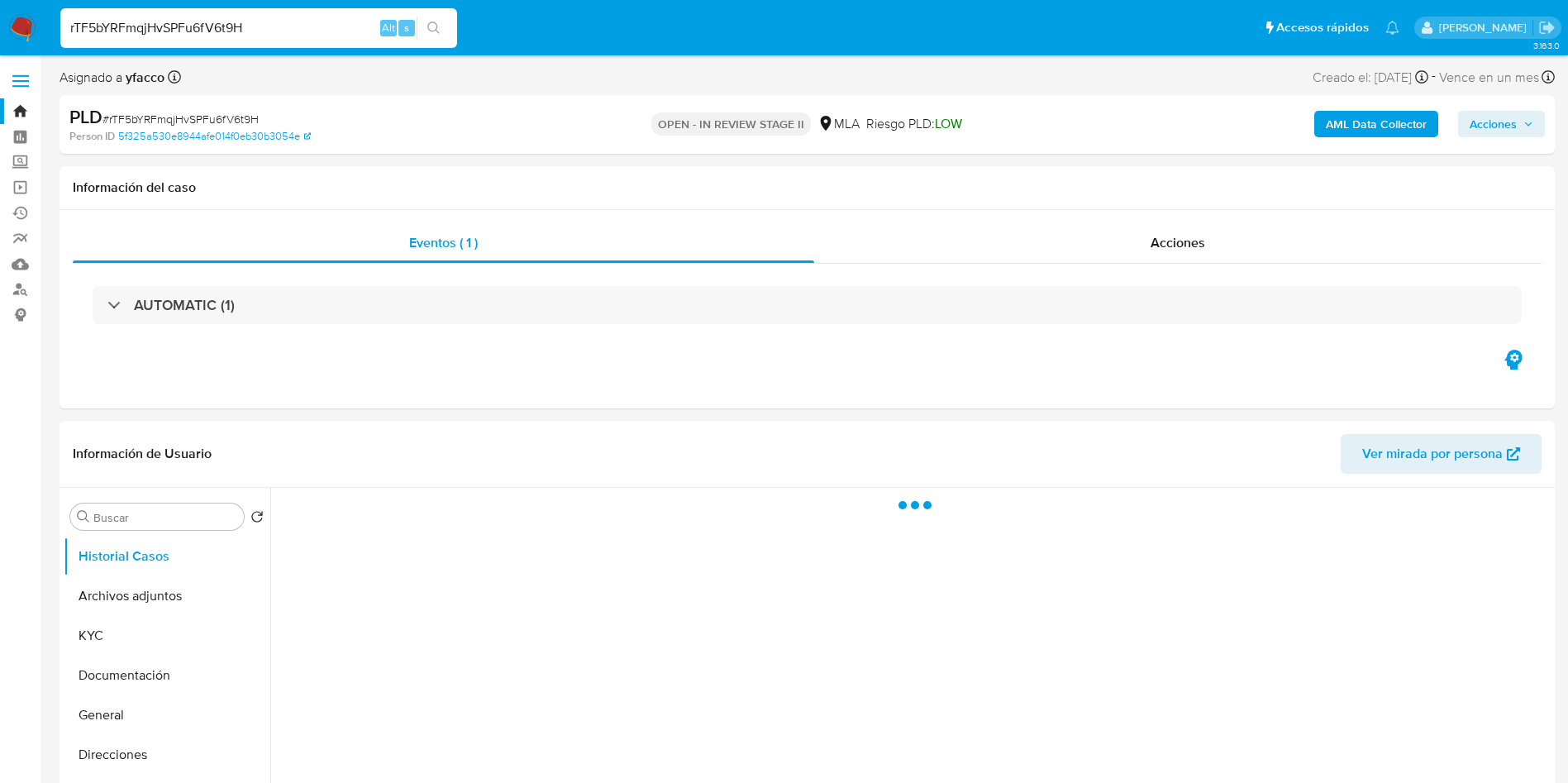
select select "10"
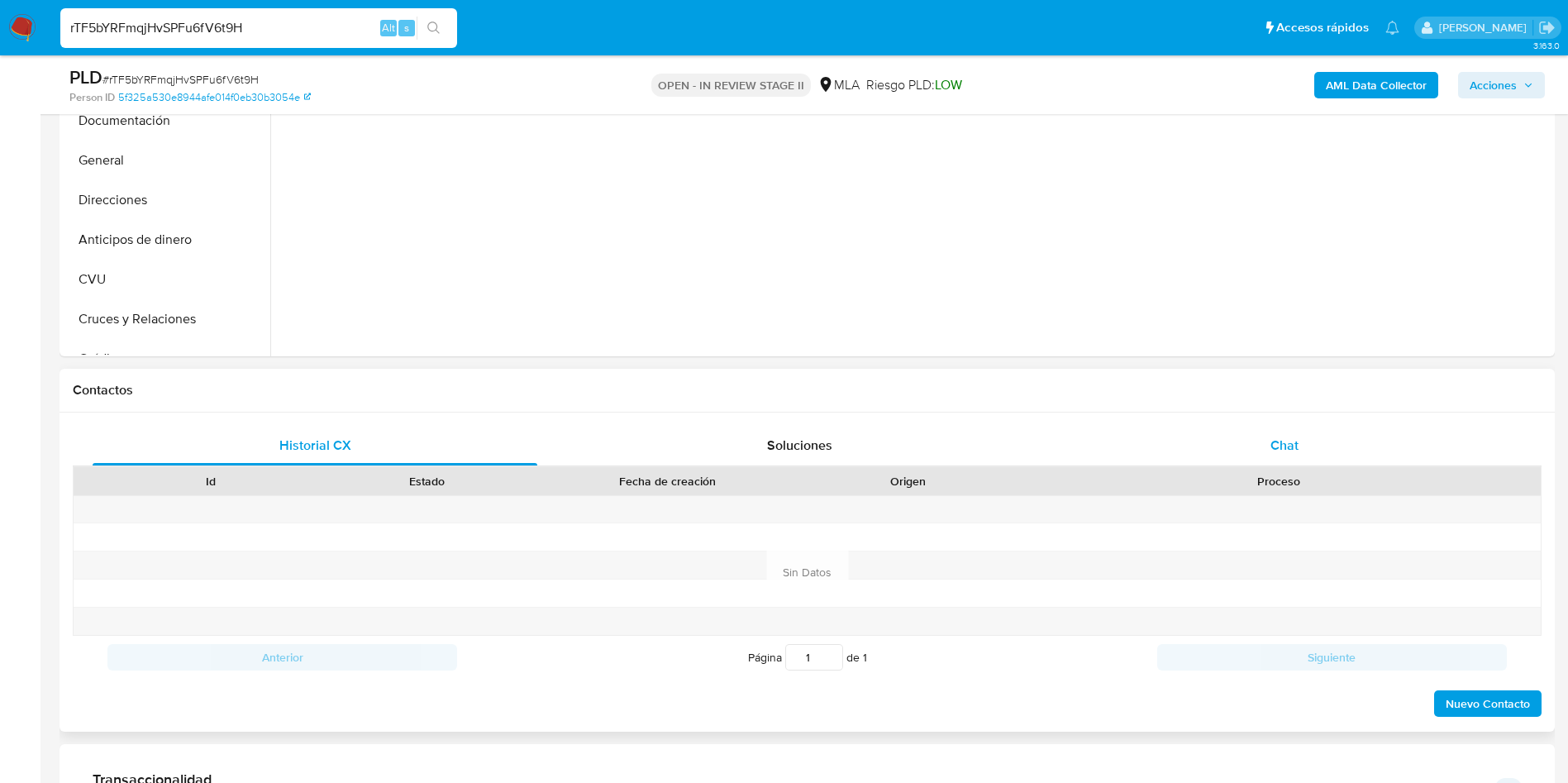
click at [1295, 430] on div "Chat" at bounding box center [1284, 445] width 444 height 39
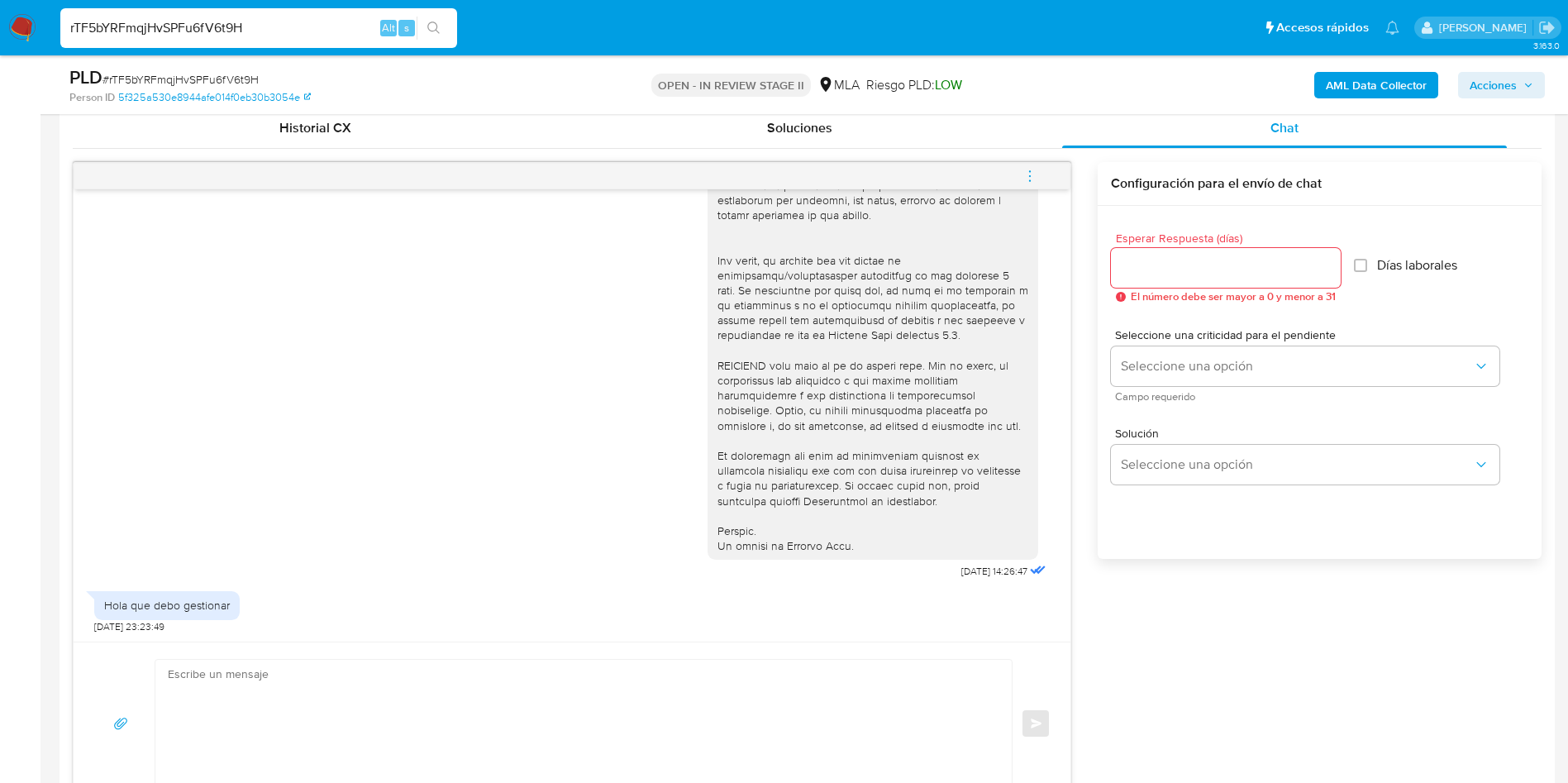
scroll to position [868, 0]
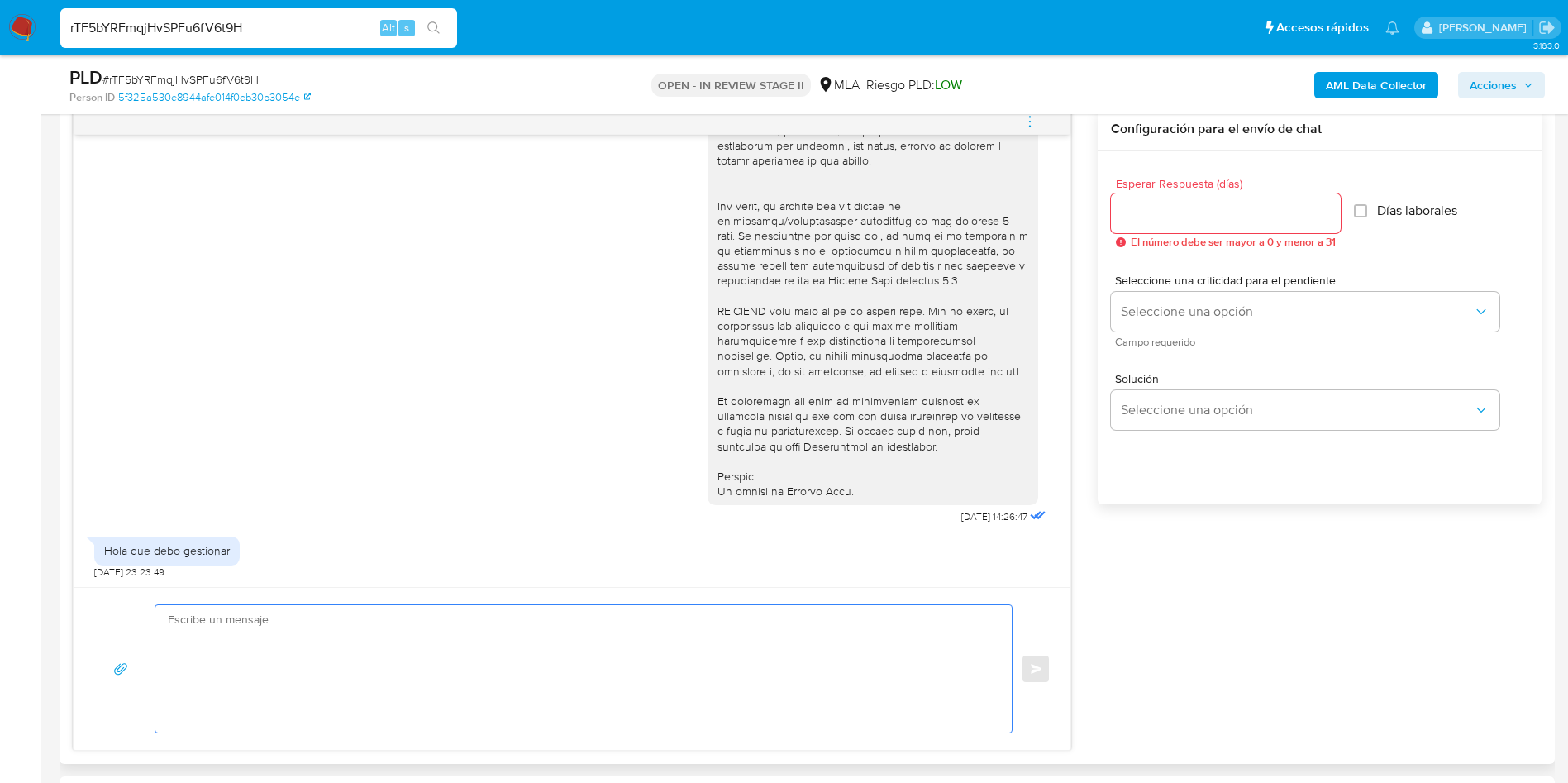
click at [329, 645] on textarea at bounding box center [579, 669] width 823 height 128
paste textarea "Hola, Muchas gracias por la respuesta. Analizamos tu caso y verificamos que la …"
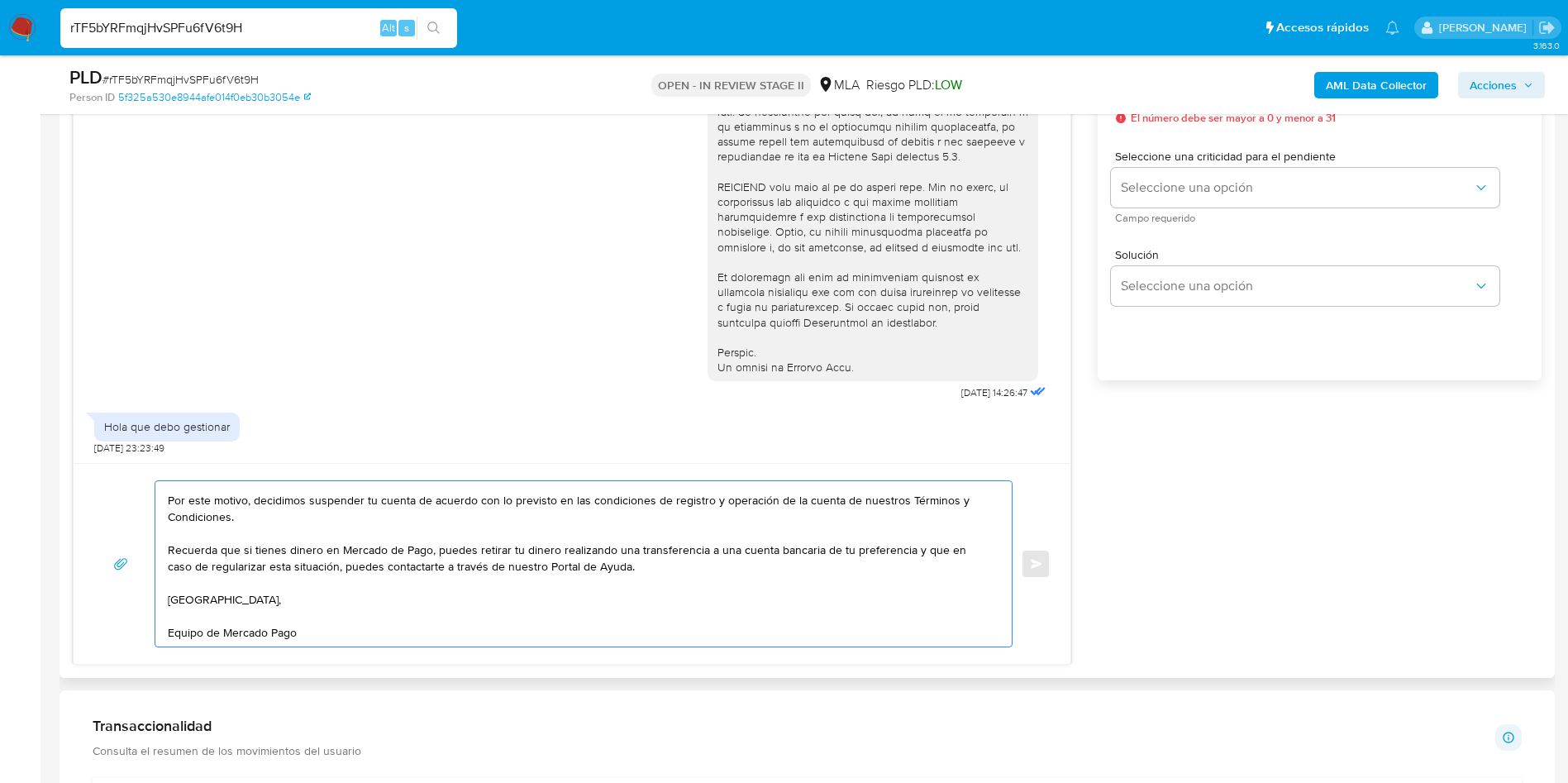
scroll to position [0, 0]
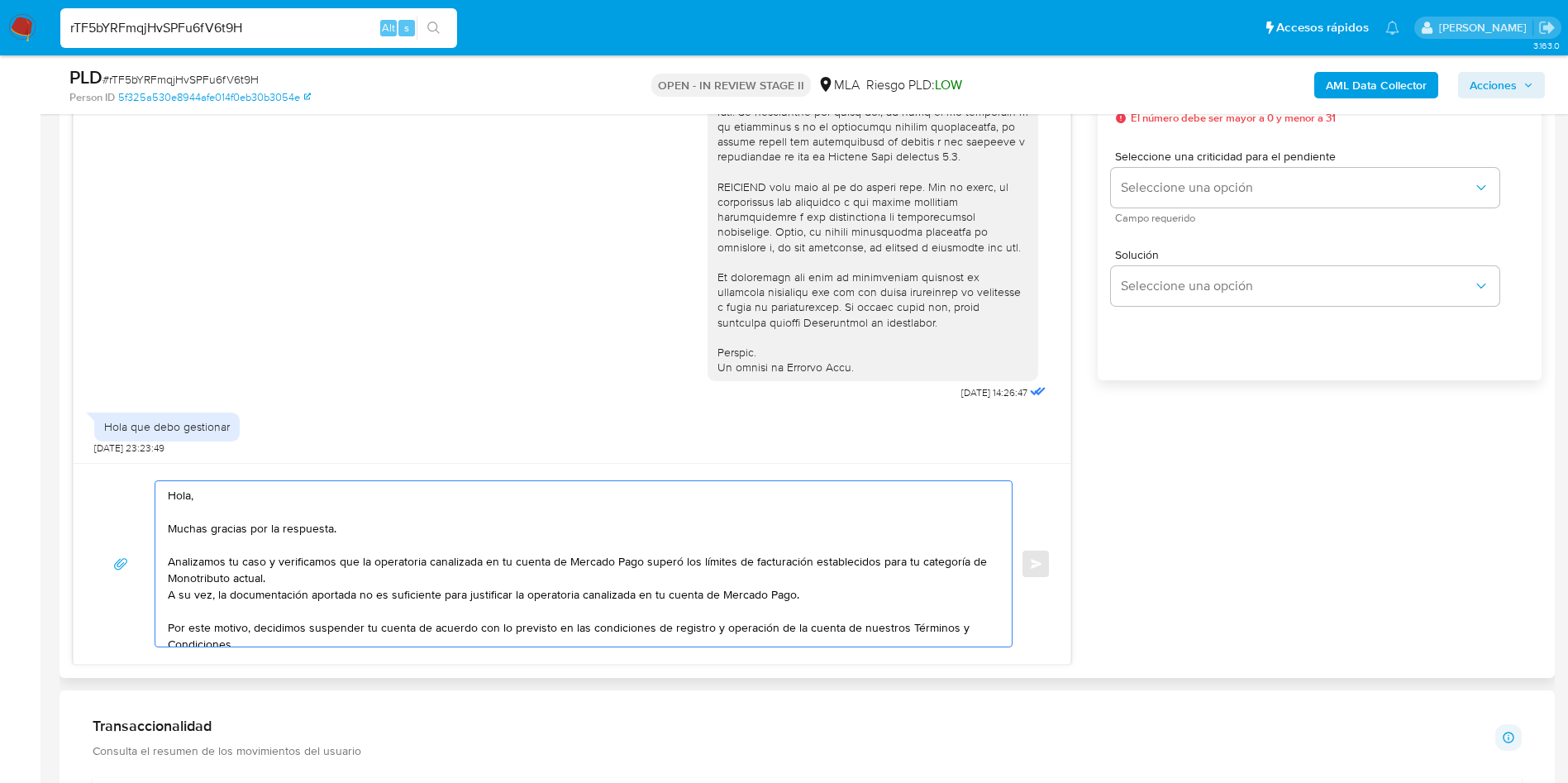
click at [335, 510] on textarea "Hola, Muchas gracias por la respuesta. Analizamos tu caso y verificamos que la …" at bounding box center [579, 563] width 823 height 165
click at [424, 548] on textarea "Hola, Muchas gracias por la respuesta. Analizamos tu caso y verificamos que la …" at bounding box center [579, 563] width 823 height 165
click at [415, 512] on textarea "Hola, Muchas gracias por la respuesta. Analizamos tu caso y verificamos que la …" at bounding box center [579, 563] width 823 height 165
click at [415, 522] on textarea "Hola, Muchas gracias por la respuesta. Analizamos tu caso y verificamos que la …" at bounding box center [579, 563] width 823 height 165
drag, startPoint x: 803, startPoint y: 595, endPoint x: 106, endPoint y: 591, distance: 697.0
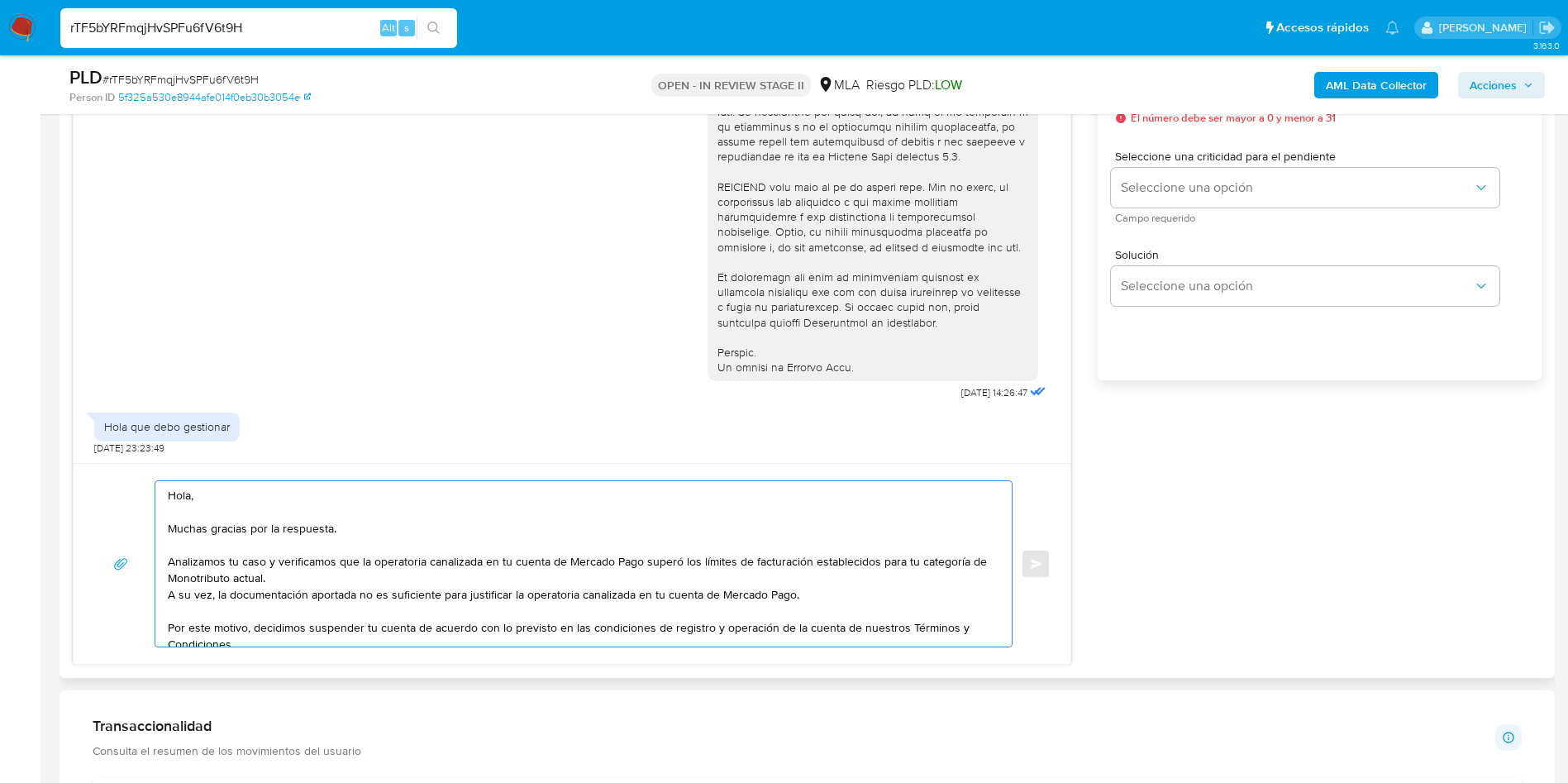
click at [106, 591] on div "Hola, Muchas gracias por la respuesta. Analizamos tu caso y verificamos que la …" at bounding box center [572, 563] width 957 height 167
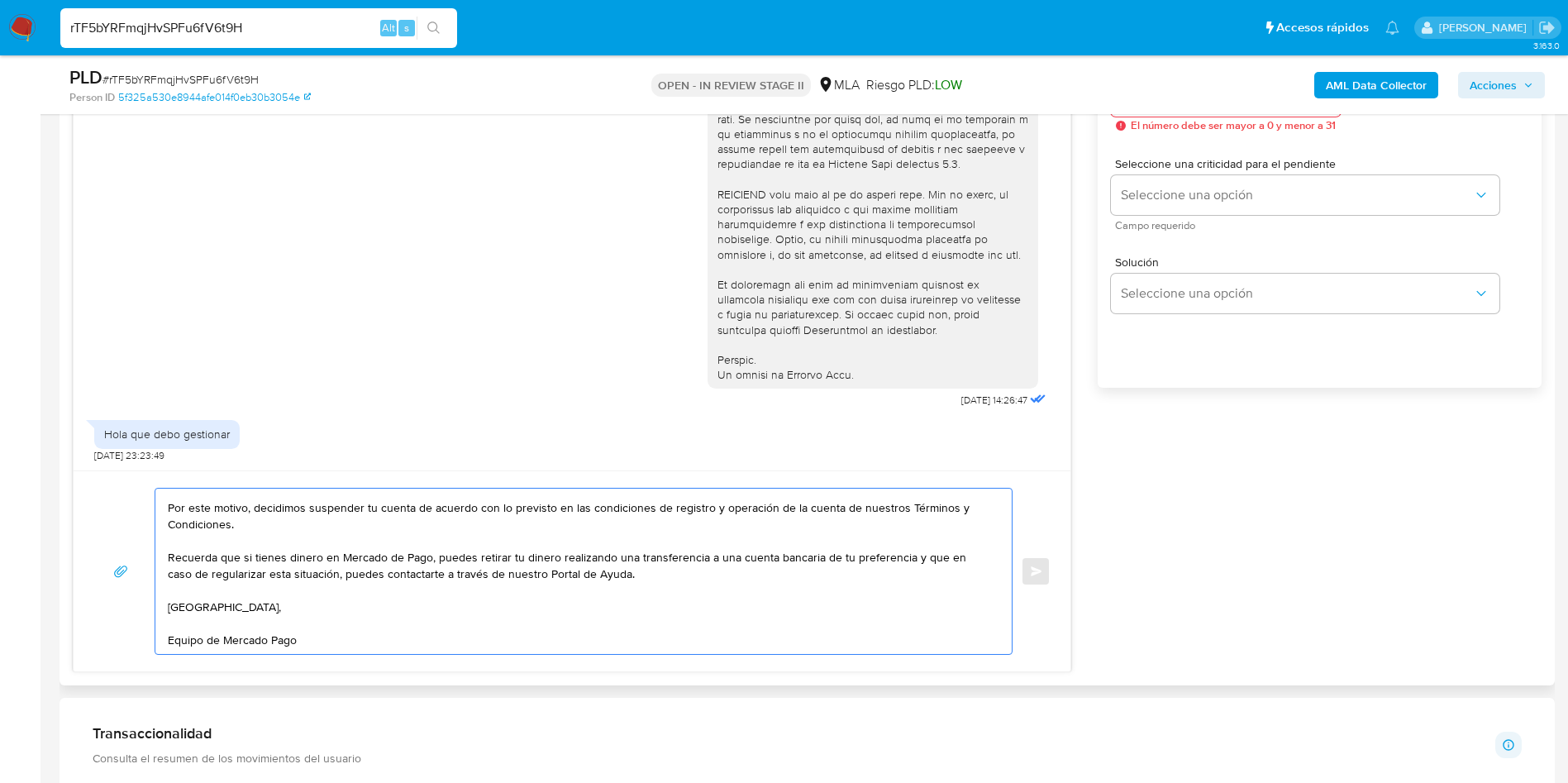
scroll to position [868, 0]
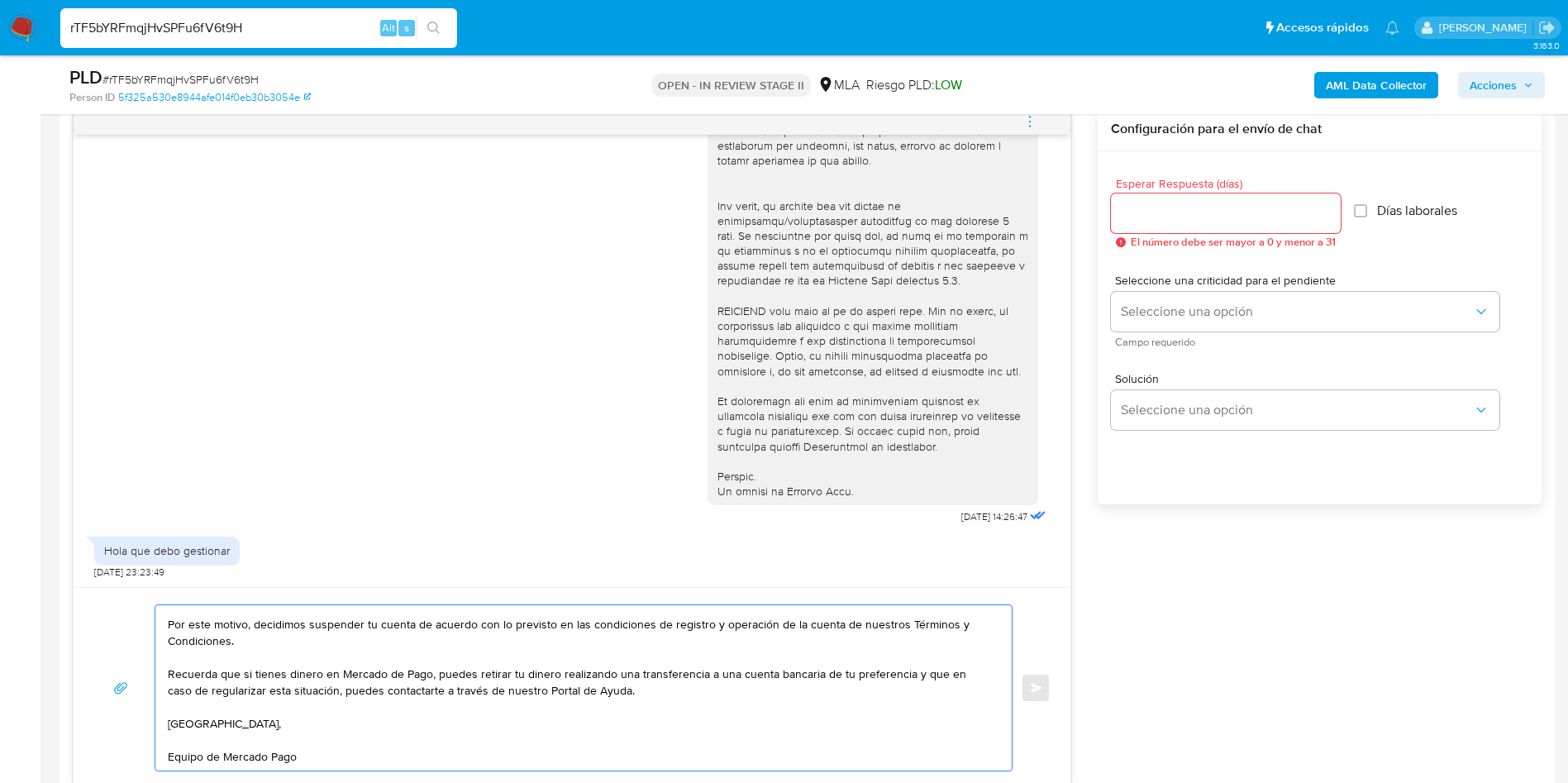
type textarea "Hola, Muchas gracias por la respuesta. Analizamos tu caso y verificamos que la …"
click at [1169, 206] on input "Esperar Respuesta (días)" at bounding box center [1225, 213] width 230 height 22
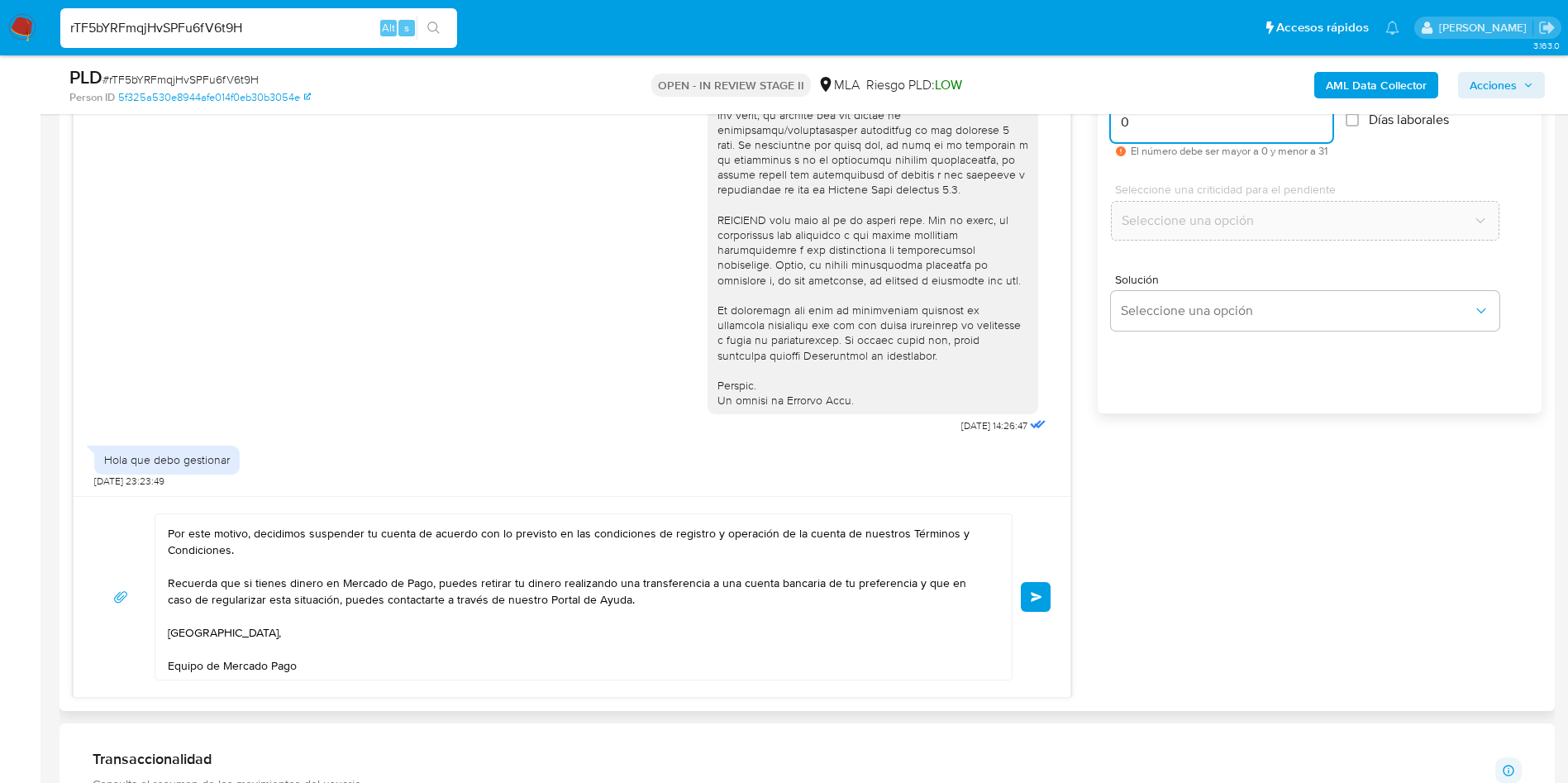
scroll to position [992, 0]
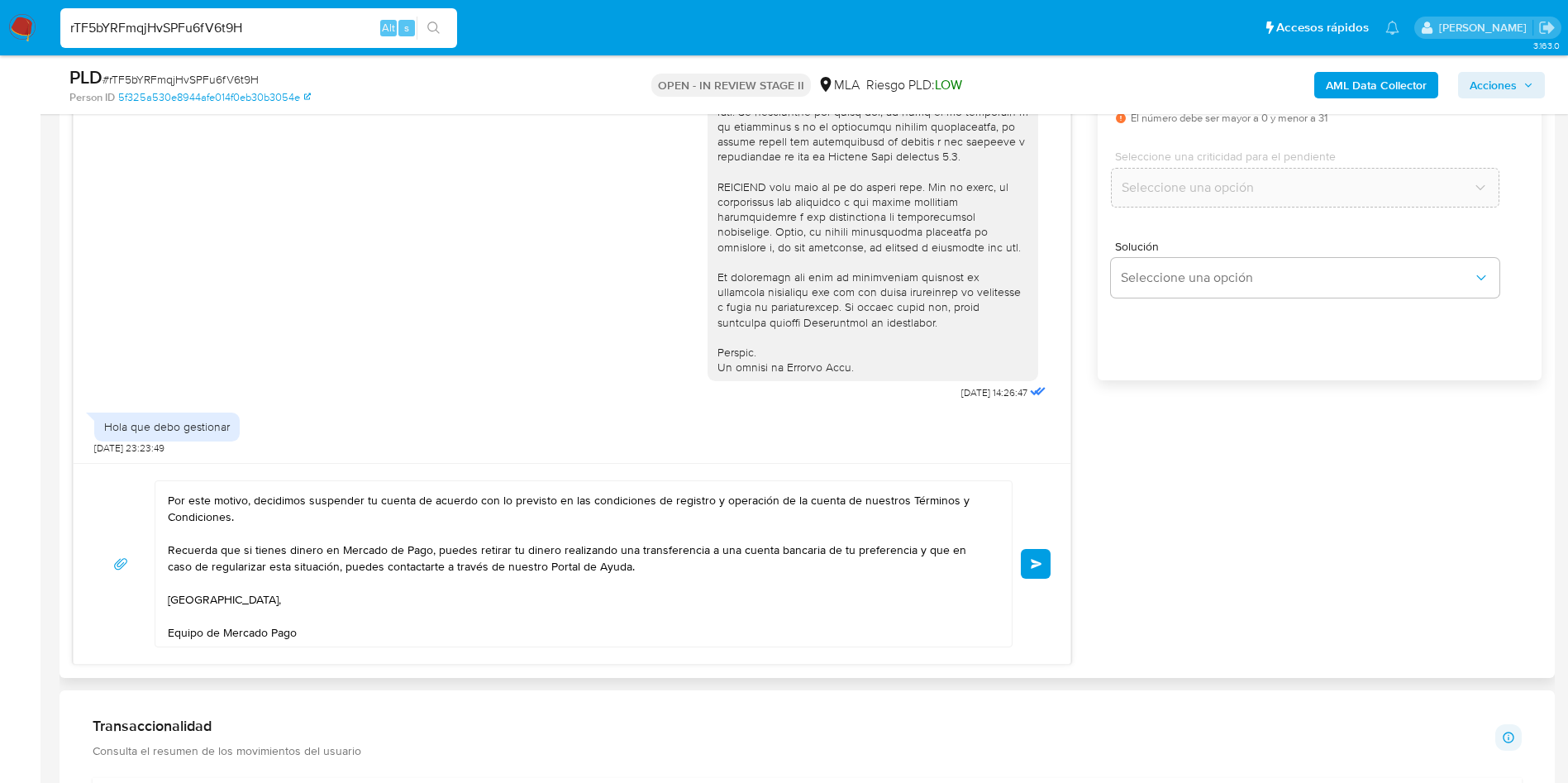
type input "0"
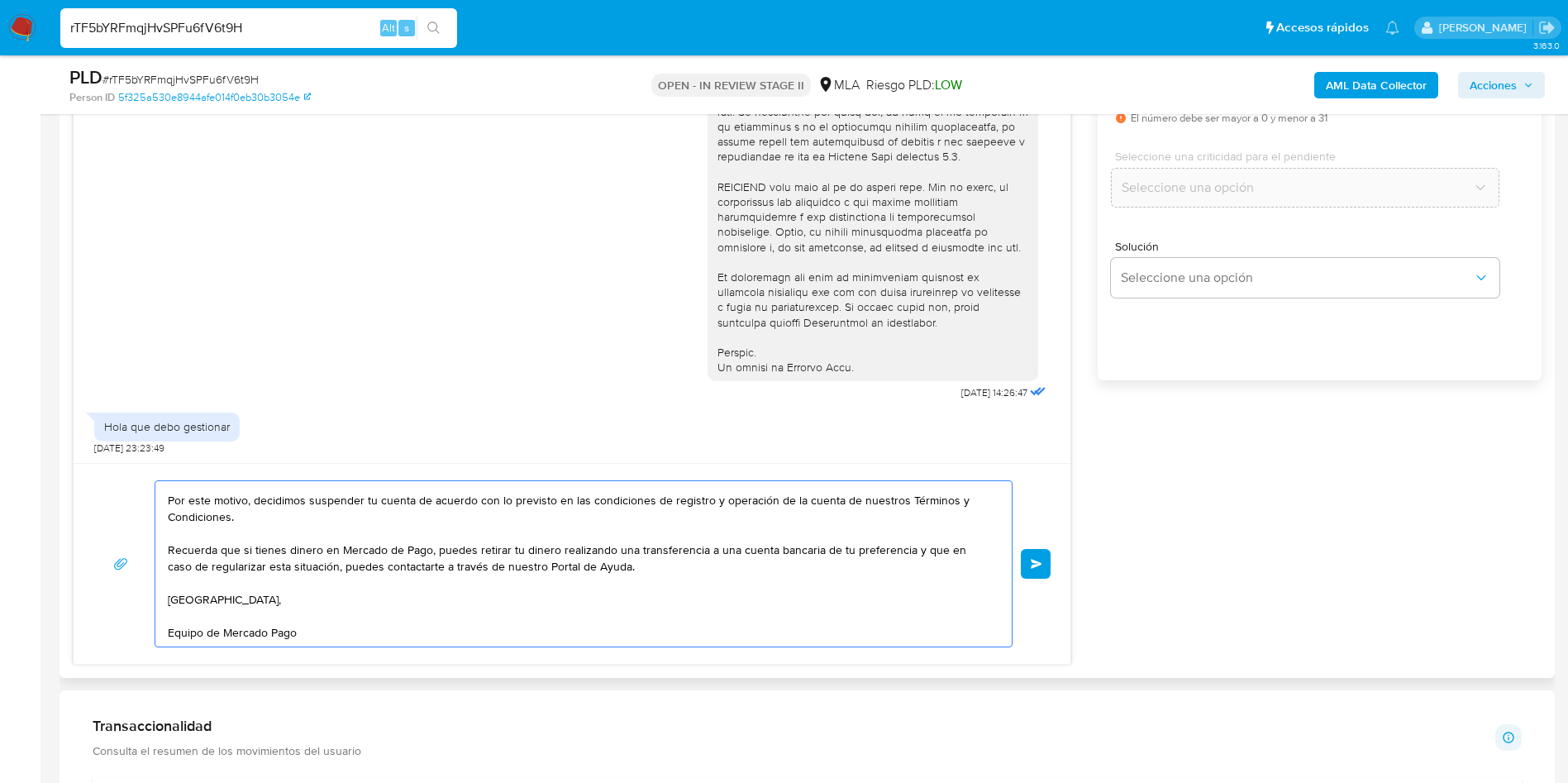
scroll to position [0, 0]
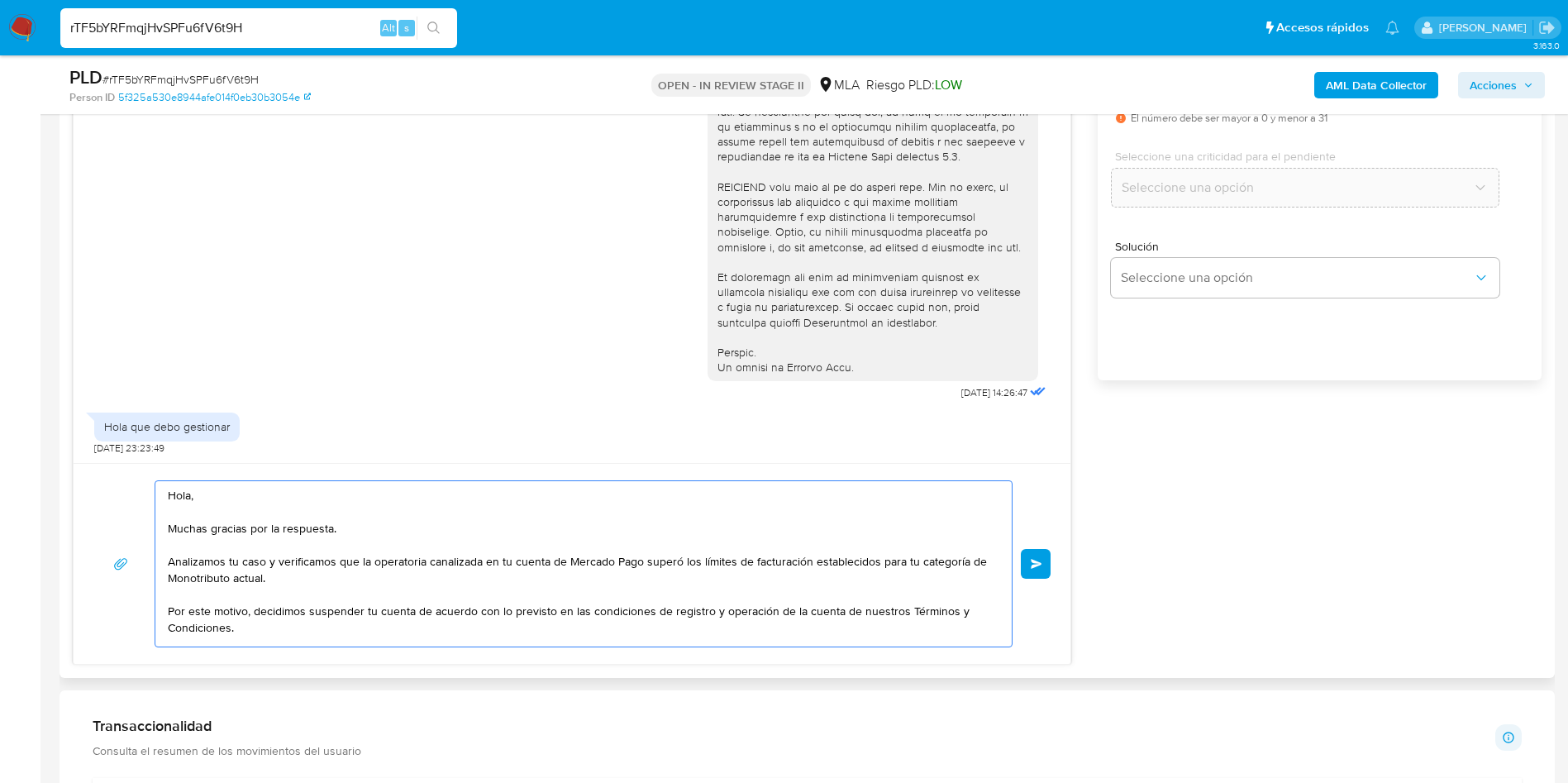
drag, startPoint x: 384, startPoint y: 624, endPoint x: 114, endPoint y: 414, distance: 342.1
click at [114, 414] on div "17/09/2025 14:26:47 Hola que debo gestionar 20/09/2025 23:23:49 Hola, Muchas gr…" at bounding box center [572, 324] width 999 height 682
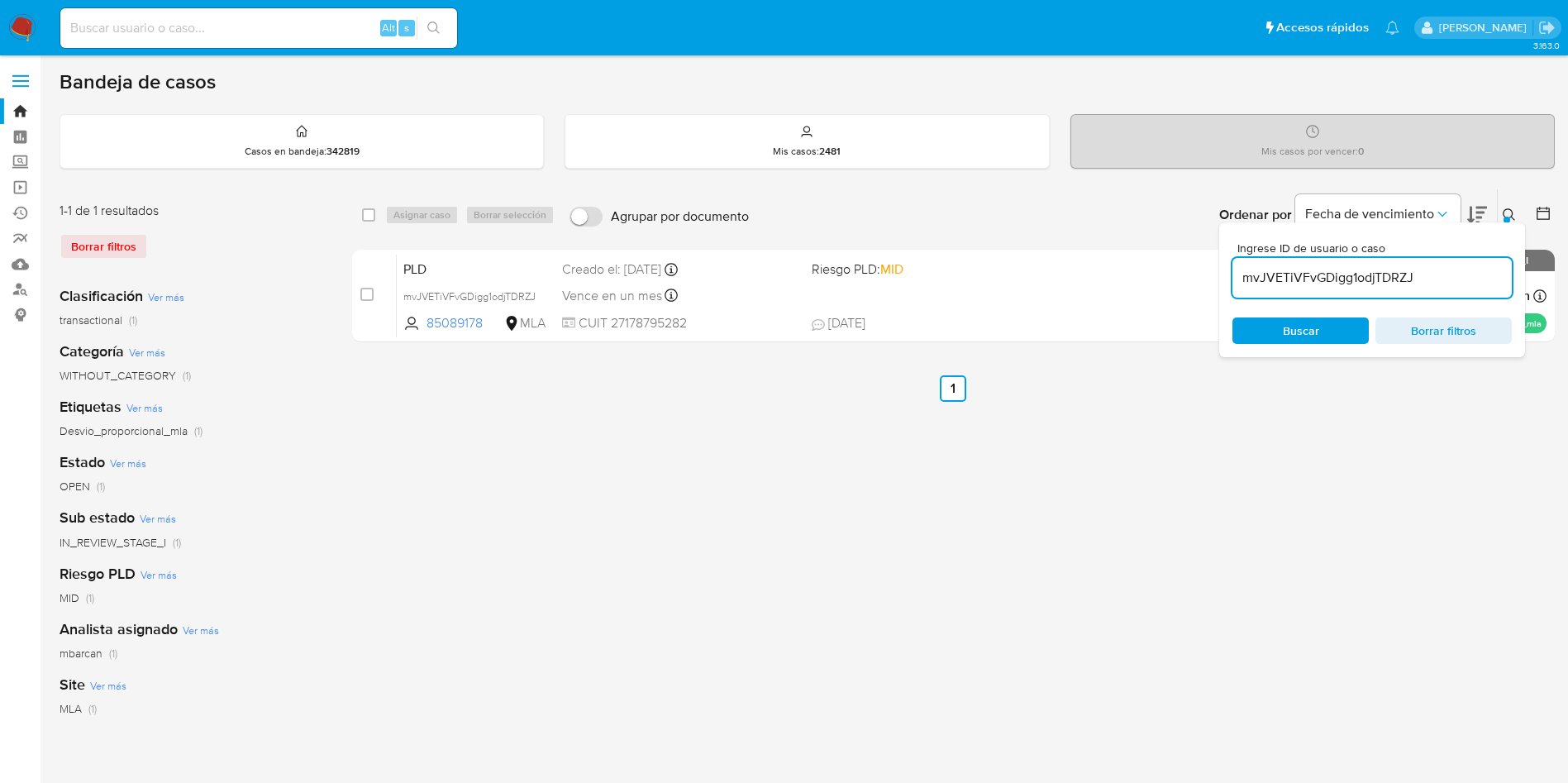
click at [1436, 288] on input "mvJVETiVFvGDigg1odjTDRZJ" at bounding box center [1371, 277] width 279 height 22
paste input "n2tp45Wjz4pfPUuHEsDxLPlX"
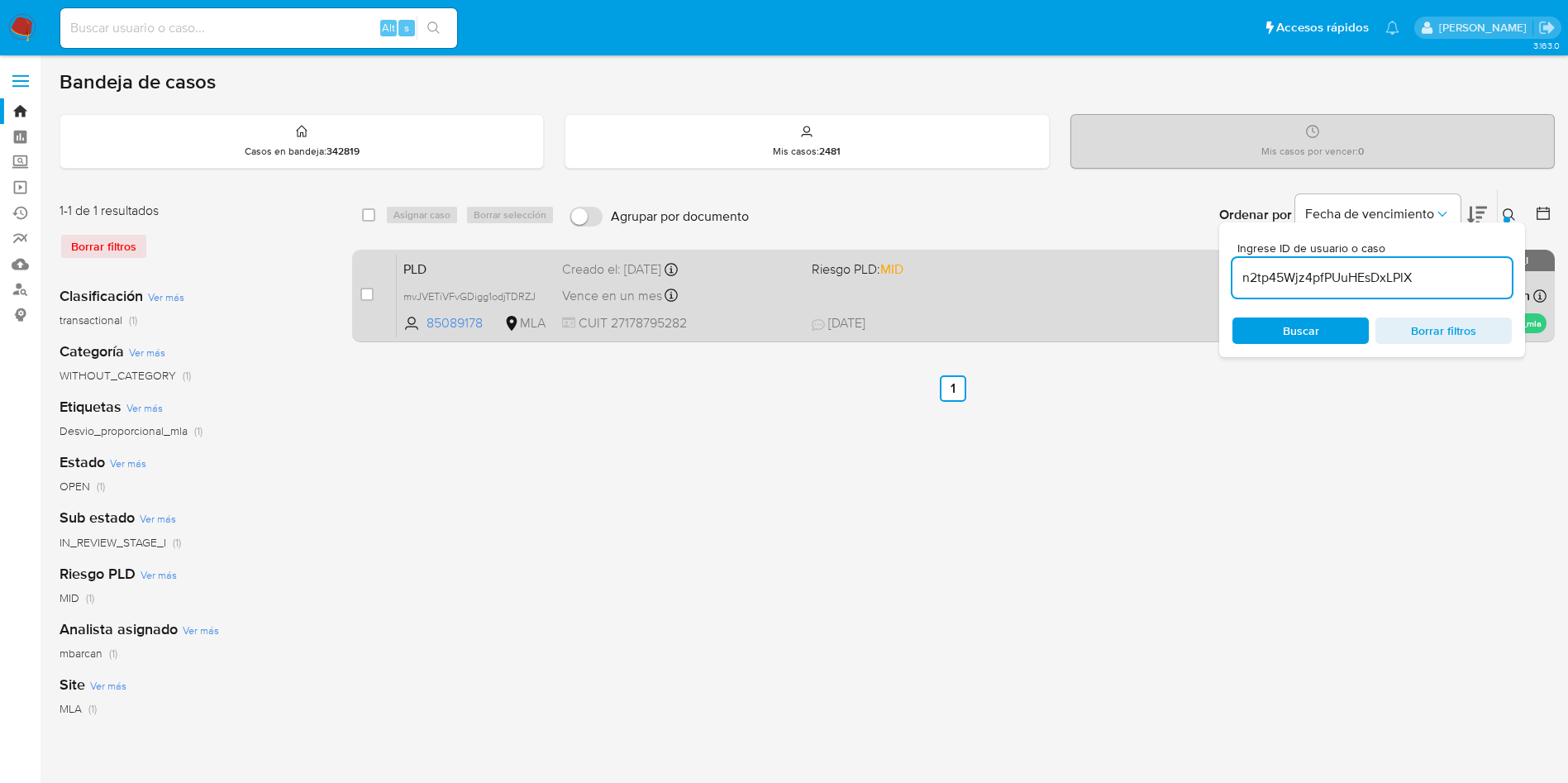
type input "n2tp45Wjz4pfPUuHEsDxLPlX"
click at [366, 294] on input "checkbox" at bounding box center [366, 294] width 13 height 13
checkbox input "true"
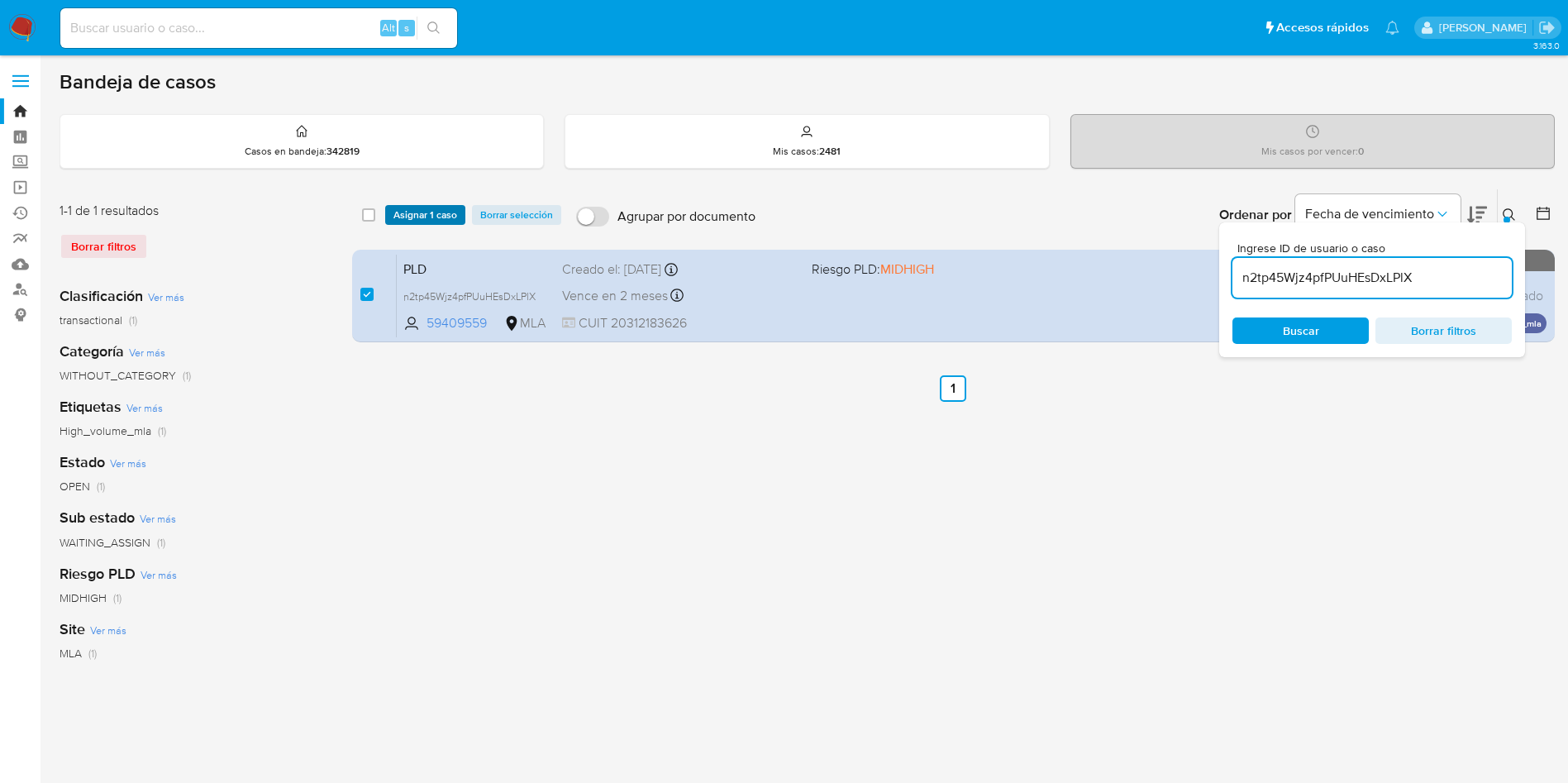
click at [403, 220] on span "Asignar 1 caso" at bounding box center [425, 214] width 64 height 17
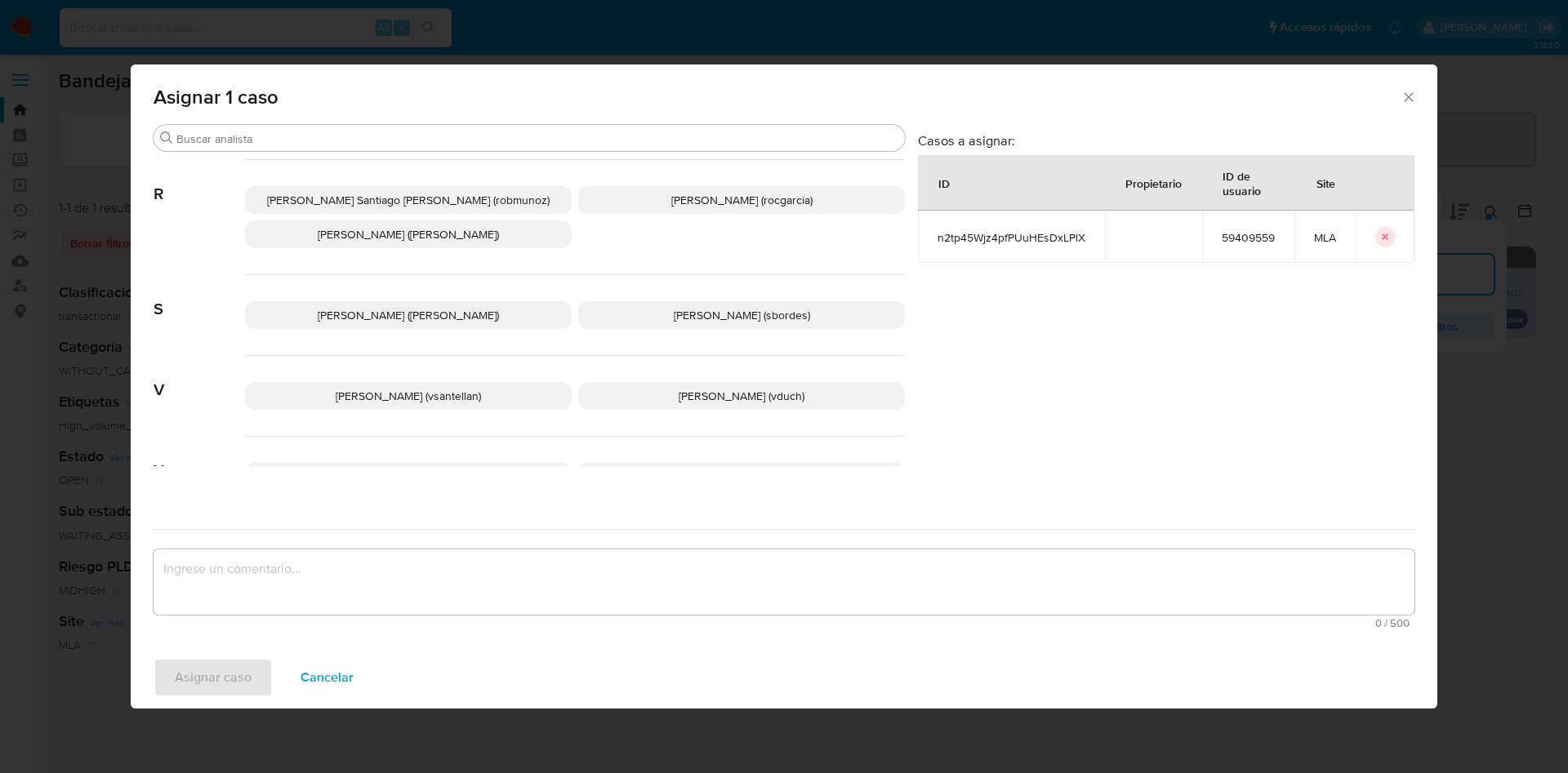
scroll to position [1459, 0]
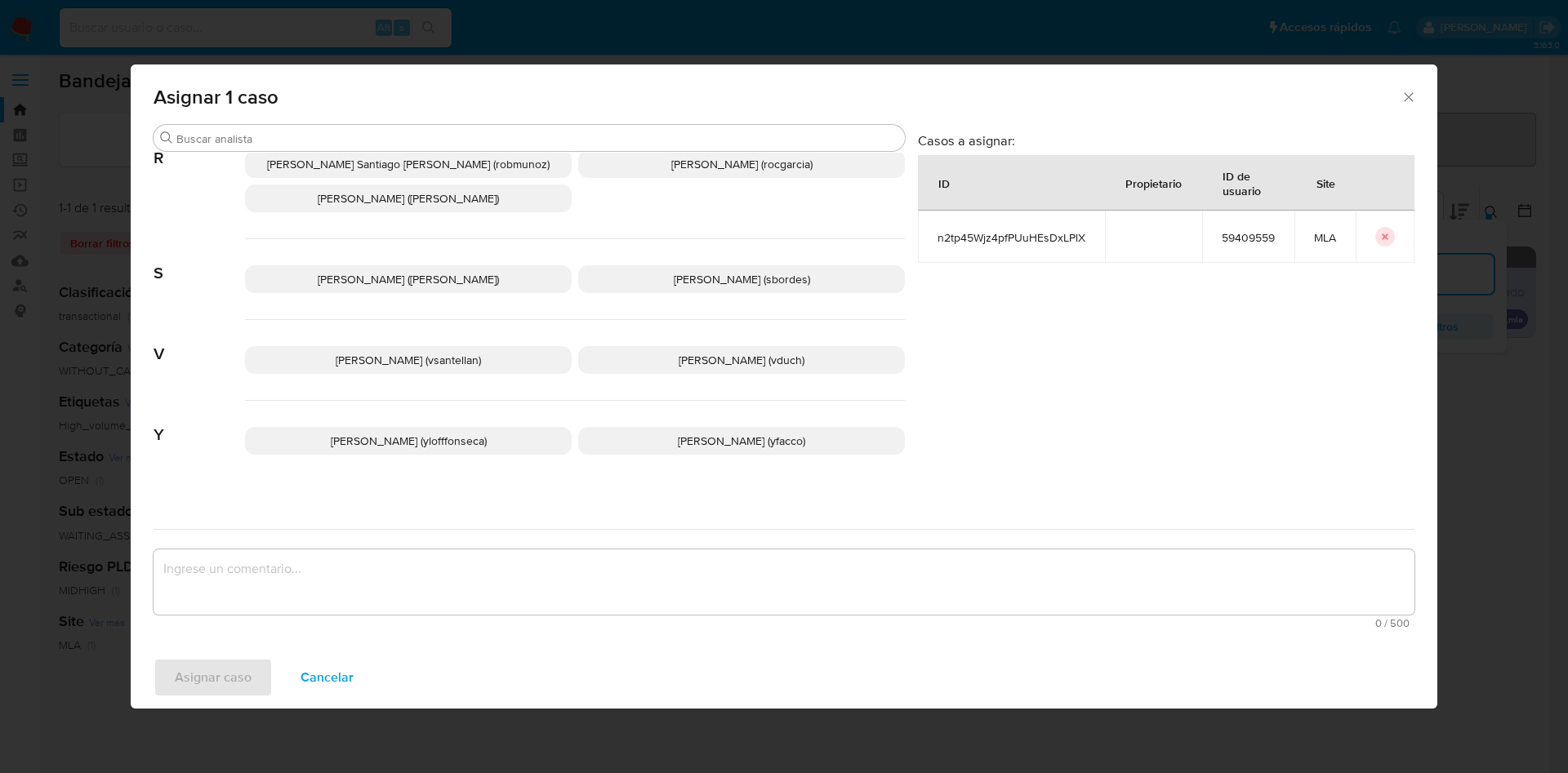
drag, startPoint x: 665, startPoint y: 440, endPoint x: 673, endPoint y: 411, distance: 30.1
click at [670, 434] on div "Yanina Loff Fonseca (ylofffonseca) Yesica Paola Facco (yfacco)" at bounding box center [575, 440] width 660 height 80
click at [673, 427] on p "Yesica Paola Facco (yfacco)" at bounding box center [741, 440] width 327 height 28
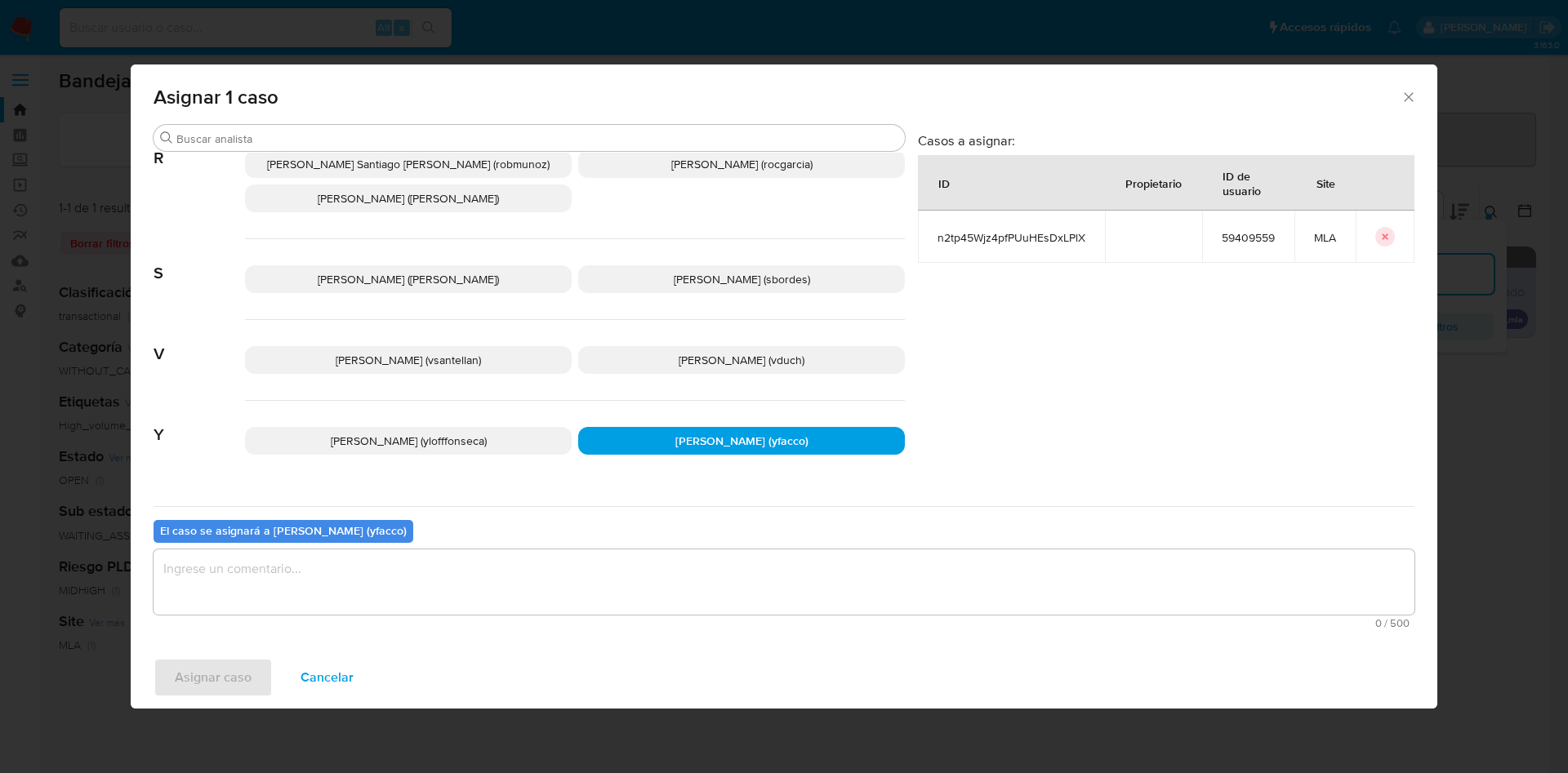
click at [641, 566] on textarea "assign-modal" at bounding box center [784, 582] width 1260 height 66
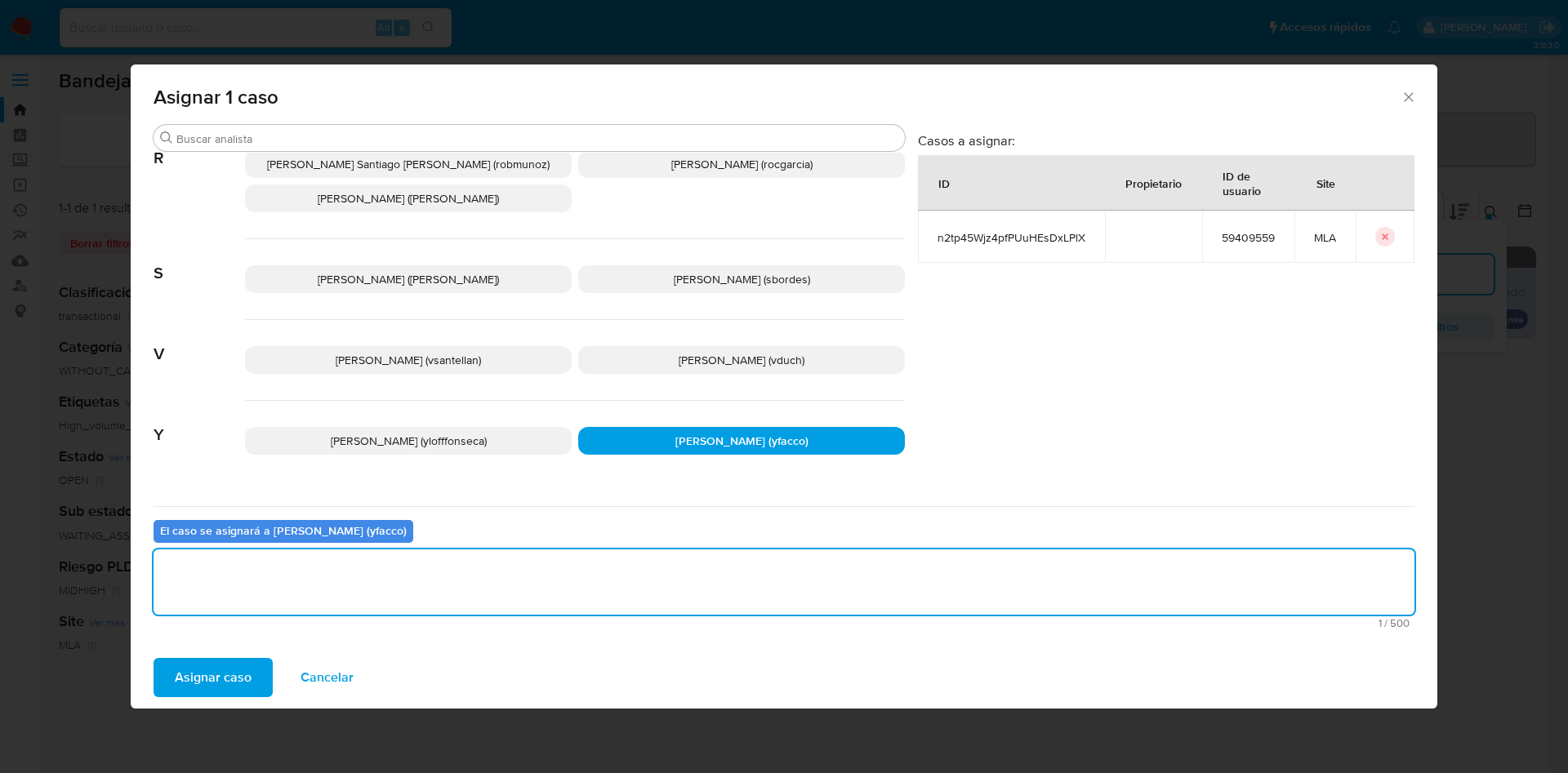
click at [228, 669] on span "Asignar caso" at bounding box center [213, 678] width 77 height 36
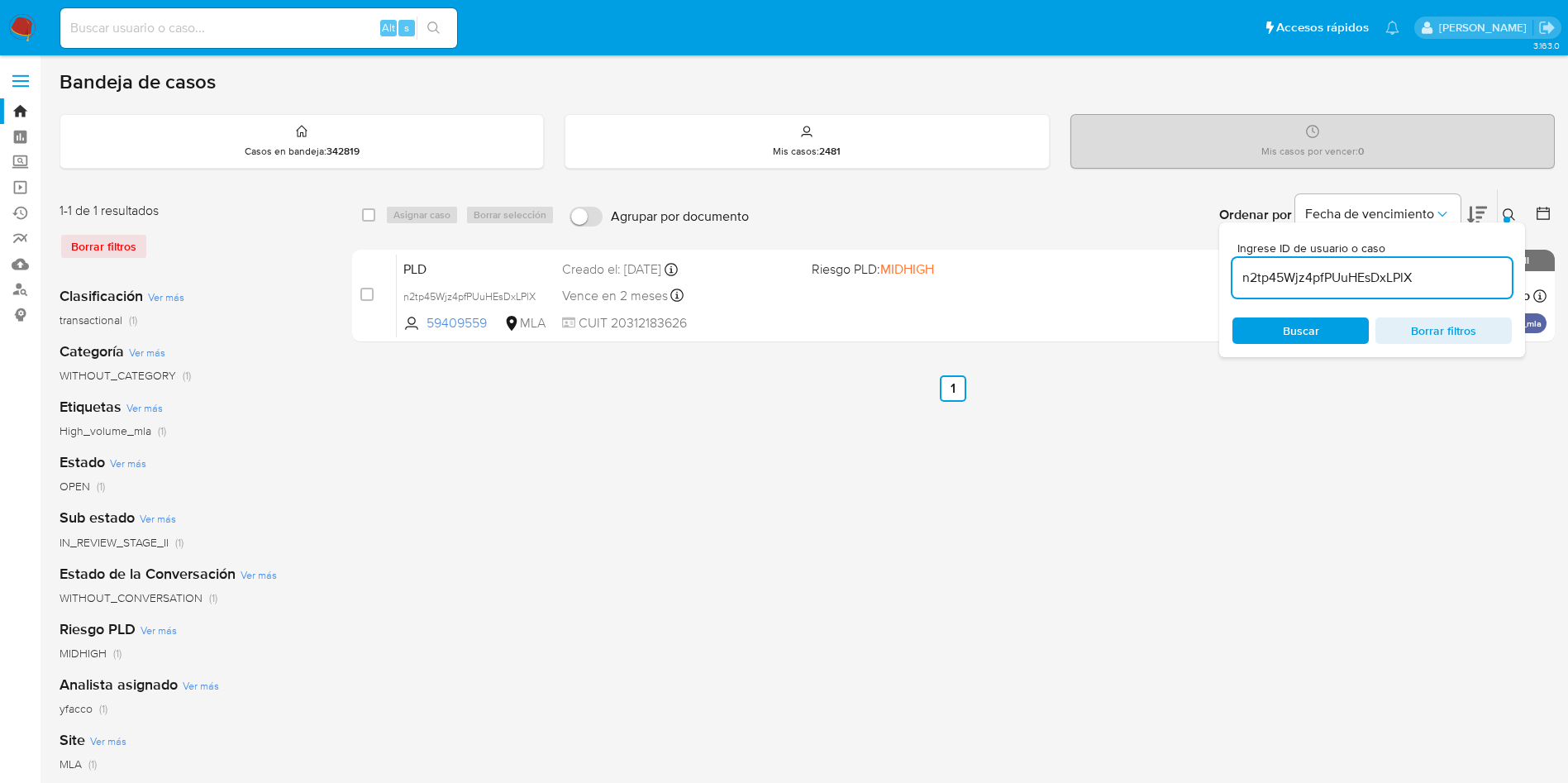
click at [1439, 272] on input "n2tp45Wjz4pfPUuHEsDxLPlX" at bounding box center [1371, 277] width 279 height 22
paste input "rTF5bYRFmqjHvSPFu6fV6t9H"
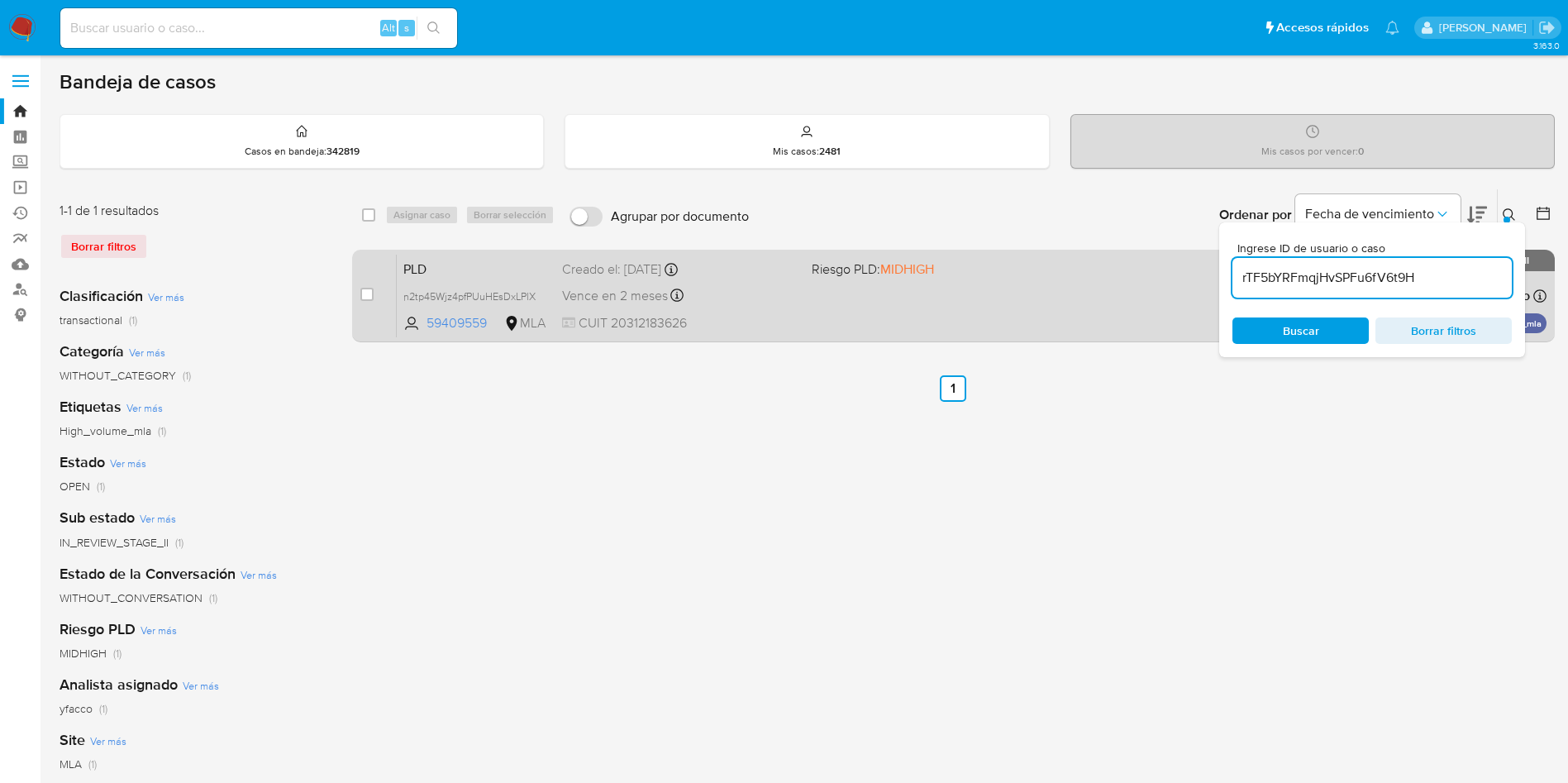
type input "rTF5bYRFmqjHvSPFu6fV6t9H"
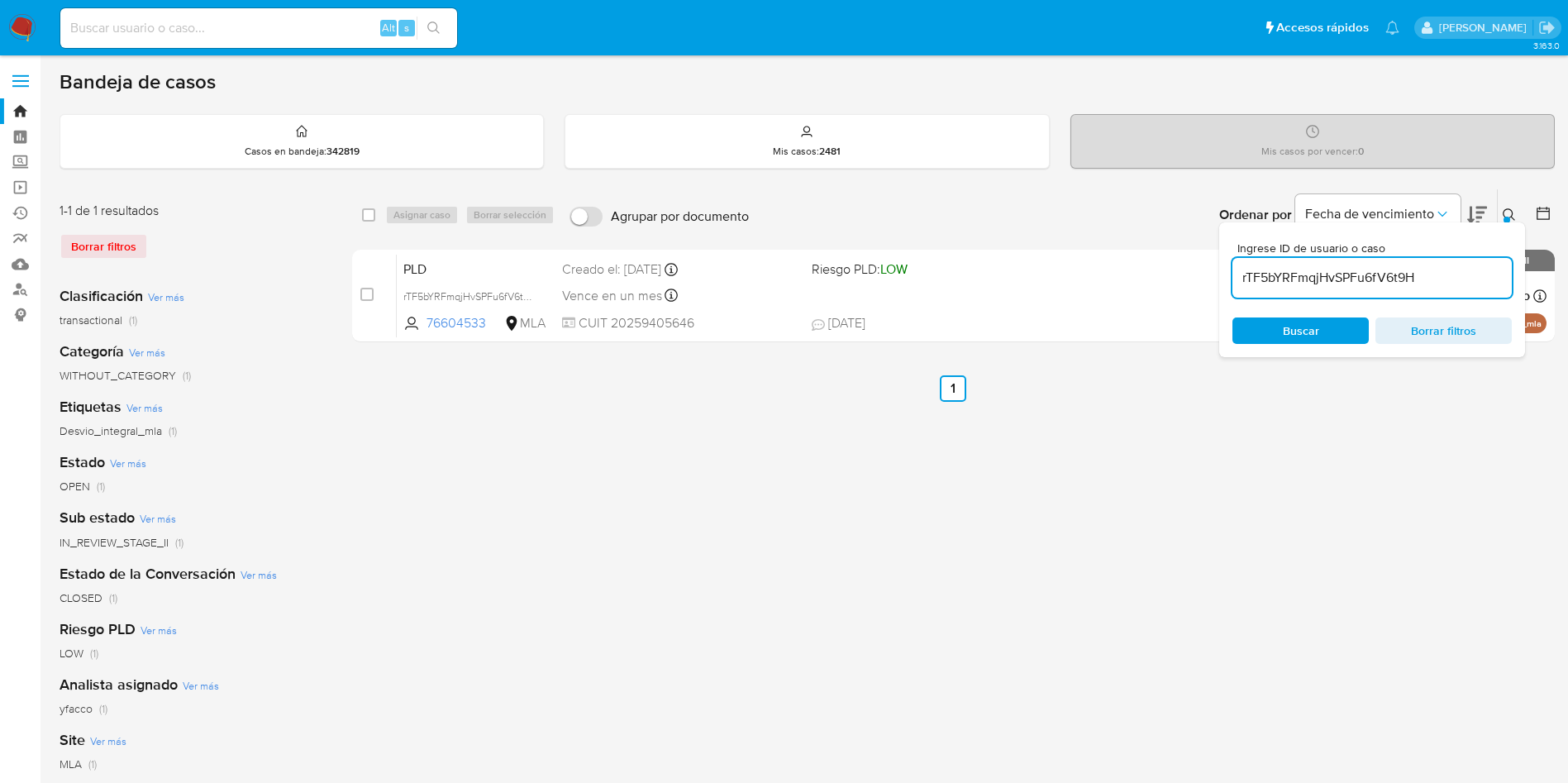
click at [369, 294] on input "checkbox" at bounding box center [366, 294] width 13 height 13
checkbox input "true"
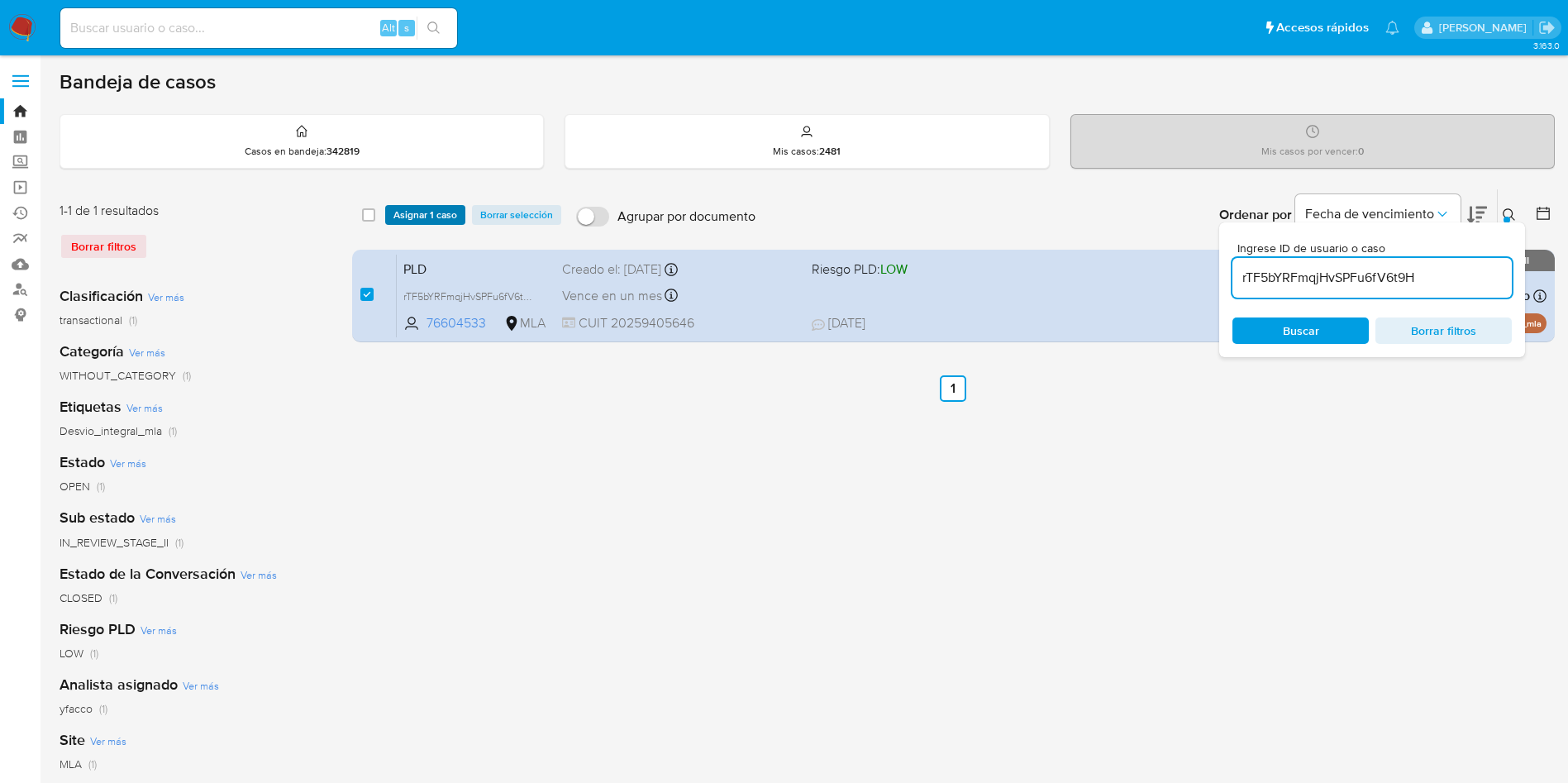
click at [415, 221] on span "Asignar 1 caso" at bounding box center [425, 214] width 64 height 17
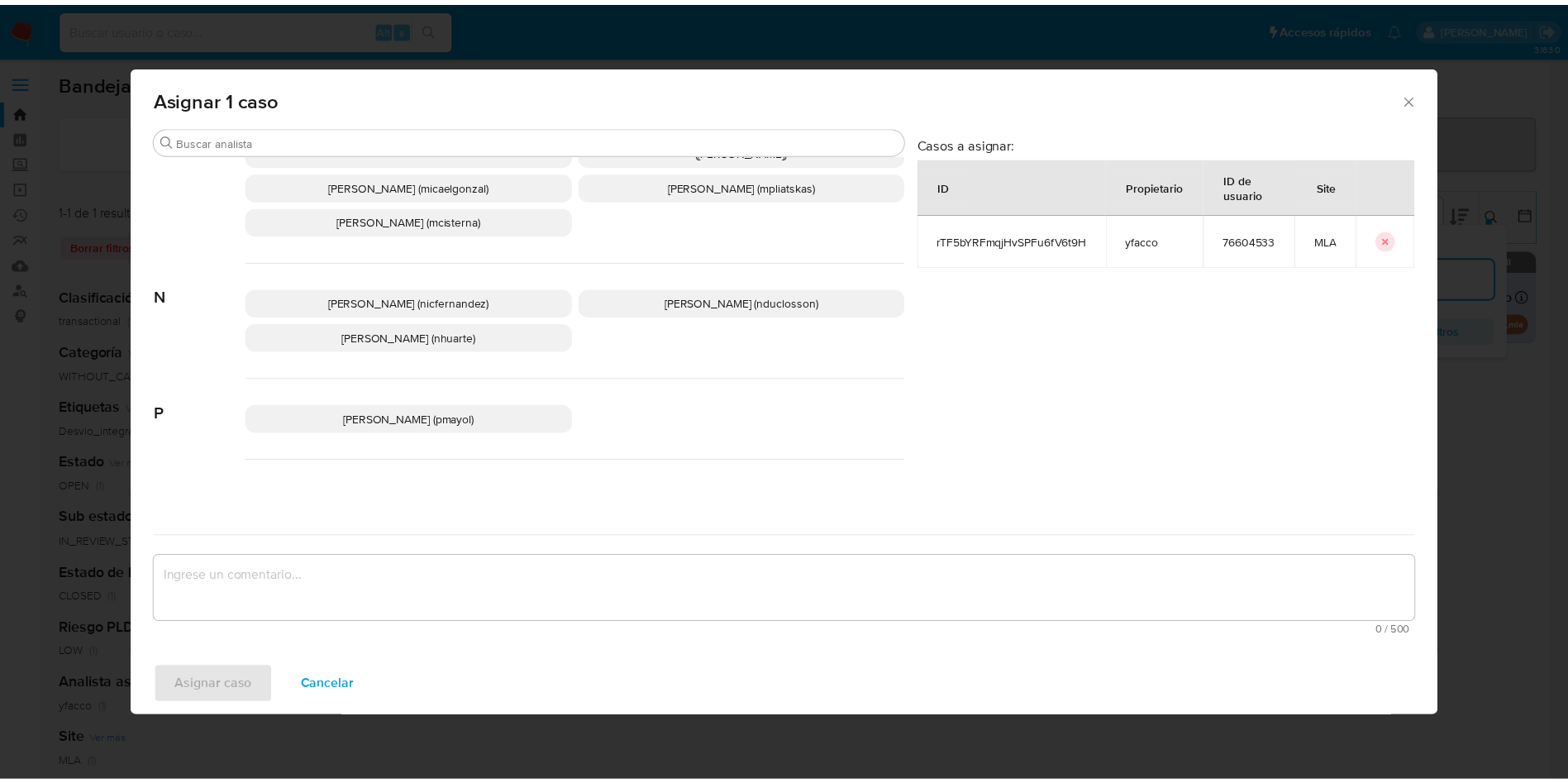
scroll to position [1478, 0]
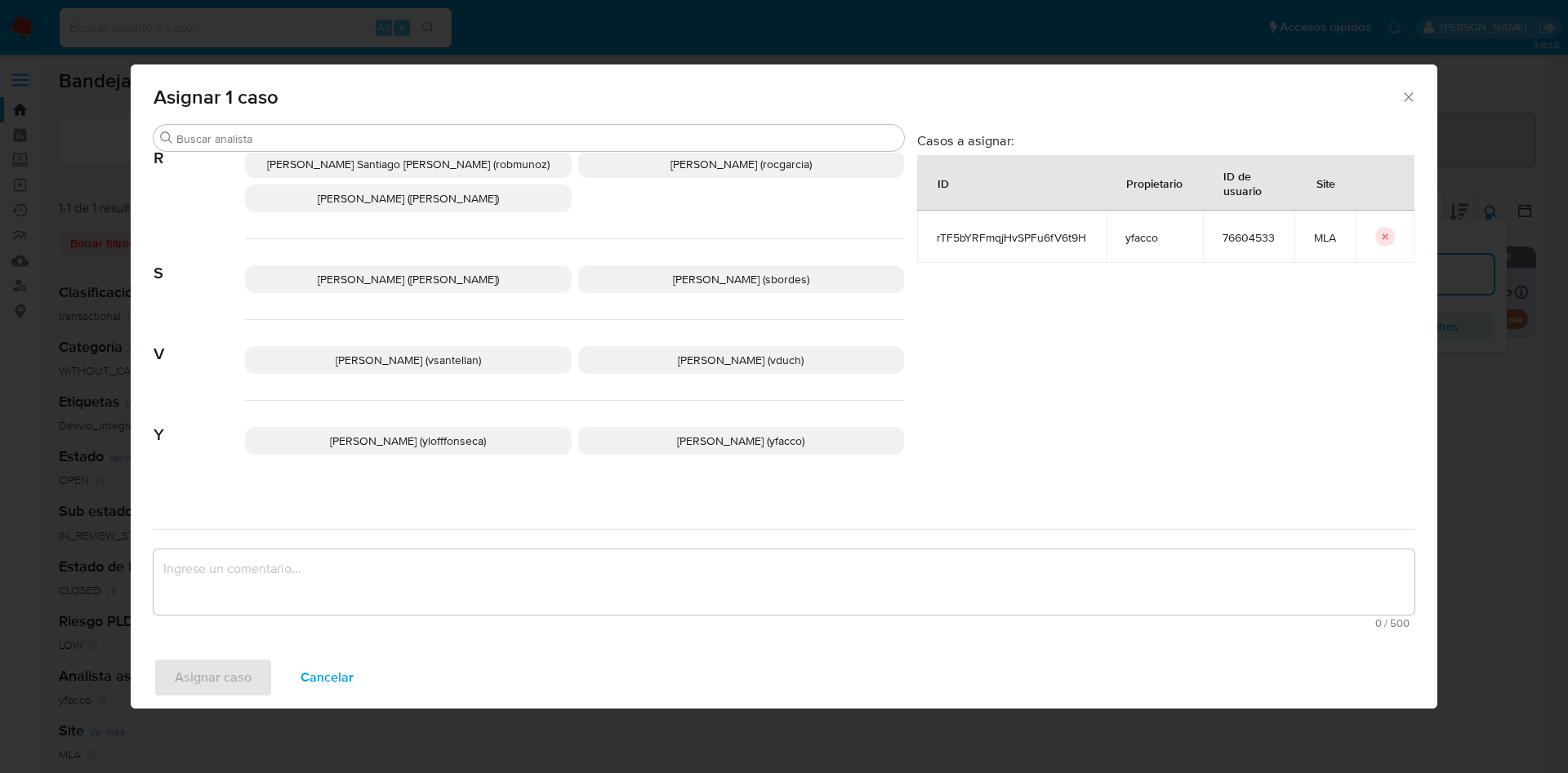
click at [651, 427] on p "Yesica Paola Facco (yfacco)" at bounding box center [741, 440] width 327 height 28
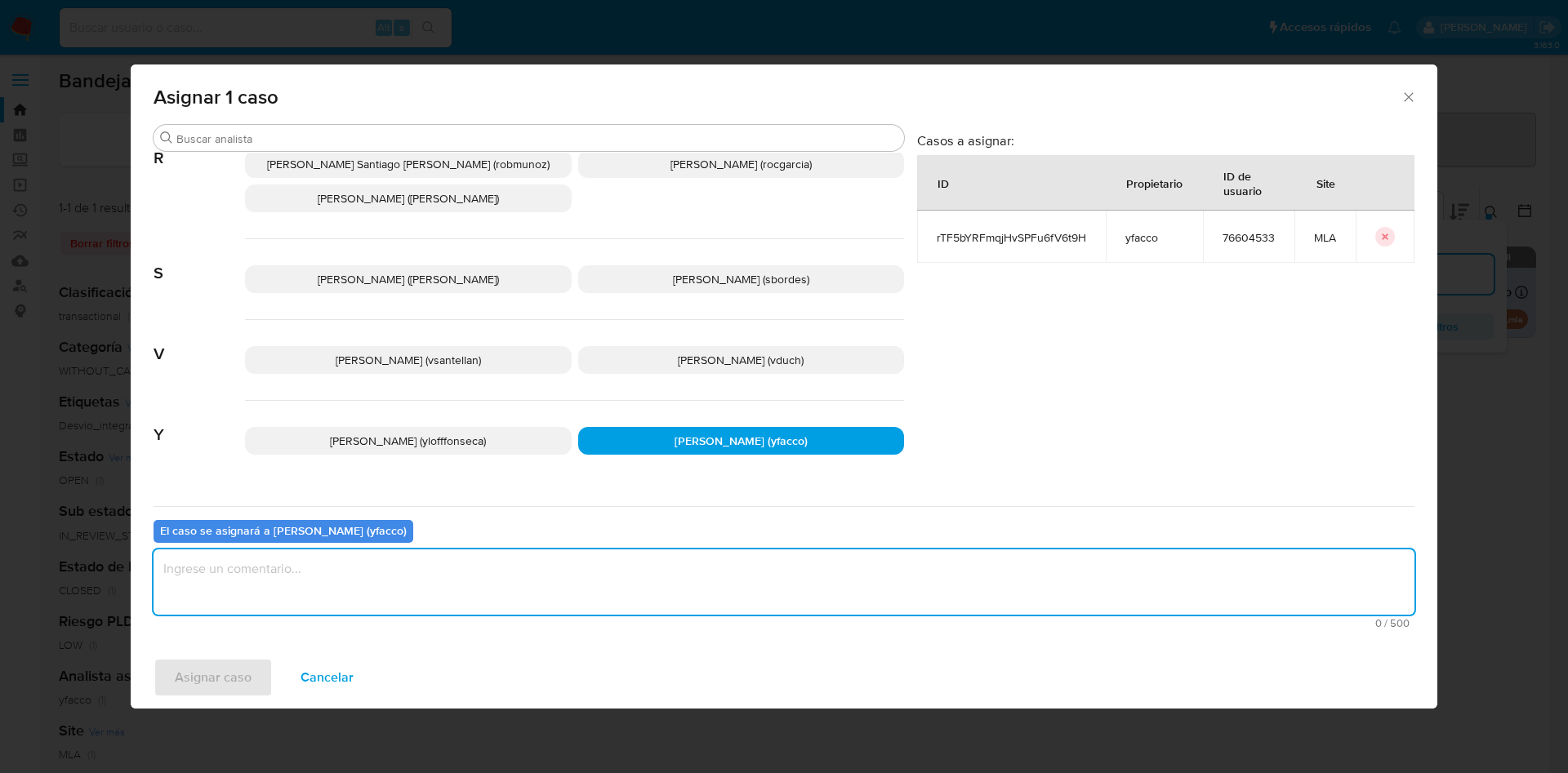
click at [454, 562] on textarea "assign-modal" at bounding box center [784, 582] width 1260 height 66
click at [240, 676] on span "Asignar caso" at bounding box center [213, 678] width 77 height 36
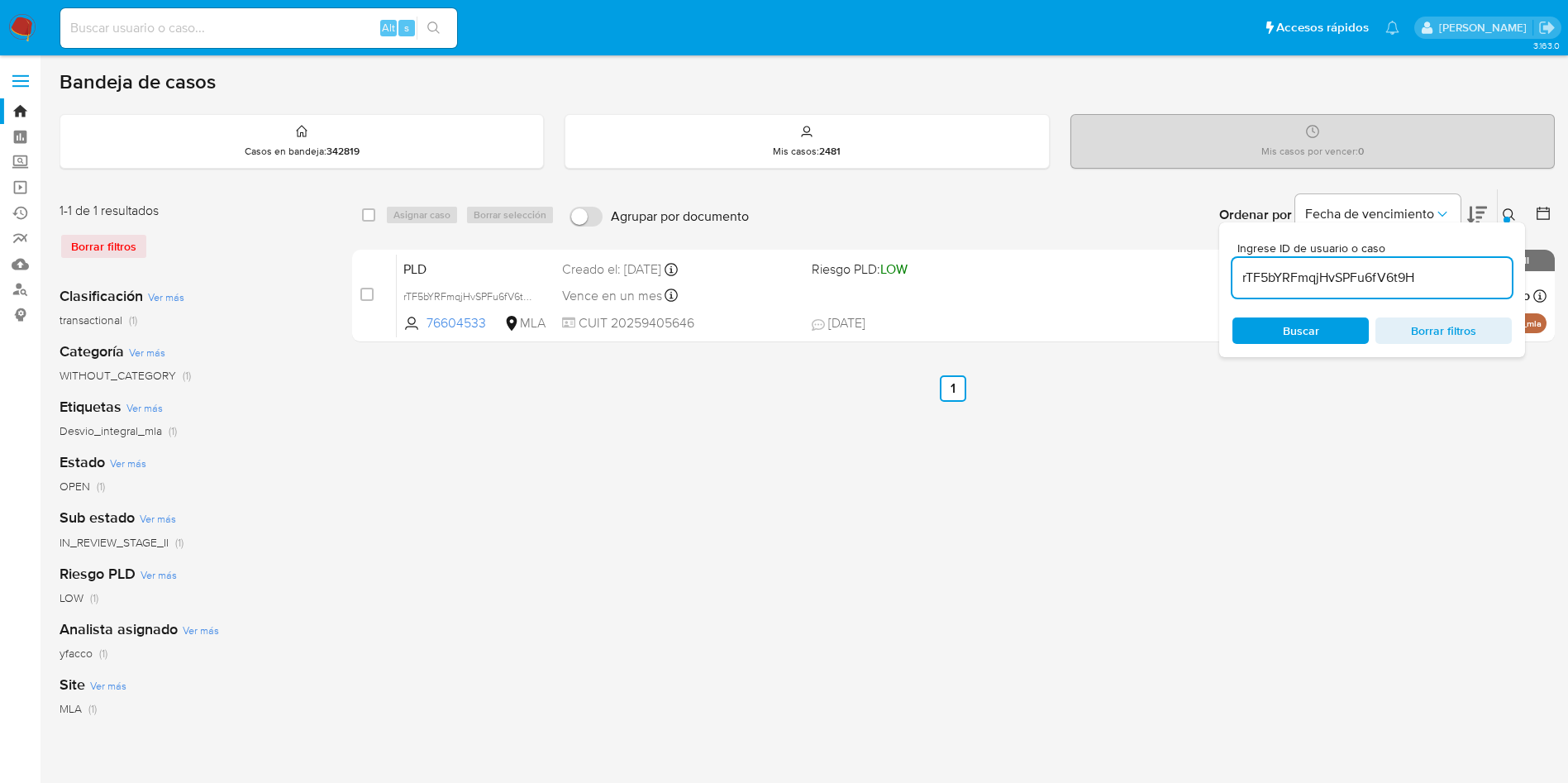
click at [1473, 293] on div "rTF5bYRFmqjHvSPFu6fV6t9H" at bounding box center [1371, 277] width 279 height 39
click at [1460, 276] on input "rTF5bYRFmqjHvSPFu6fV6t9H" at bounding box center [1371, 277] width 279 height 22
paste input "RKx1P4L2TUVEoBgYgAVH7CPe"
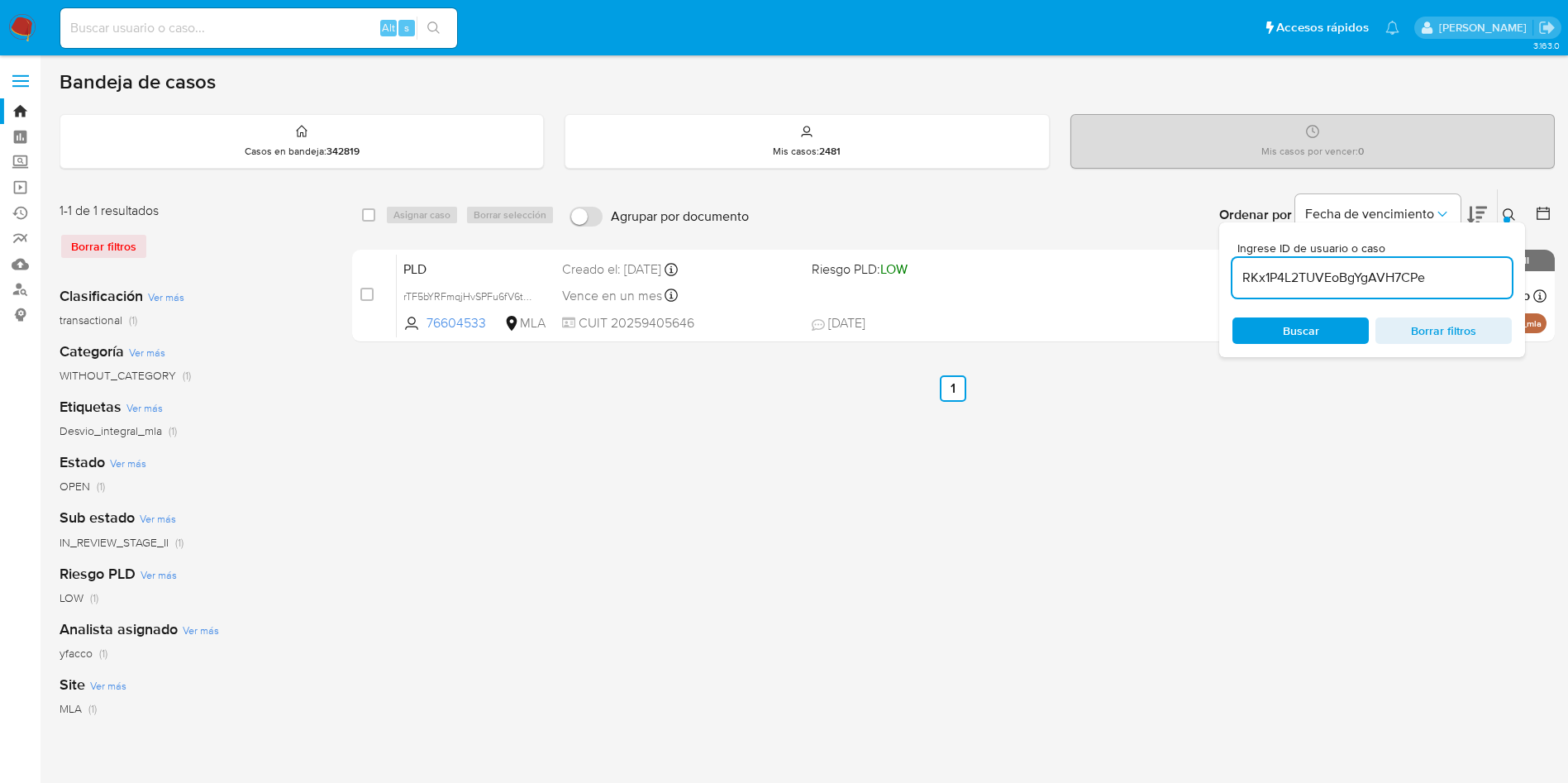
type input "RKx1P4L2TUVEoBgYgAVH7CPe"
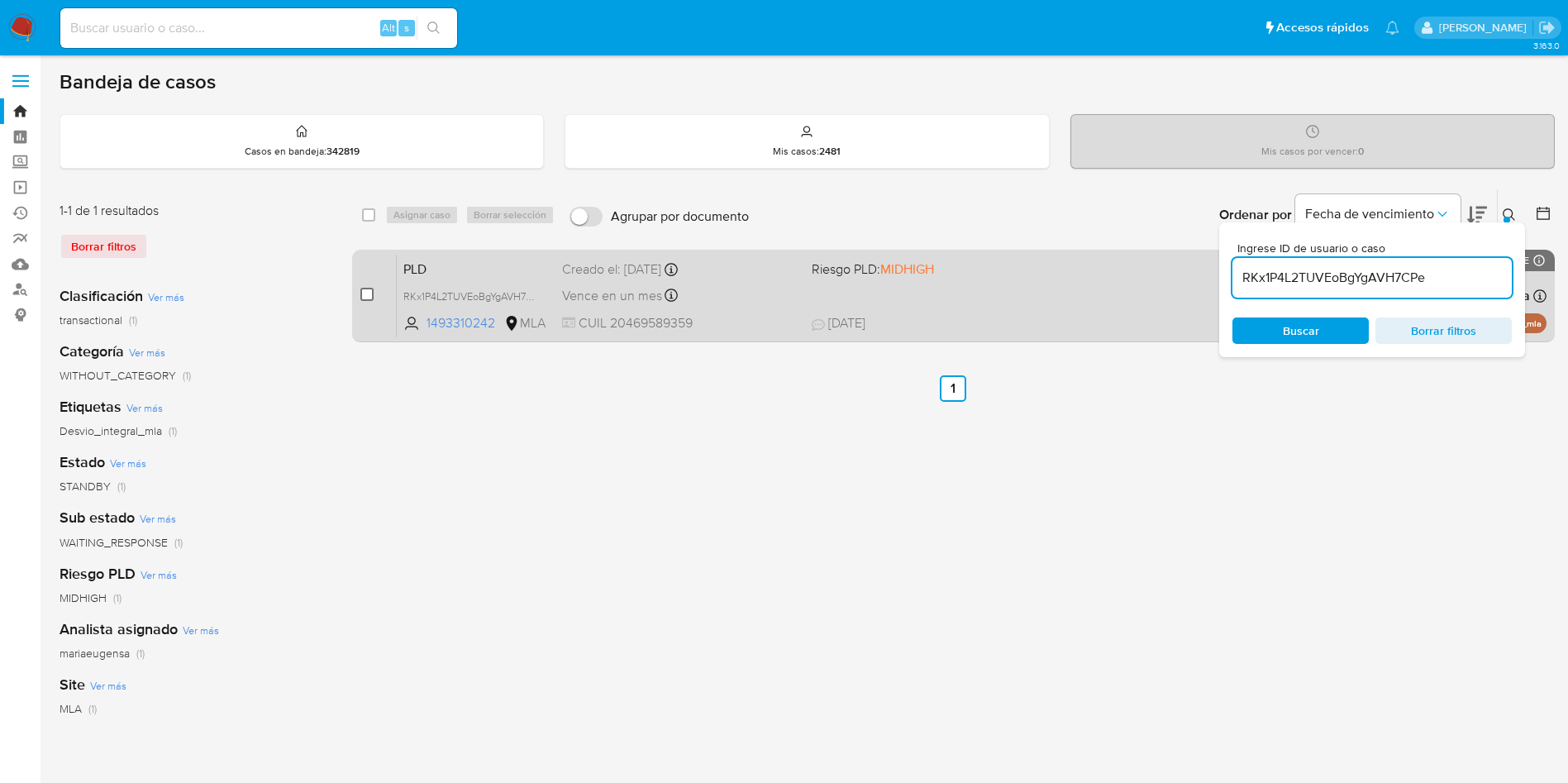
click at [367, 294] on input "checkbox" at bounding box center [366, 294] width 13 height 13
checkbox input "true"
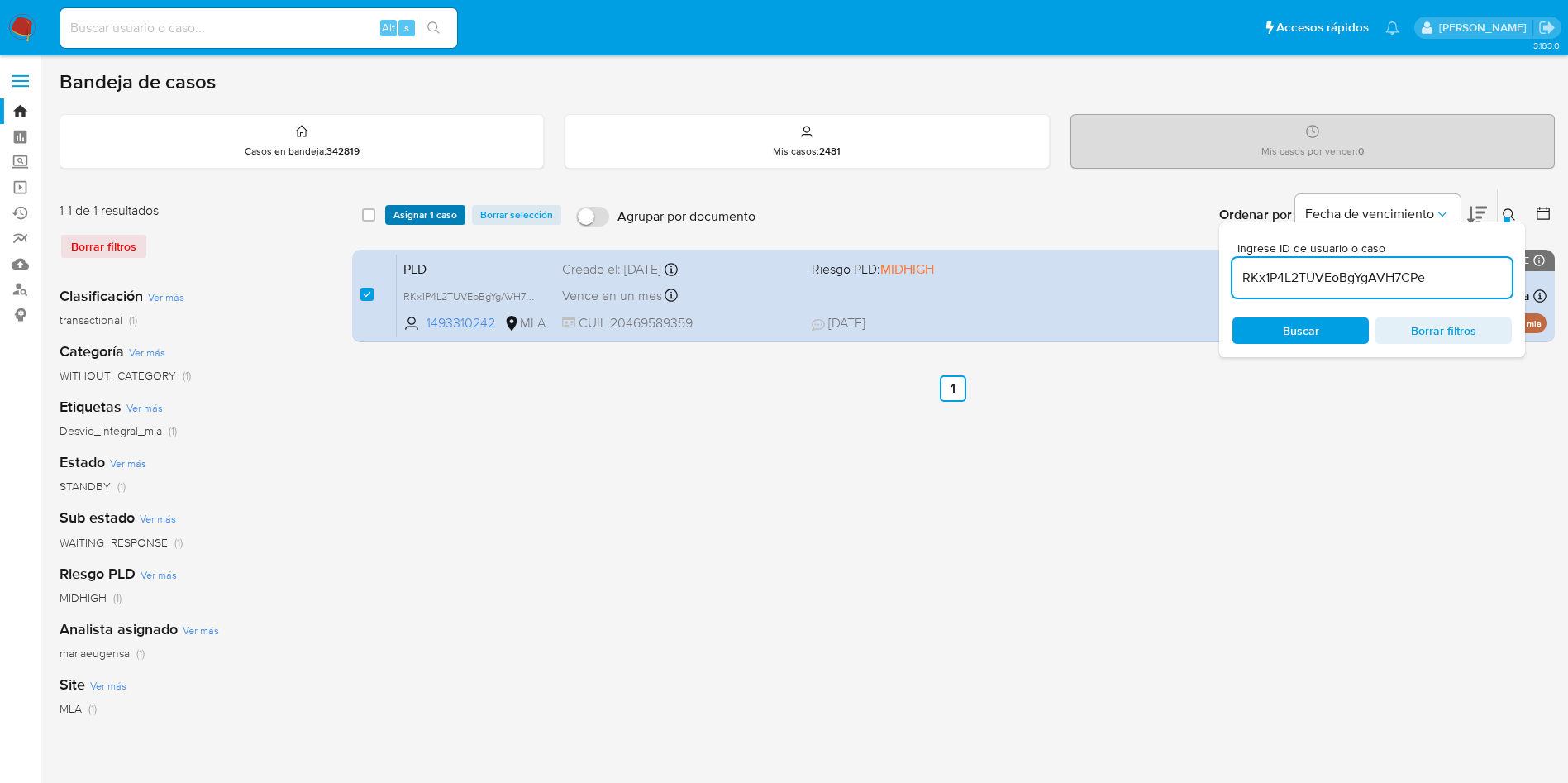
click at [386, 222] on button "Asignar 1 caso" at bounding box center [425, 214] width 80 height 20
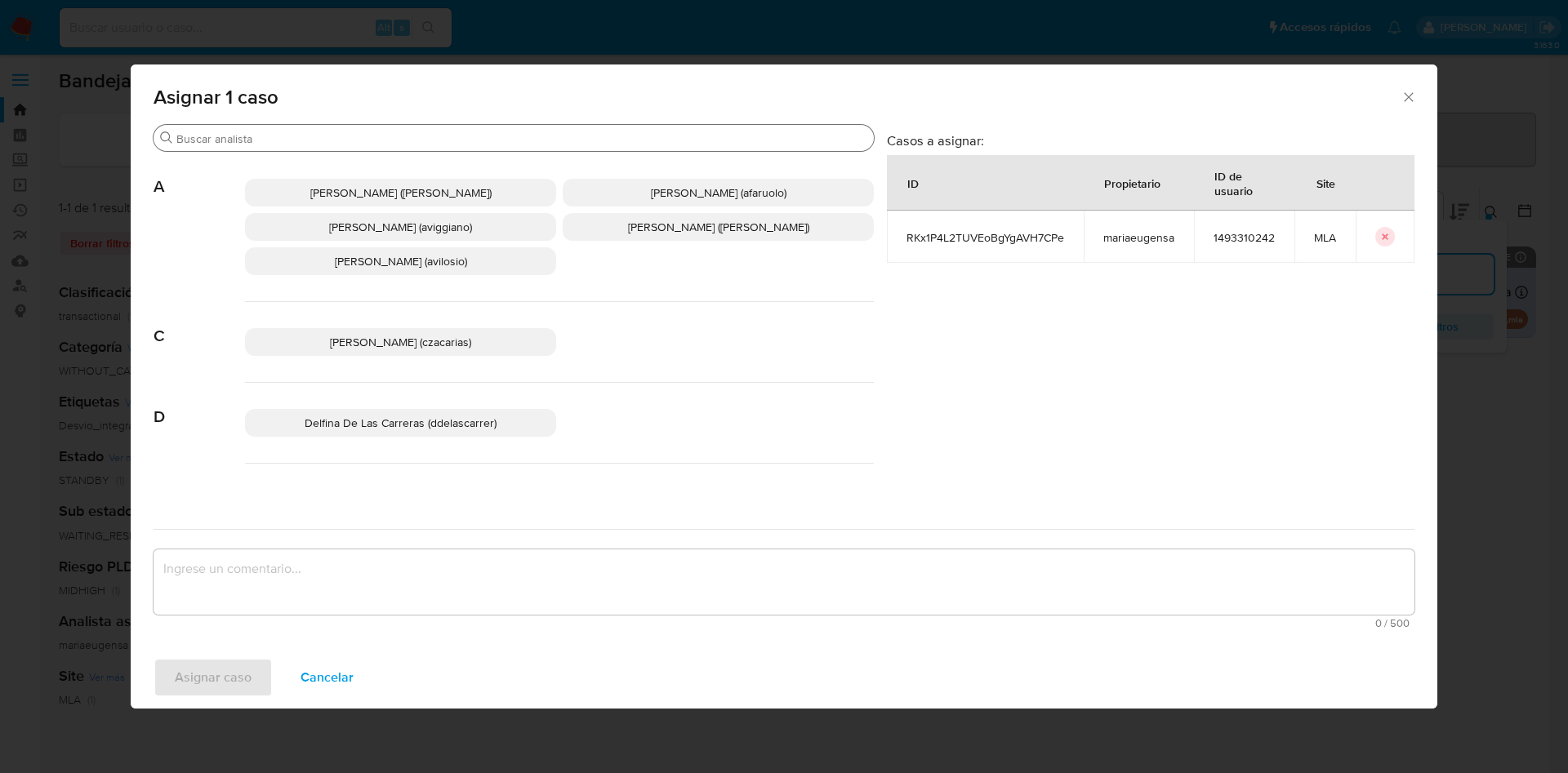
click at [398, 137] on input "Buscar" at bounding box center [522, 138] width 691 height 15
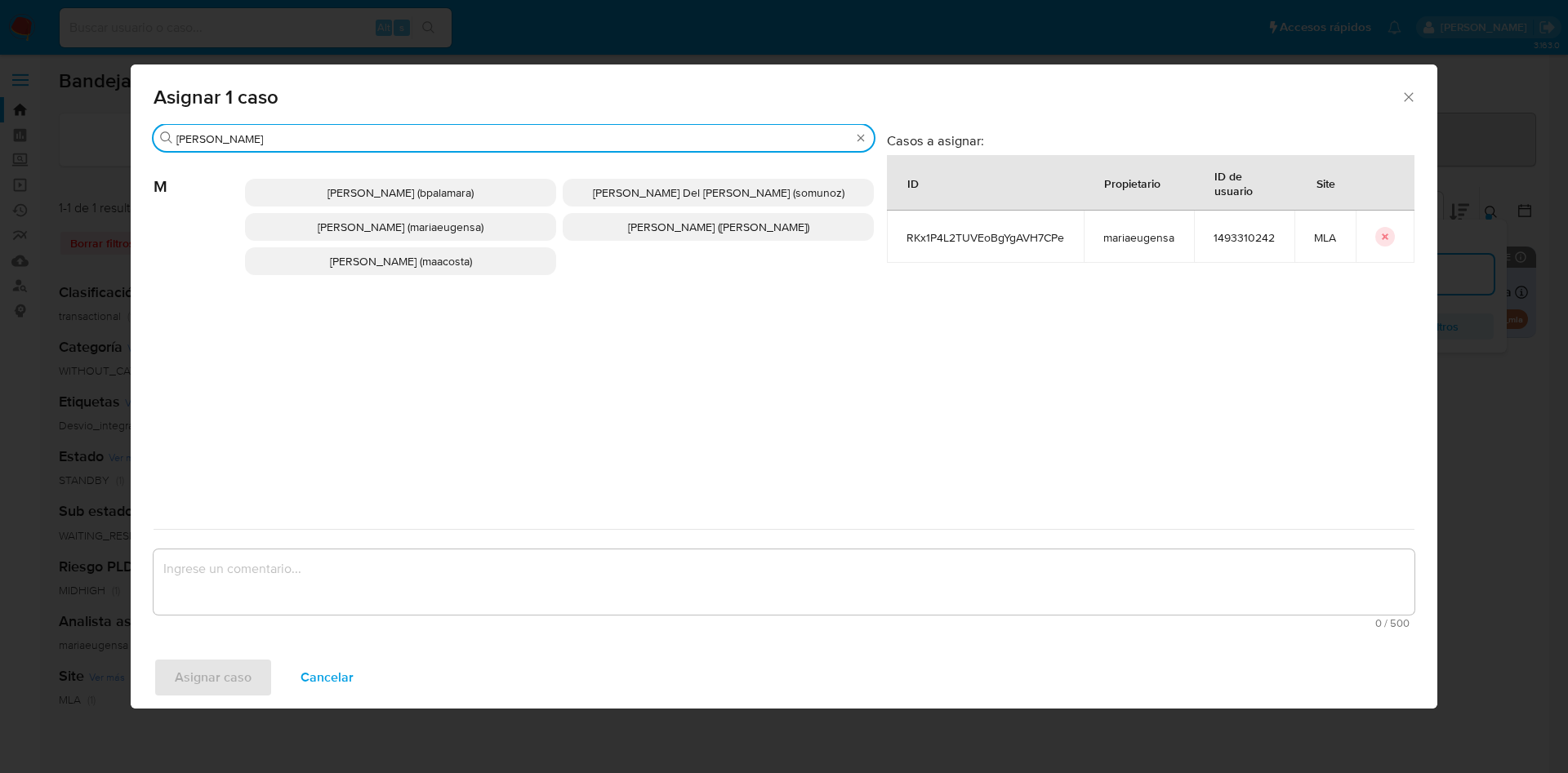
type input "MARIA"
click at [397, 231] on span "Maria Eugenia Sanchez (mariaeugensa)" at bounding box center [401, 226] width 166 height 16
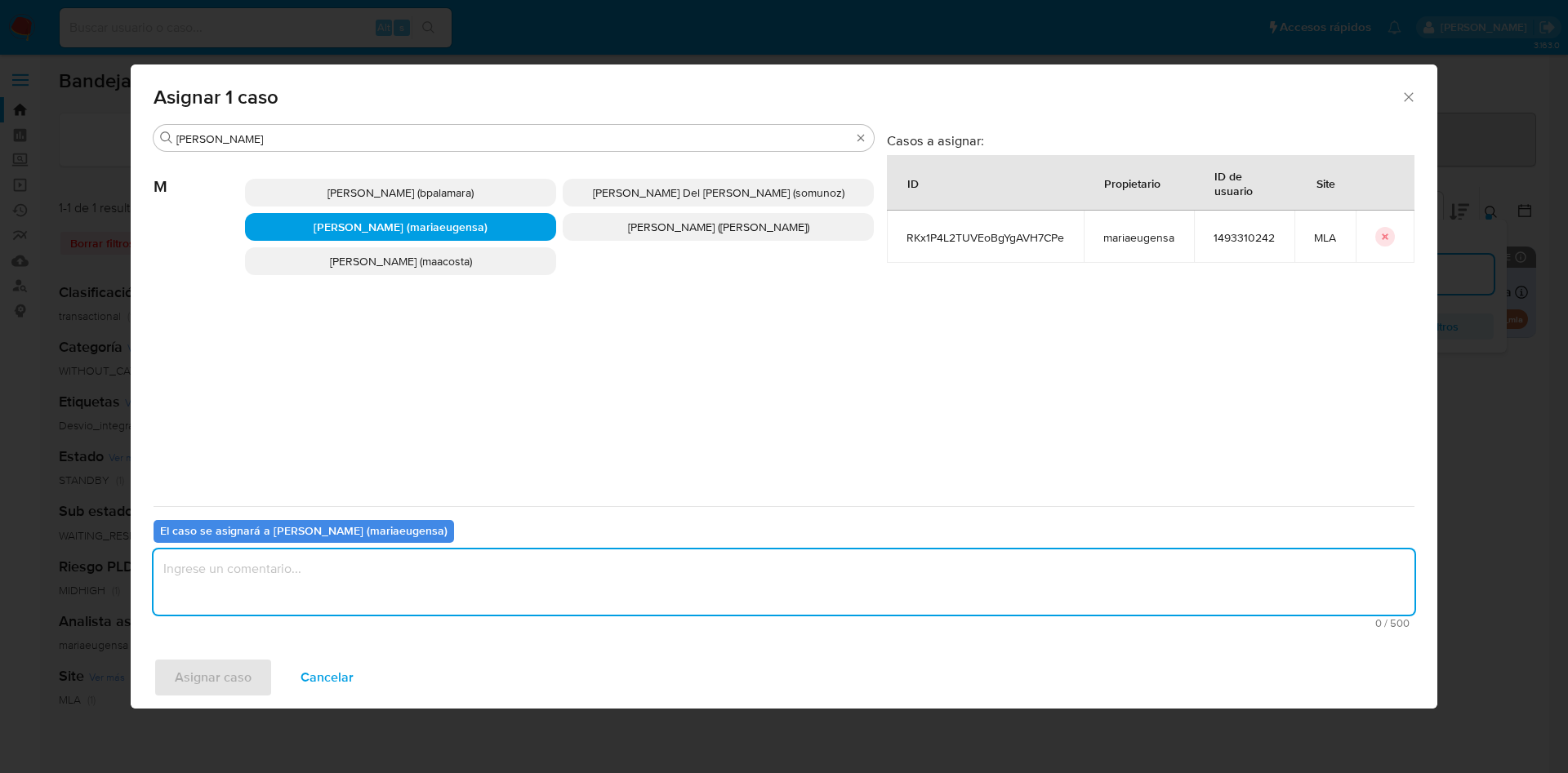
click at [309, 589] on textarea "assign-modal" at bounding box center [784, 582] width 1260 height 66
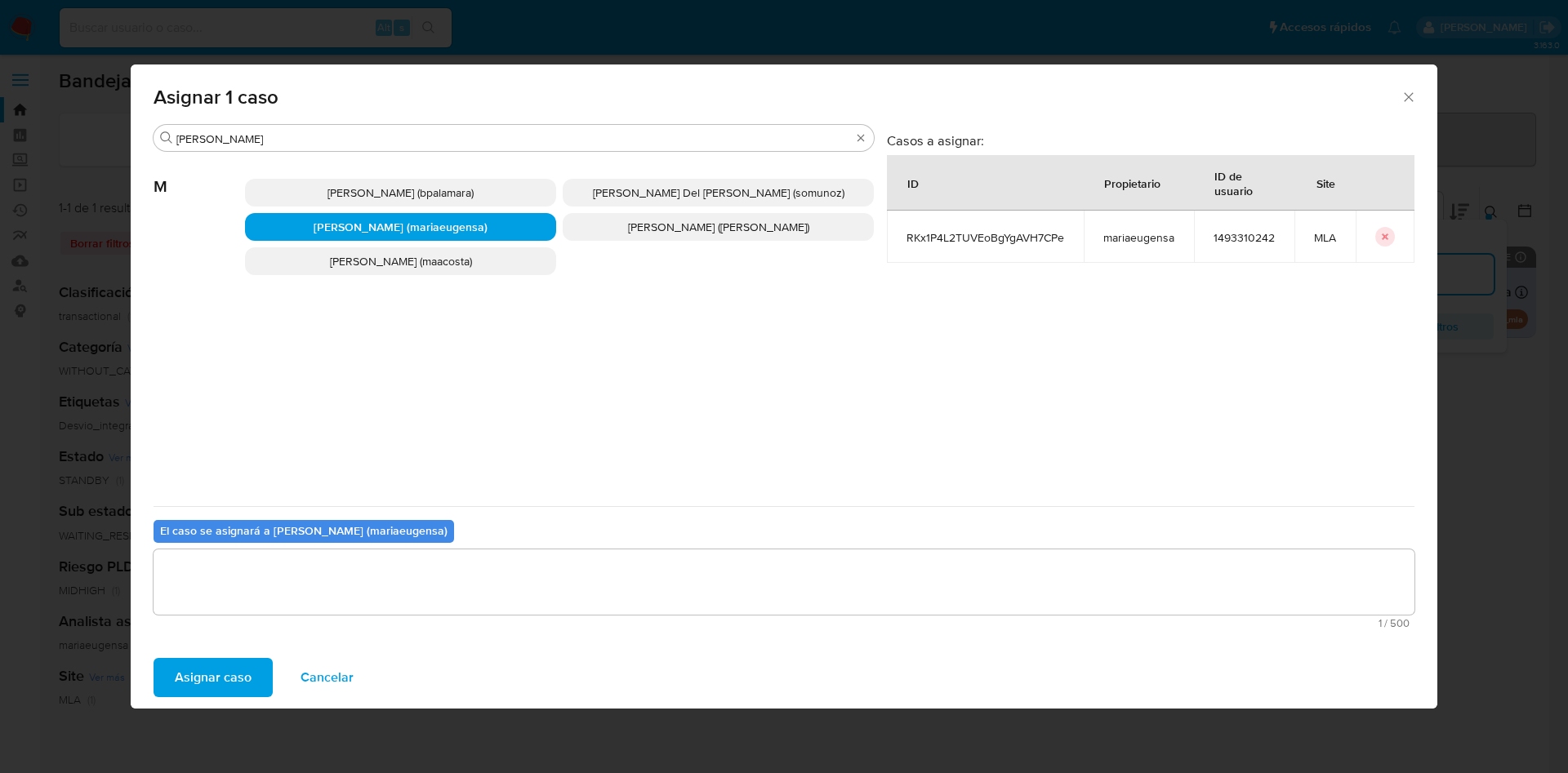
click at [225, 695] on span "Asignar caso" at bounding box center [213, 678] width 77 height 36
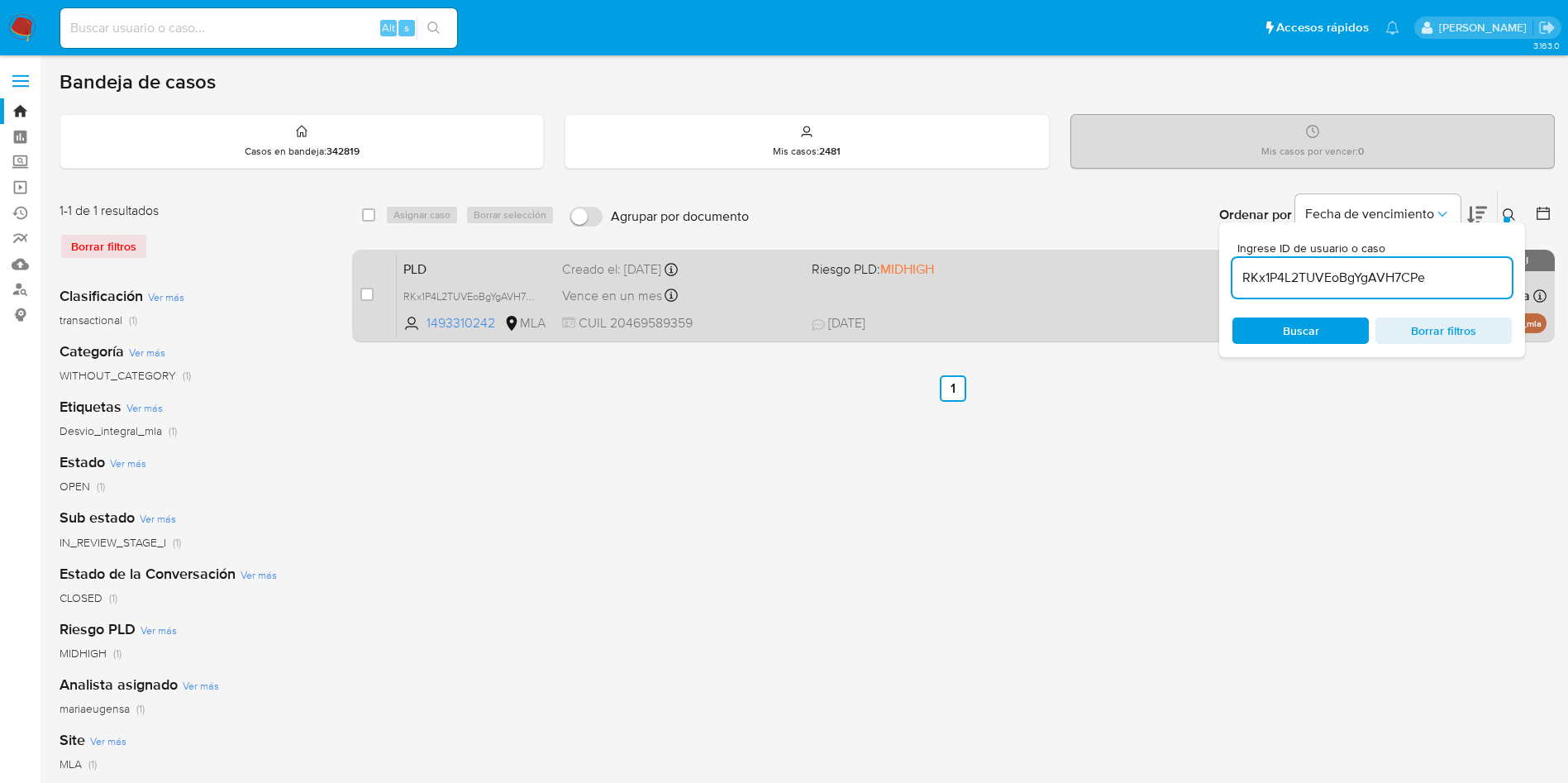
click at [638, 297] on span "Vence en un mes" at bounding box center [612, 296] width 100 height 18
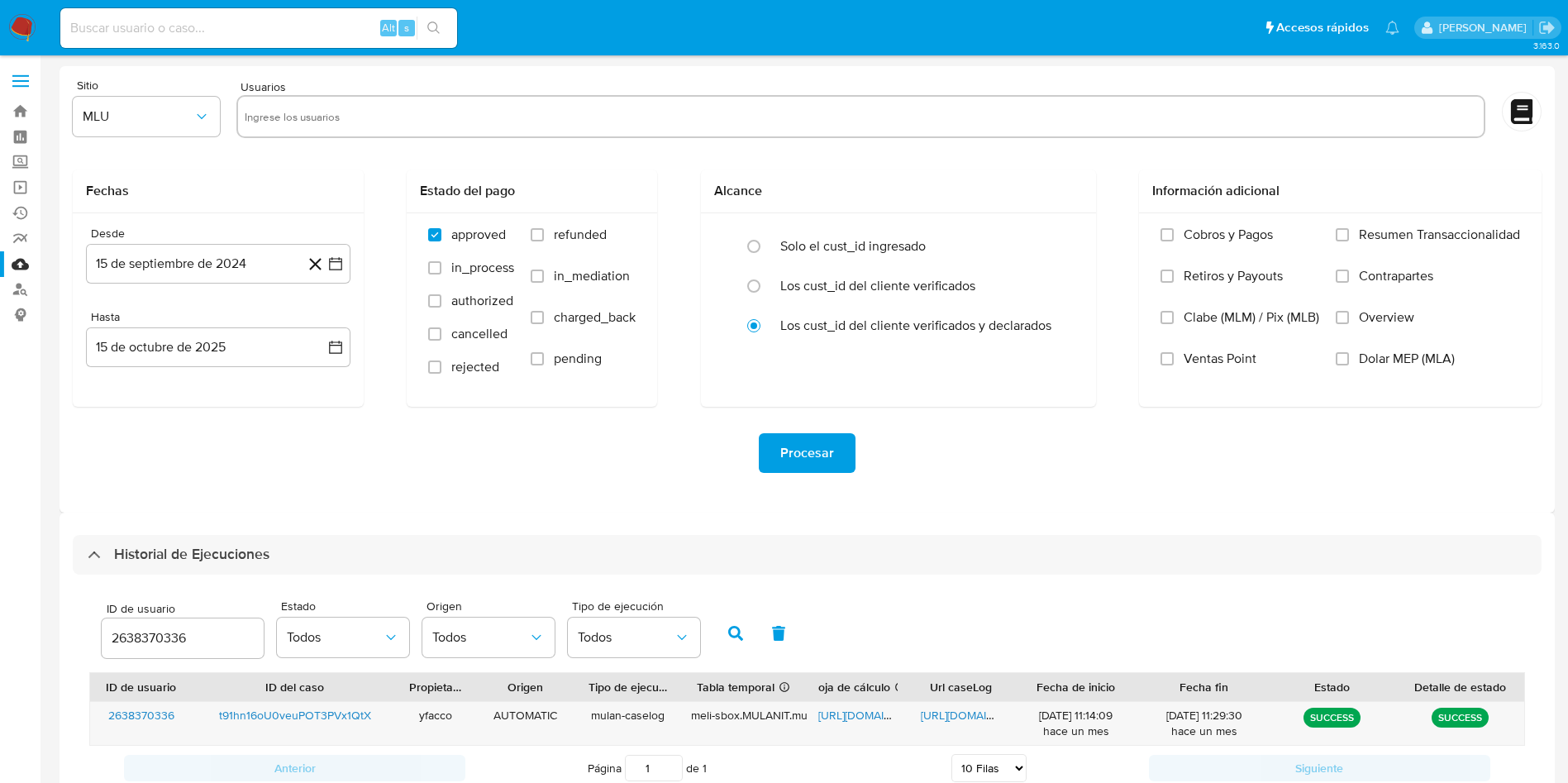
select select "10"
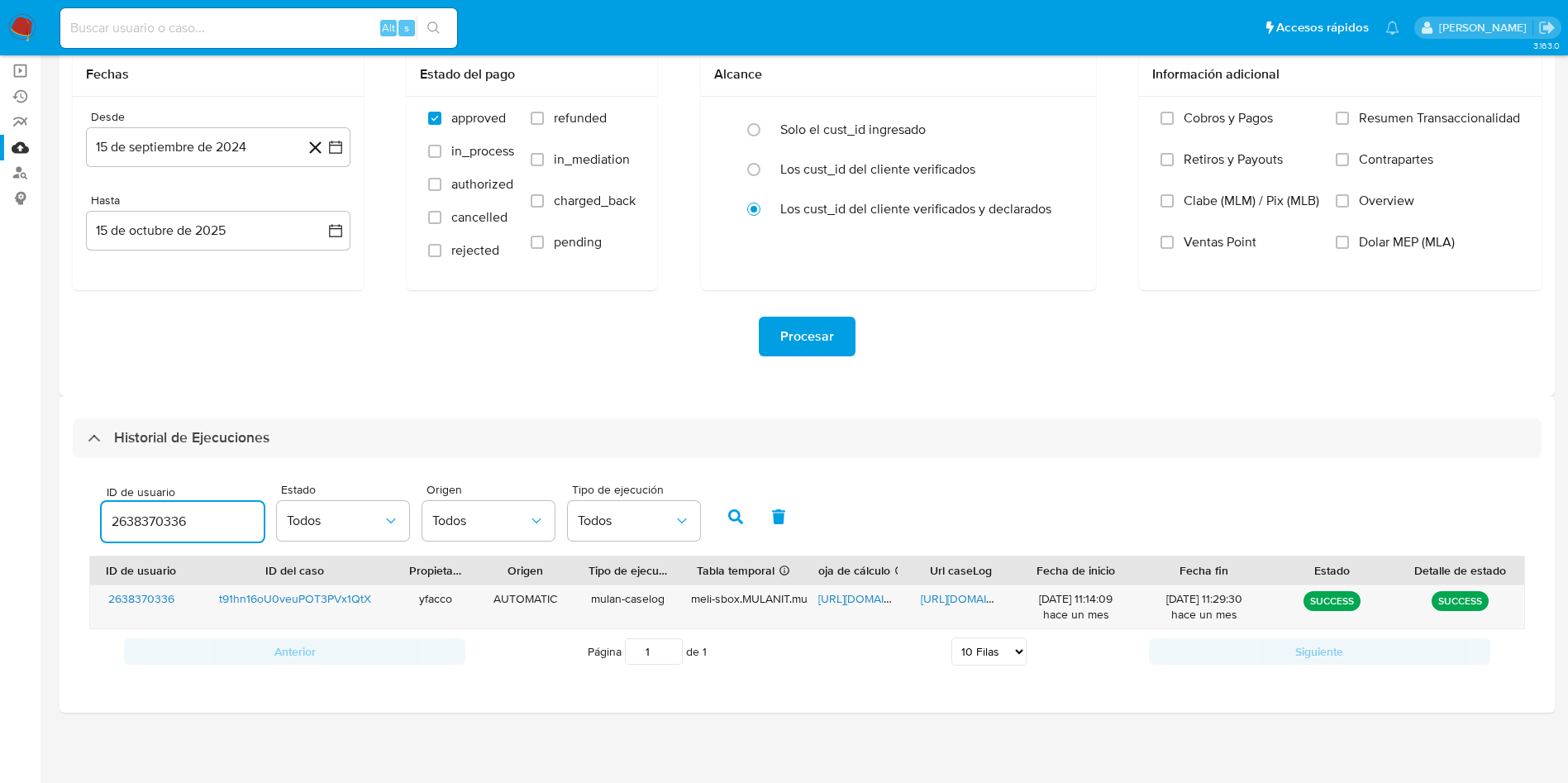
drag, startPoint x: 189, startPoint y: 521, endPoint x: 36, endPoint y: 498, distance: 154.7
click at [36, 498] on section "Bandeja Tablero Screening Búsqueda en Listas Watchlist Herramientas Operaciones…" at bounding box center [784, 333] width 1568 height 899
type input "76604533"
click at [728, 519] on button "button" at bounding box center [735, 516] width 43 height 39
click at [841, 596] on span "https://docs.google.com/spreadsheets/d/1TvDSR_NkKSEOYRgWefQairYet-ll2DQK10XQsTq…" at bounding box center [875, 598] width 114 height 17
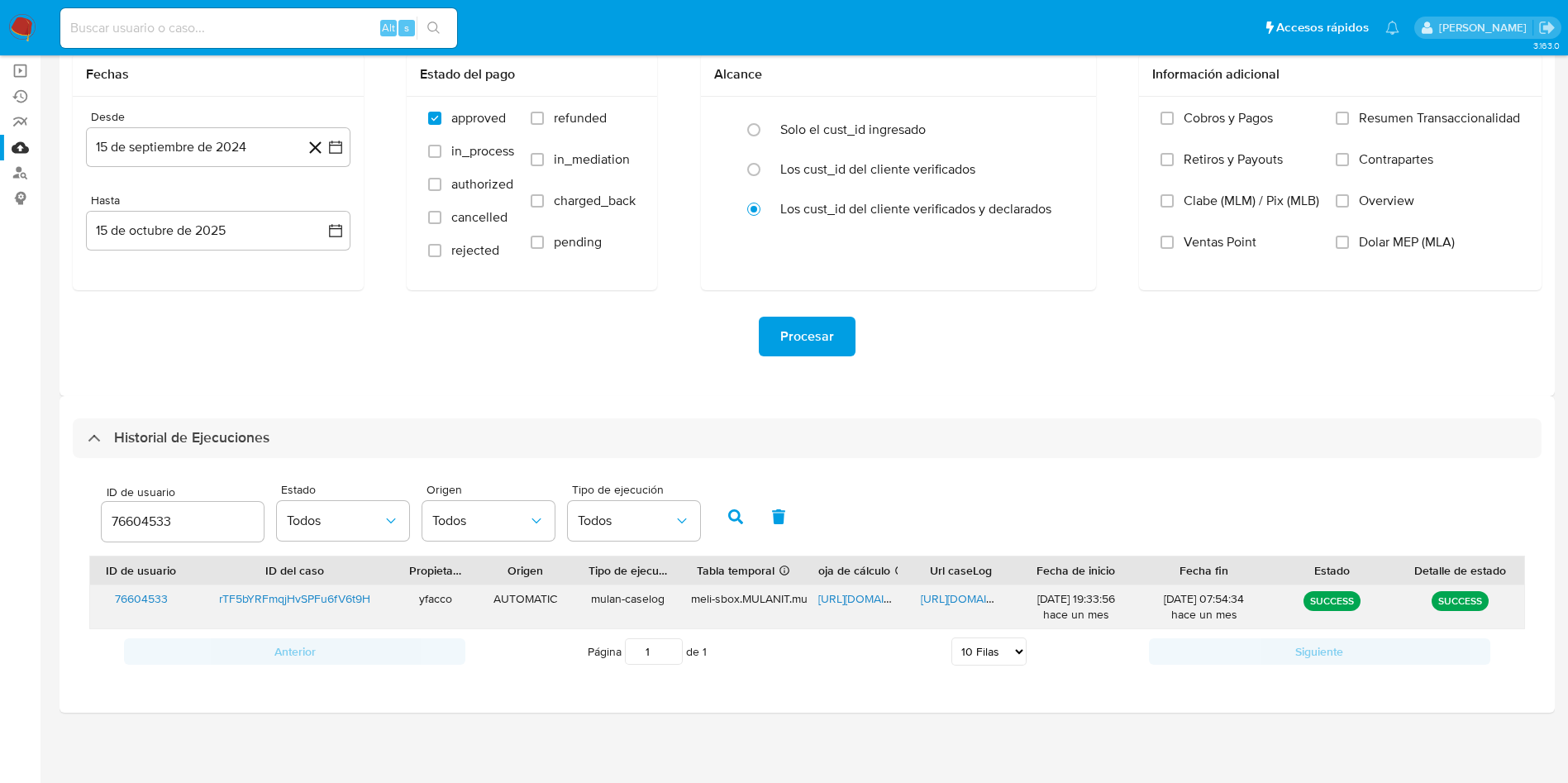
click at [982, 593] on span "https://docs.google.com/document/d/1Ys4EVoqfzvWQE_R97BoXhwx9I4Kpin6BUYf9TD0AI74…" at bounding box center [978, 598] width 114 height 17
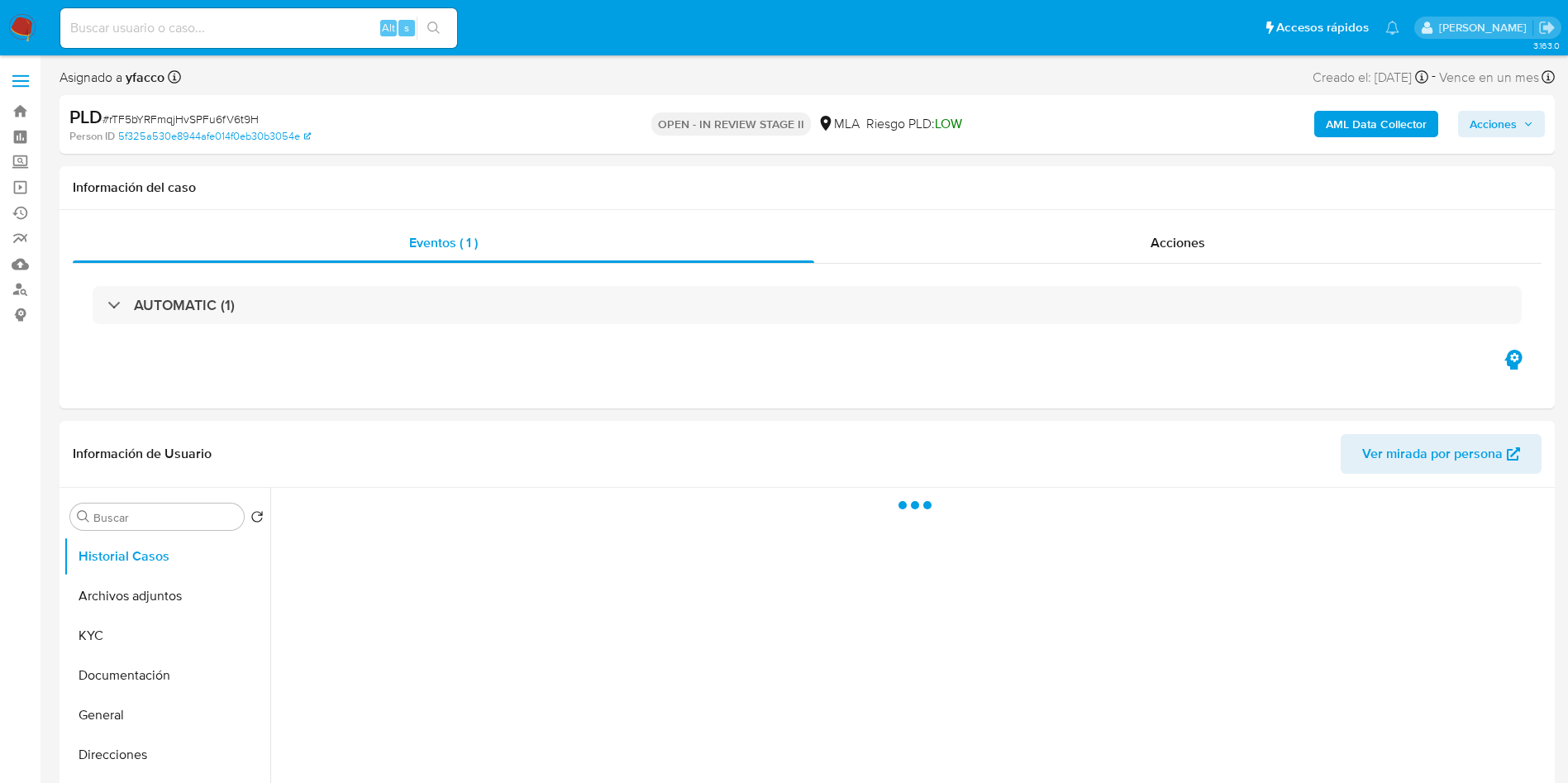
select select "10"
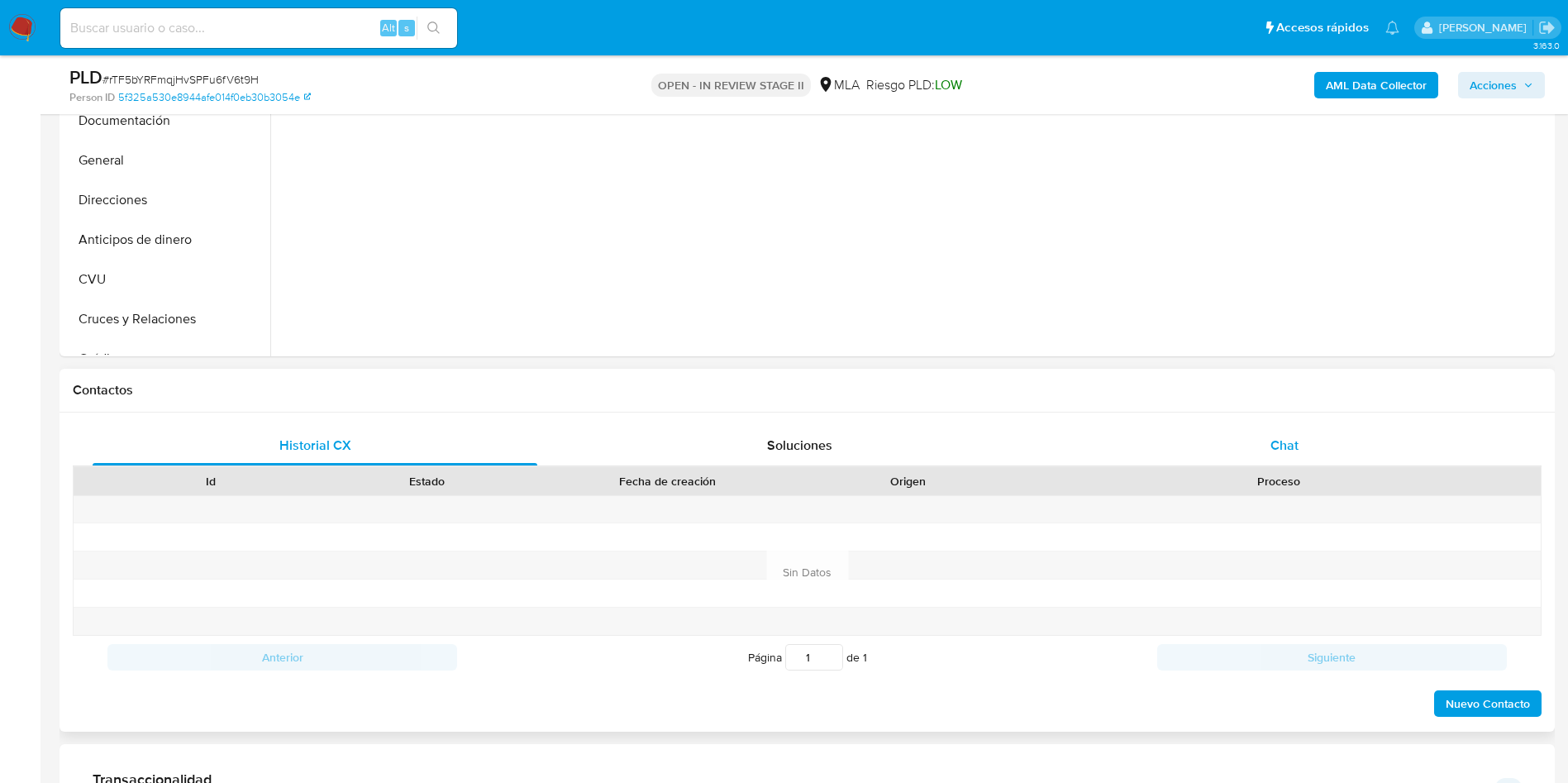
click at [1296, 455] on div "Chat" at bounding box center [1284, 445] width 444 height 39
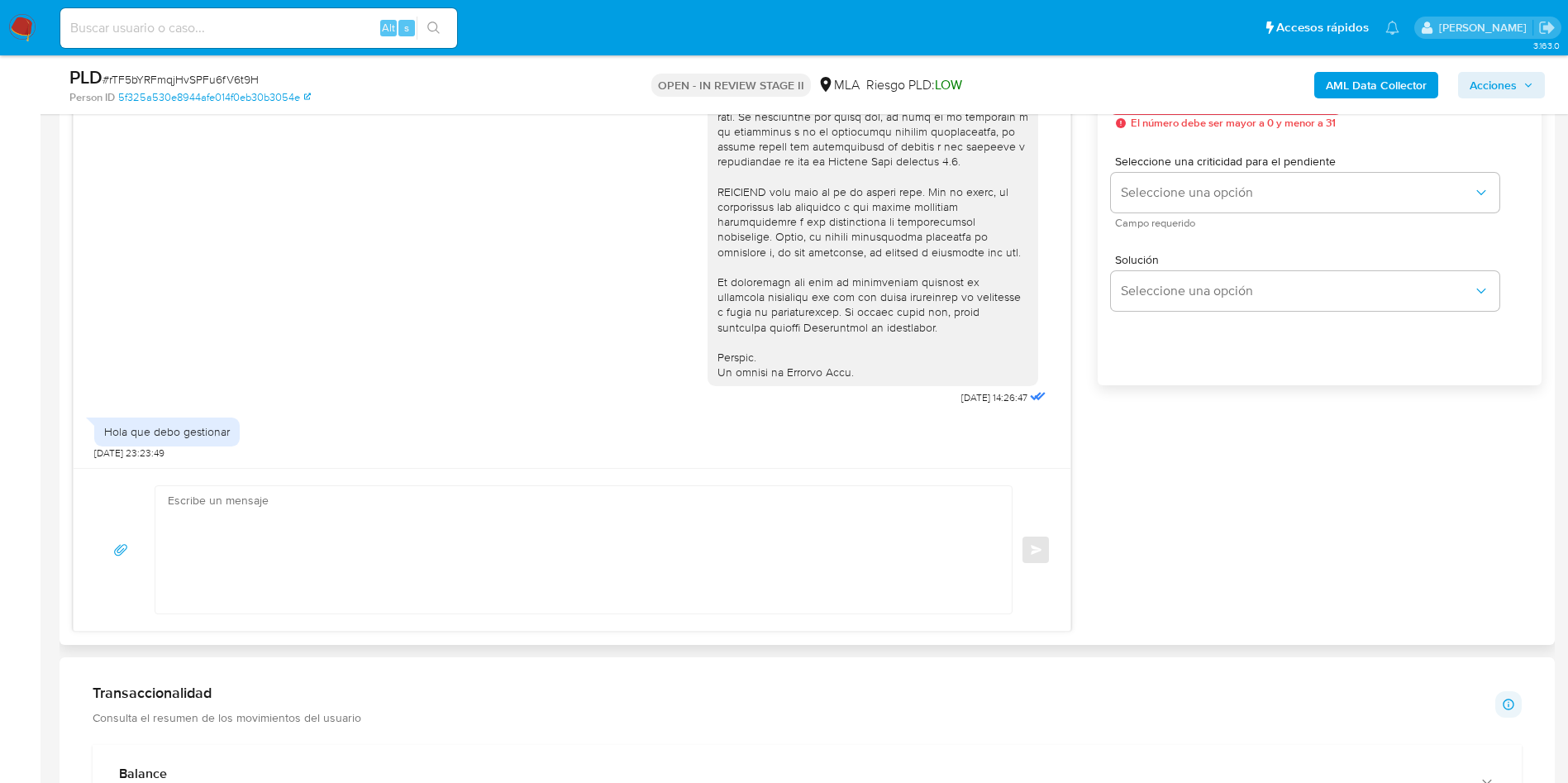
scroll to position [992, 0]
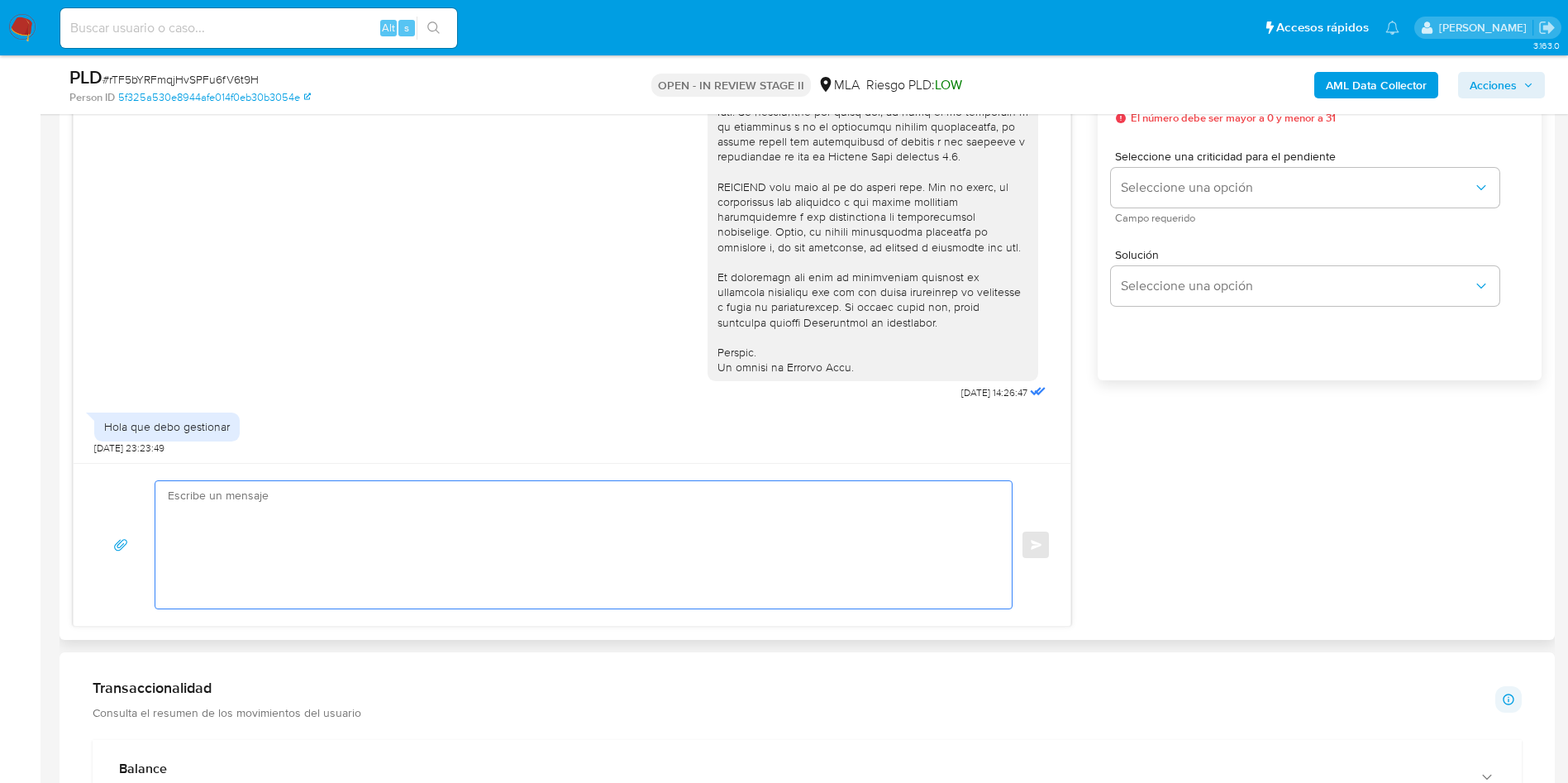
paste textarea "Hola, Muchas gracias por la respuesta. Analizamos tu caso y verificamos que la …"
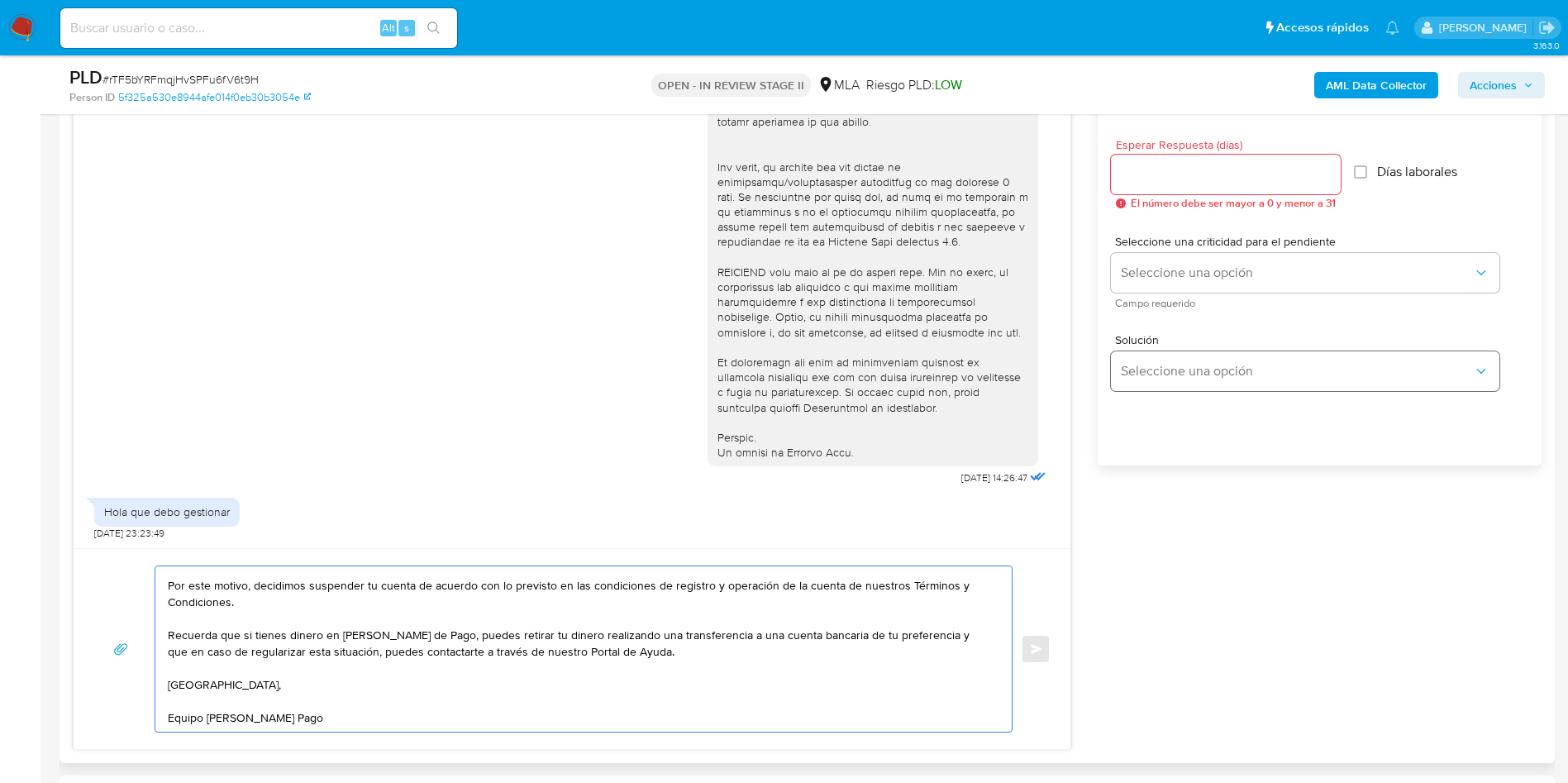
scroll to position [868, 0]
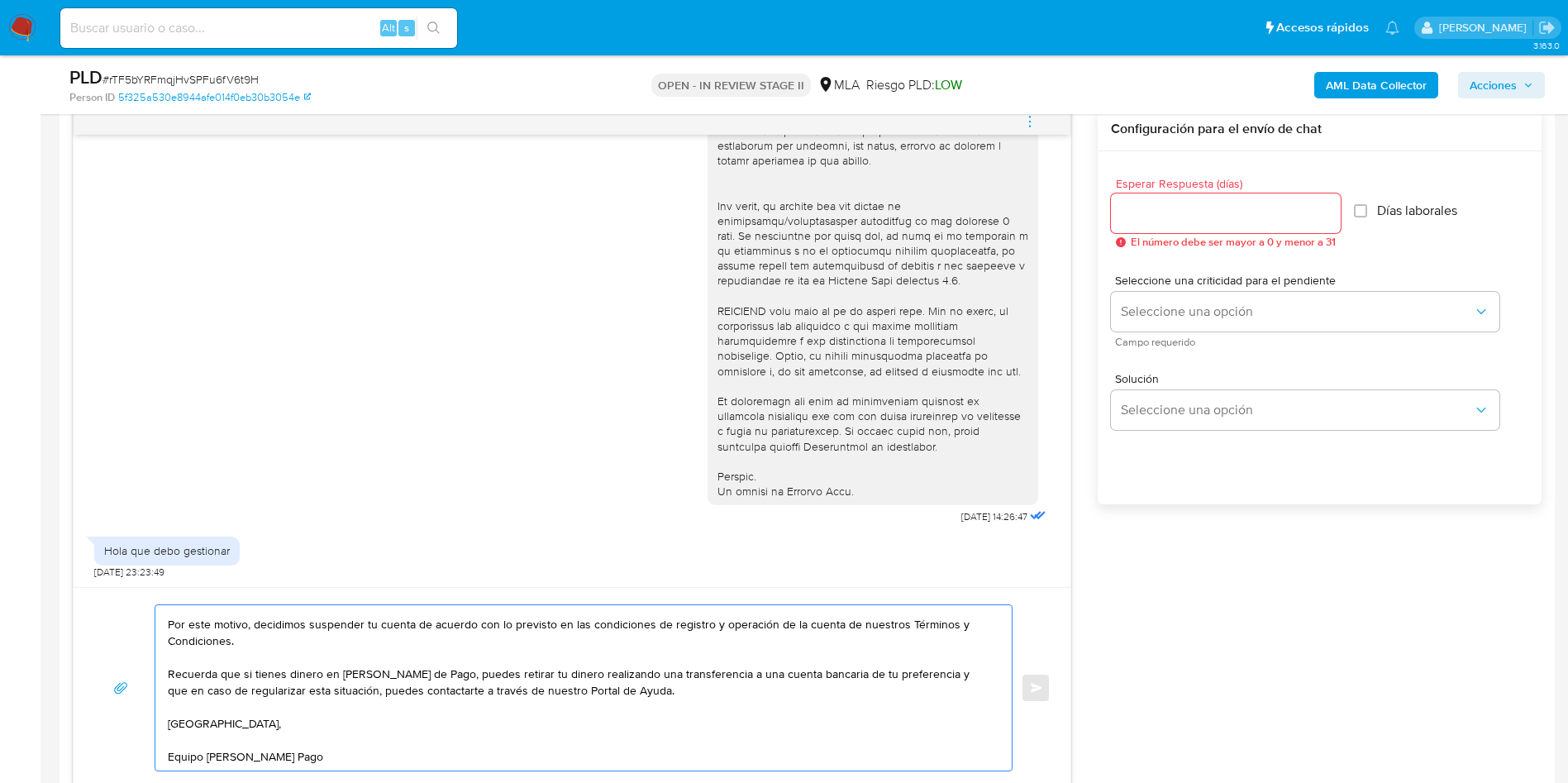
type textarea "Hola, Muchas gracias por la respuesta. Analizamos tu caso y verificamos que la …"
click at [1225, 217] on input "Esperar Respuesta (días)" at bounding box center [1225, 213] width 230 height 22
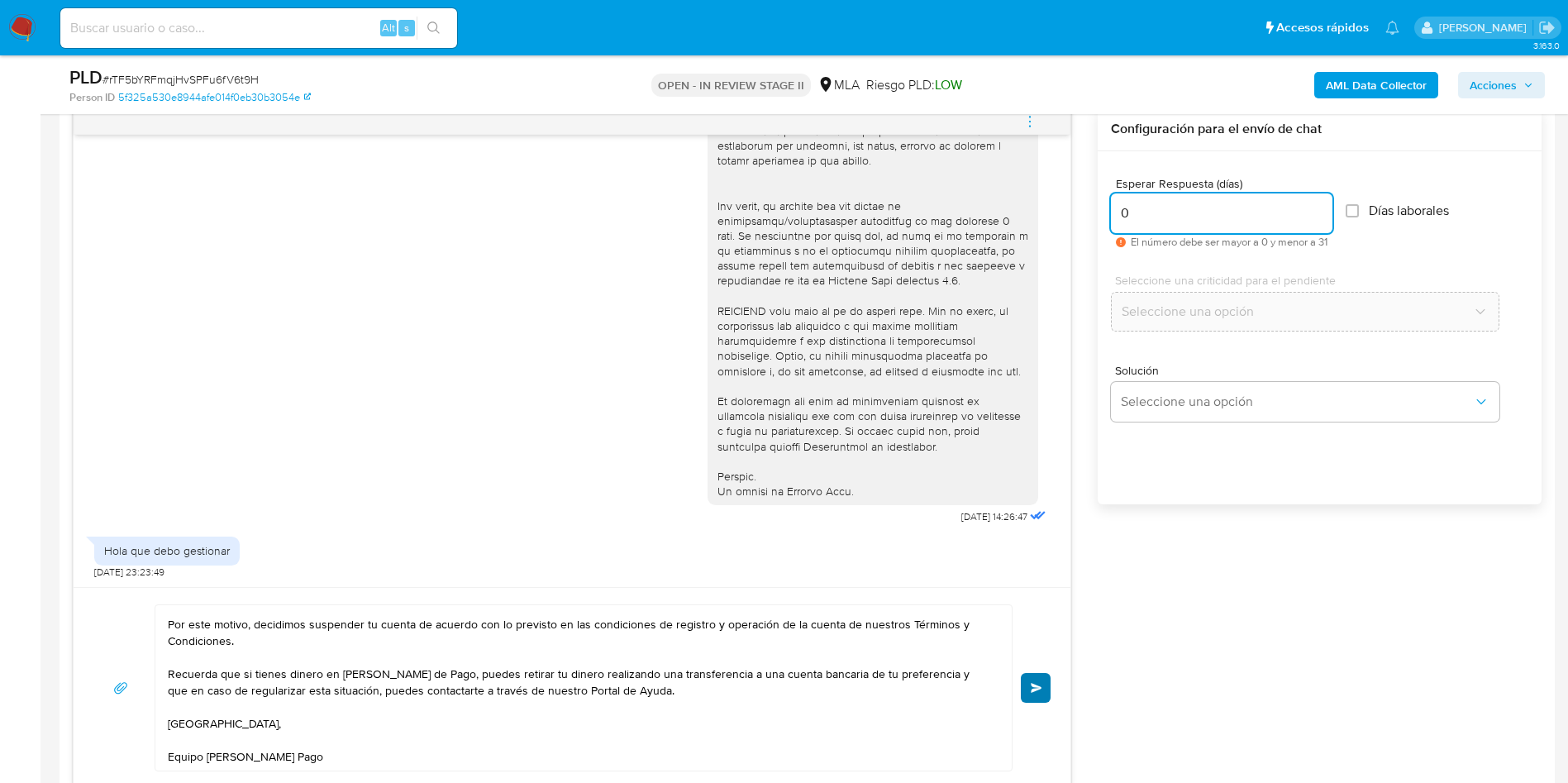
type input "0"
click at [1035, 681] on button "Enviar" at bounding box center [1035, 688] width 30 height 30
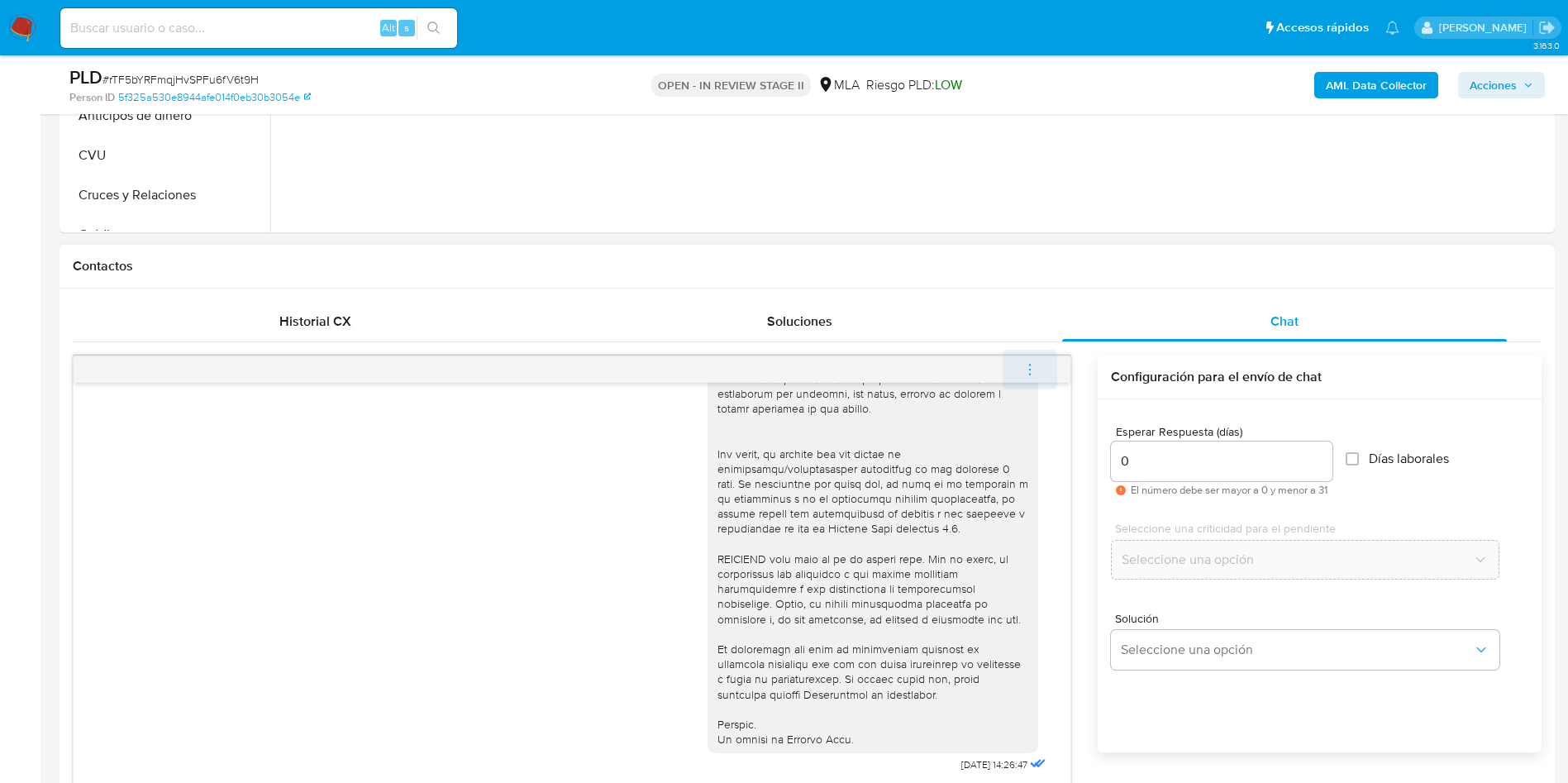
scroll to position [0, 0]
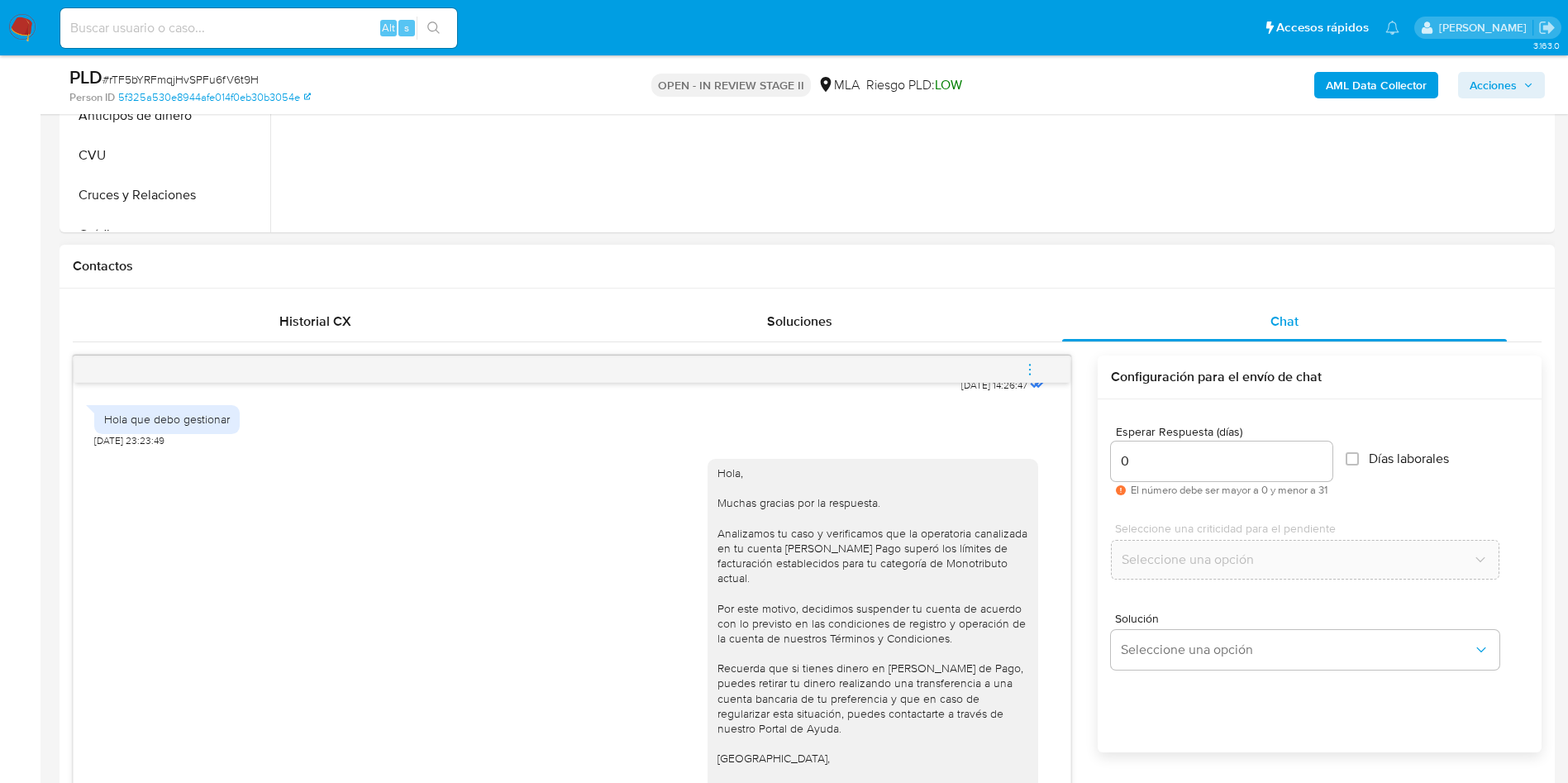
click at [1034, 370] on icon "menu-action" at bounding box center [1029, 369] width 15 height 15
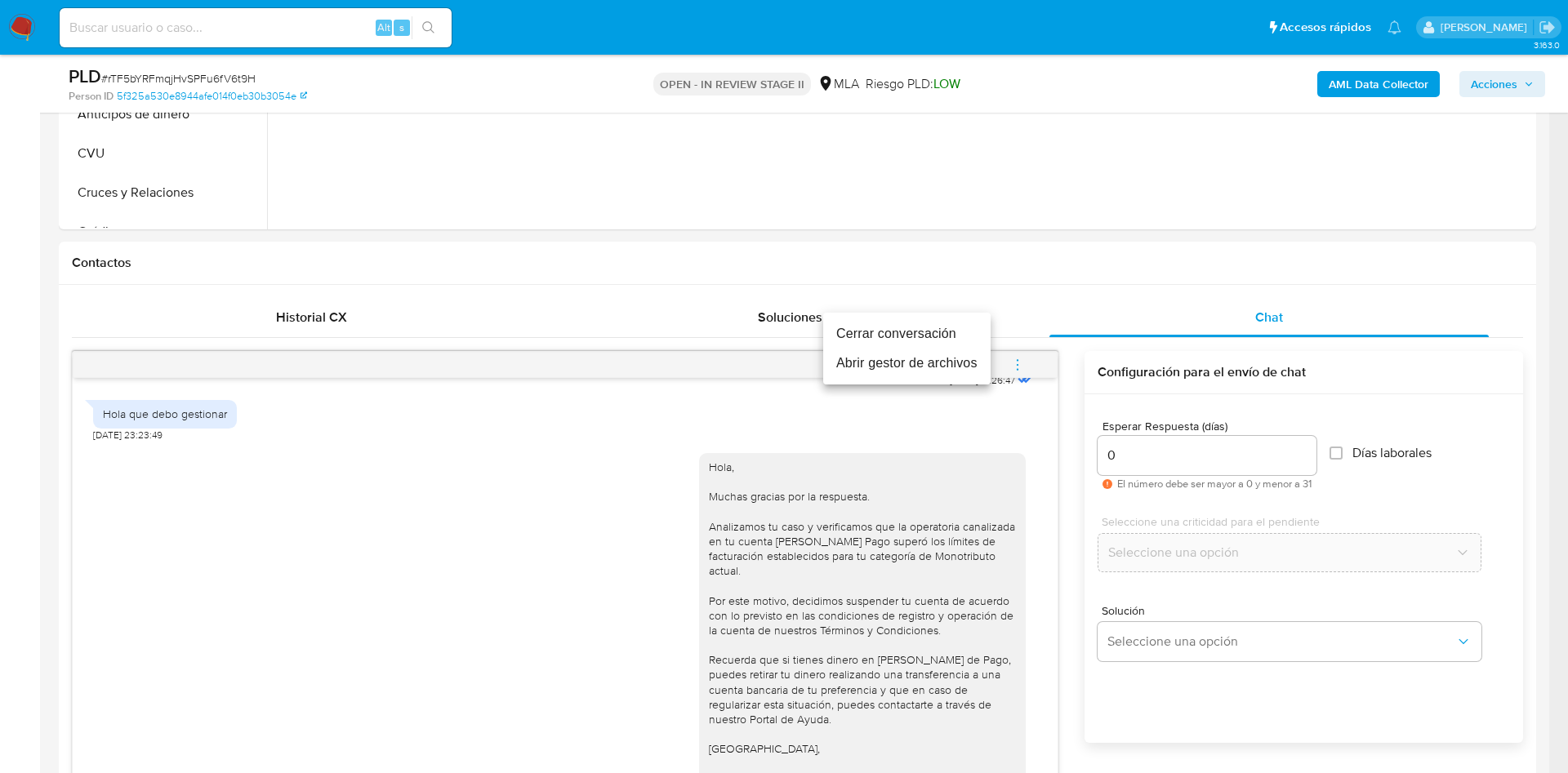
click at [944, 334] on li "Cerrar conversación" at bounding box center [907, 334] width 168 height 29
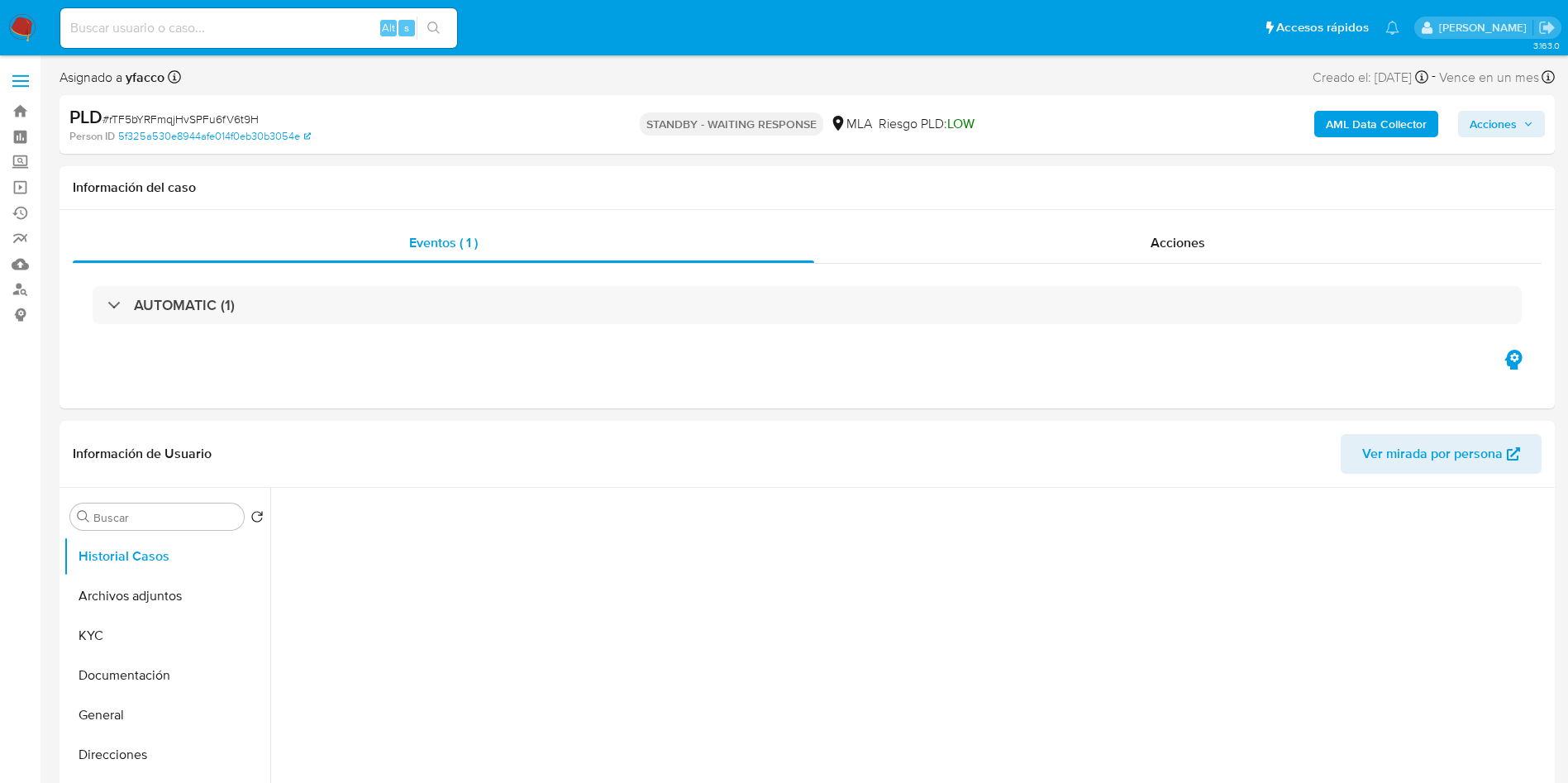
select select "10"
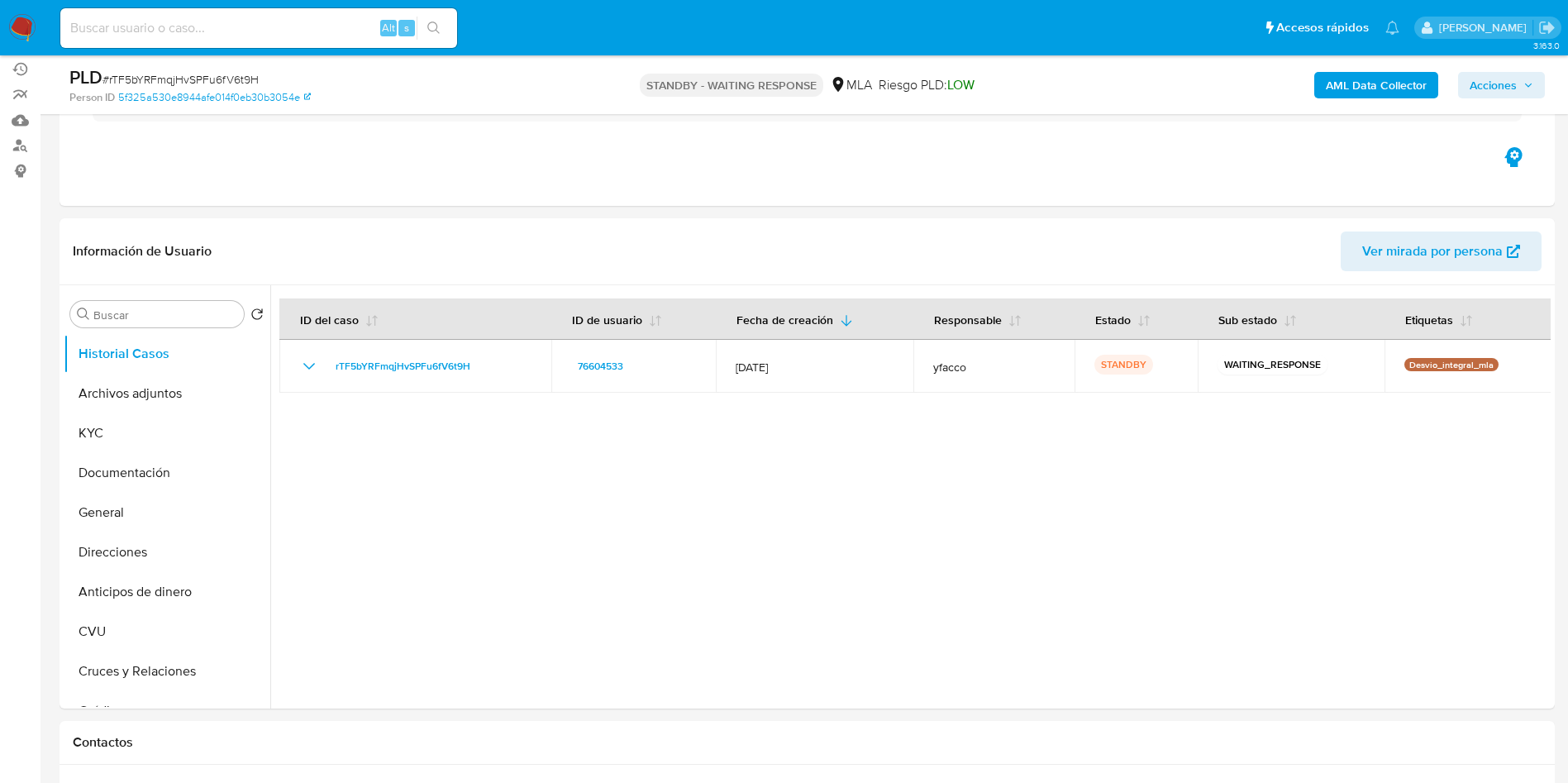
scroll to position [372, 0]
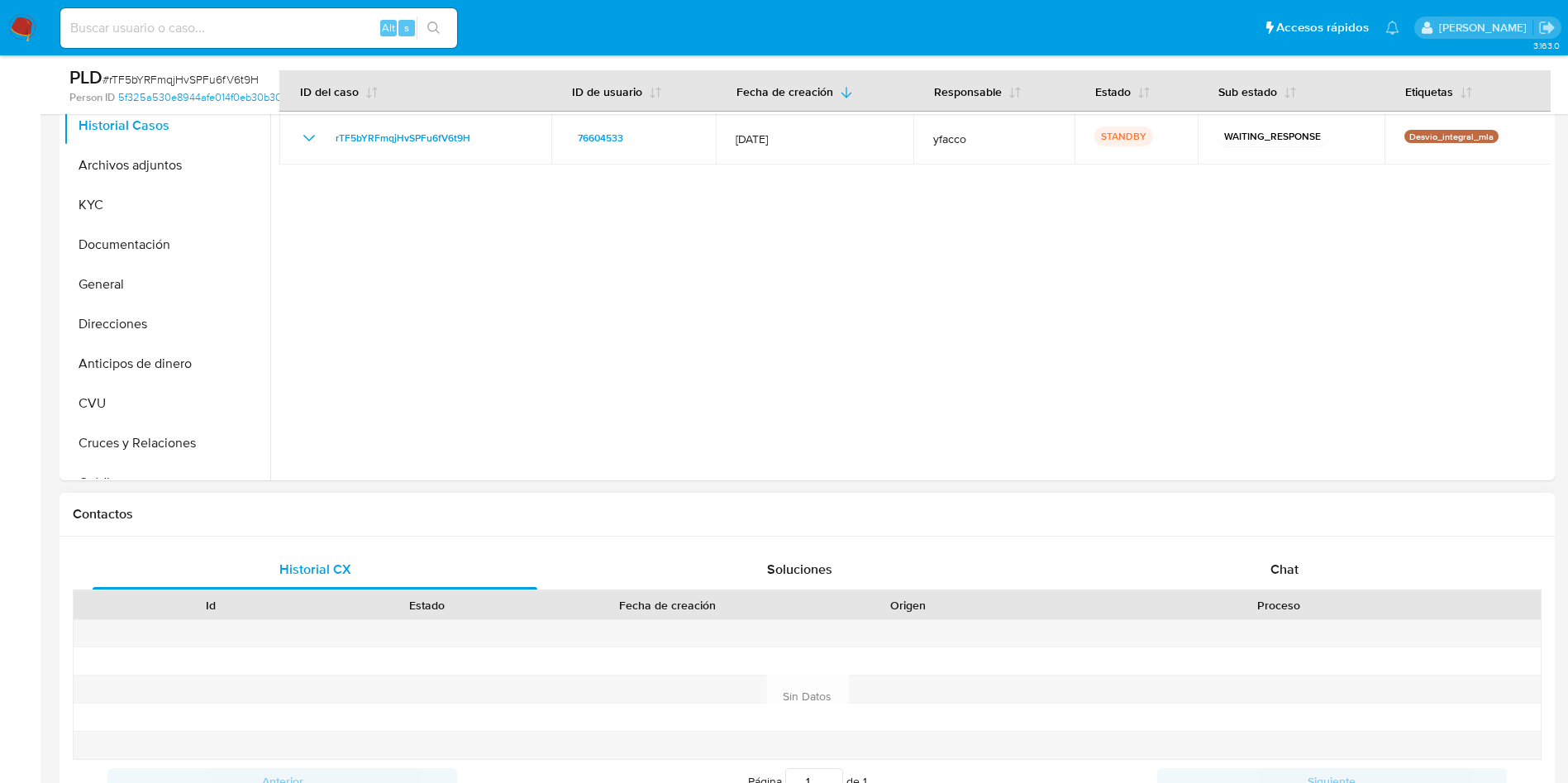
click at [1286, 546] on div "Historial CX Soluciones Chat Id Estado Fecha de creación Origen Proceso Anterio…" at bounding box center [807, 675] width 1495 height 279
click at [1280, 576] on span "Chat" at bounding box center [1285, 570] width 28 height 19
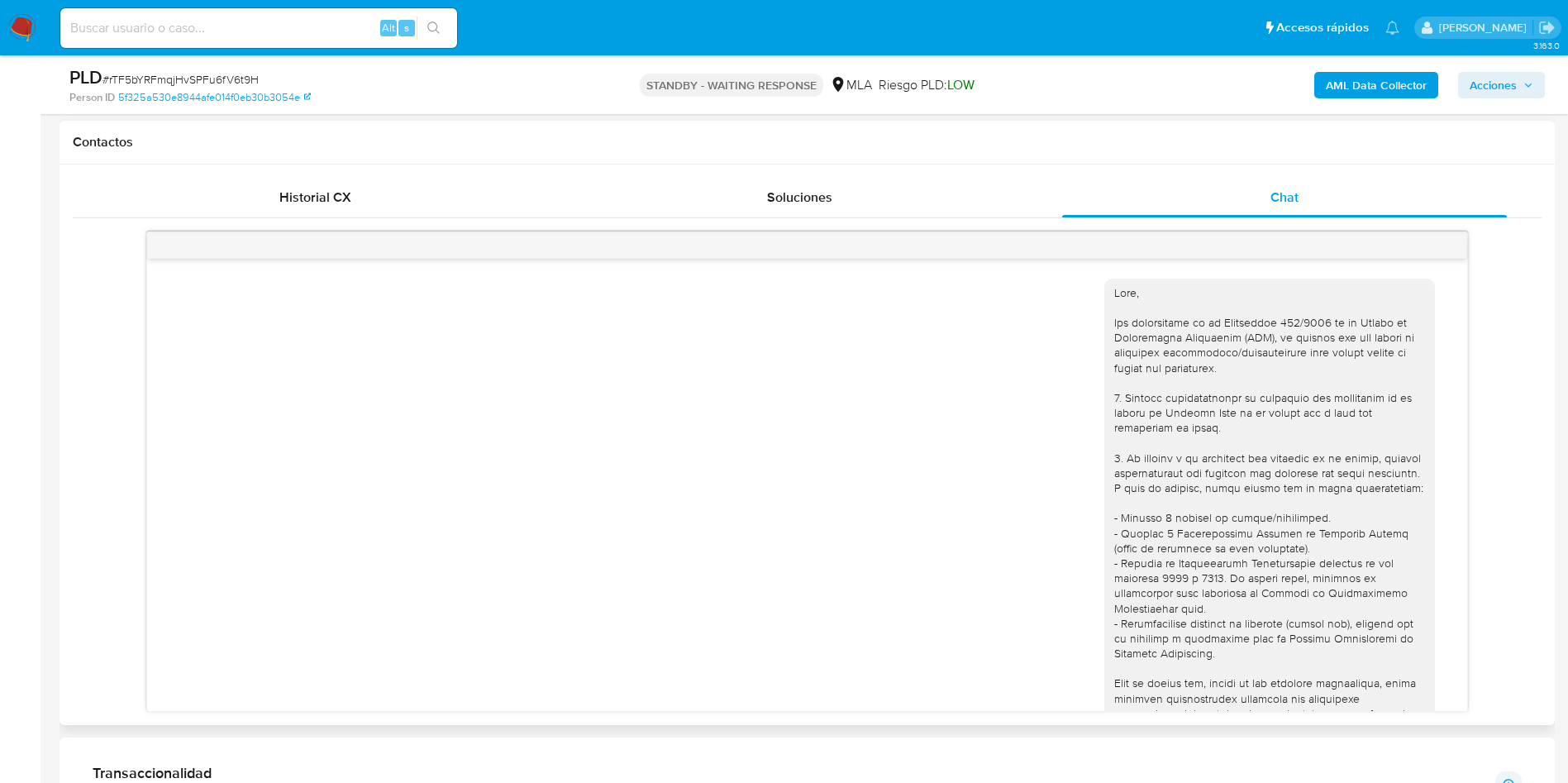
scroll to position [928, 0]
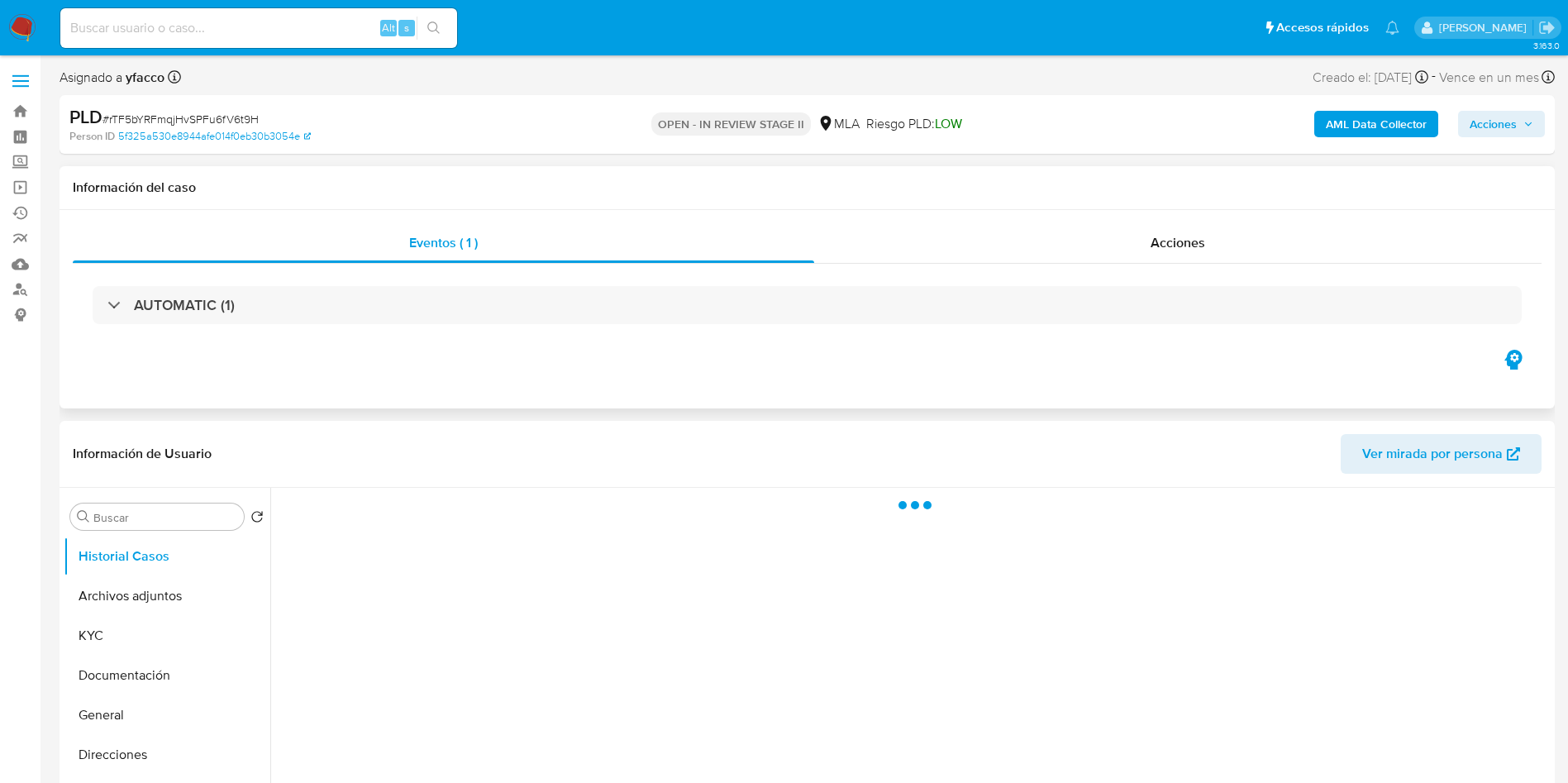
select select "10"
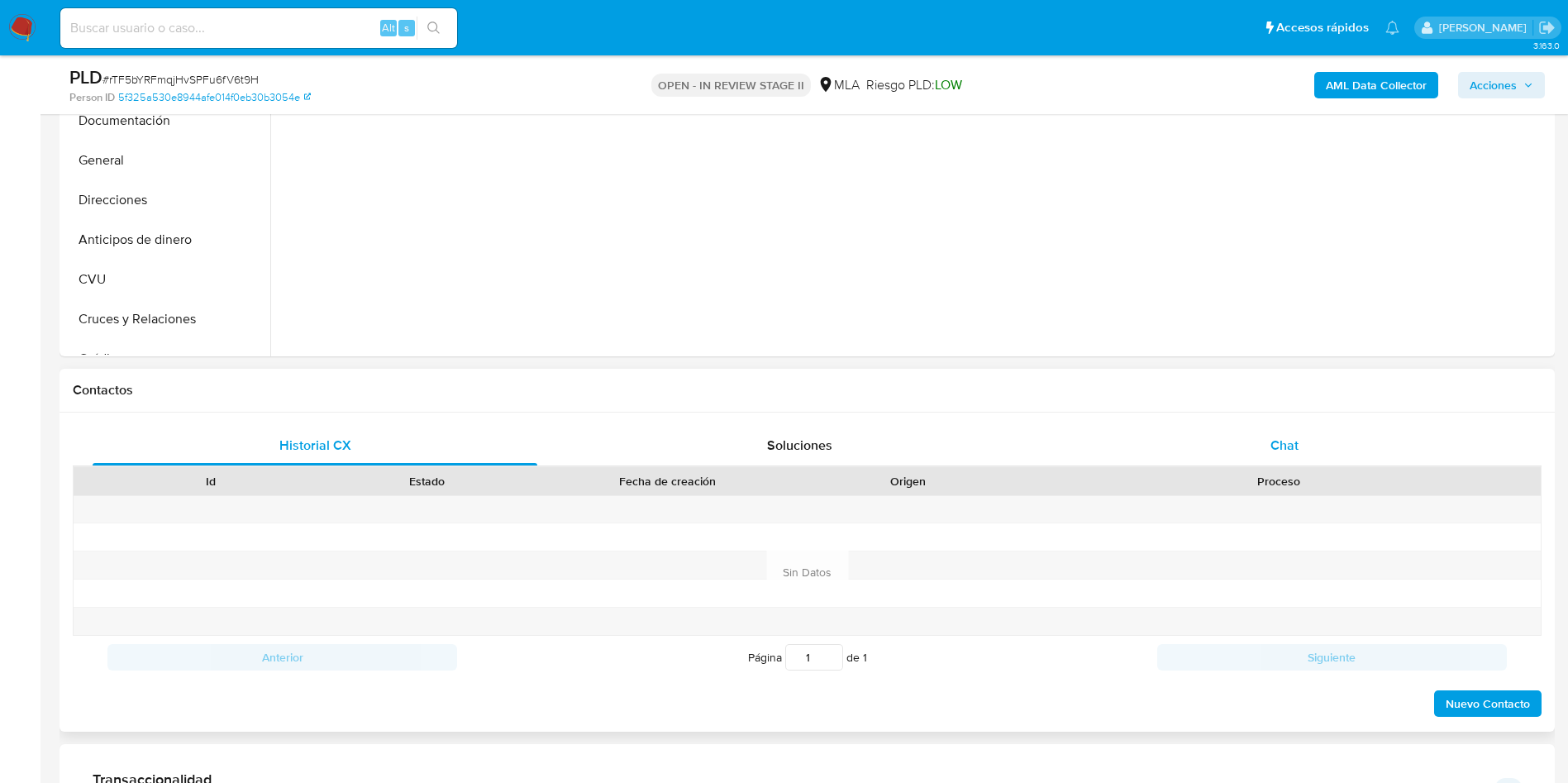
click at [1258, 457] on div "Chat" at bounding box center [1284, 445] width 444 height 39
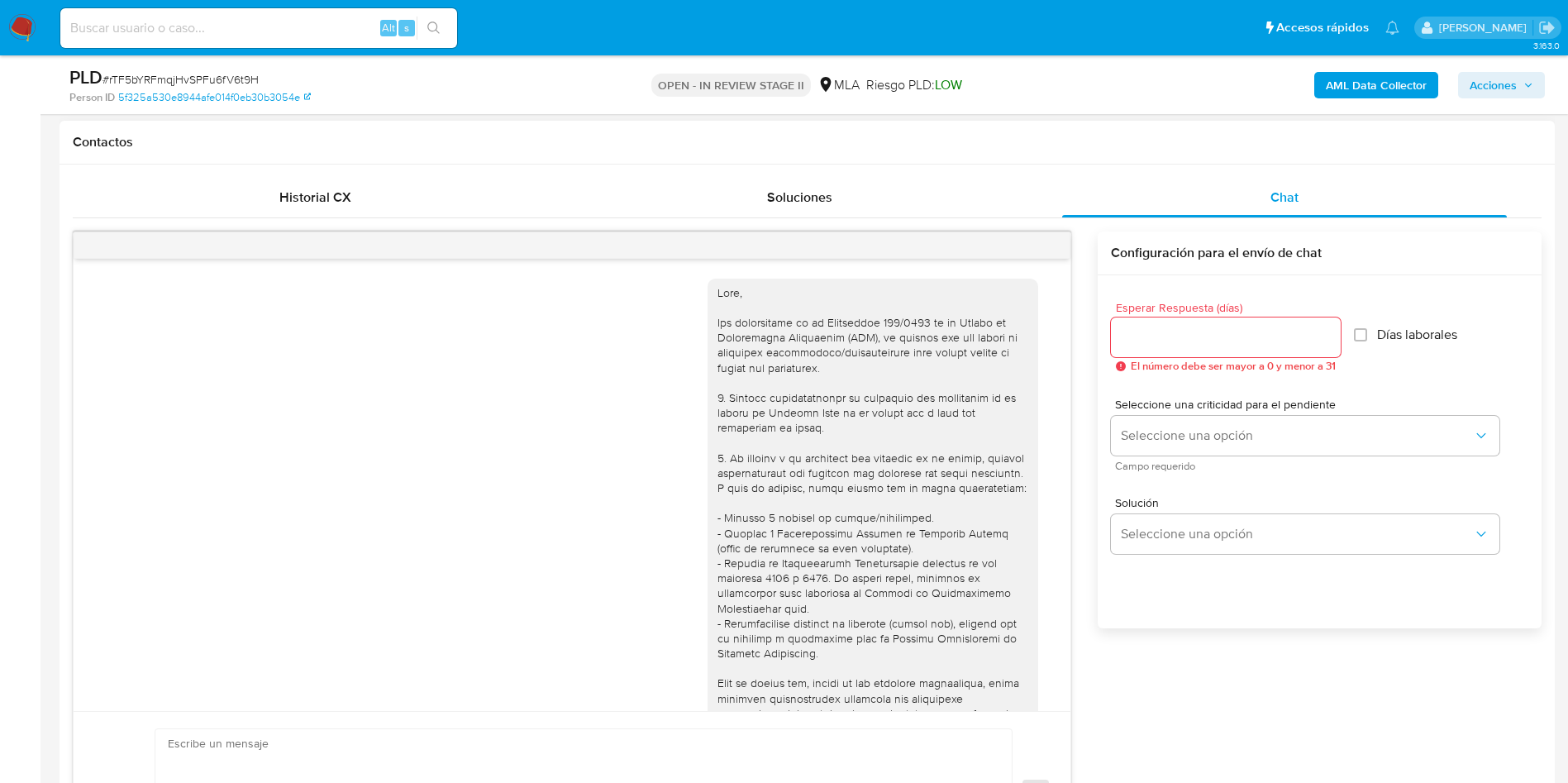
scroll to position [928, 0]
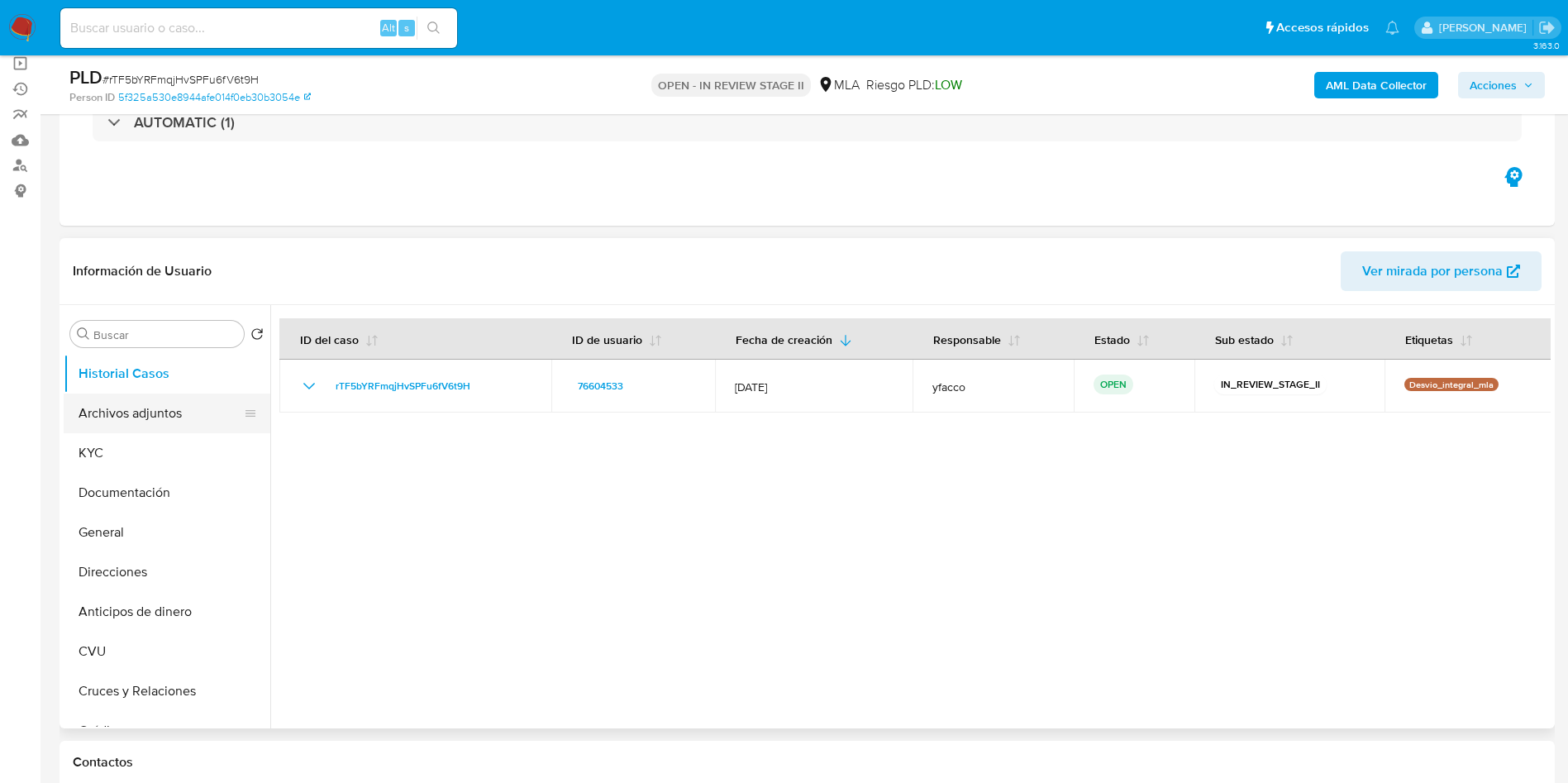
click at [136, 410] on button "Archivos adjuntos" at bounding box center [160, 413] width 193 height 39
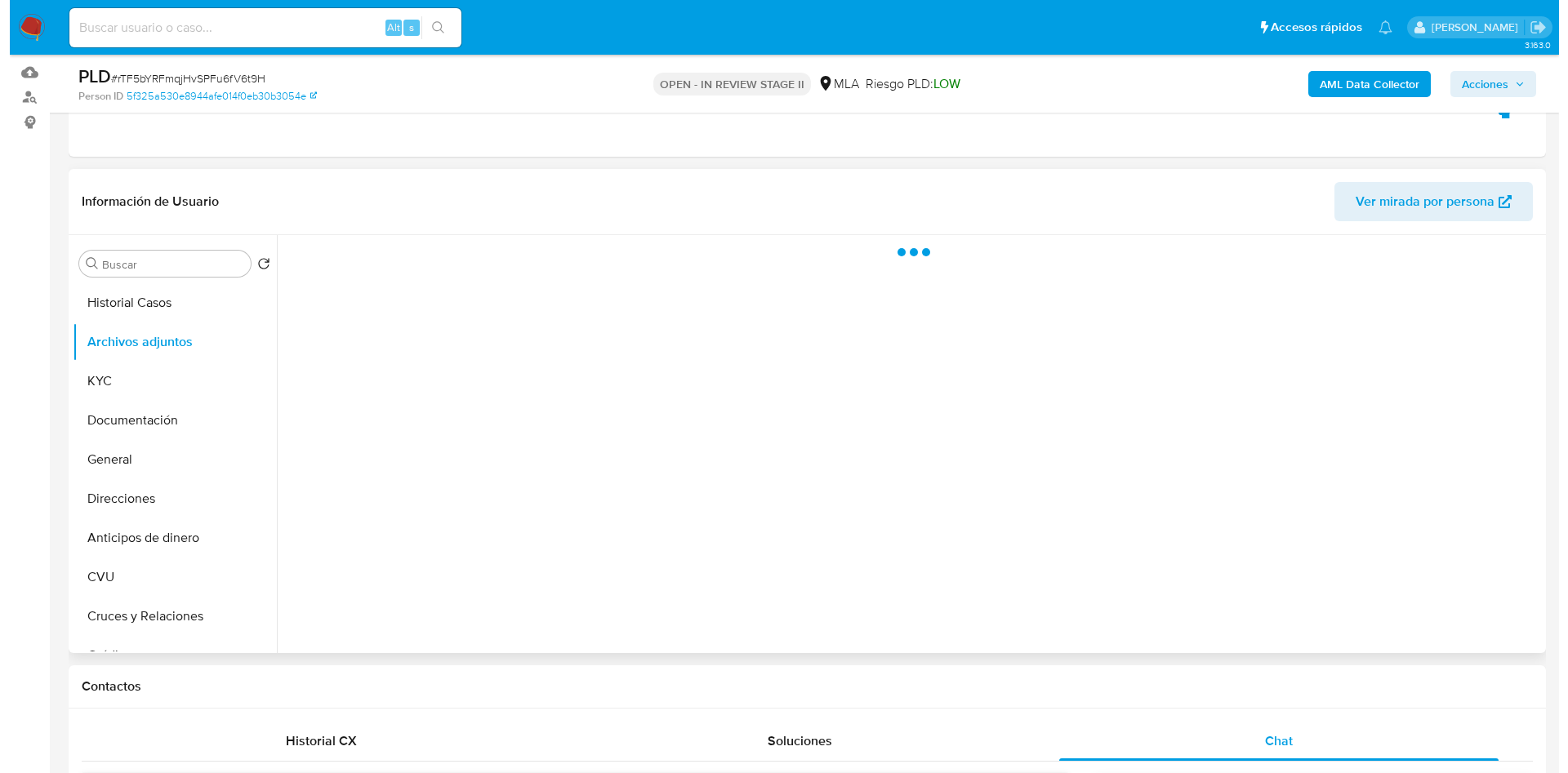
scroll to position [245, 0]
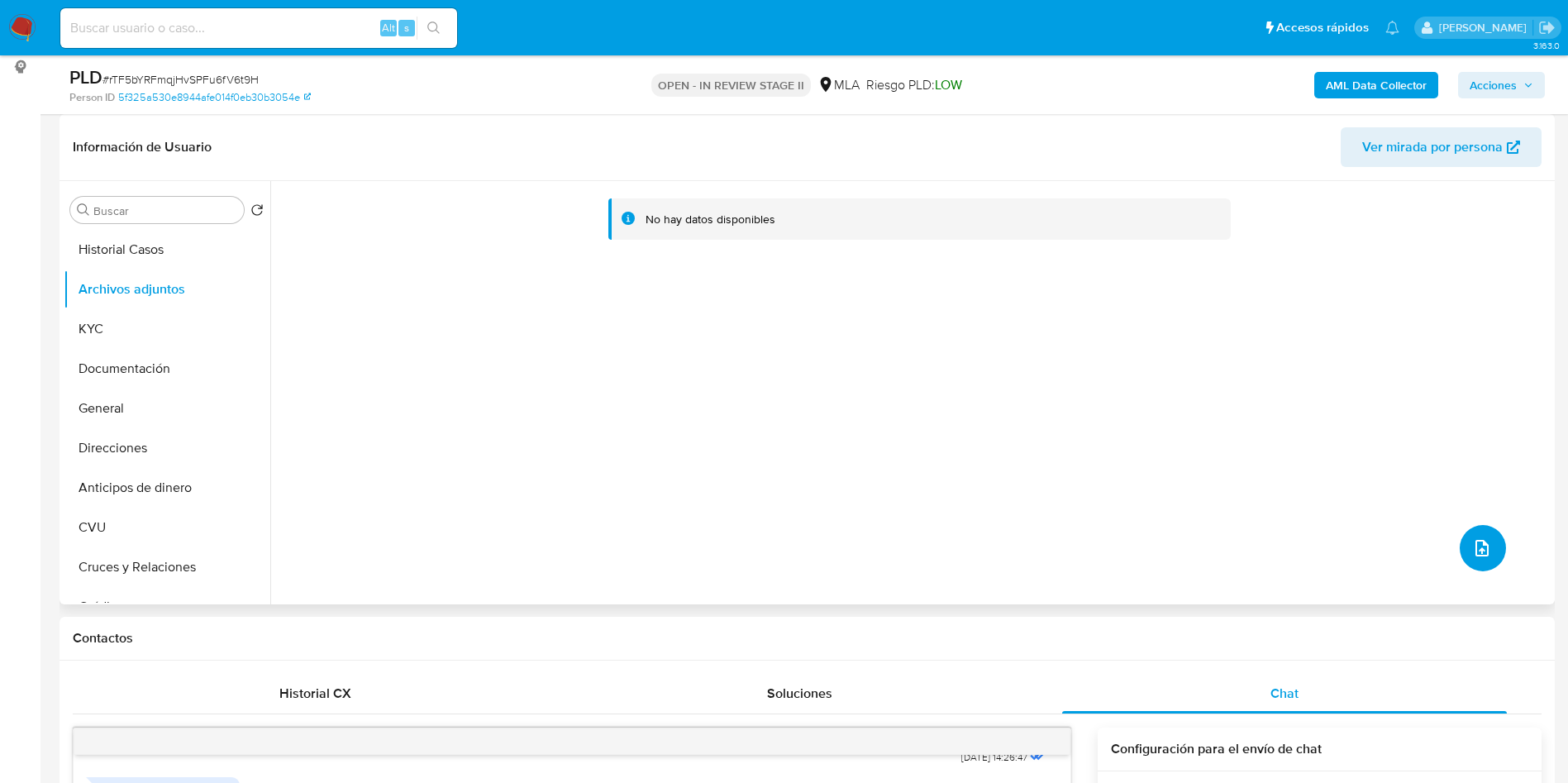
click at [1479, 565] on button "upload-file" at bounding box center [1482, 548] width 46 height 46
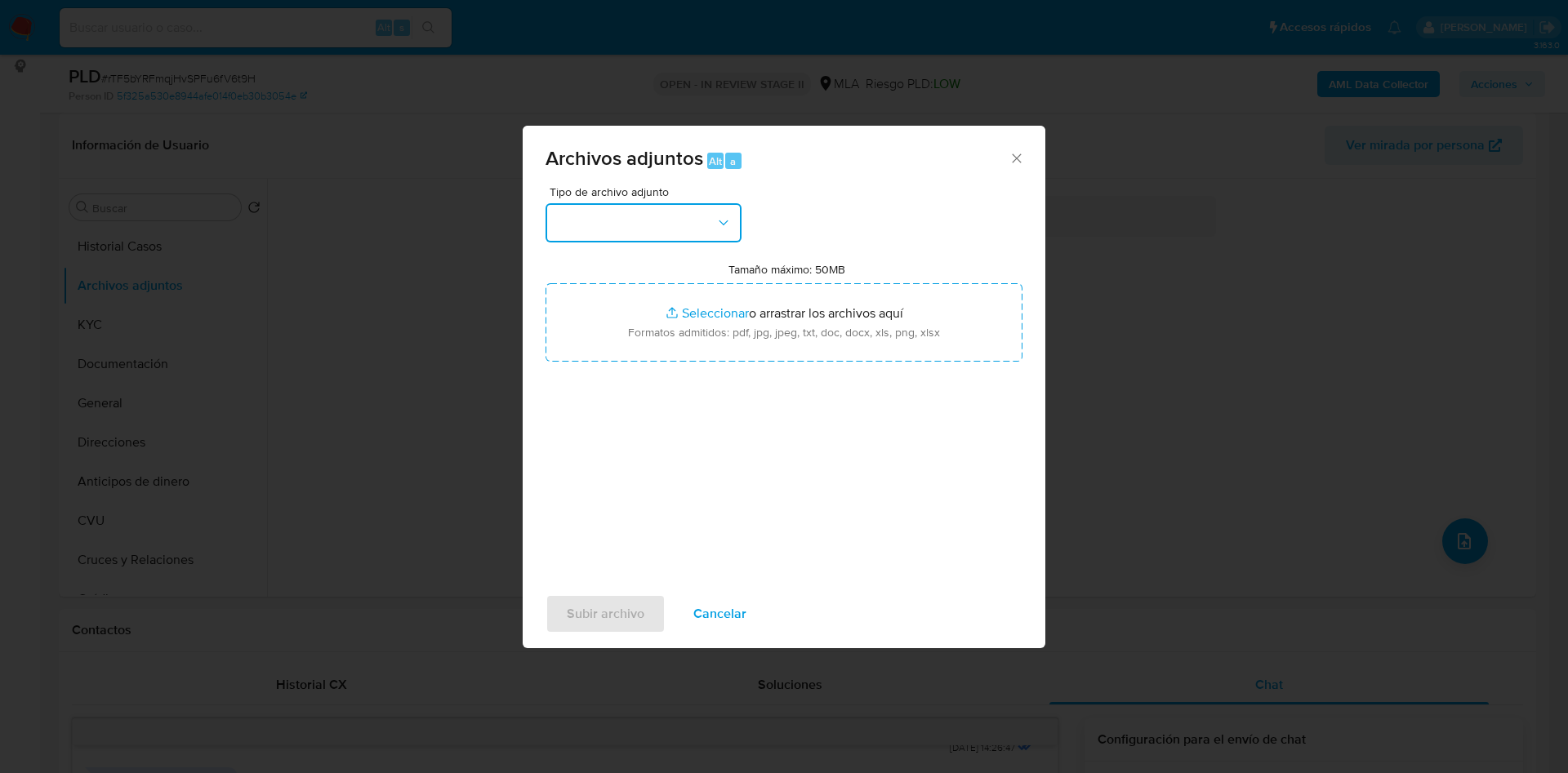
click at [706, 225] on button "button" at bounding box center [643, 222] width 196 height 39
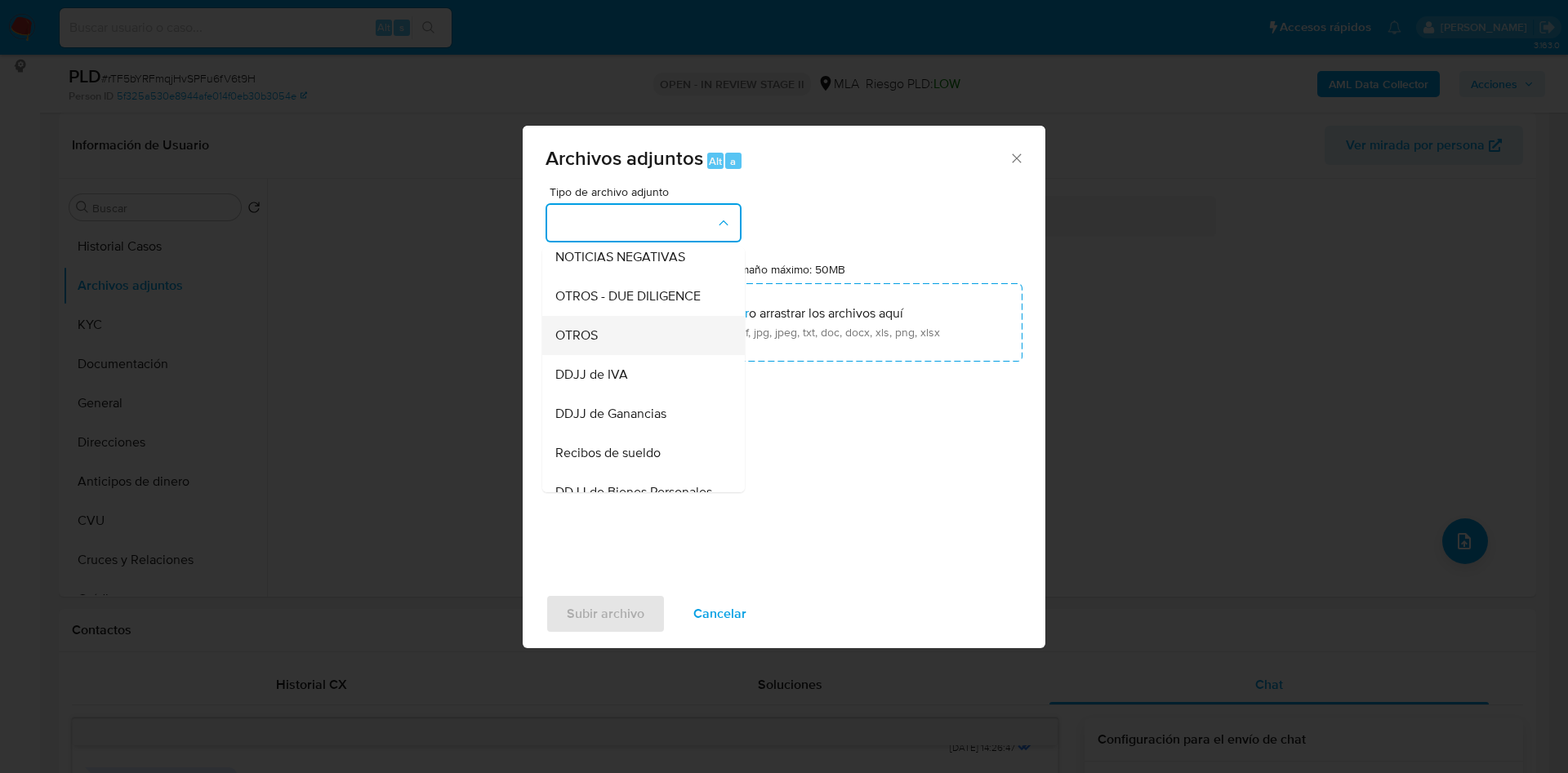
click at [601, 355] on div "OTROS" at bounding box center [638, 335] width 167 height 39
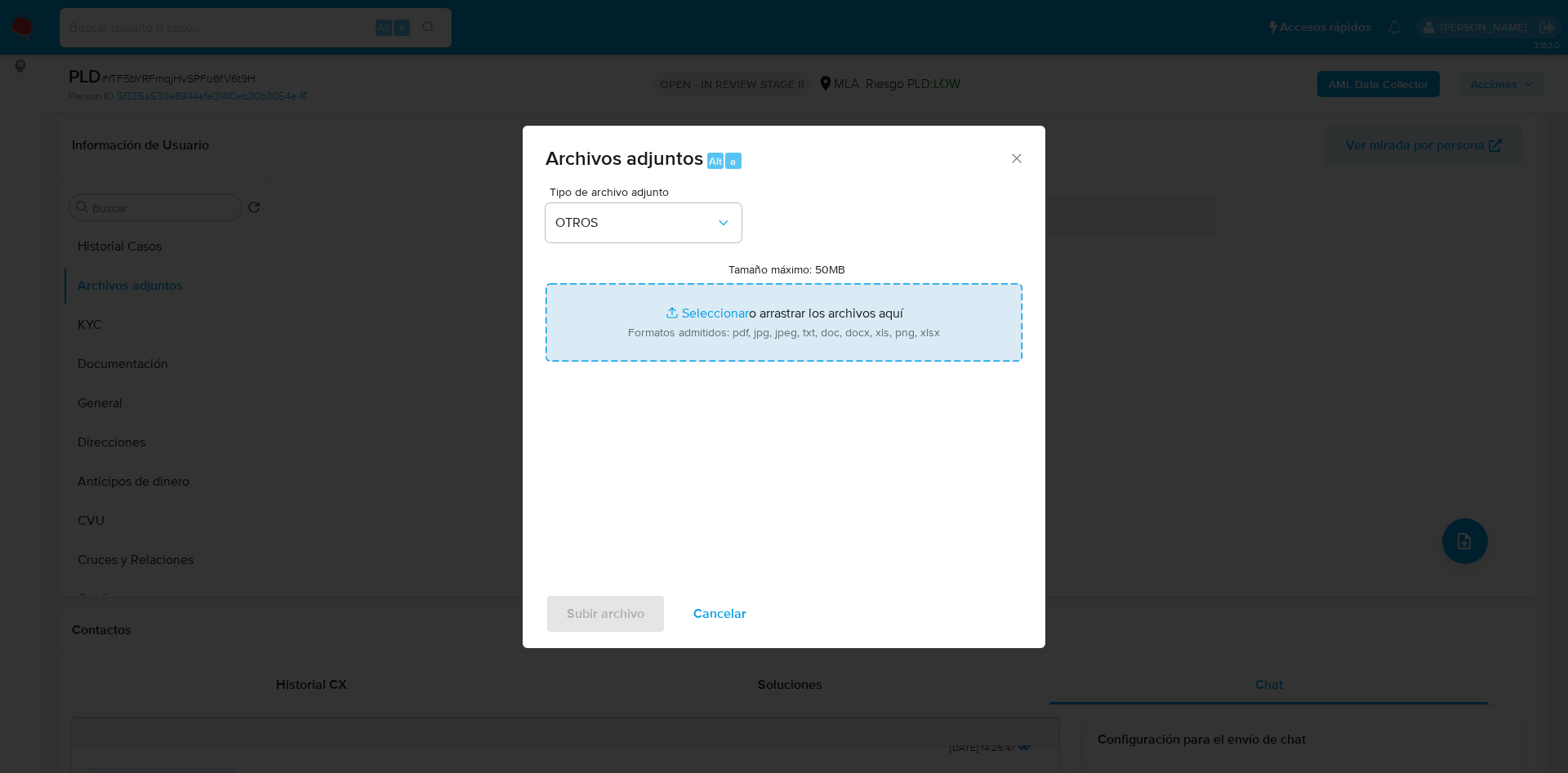
click at [699, 307] on input "Tamaño máximo: 50MB Seleccionar archivos" at bounding box center [784, 322] width 477 height 79
type input "C:\fakepath\Caselog rTF5bYRFmqjHvSPFu6fV6t9H_2025_09_18_06_53_27.docx"
click at [704, 301] on input "Tamaño máximo: 50MB Seleccionar archivos" at bounding box center [784, 322] width 477 height 79
type input "C:\fakepath\Movimientos 76604533.xlsx"
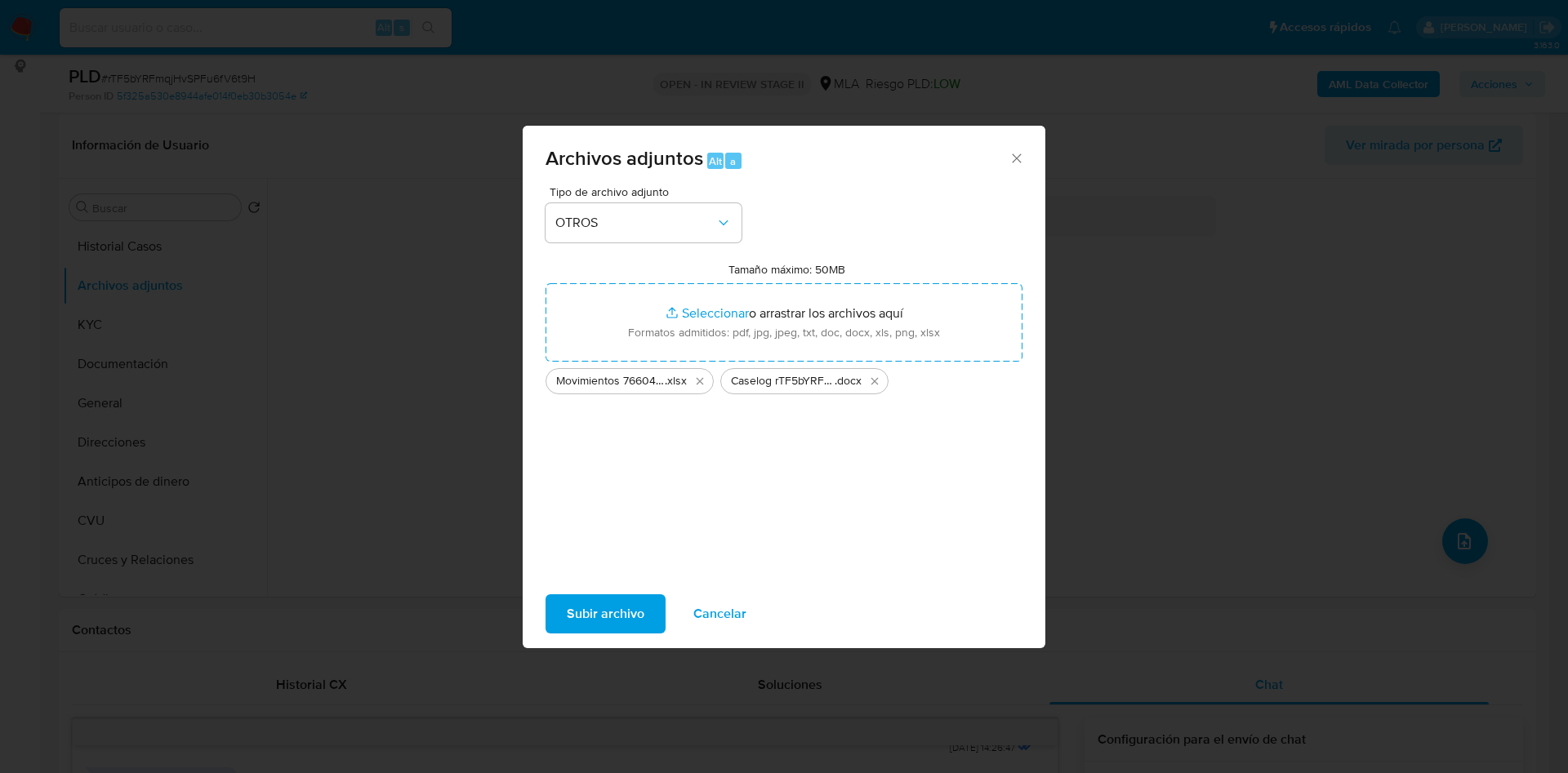
click at [607, 611] on span "Subir archivo" at bounding box center [606, 614] width 78 height 36
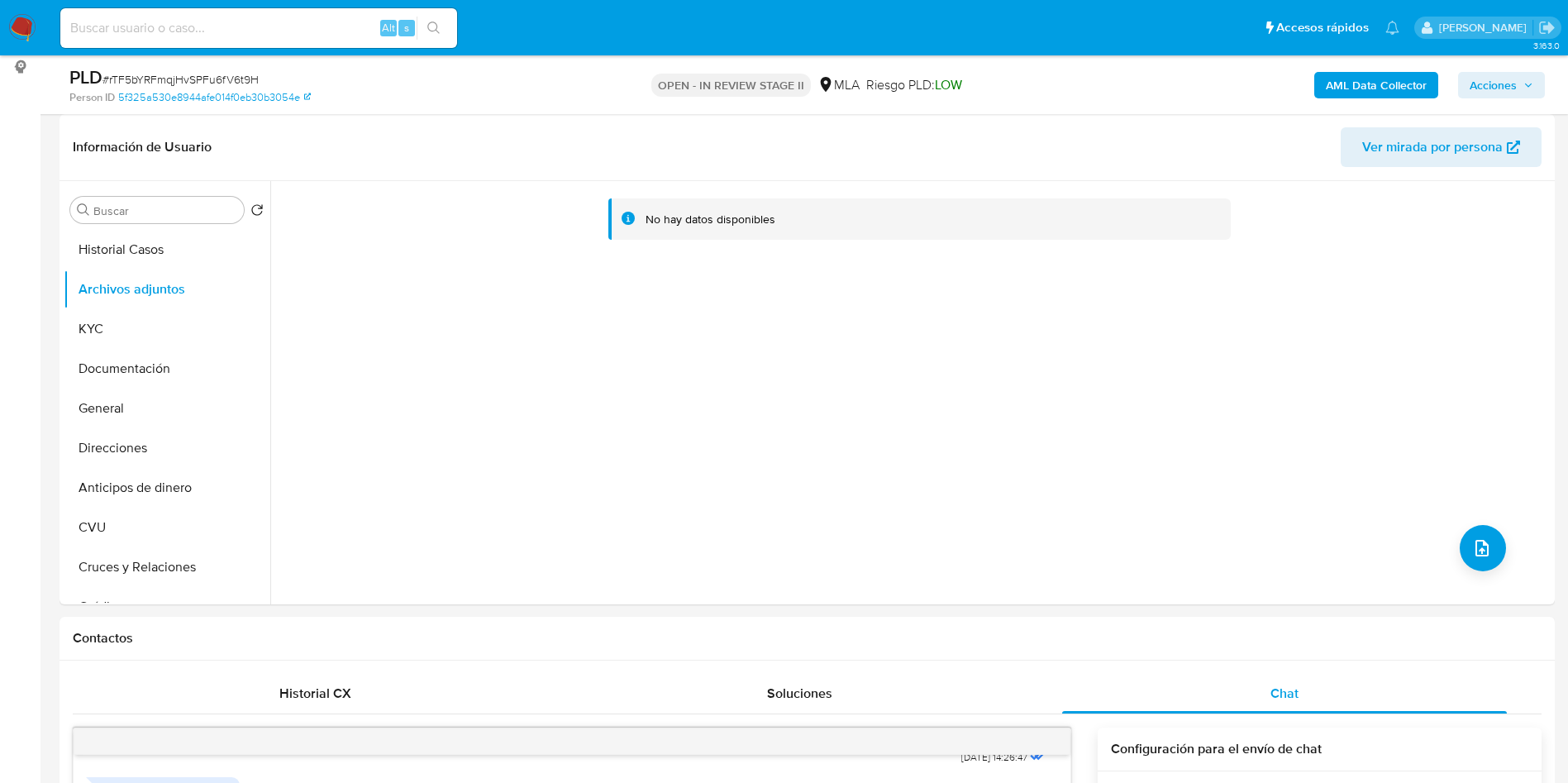
click at [1358, 87] on b "AML Data Collector" at bounding box center [1376, 85] width 101 height 26
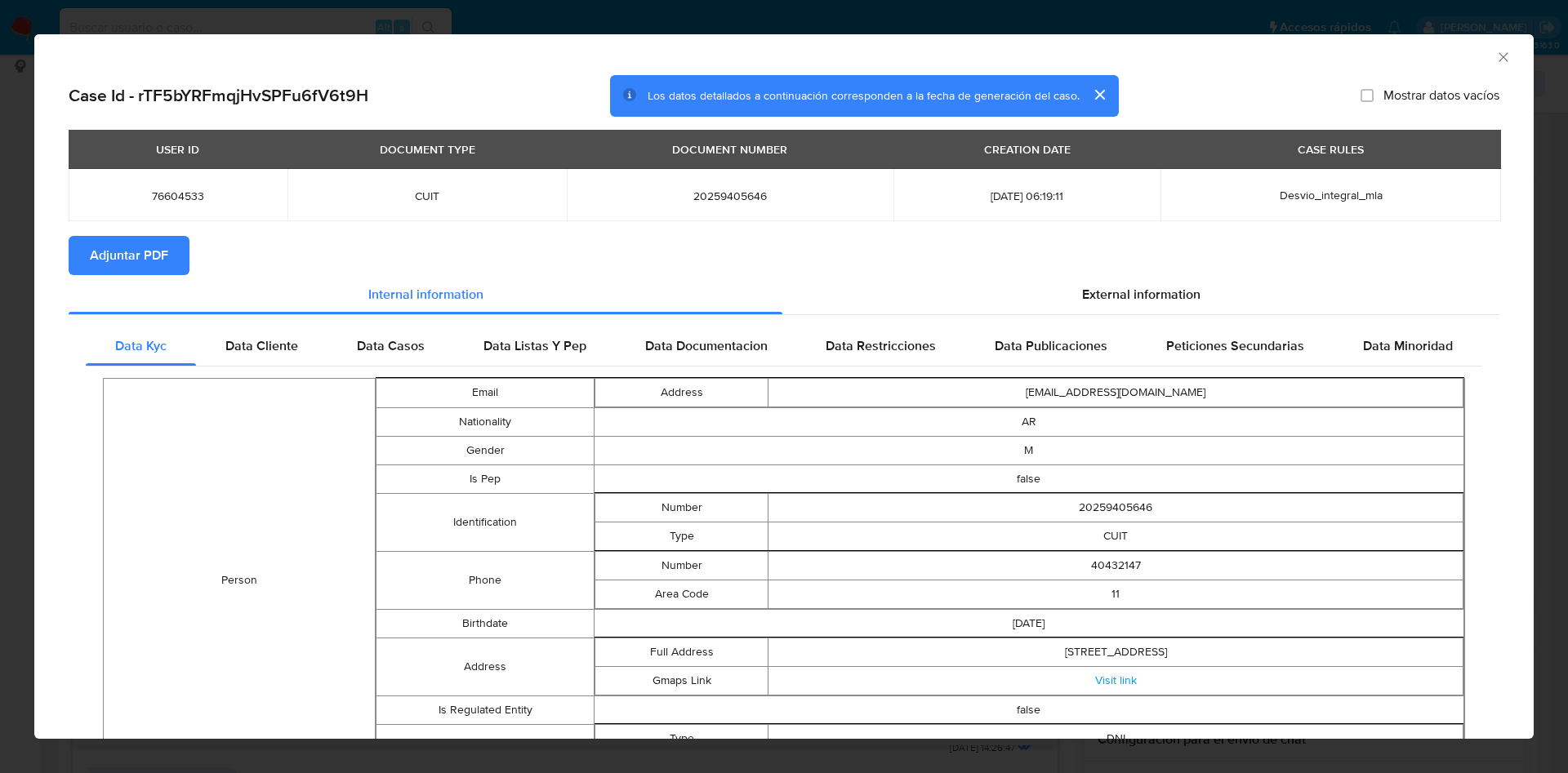
drag, startPoint x: 141, startPoint y: 252, endPoint x: 173, endPoint y: 260, distance: 33.0
click at [142, 253] on span "Adjuntar PDF" at bounding box center [129, 256] width 79 height 36
click at [1495, 56] on icon "Cerrar ventana" at bounding box center [1502, 57] width 16 height 16
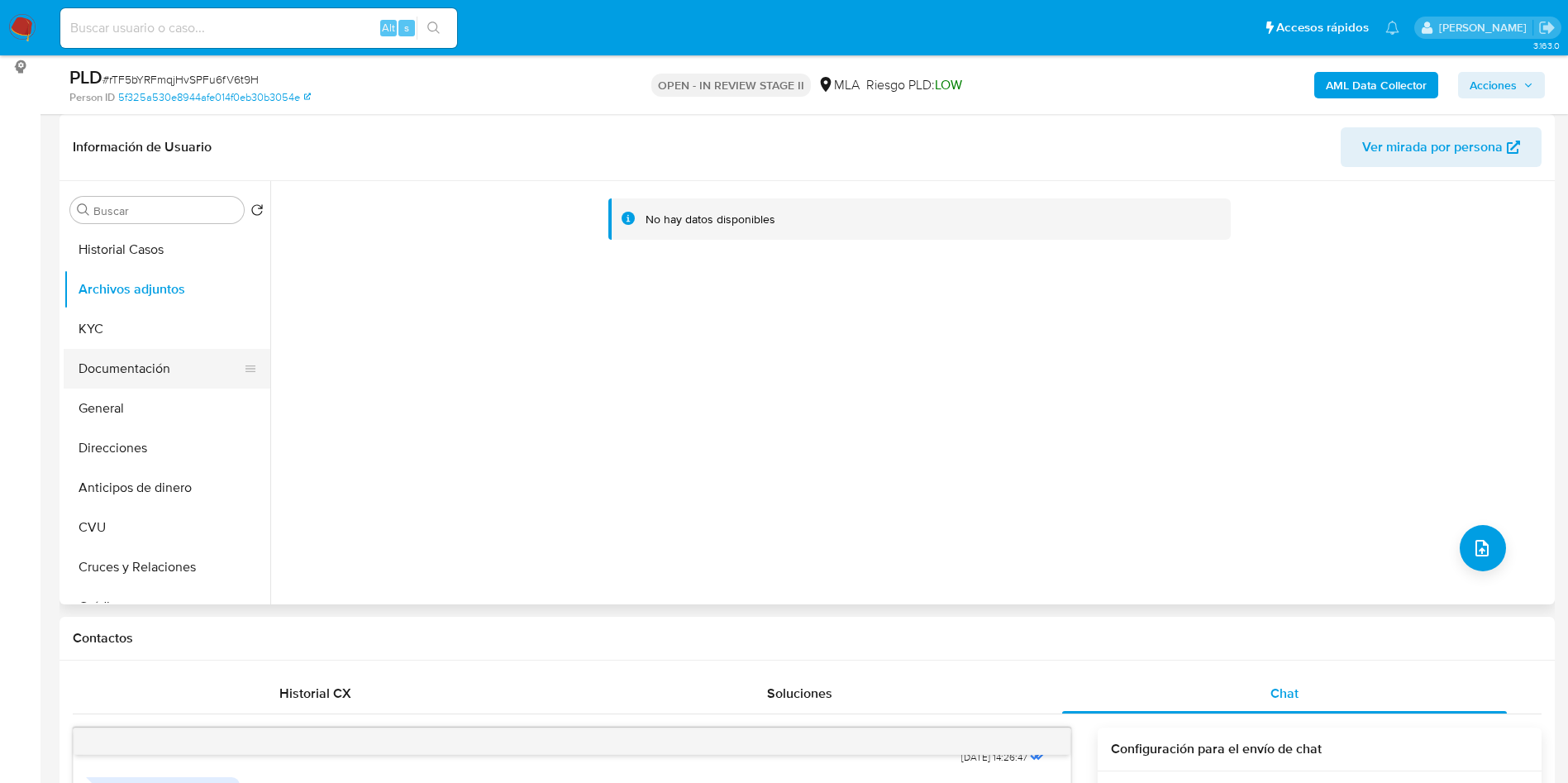
drag, startPoint x: 129, startPoint y: 472, endPoint x: 168, endPoint y: 356, distance: 122.4
click at [129, 474] on button "Anticipos de dinero" at bounding box center [167, 487] width 206 height 39
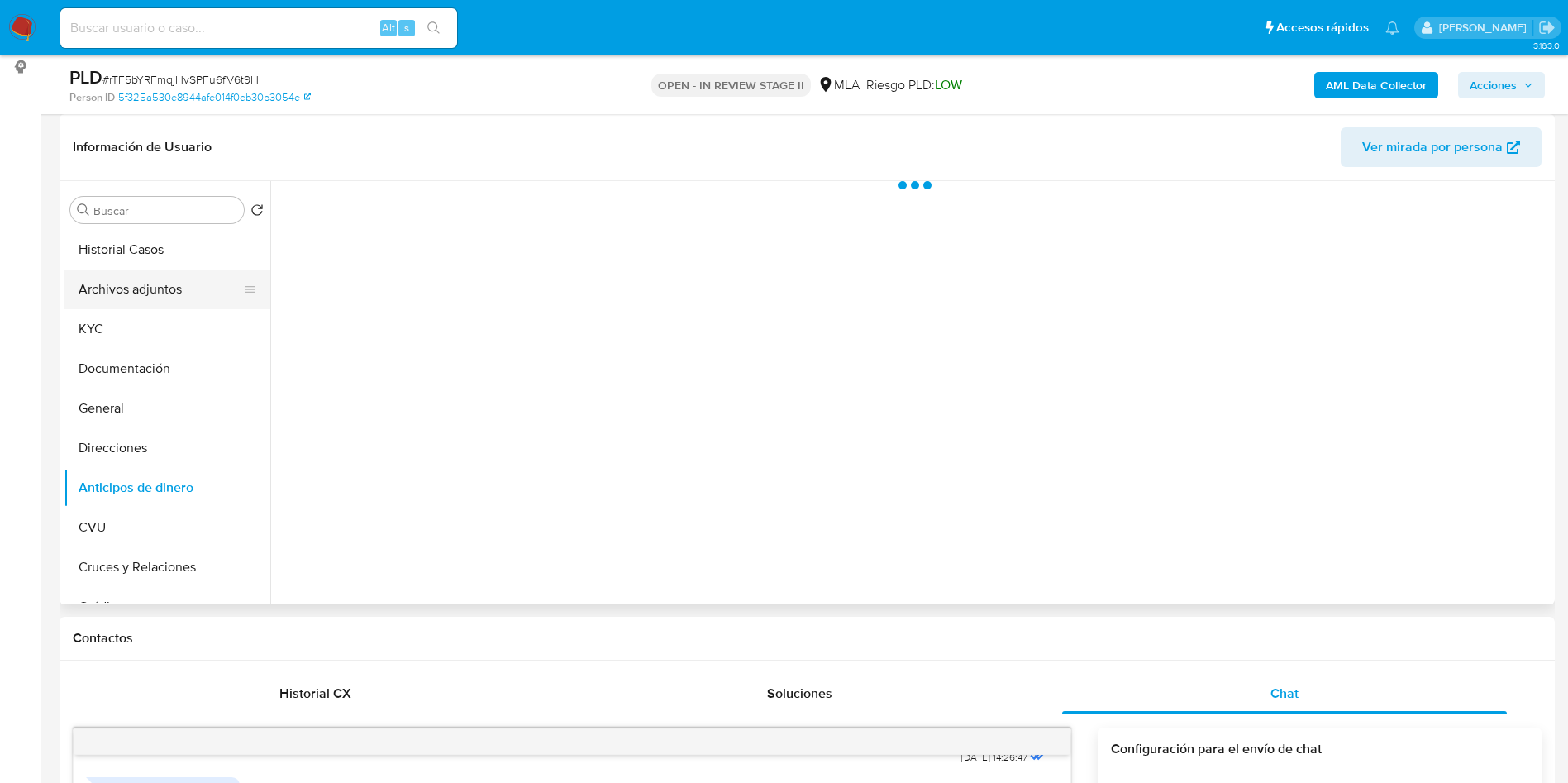
click at [173, 299] on button "Archivos adjuntos" at bounding box center [160, 289] width 193 height 39
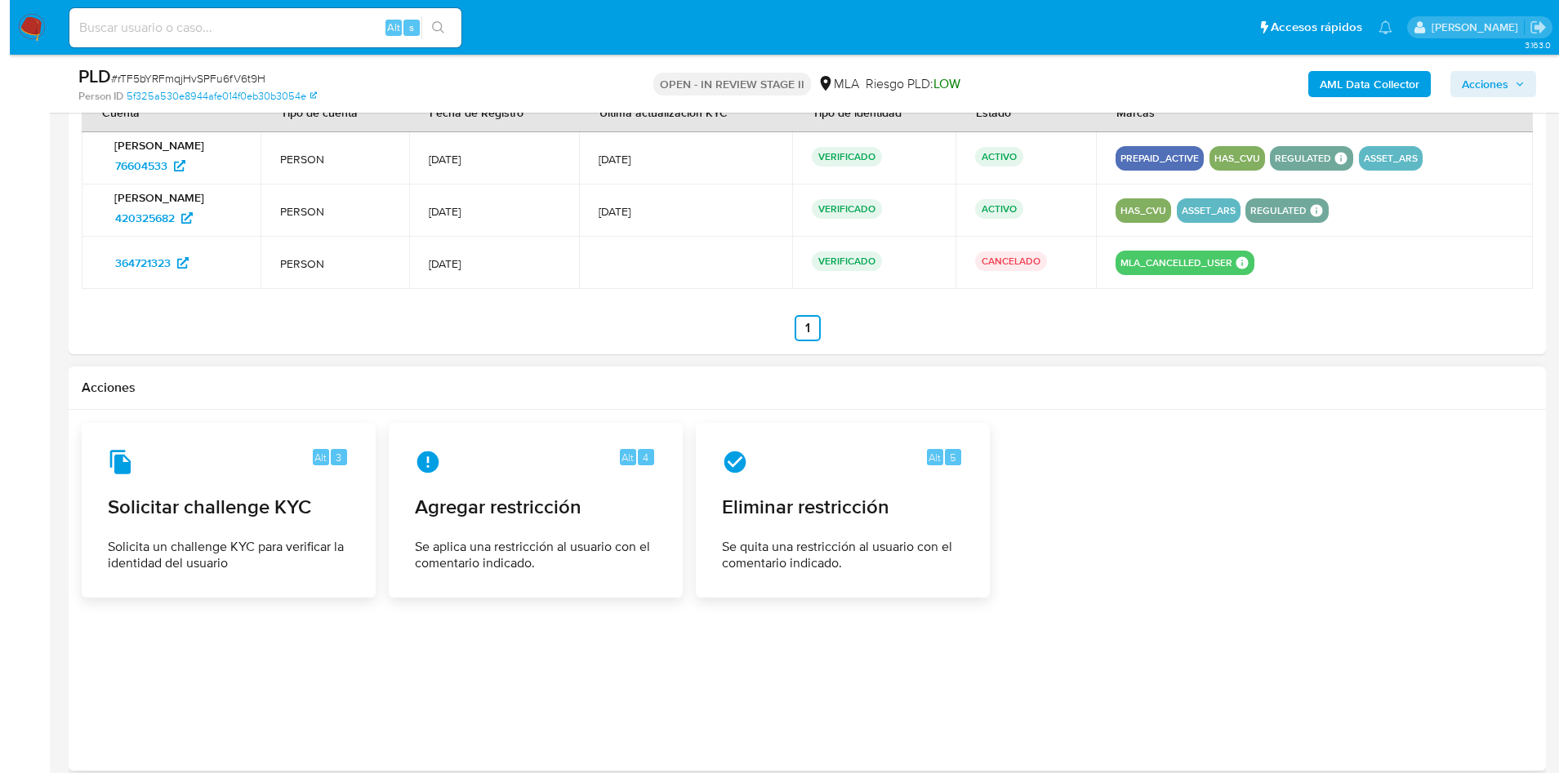
scroll to position [2602, 0]
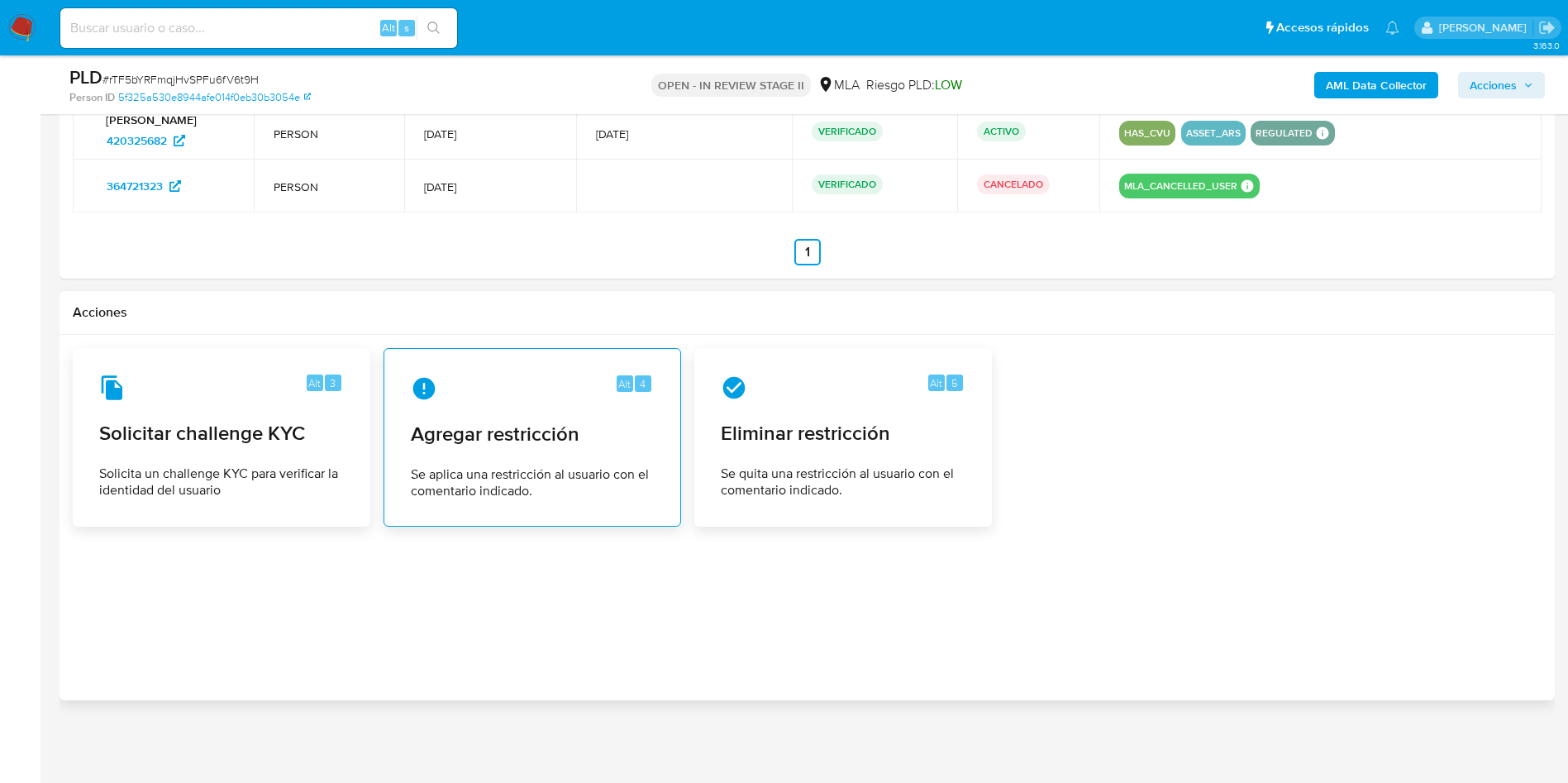
click at [519, 472] on span "Se aplica una restricción al usuario con el comentario indicado." at bounding box center [533, 483] width 243 height 33
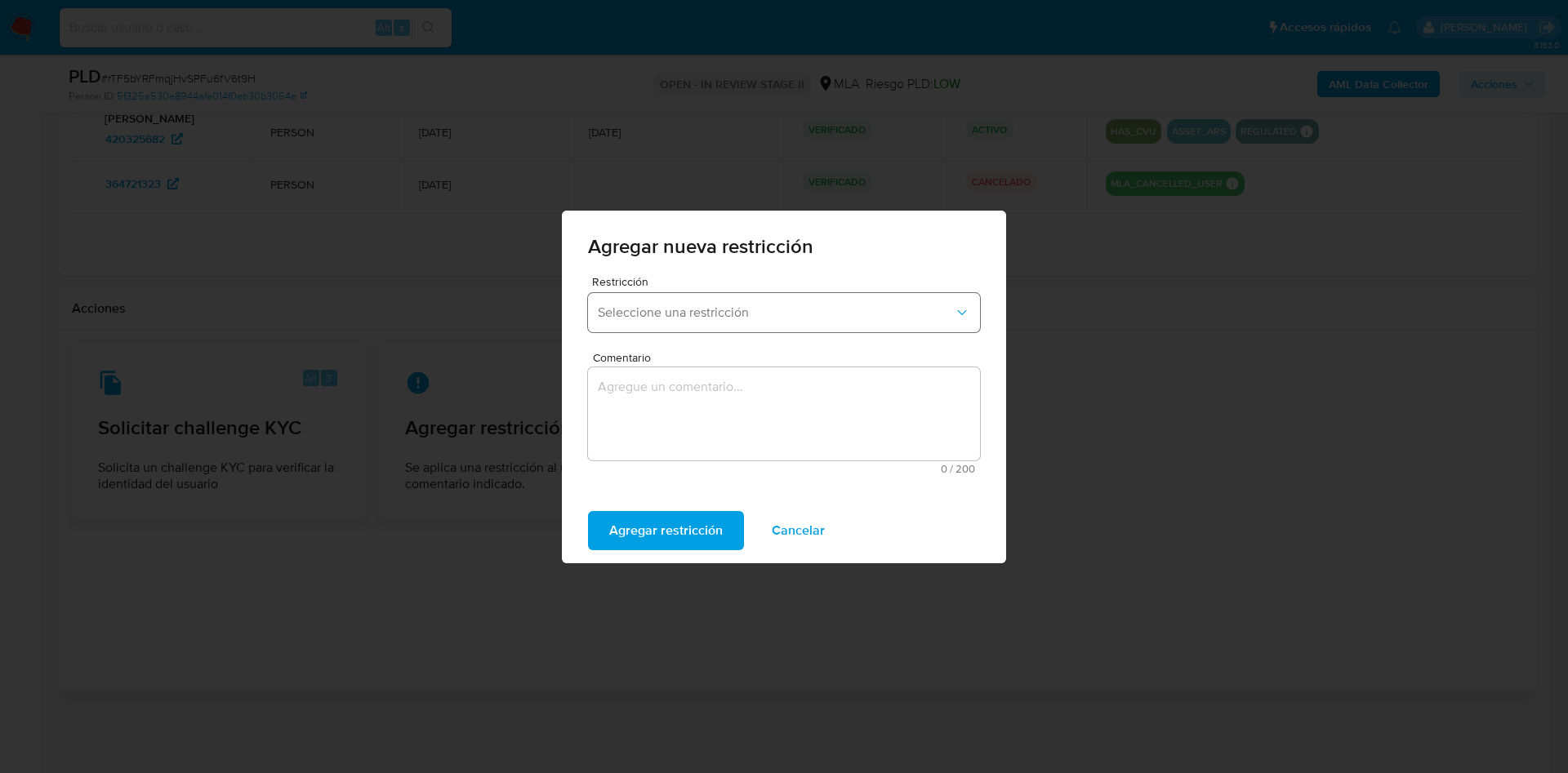
click at [680, 318] on span "Seleccione una restricción" at bounding box center [776, 313] width 356 height 16
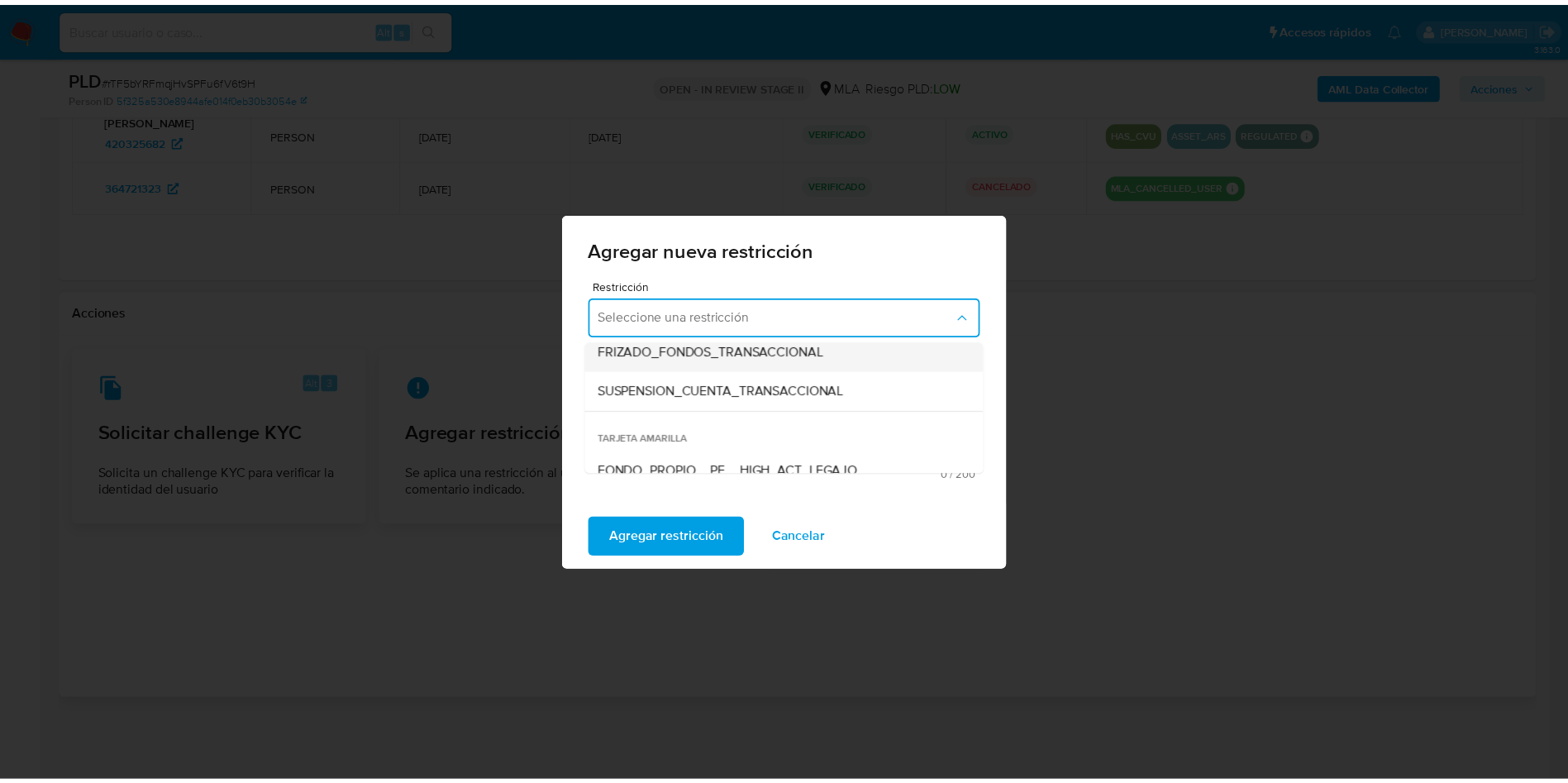
scroll to position [248, 0]
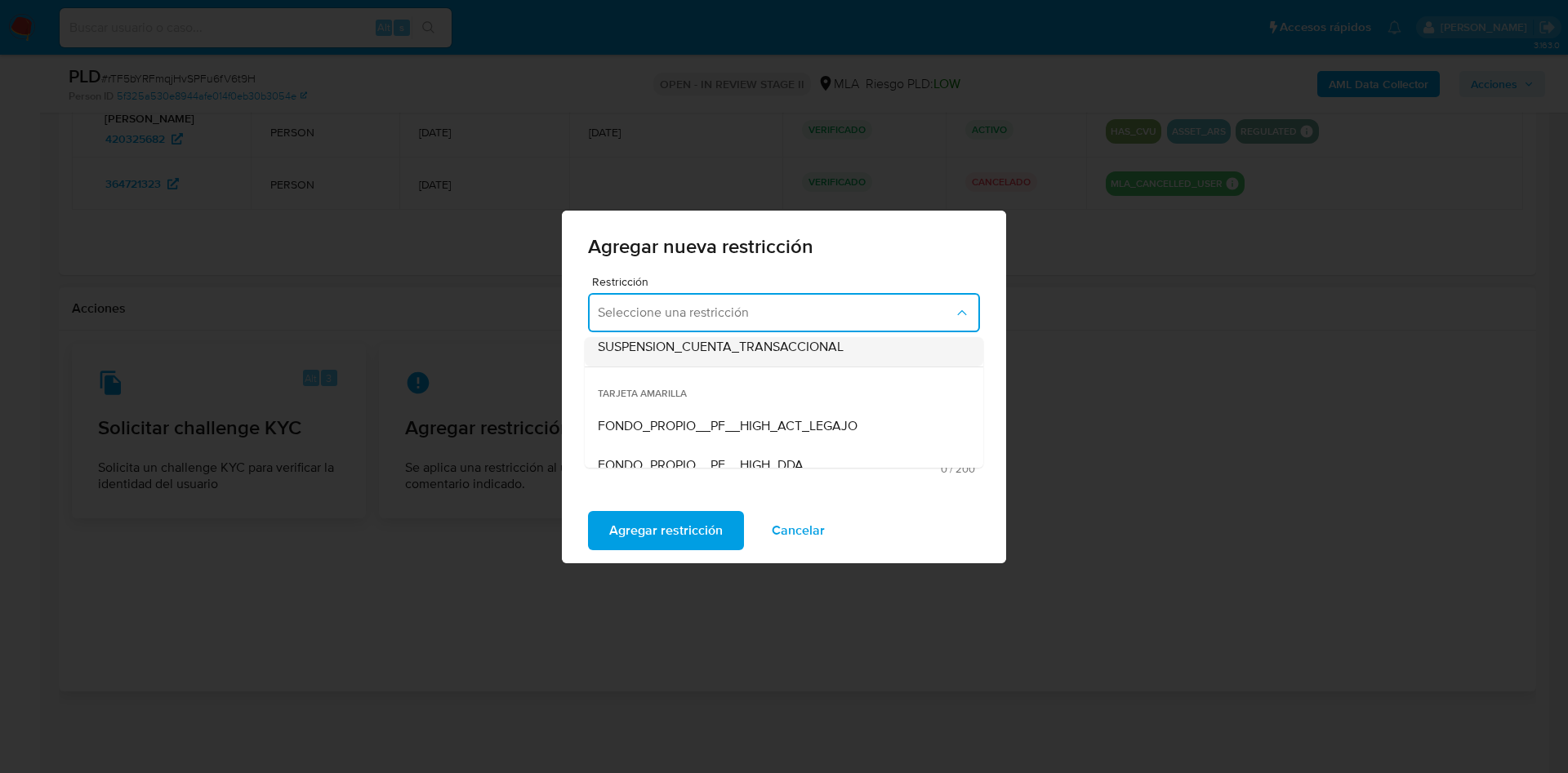
click at [718, 352] on span "SUSPENSION_CUENTA_TRANSACCIONAL" at bounding box center [721, 346] width 245 height 16
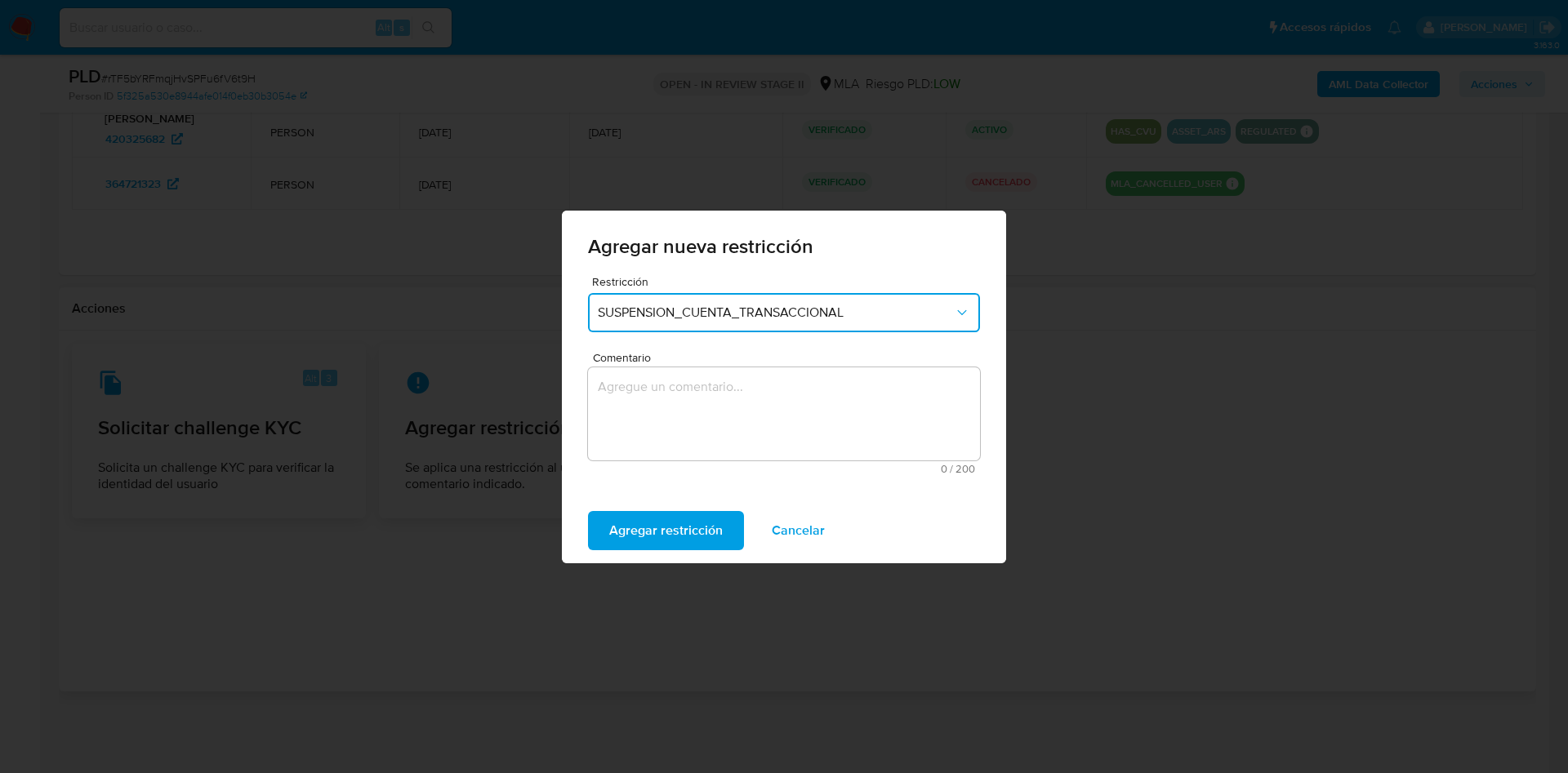
click at [721, 402] on textarea "Comentario" at bounding box center [784, 414] width 392 height 93
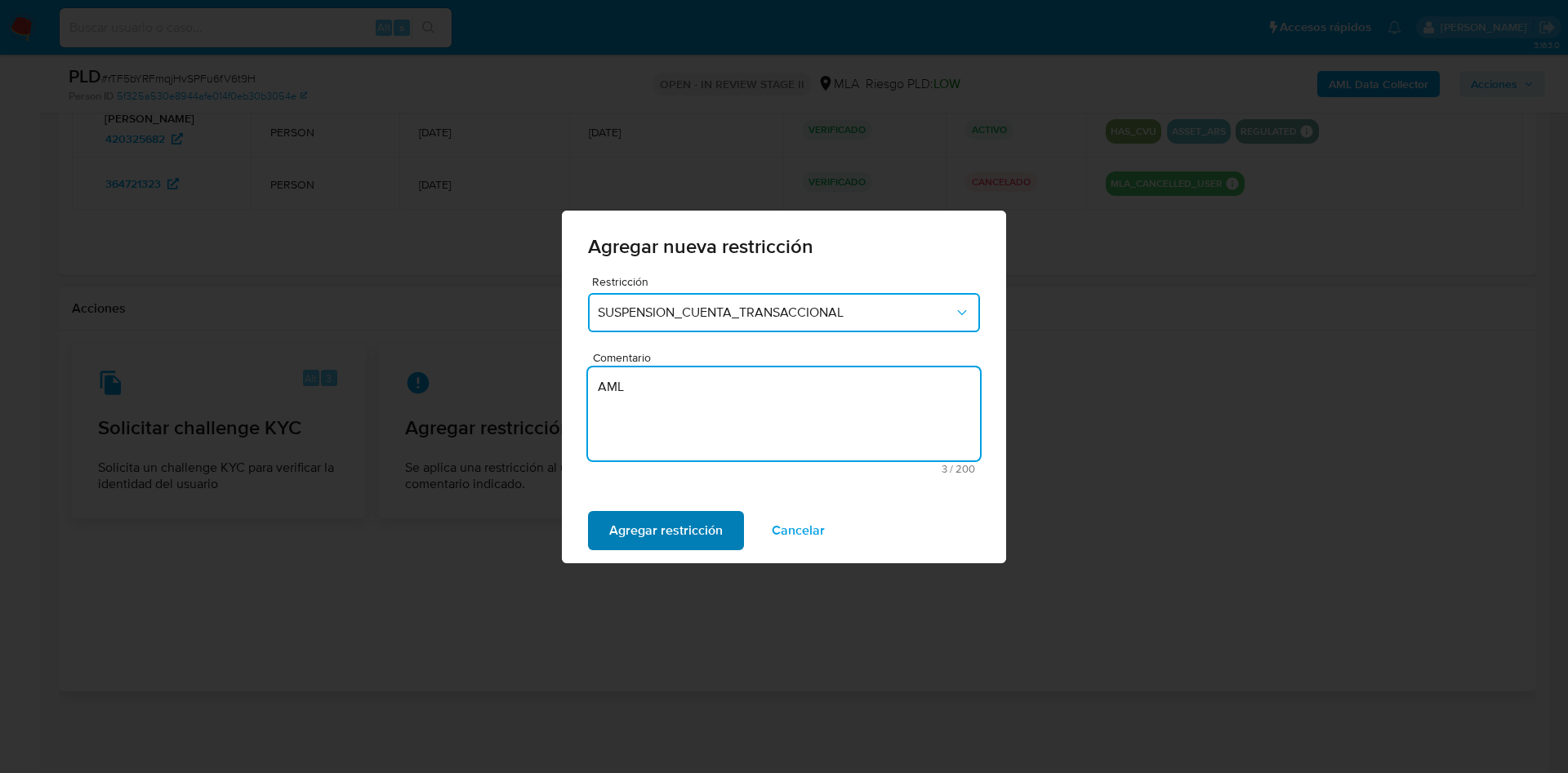
type textarea "AML"
click at [643, 536] on span "Agregar restricción" at bounding box center [665, 531] width 113 height 36
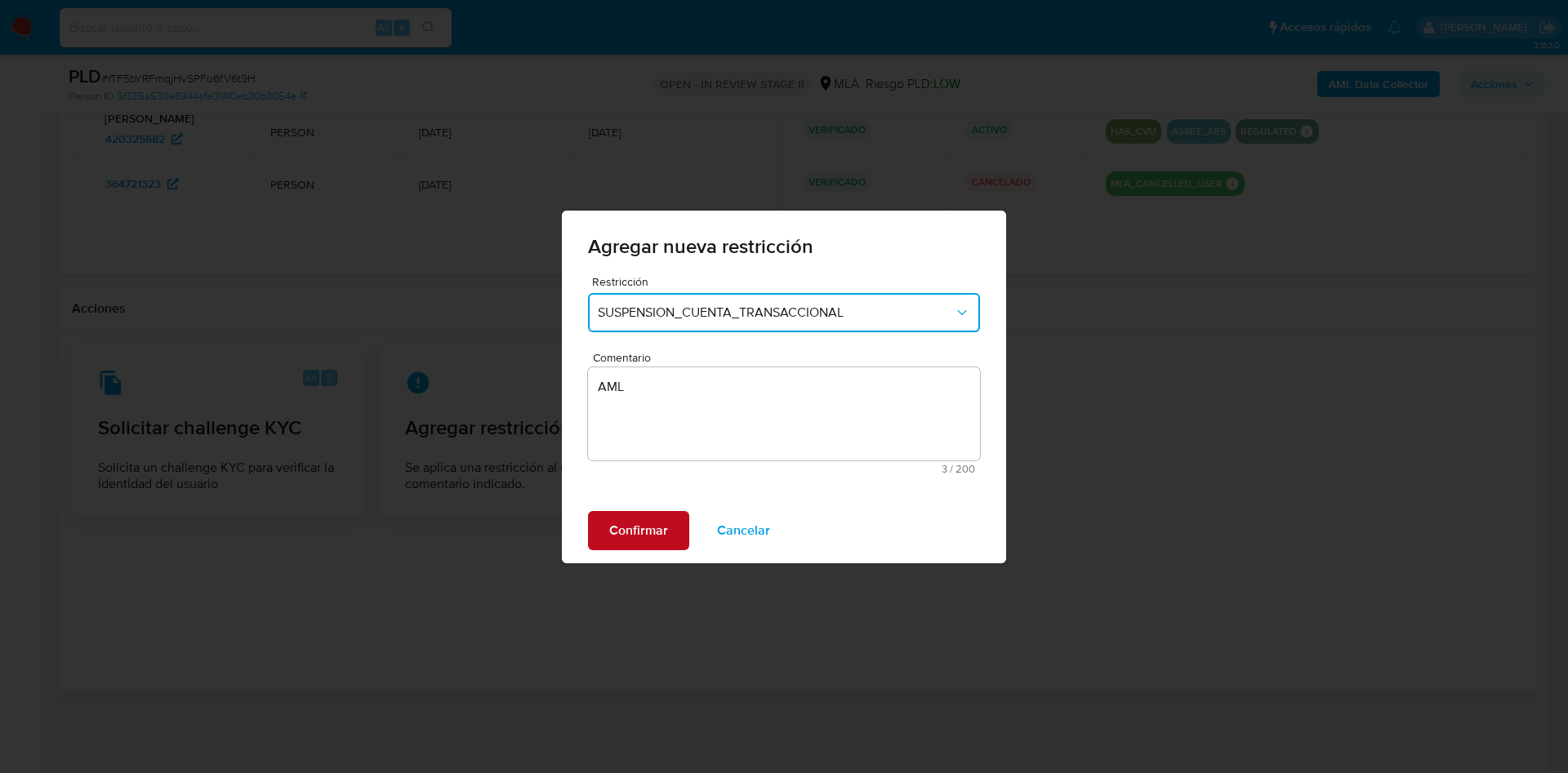
click at [632, 535] on span "Confirmar" at bounding box center [638, 531] width 59 height 36
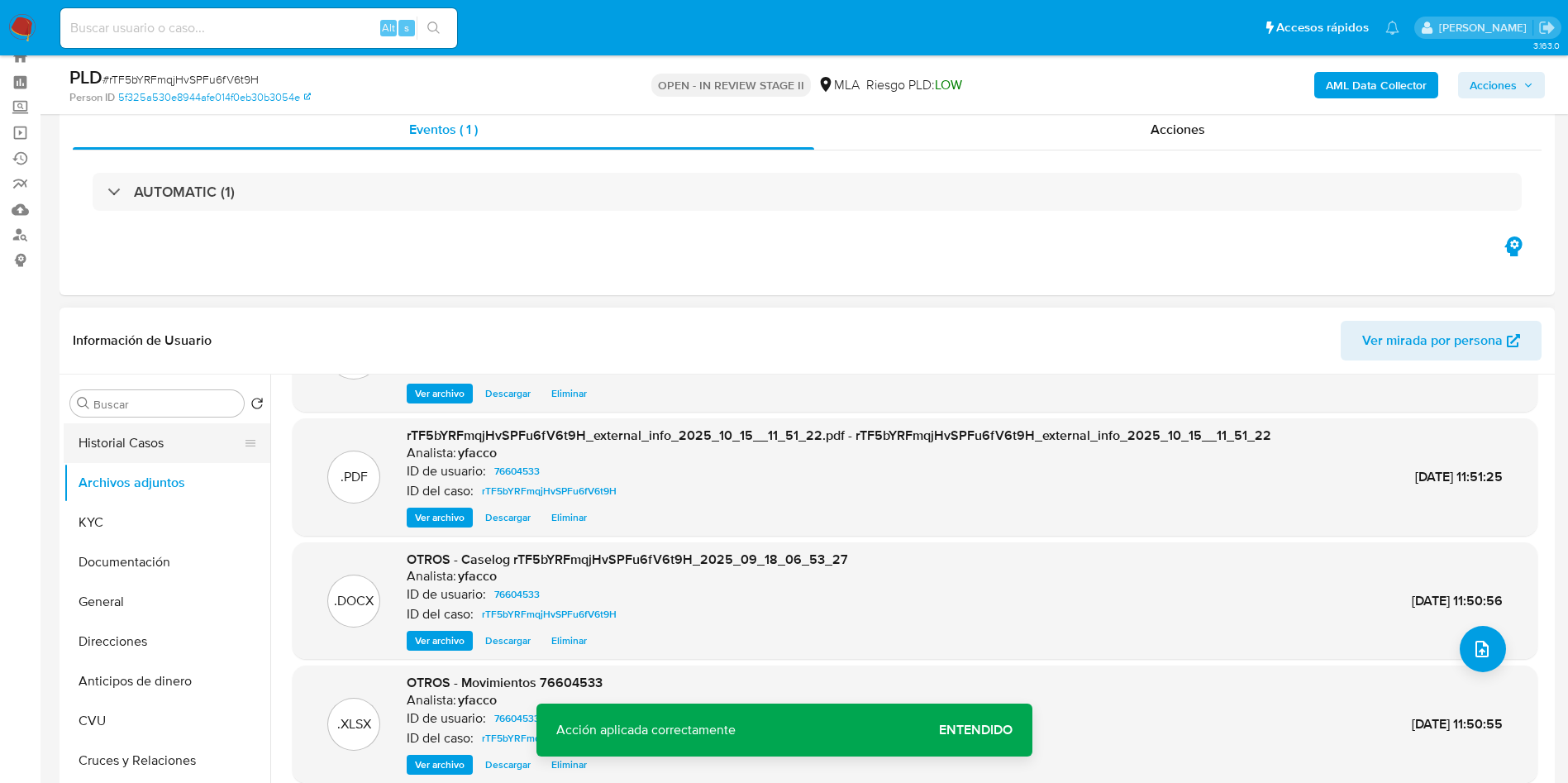
scroll to position [44, 0]
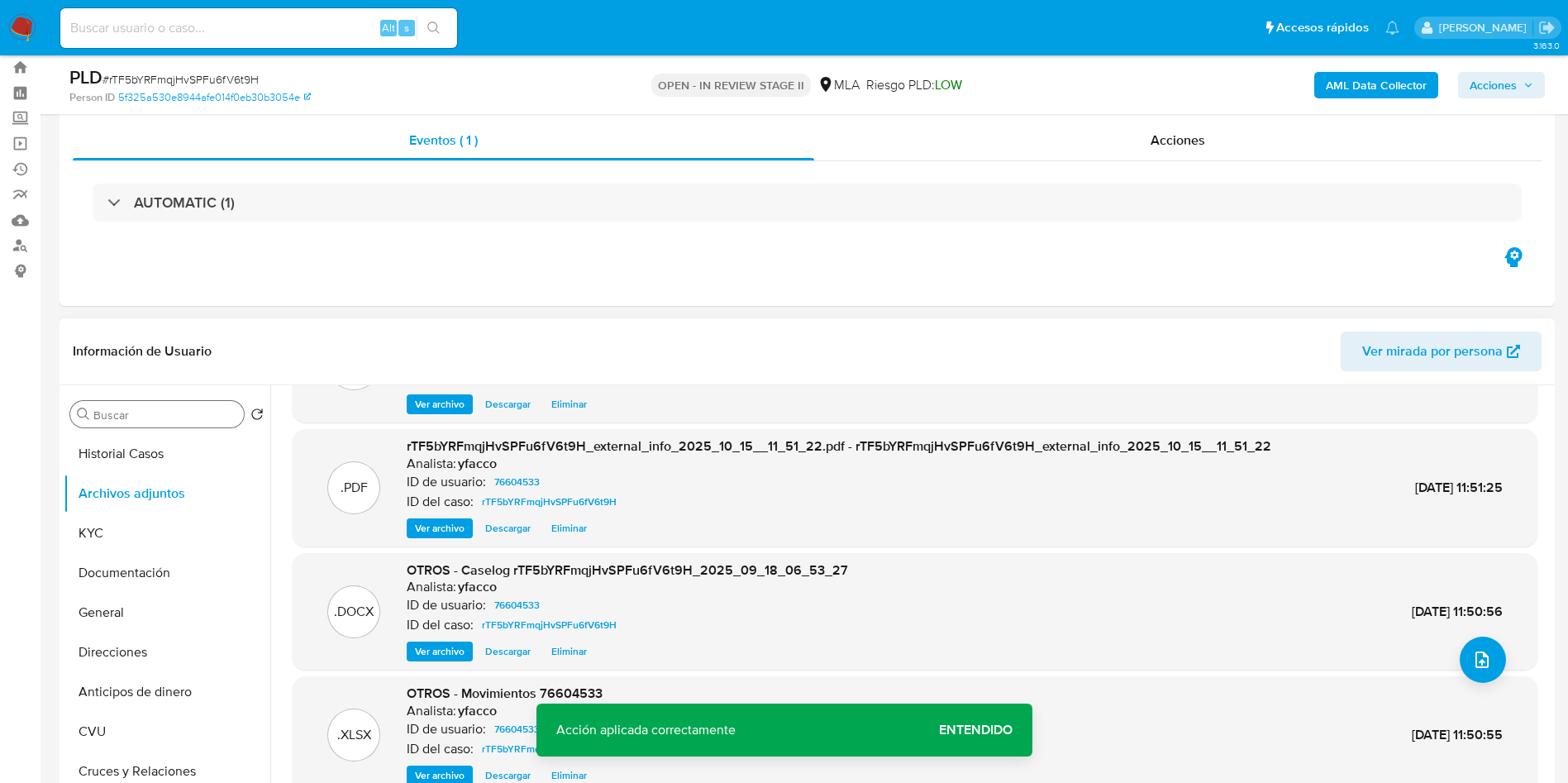
click at [169, 402] on div "Buscar" at bounding box center [157, 414] width 173 height 26
click at [171, 419] on input "Buscar" at bounding box center [165, 415] width 143 height 15
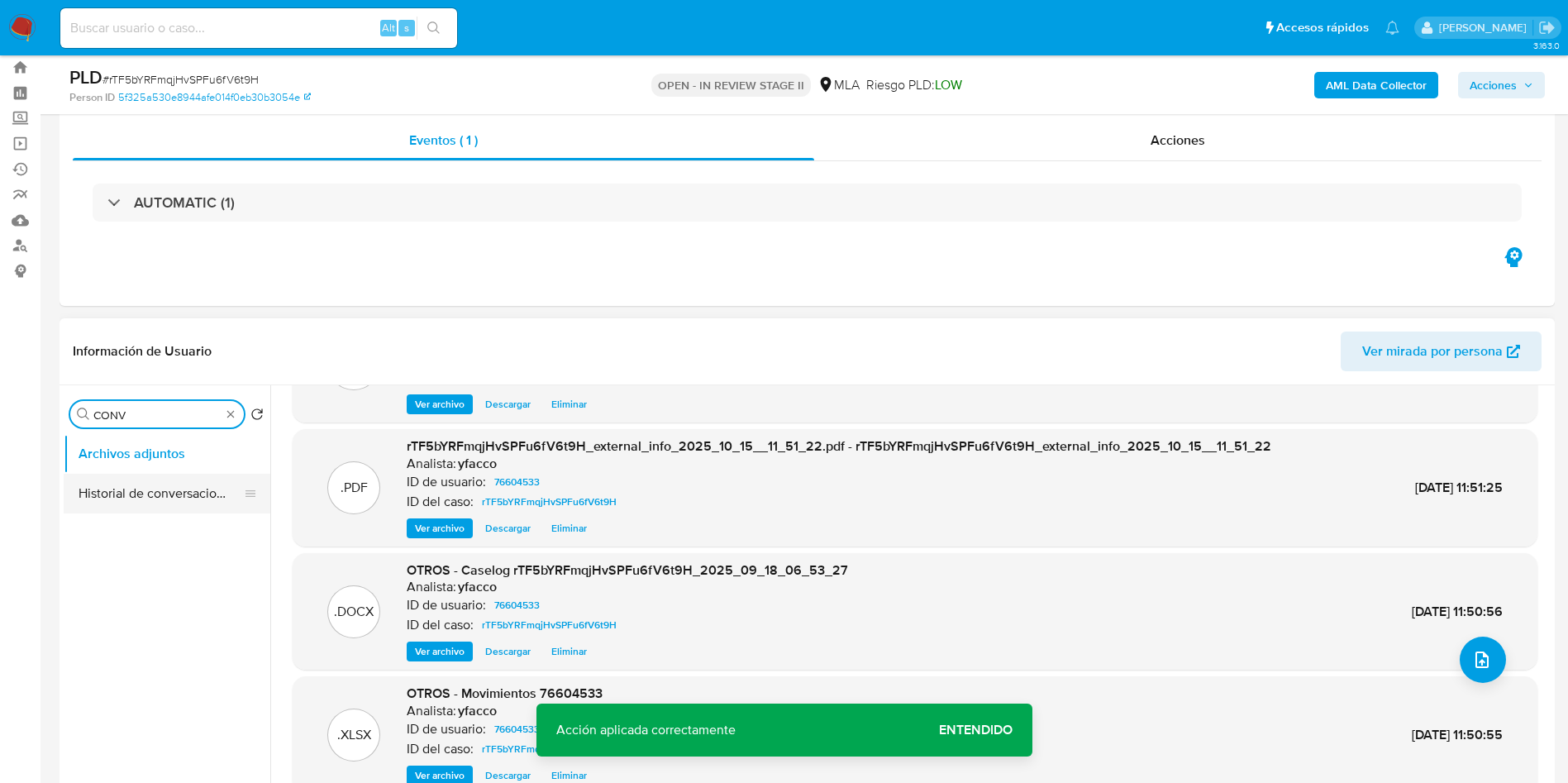
type input "CONV"
click at [127, 489] on button "Historial de conversaciones" at bounding box center [160, 493] width 193 height 39
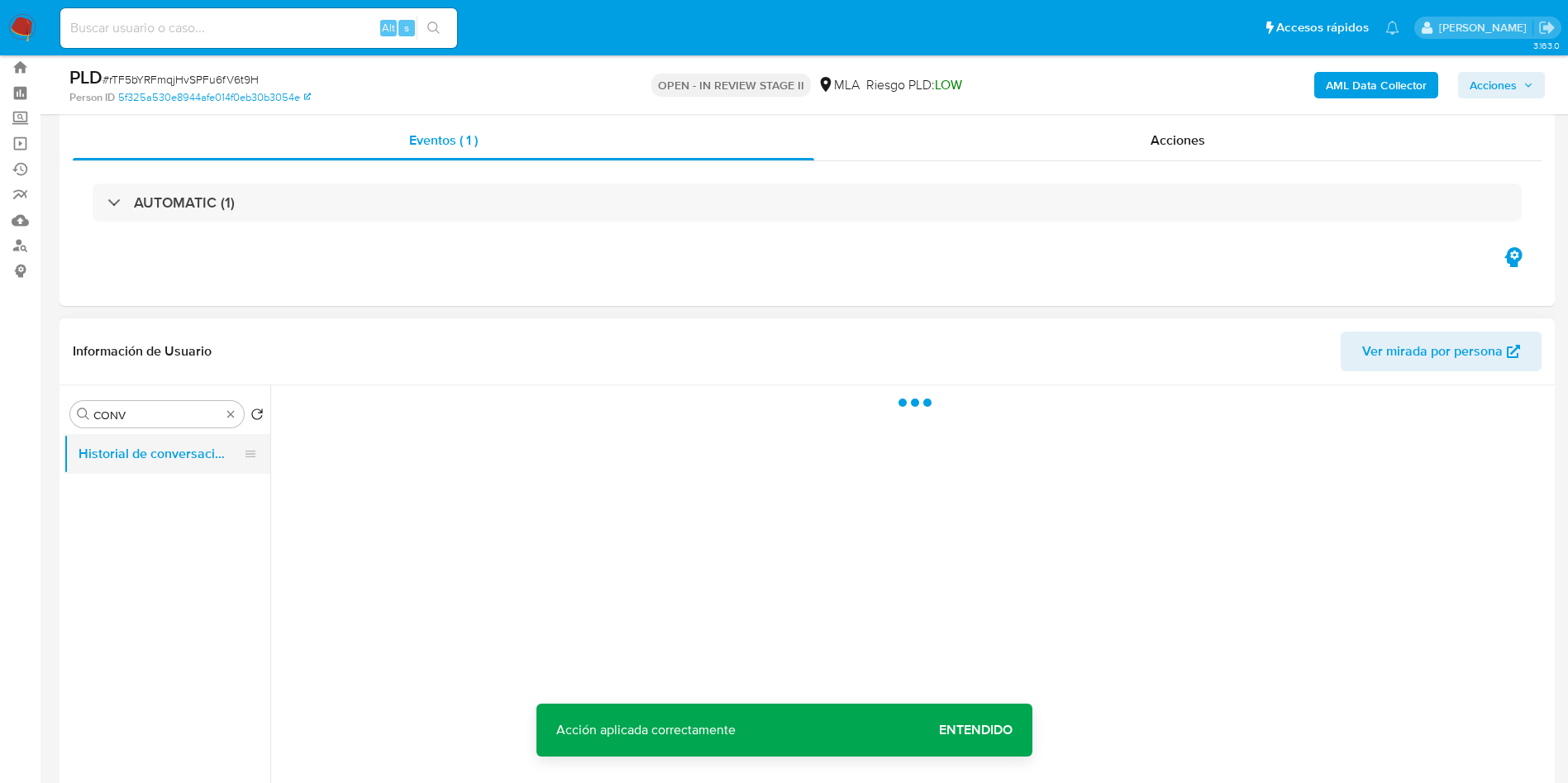
scroll to position [0, 0]
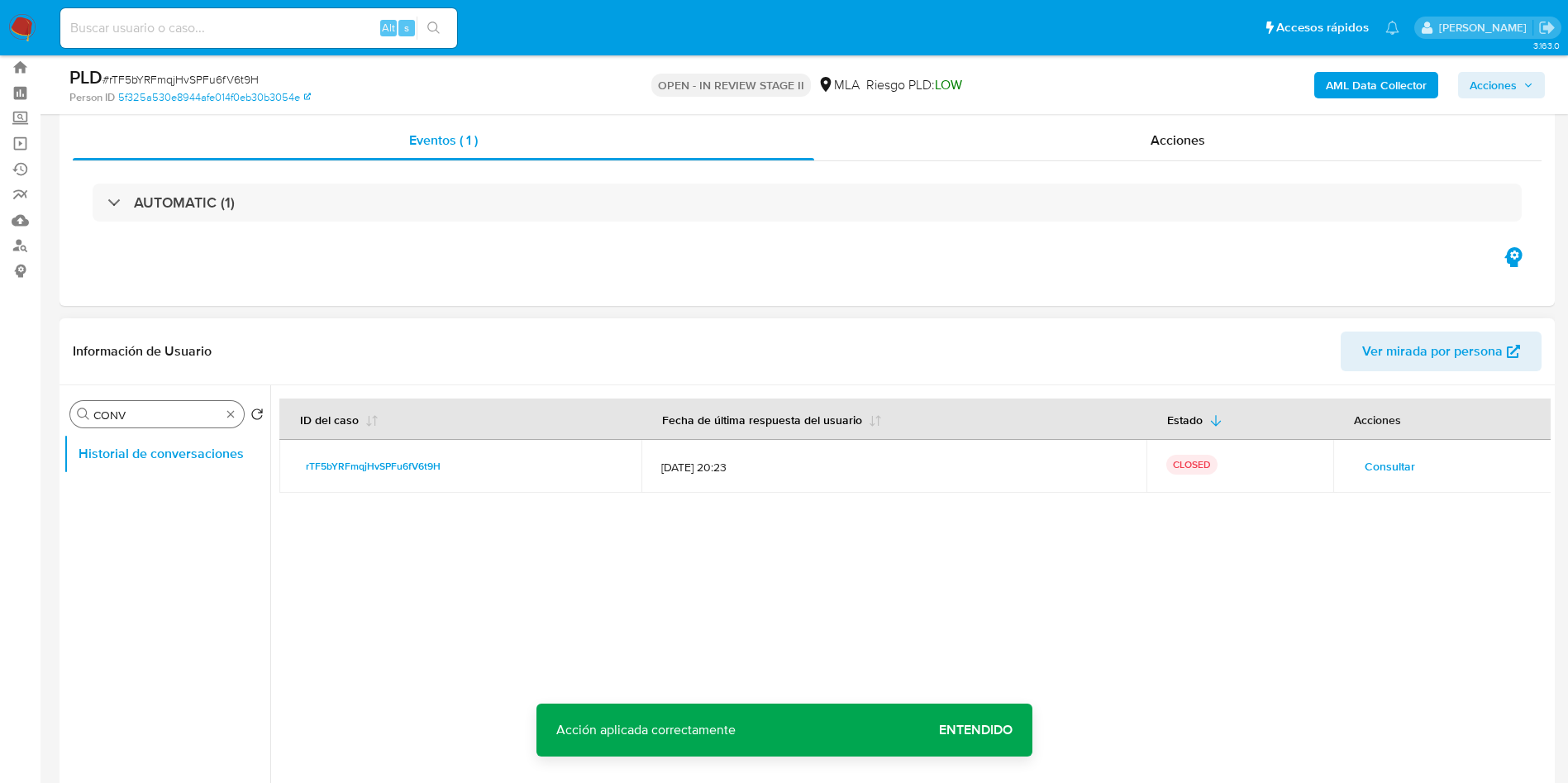
click at [223, 422] on div "Buscar CONV" at bounding box center [157, 414] width 173 height 26
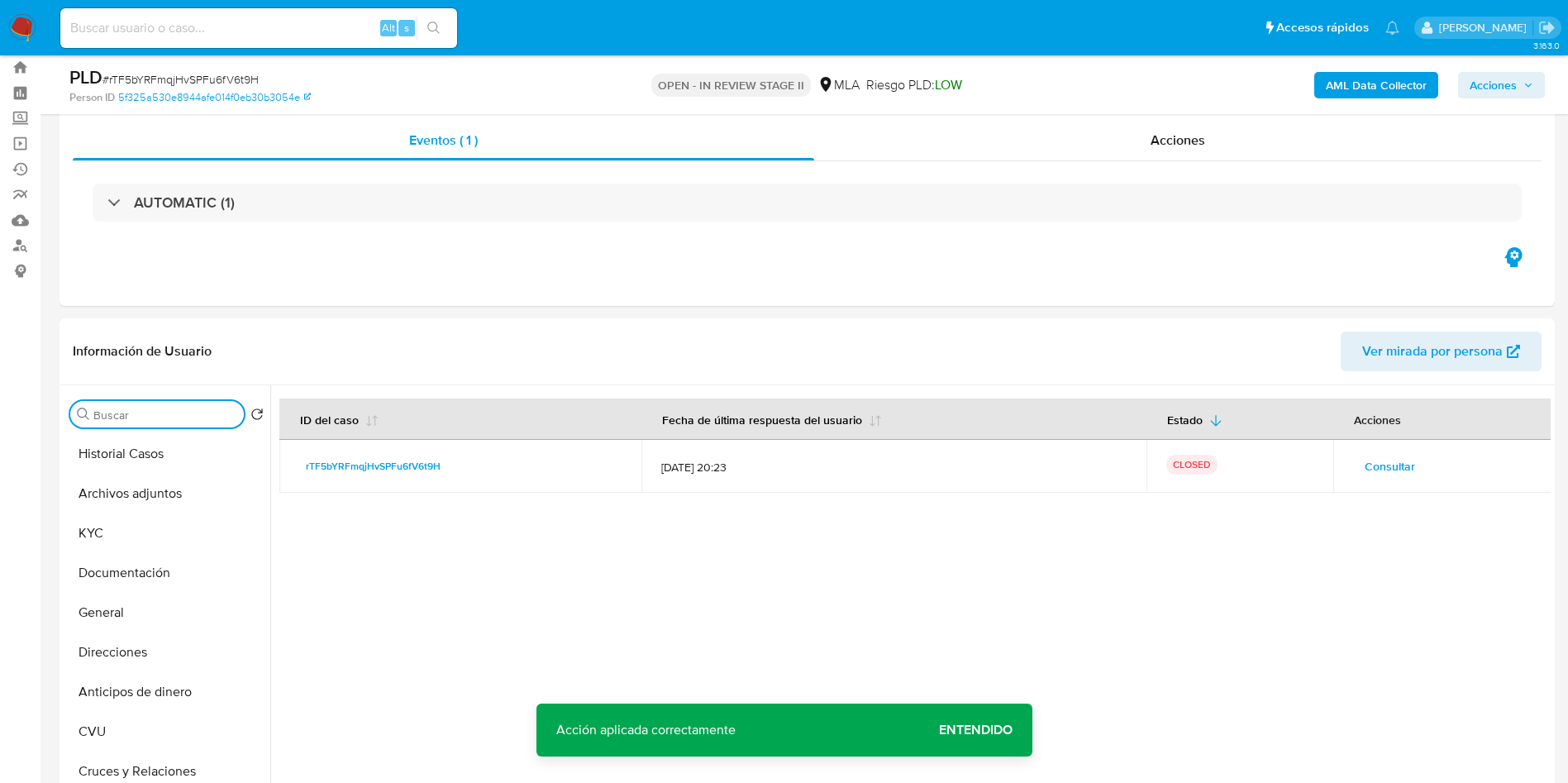
drag, startPoint x: 1511, startPoint y: 83, endPoint x: 1492, endPoint y: 83, distance: 19.0
click at [1512, 83] on span "Acciones" at bounding box center [1493, 85] width 47 height 26
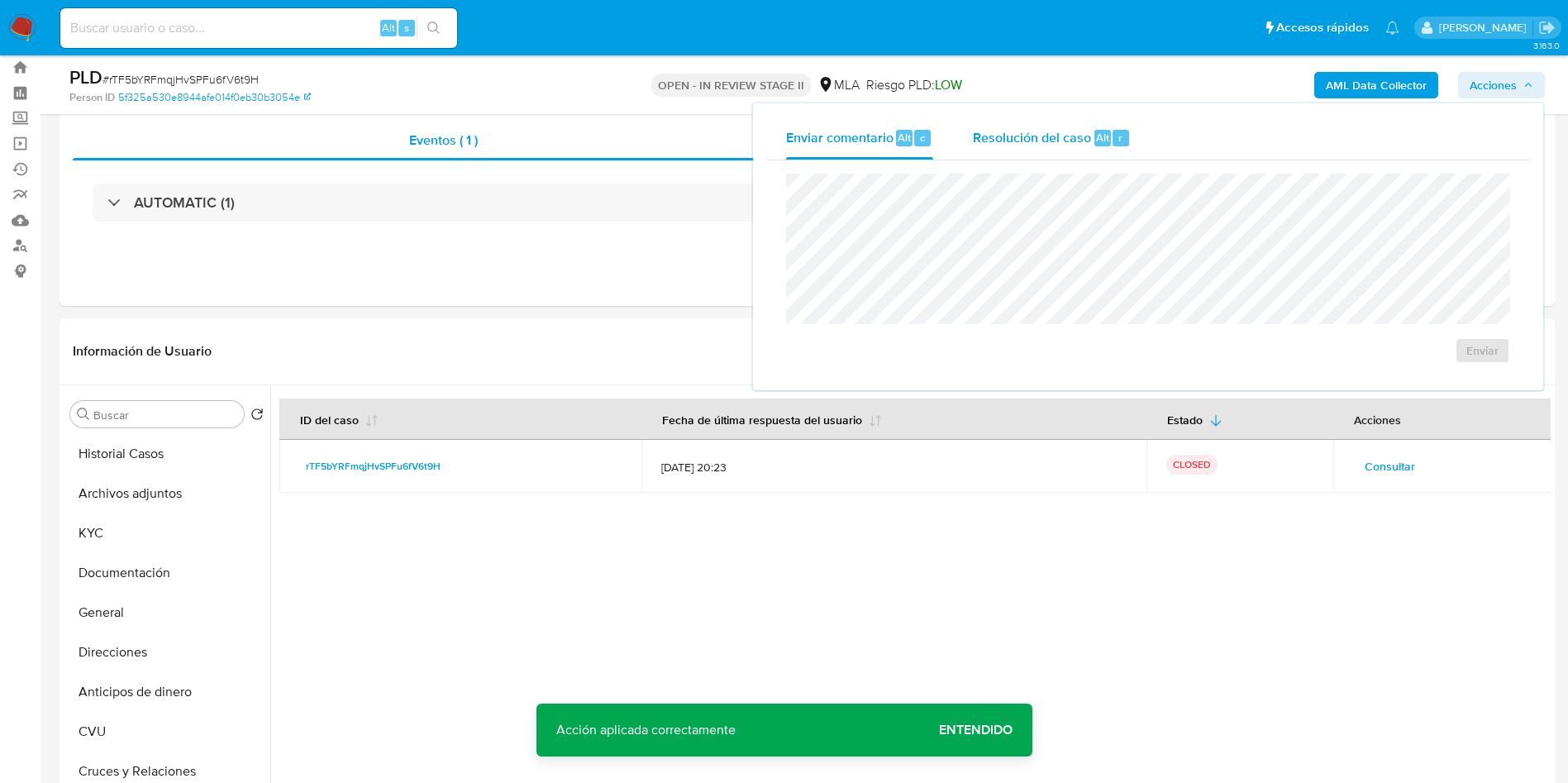
click at [1096, 143] on span "Alt" at bounding box center [1102, 137] width 13 height 16
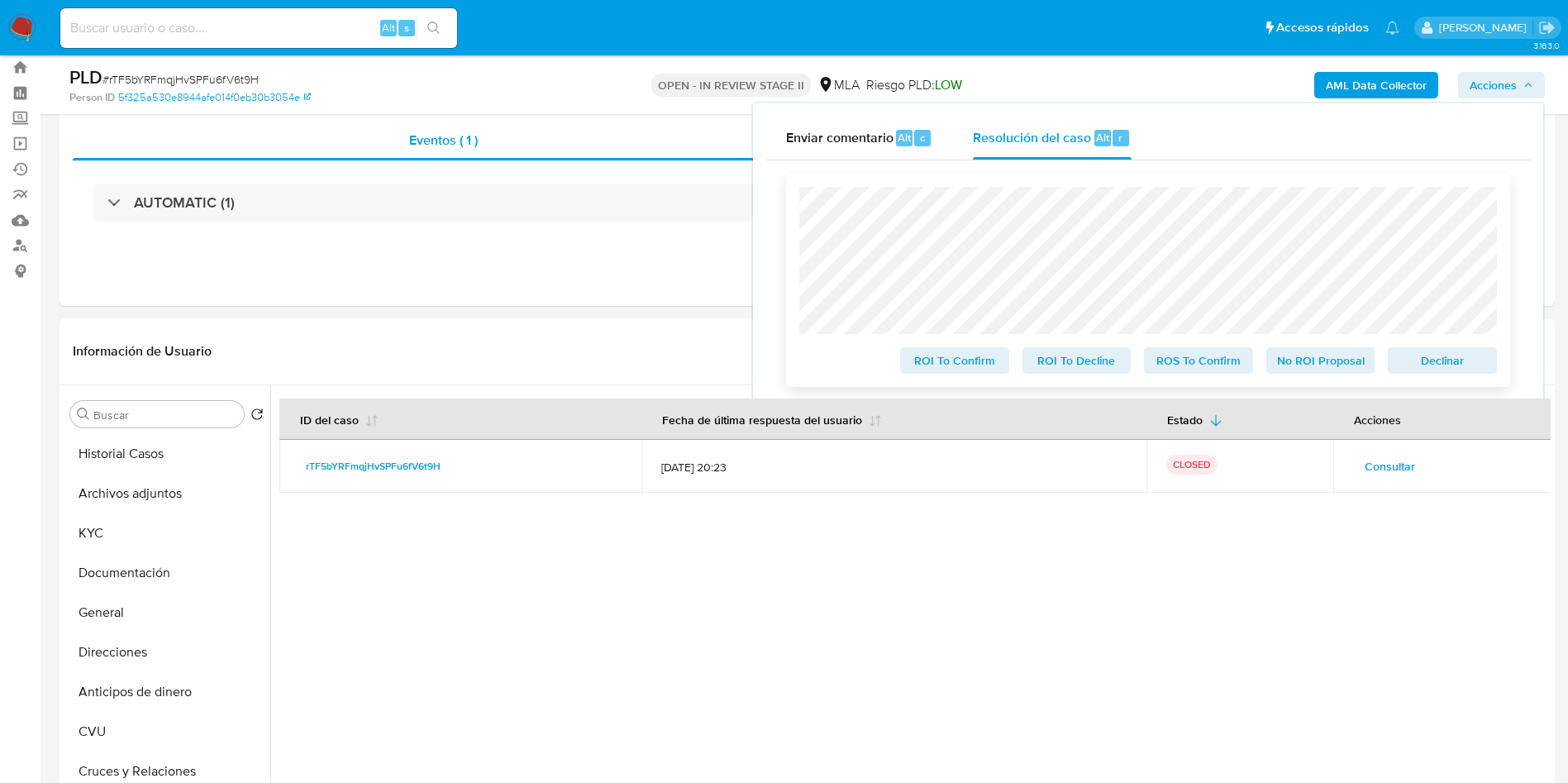
click at [1196, 361] on span "ROS To Confirm" at bounding box center [1198, 360] width 86 height 23
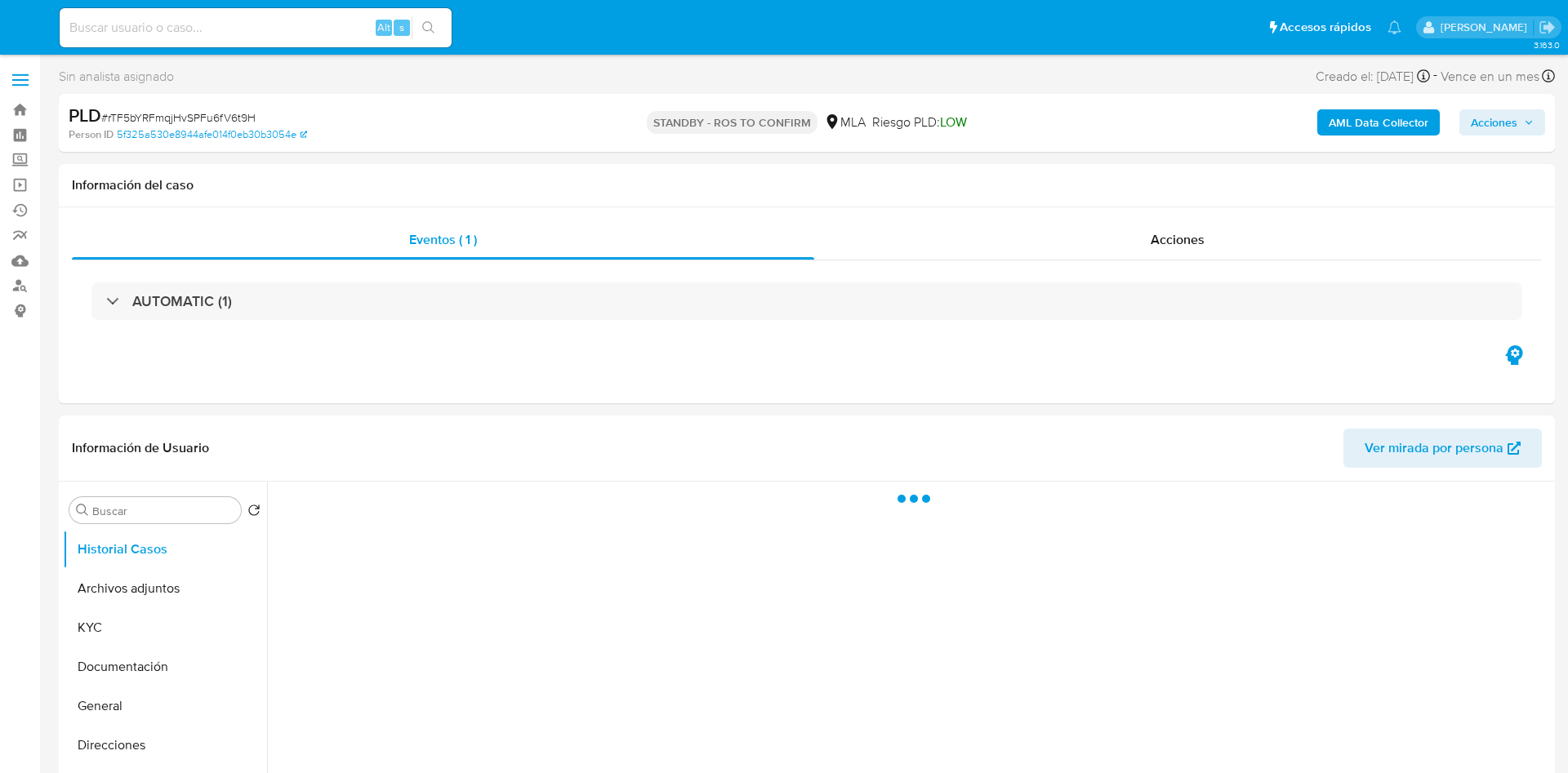
select select "10"
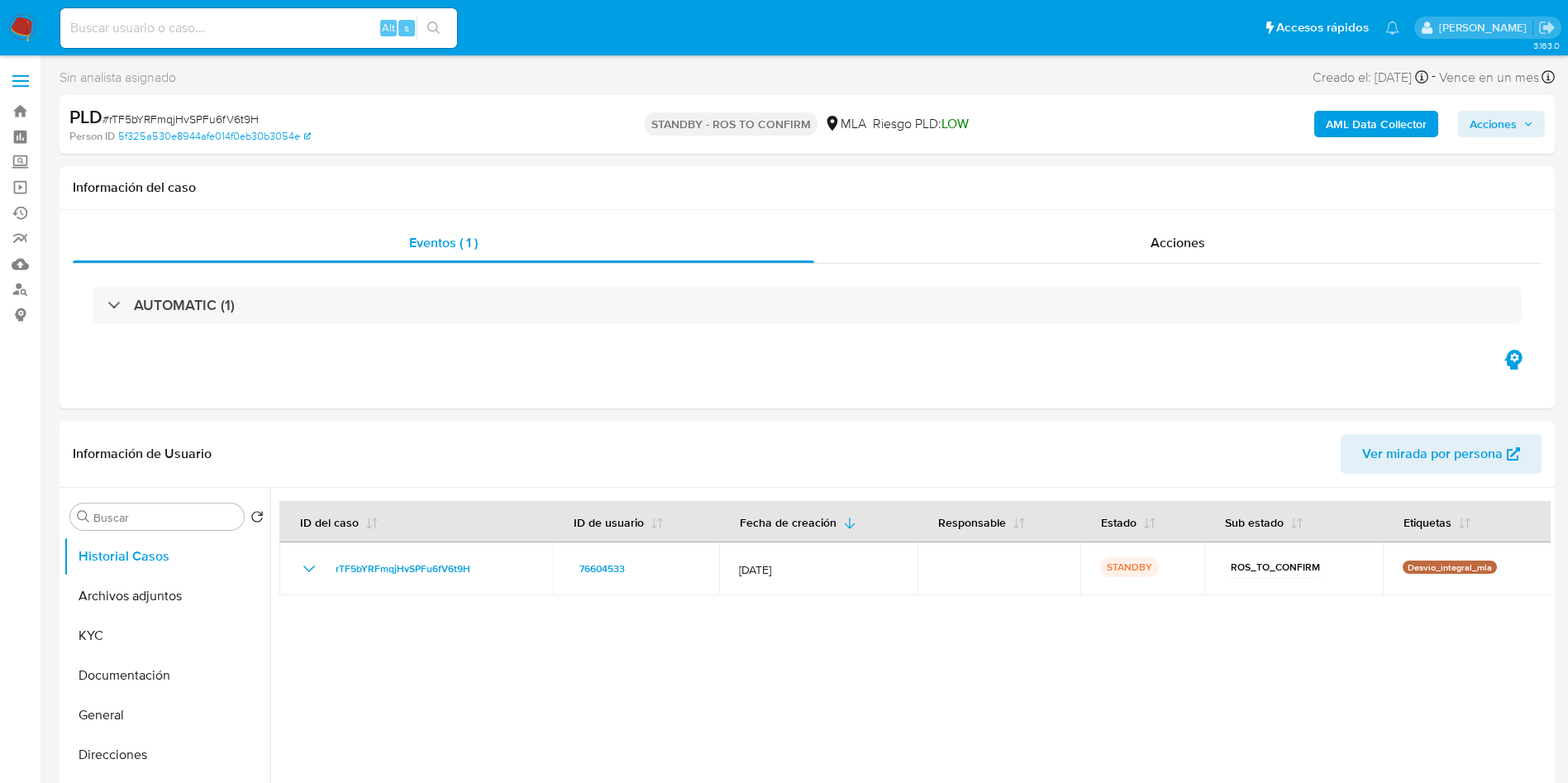
click at [291, 39] on div "Alt s" at bounding box center [259, 27] width 397 height 39
click at [294, 31] on input at bounding box center [259, 28] width 397 height 22
paste input "C6fgIoesPiL9u1rvc3ksruF0"
type input "C6fgIoesPiL9u1rvc3ksruF0"
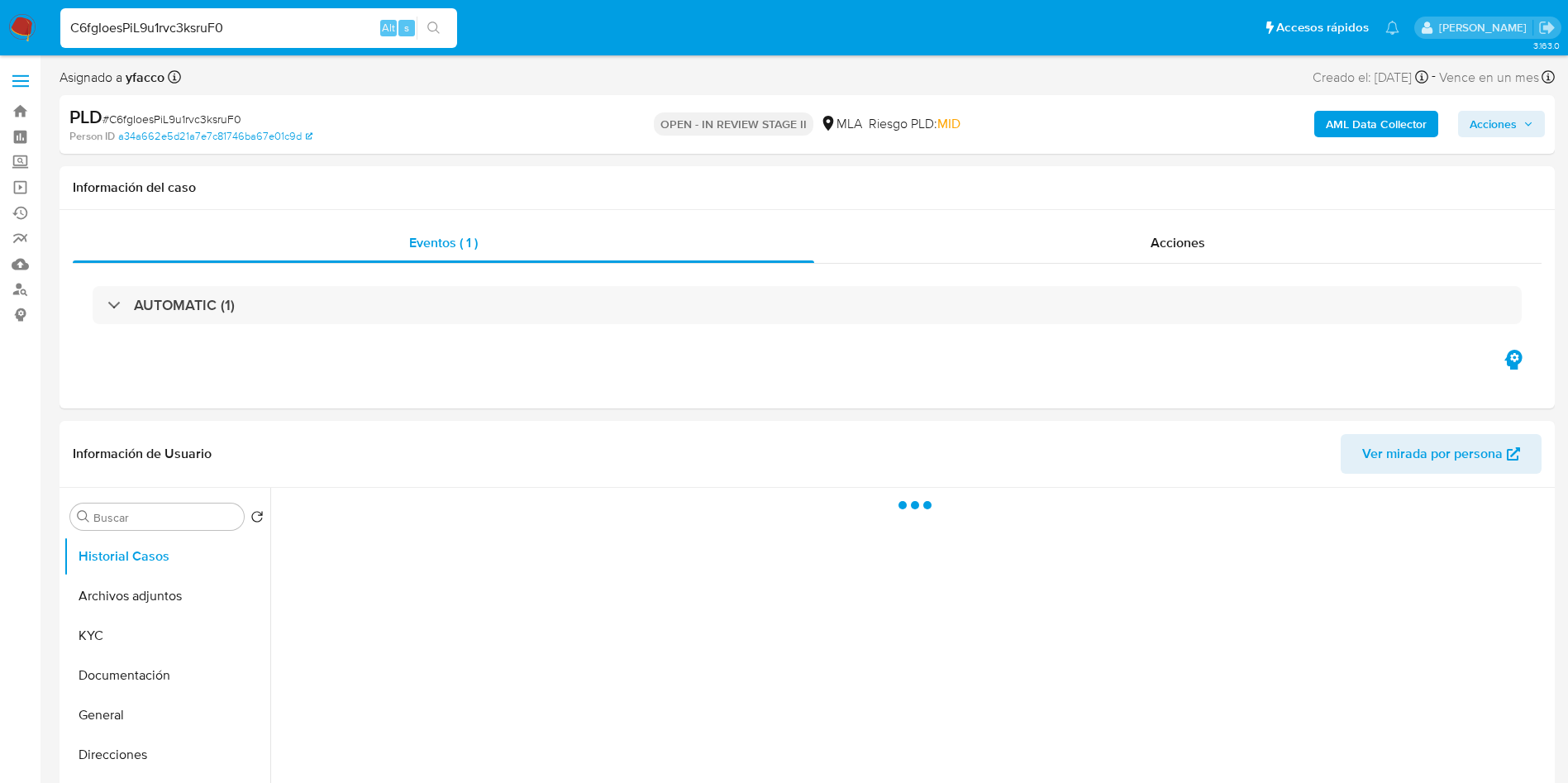
select select "10"
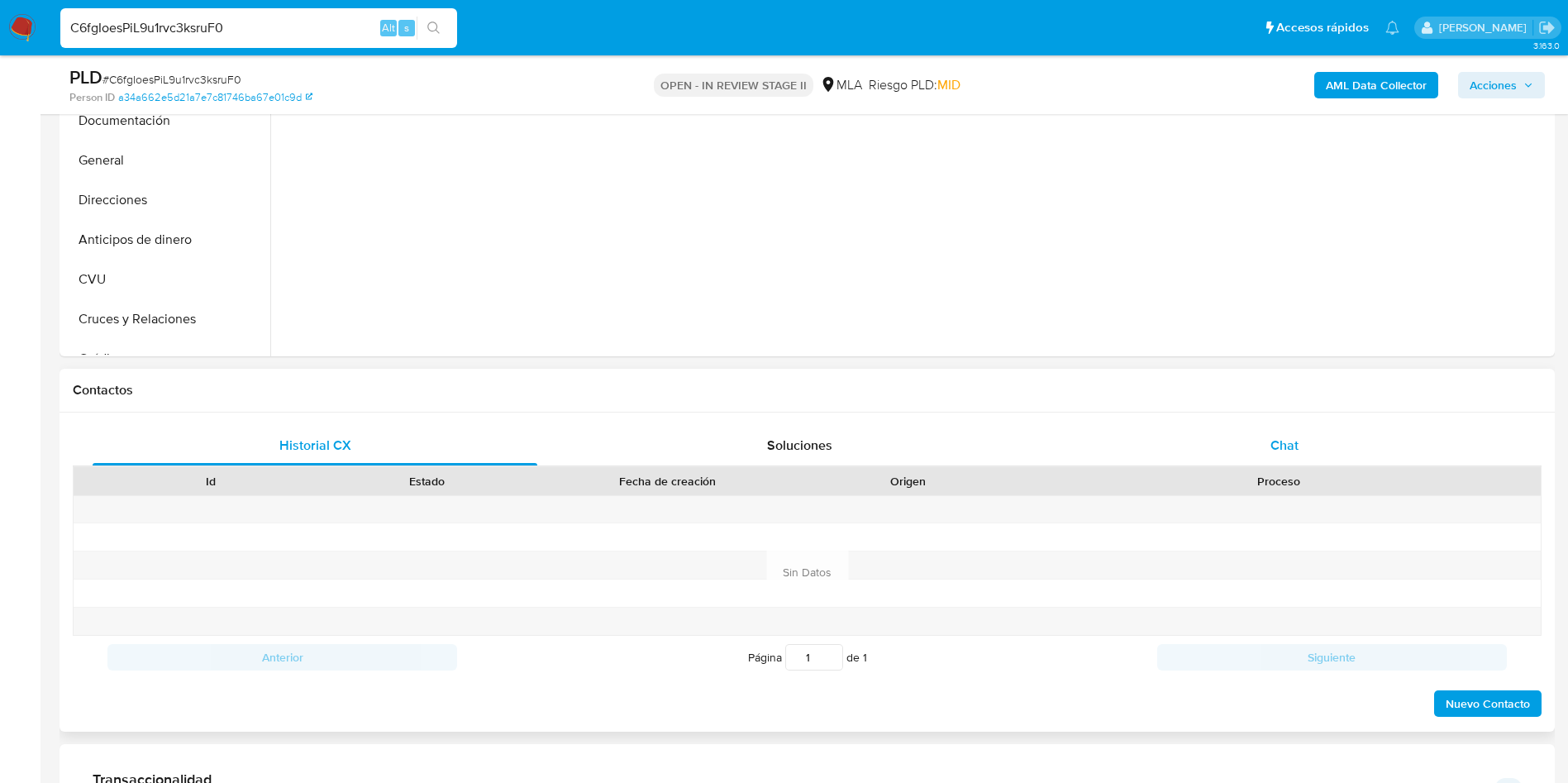
click at [1292, 456] on div "Chat" at bounding box center [1284, 445] width 444 height 39
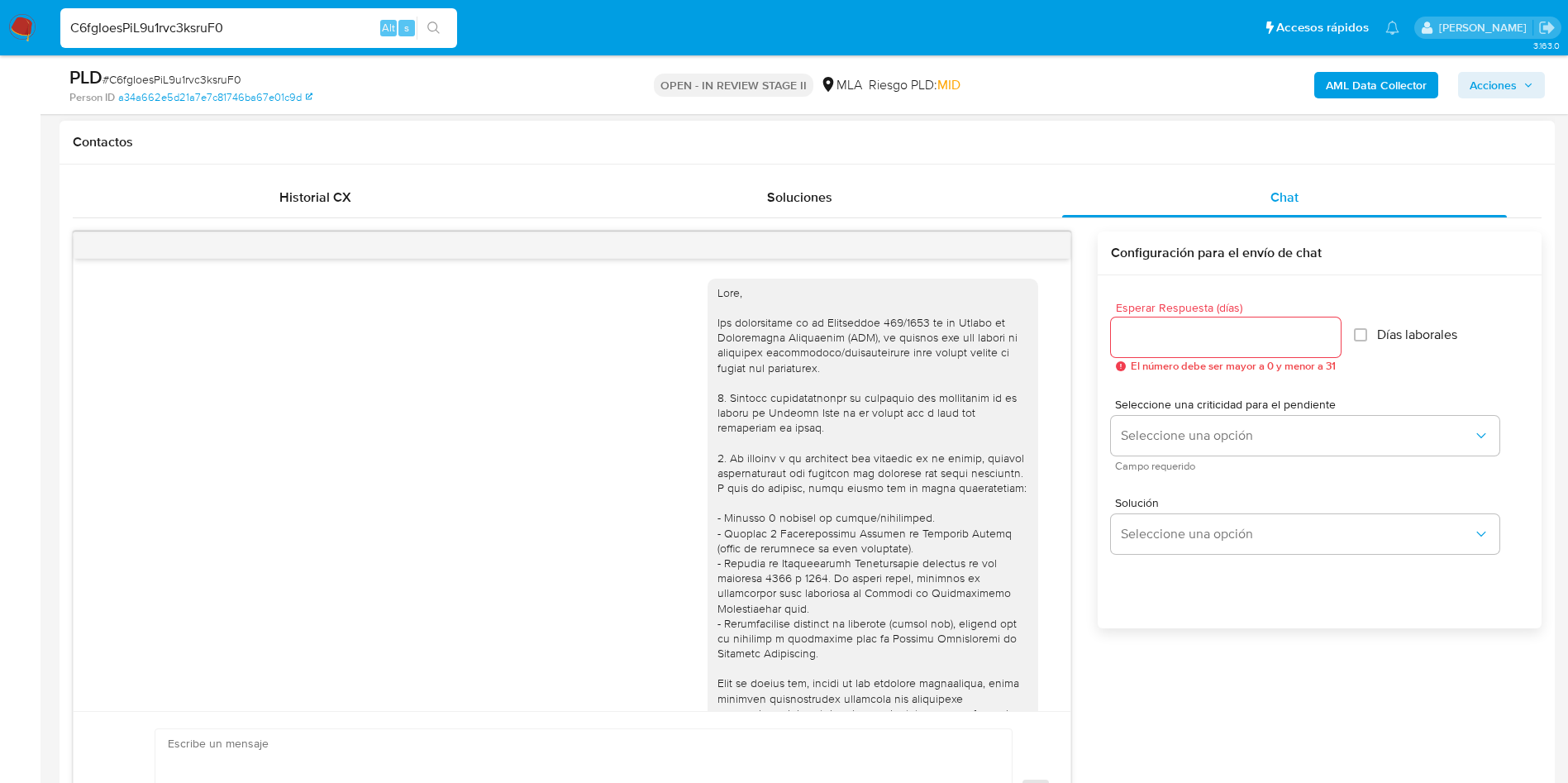
scroll to position [849, 0]
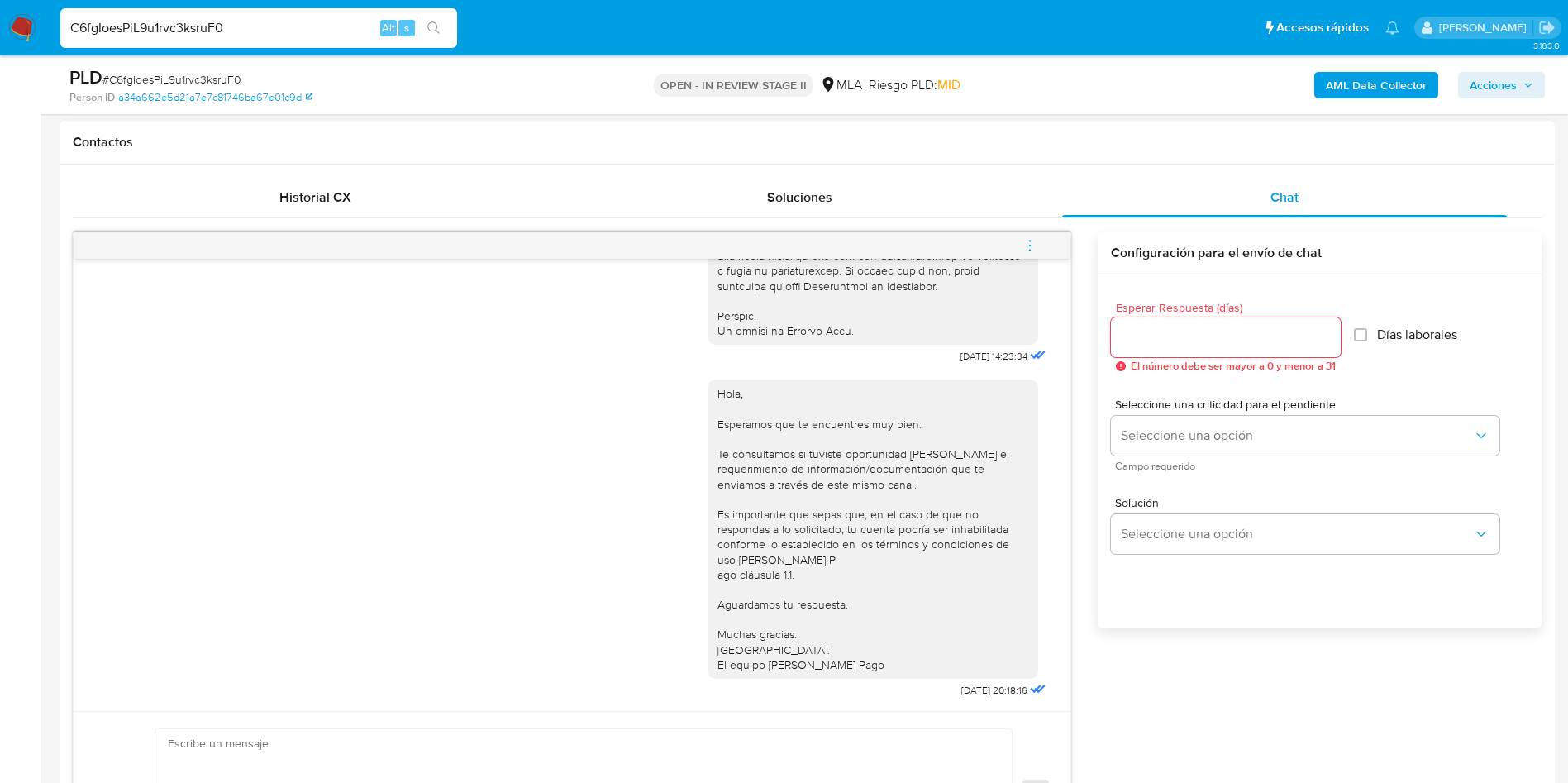
click at [1027, 244] on icon "menu-action" at bounding box center [1029, 245] width 15 height 15
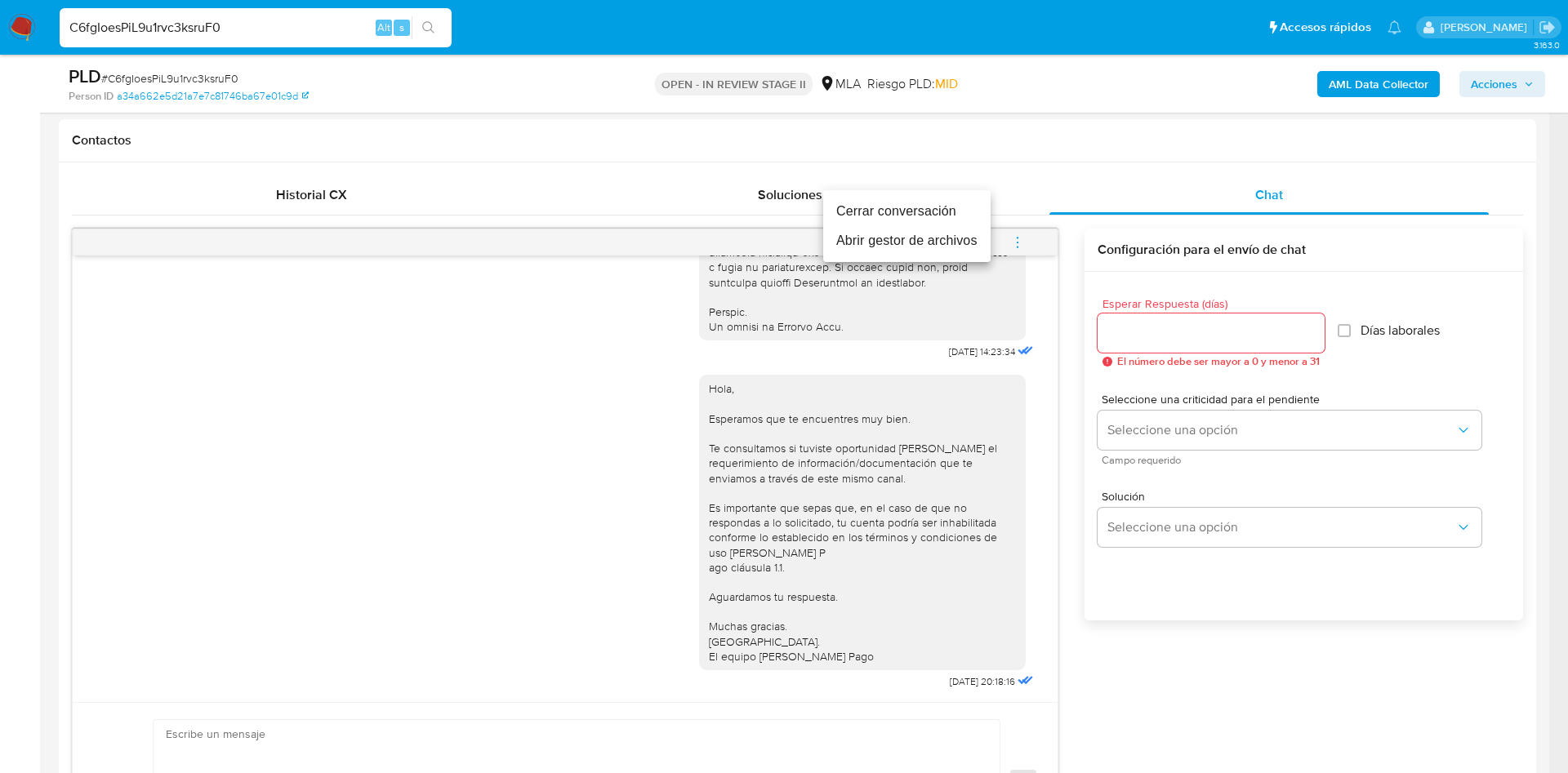
click at [869, 211] on li "Cerrar conversación" at bounding box center [907, 212] width 168 height 29
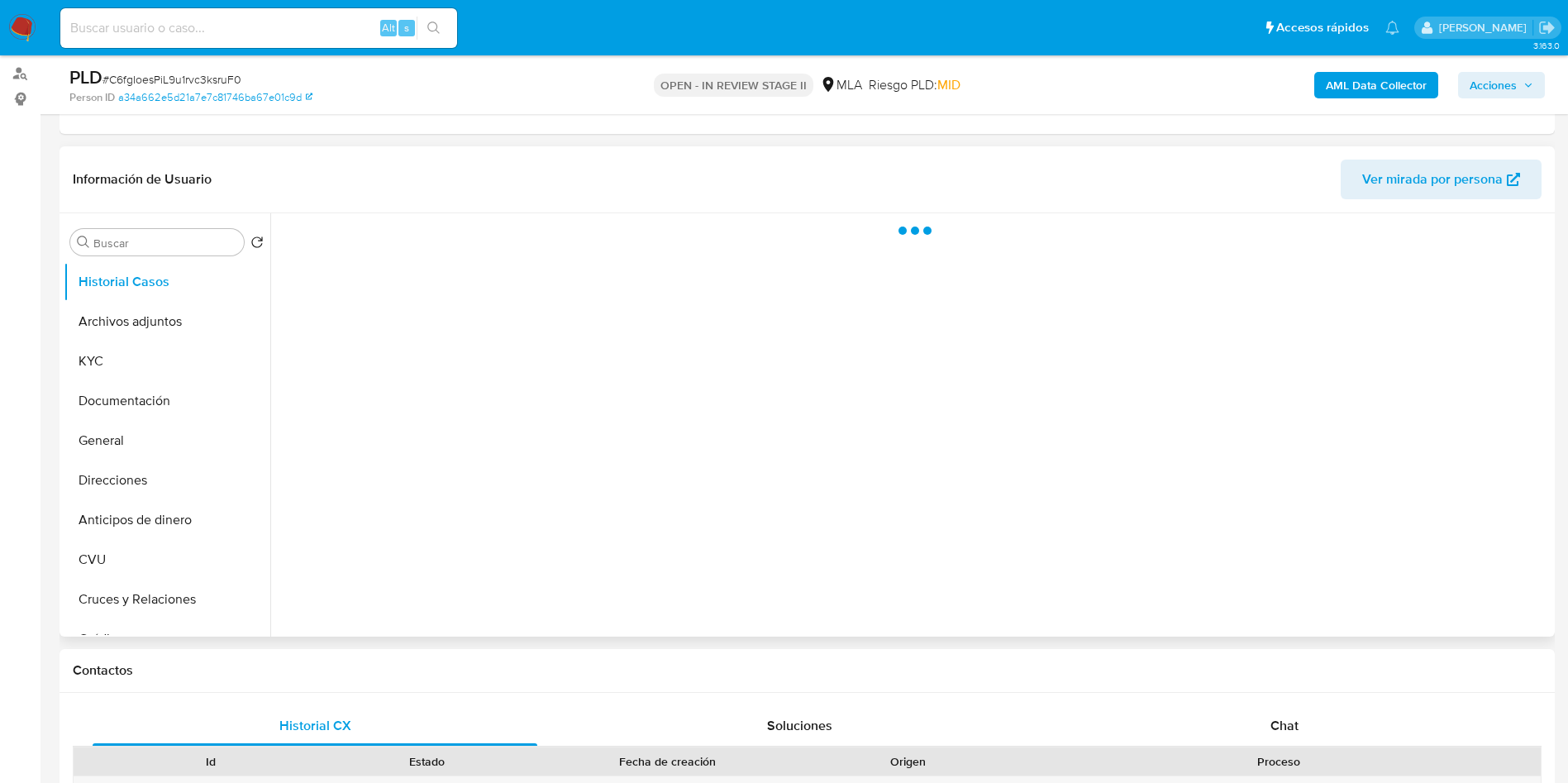
scroll to position [248, 0]
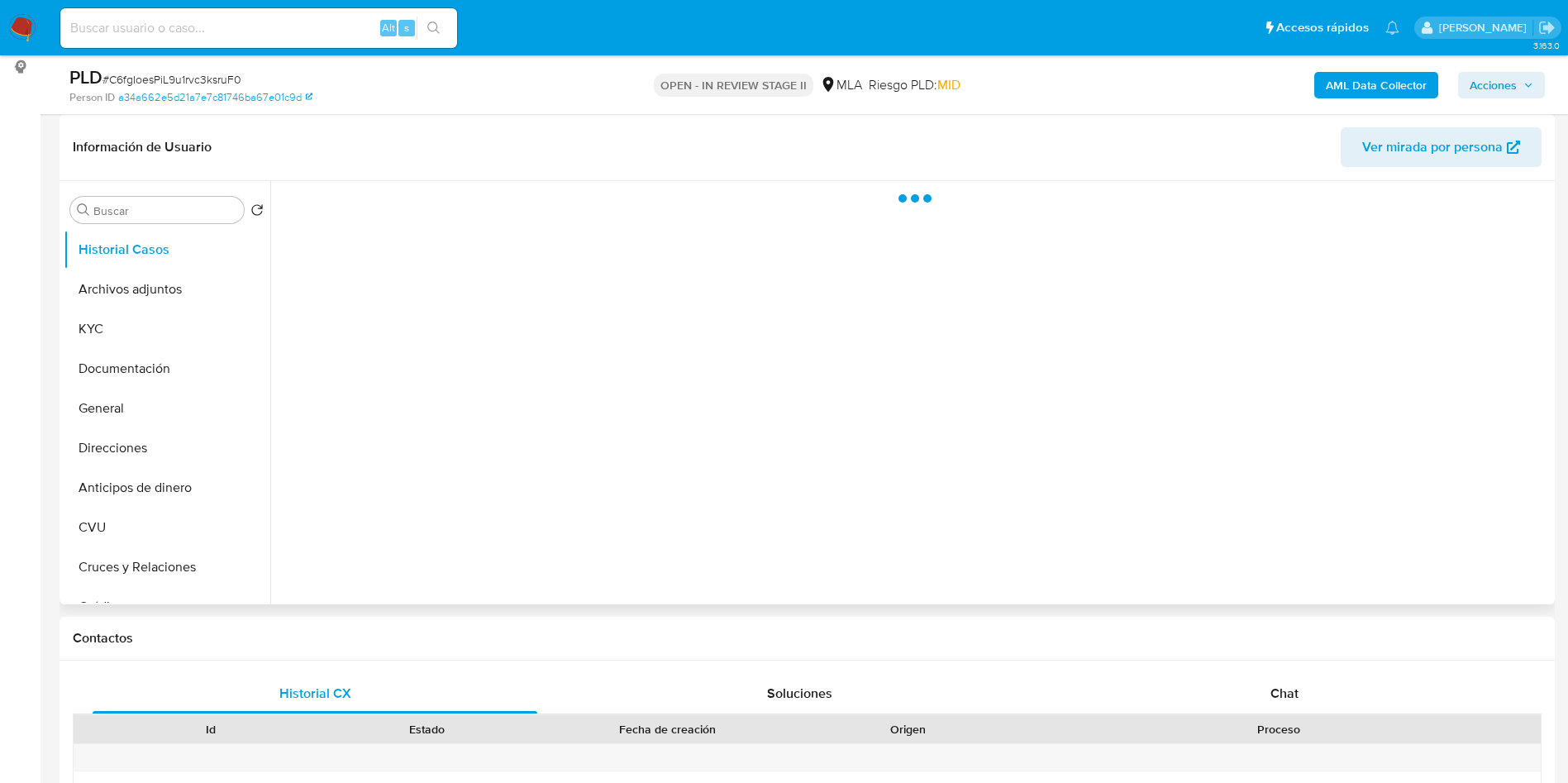
select select "10"
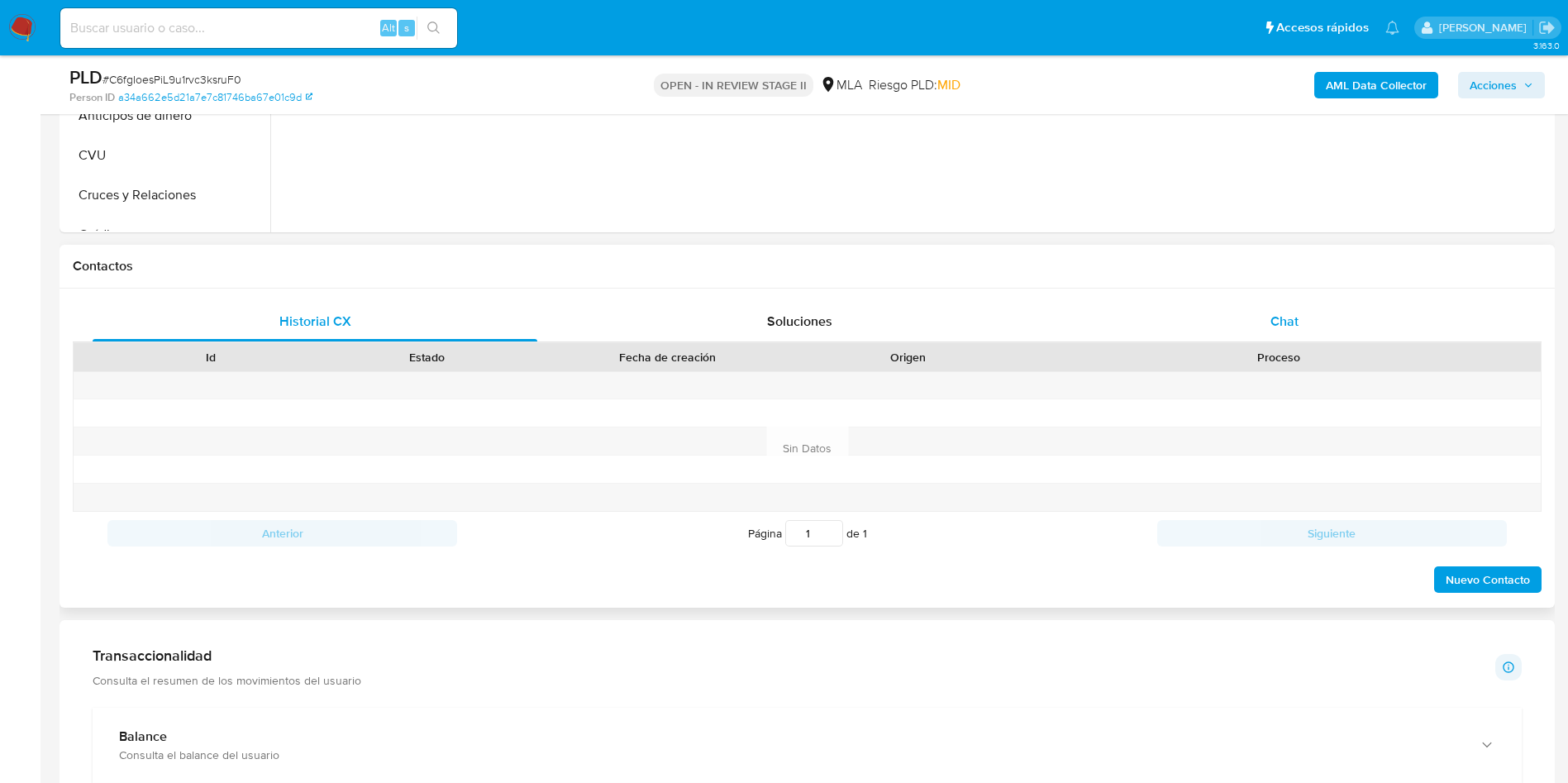
click at [1256, 313] on div "Chat" at bounding box center [1284, 321] width 444 height 39
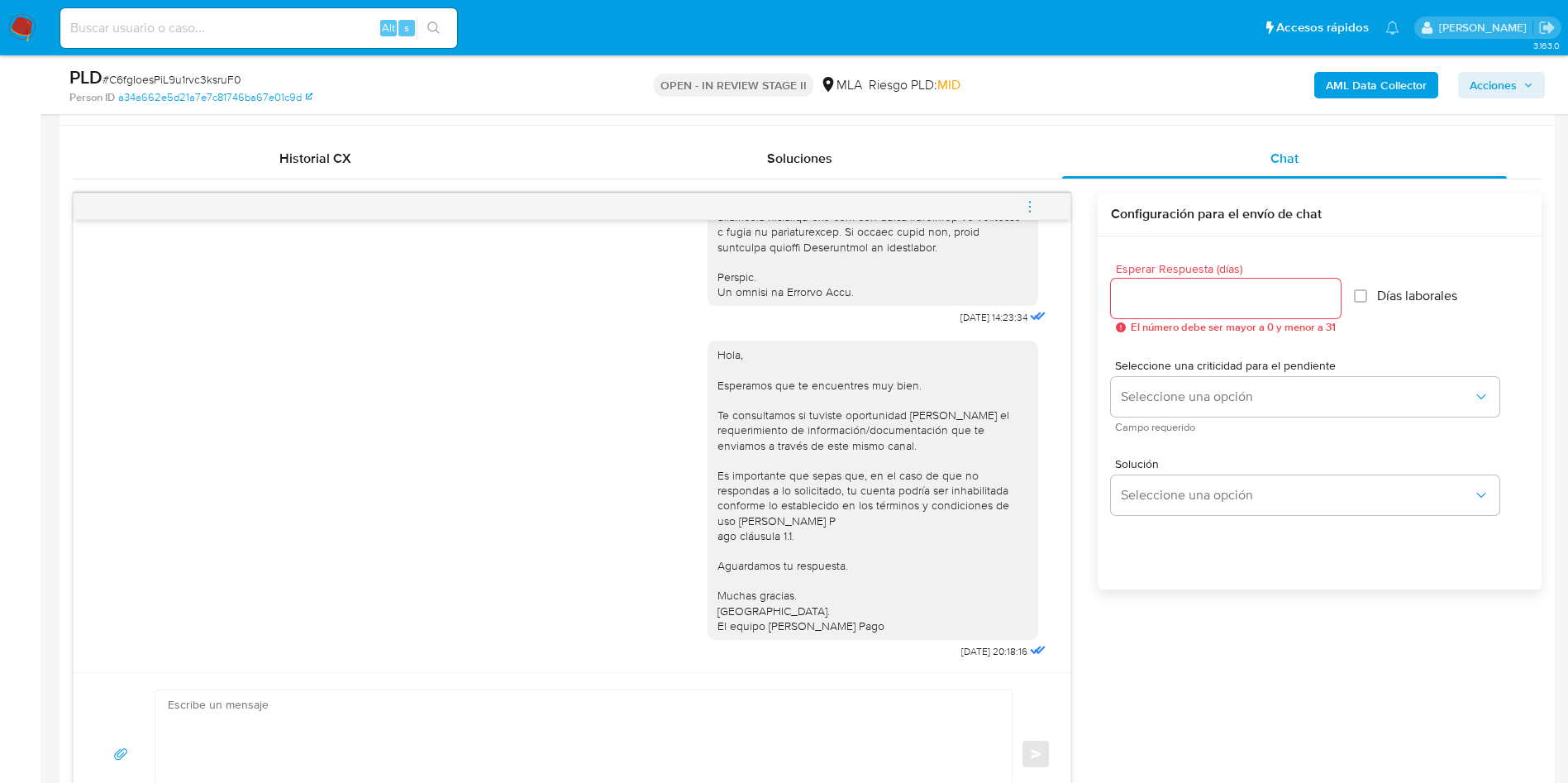
scroll to position [745, 0]
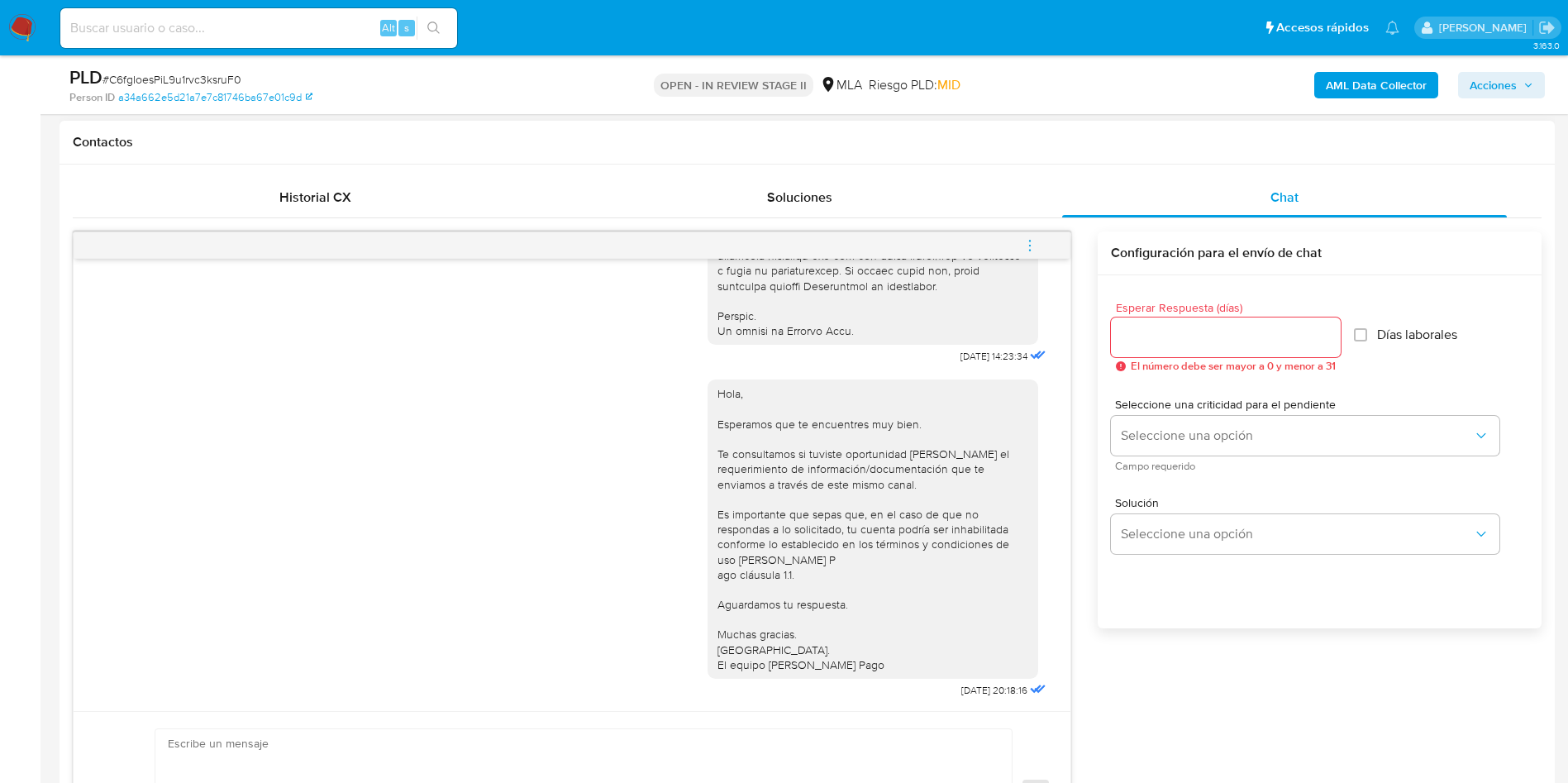
click at [1036, 247] on icon "menu-action" at bounding box center [1029, 245] width 15 height 15
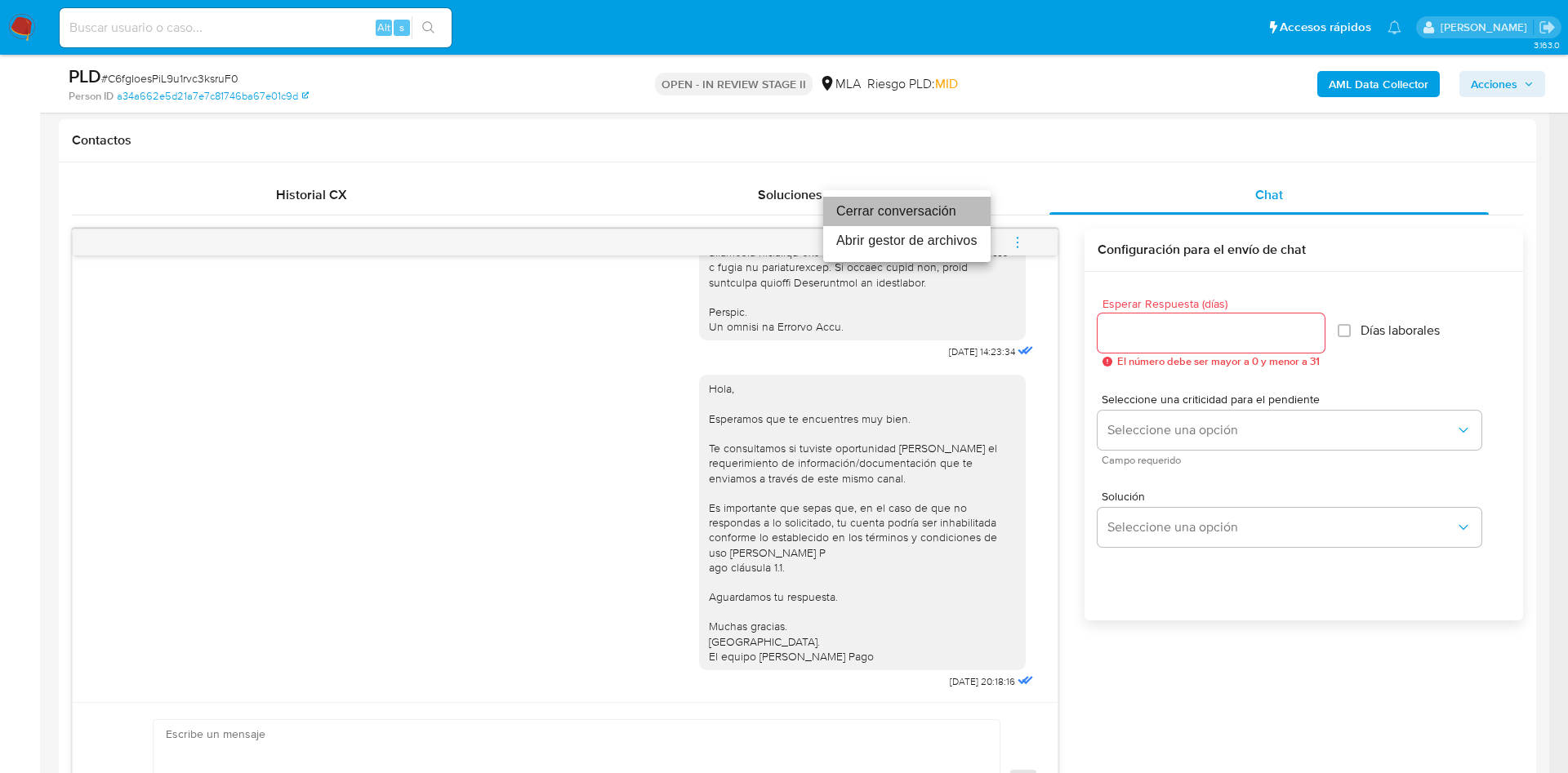
click at [914, 216] on li "Cerrar conversación" at bounding box center [907, 212] width 168 height 29
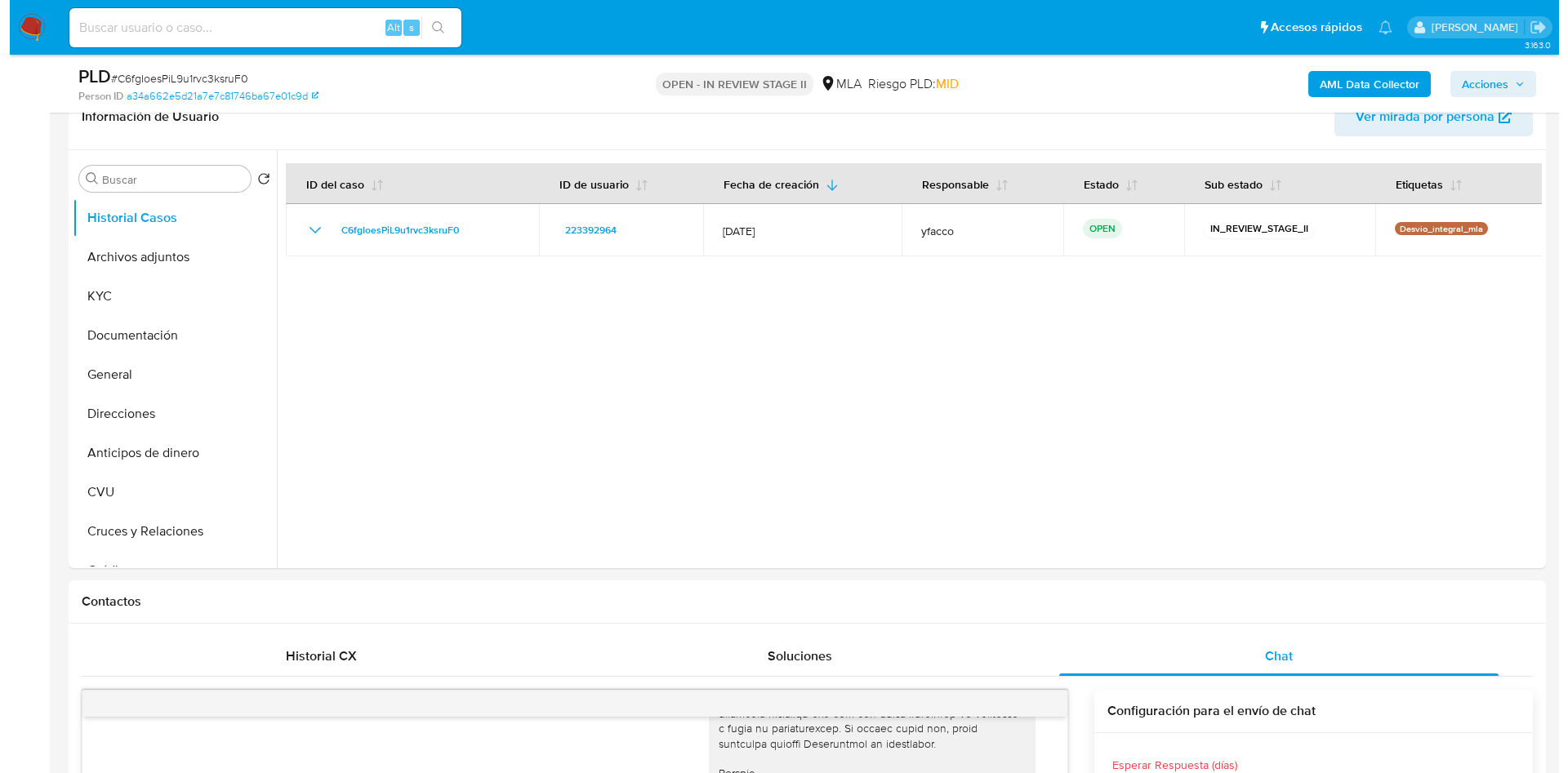
scroll to position [123, 0]
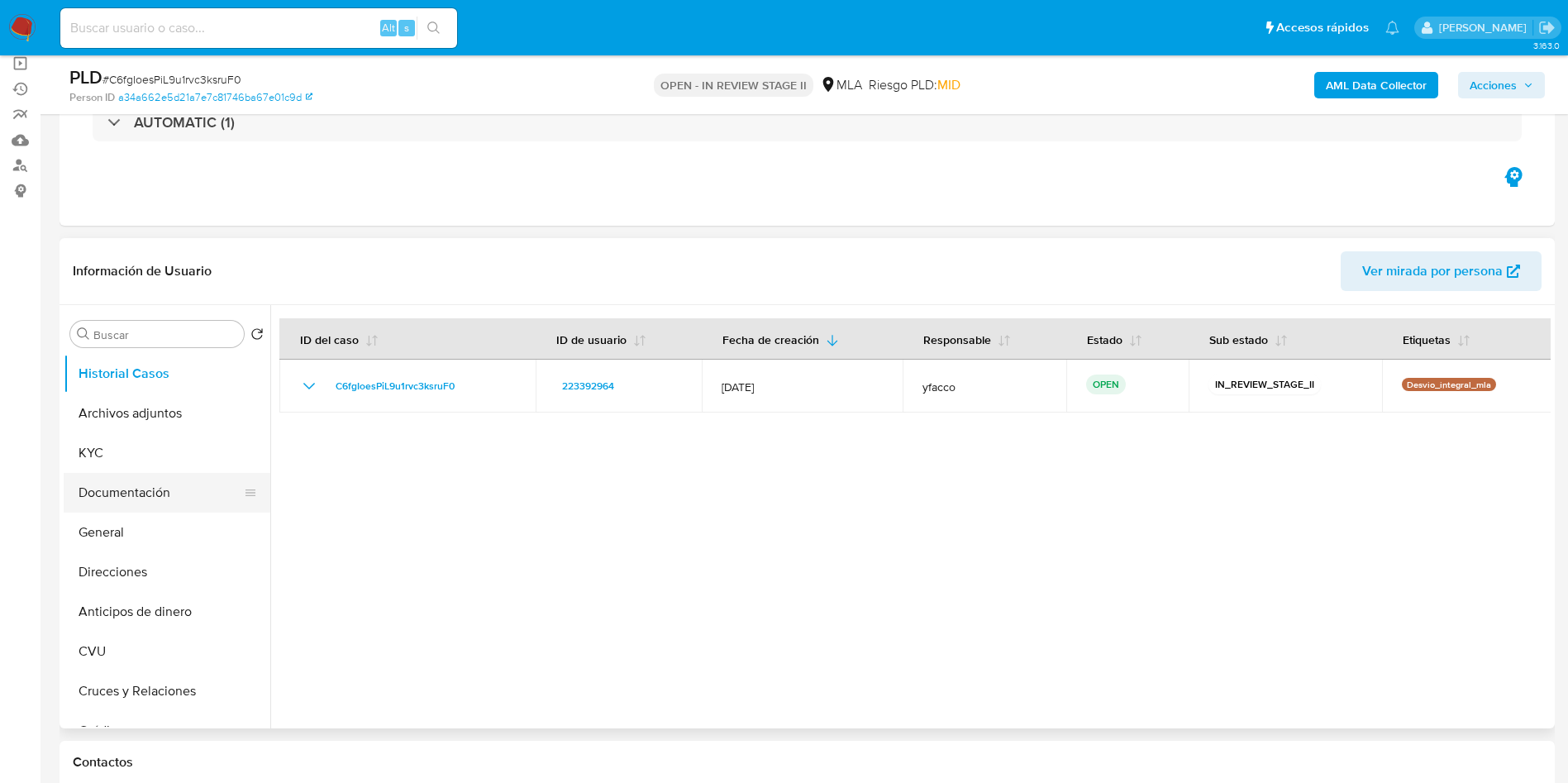
click at [124, 492] on button "Documentación" at bounding box center [160, 493] width 193 height 39
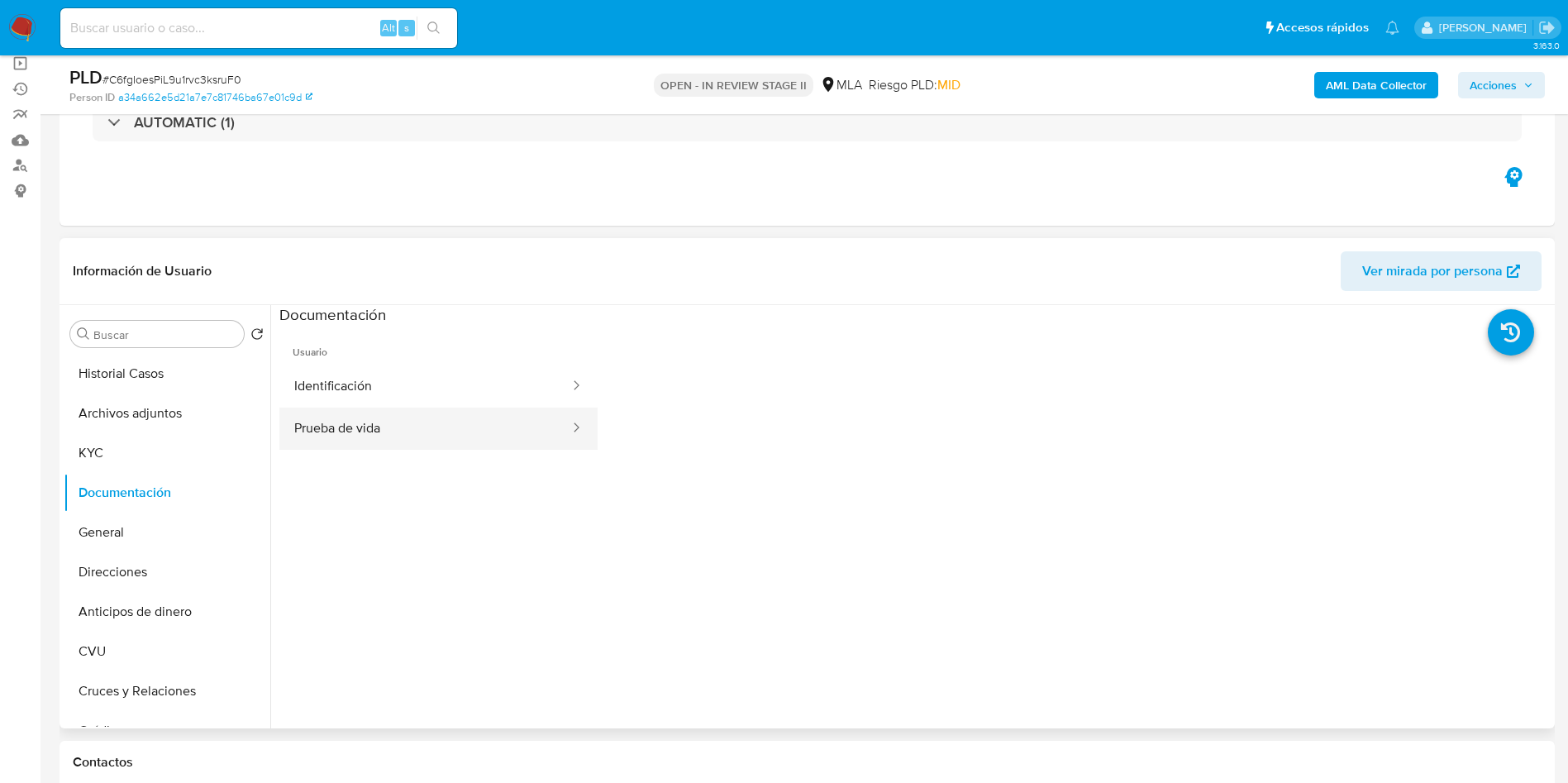
click at [307, 430] on button "Prueba de vida" at bounding box center [425, 429] width 292 height 42
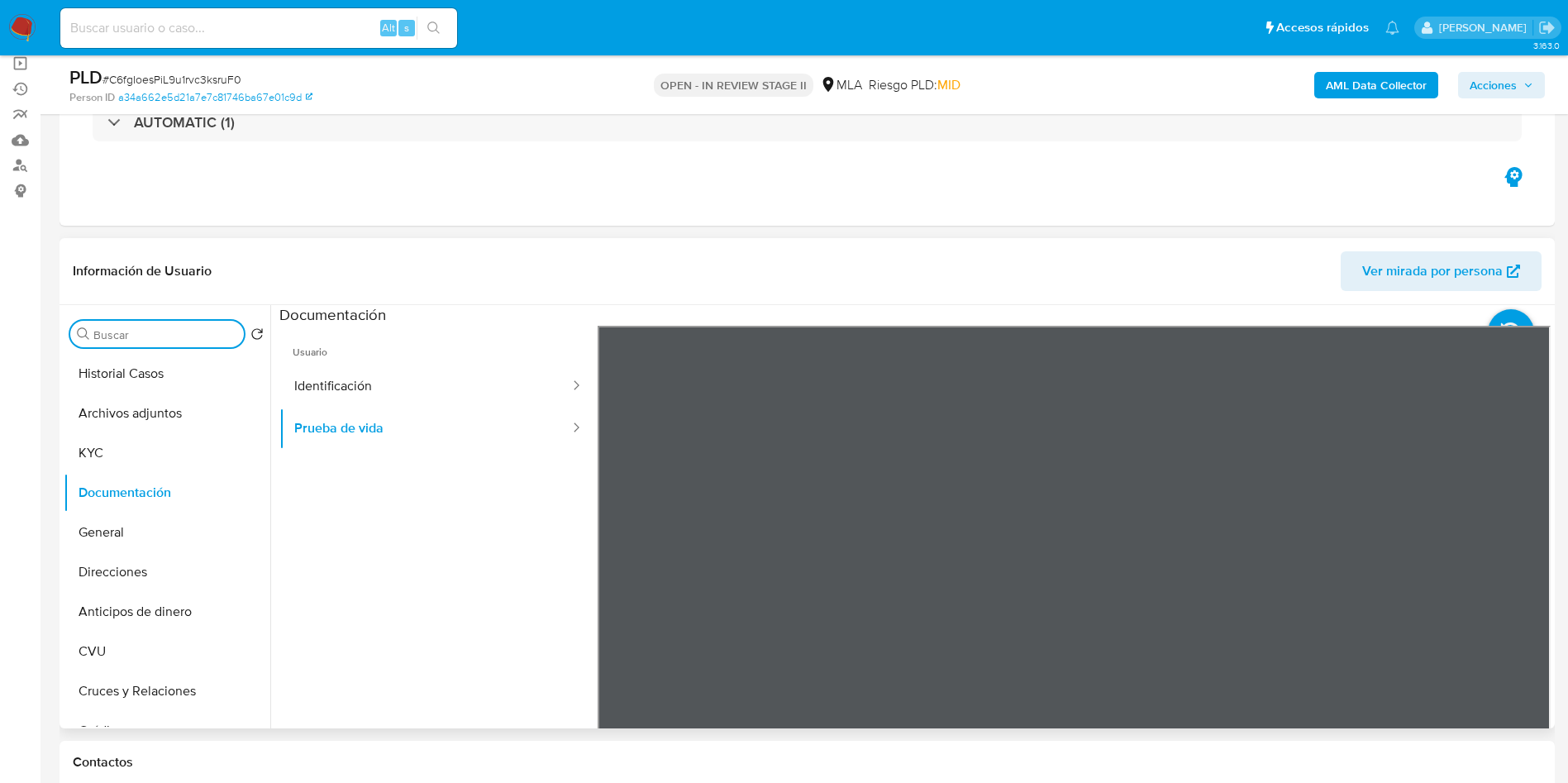
click at [161, 328] on input "Buscar" at bounding box center [165, 334] width 143 height 15
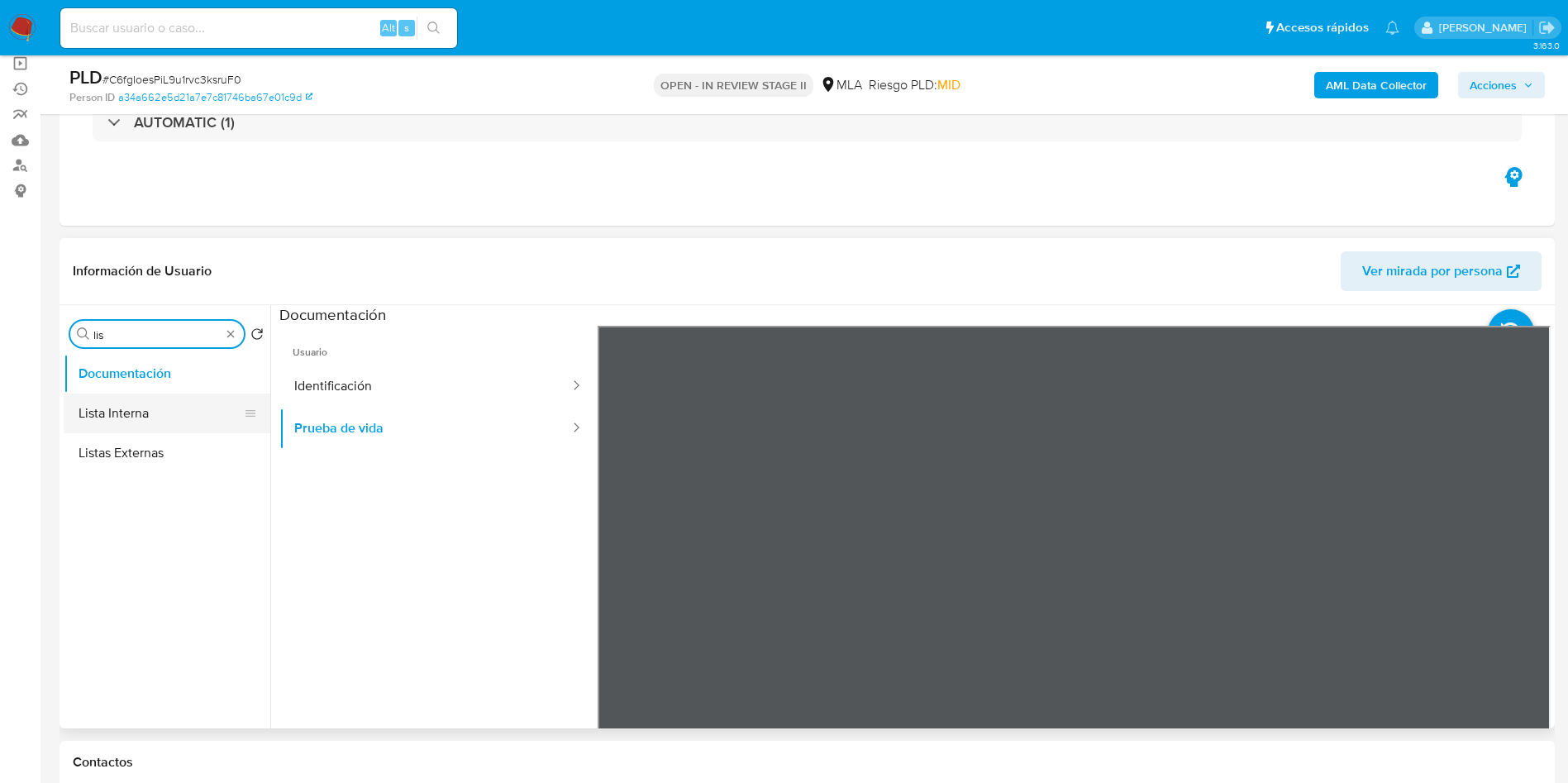
type input "lis"
click at [107, 406] on button "Lista Interna" at bounding box center [160, 413] width 193 height 39
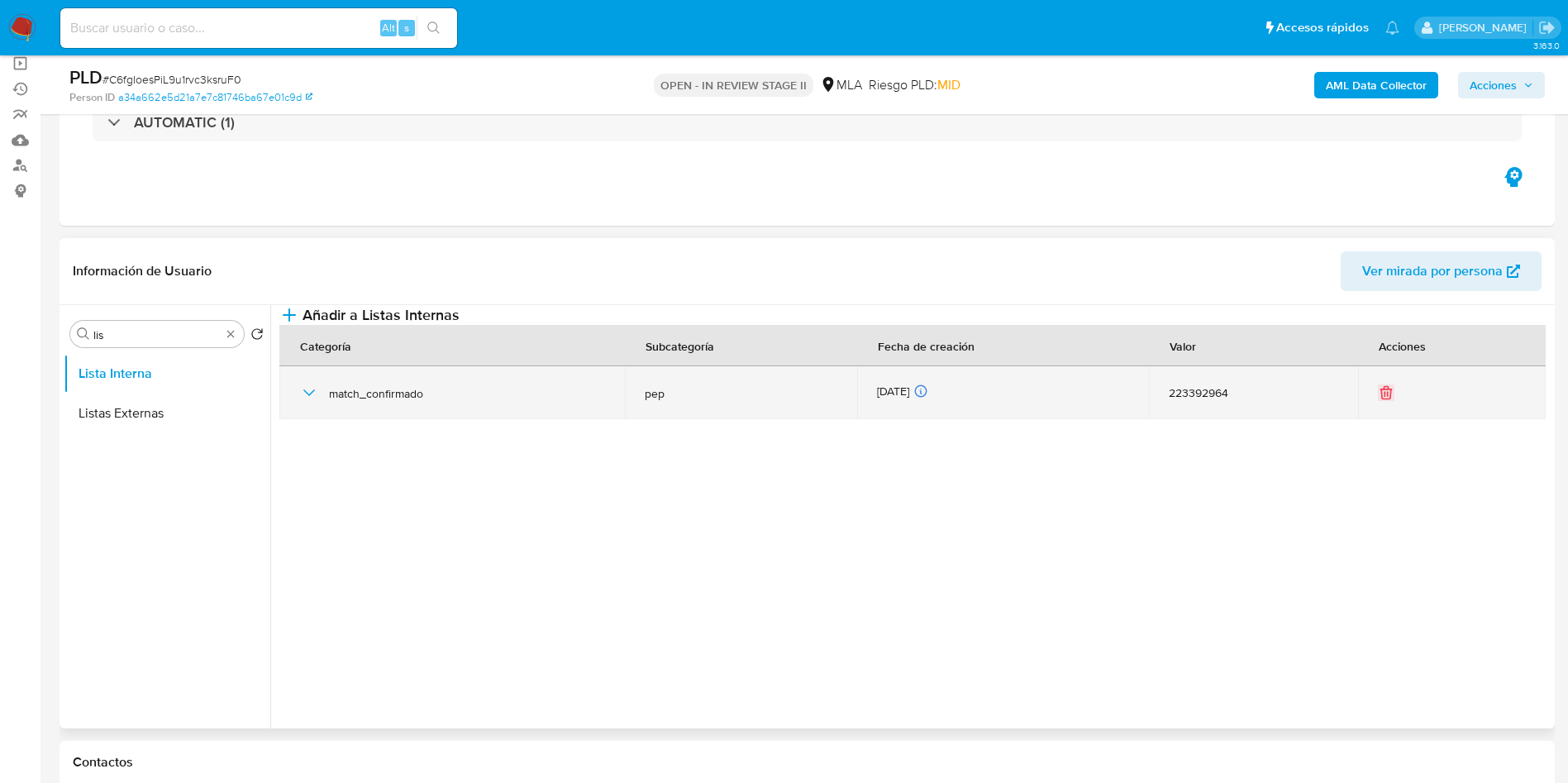
click at [317, 402] on icon "button" at bounding box center [309, 393] width 20 height 20
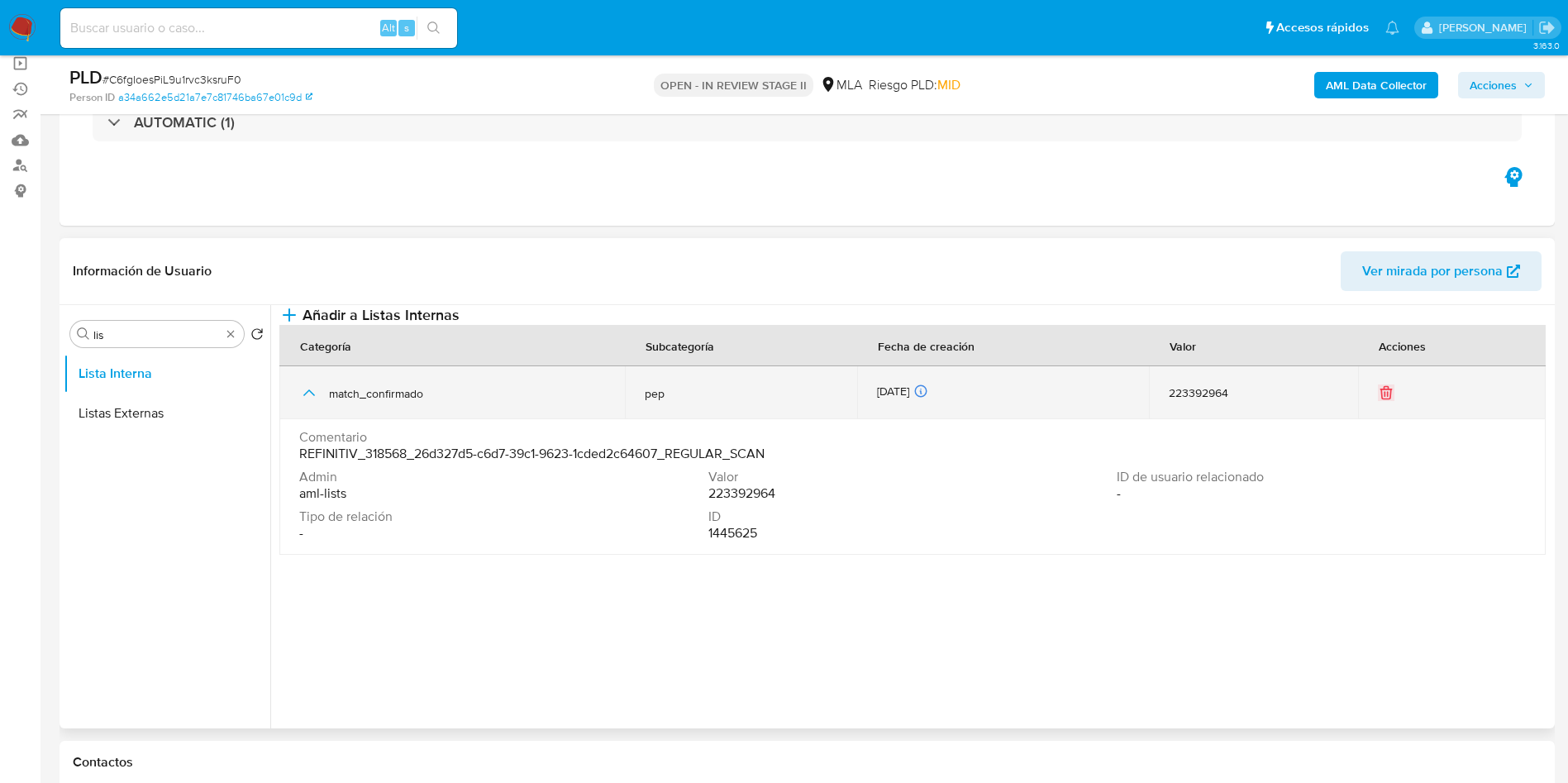
click at [306, 402] on icon "button" at bounding box center [309, 393] width 20 height 20
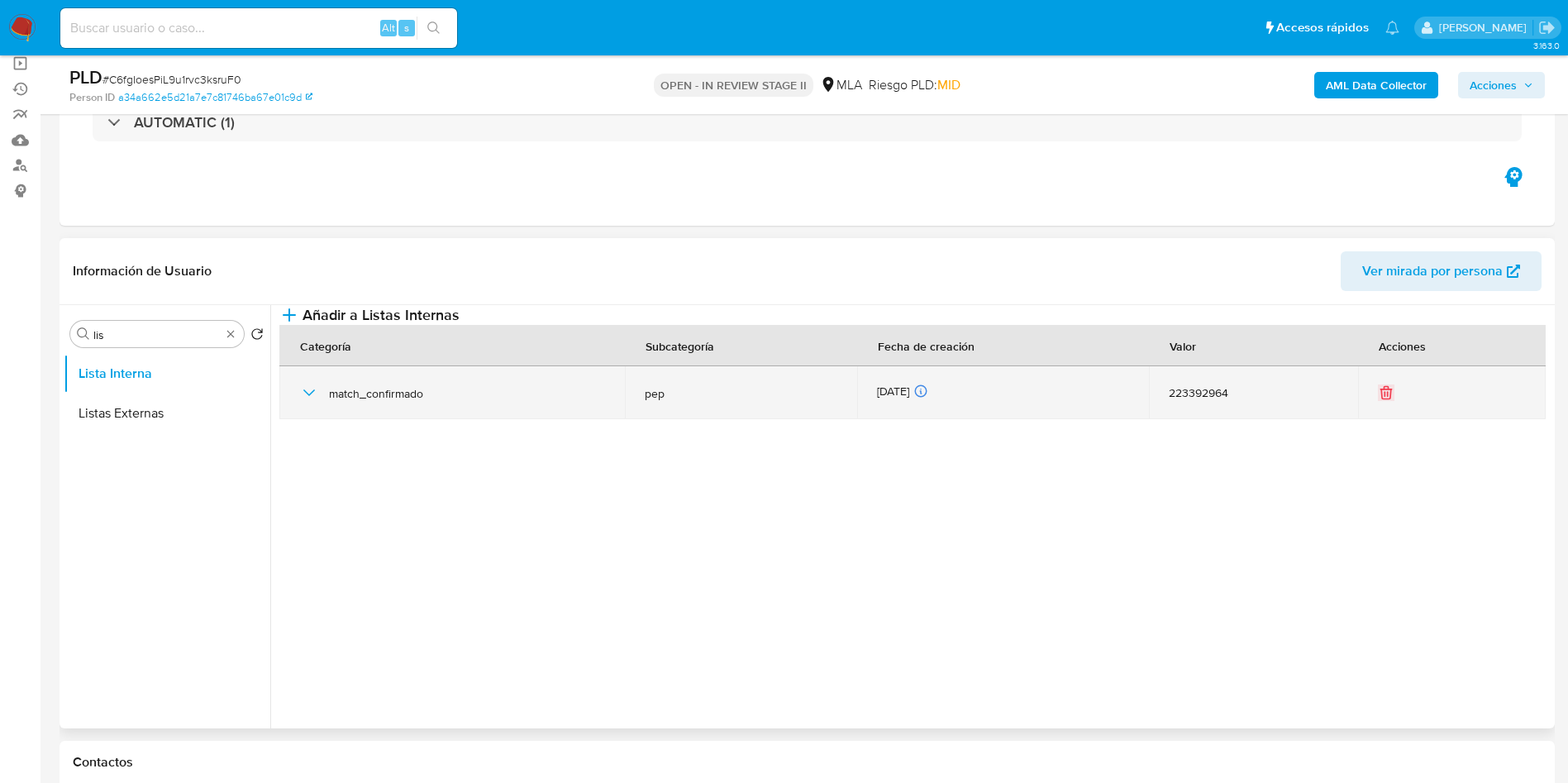
click at [306, 402] on icon "button" at bounding box center [309, 393] width 20 height 20
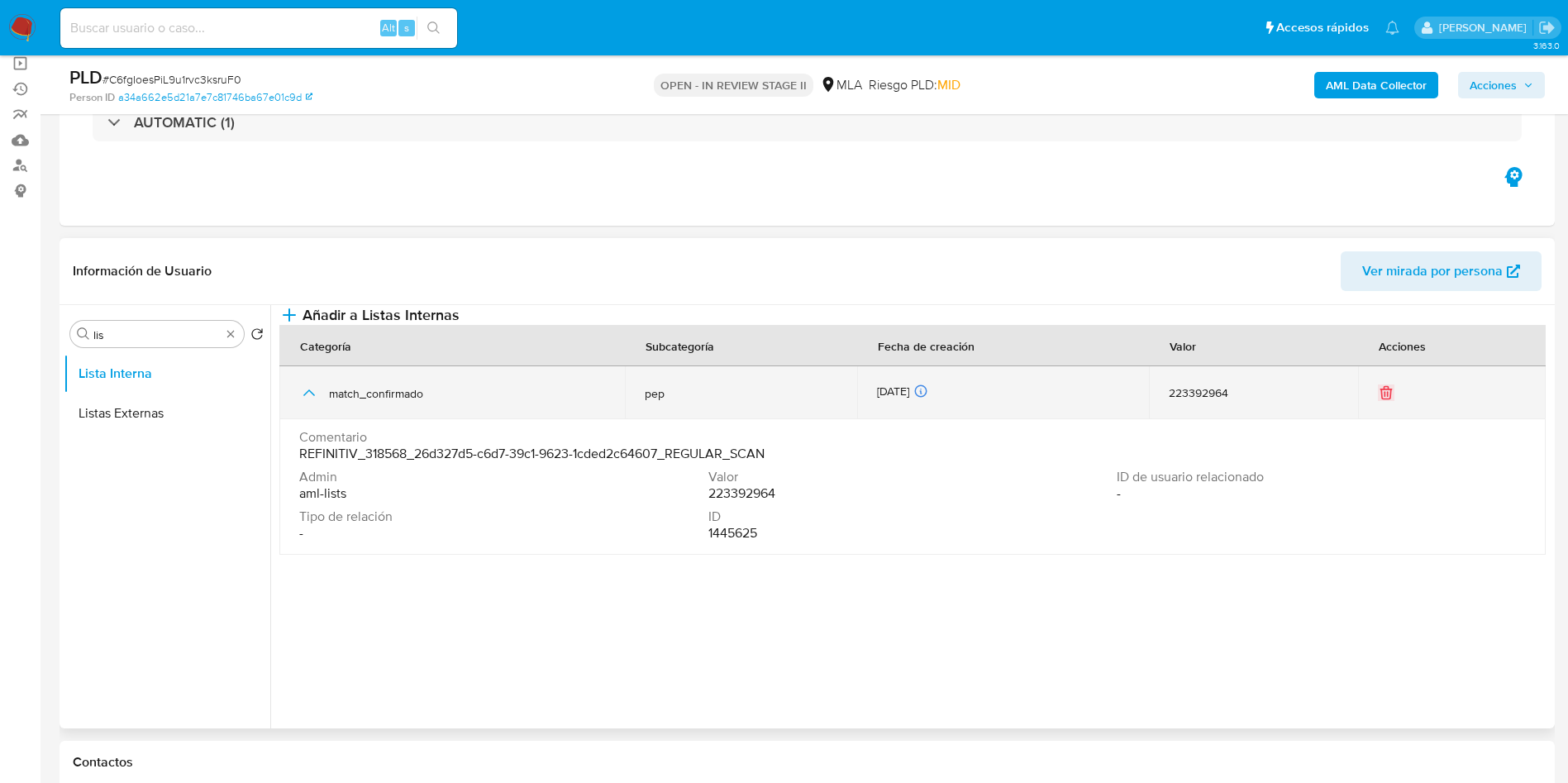
click at [306, 402] on icon "button" at bounding box center [309, 393] width 20 height 20
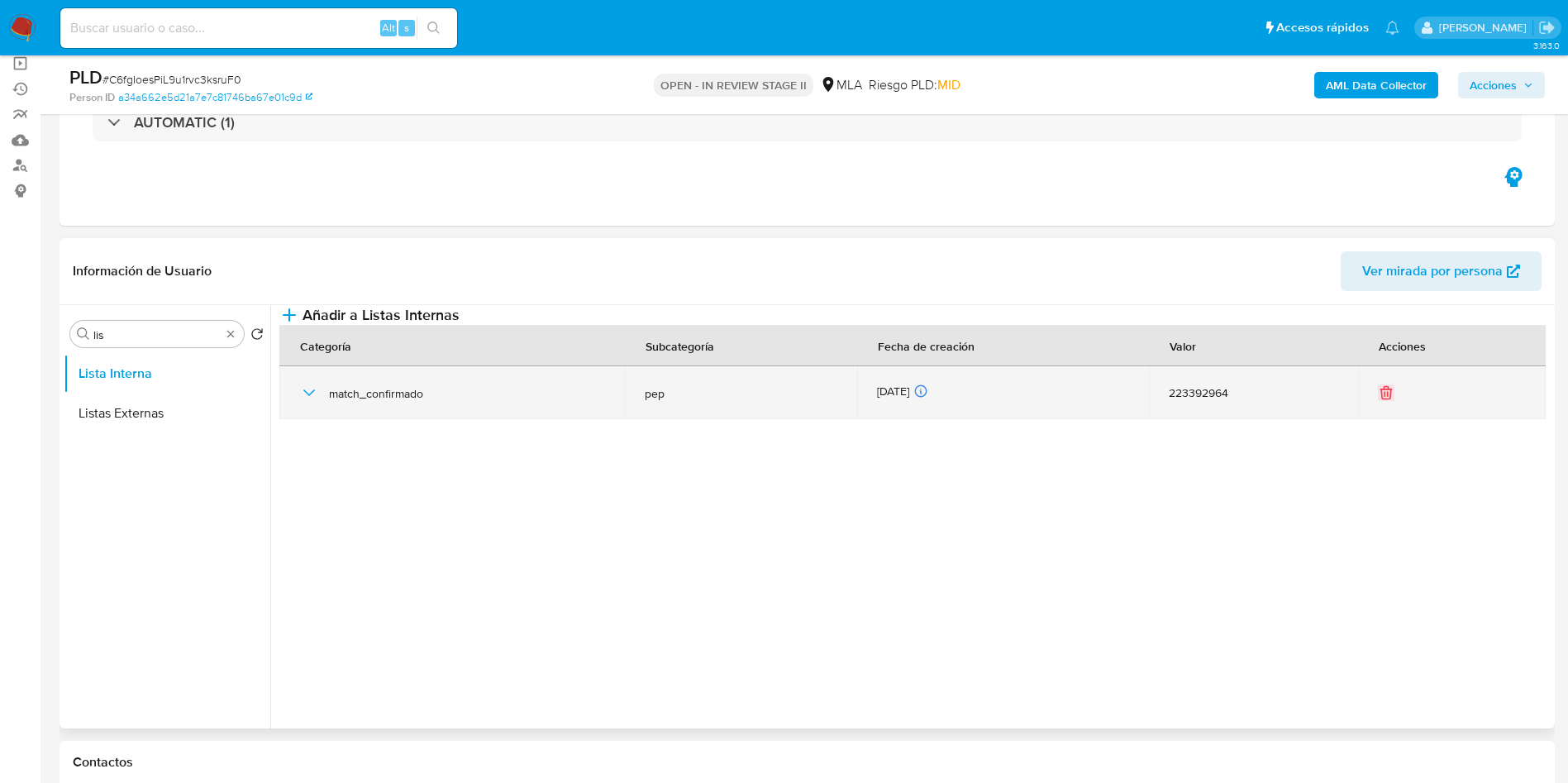
click at [306, 402] on icon "button" at bounding box center [309, 393] width 20 height 20
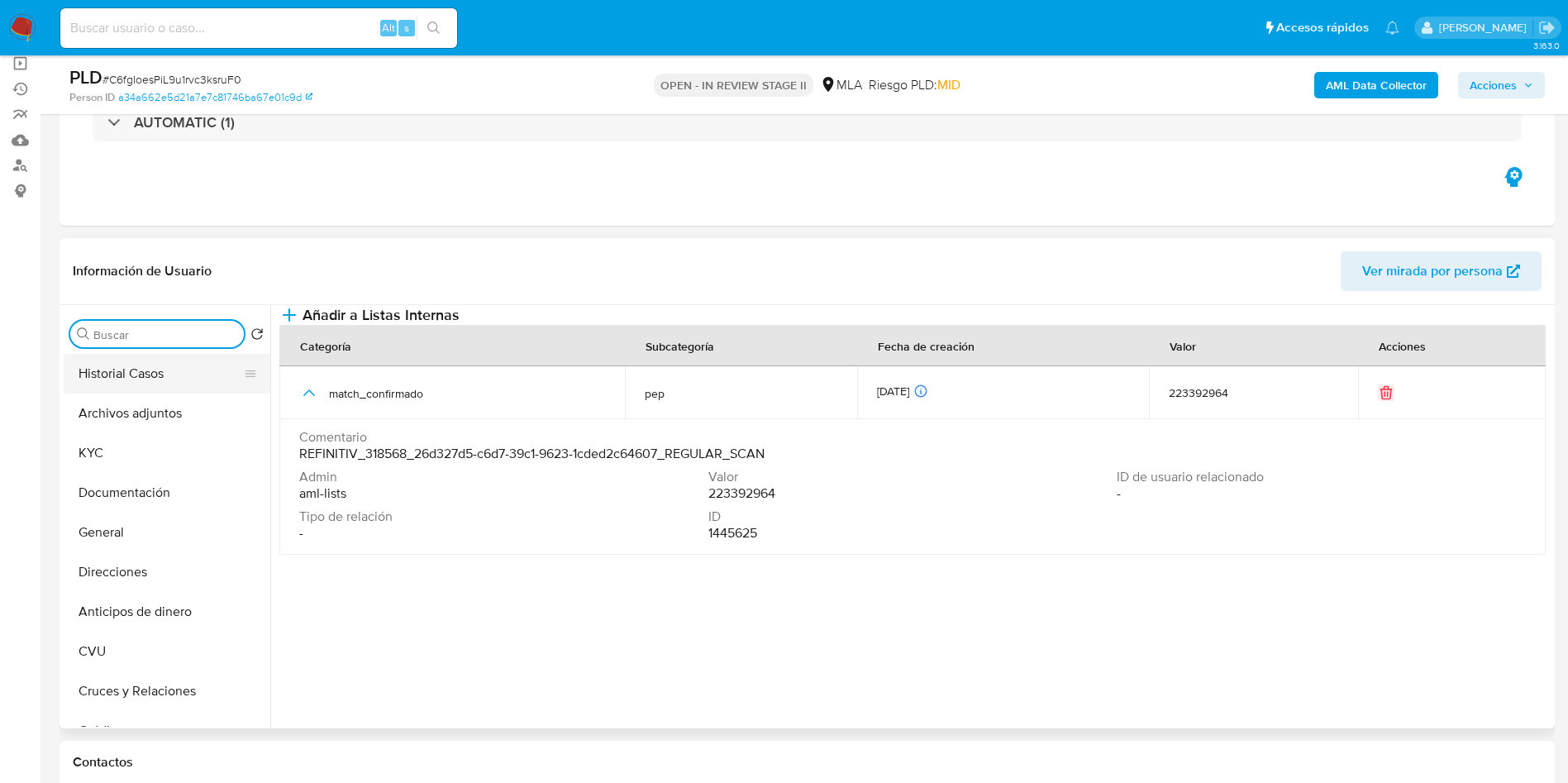
click at [167, 380] on button "Historial Casos" at bounding box center [160, 373] width 193 height 39
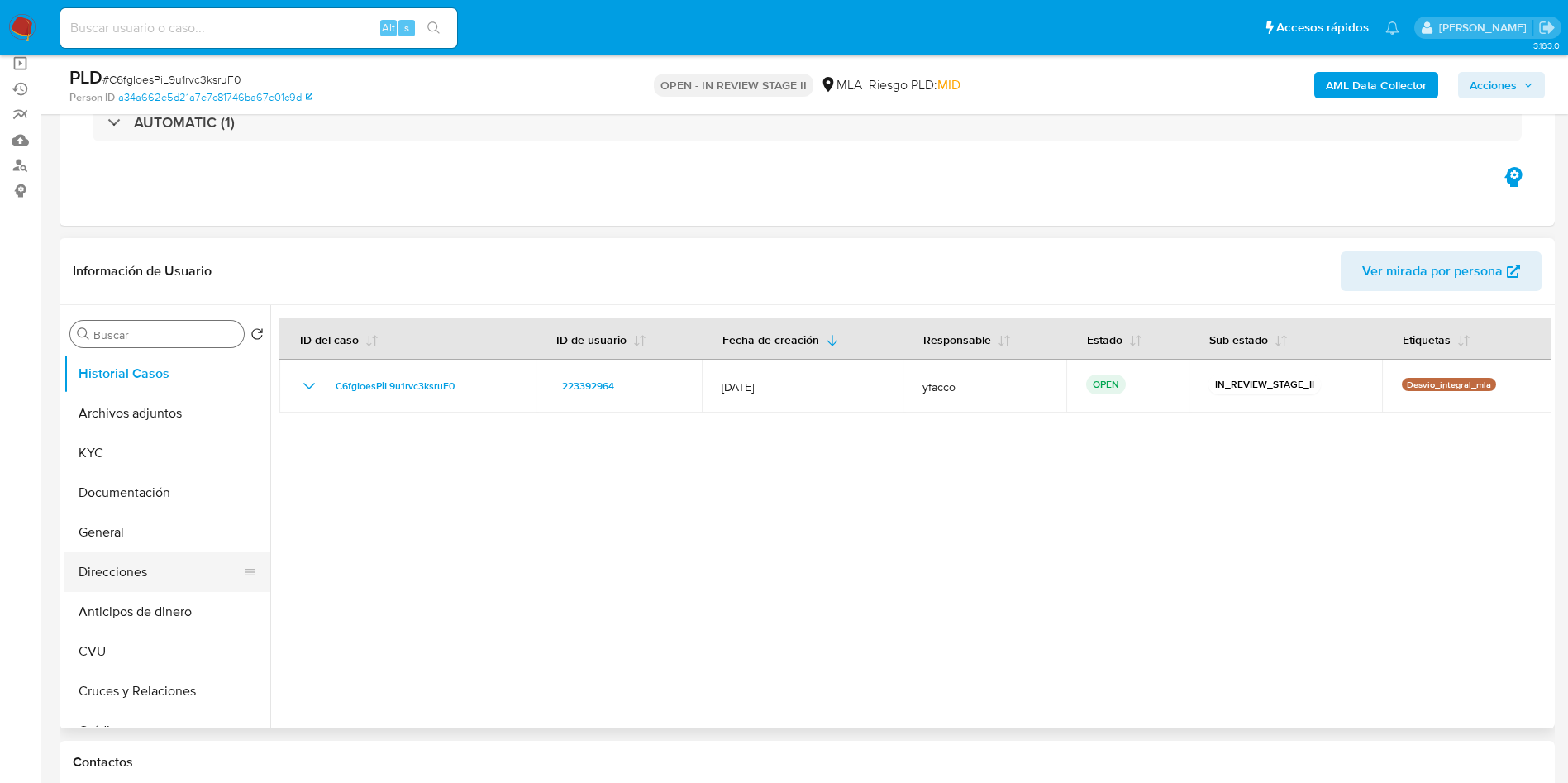
click at [125, 556] on button "Direcciones" at bounding box center [160, 571] width 193 height 39
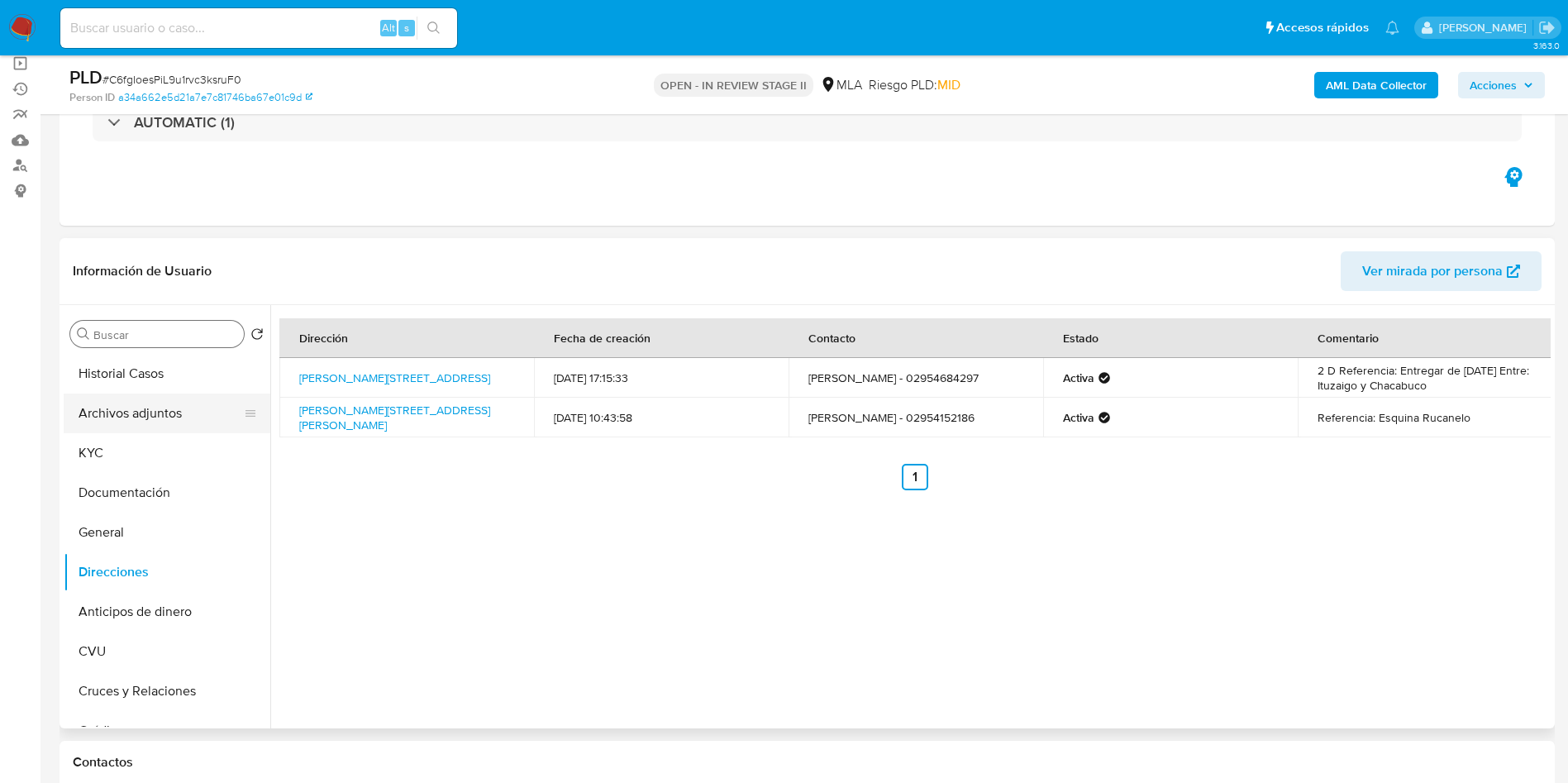
click at [167, 419] on button "Archivos adjuntos" at bounding box center [160, 413] width 193 height 39
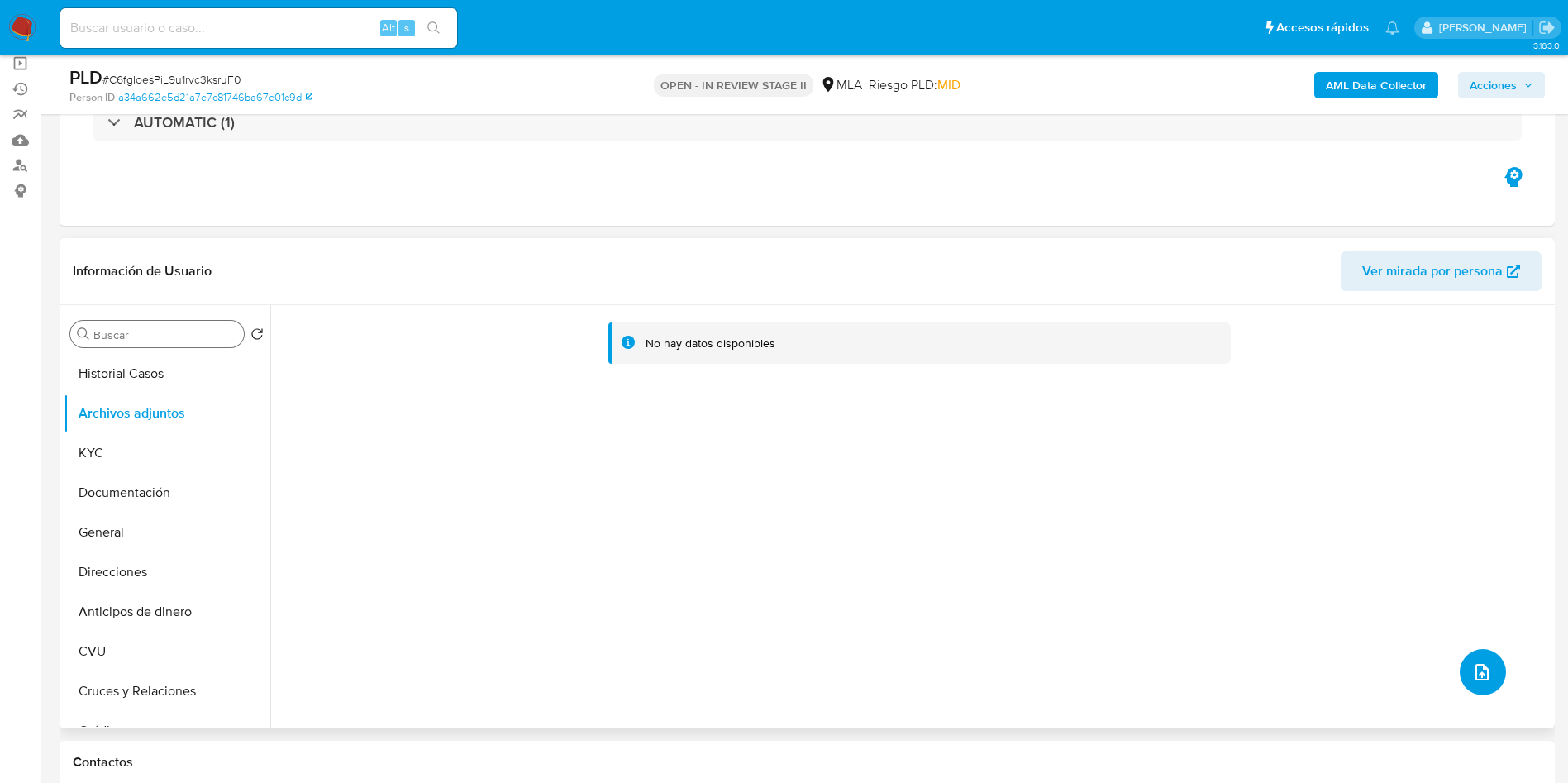
click at [1490, 669] on button "upload-file" at bounding box center [1482, 672] width 46 height 46
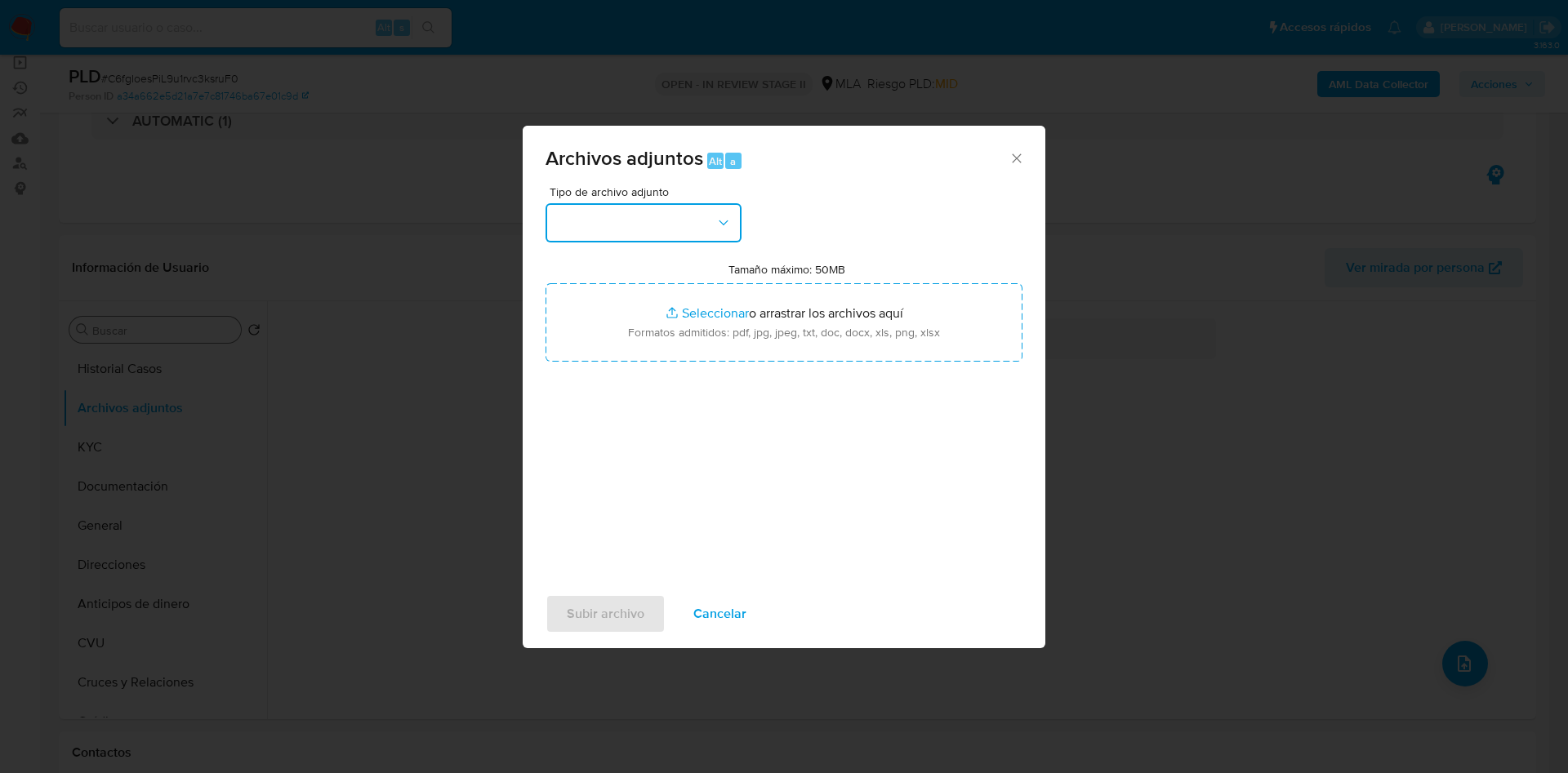
click at [662, 211] on button "button" at bounding box center [643, 222] width 196 height 39
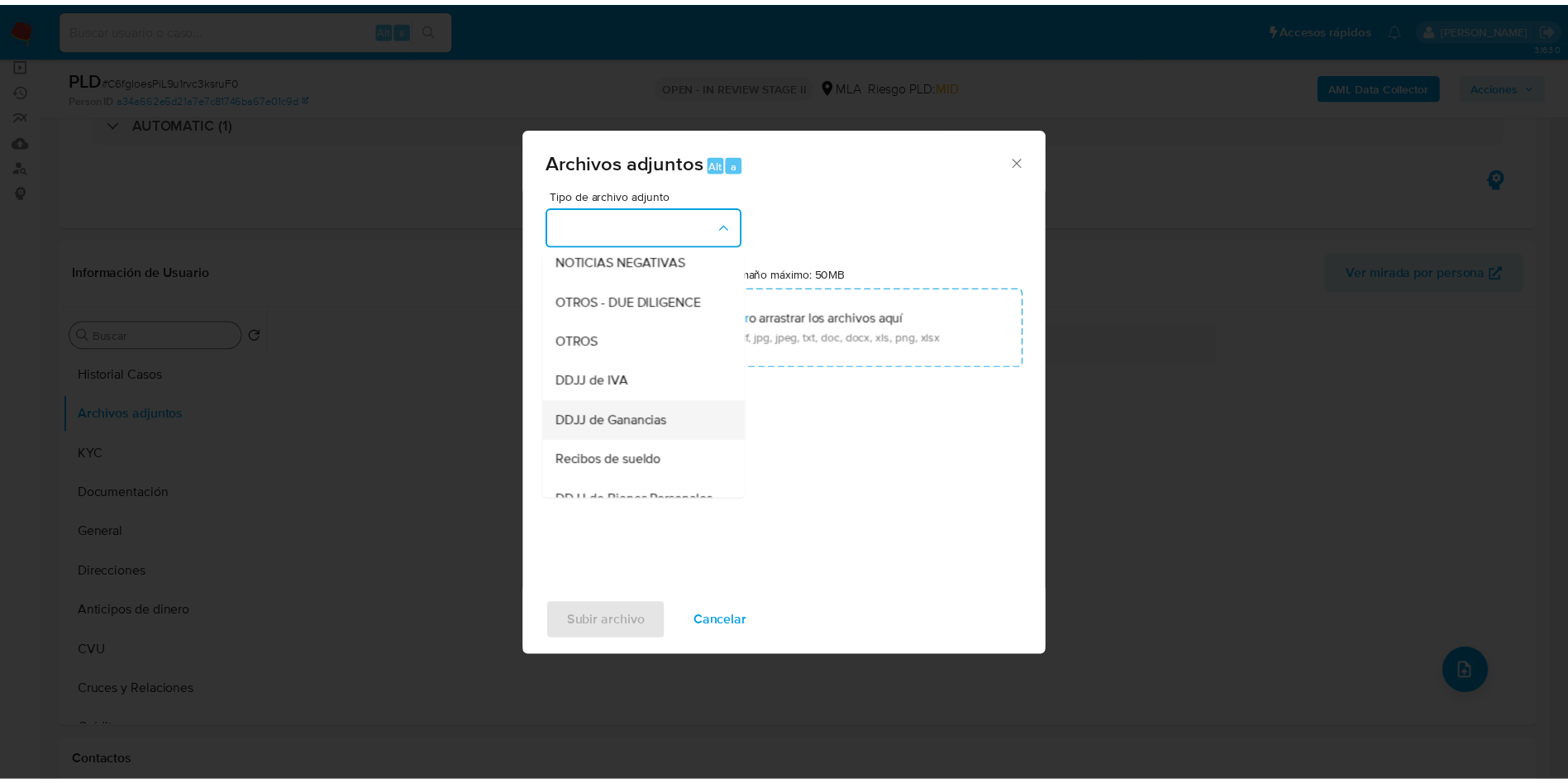
scroll to position [248, 0]
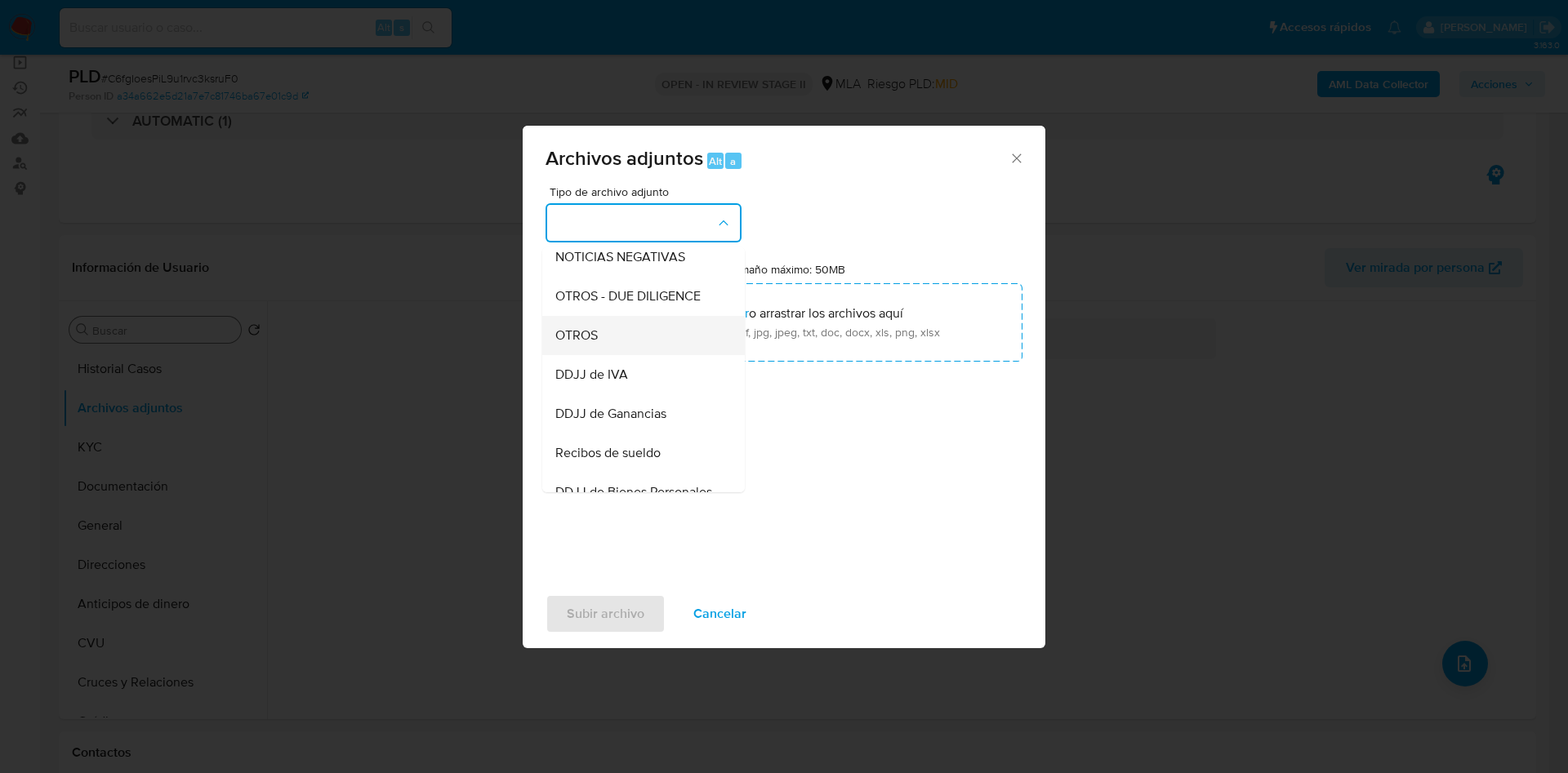
click at [575, 344] on span "OTROS" at bounding box center [576, 335] width 42 height 16
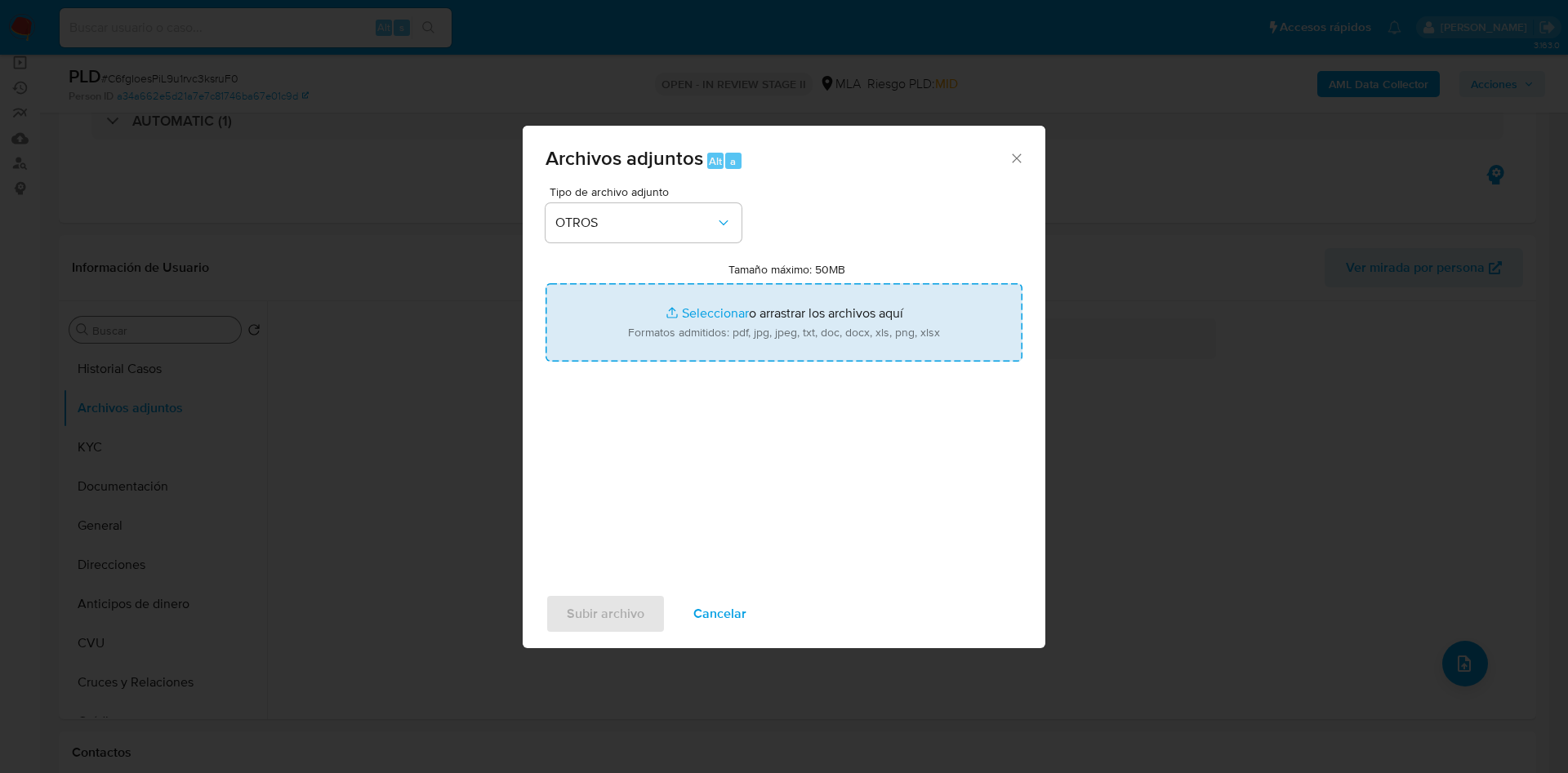
click at [688, 303] on input "Tamaño máximo: 50MB Seleccionar archivos" at bounding box center [784, 322] width 477 height 79
type input "C:\fakepath\Movimientos 223392964.xlsx"
click at [709, 305] on input "Tamaño máximo: 50MB Seleccionar archivos" at bounding box center [784, 322] width 477 height 79
type input "C:\fakepath\Caselog C6fgIoesPiL9u1rvc3ksruF0_2025_09_17_09_56_30.docx"
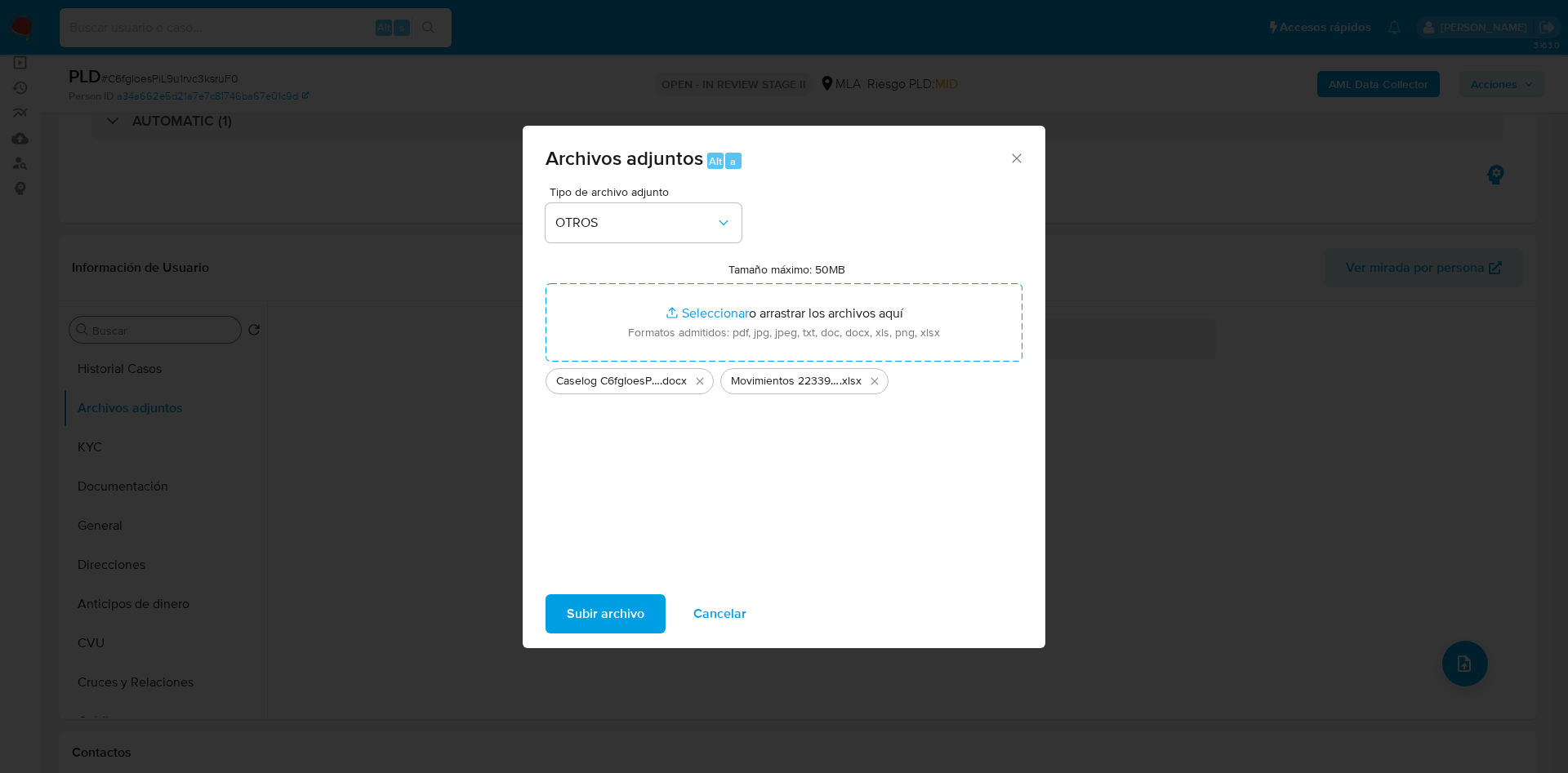
click at [581, 615] on span "Subir archivo" at bounding box center [606, 614] width 78 height 36
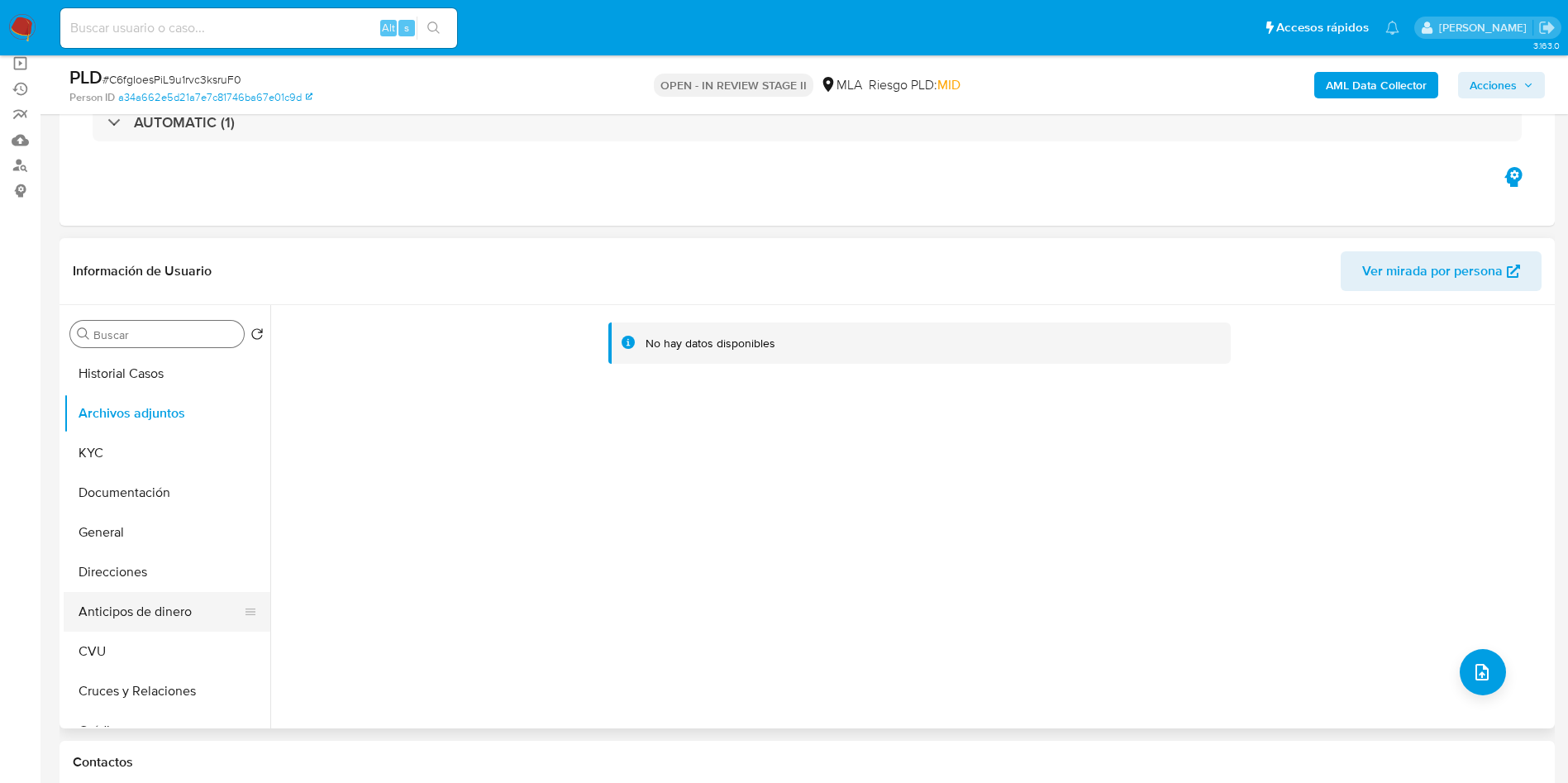
click at [148, 599] on button "Anticipos de dinero" at bounding box center [160, 612] width 193 height 39
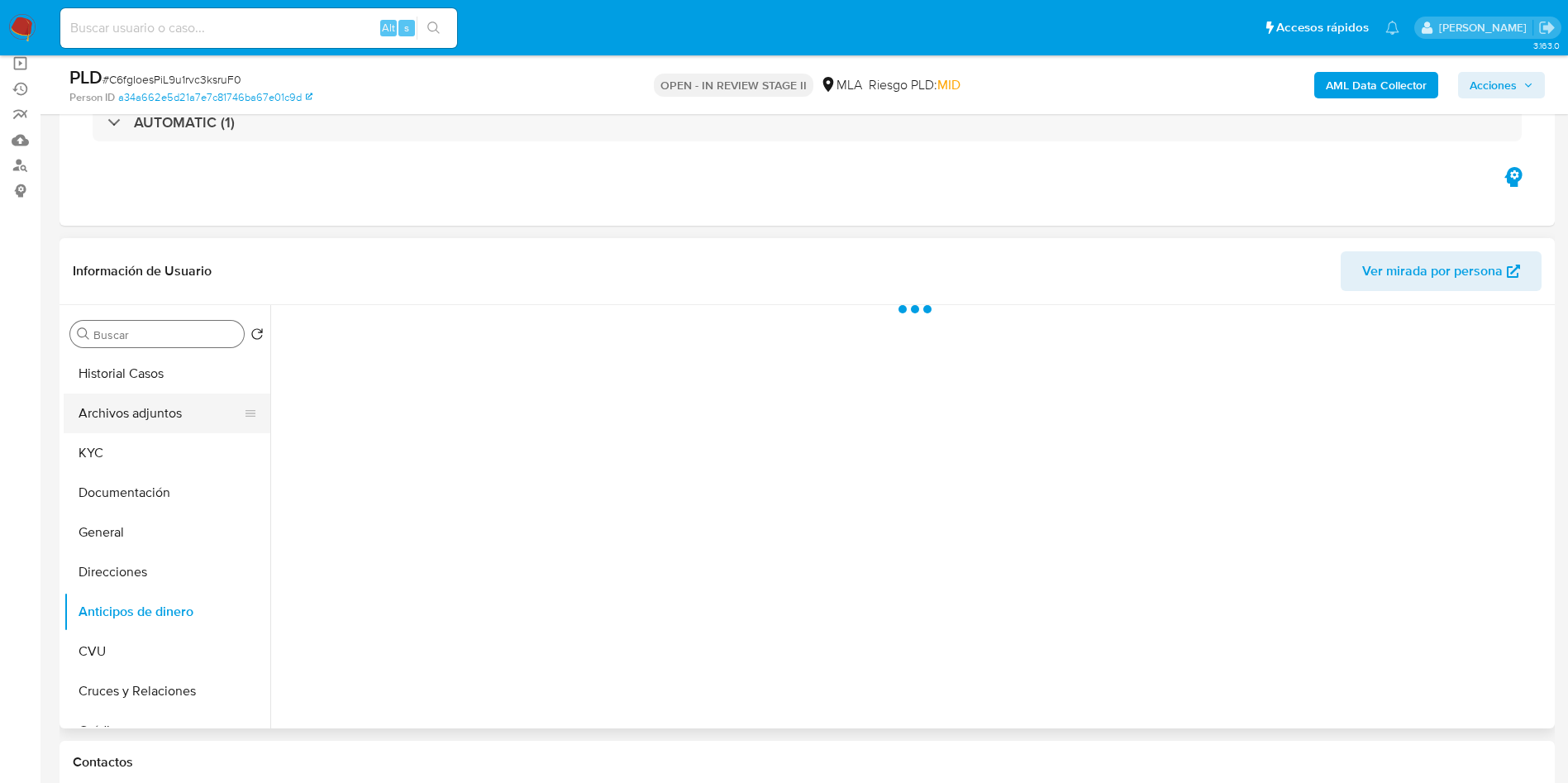
click at [151, 414] on button "Archivos adjuntos" at bounding box center [160, 413] width 193 height 39
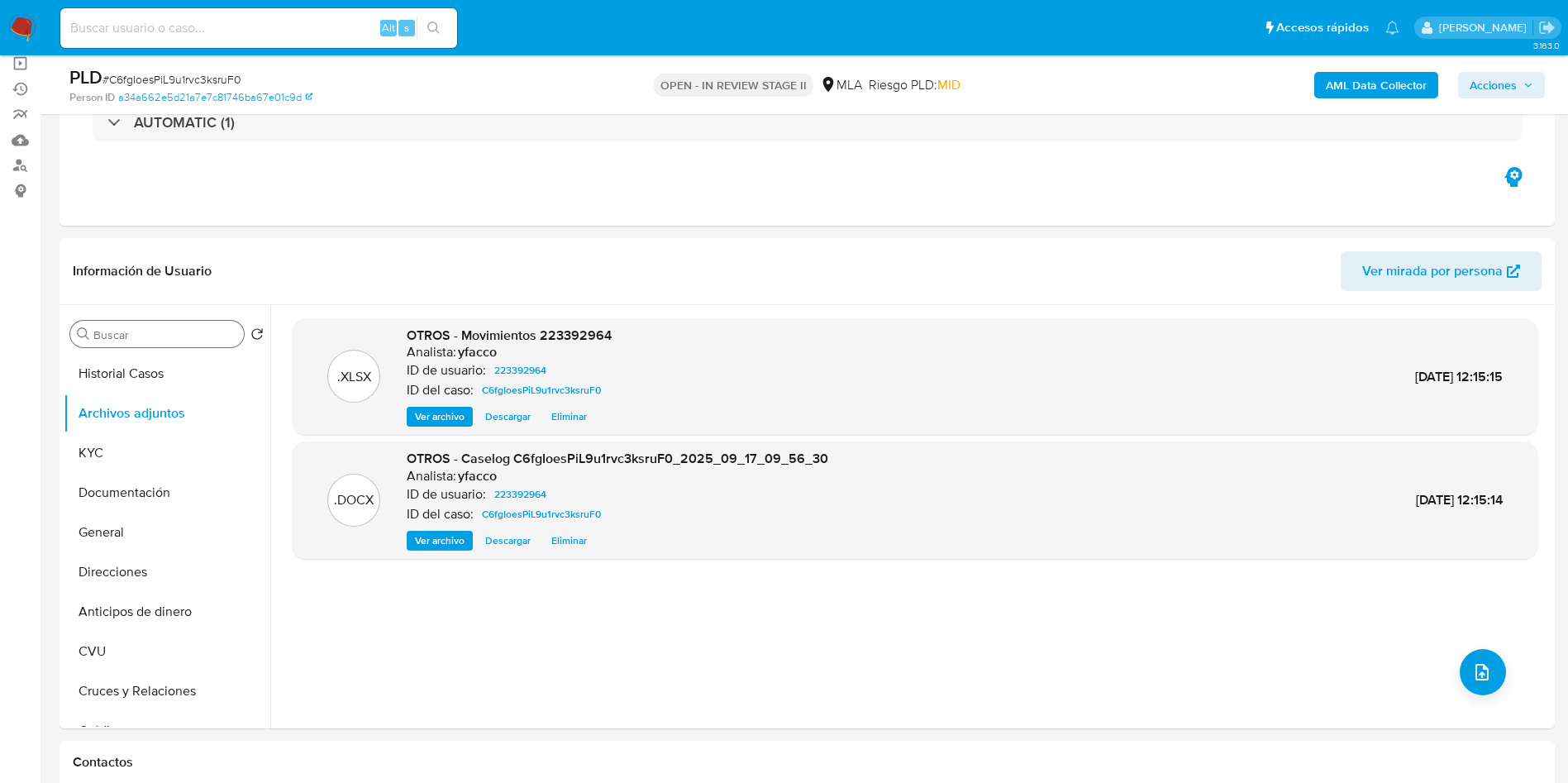
click at [1343, 90] on b "AML Data Collector" at bounding box center [1376, 85] width 101 height 26
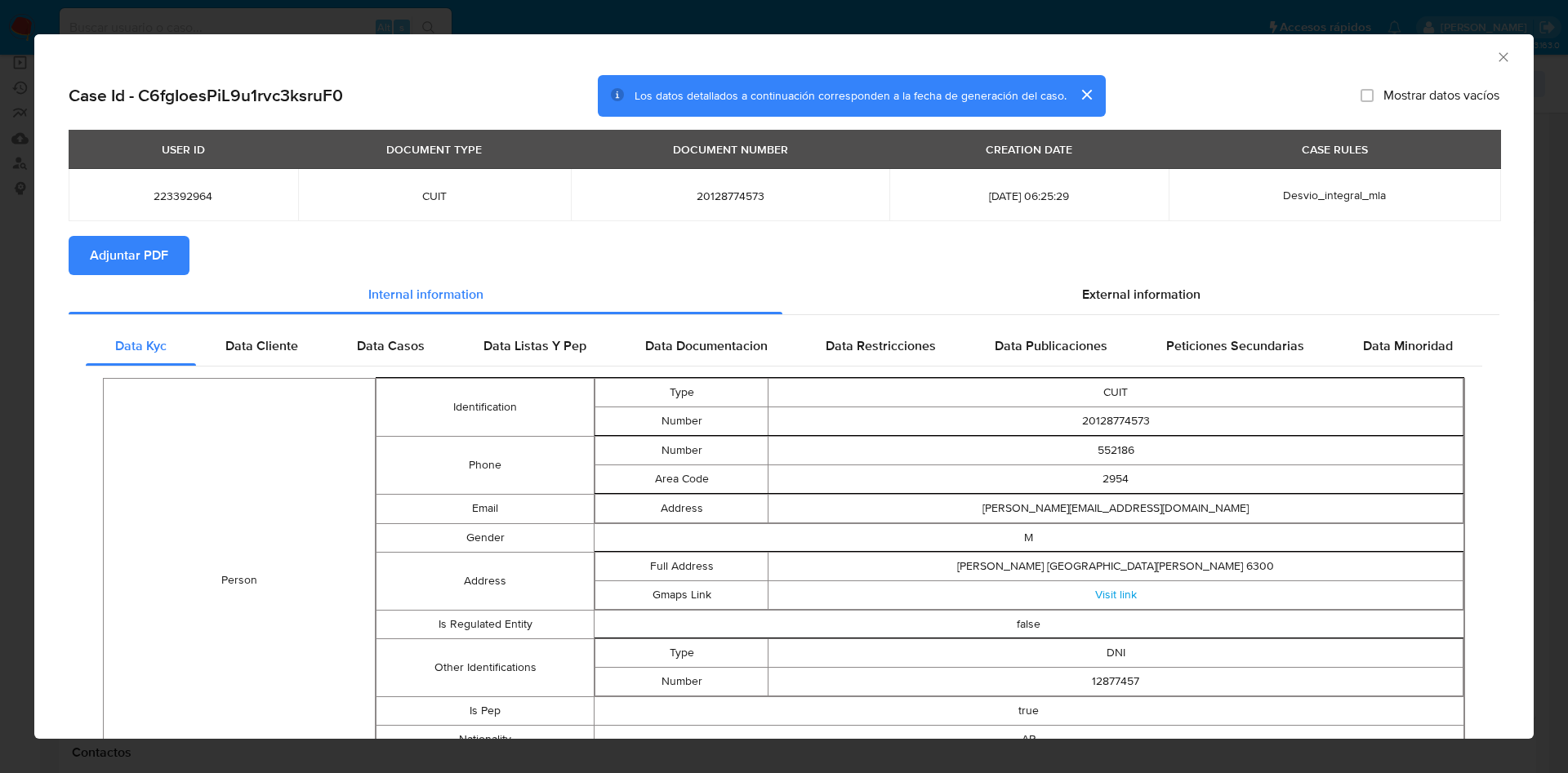
click at [144, 256] on span "Adjuntar PDF" at bounding box center [129, 256] width 79 height 36
click at [1498, 58] on icon "Cerrar ventana" at bounding box center [1502, 56] width 9 height 9
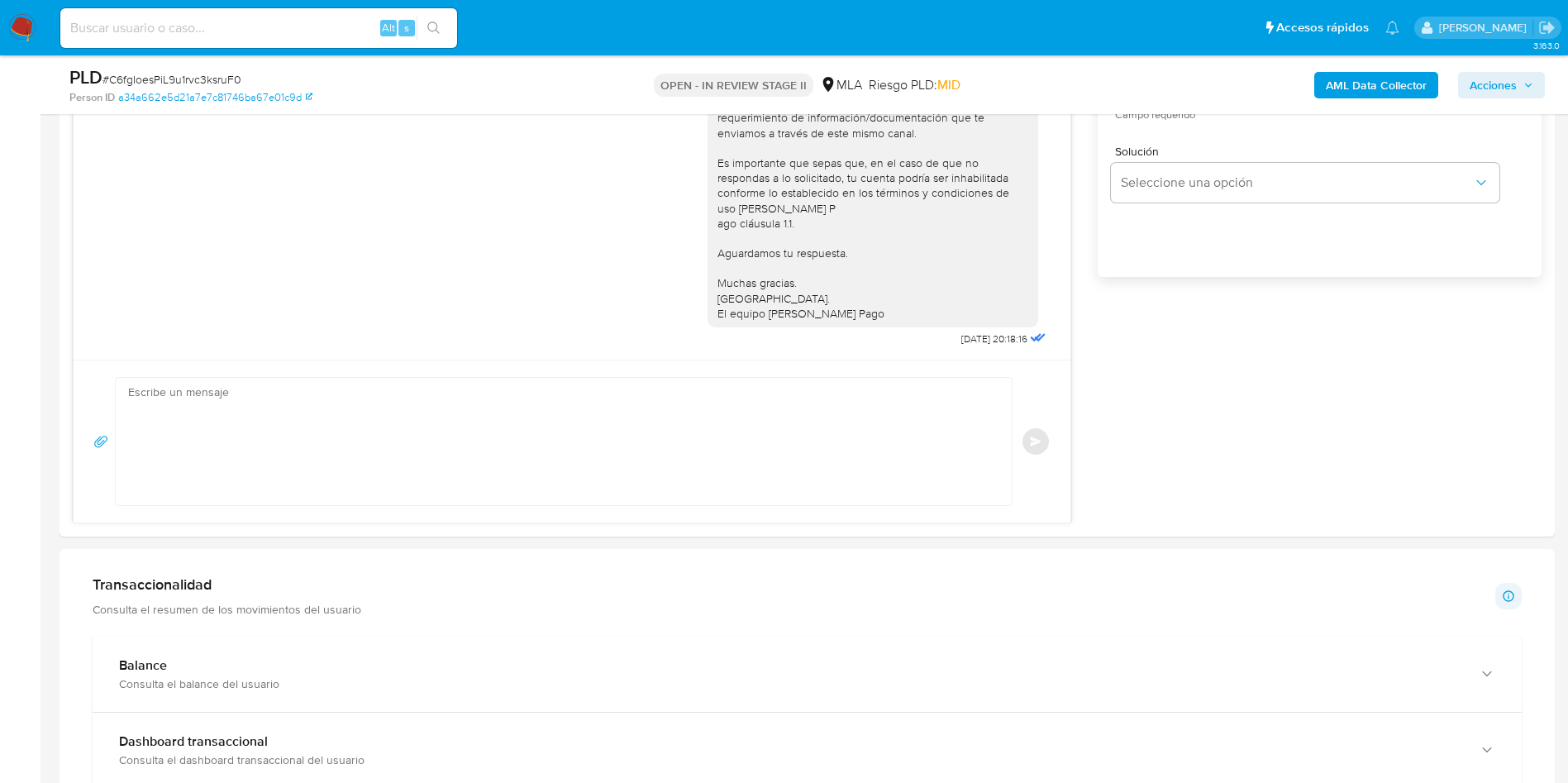
scroll to position [992, 0]
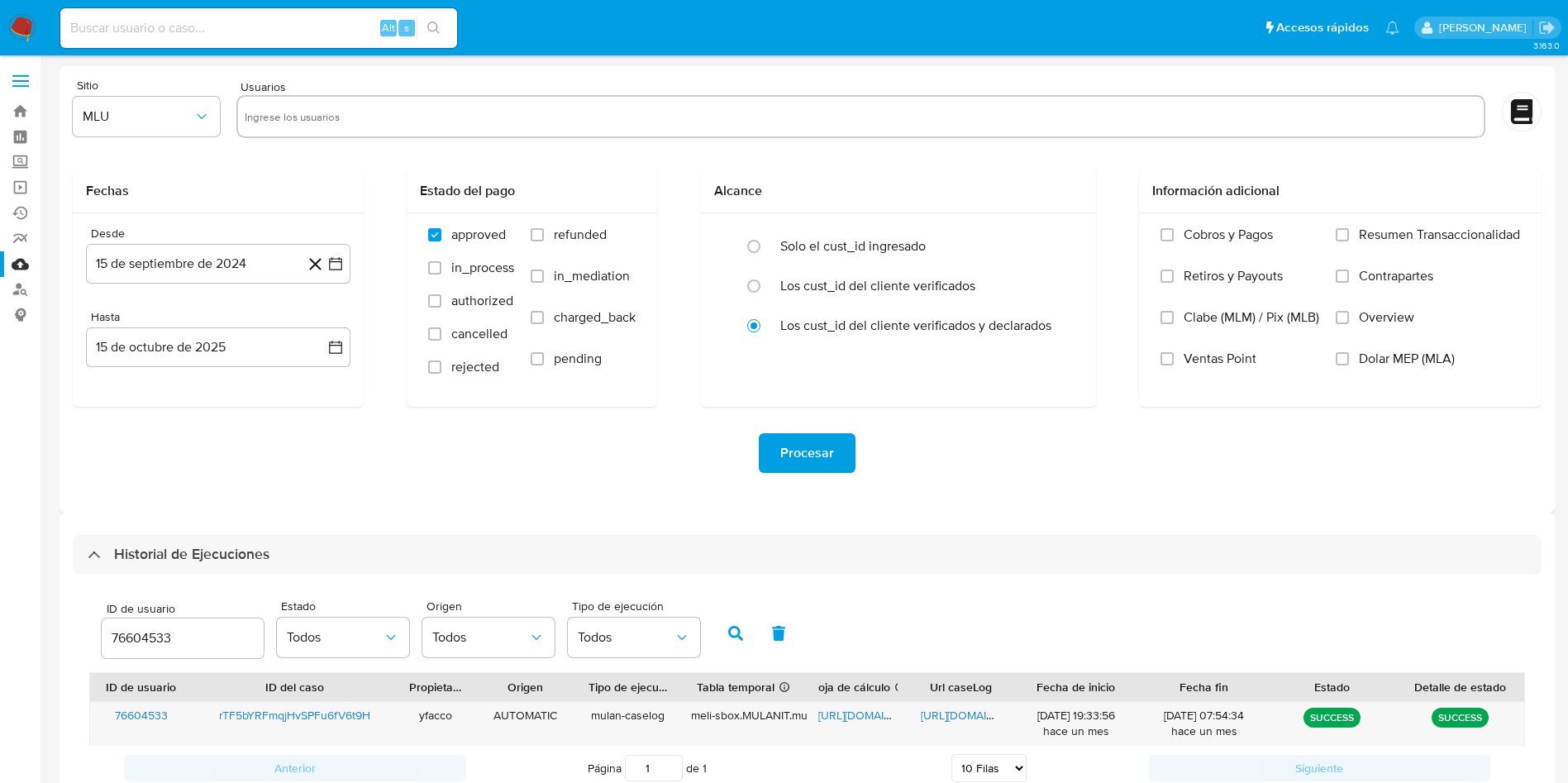
select select "10"
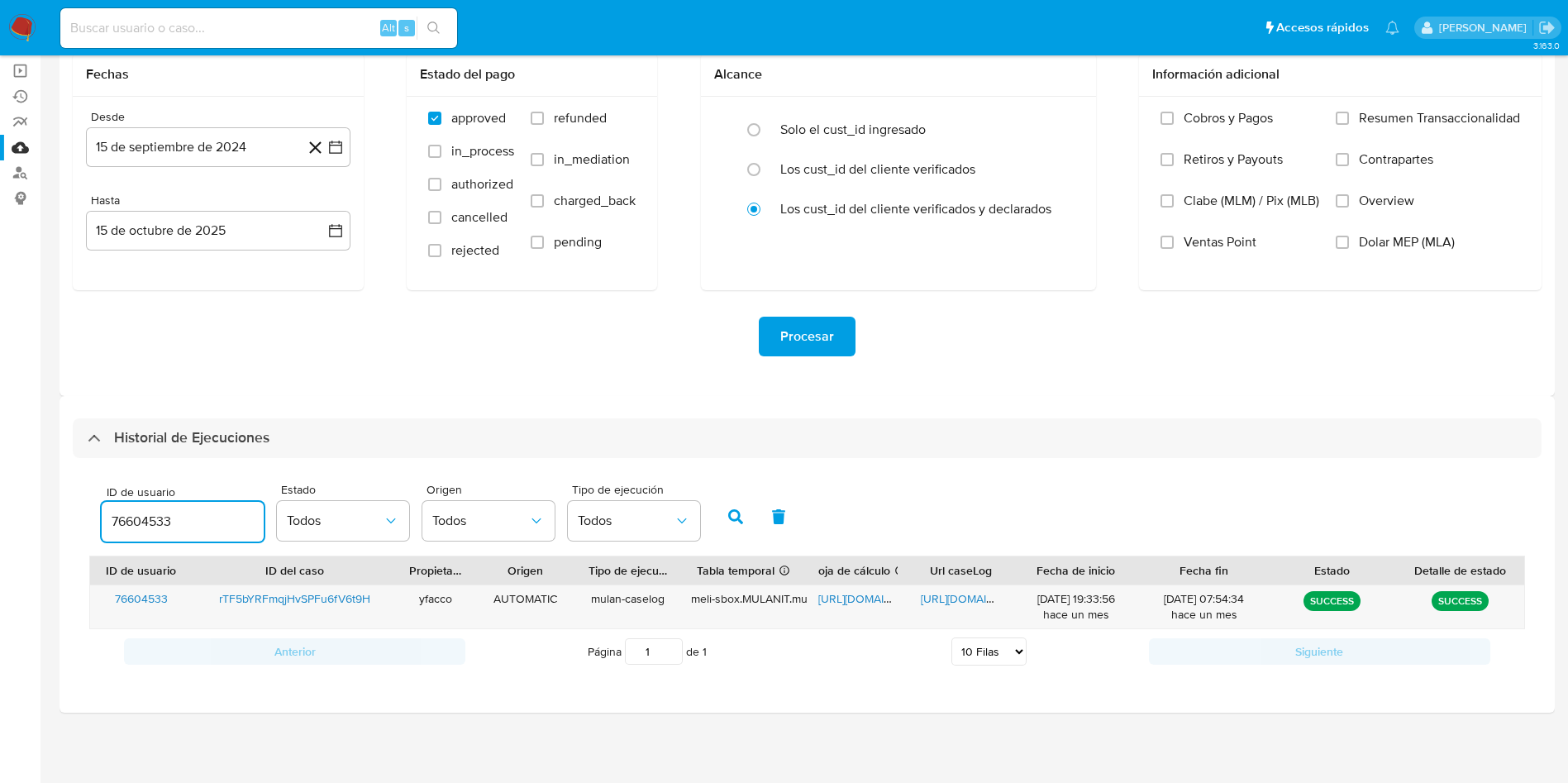
drag, startPoint x: 205, startPoint y: 520, endPoint x: 0, endPoint y: 428, distance: 224.7
click at [0, 497] on section "Bandeja Tablero Screening Búsqueda en Listas Watchlist Herramientas Operaciones…" at bounding box center [784, 333] width 1568 height 899
type input "223392964"
click at [725, 515] on button "button" at bounding box center [735, 516] width 43 height 39
click at [844, 600] on span "[URL][DOMAIN_NAME]" at bounding box center [875, 598] width 114 height 17
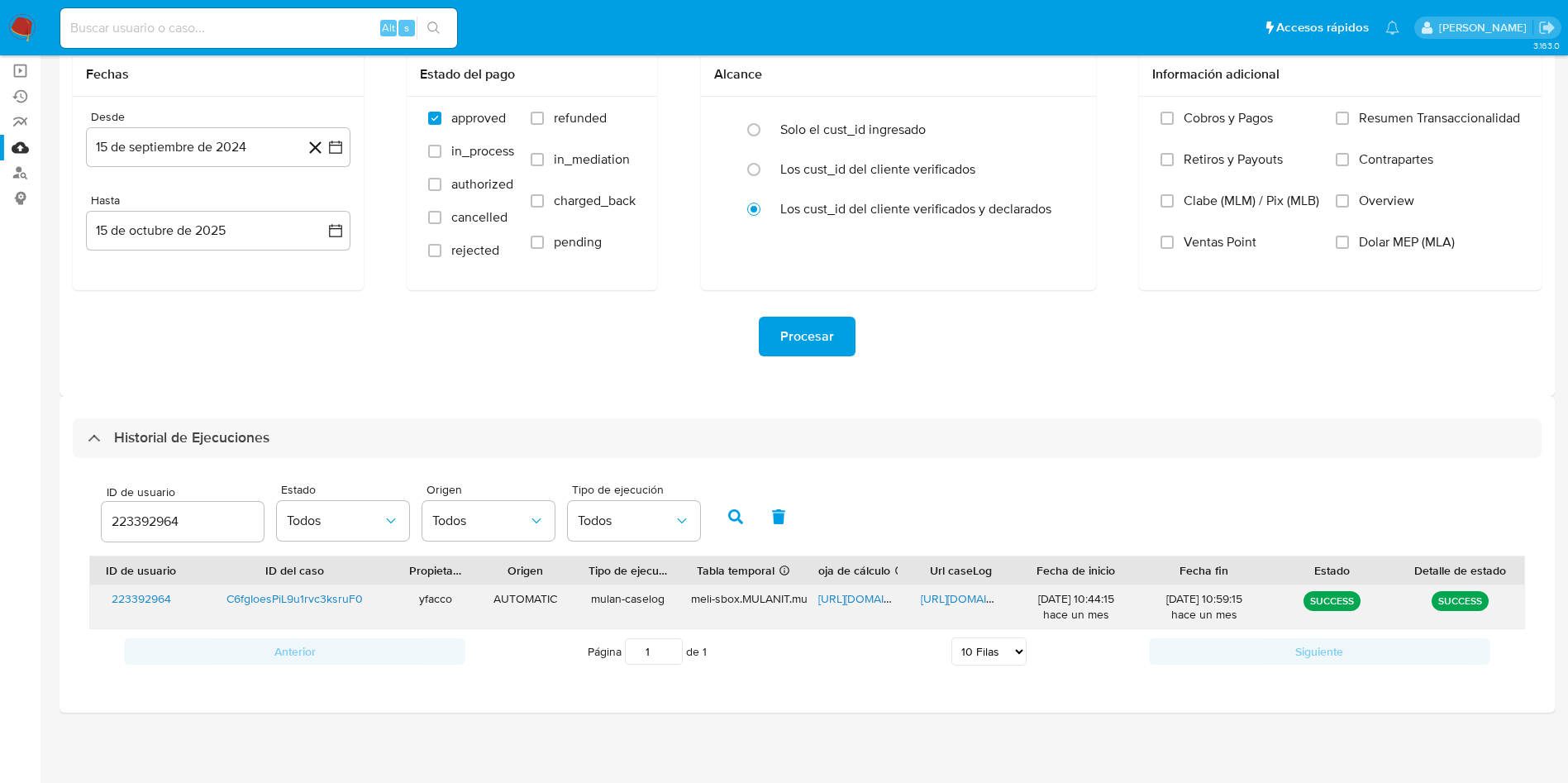
click at [950, 601] on span "[URL][DOMAIN_NAME]" at bounding box center [978, 598] width 114 height 17
drag, startPoint x: 201, startPoint y: 526, endPoint x: 0, endPoint y: 486, distance: 204.9
click at [0, 494] on section "Bandeja Tablero Screening Búsqueda en Listas Watchlist Herramientas Operaciones…" at bounding box center [784, 333] width 1568 height 899
type input "68533453"
click at [723, 514] on button "button" at bounding box center [735, 516] width 43 height 39
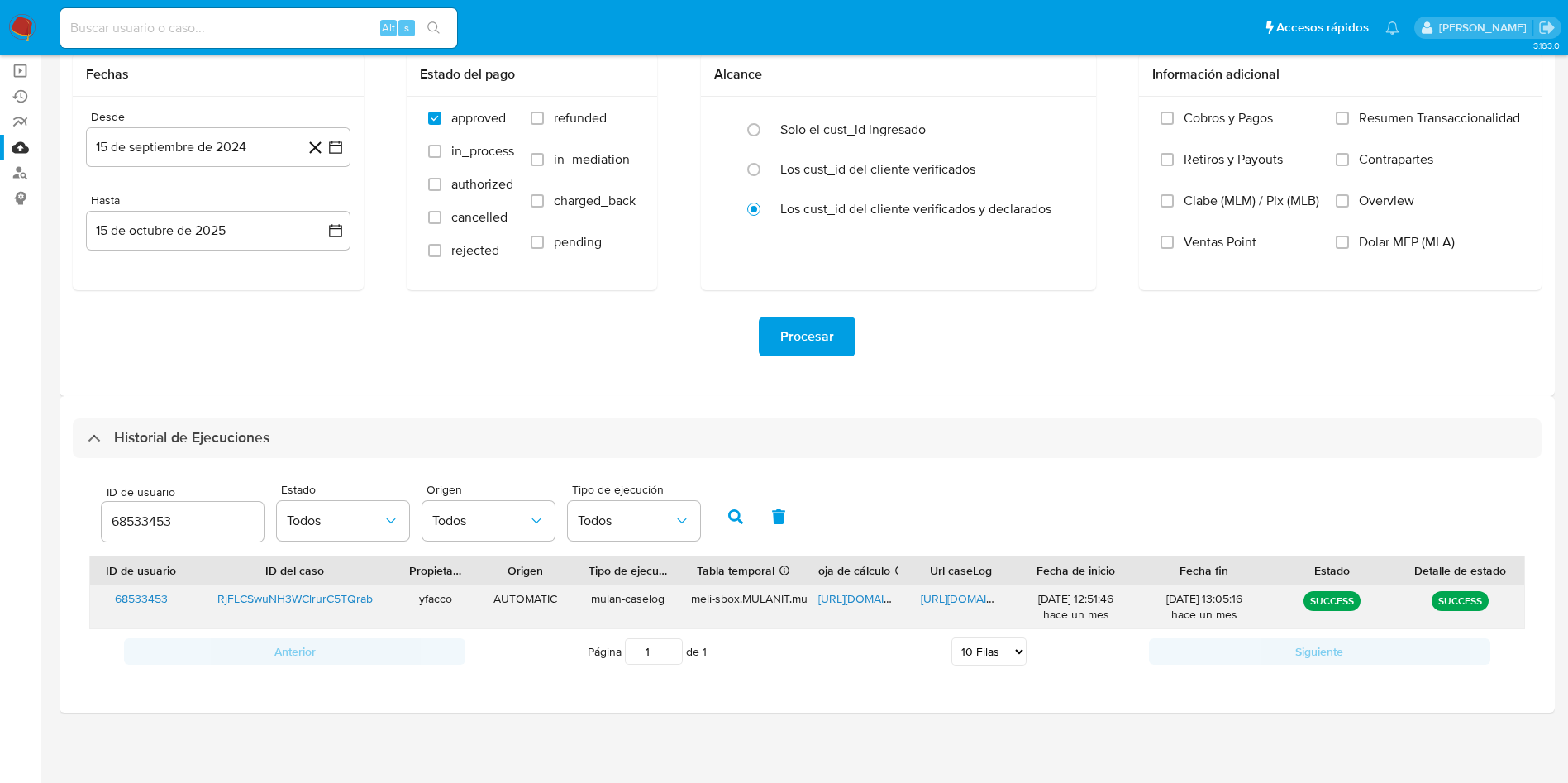
click at [846, 601] on span "[URL][DOMAIN_NAME]" at bounding box center [875, 598] width 114 height 17
click at [962, 598] on span "[URL][DOMAIN_NAME]" at bounding box center [978, 598] width 114 height 17
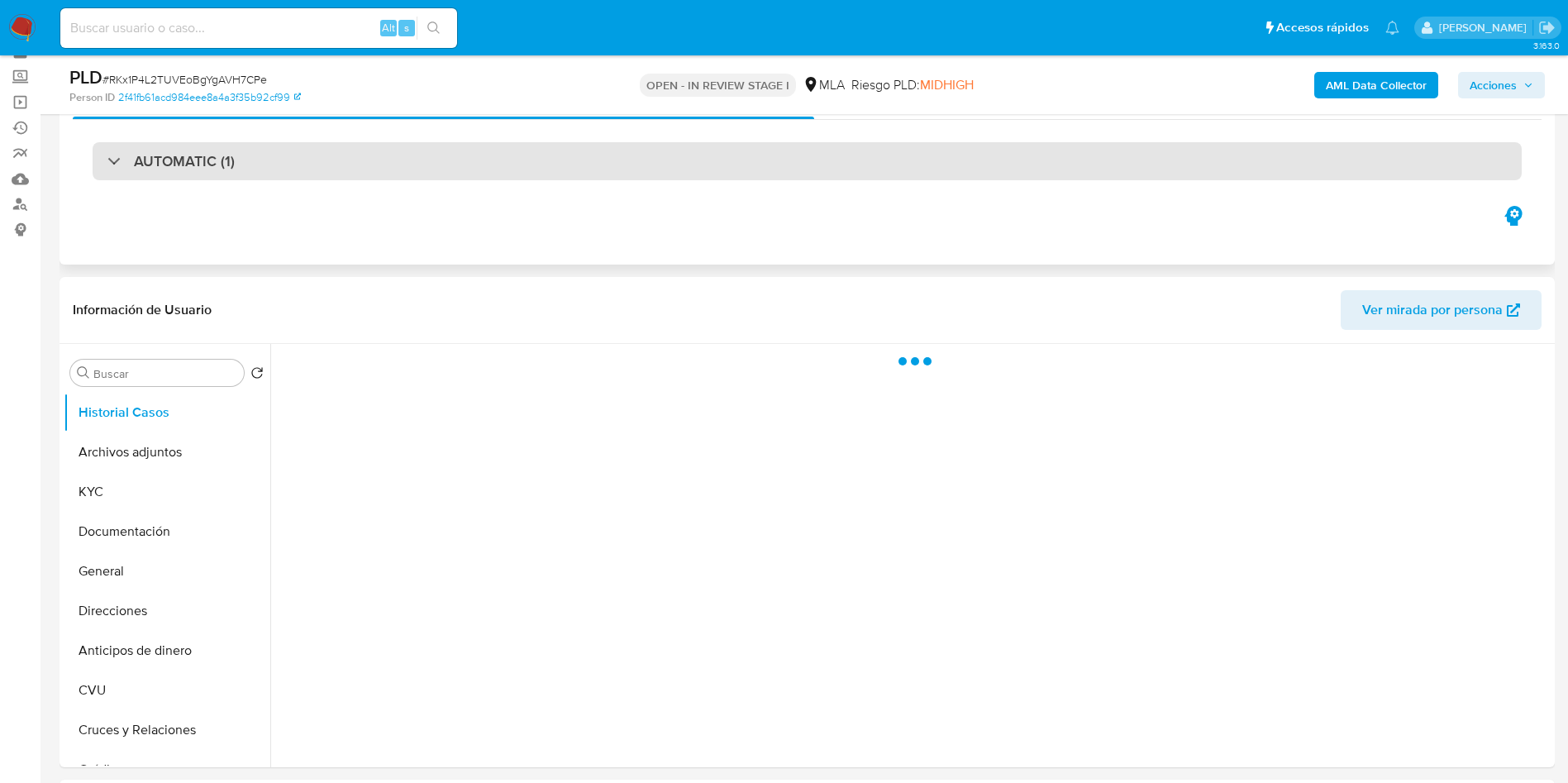
select select "10"
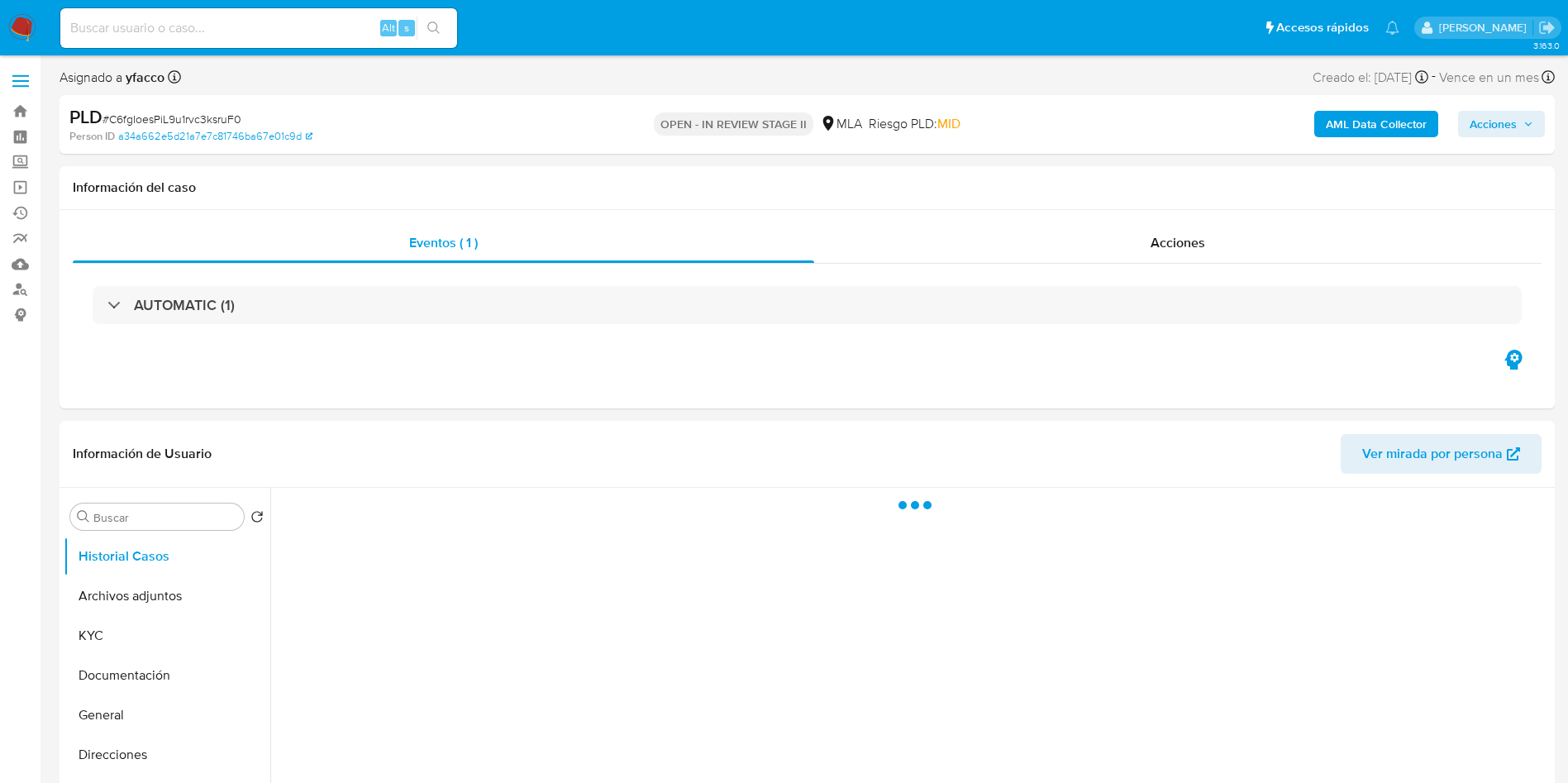
select select "10"
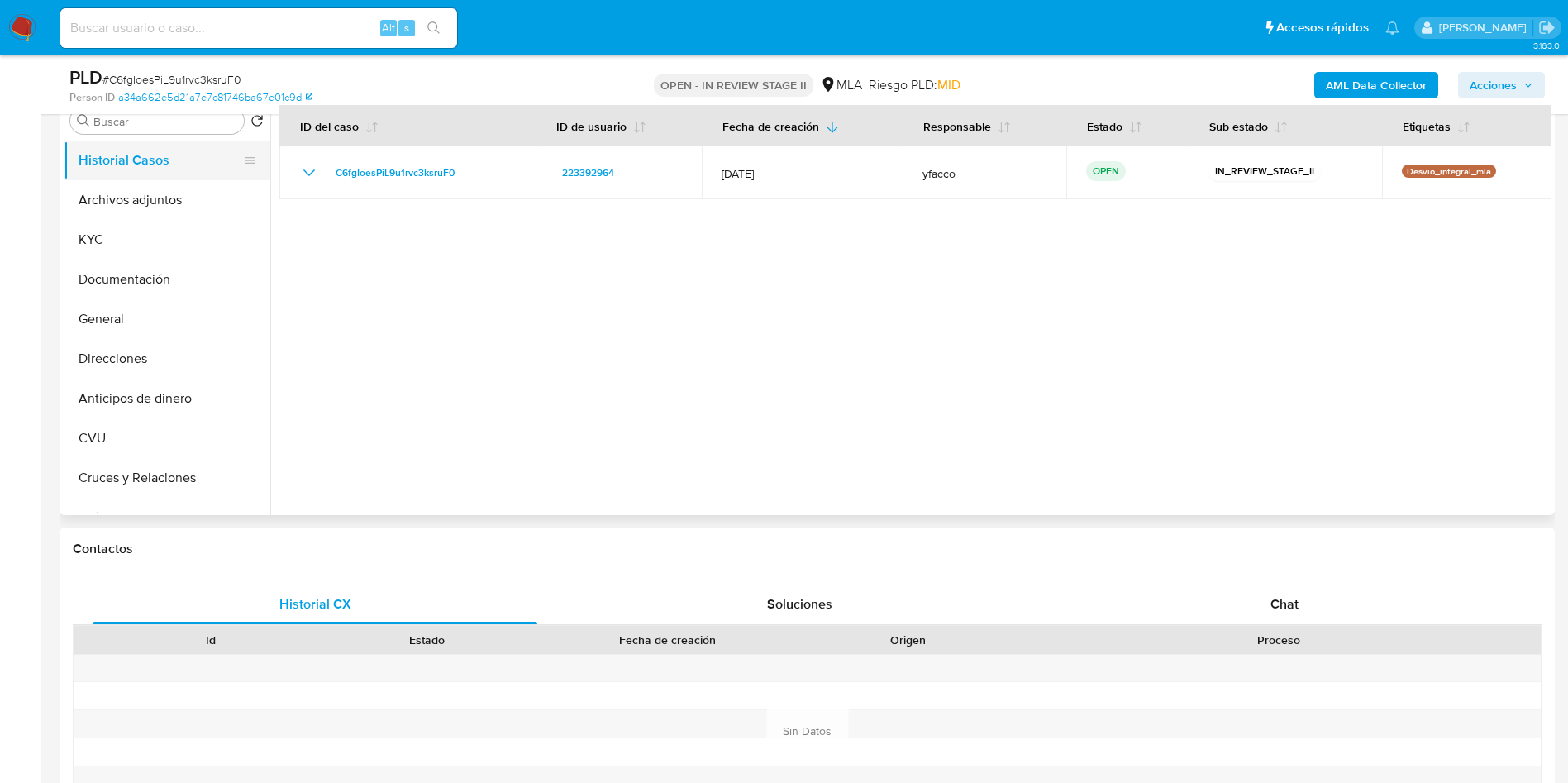
scroll to position [248, 0]
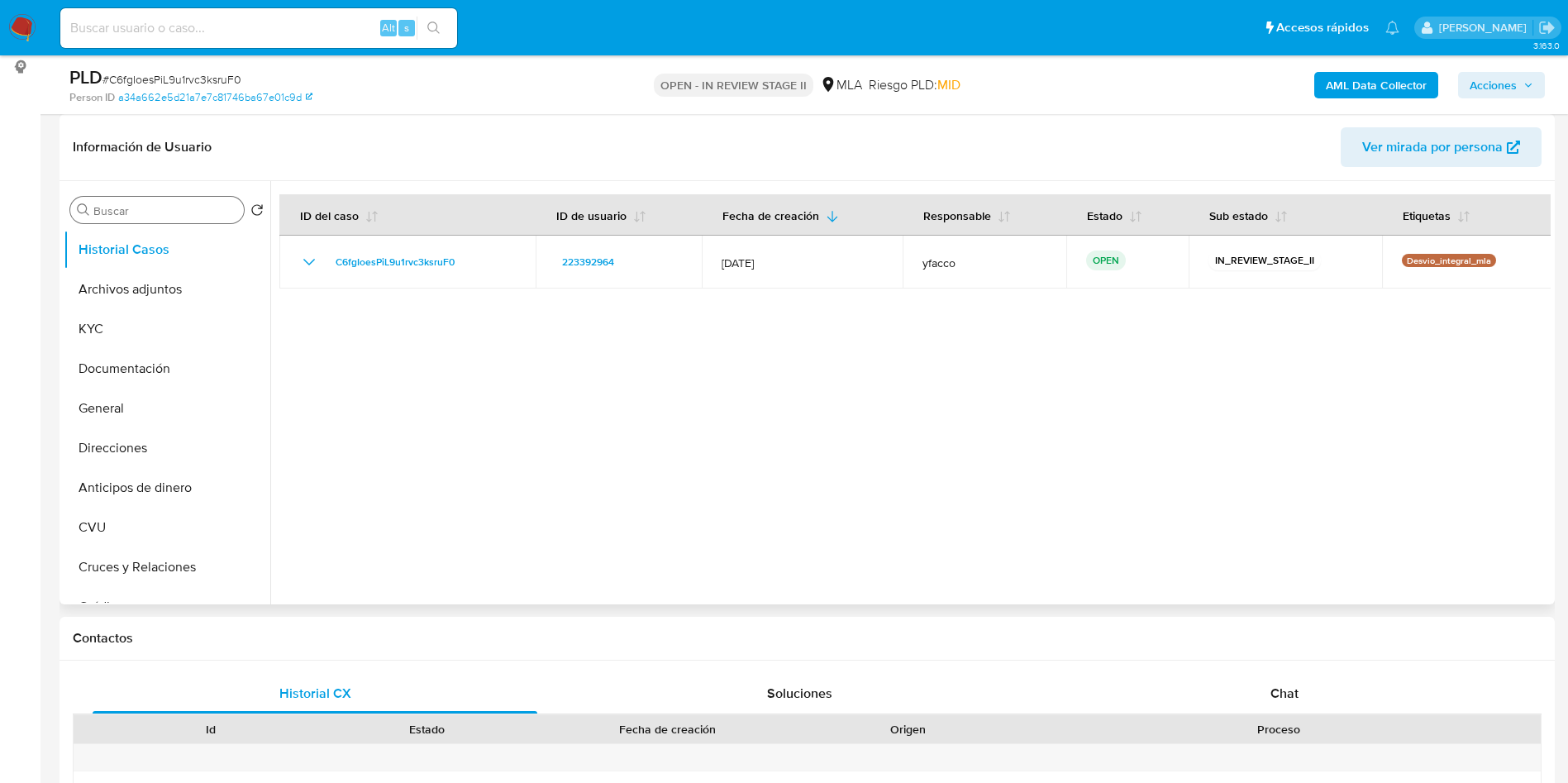
click at [154, 213] on input "Buscar" at bounding box center [165, 210] width 143 height 15
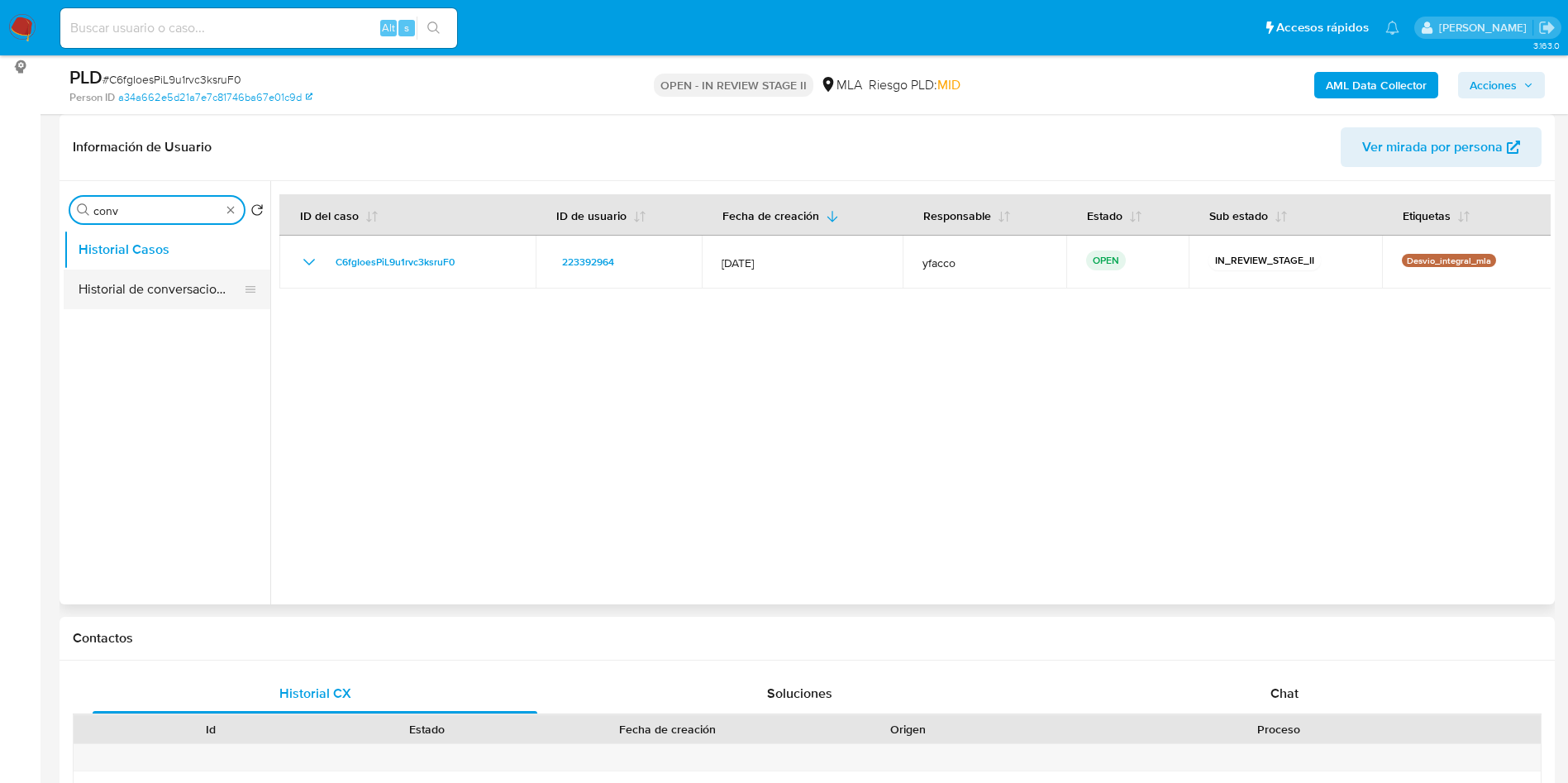
type input "conv"
click at [148, 286] on button "Historial de conversaciones" at bounding box center [160, 289] width 193 height 39
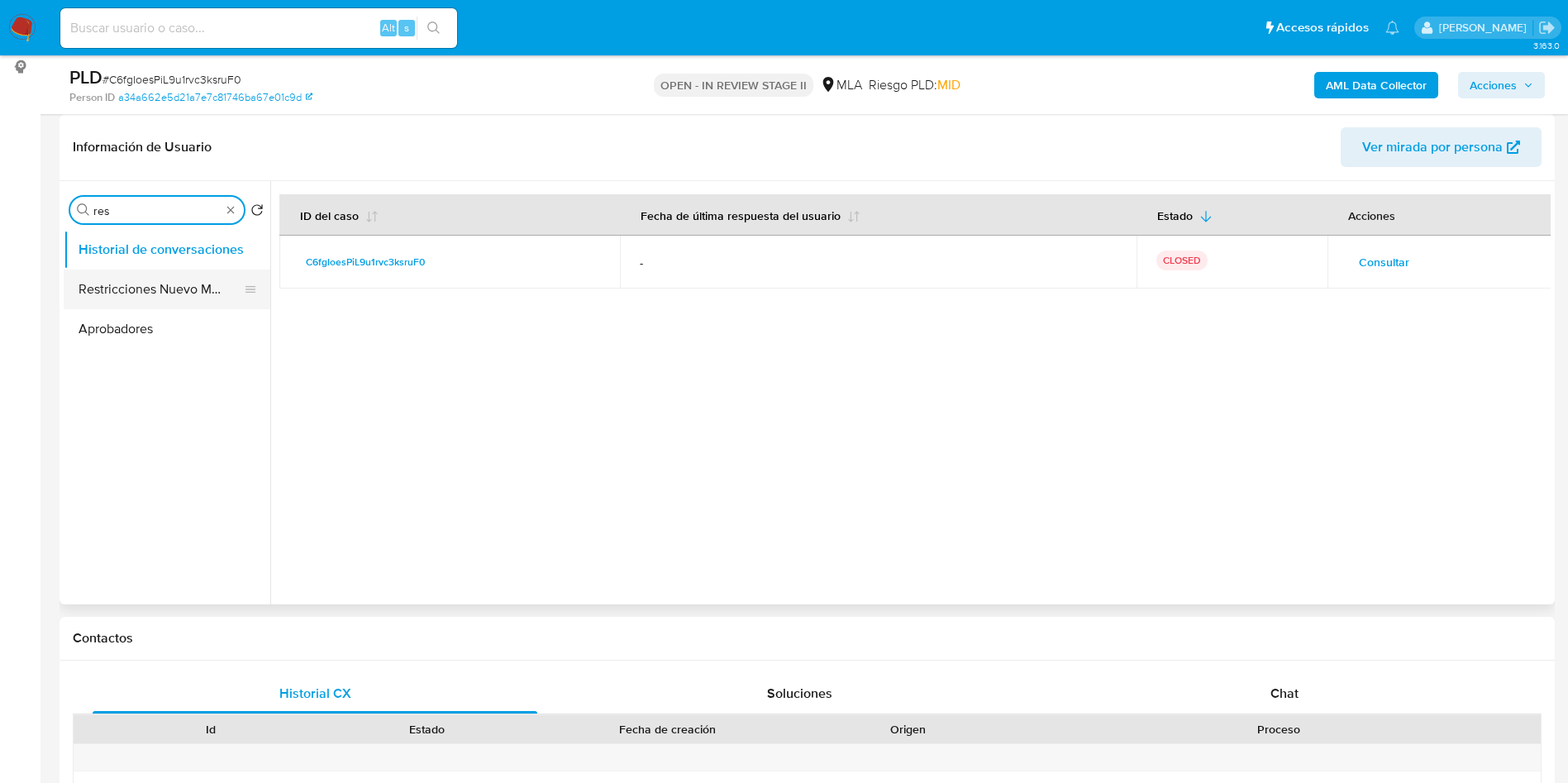
type input "res"
click at [168, 275] on button "Restricciones Nuevo Mundo" at bounding box center [160, 289] width 193 height 39
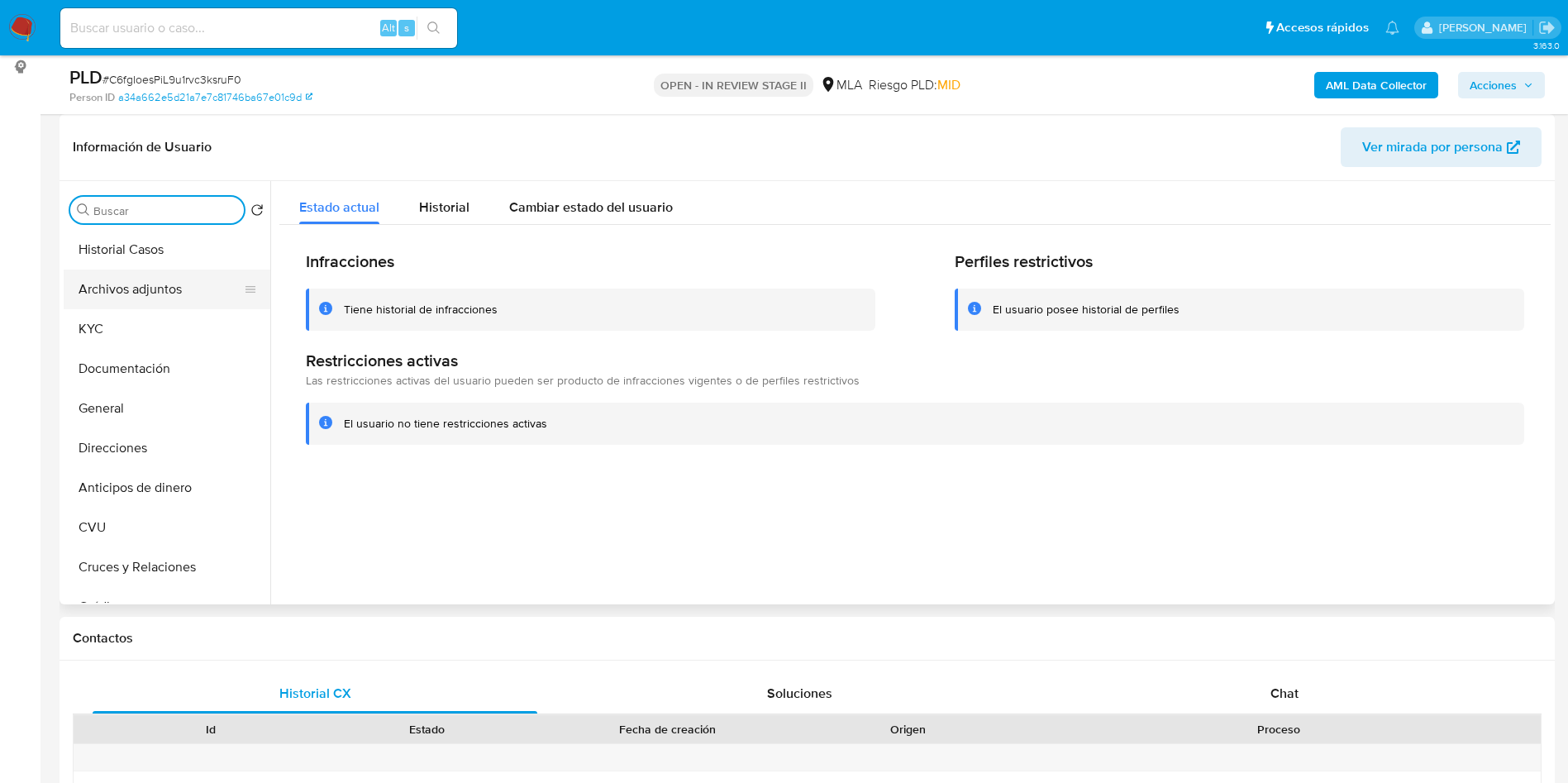
click at [160, 275] on button "Archivos adjuntos" at bounding box center [160, 289] width 193 height 39
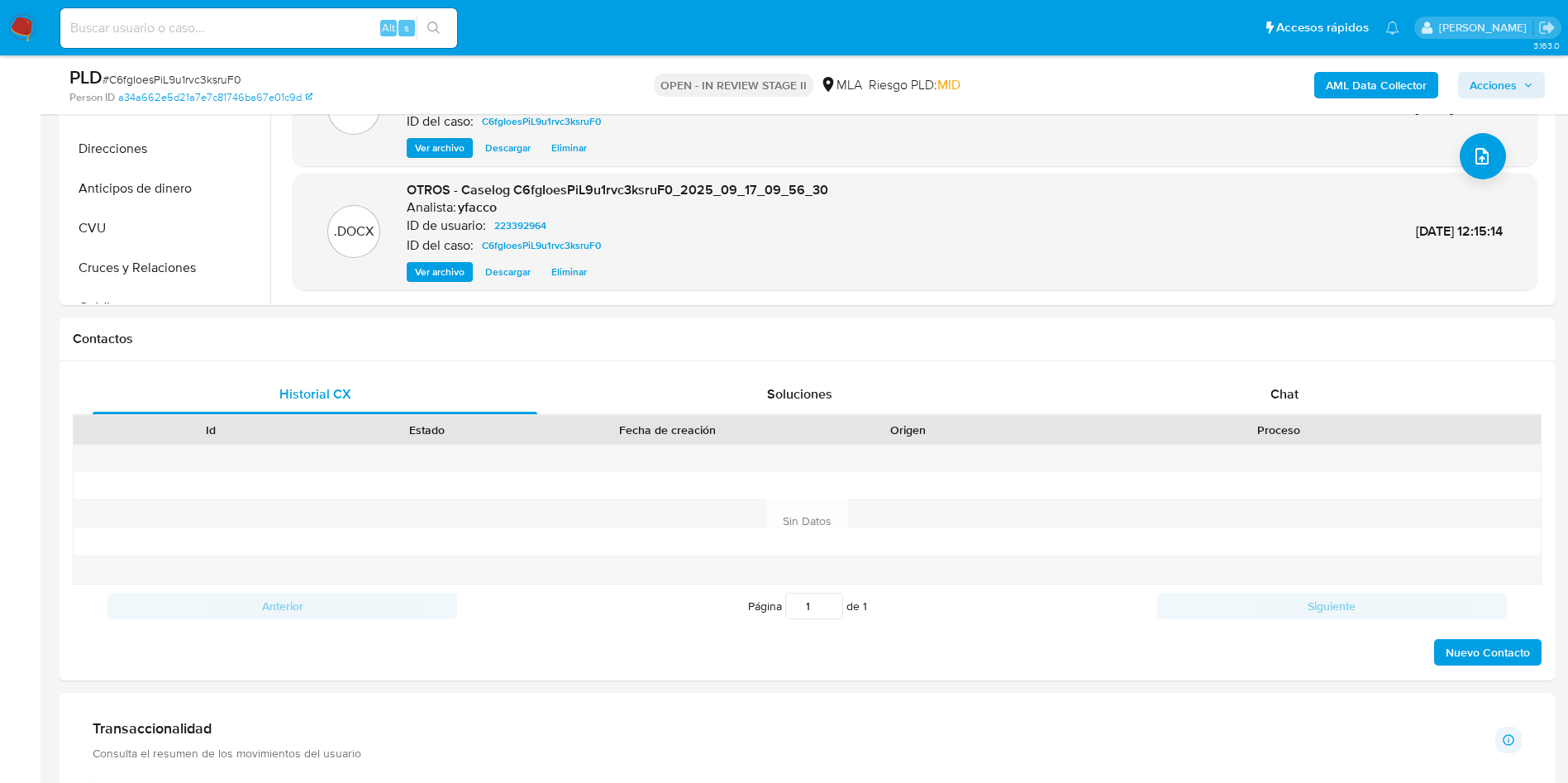
scroll to position [992, 0]
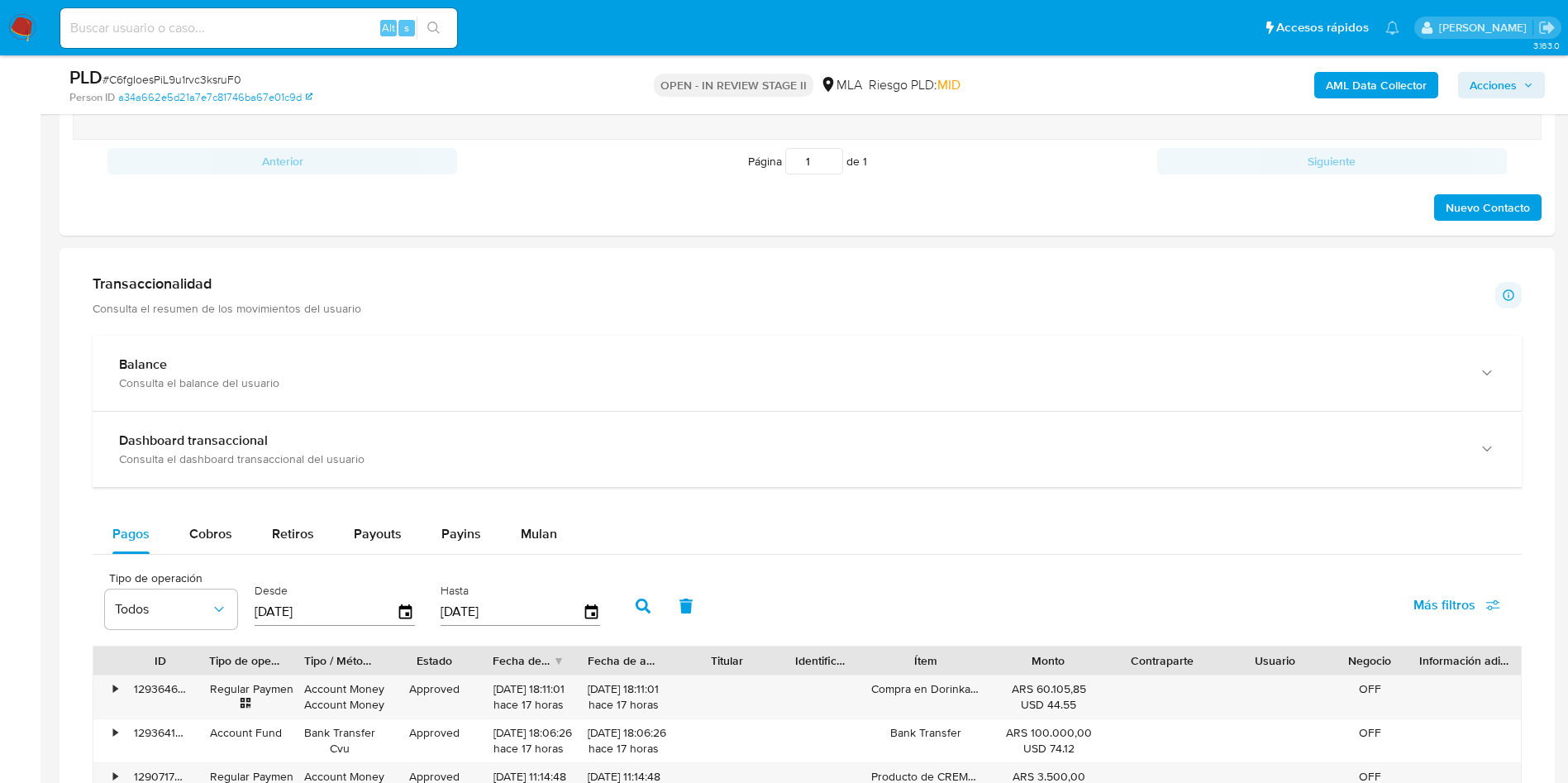
click at [1491, 83] on span "Acciones" at bounding box center [1493, 85] width 47 height 26
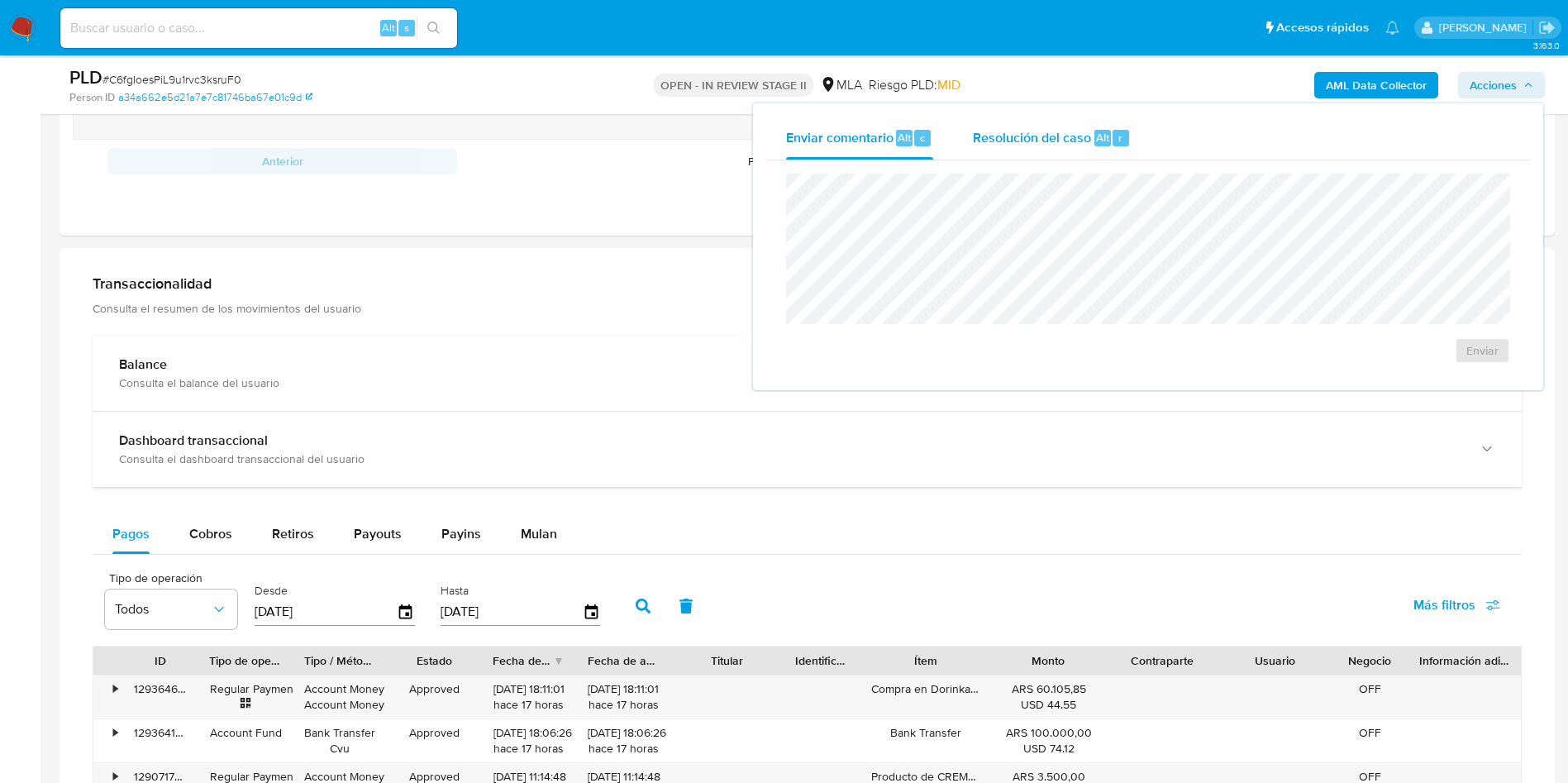
click at [1069, 149] on div "Resolución del caso Alt r" at bounding box center [1051, 137] width 158 height 43
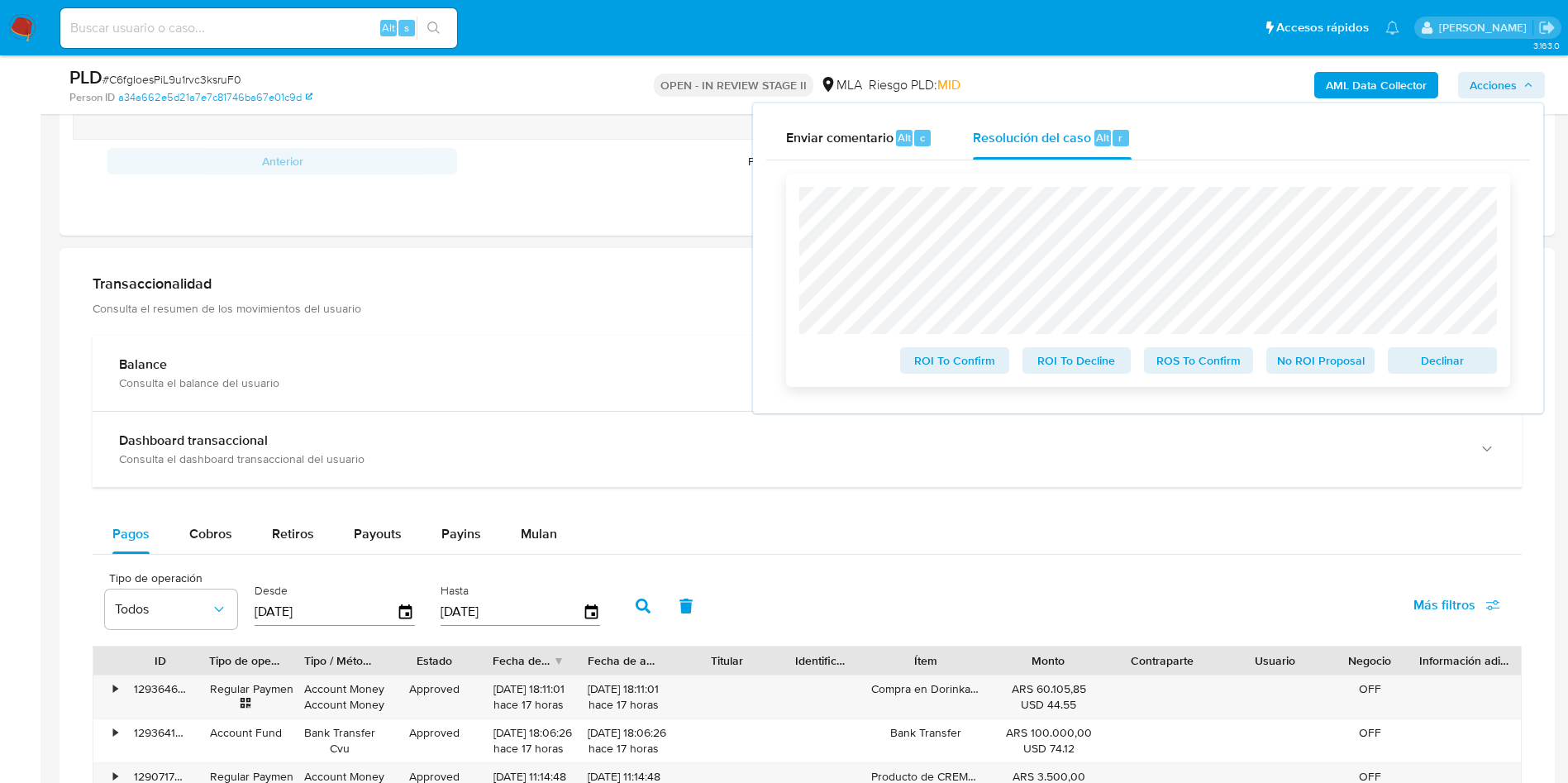
click at [1282, 364] on span "No ROI Proposal" at bounding box center [1321, 360] width 86 height 23
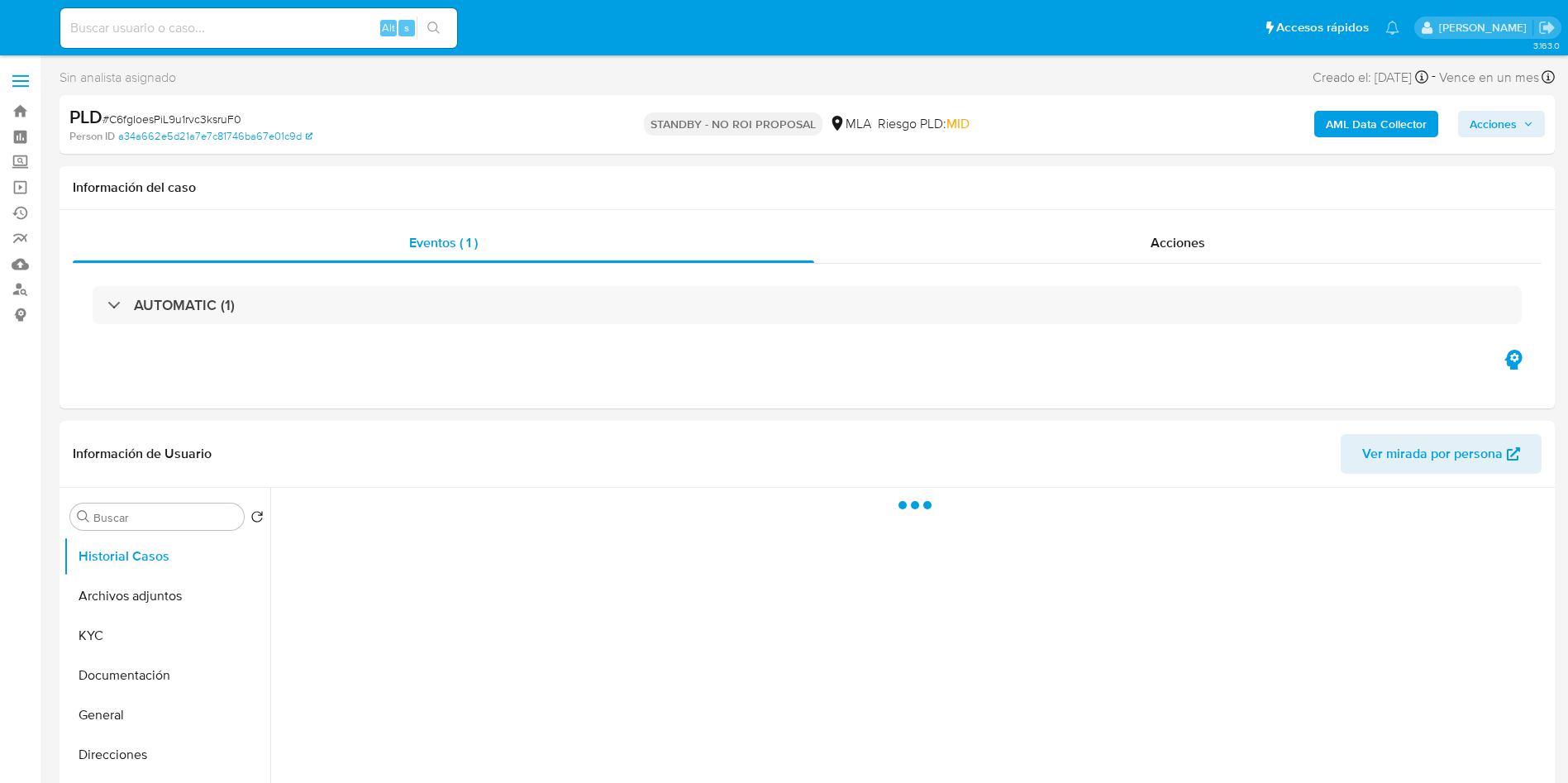
select select "10"
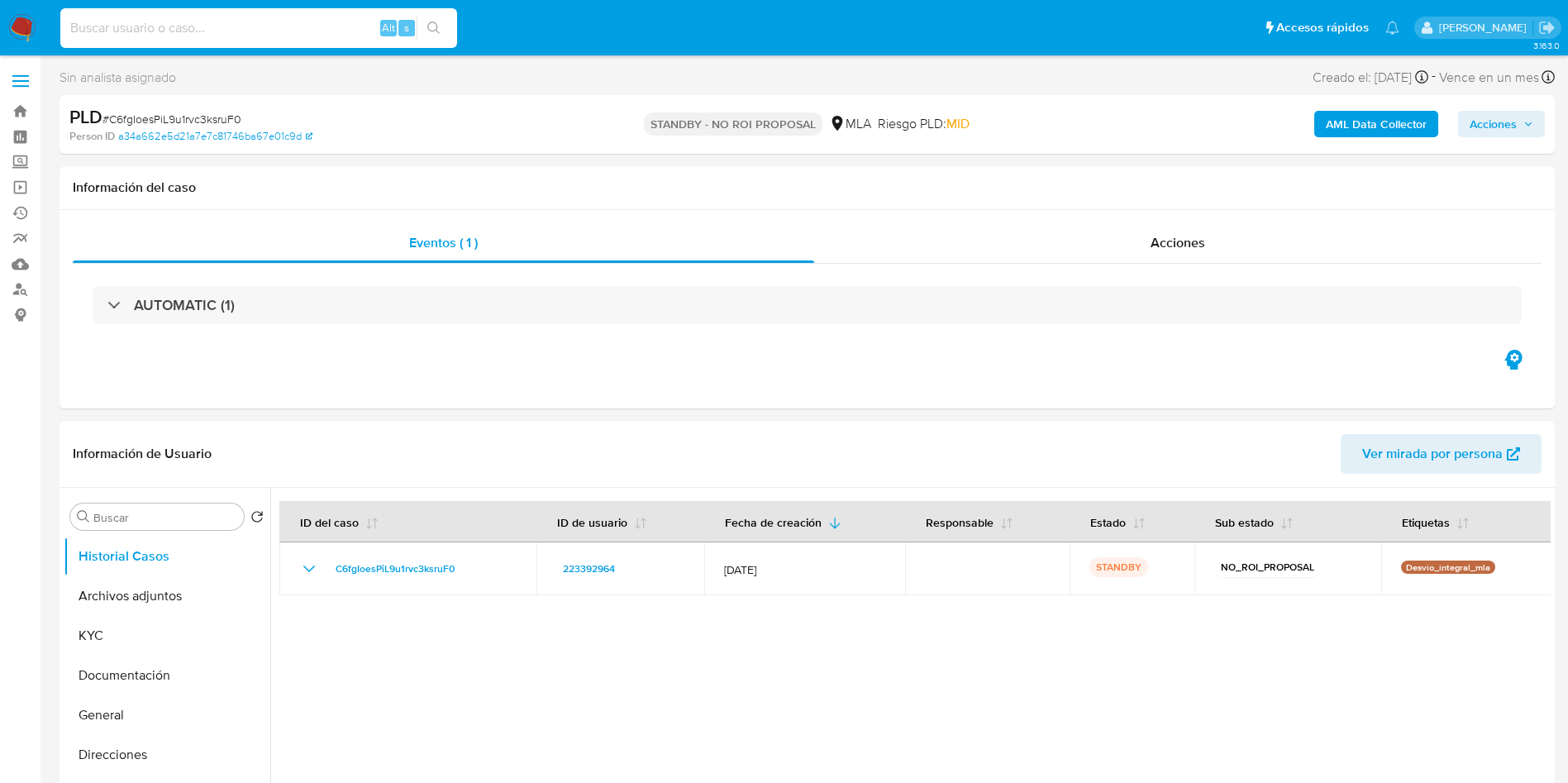
click at [273, 31] on input at bounding box center [259, 28] width 397 height 22
paste input "RjFLCSwuNH3WClrurC5TQrab"
type input "RjFLCSwuNH3WClrurC5TQrab"
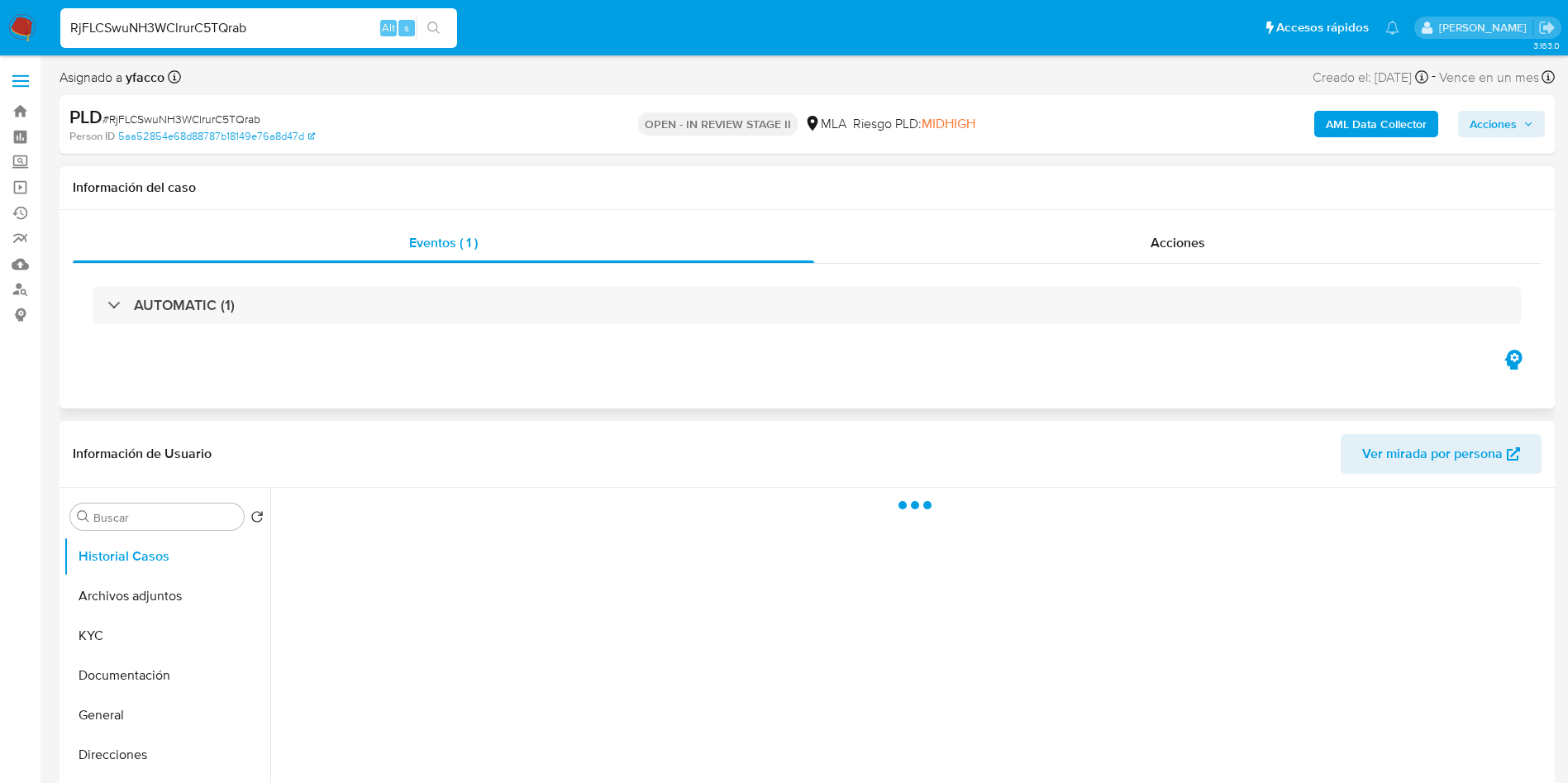
select select "10"
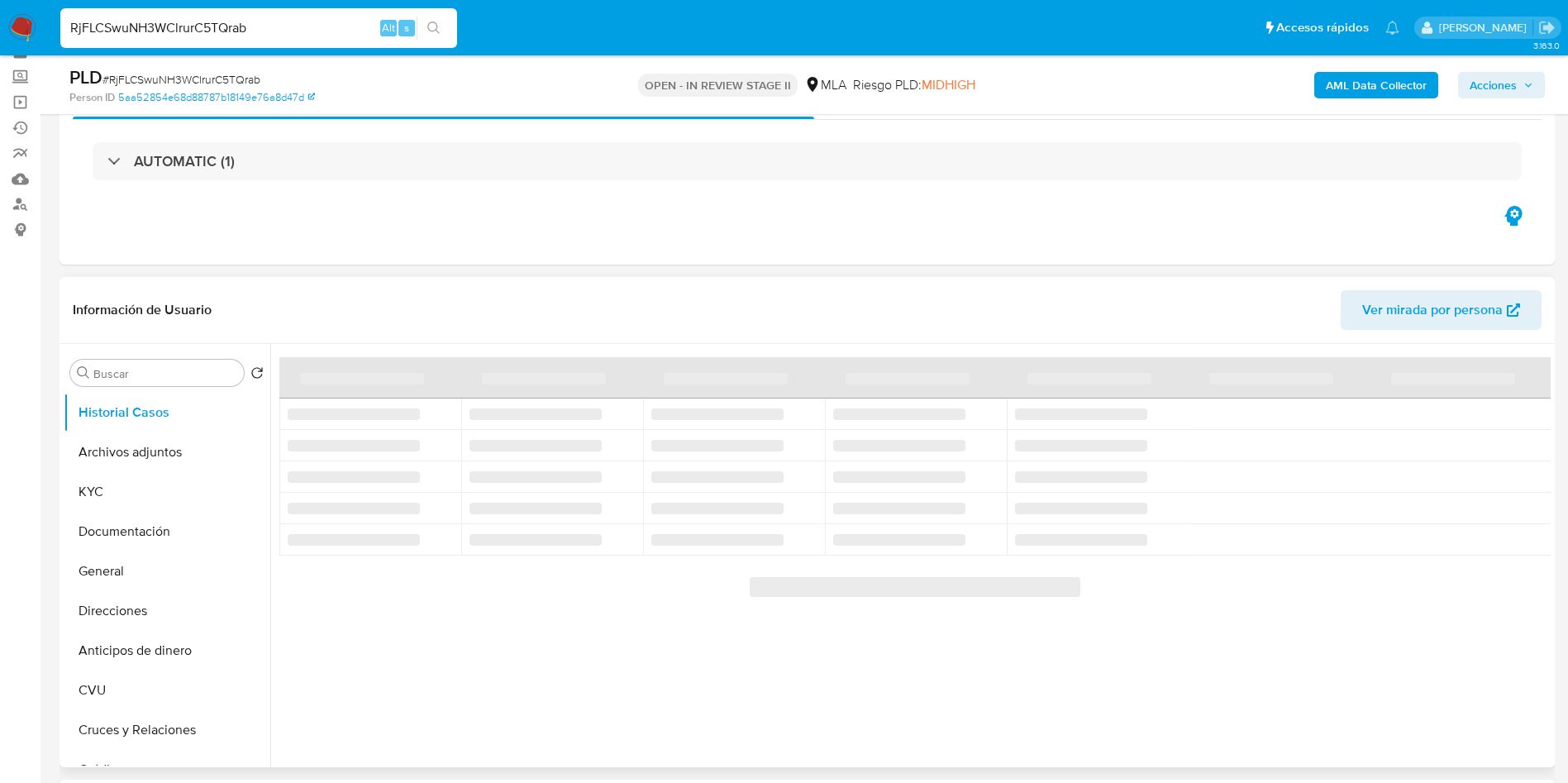
scroll to position [124, 0]
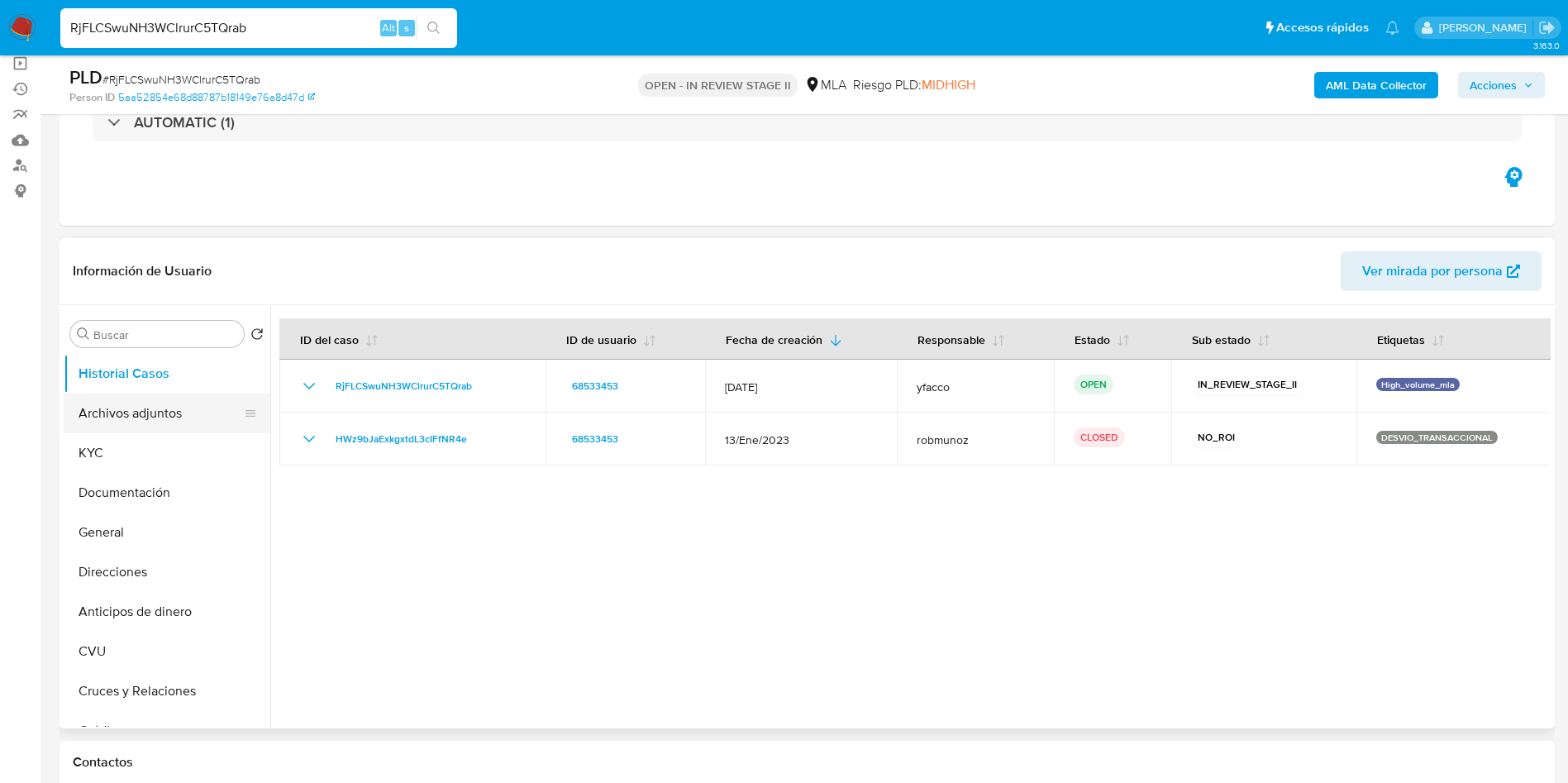
click at [146, 410] on button "Archivos adjuntos" at bounding box center [160, 413] width 193 height 39
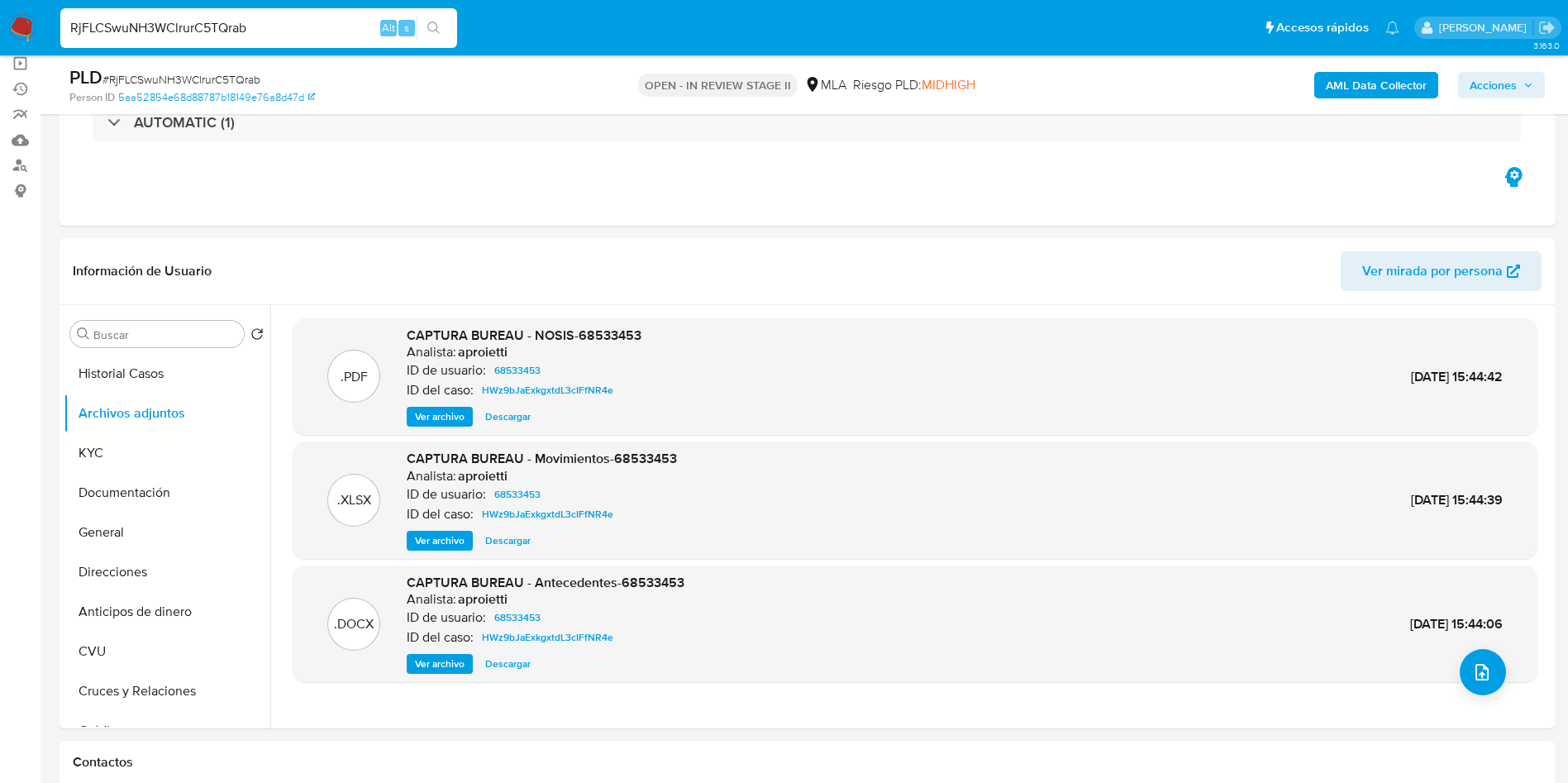
scroll to position [372, 0]
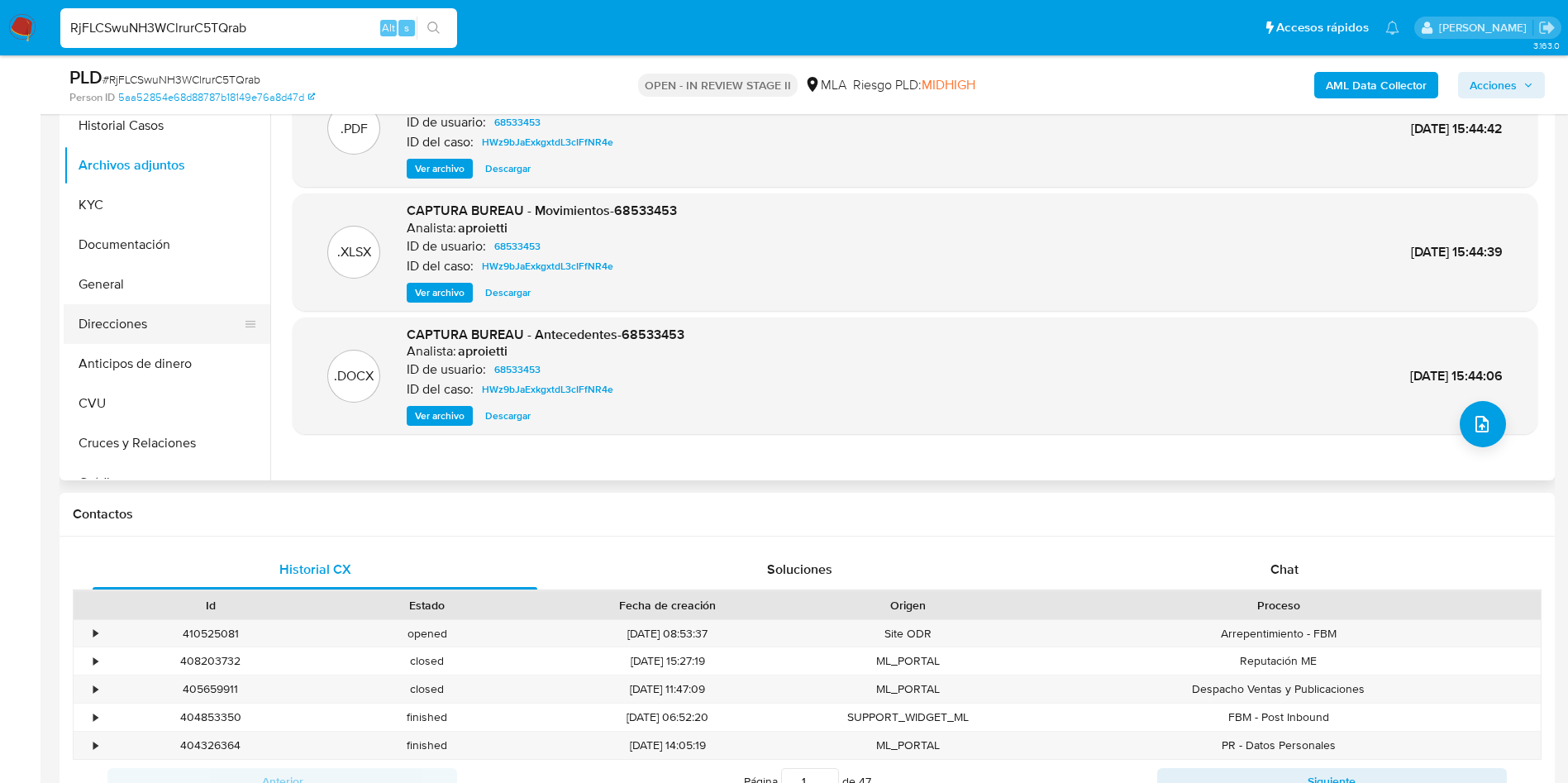
click at [110, 326] on button "Direcciones" at bounding box center [160, 324] width 193 height 39
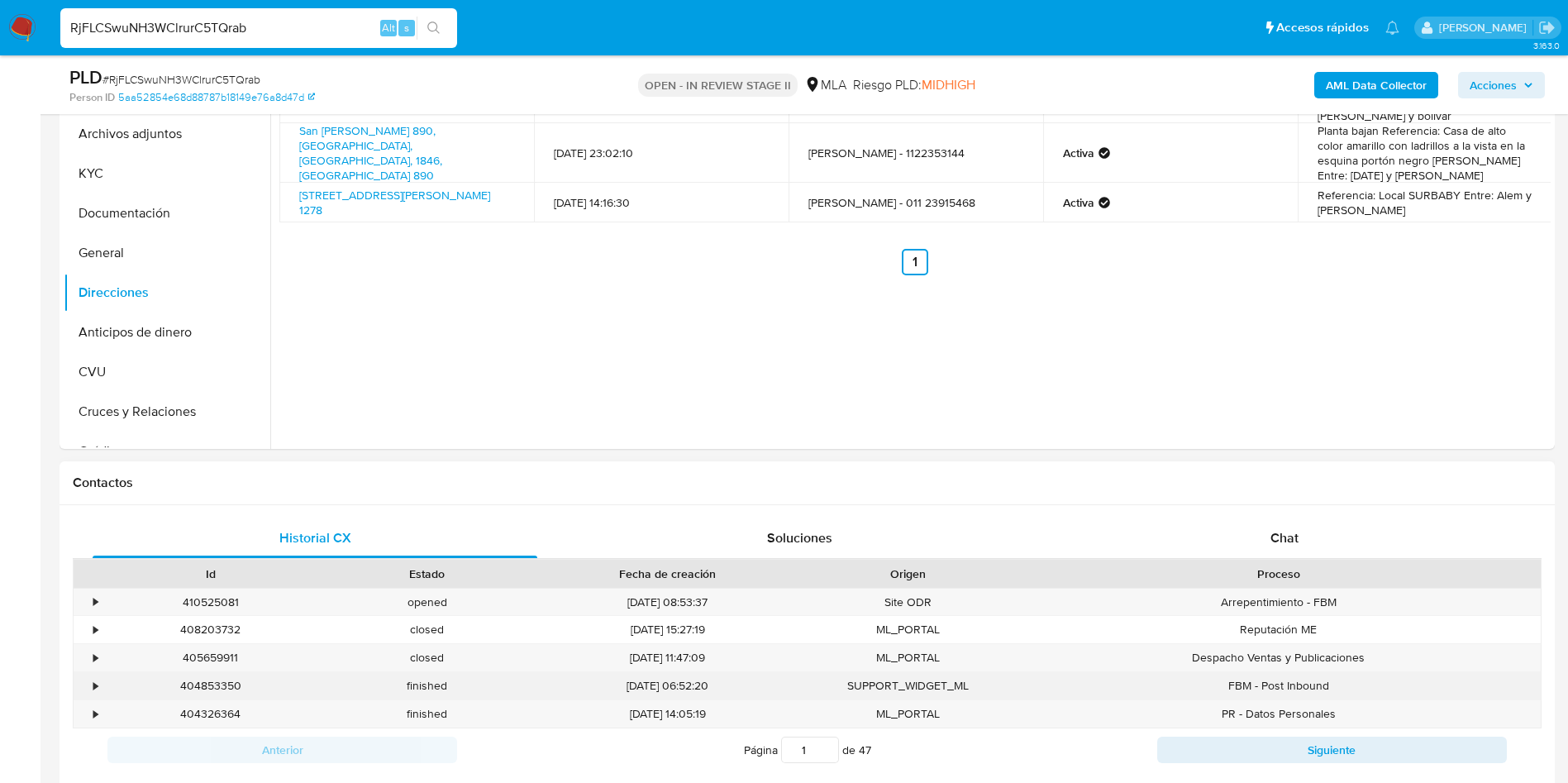
scroll to position [620, 0]
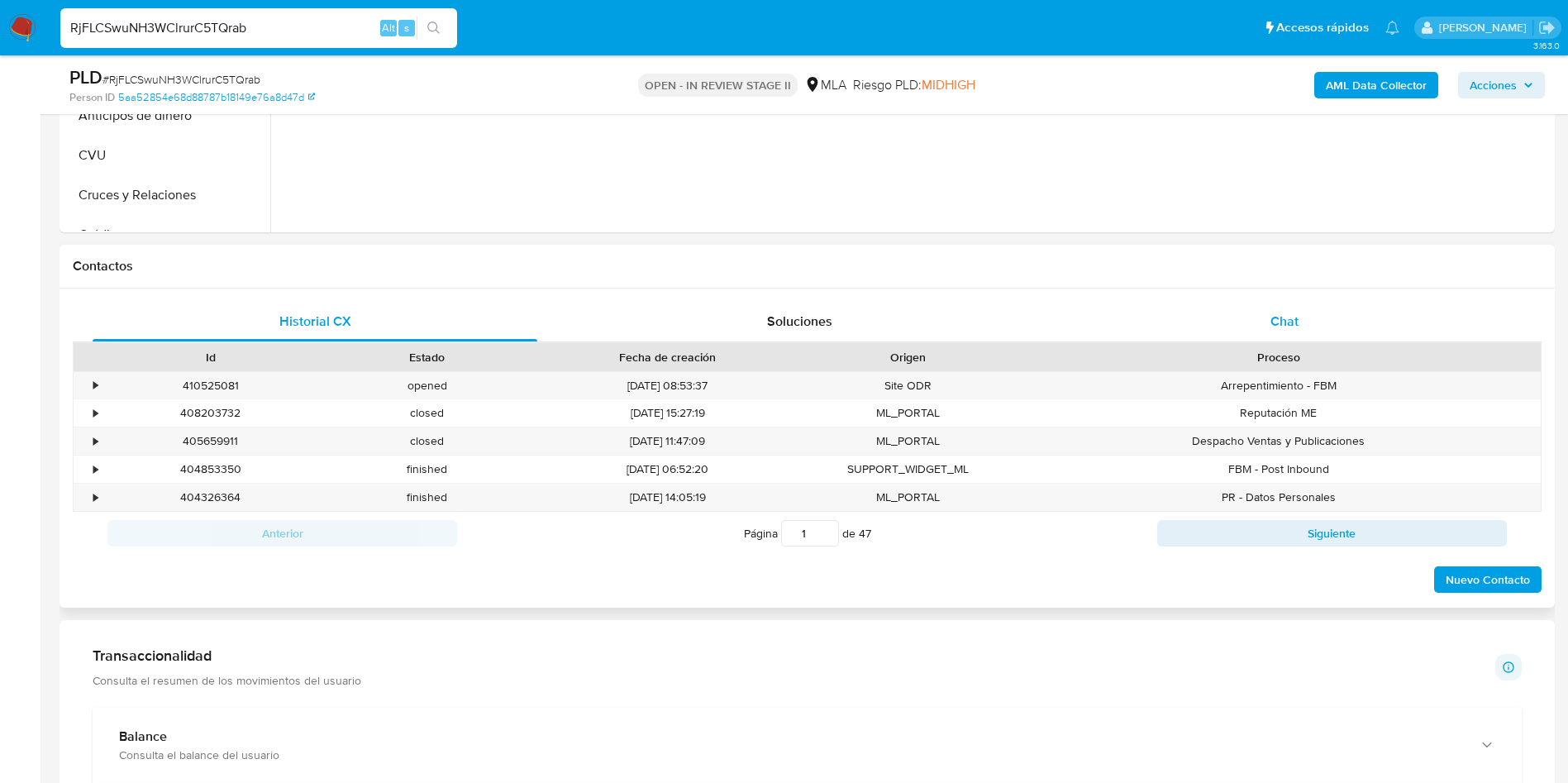
click at [1258, 334] on div "Chat" at bounding box center [1284, 321] width 444 height 39
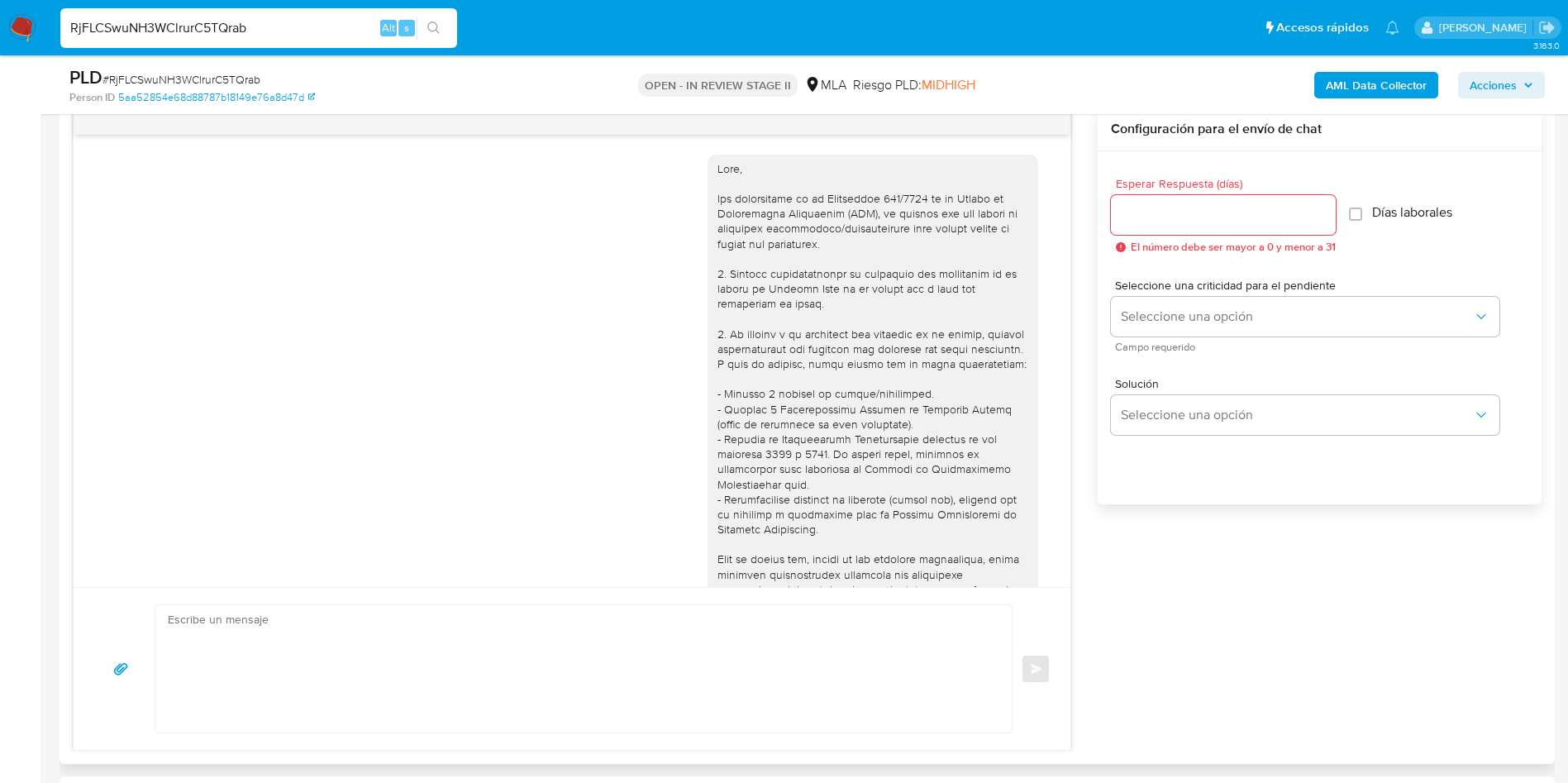
scroll to position [717, 0]
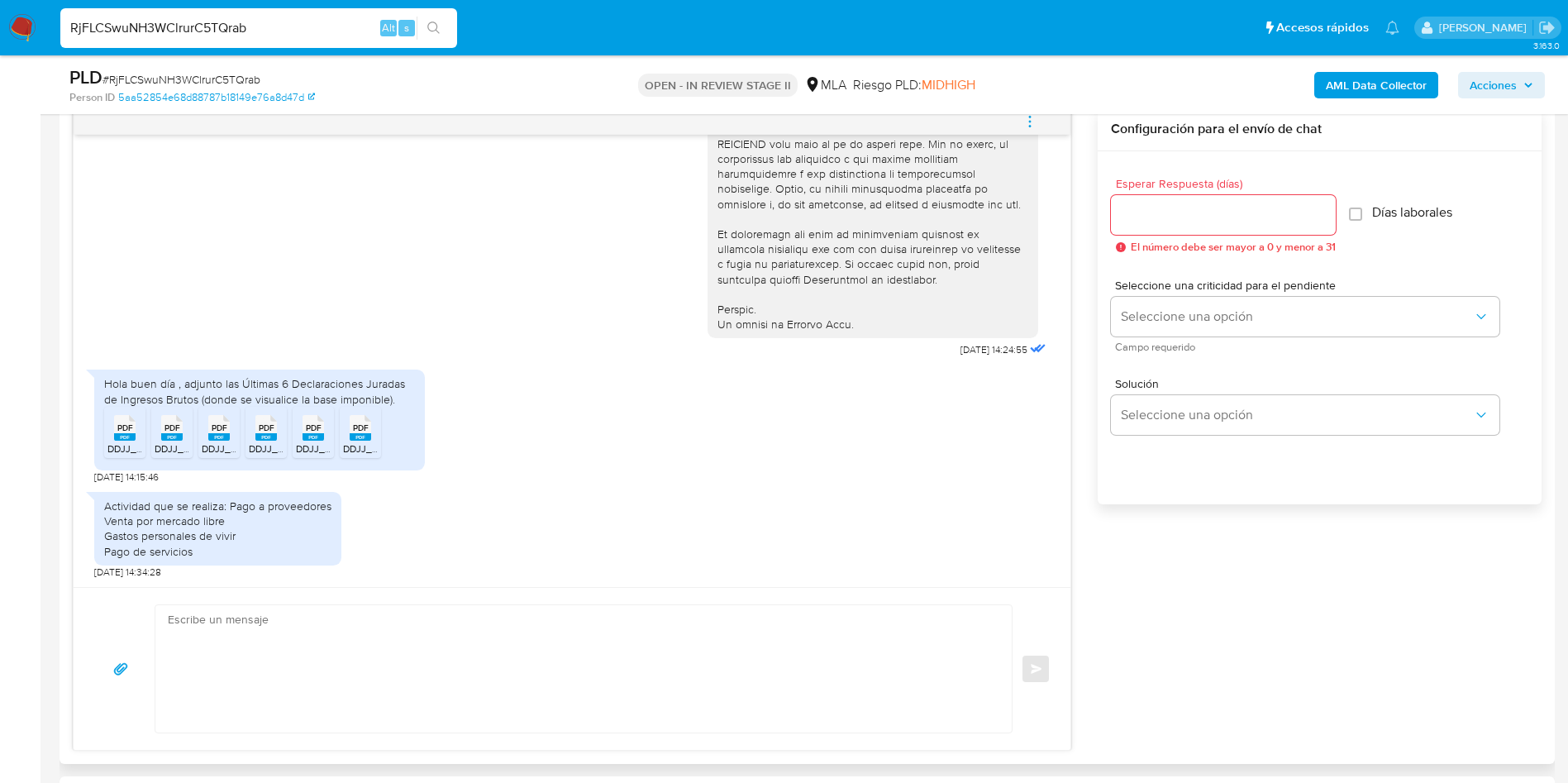
click at [118, 442] on span "DDJJ_Mensual_394613330.pdf" at bounding box center [177, 449] width 139 height 14
click at [168, 435] on rect at bounding box center [171, 437] width 22 height 8
click at [219, 438] on rect at bounding box center [219, 437] width 22 height 8
click at [261, 441] on icon "PDF" at bounding box center [266, 428] width 22 height 29
click at [309, 443] on span "DDJJ_Mensual_389506008.pdf" at bounding box center [366, 449] width 142 height 14
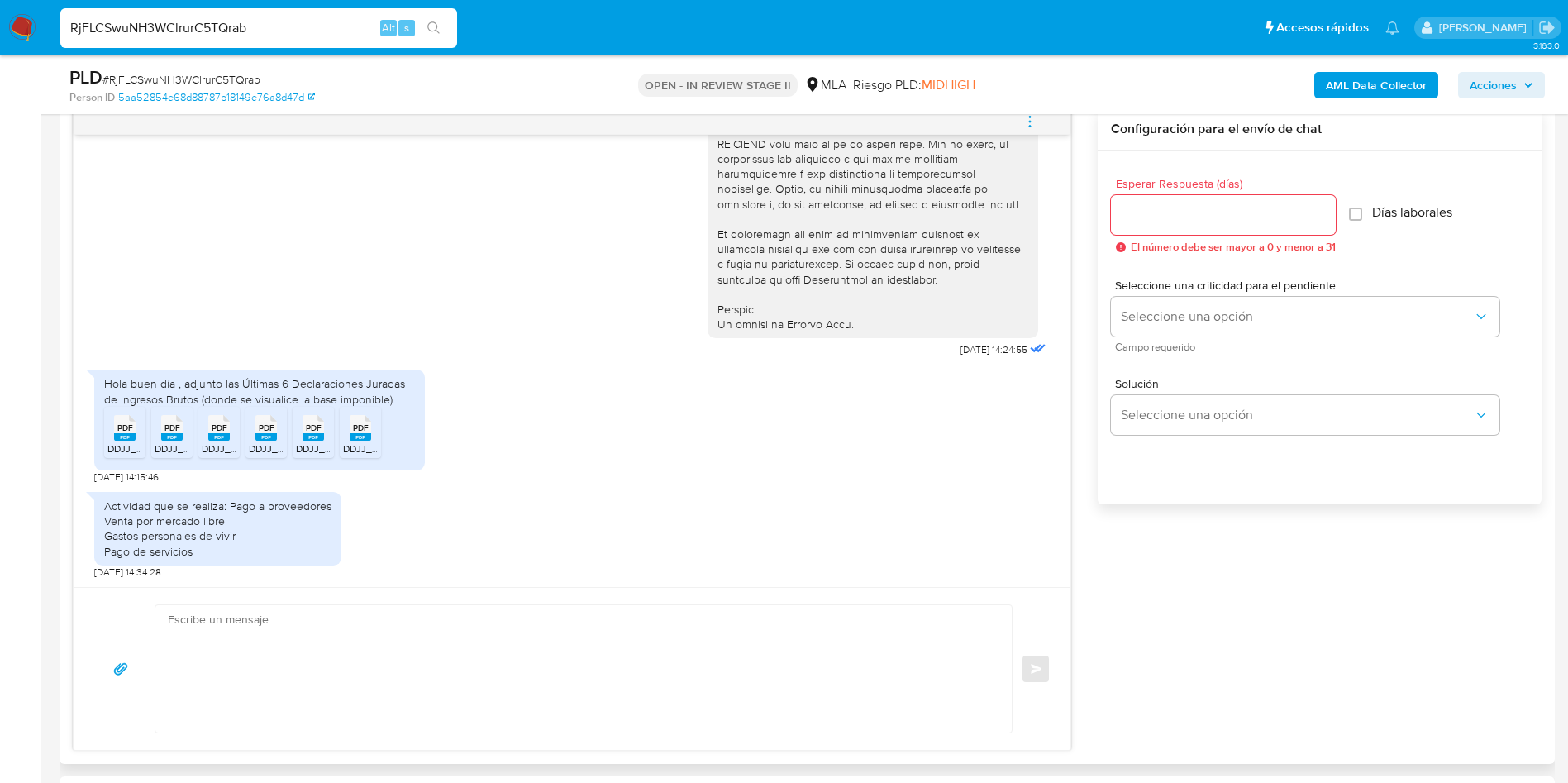
click at [356, 438] on rect at bounding box center [360, 437] width 22 height 8
paste textarea "Hola , En función de las operaciones registradas en tu cuenta de Mercado Pago, …"
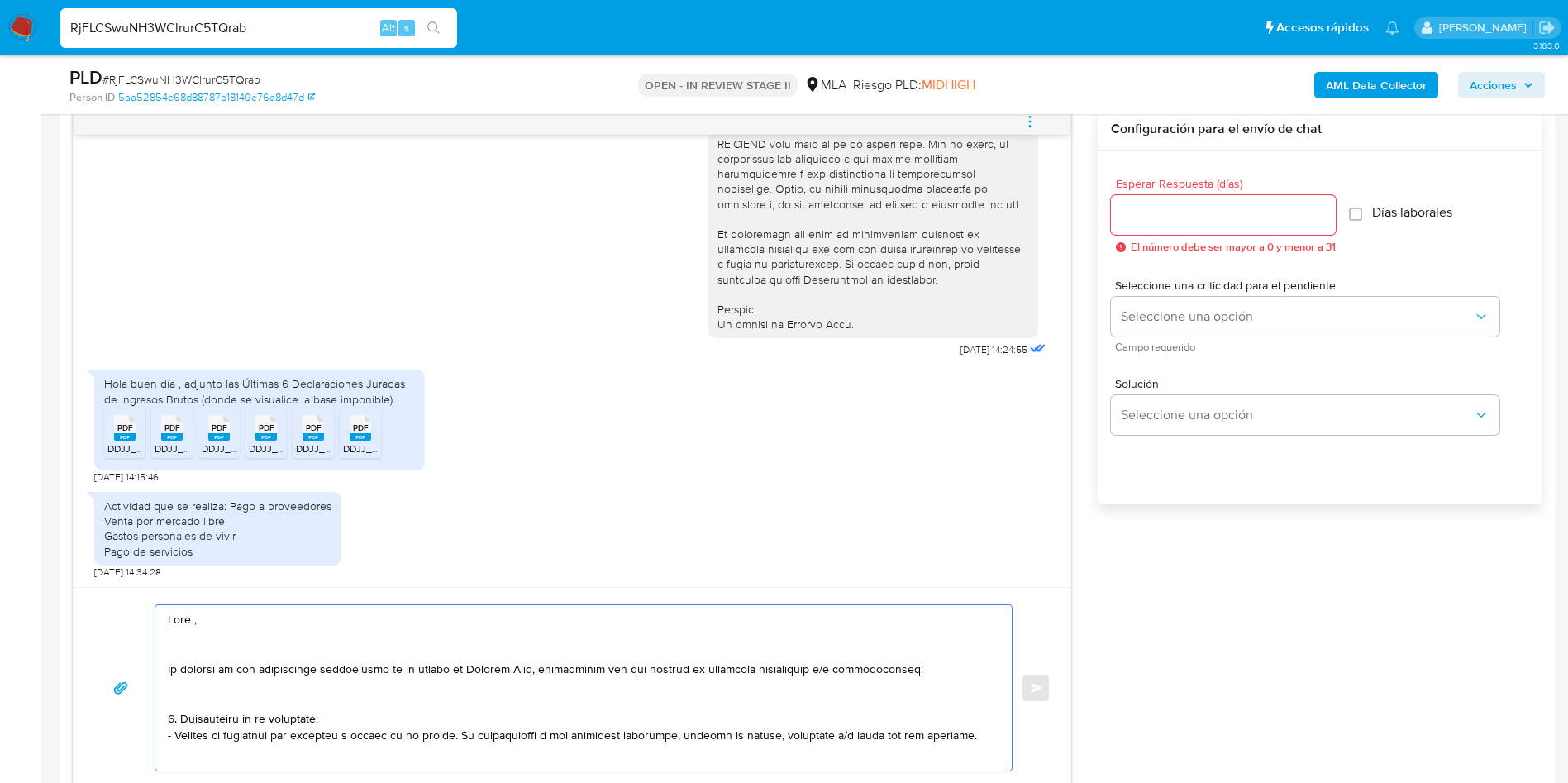
scroll to position [716, 0]
click at [216, 623] on textarea at bounding box center [579, 688] width 823 height 165
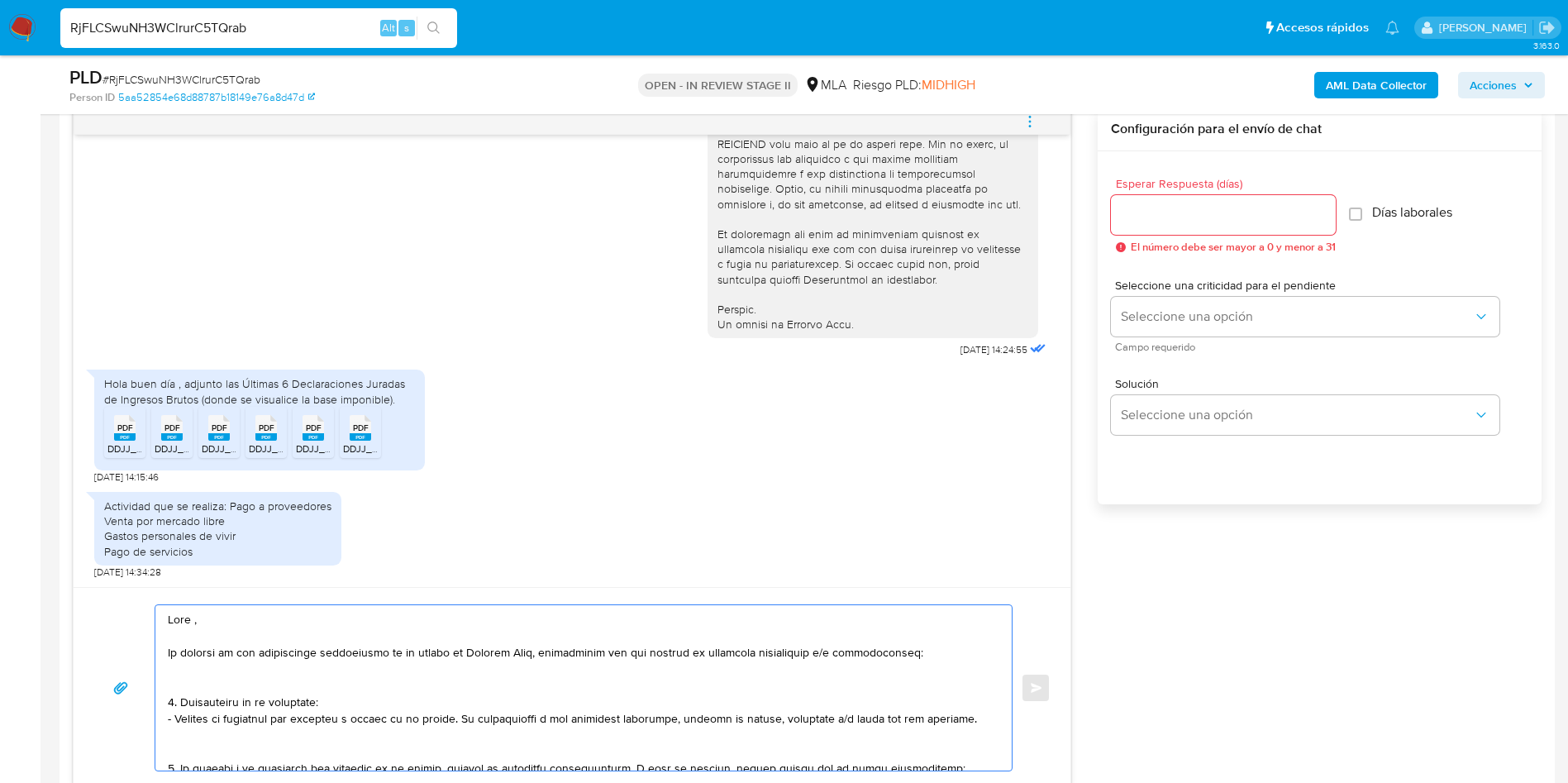
click at [937, 651] on textarea at bounding box center [579, 688] width 823 height 165
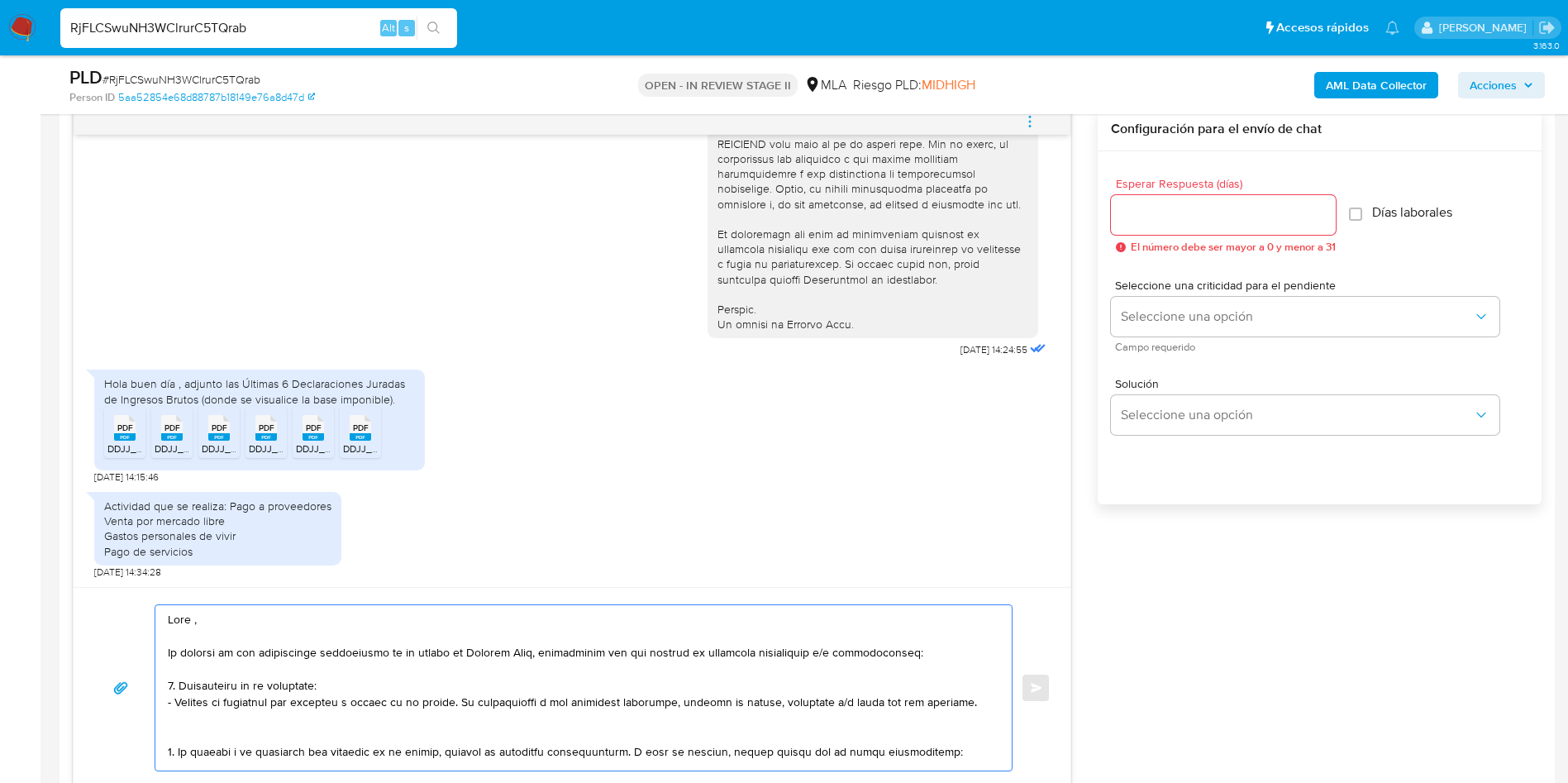
click at [957, 705] on textarea at bounding box center [579, 688] width 823 height 165
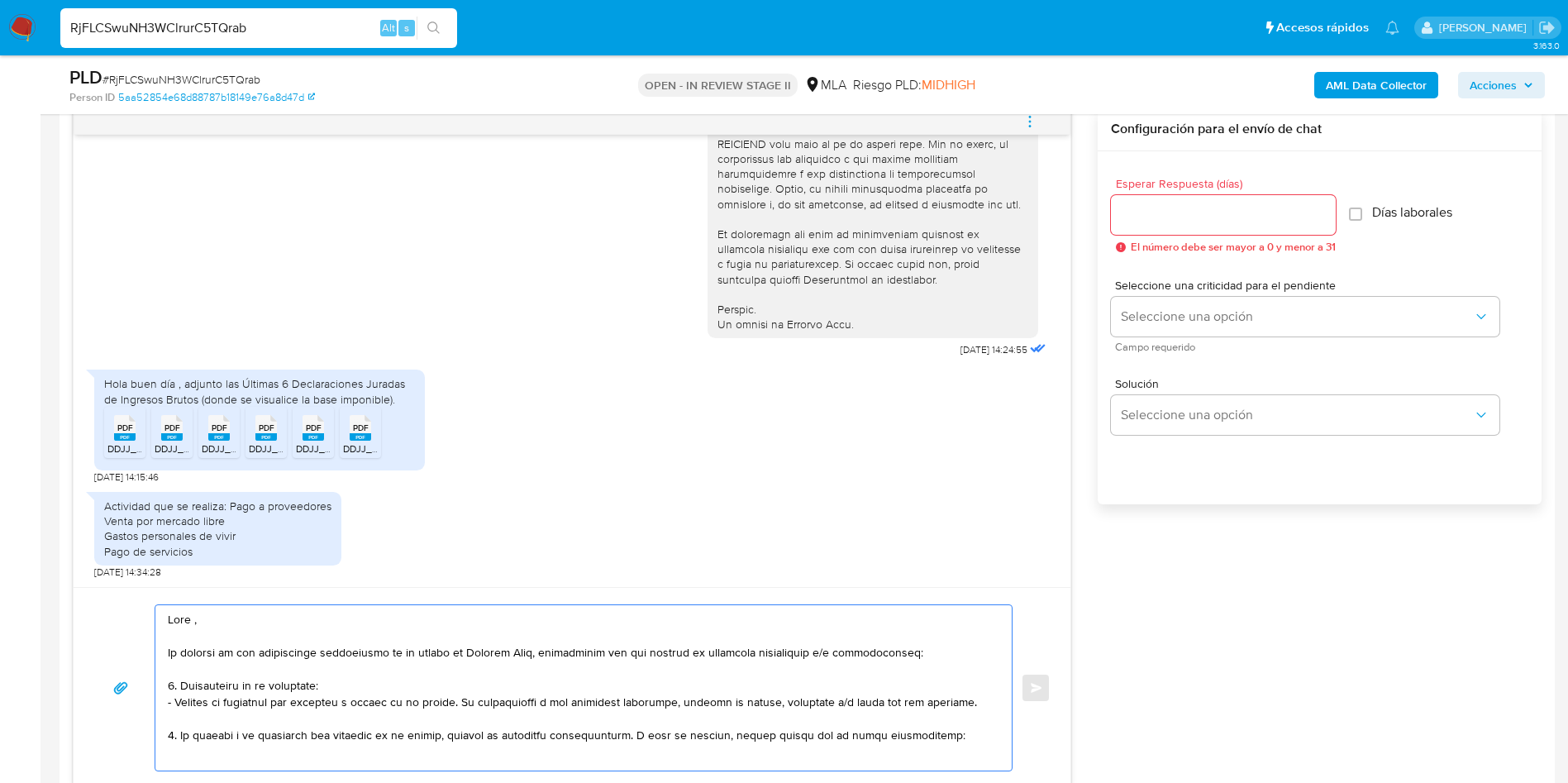
drag, startPoint x: 171, startPoint y: 687, endPoint x: 957, endPoint y: 700, distance: 786.1
click at [957, 700] on textarea at bounding box center [579, 688] width 823 height 165
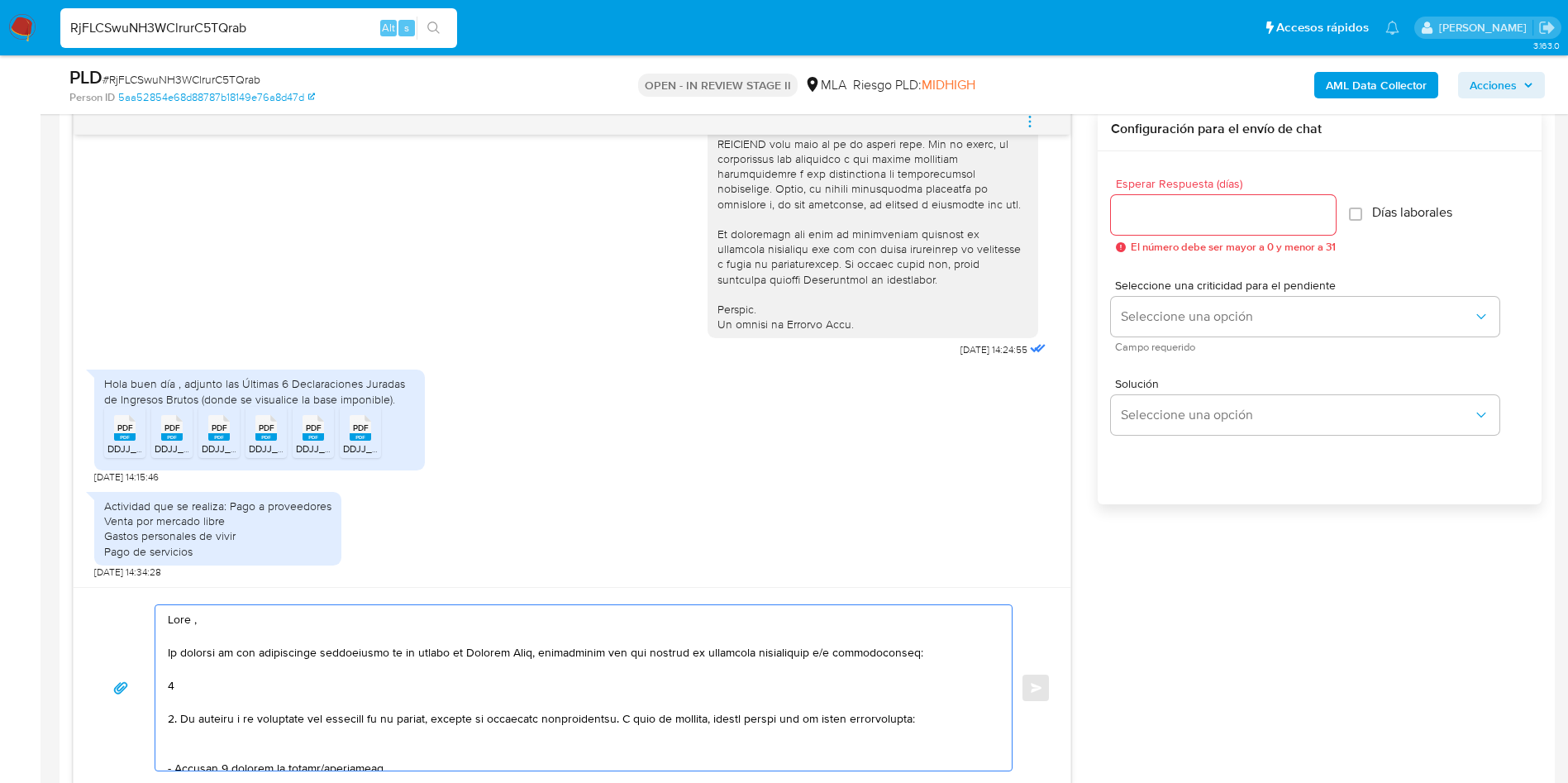
click at [330, 625] on textarea at bounding box center [579, 688] width 823 height 165
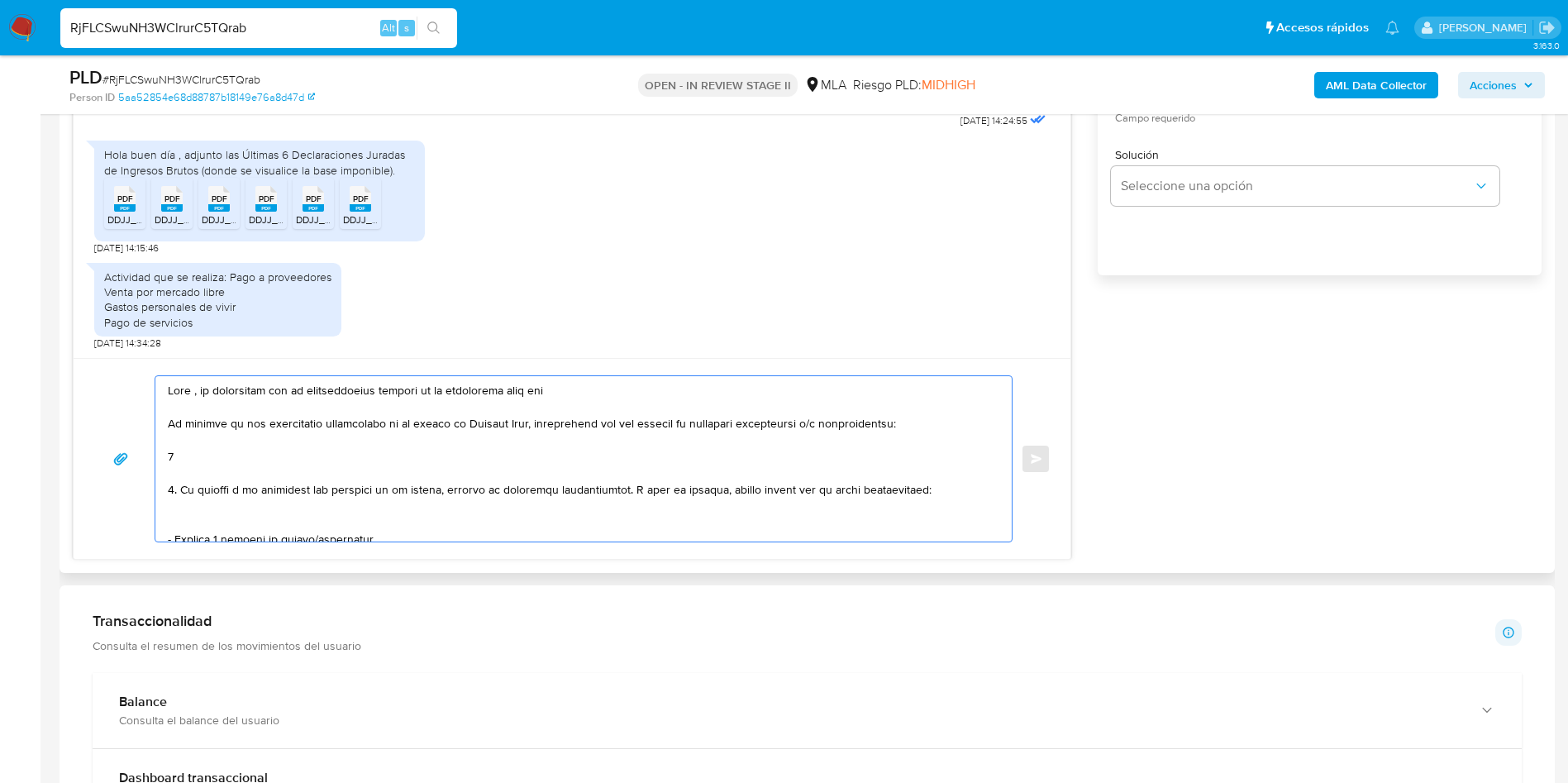
scroll to position [1116, 0]
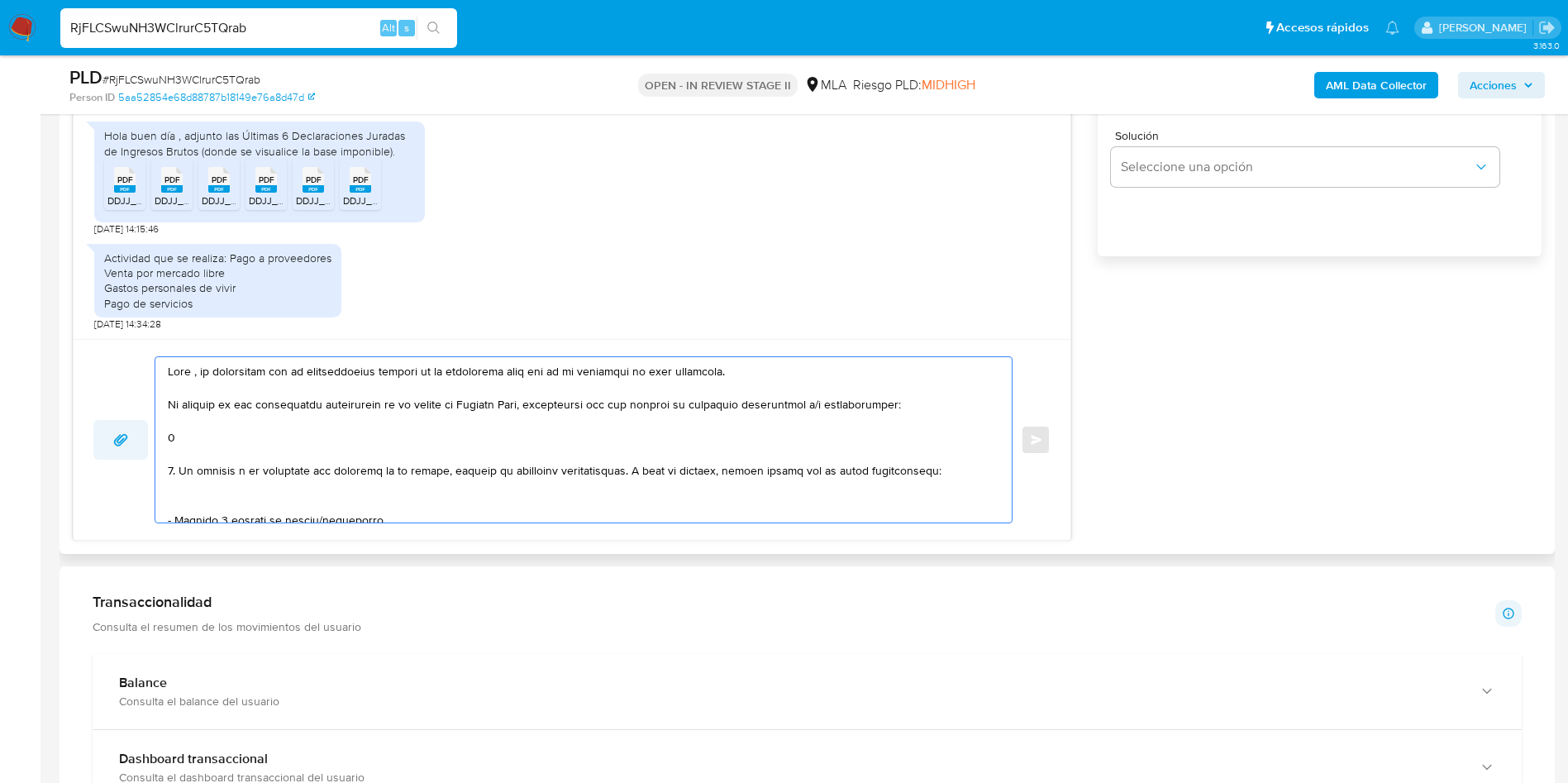
drag, startPoint x: 240, startPoint y: 444, endPoint x: 132, endPoint y: 441, distance: 108.0
click at [132, 441] on div "Enviar" at bounding box center [572, 439] width 957 height 167
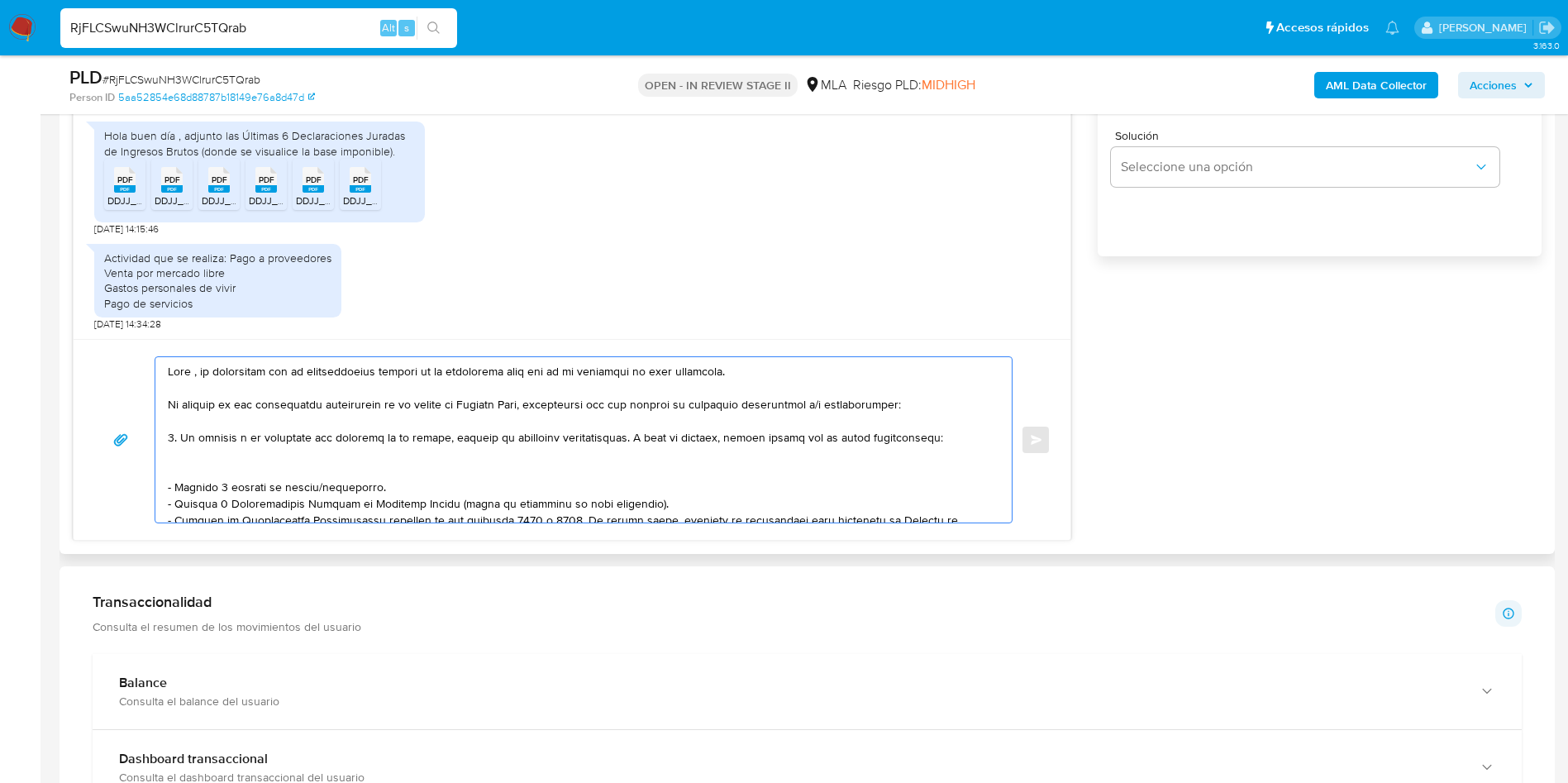
click at [960, 440] on textarea at bounding box center [579, 439] width 823 height 165
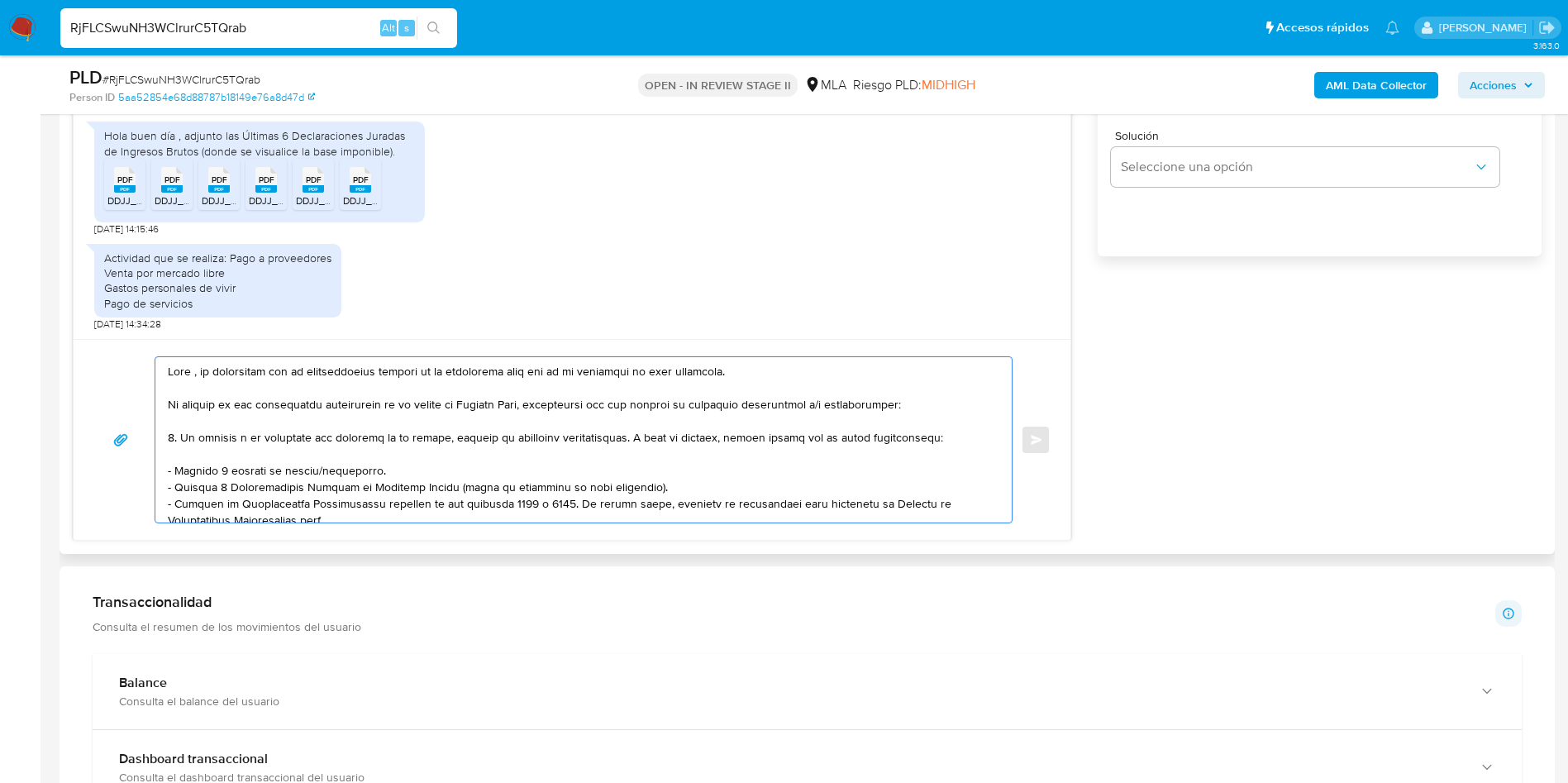
drag, startPoint x: 180, startPoint y: 440, endPoint x: 954, endPoint y: 446, distance: 774.0
click at [954, 446] on textarea at bounding box center [579, 439] width 823 height 165
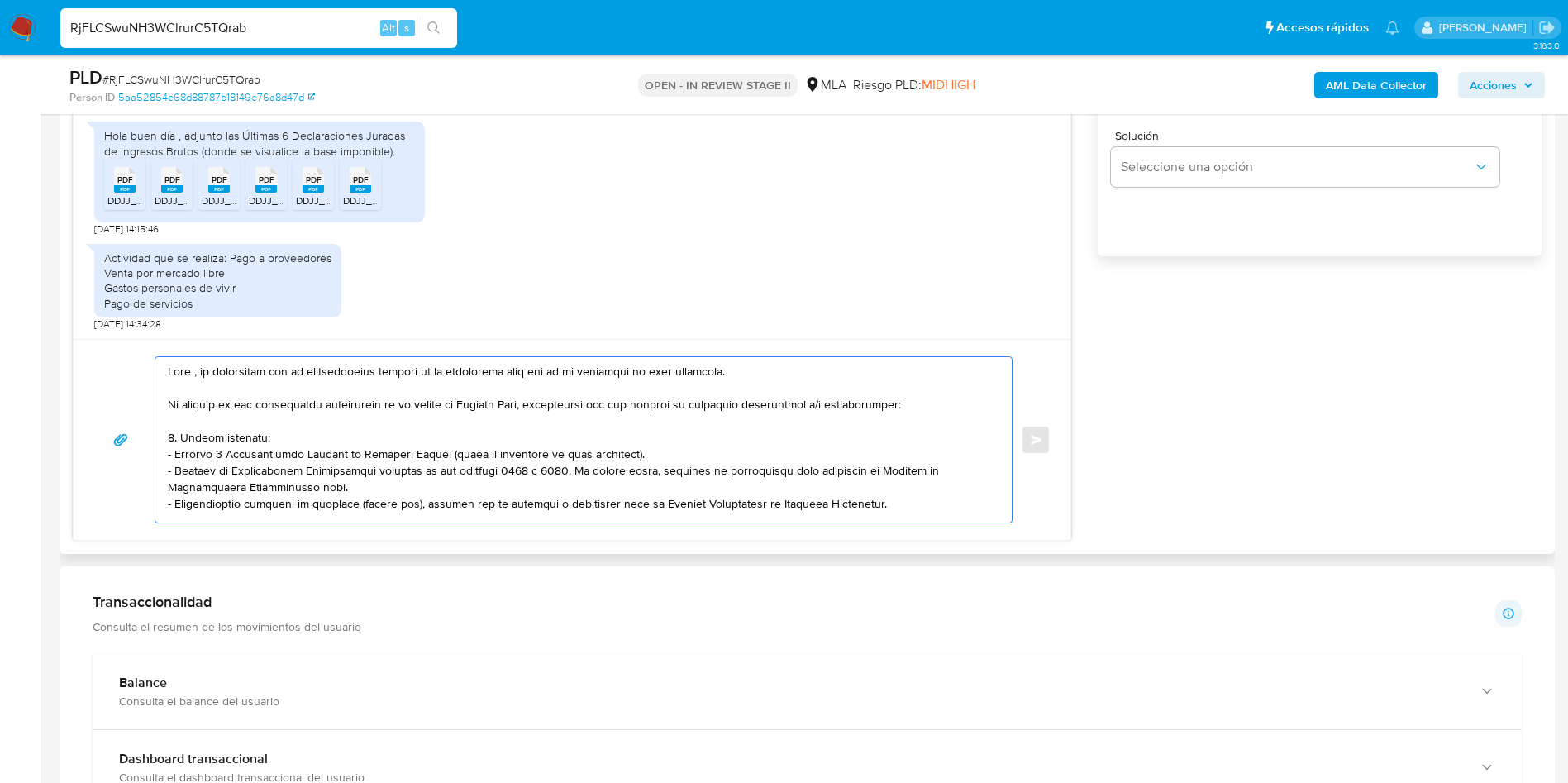
drag, startPoint x: 169, startPoint y: 473, endPoint x: 887, endPoint y: 504, distance: 718.7
click at [887, 504] on textarea at bounding box center [579, 439] width 823 height 165
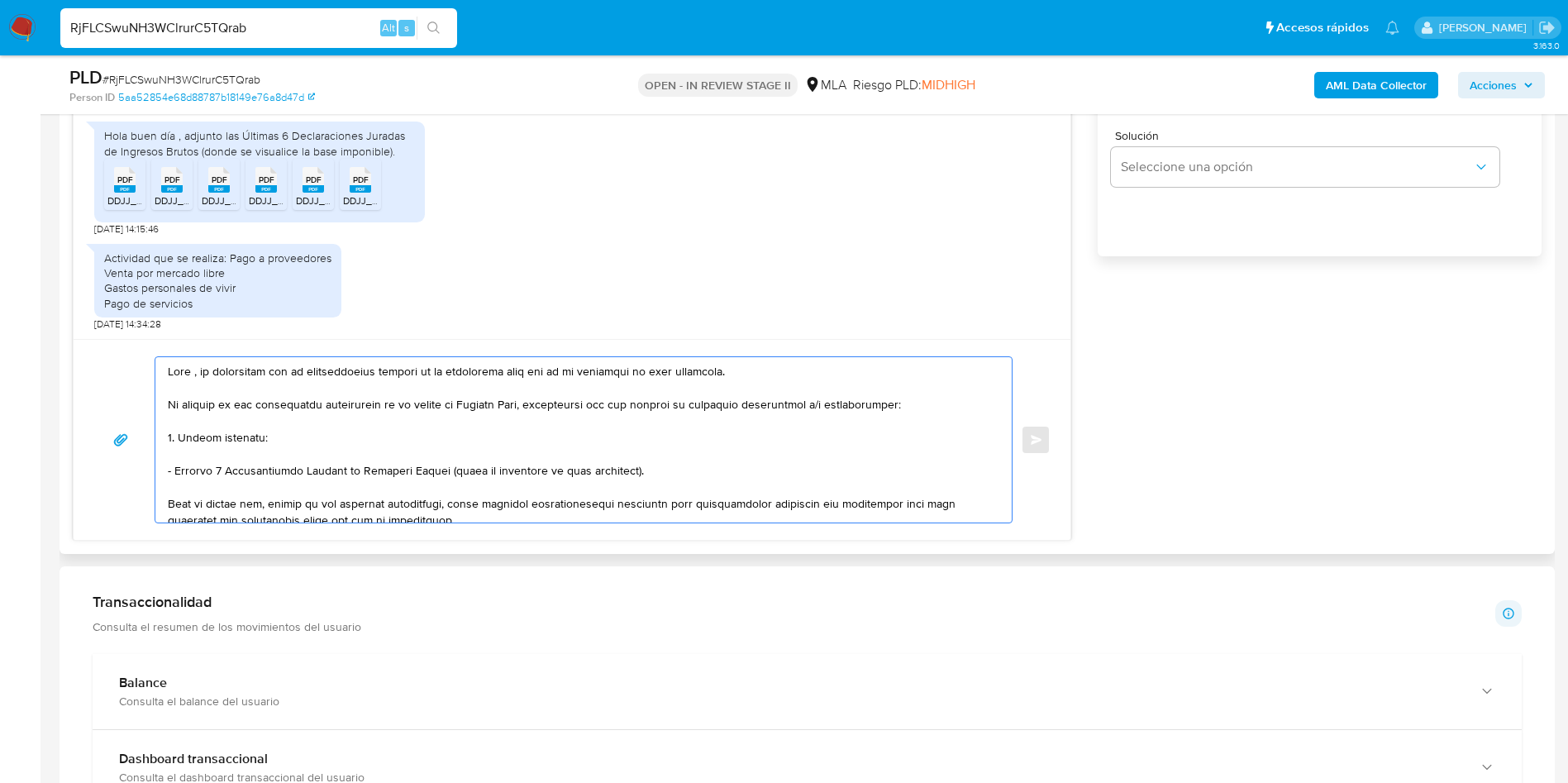
scroll to position [124, 0]
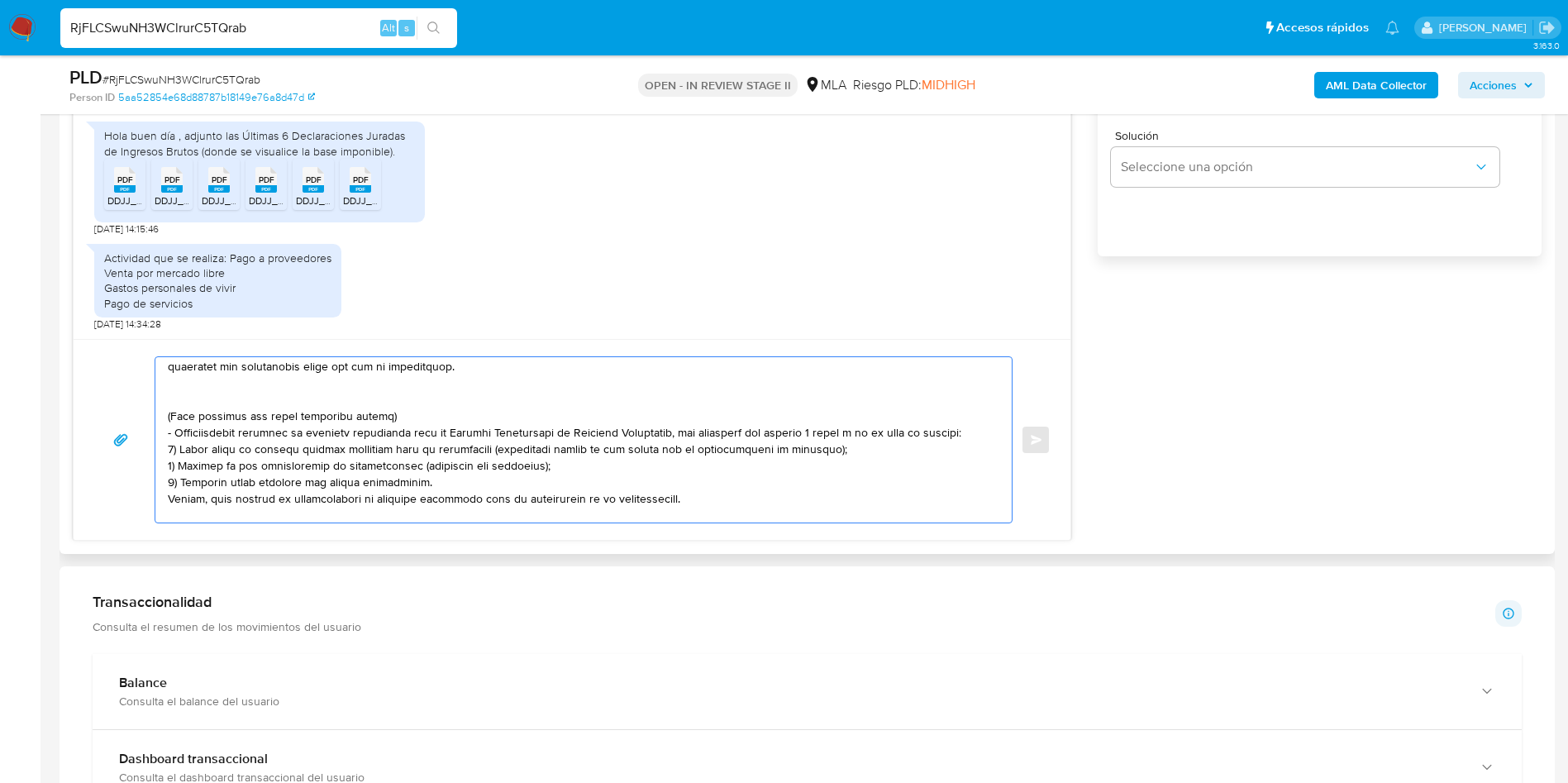
drag, startPoint x: 170, startPoint y: 449, endPoint x: 487, endPoint y: 509, distance: 322.6
click at [487, 509] on textarea at bounding box center [579, 439] width 823 height 165
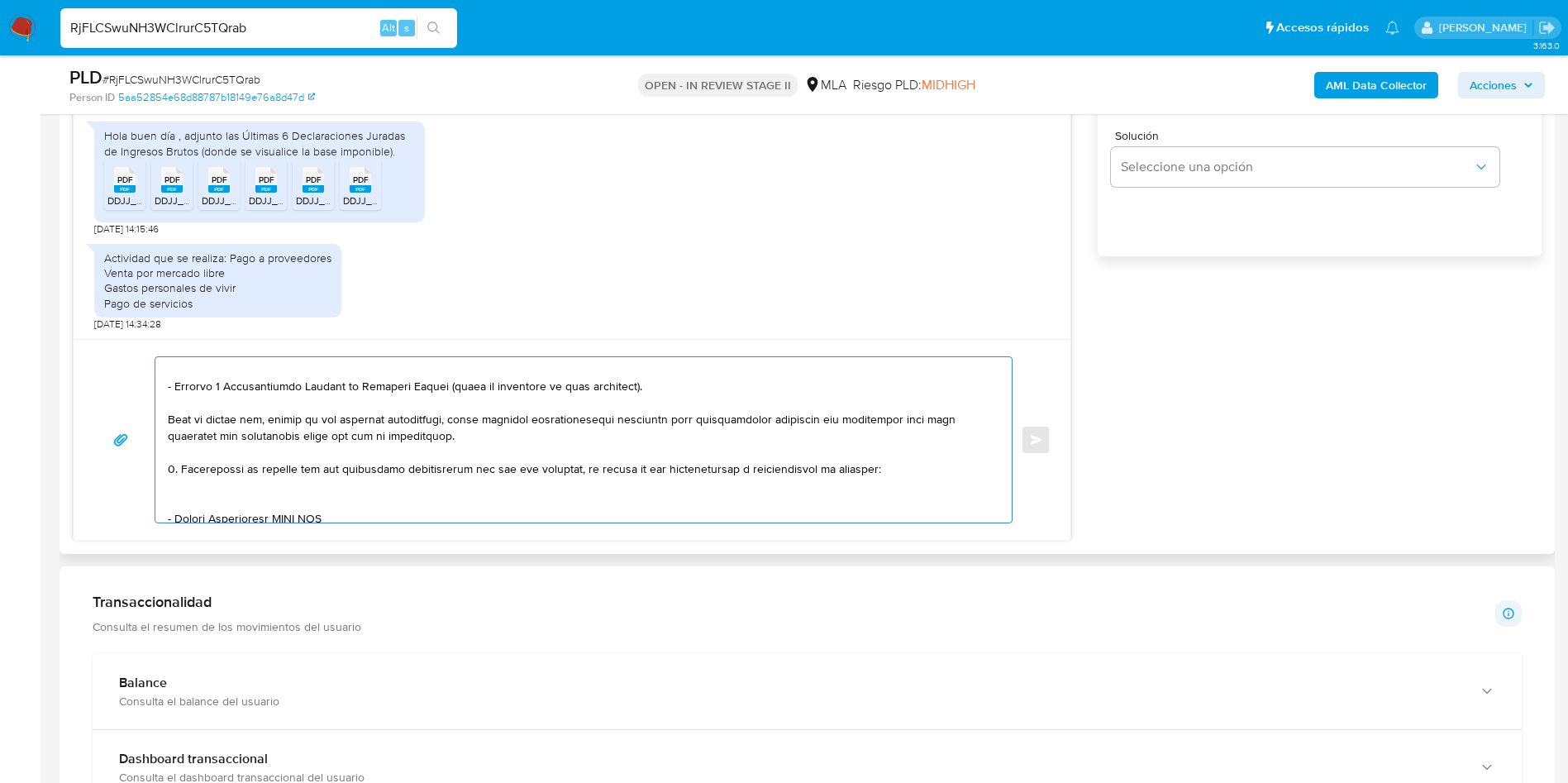
scroll to position [154, 0]
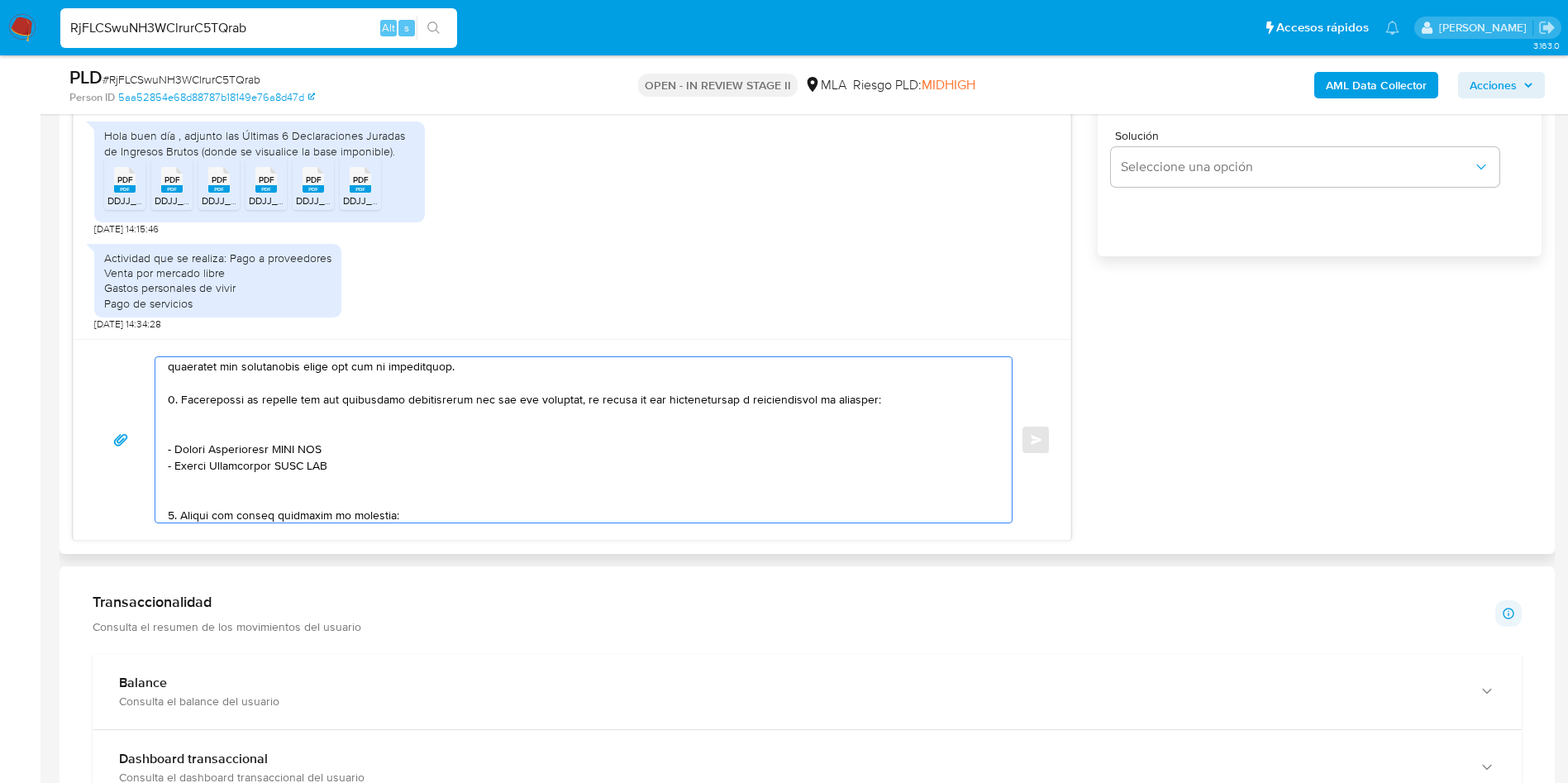
drag, startPoint x: 905, startPoint y: 397, endPoint x: 159, endPoint y: 396, distance: 746.0
click at [159, 396] on div at bounding box center [580, 439] width 848 height 165
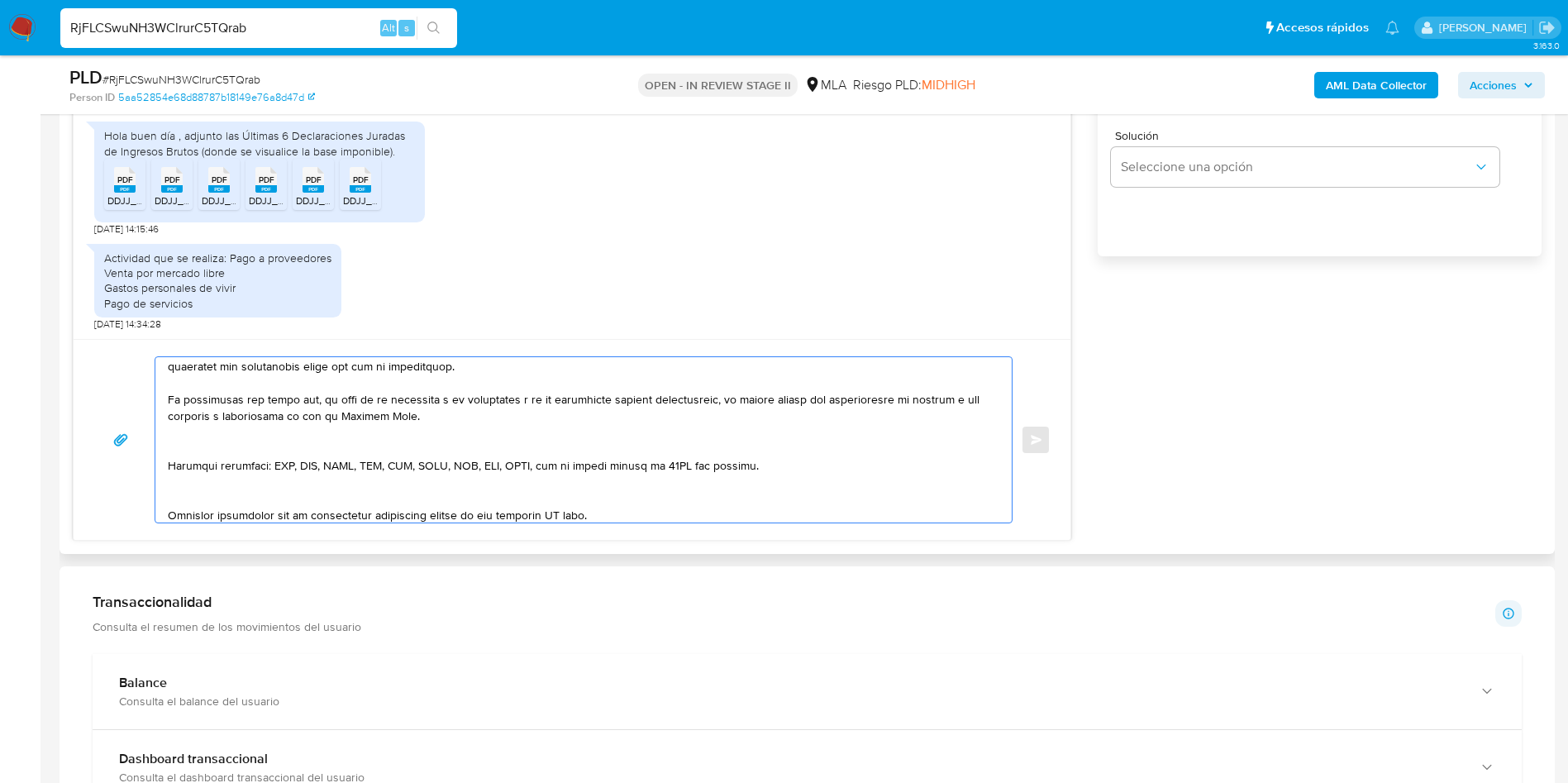
click at [422, 416] on textarea at bounding box center [579, 439] width 823 height 165
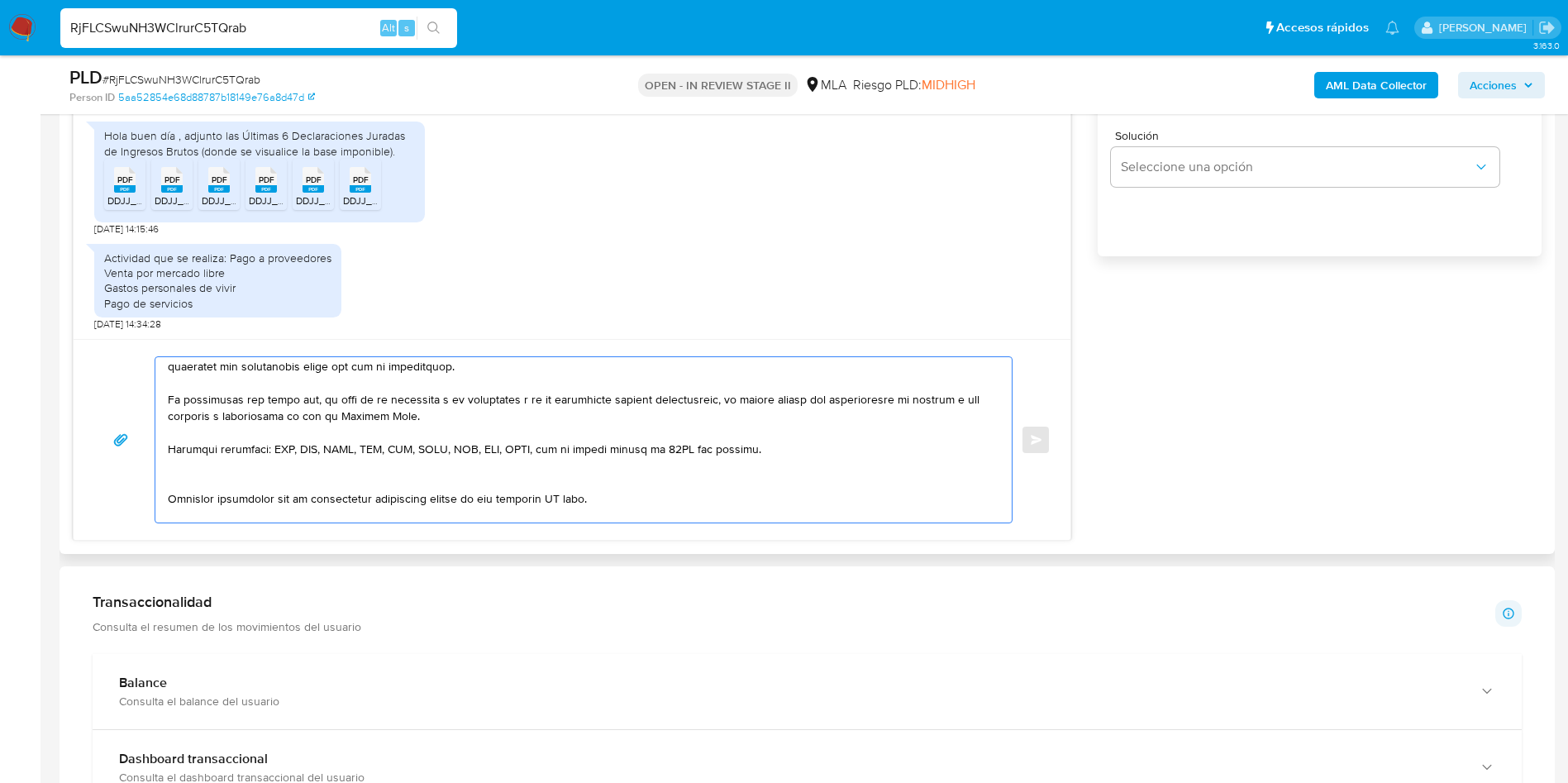
click at [788, 458] on textarea at bounding box center [579, 439] width 823 height 165
drag, startPoint x: 631, startPoint y: 480, endPoint x: 507, endPoint y: 484, distance: 124.1
click at [507, 484] on textarea at bounding box center [579, 439] width 823 height 165
click at [661, 488] on textarea at bounding box center [579, 439] width 823 height 165
drag, startPoint x: 624, startPoint y: 485, endPoint x: 436, endPoint y: 480, distance: 188.1
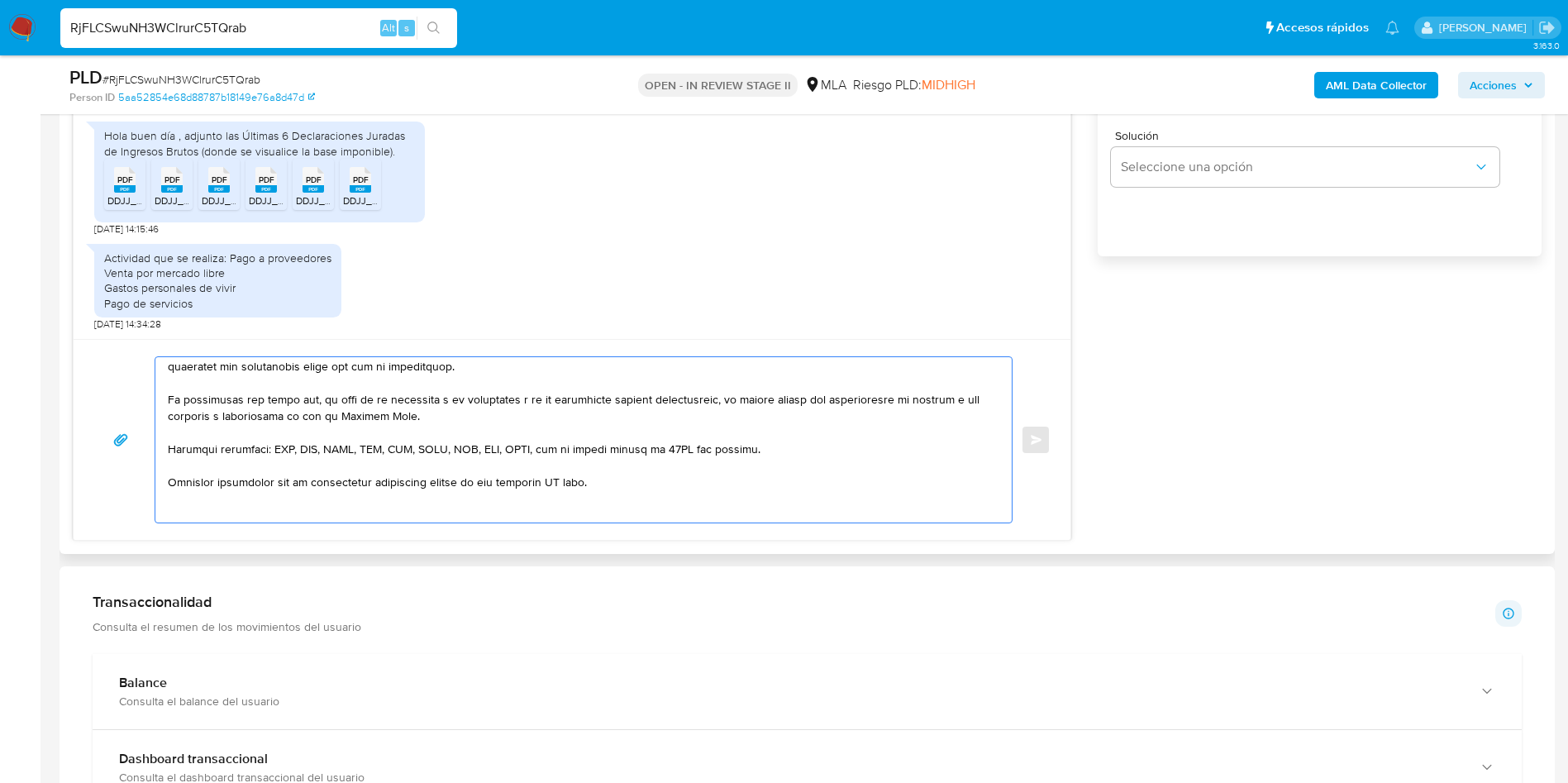
click at [436, 480] on textarea at bounding box center [579, 439] width 823 height 165
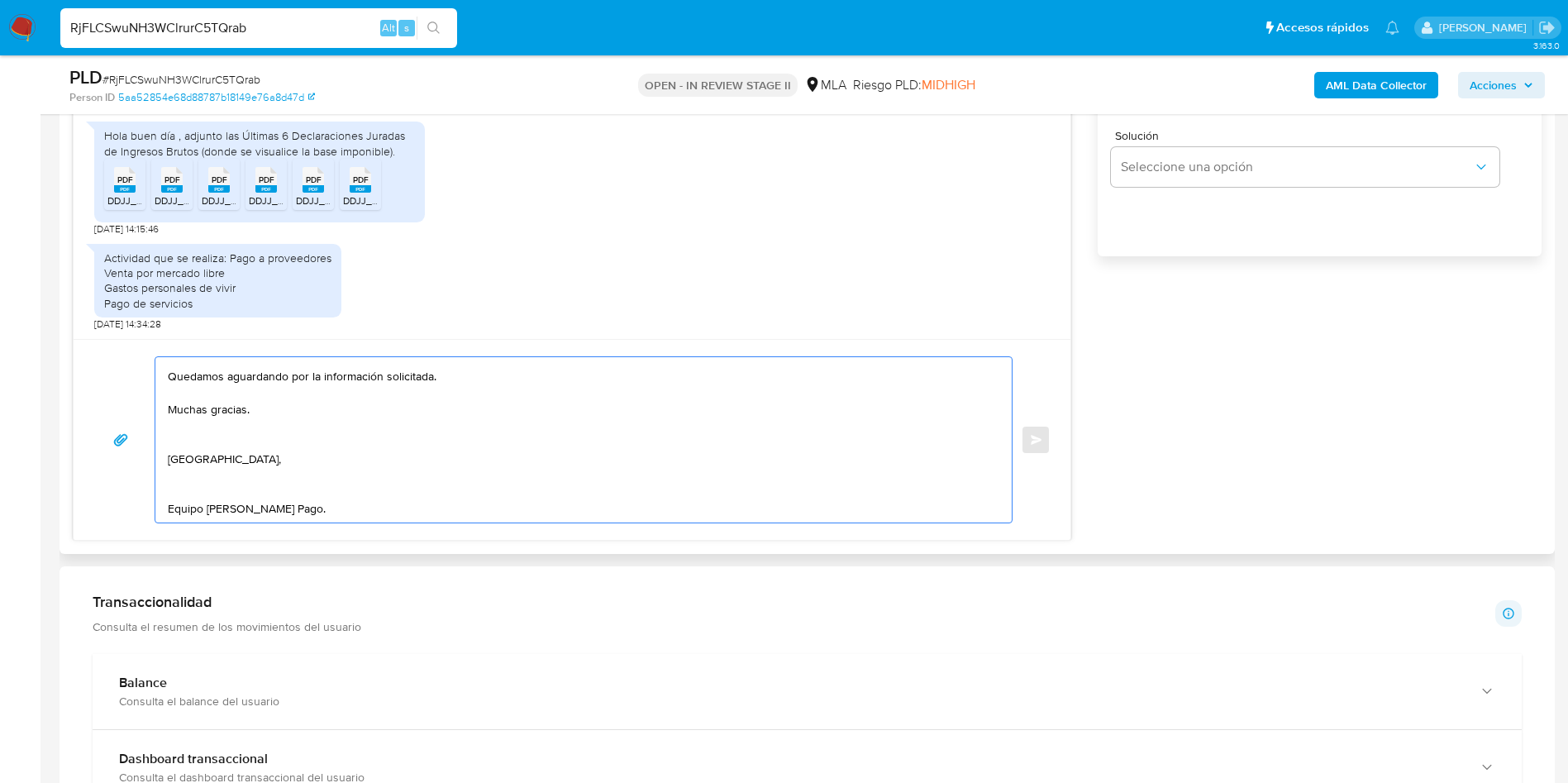
click at [315, 435] on textarea at bounding box center [579, 439] width 823 height 165
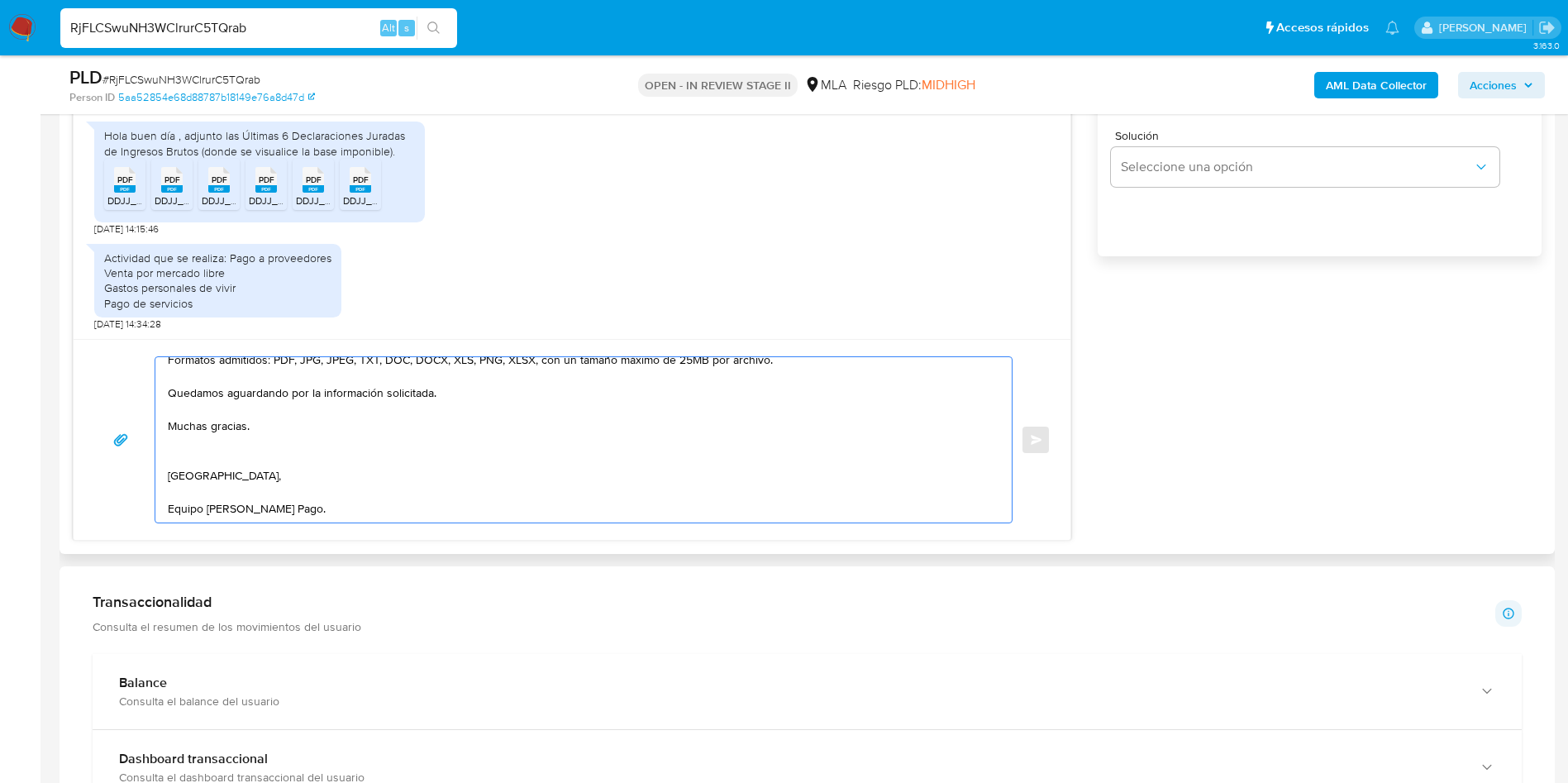
scroll to position [260, 0]
click at [315, 414] on textarea "Hola , te informamos que la documentación enviada no es congruente dado que no …" at bounding box center [579, 439] width 823 height 165
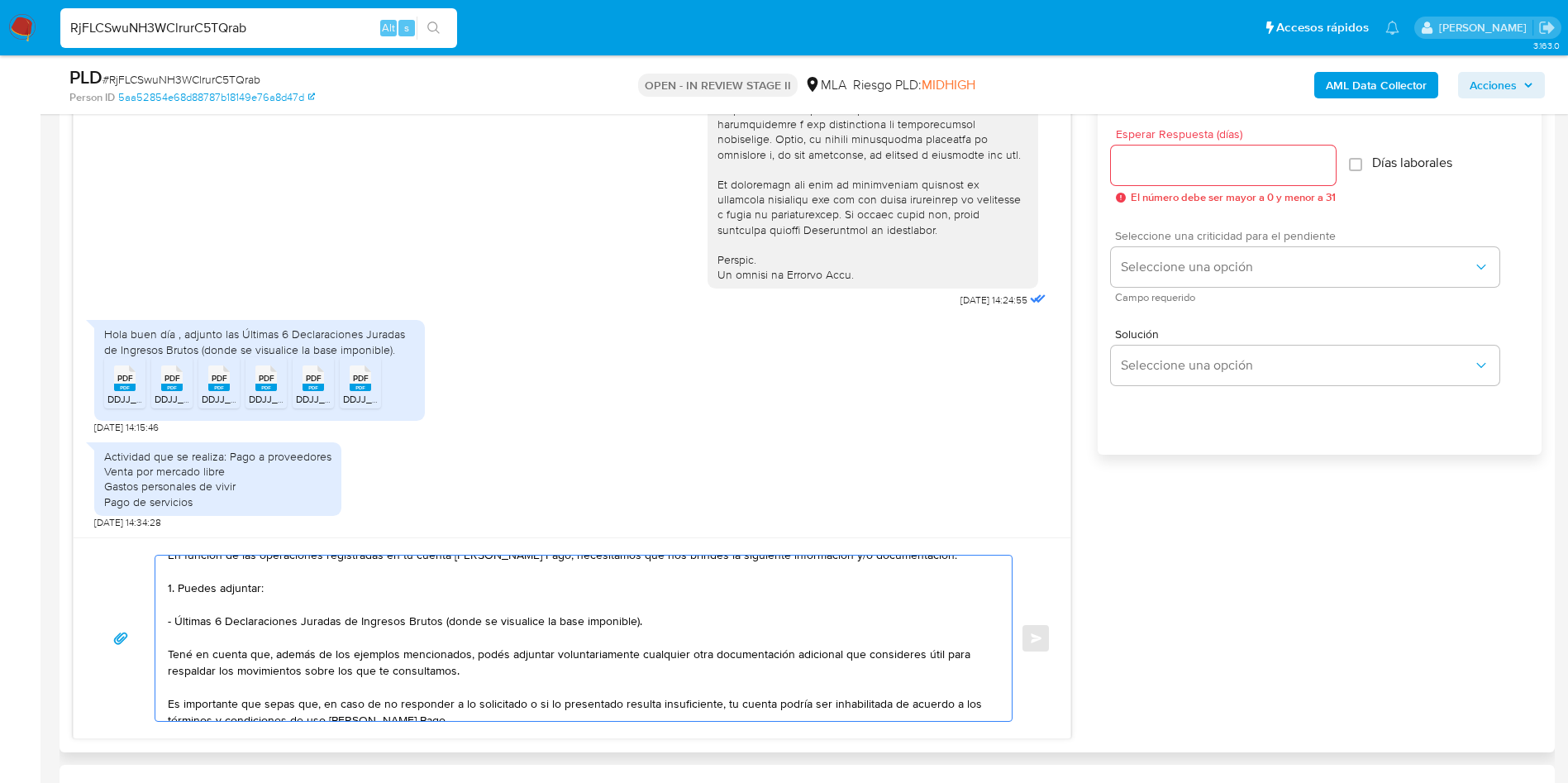
scroll to position [868, 0]
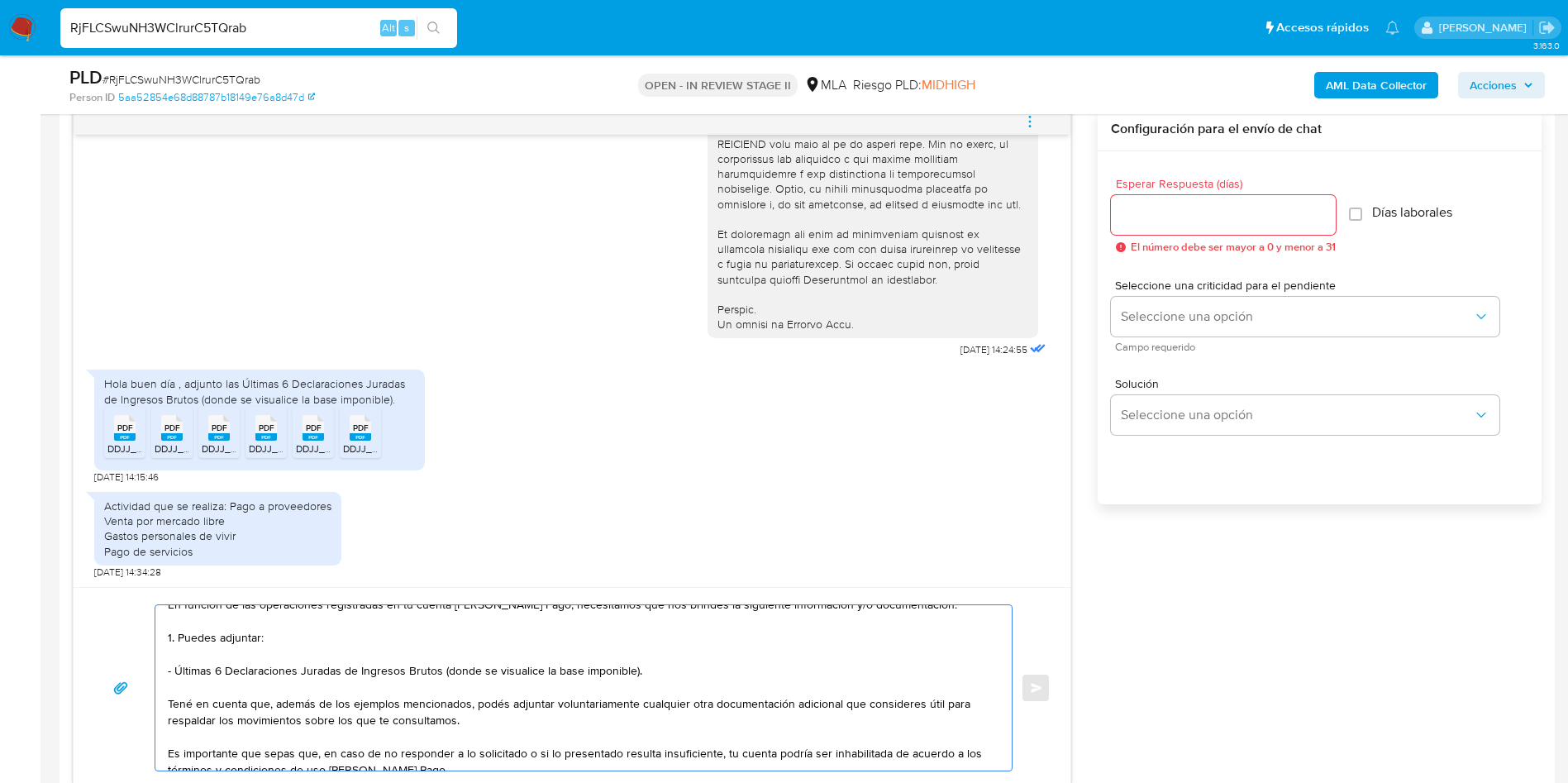
type textarea "Hola , te informamos que la documentación enviada no es congruente dado que no …"
click at [1139, 234] on div "Esperar Respuesta (días) El número debe ser mayor a 0 y menor a 31" at bounding box center [1223, 215] width 225 height 75
click at [1130, 218] on input "Esperar Respuesta (días)" at bounding box center [1223, 214] width 225 height 22
type input "2"
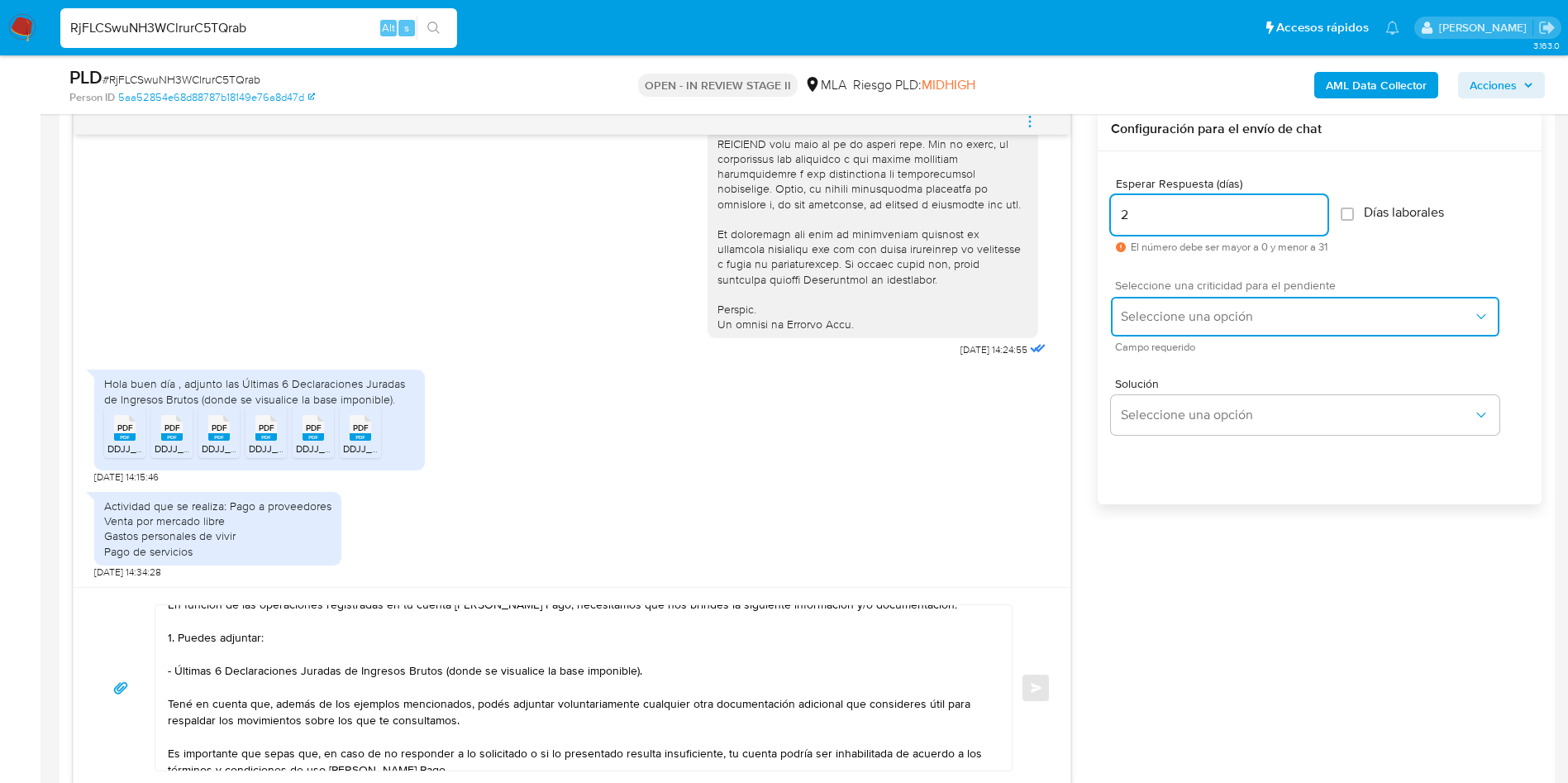
click at [1163, 297] on button "Seleccione una opción" at bounding box center [1305, 316] width 388 height 39
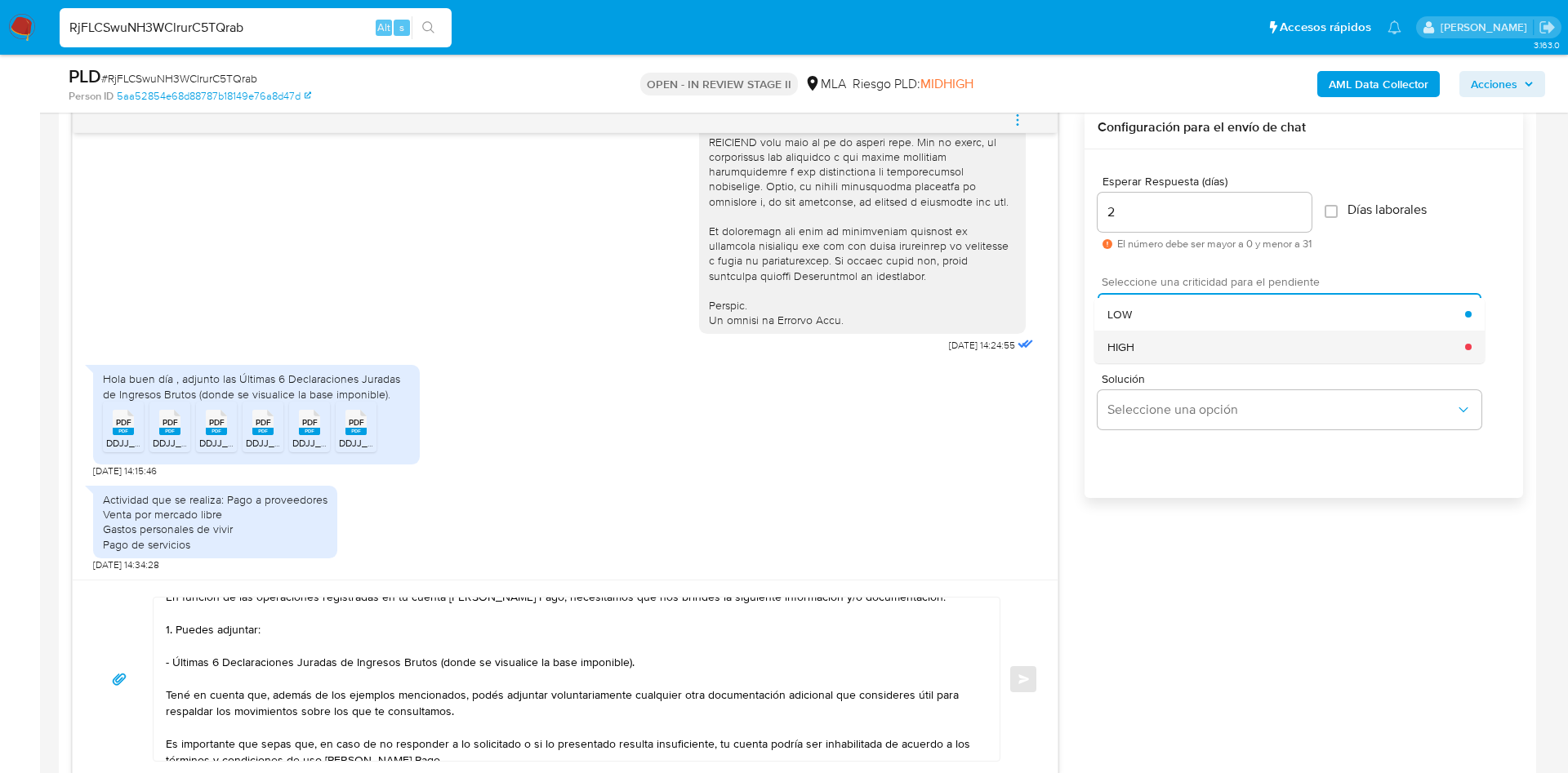
click at [1157, 350] on div "HIGH" at bounding box center [1286, 347] width 358 height 33
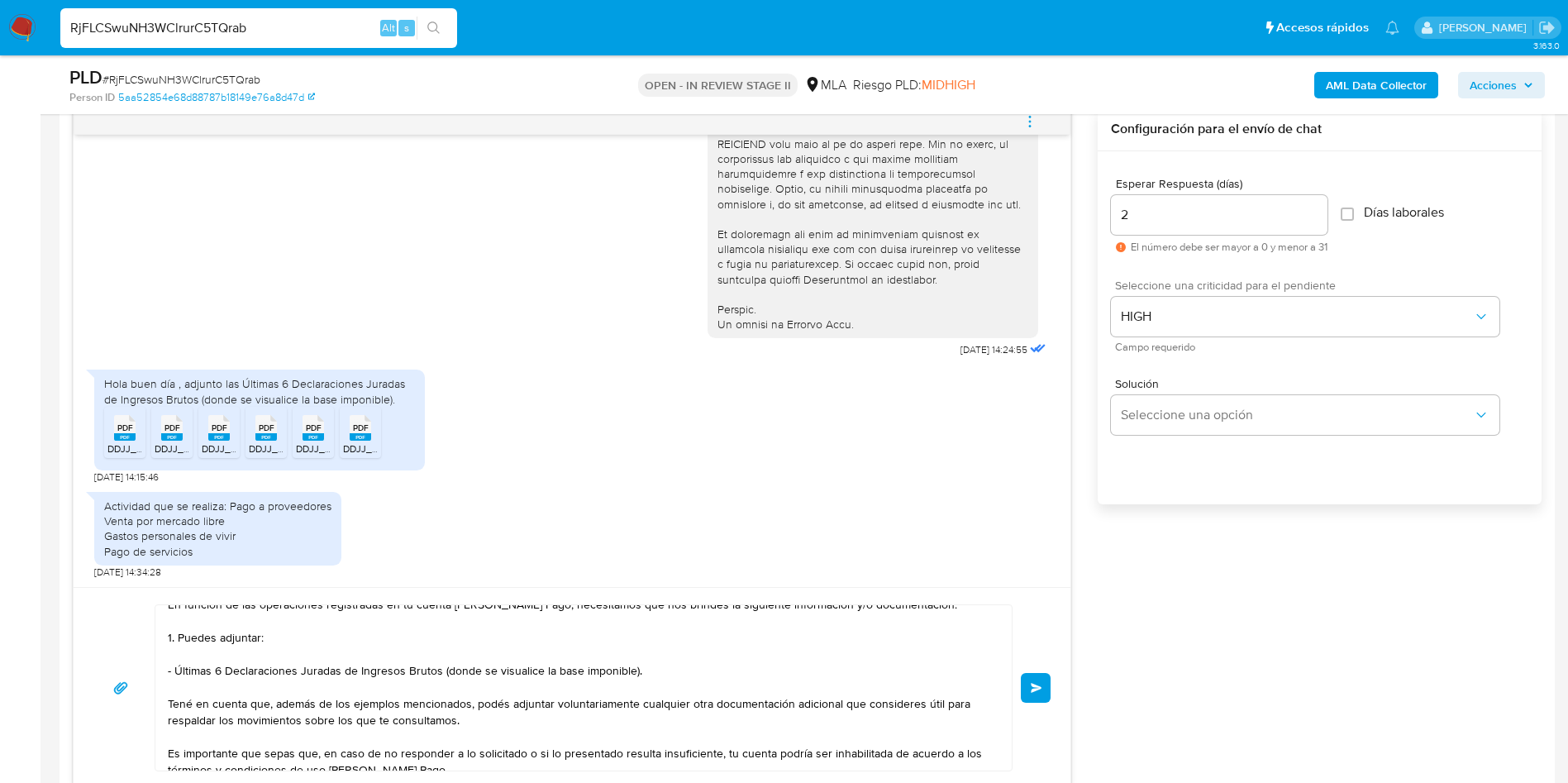
click at [1036, 685] on span "Enviar" at bounding box center [1036, 688] width 11 height 10
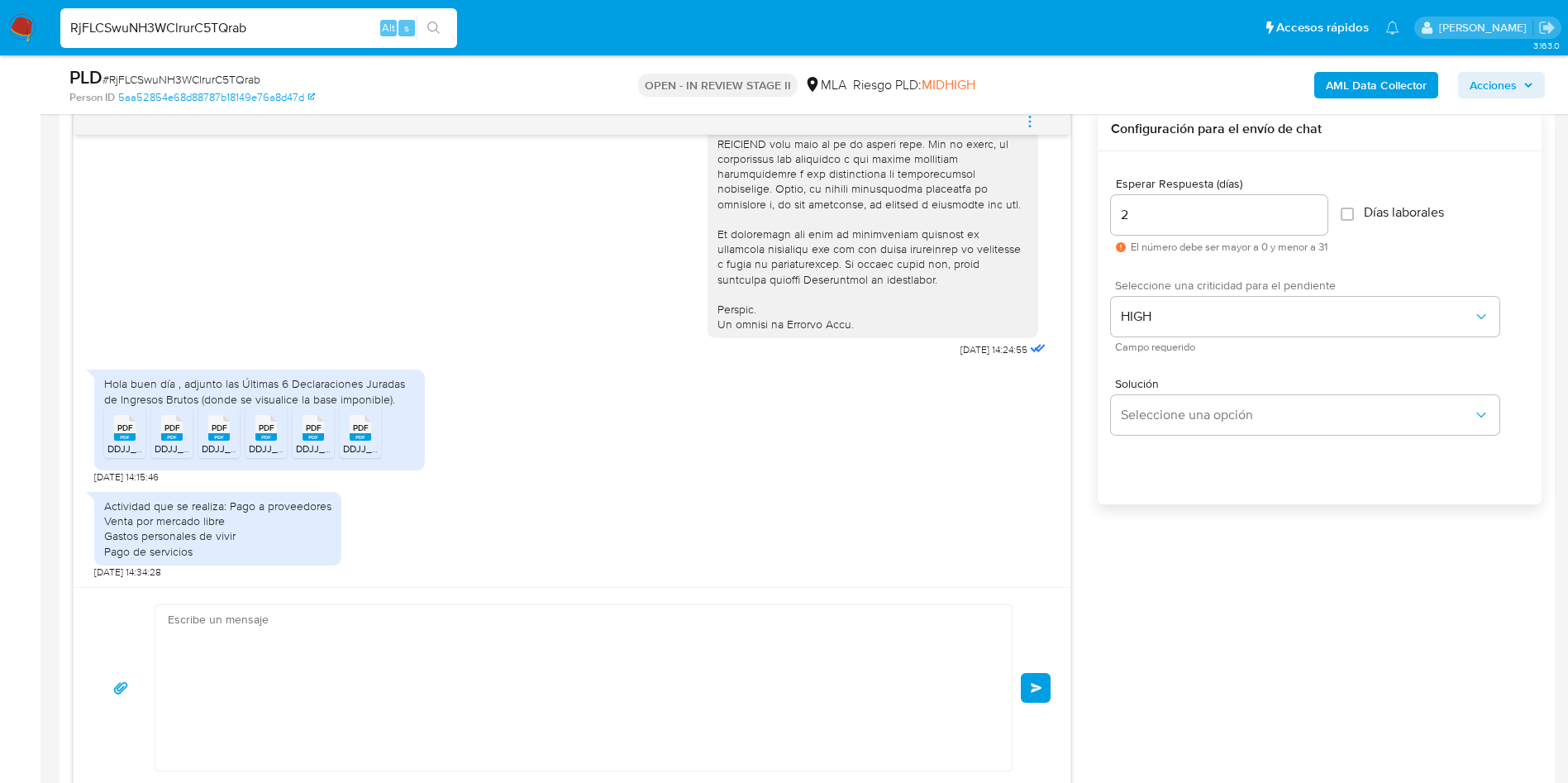
scroll to position [0, 0]
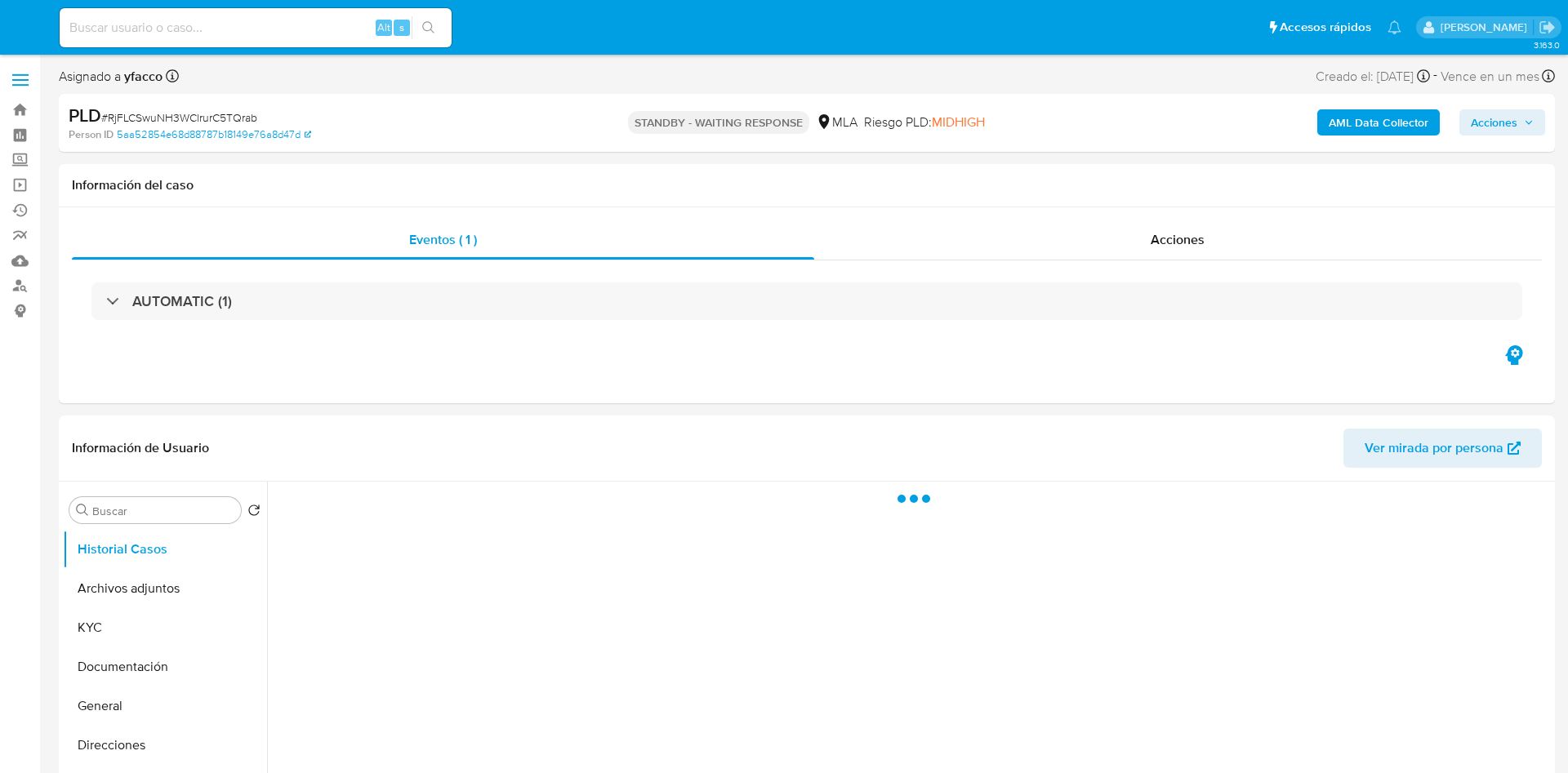
select select "10"
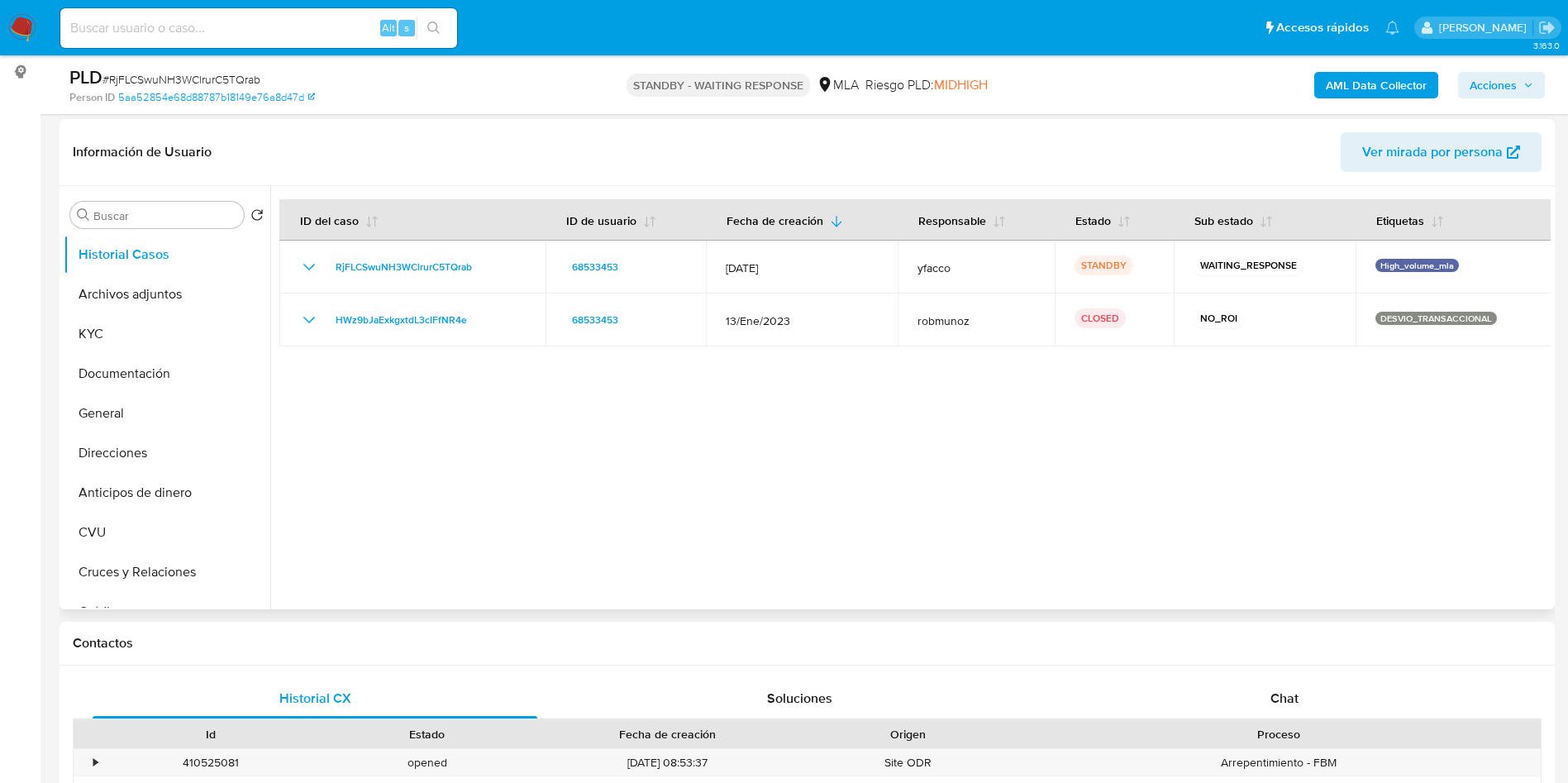
scroll to position [248, 0]
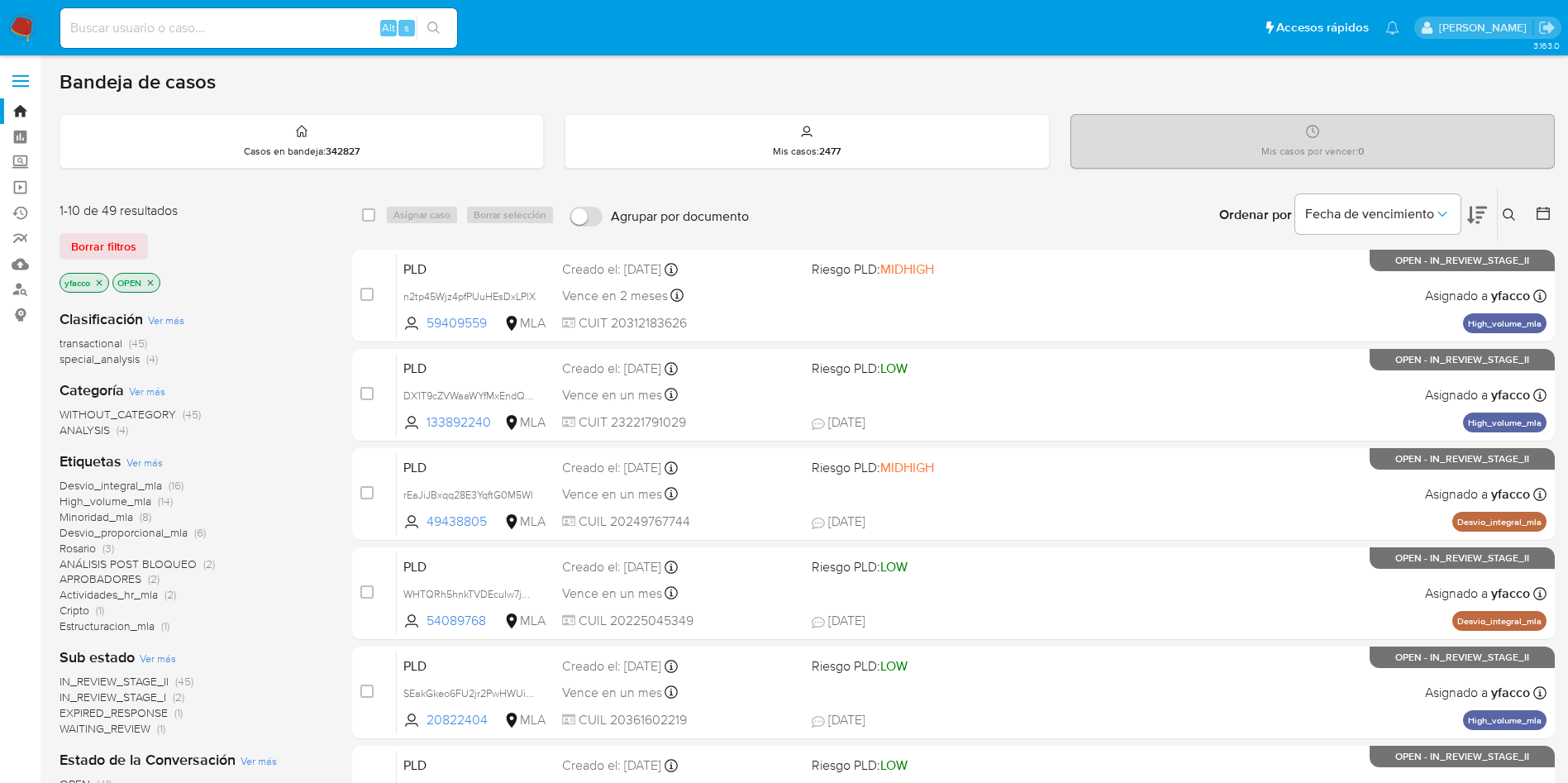
click at [272, 29] on input at bounding box center [259, 28] width 397 height 22
paste input "DCGPXdeJP9HmlhJs1fgLGPxy"
type input "DCGPXdeJP9HmlhJs1fgLGPxy"
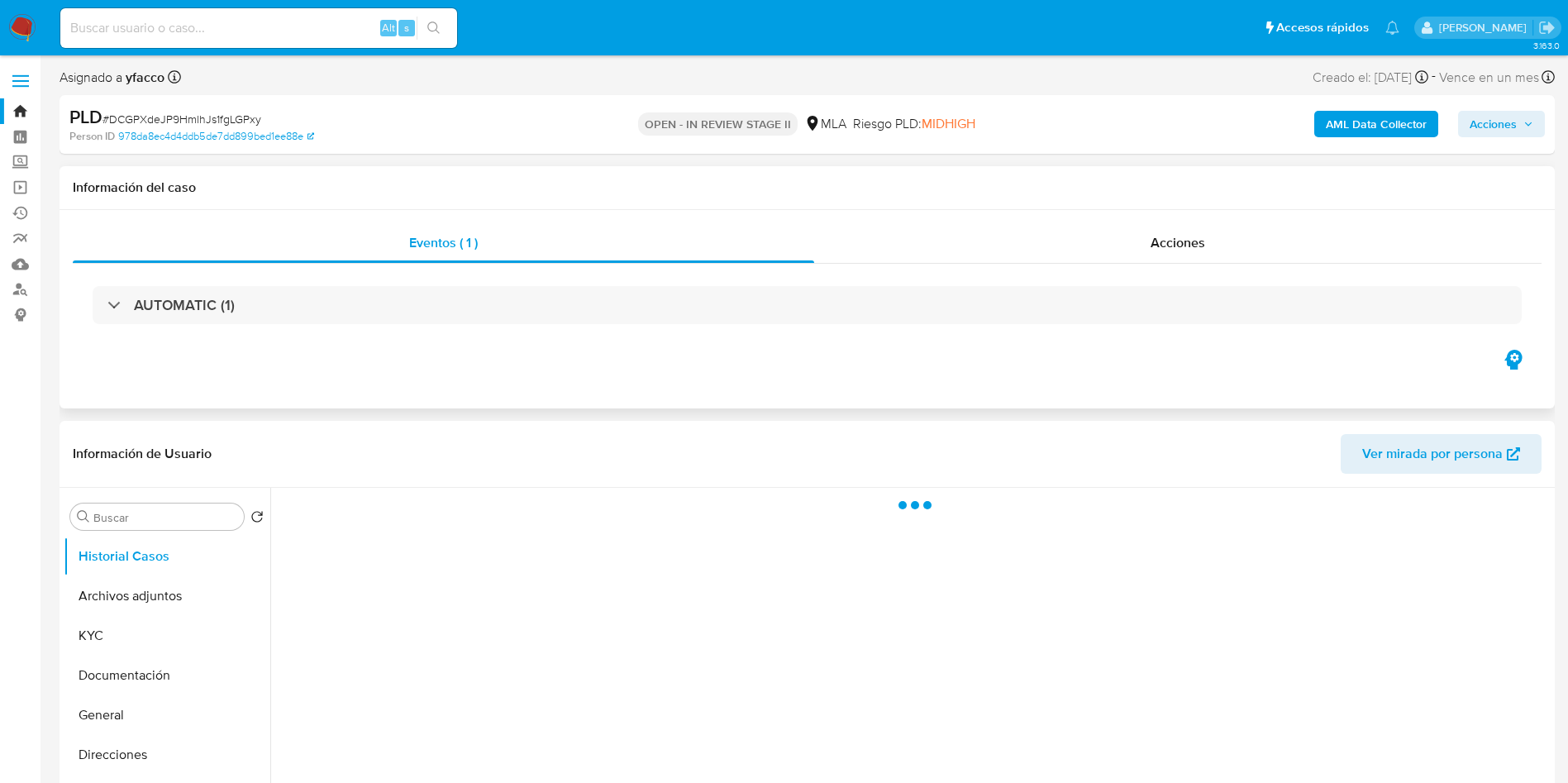
scroll to position [124, 0]
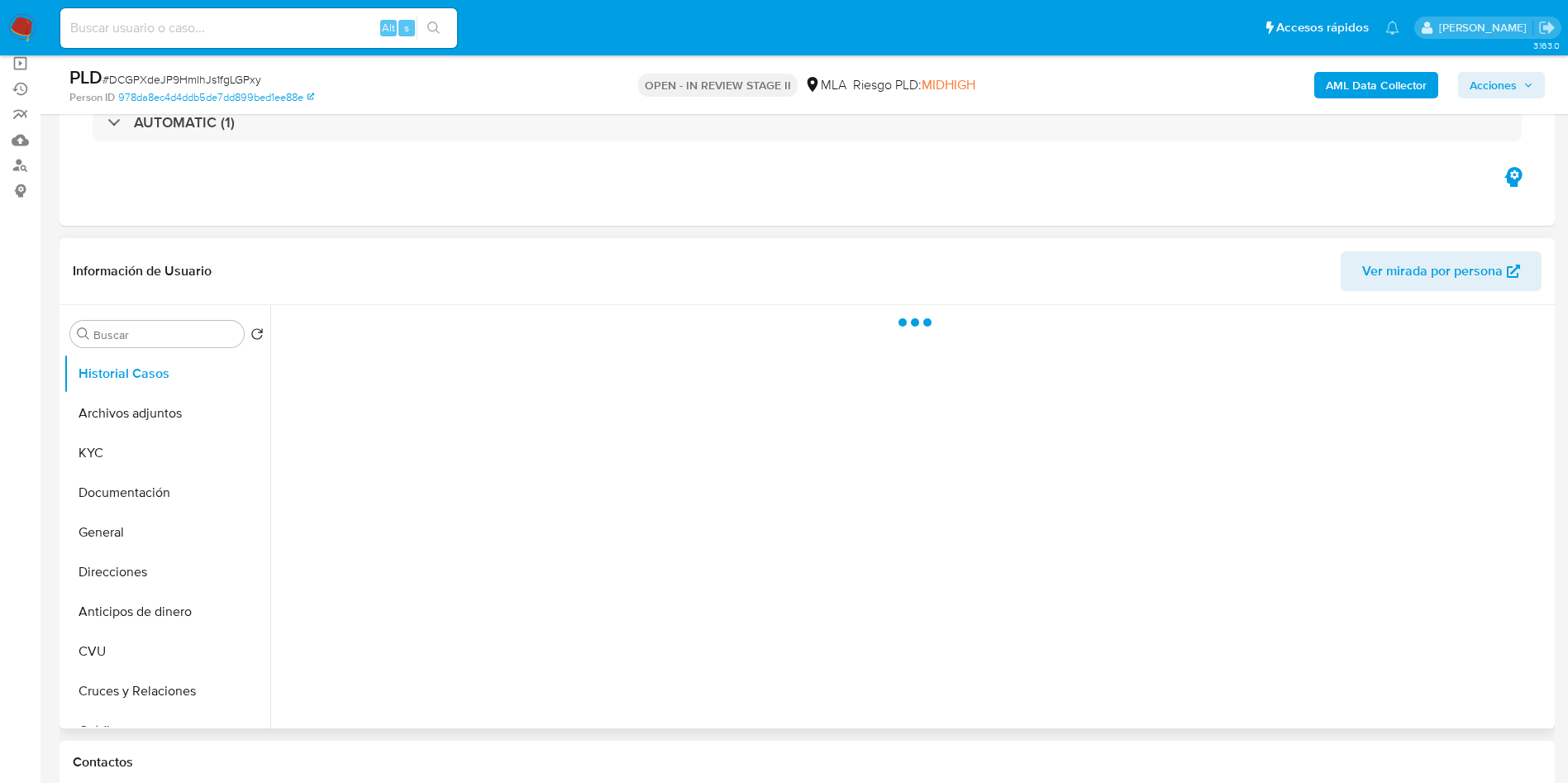
select select "10"
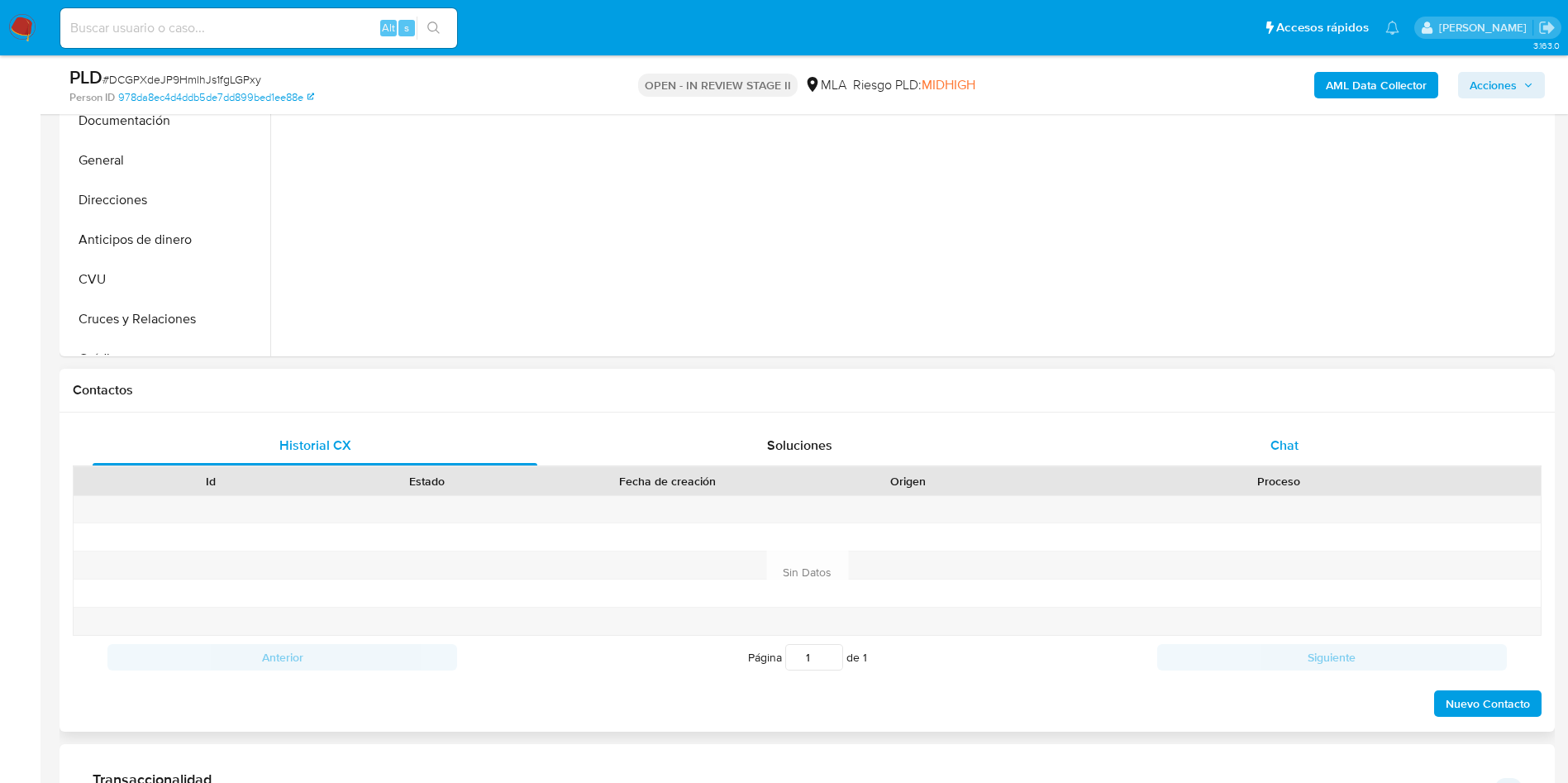
click at [1258, 452] on div "Chat" at bounding box center [1284, 445] width 444 height 39
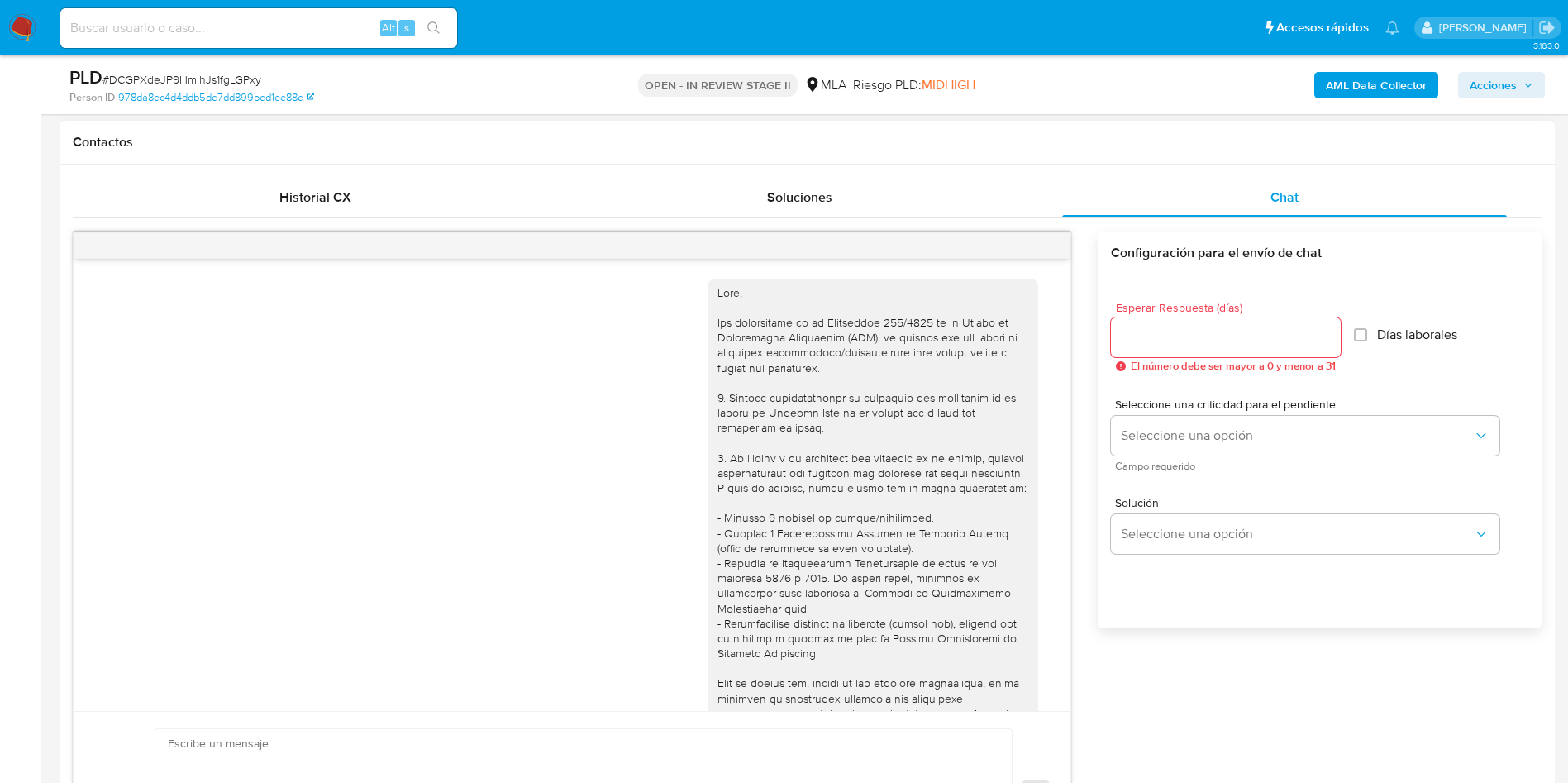
scroll to position [849, 0]
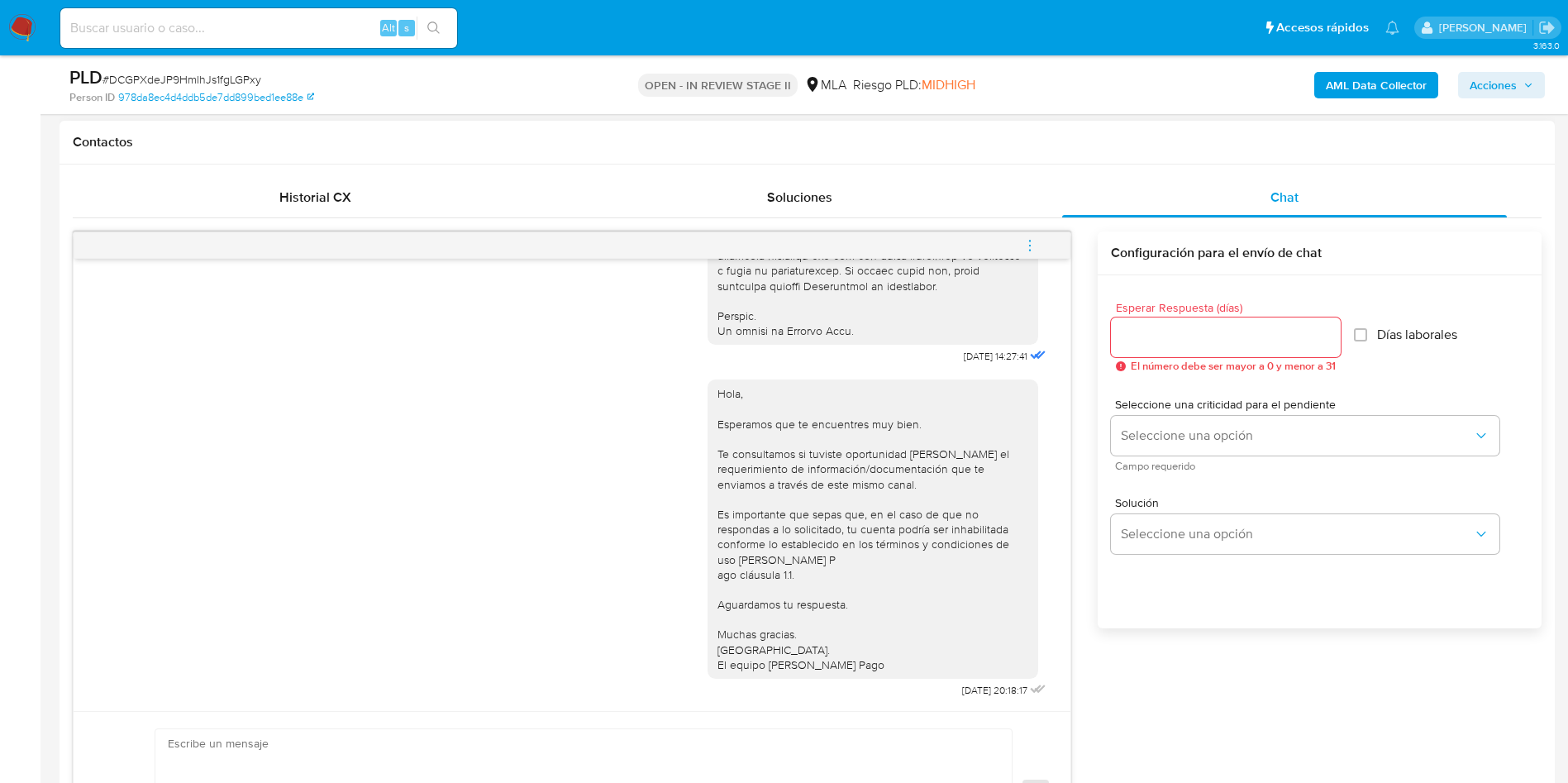
click at [1026, 248] on icon "menu-action" at bounding box center [1029, 245] width 15 height 15
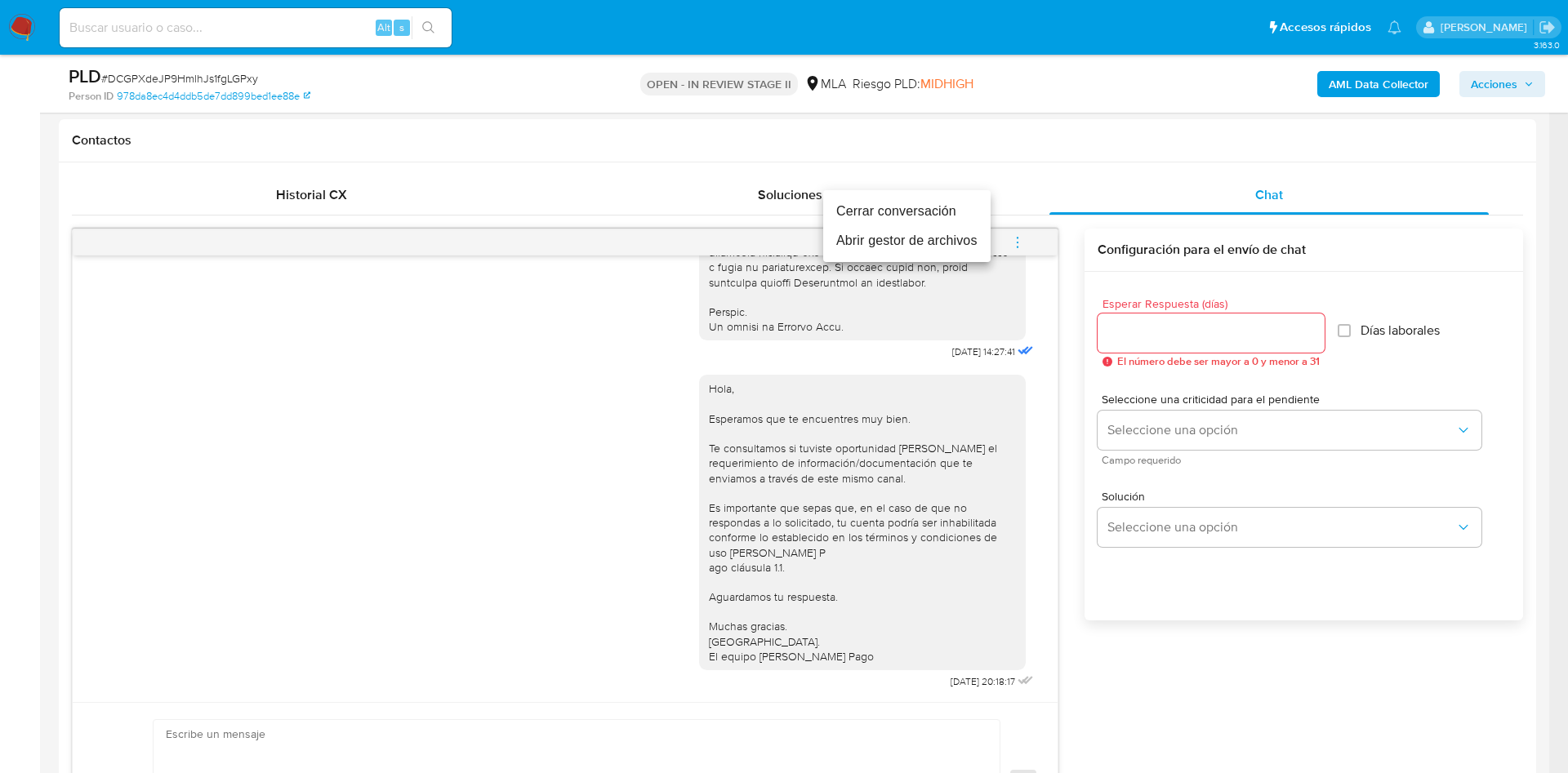
click at [926, 212] on li "Cerrar conversación" at bounding box center [907, 212] width 168 height 29
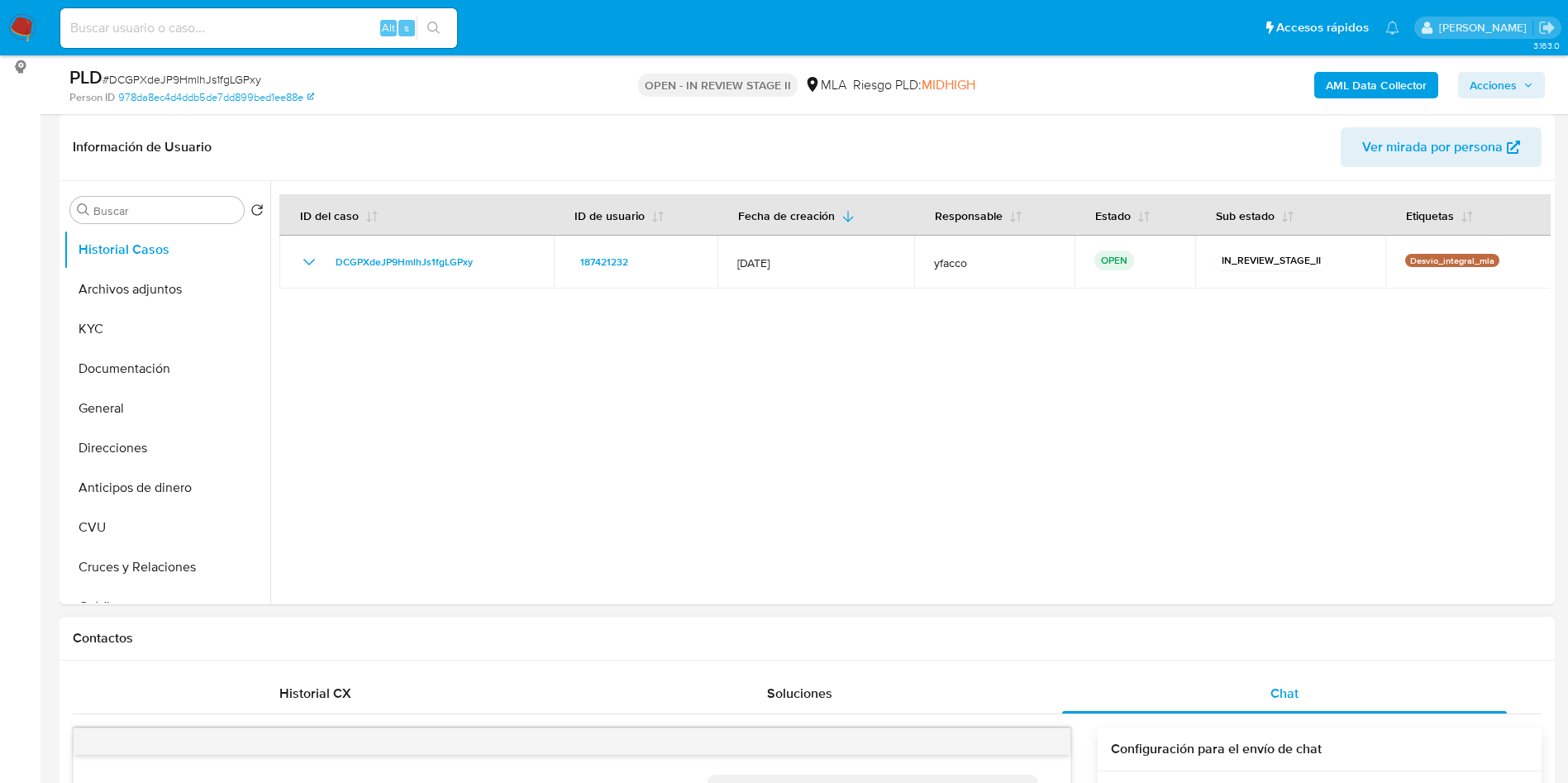
scroll to position [372, 0]
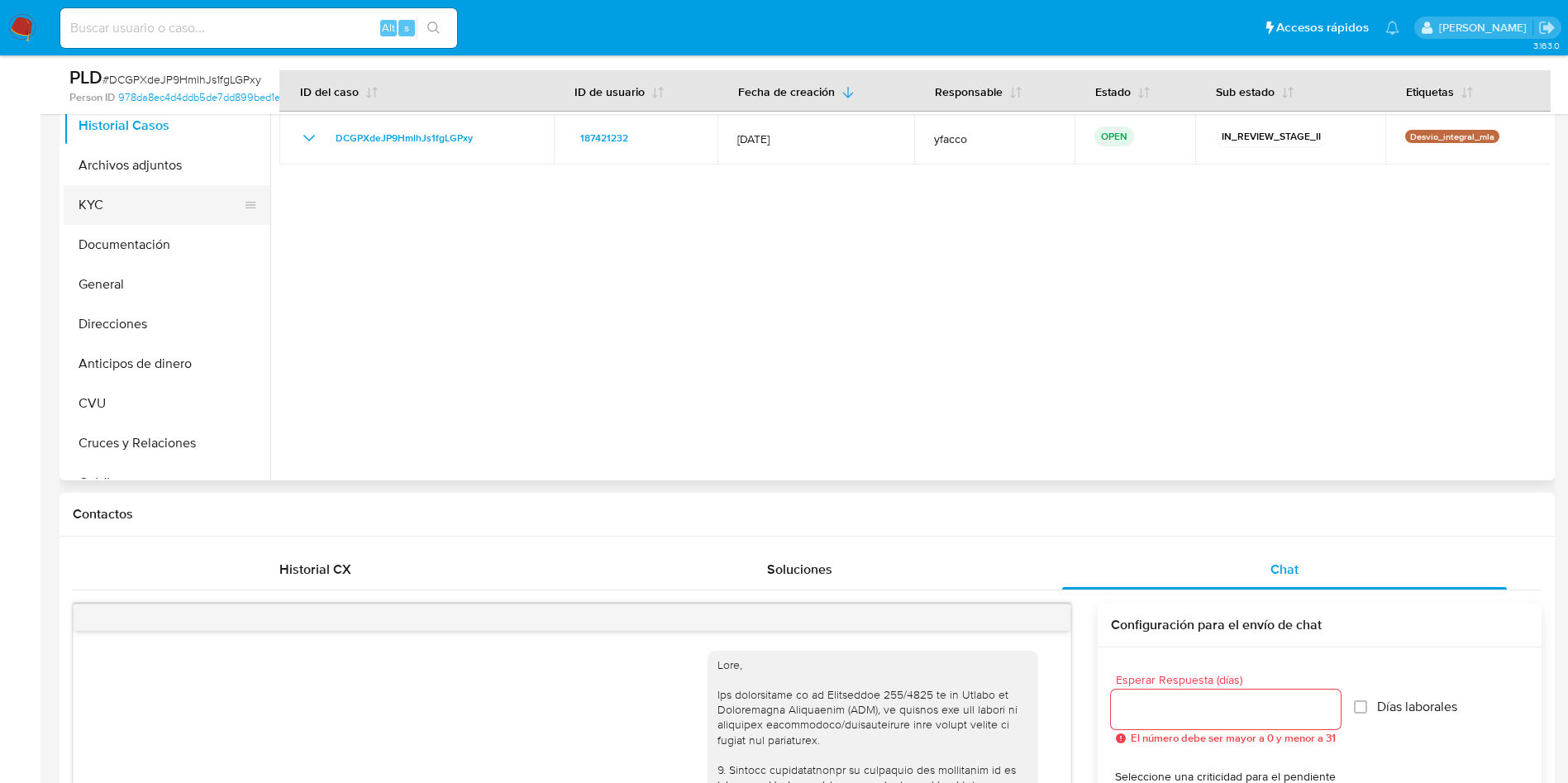
click at [121, 185] on button "KYC" at bounding box center [160, 205] width 193 height 39
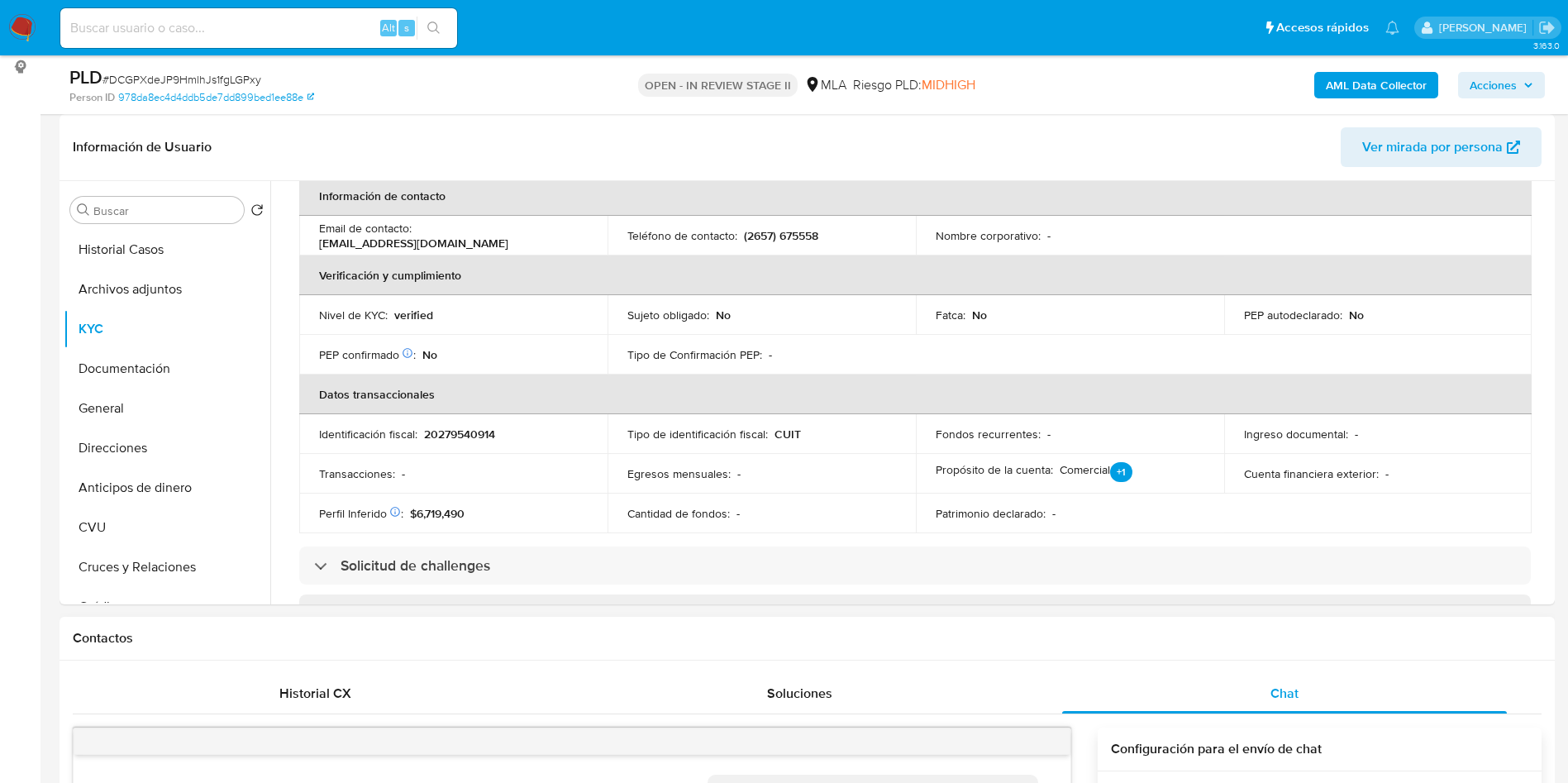
scroll to position [496, 0]
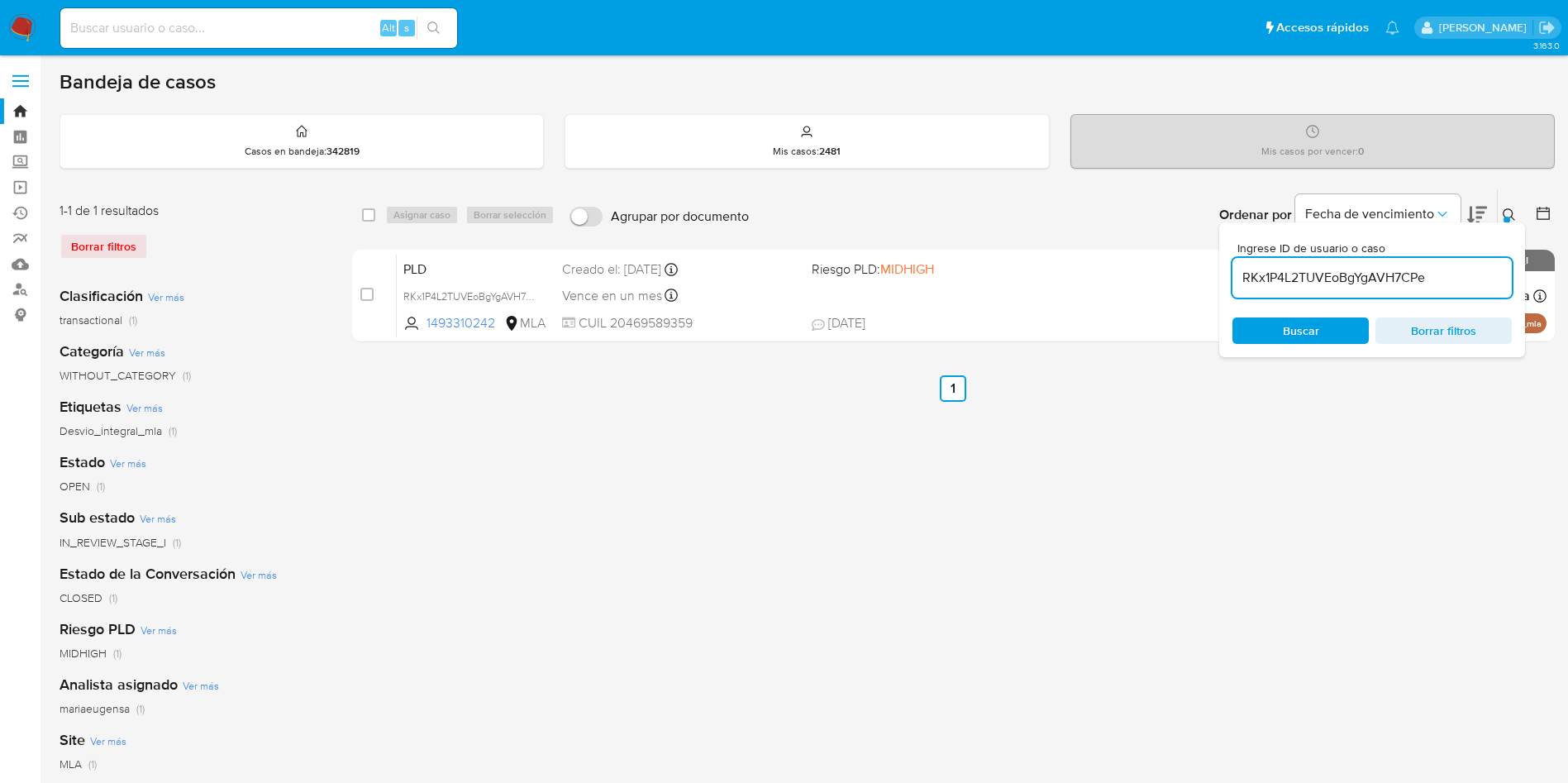
click at [1434, 279] on input "RKx1P4L2TUVEoBgYgAVH7CPe" at bounding box center [1371, 277] width 279 height 22
paste input "oZDP6vXVvoJlE79xmD3gXuIs"
type input "oZDP6vXVvoJlE79xmD3gXuIs"
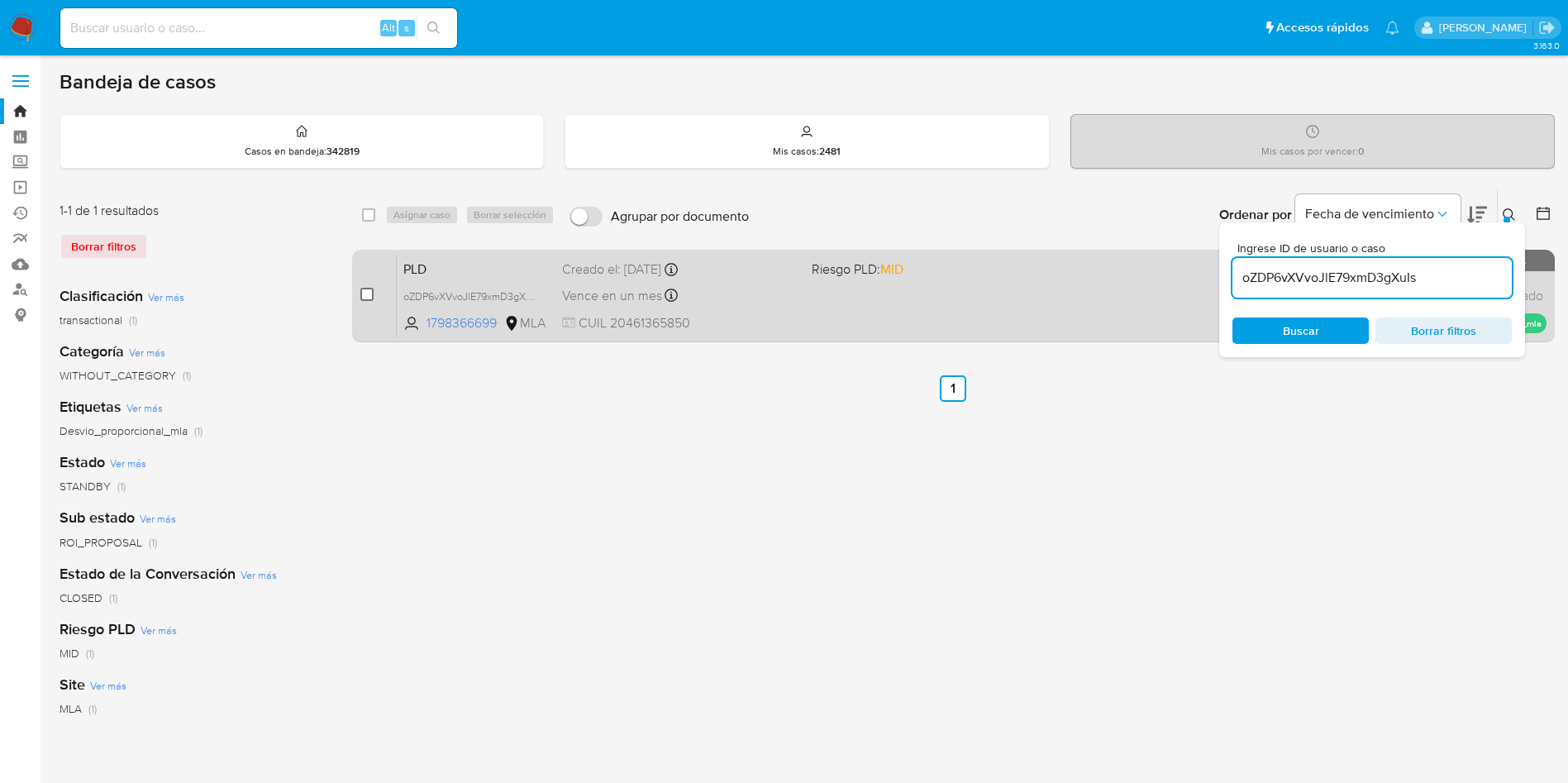
click at [369, 299] on input "checkbox" at bounding box center [366, 294] width 13 height 13
checkbox input "true"
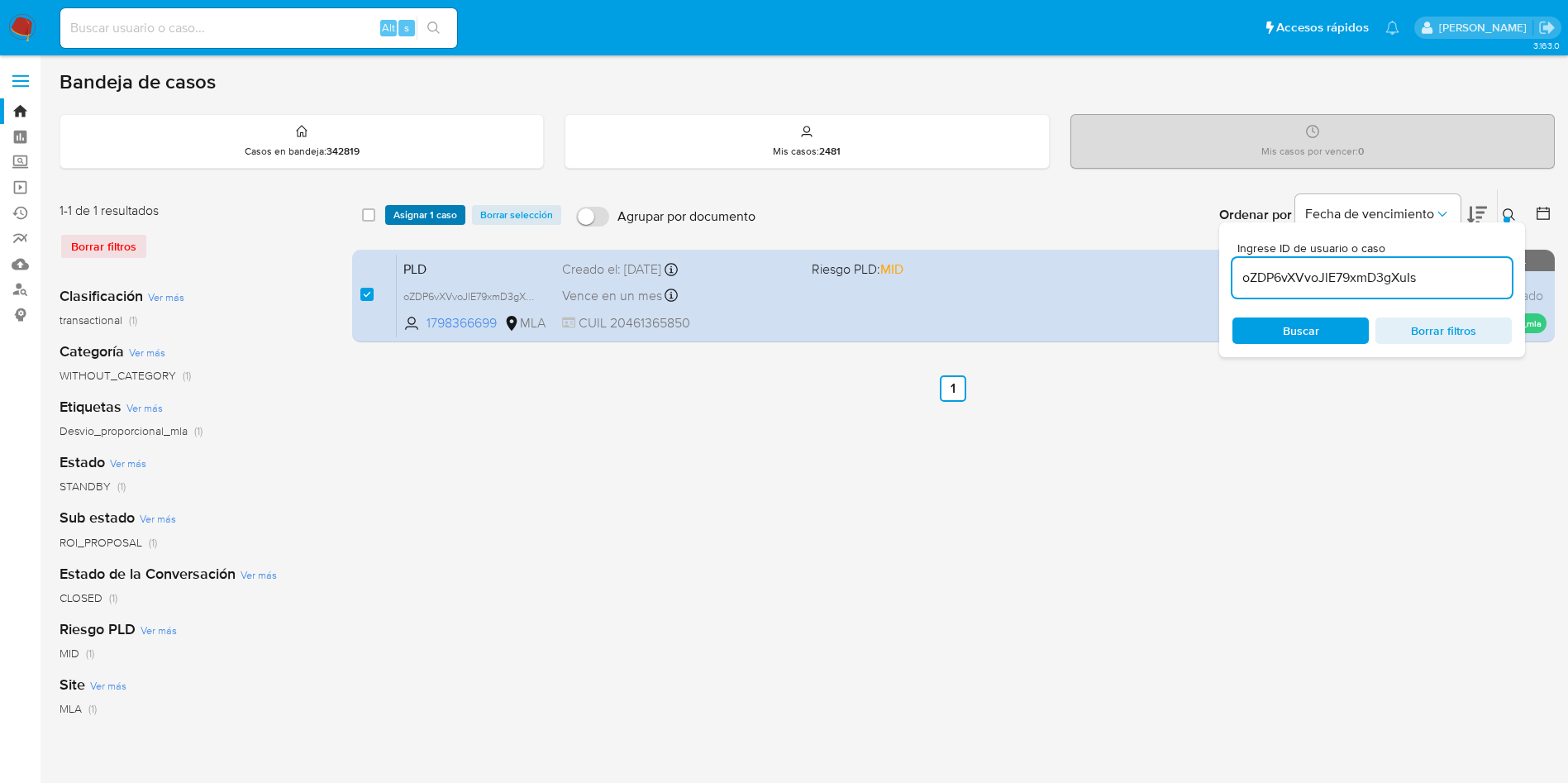
click at [396, 216] on span "Asignar 1 caso" at bounding box center [425, 214] width 64 height 17
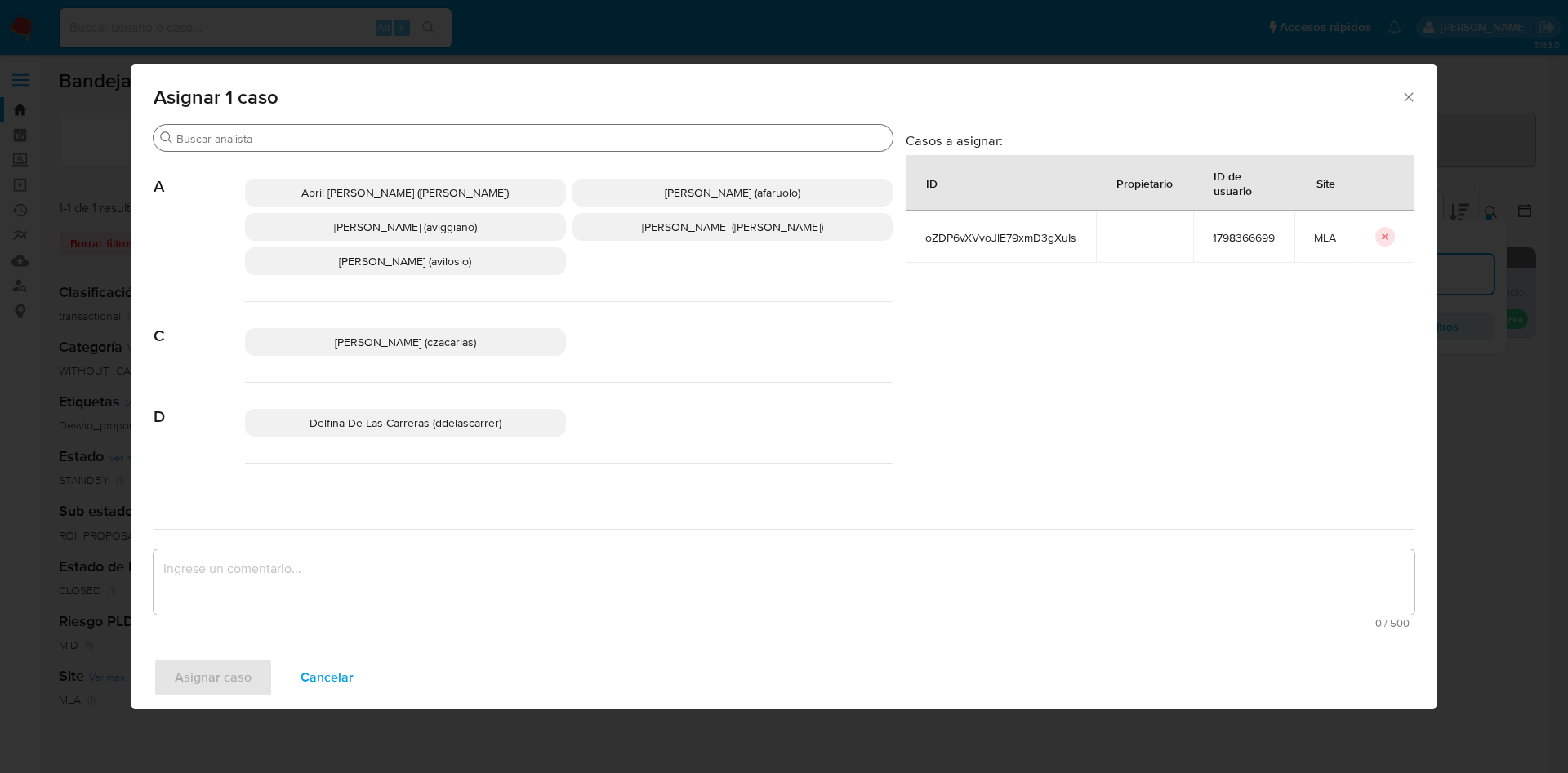
click at [324, 143] on input "Buscar" at bounding box center [530, 138] width 709 height 15
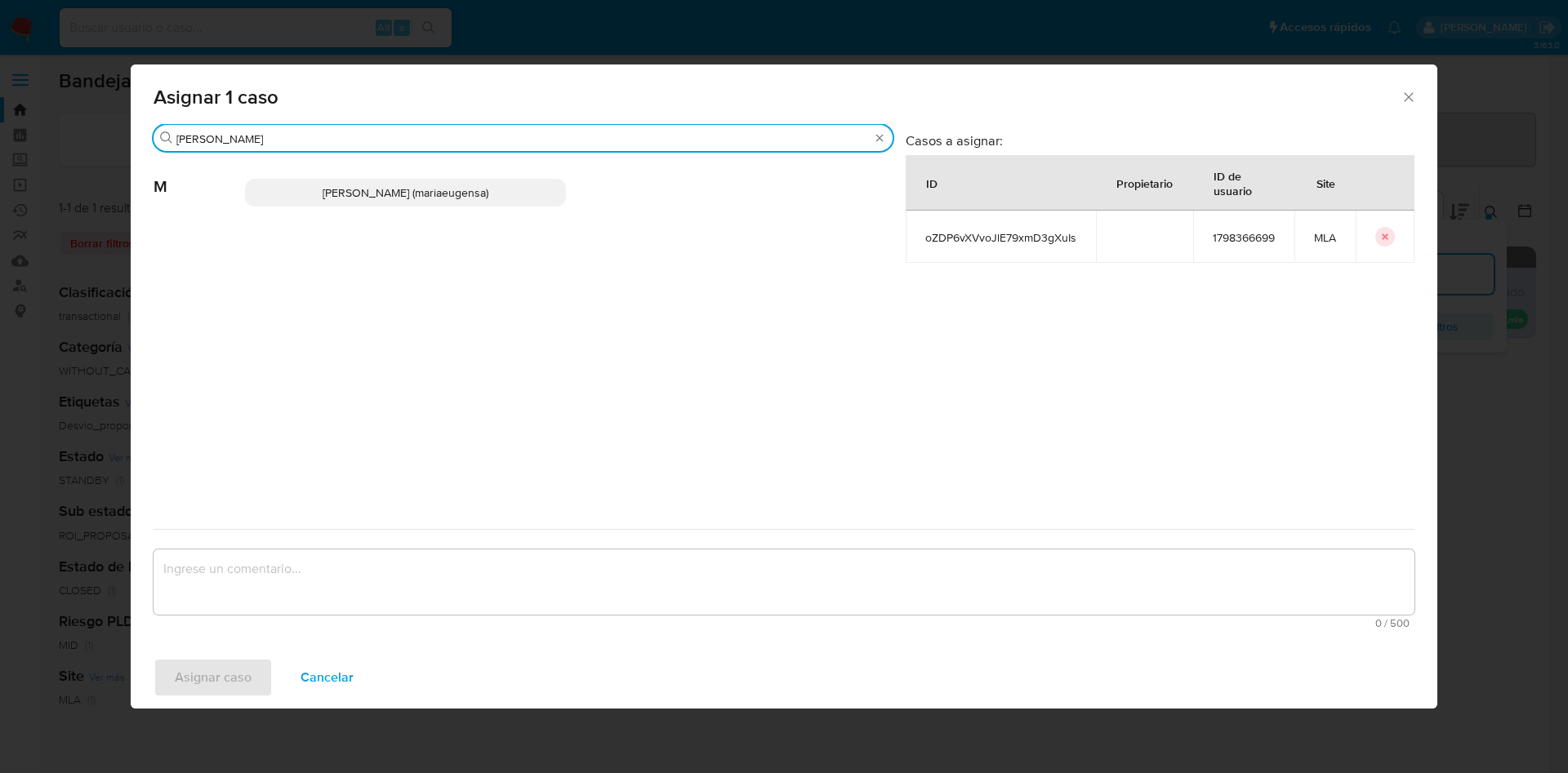
type input "[PERSON_NAME]"
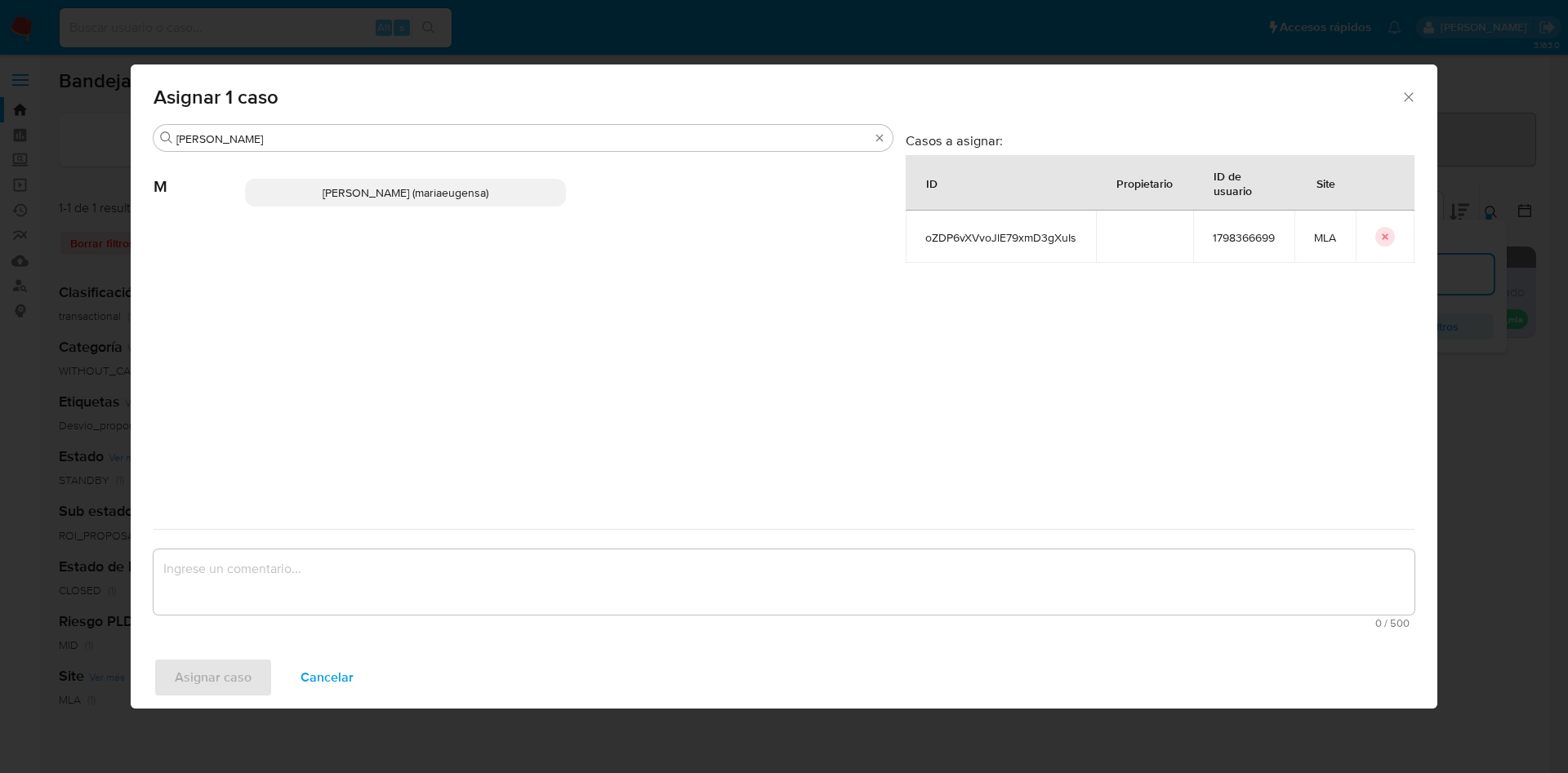
drag, startPoint x: 373, startPoint y: 189, endPoint x: 371, endPoint y: 216, distance: 27.1
click at [373, 188] on span "[PERSON_NAME] (mariaeugensa)" at bounding box center [405, 193] width 166 height 16
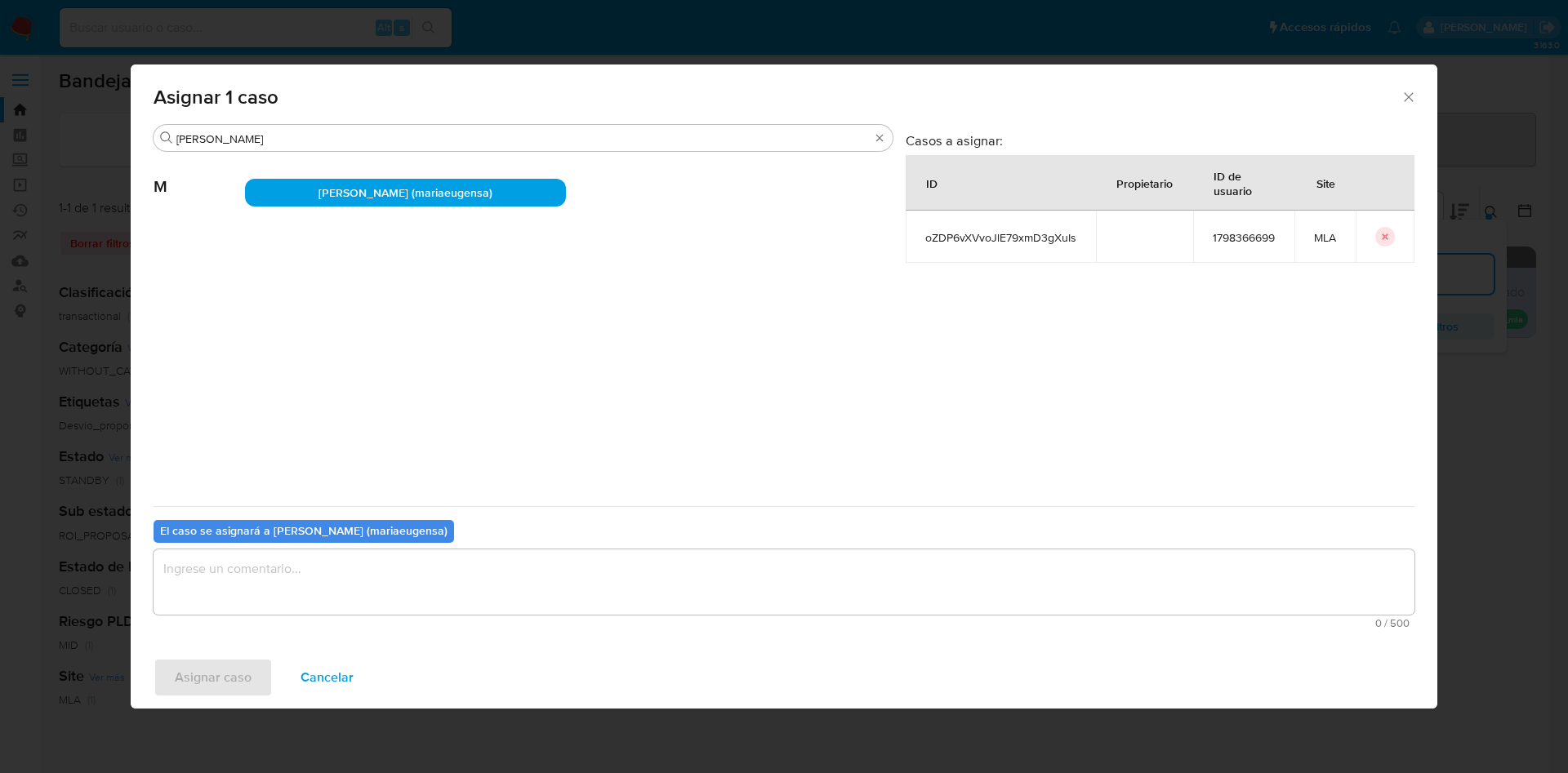
click at [285, 567] on textarea "assign-modal" at bounding box center [784, 582] width 1260 height 66
click at [206, 682] on span "Asignar caso" at bounding box center [213, 678] width 77 height 36
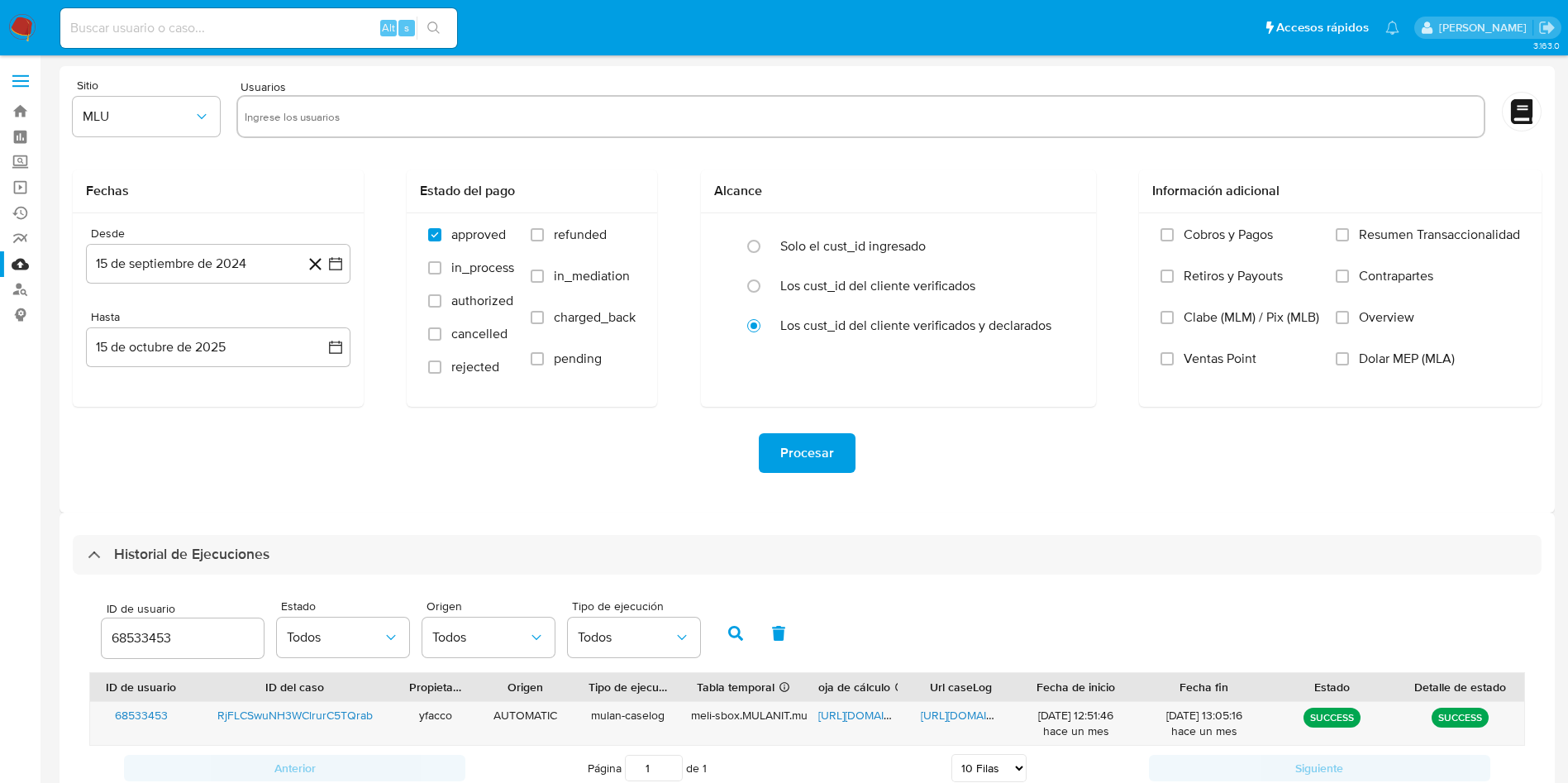
select select "10"
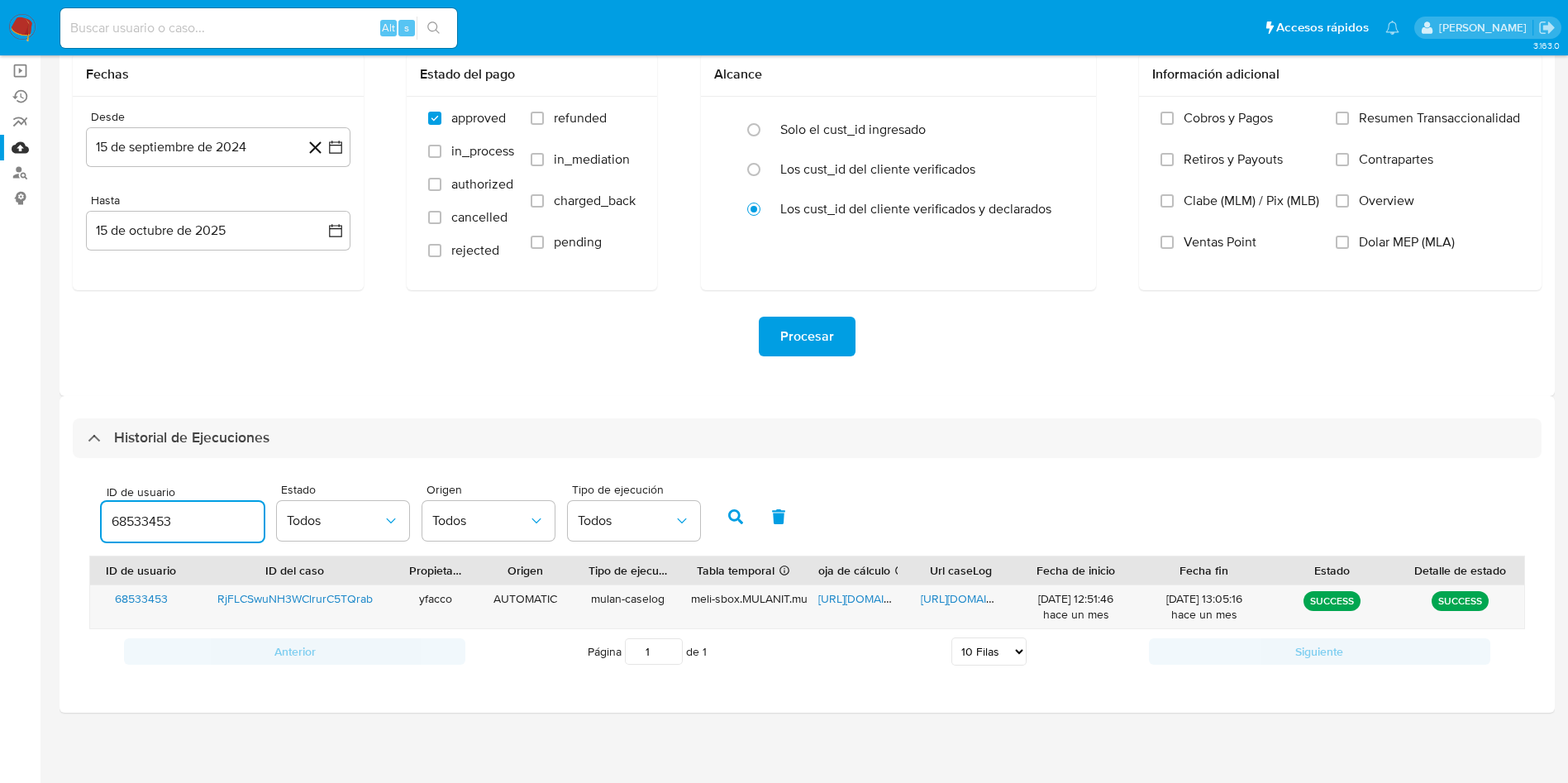
drag, startPoint x: 213, startPoint y: 512, endPoint x: 0, endPoint y: 406, distance: 237.9
click at [0, 470] on section "Bandeja Tablero Screening Búsqueda en Listas Watchlist Herramientas Operaciones…" at bounding box center [784, 333] width 1568 height 899
type input "187421232"
click at [728, 513] on icon "button" at bounding box center [735, 516] width 15 height 15
click at [843, 596] on span "[URL][DOMAIN_NAME]" at bounding box center [875, 598] width 114 height 17
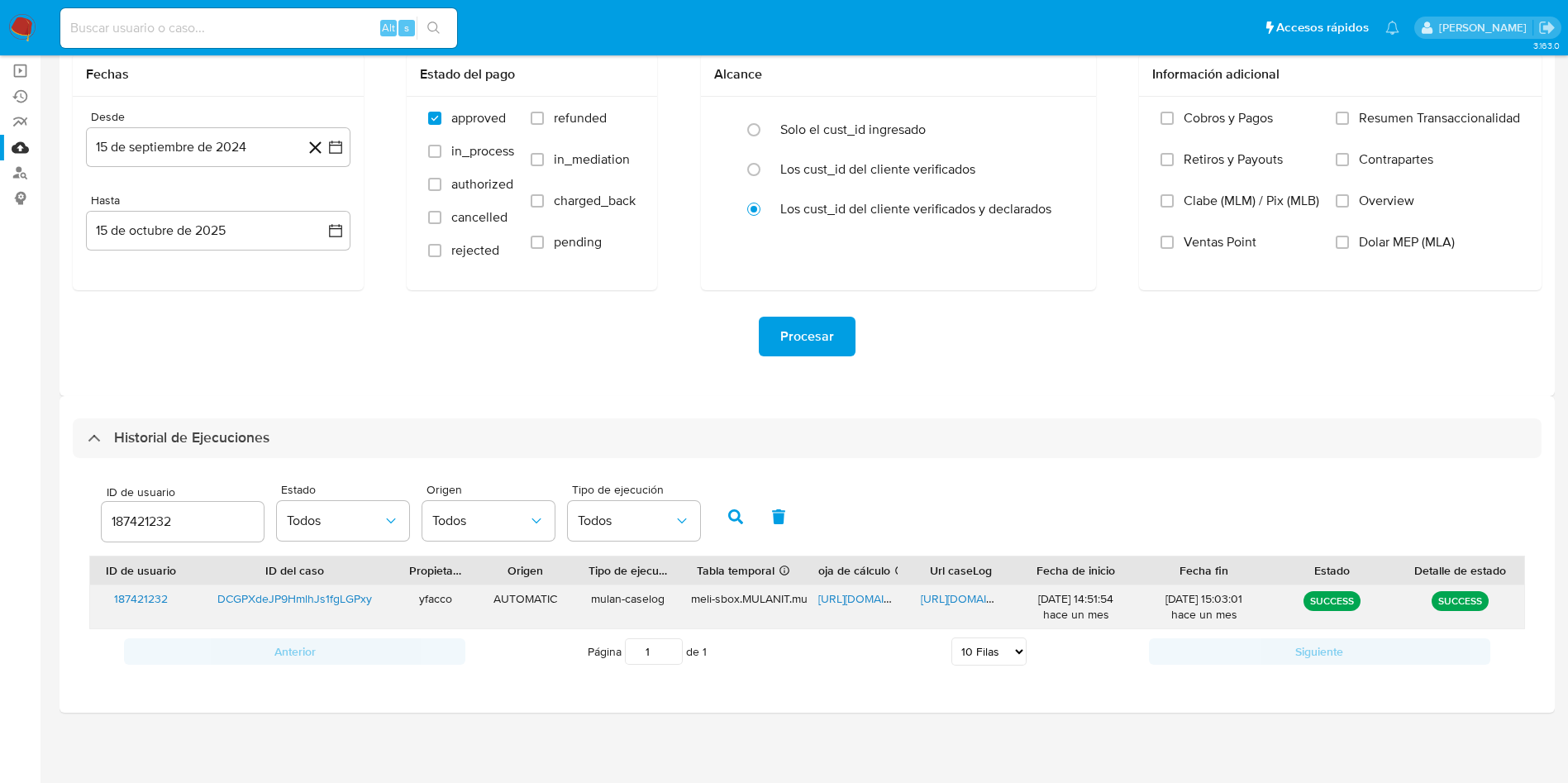
click at [936, 605] on span "[URL][DOMAIN_NAME]" at bounding box center [978, 598] width 114 height 17
